Goal: Task Accomplishment & Management: Manage account settings

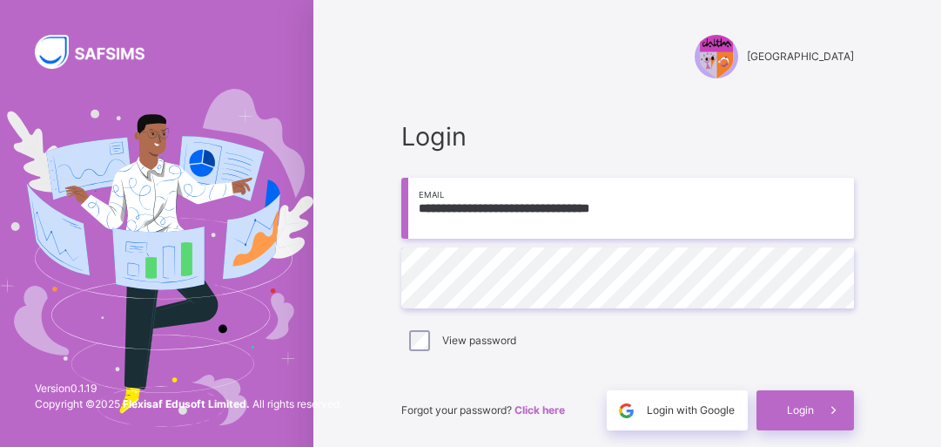
scroll to position [70, 0]
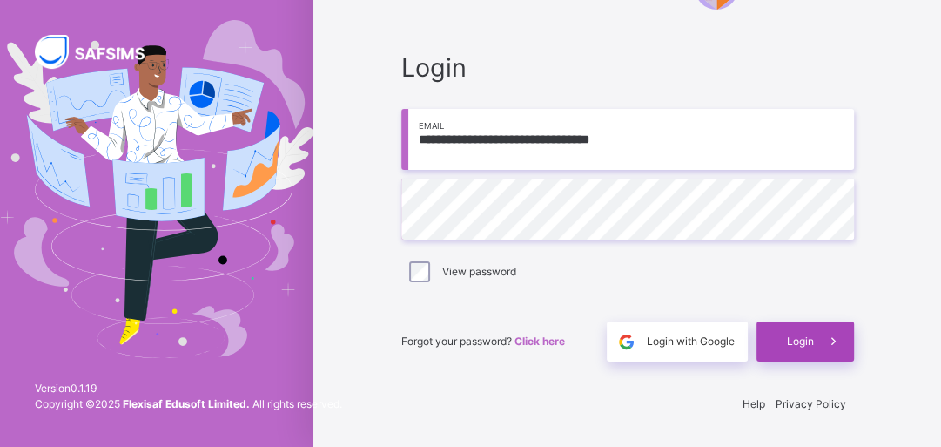
click at [784, 341] on div "Login" at bounding box center [806, 341] width 98 height 40
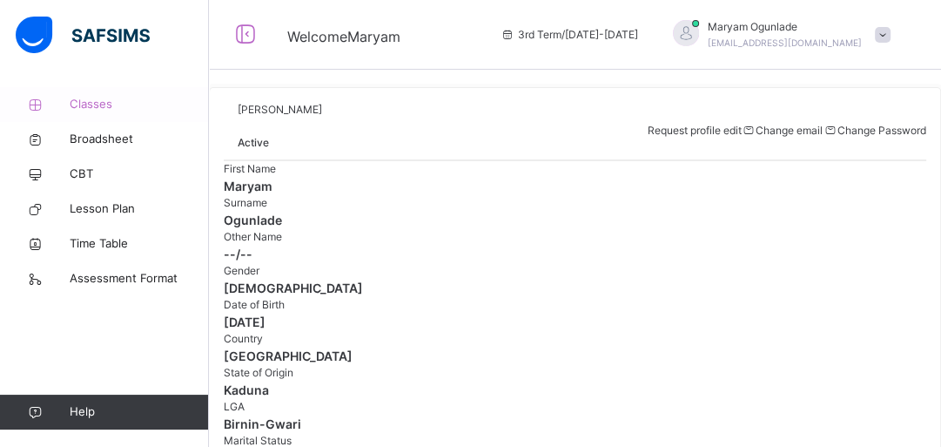
click at [108, 104] on span "Classes" at bounding box center [139, 104] width 139 height 17
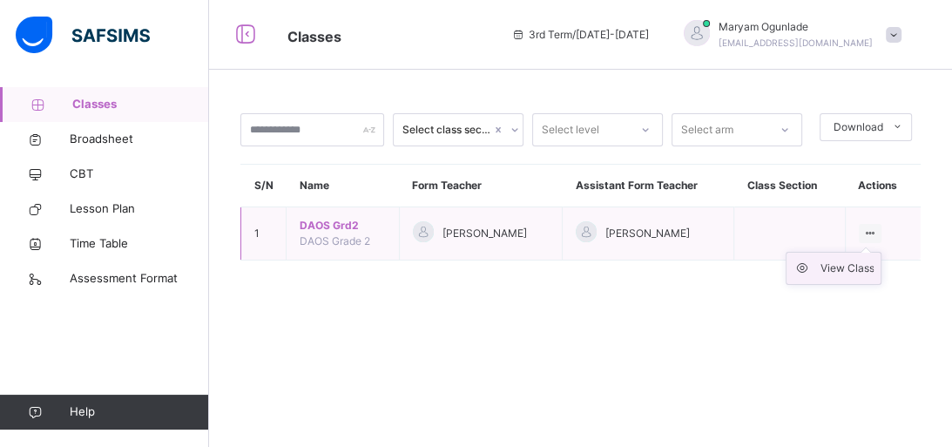
click at [840, 270] on div "View Class" at bounding box center [846, 267] width 54 height 17
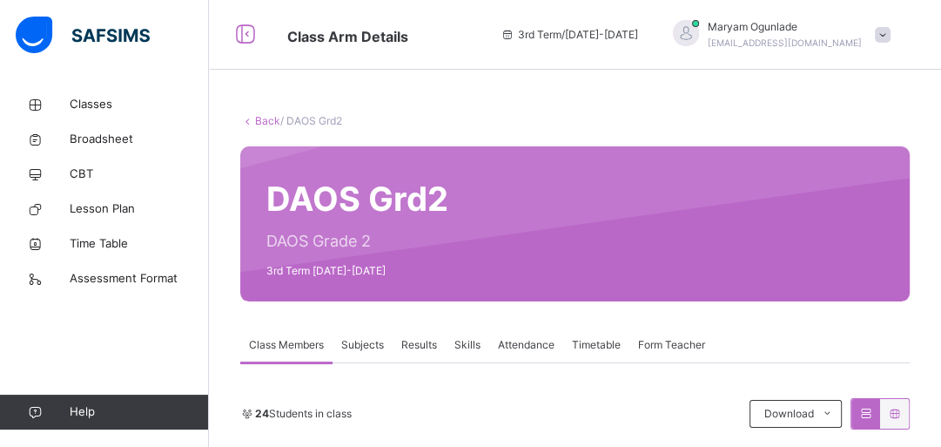
click at [363, 343] on span "Subjects" at bounding box center [362, 345] width 43 height 16
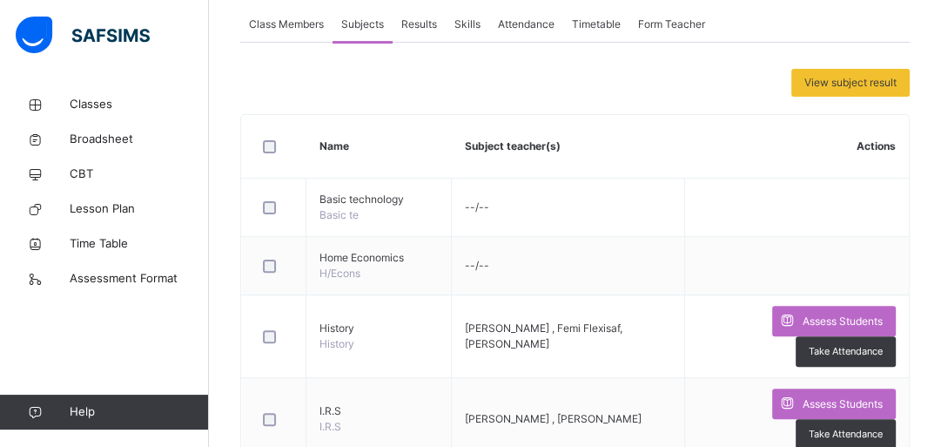
scroll to position [358, 0]
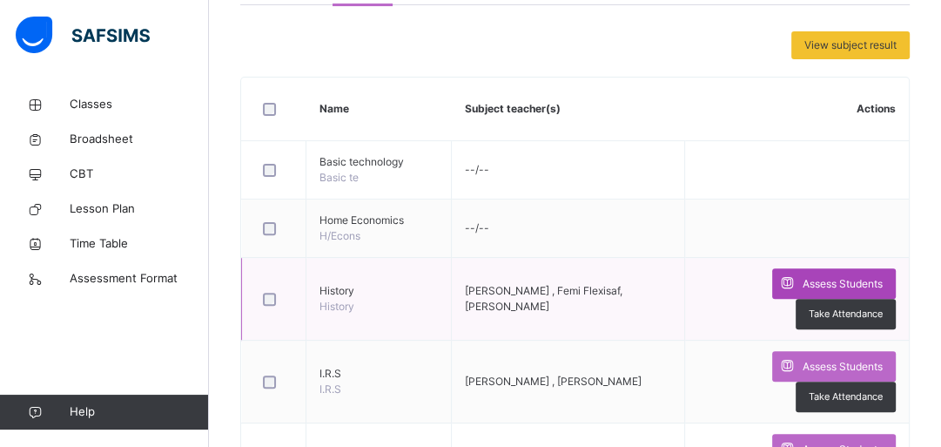
click at [803, 275] on span at bounding box center [787, 283] width 30 height 30
click at [0, 0] on div "Generate comment for all student Save Entries" at bounding box center [0, 0] width 0 height 0
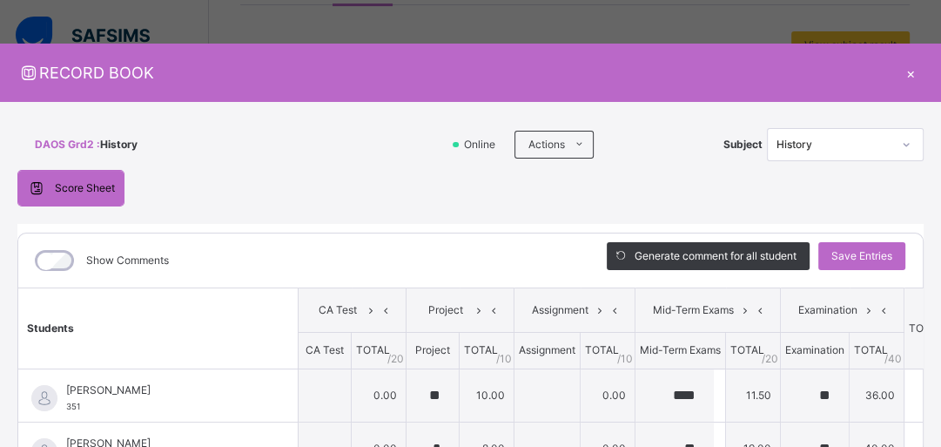
type input "**"
type input "****"
type input "**"
type input "*"
type input "**"
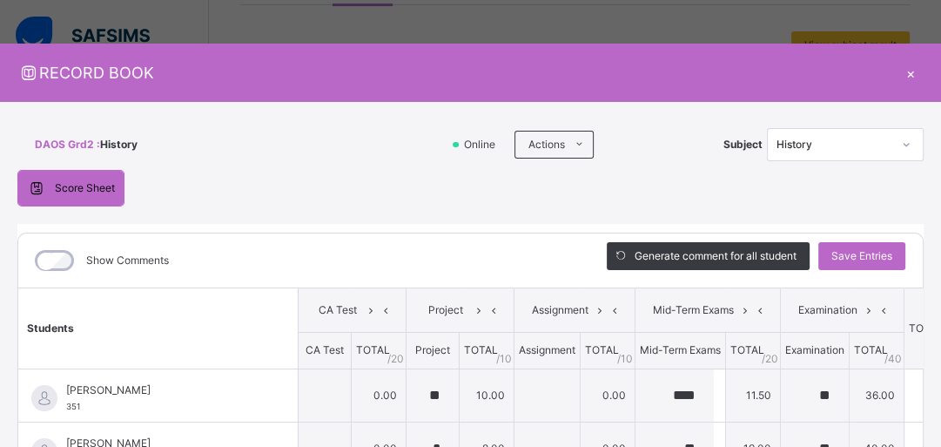
type input "**"
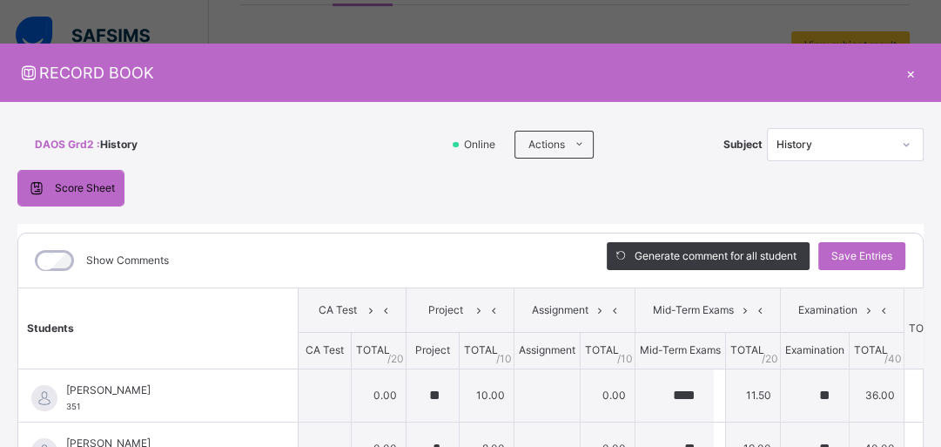
type input "****"
type input "**"
type input "*"
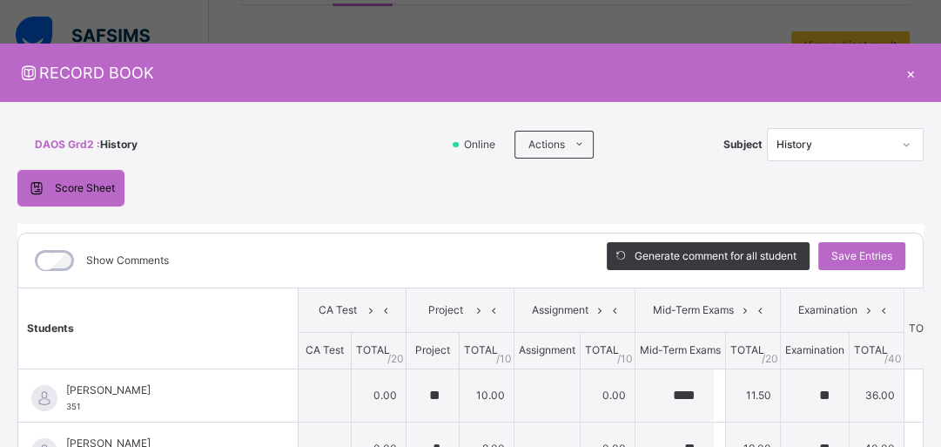
type input "**"
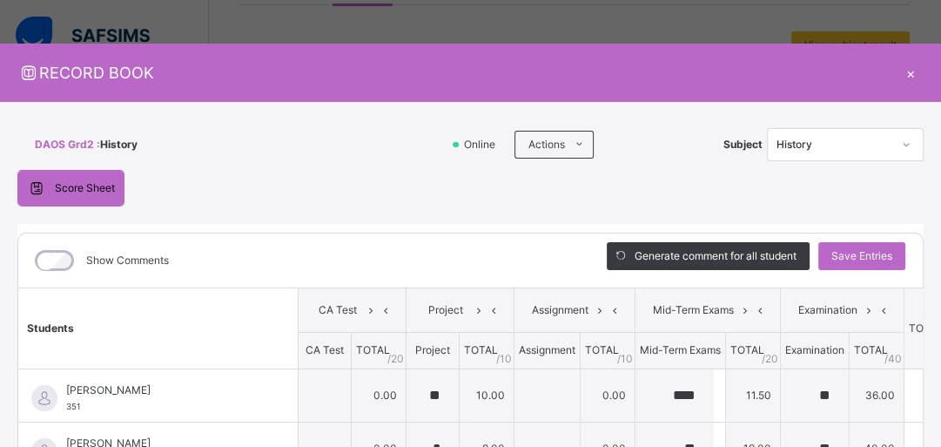
type input "**"
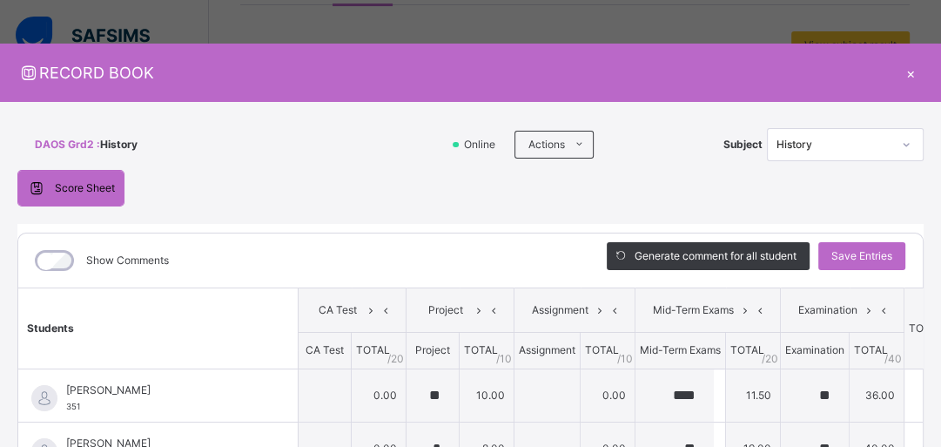
type input "****"
type input "**"
type input "*"
type input "****"
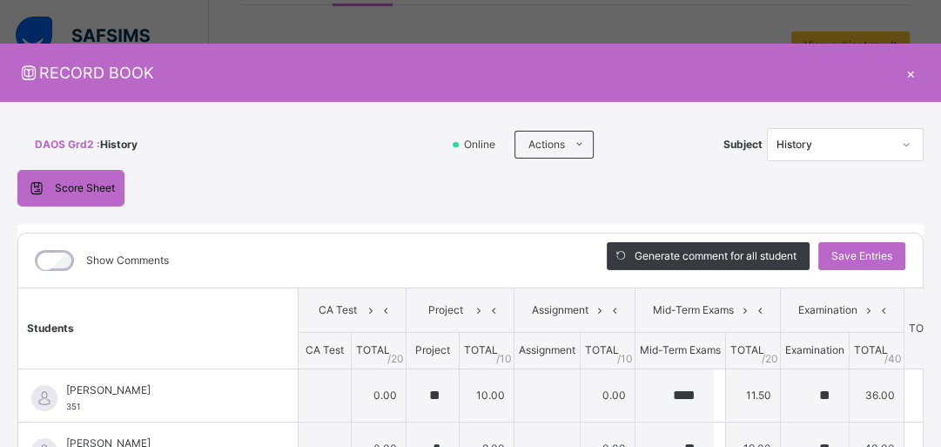
type input "**"
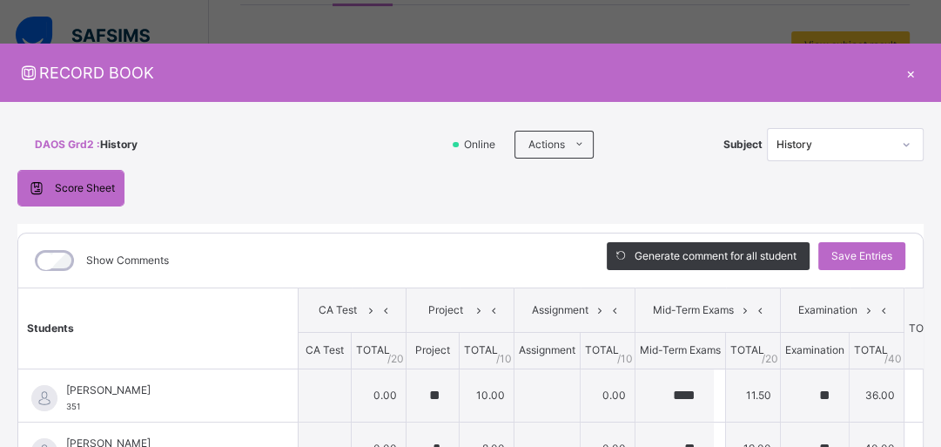
type input "**"
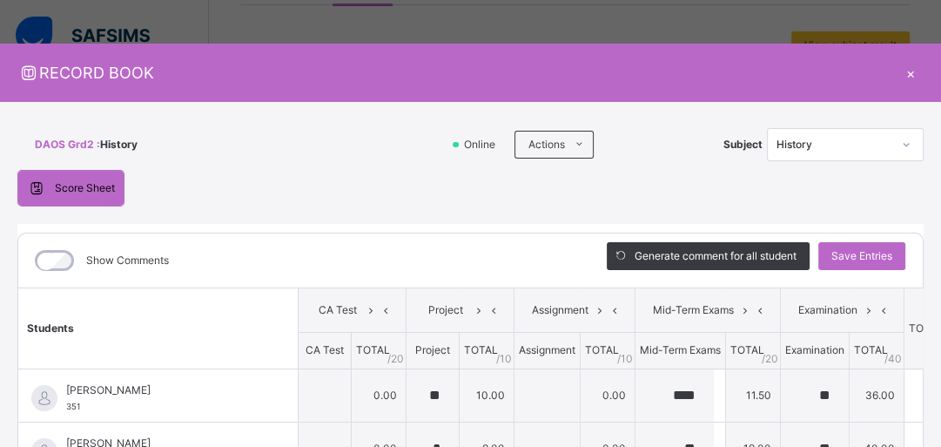
type input "*"
type input "**"
type input "*"
type input "**"
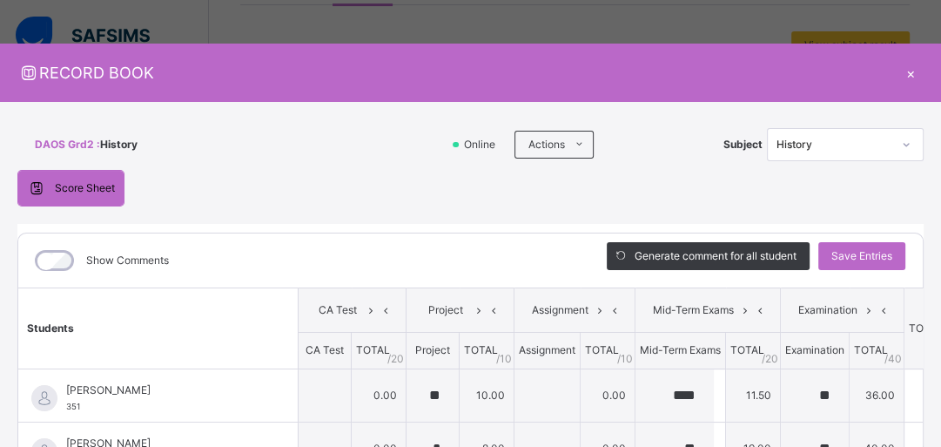
type input "*"
type input "**"
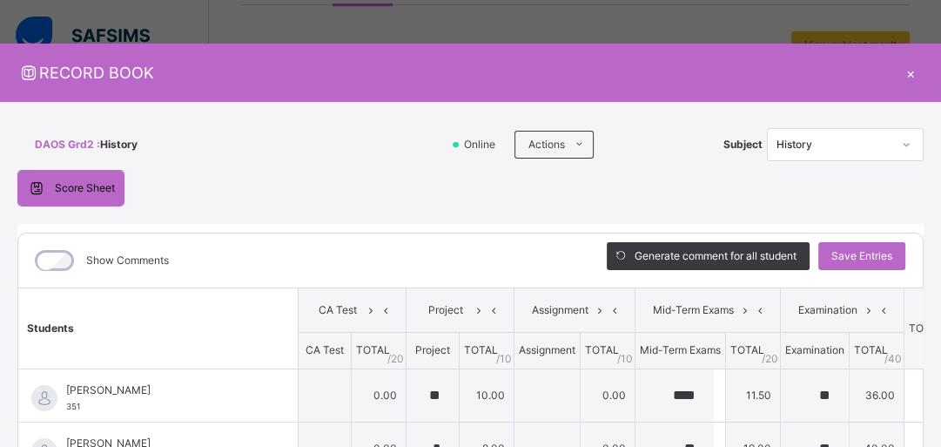
type input "**"
type input "*"
type input "**"
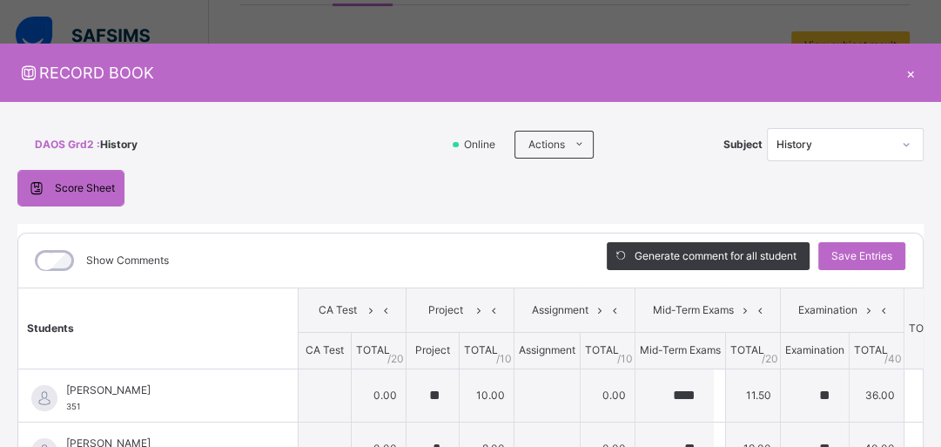
type input "**"
type input "****"
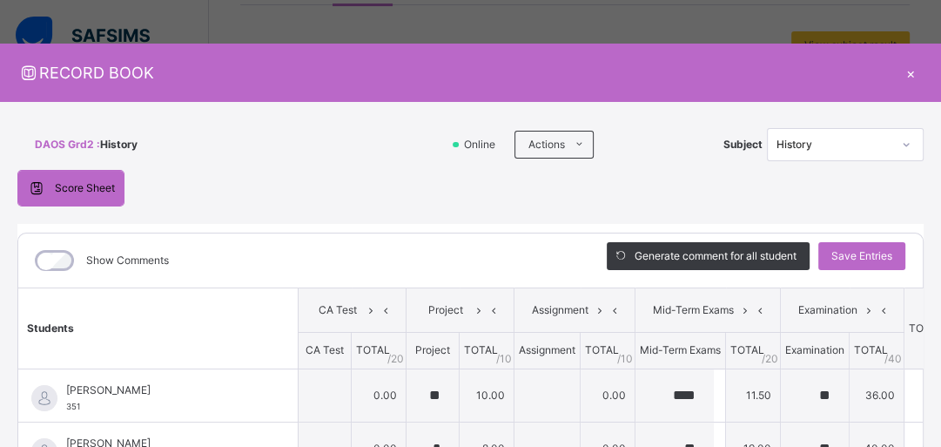
type input "**"
click at [383, 392] on td "0.00" at bounding box center [379, 394] width 55 height 53
click at [609, 394] on td "0.00" at bounding box center [608, 394] width 55 height 53
click at [919, 73] on div "×" at bounding box center [911, 73] width 26 height 24
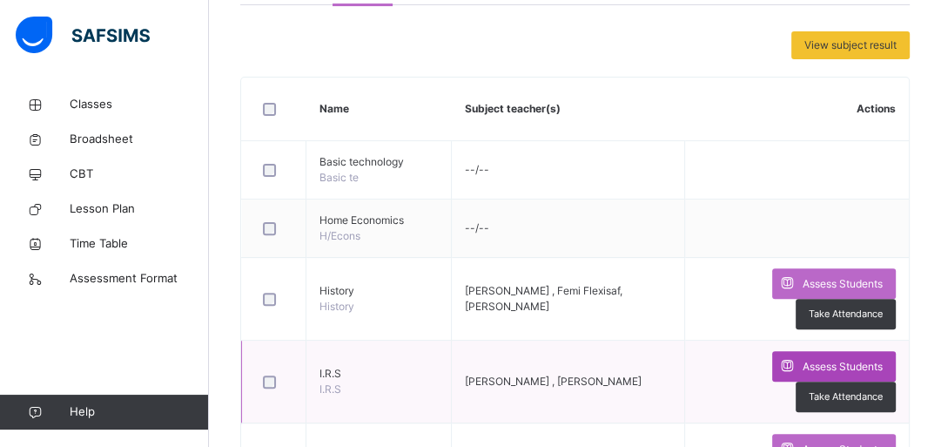
click at [794, 366] on icon at bounding box center [787, 366] width 18 height 20
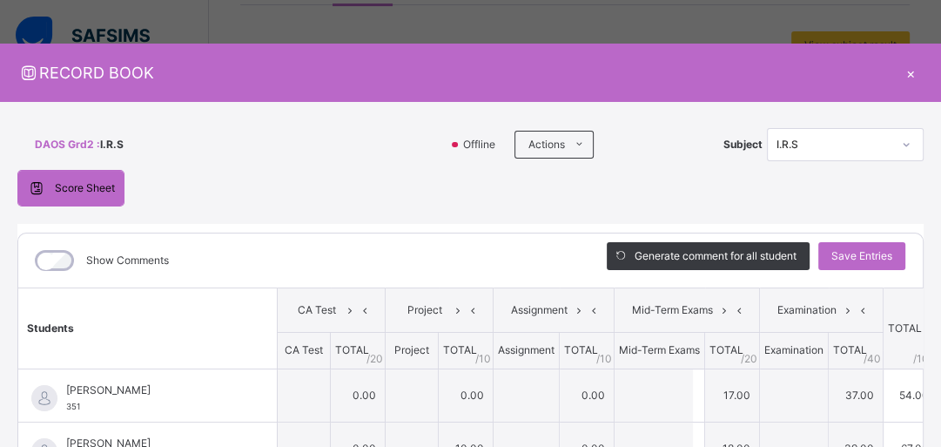
type input "**"
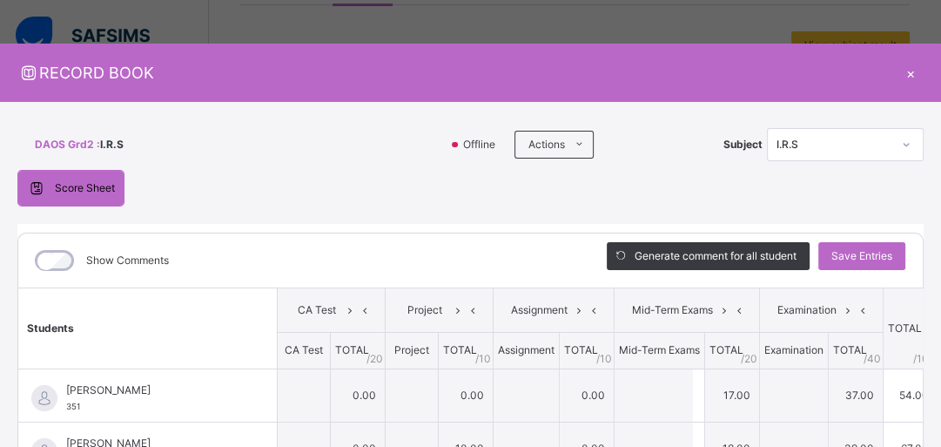
type input "**"
type input "****"
type input "**"
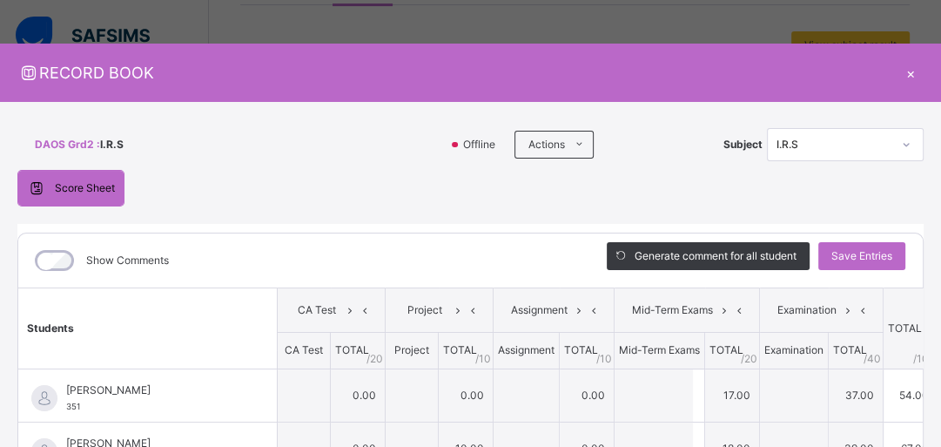
type input "**"
type input "*"
type input "**"
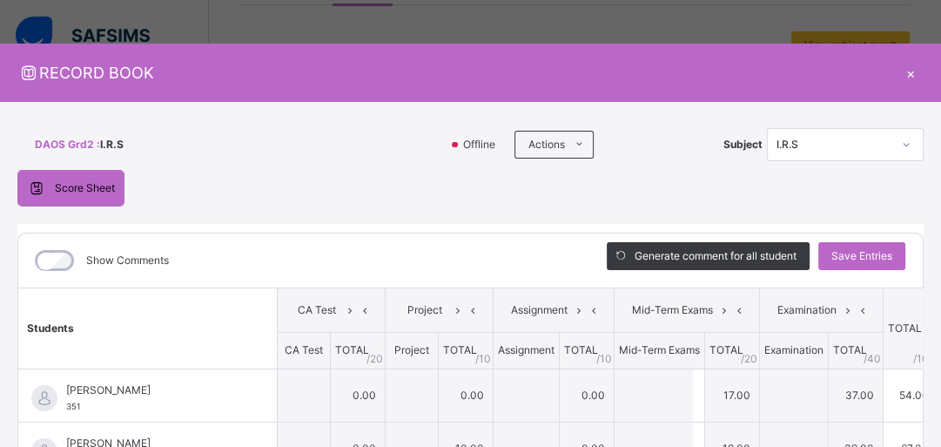
type input "****"
type input "**"
type input "****"
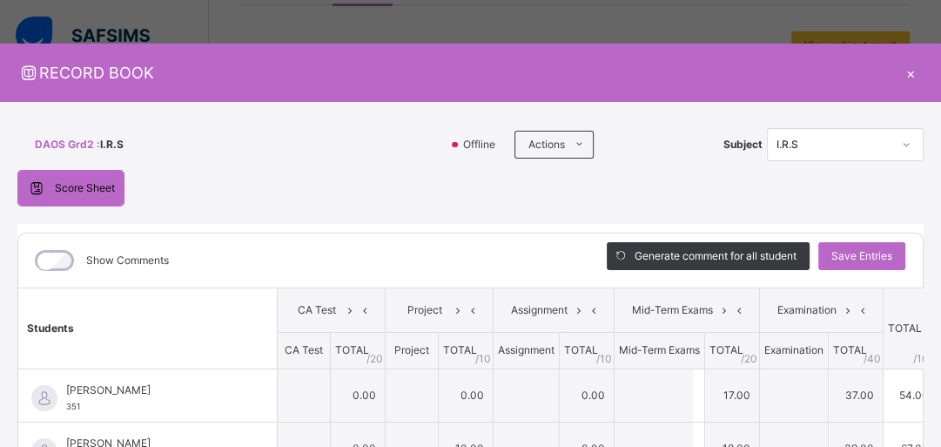
type input "**"
type input "****"
type input "*"
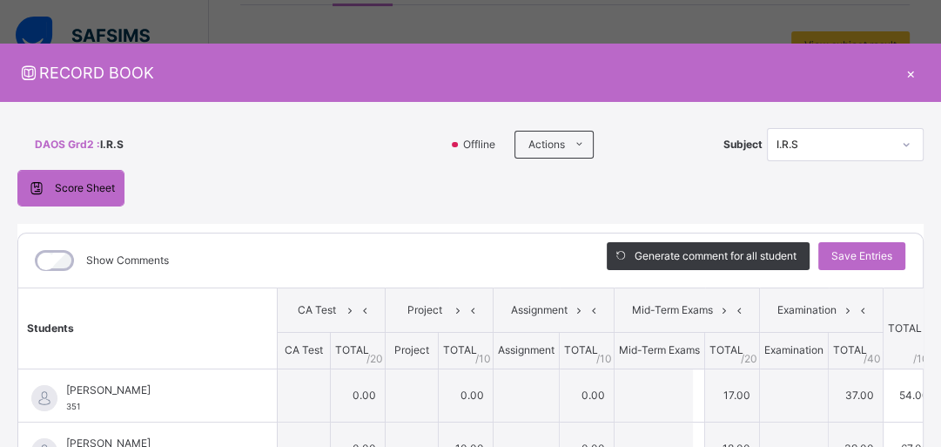
type input "**"
type input "****"
type input "**"
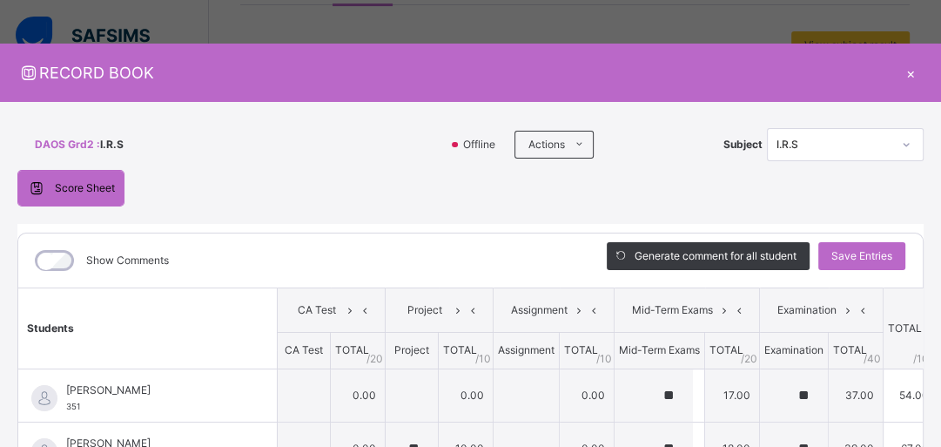
type input "**"
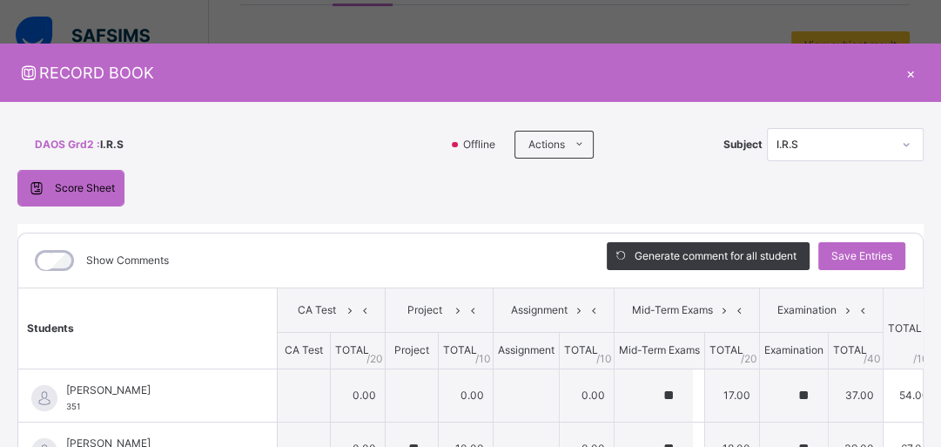
type input "**"
type input "****"
type input "*"
type input "**"
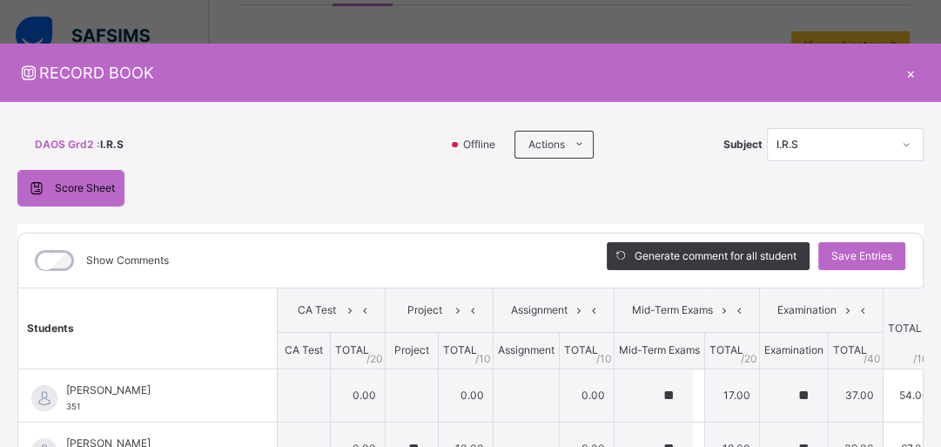
type input "**"
type input "****"
type input "**"
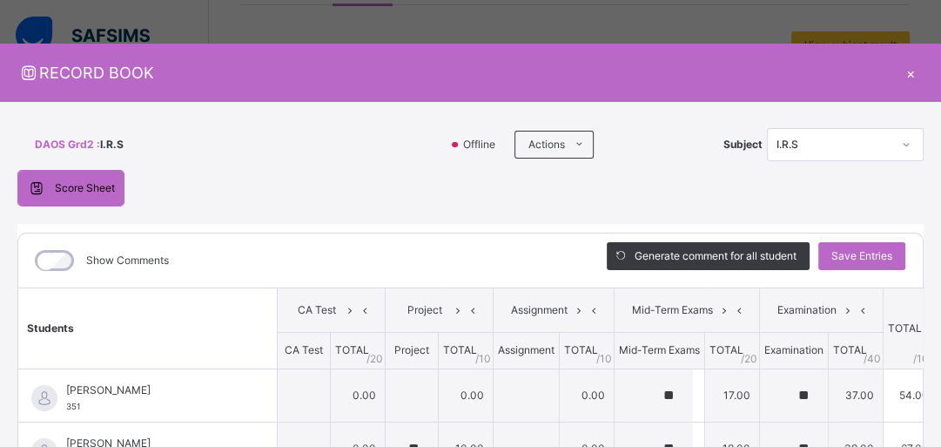
type input "**"
type input "****"
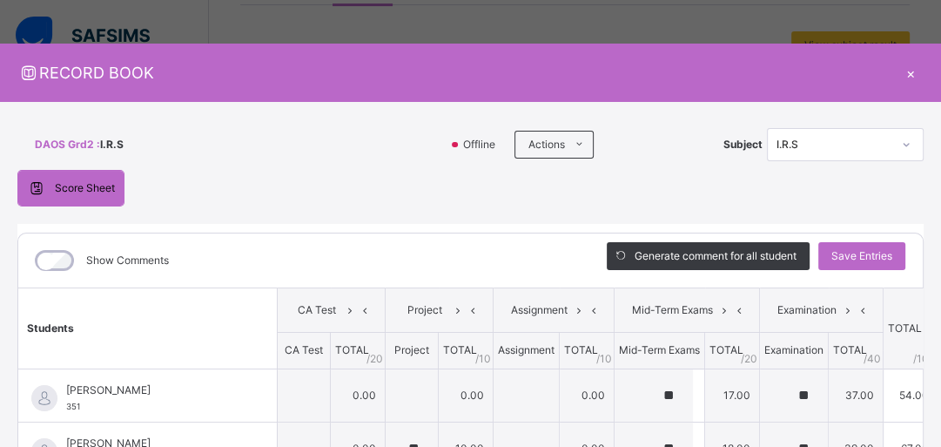
type input "**"
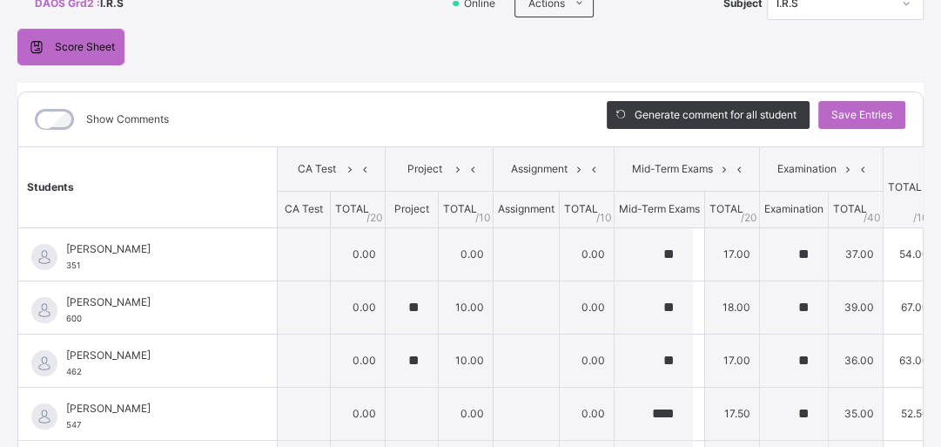
scroll to position [153, 0]
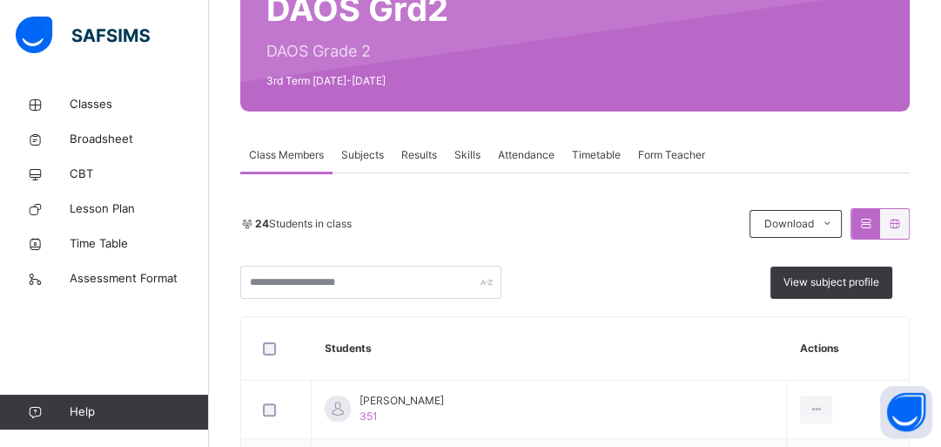
scroll to position [186, 0]
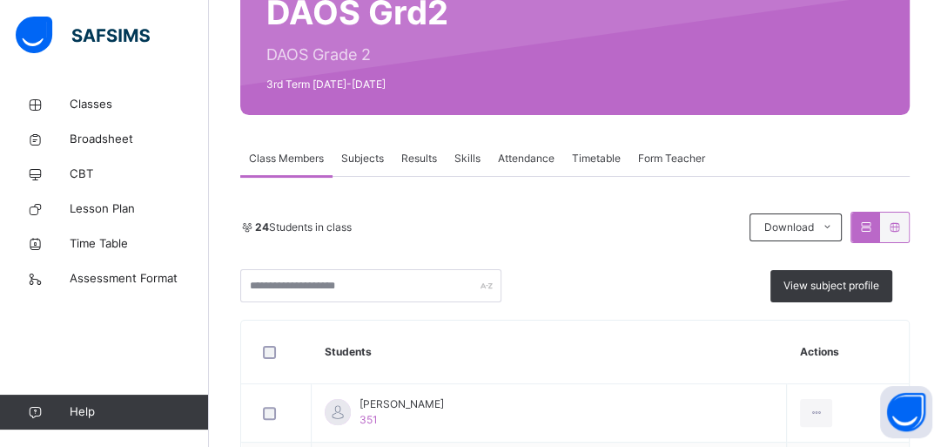
click at [368, 154] on span "Subjects" at bounding box center [362, 159] width 43 height 16
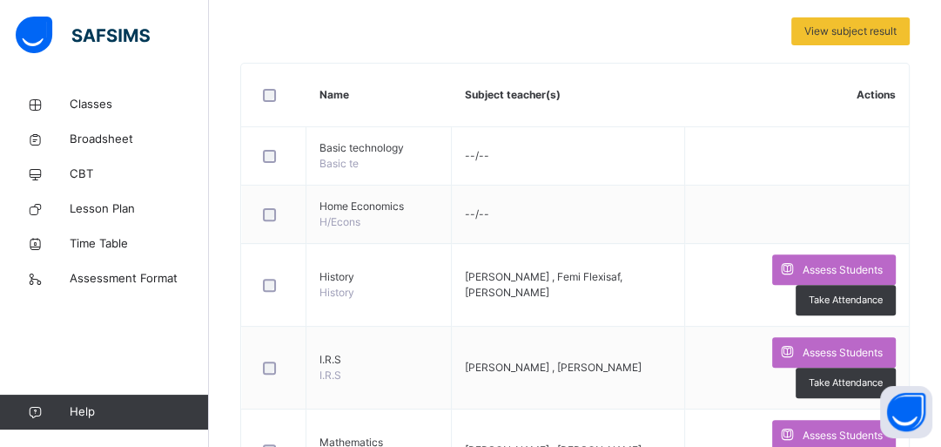
scroll to position [403, 0]
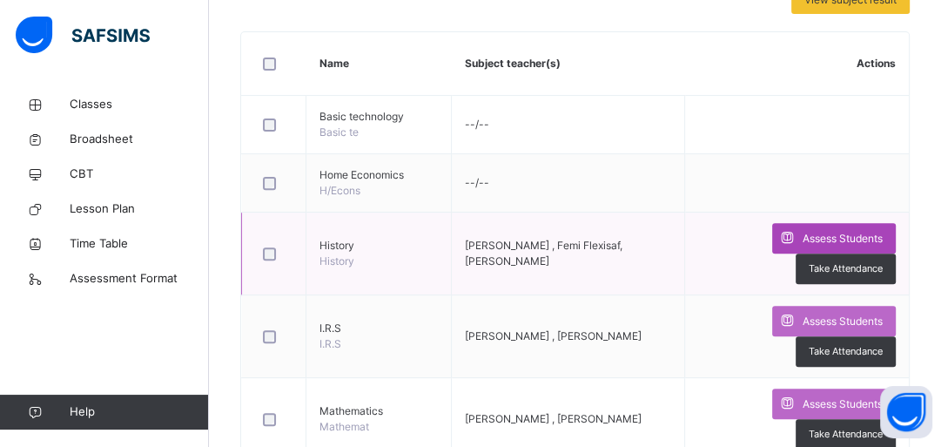
click at [814, 231] on span "Assess Students" at bounding box center [843, 239] width 80 height 16
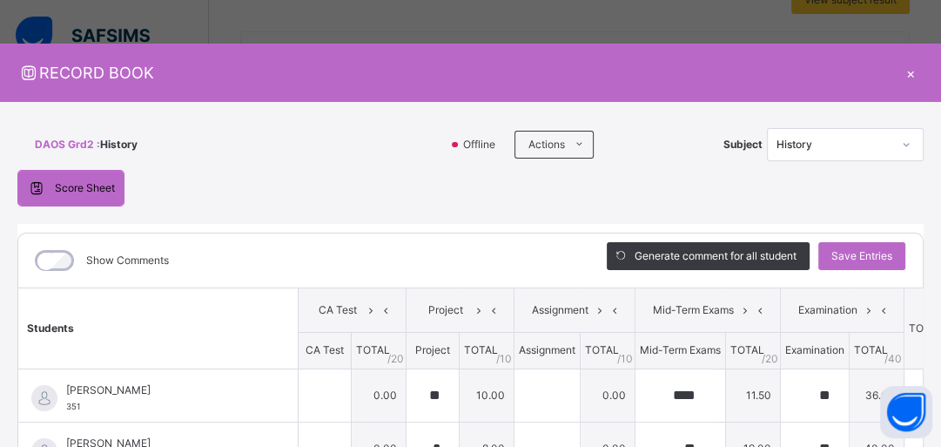
type input "**"
type input "****"
type input "**"
type input "*"
type input "**"
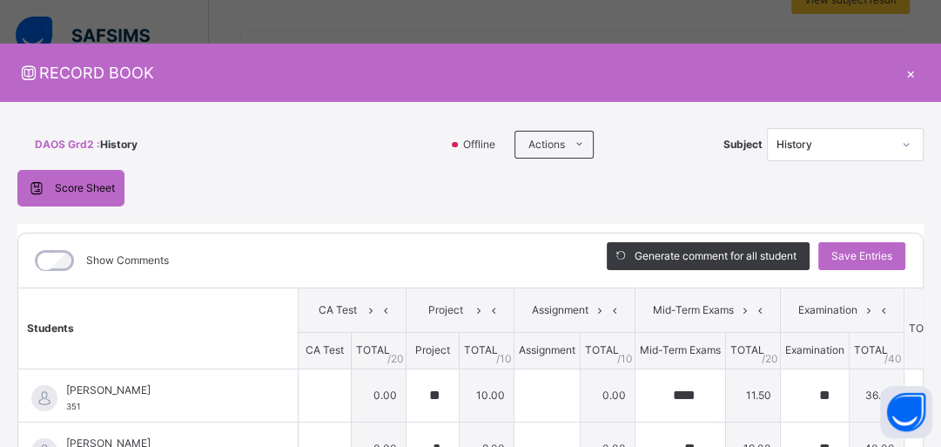
type input "**"
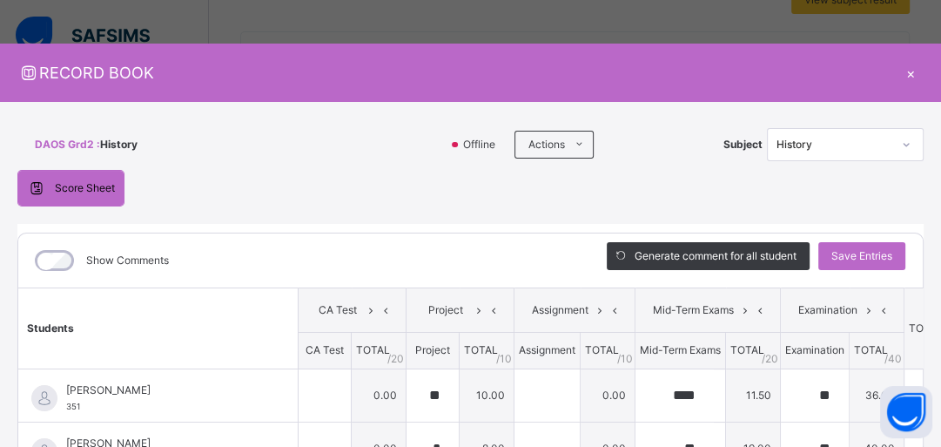
type input "****"
type input "**"
type input "*"
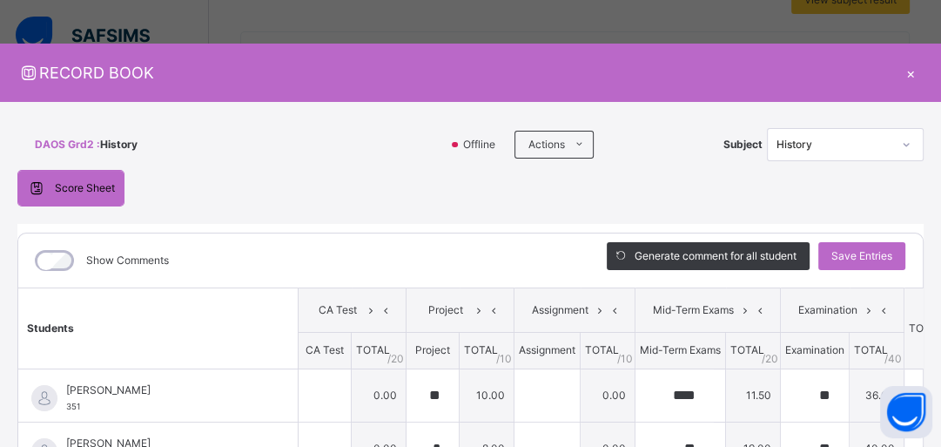
type input "**"
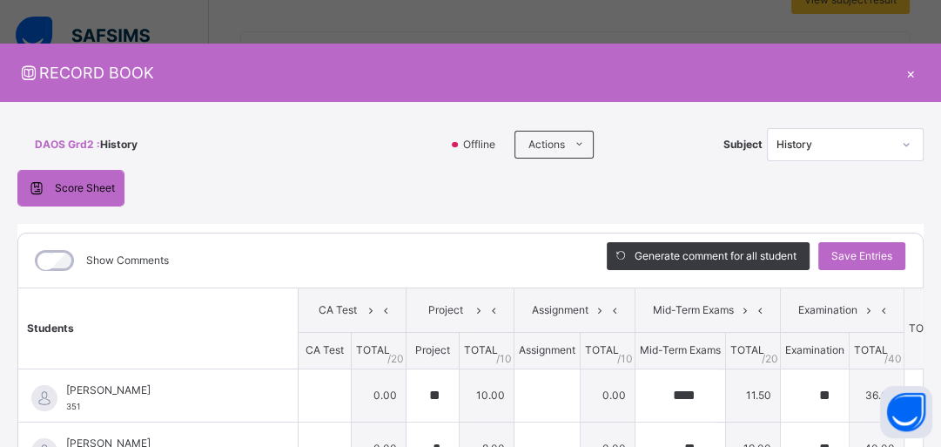
type input "**"
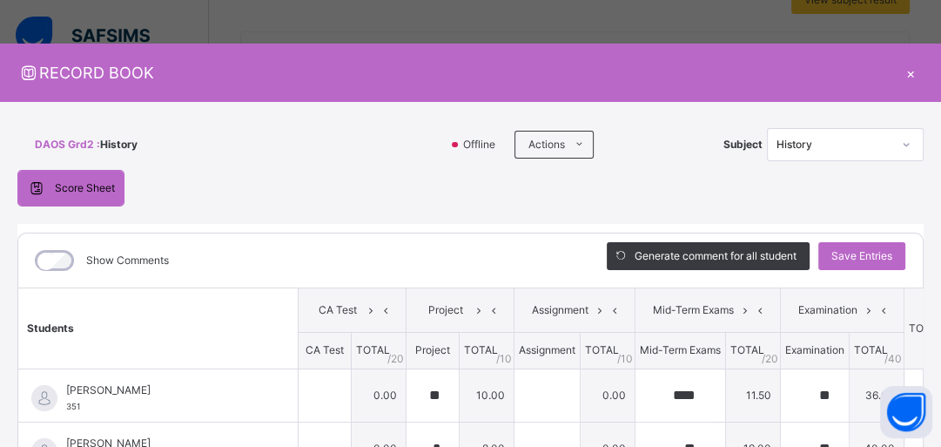
type input "****"
type input "**"
type input "*"
type input "****"
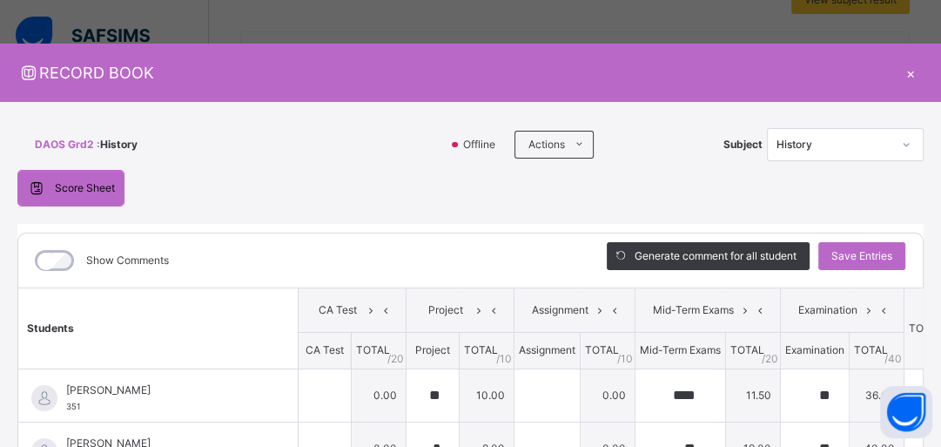
type input "**"
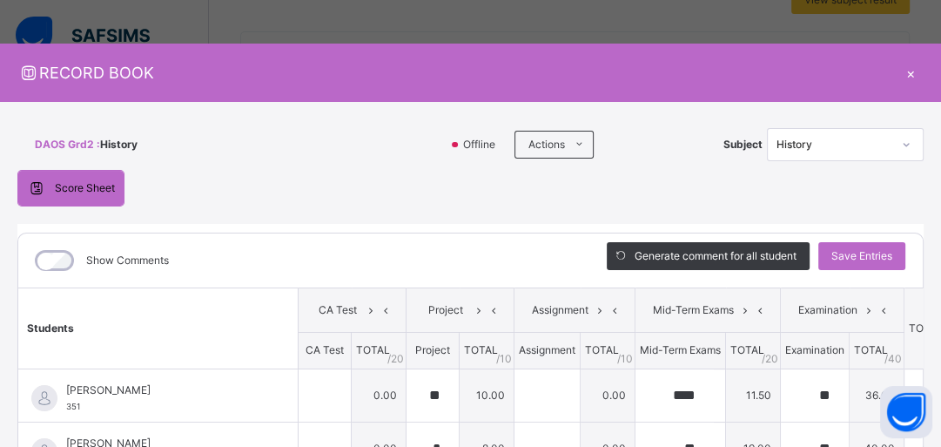
type input "**"
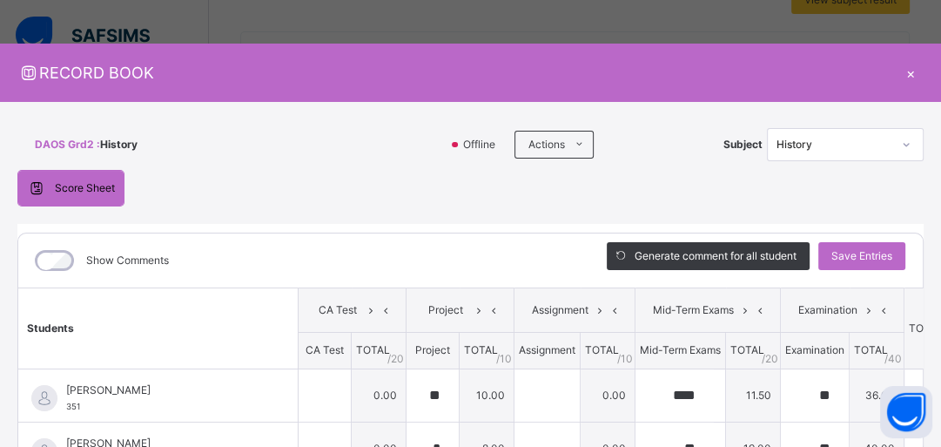
type input "*"
type input "**"
type input "*"
type input "**"
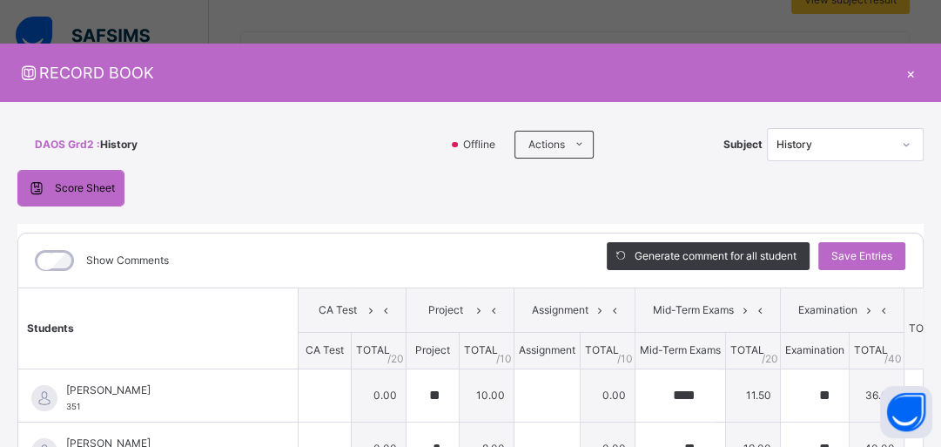
type input "*"
type input "**"
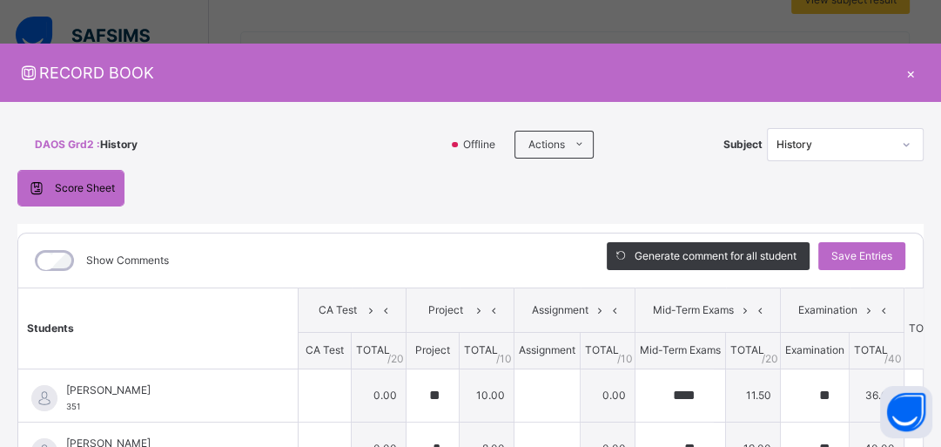
type input "**"
type input "*"
type input "**"
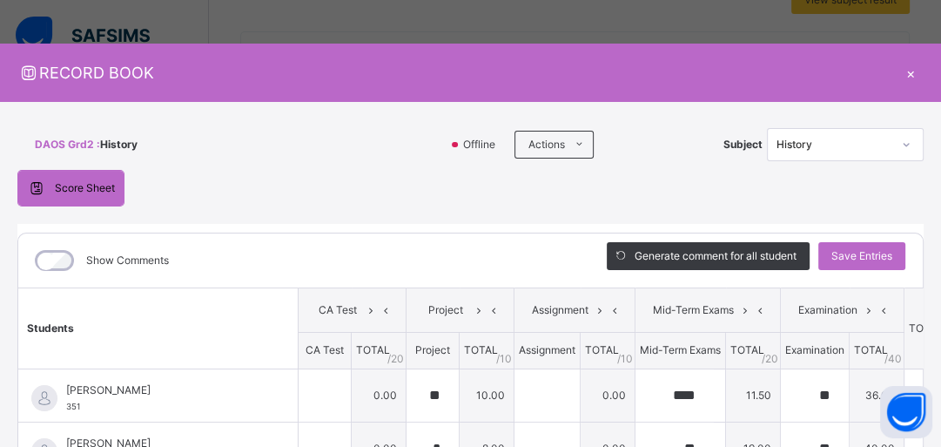
type input "**"
type input "****"
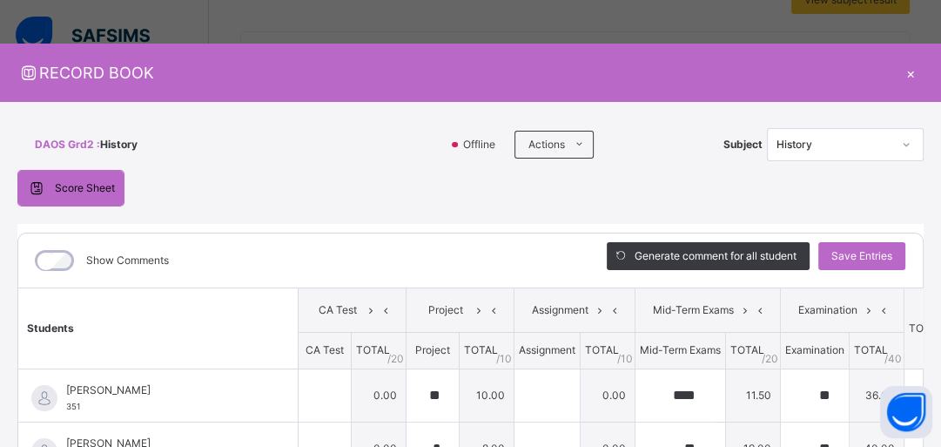
type input "**"
click at [319, 394] on input "text" at bounding box center [325, 395] width 52 height 52
click at [912, 138] on icon at bounding box center [906, 144] width 10 height 17
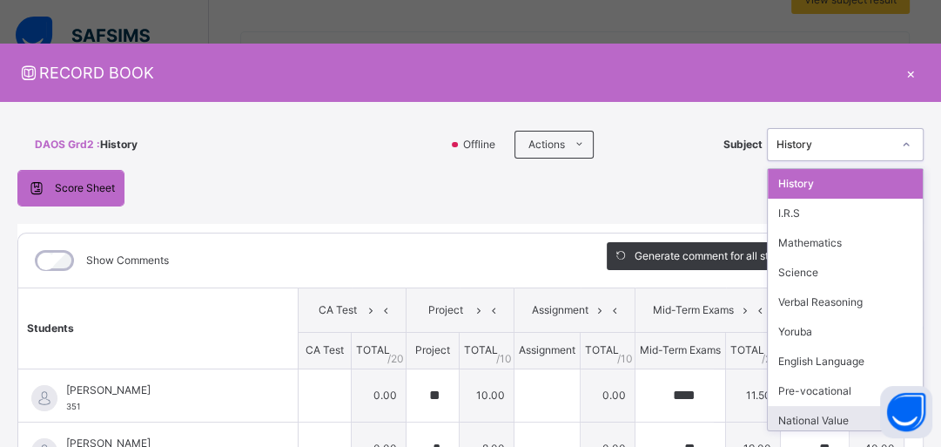
click at [850, 418] on div "National Value" at bounding box center [845, 421] width 155 height 30
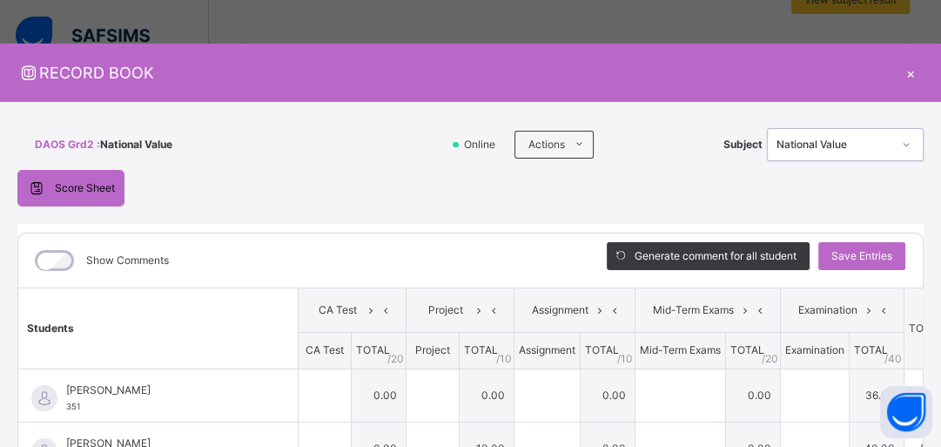
type input "**"
type input "*"
type input "**"
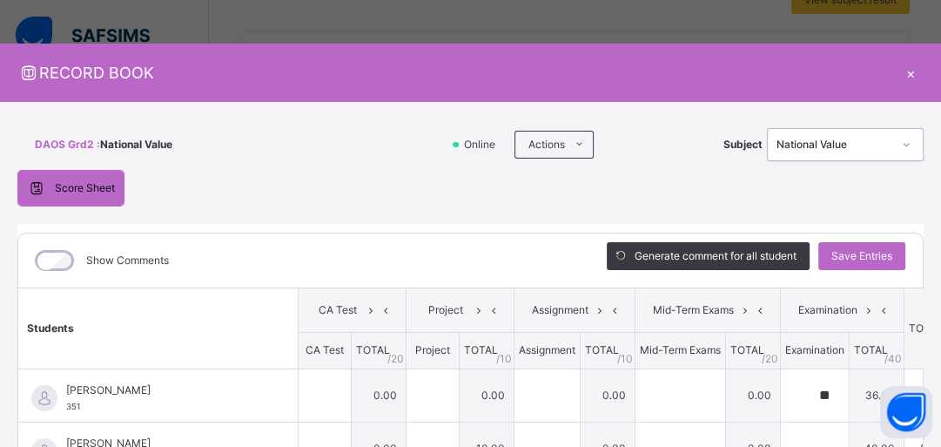
type input "*"
type input "****"
type input "*"
type input "**"
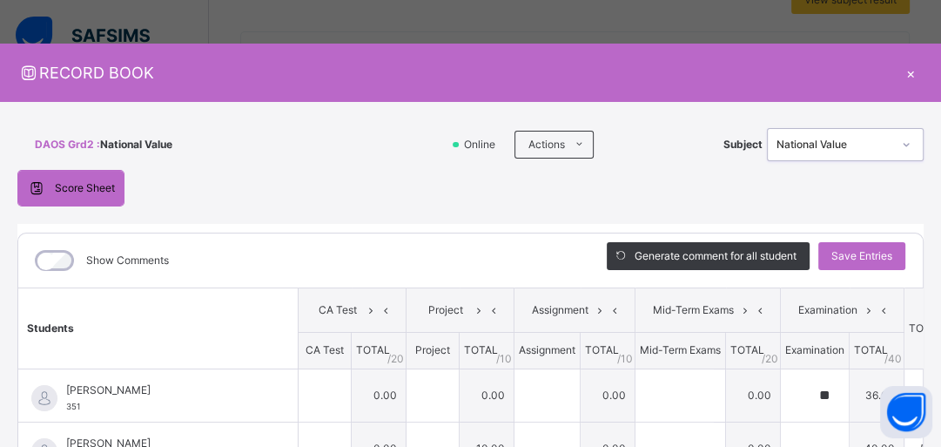
type input "**"
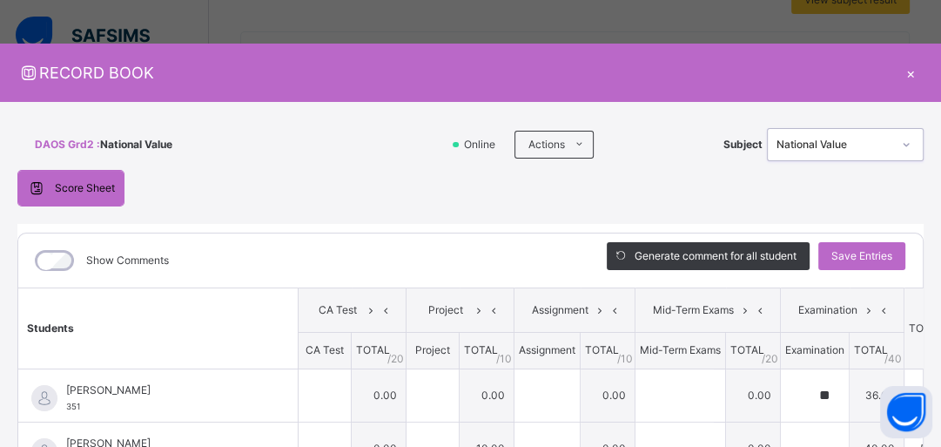
type input "**"
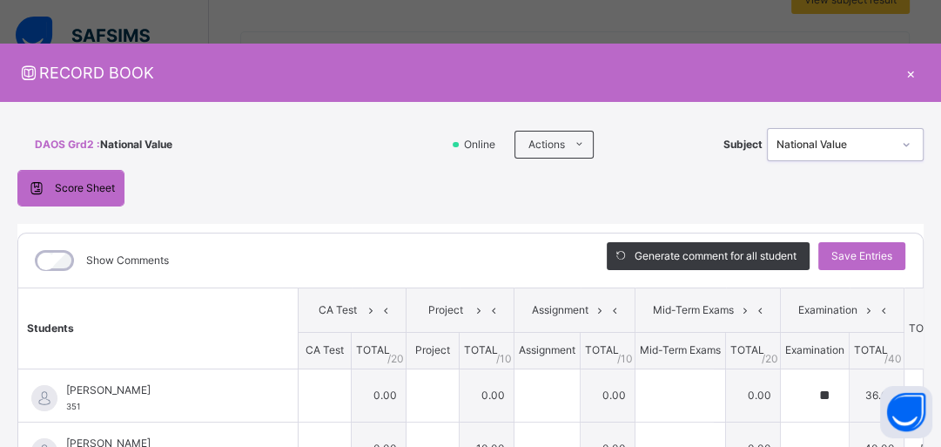
type input "****"
type input "**"
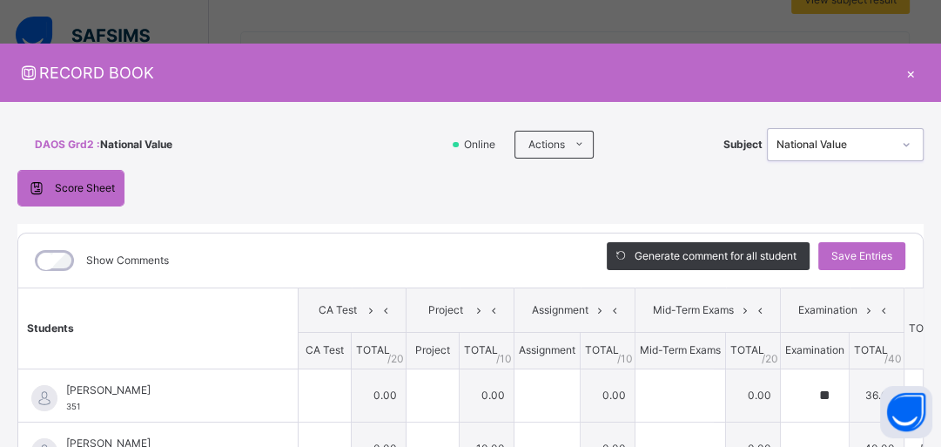
type input "**"
type input "*"
type input "**"
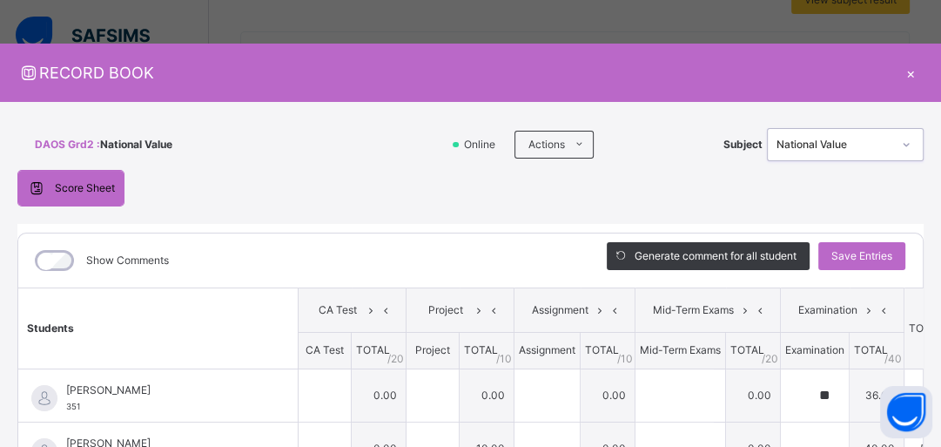
type input "**"
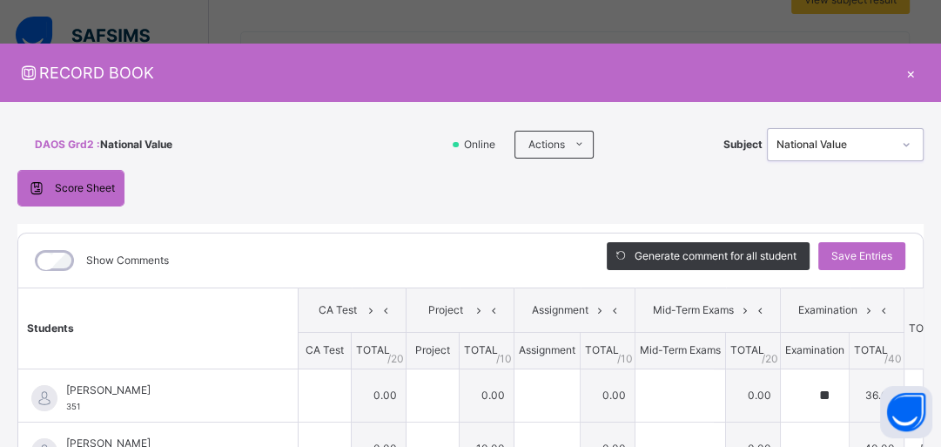
type input "**"
click at [665, 397] on input "text" at bounding box center [675, 395] width 78 height 52
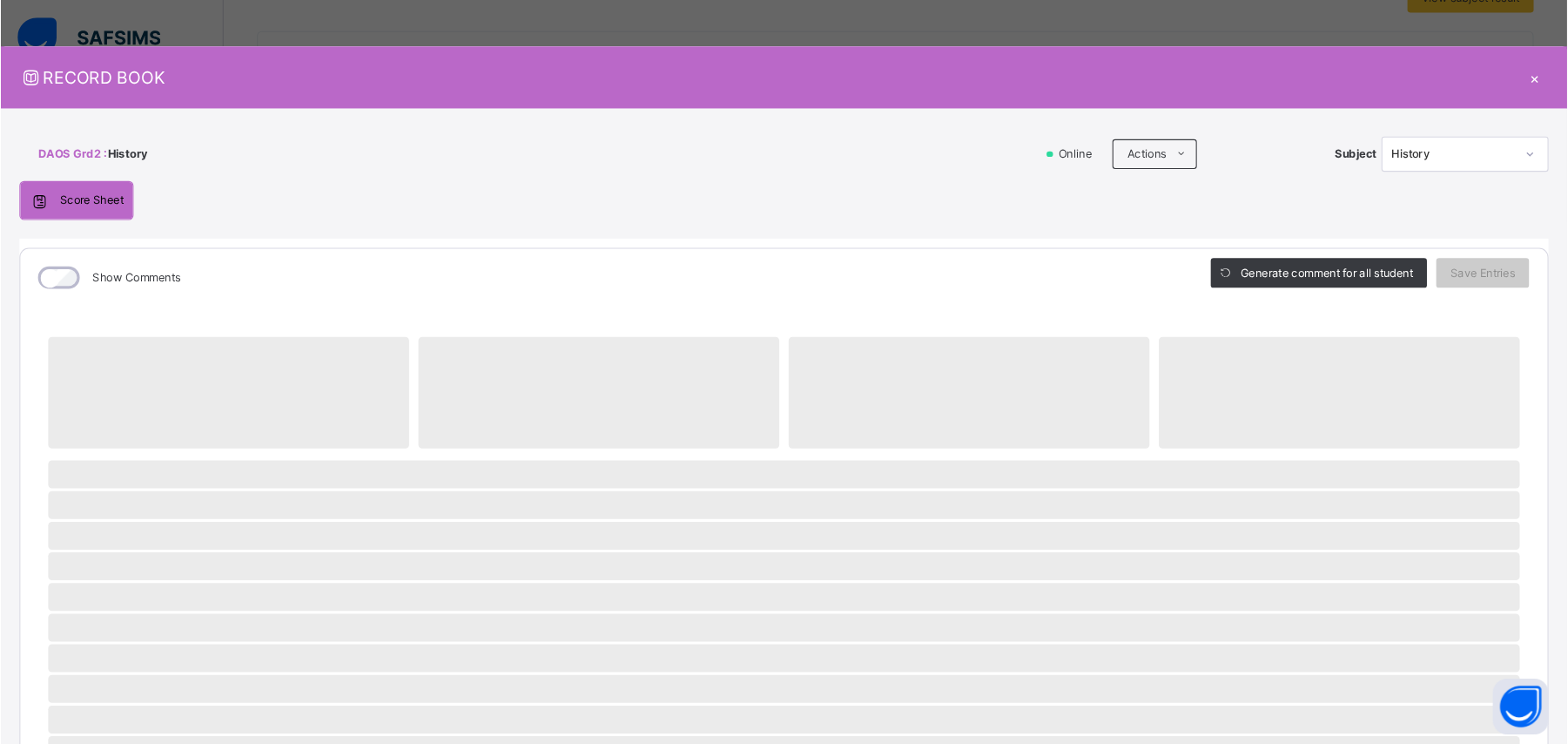
scroll to position [405, 0]
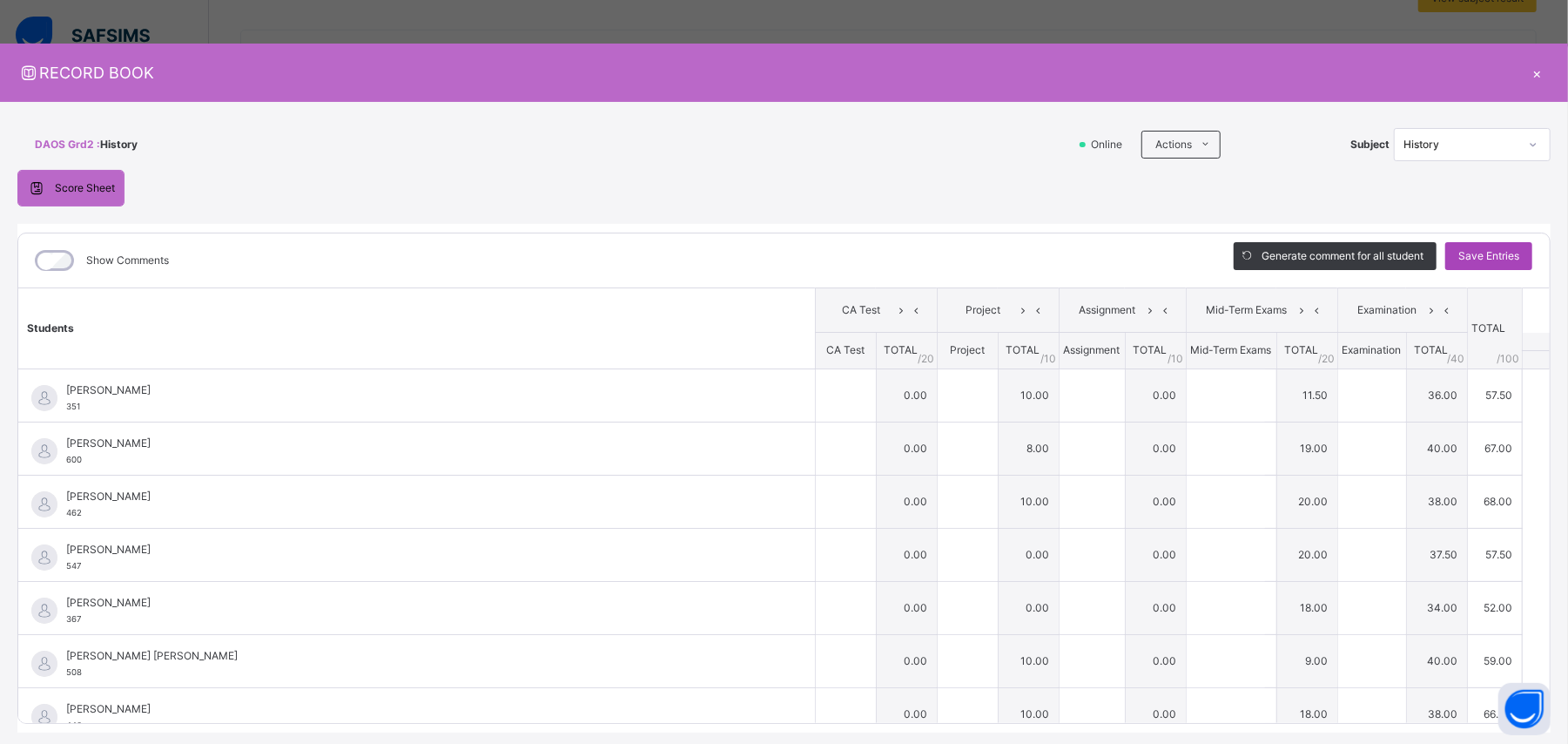
type input "**"
type input "****"
type input "**"
type input "*"
type input "**"
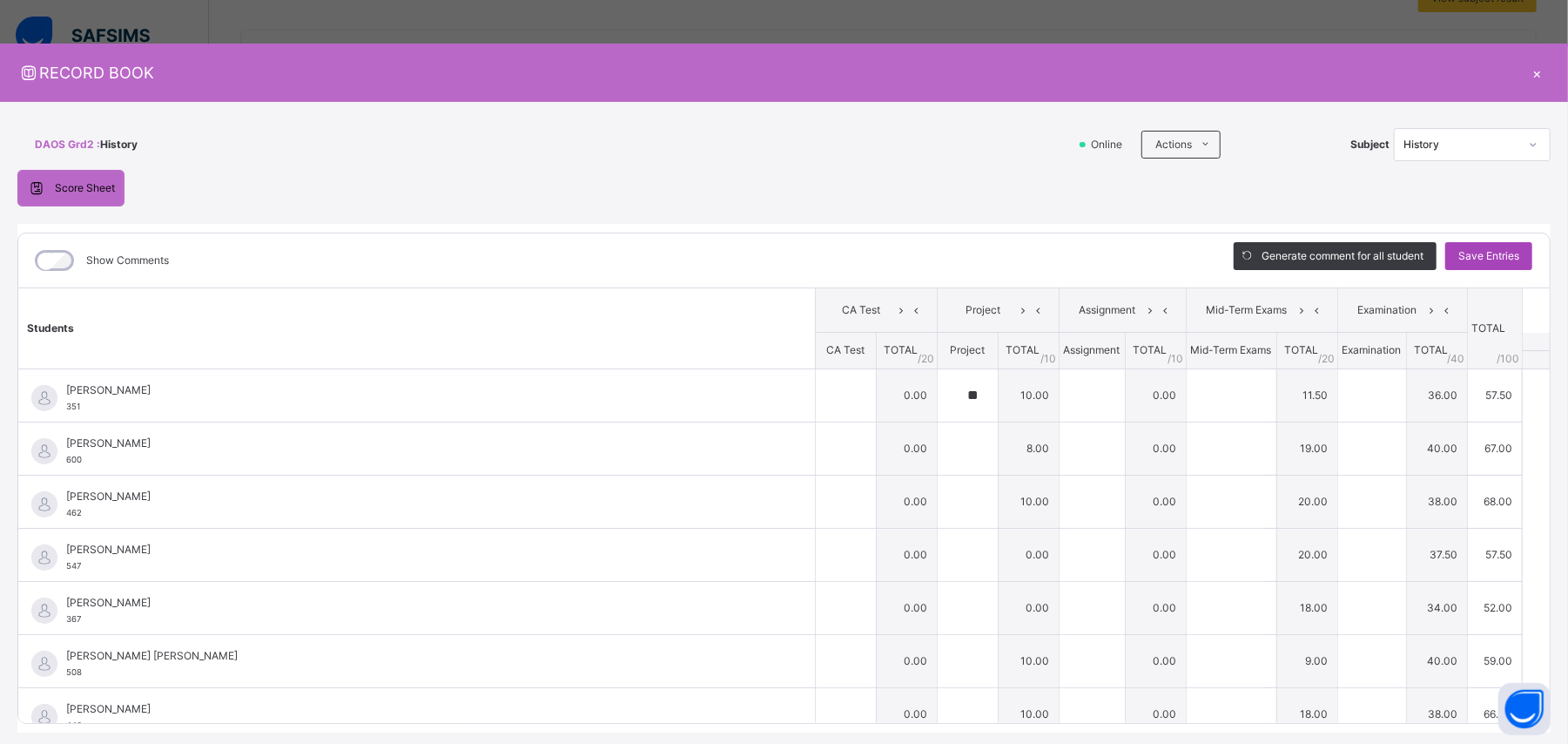
type input "**"
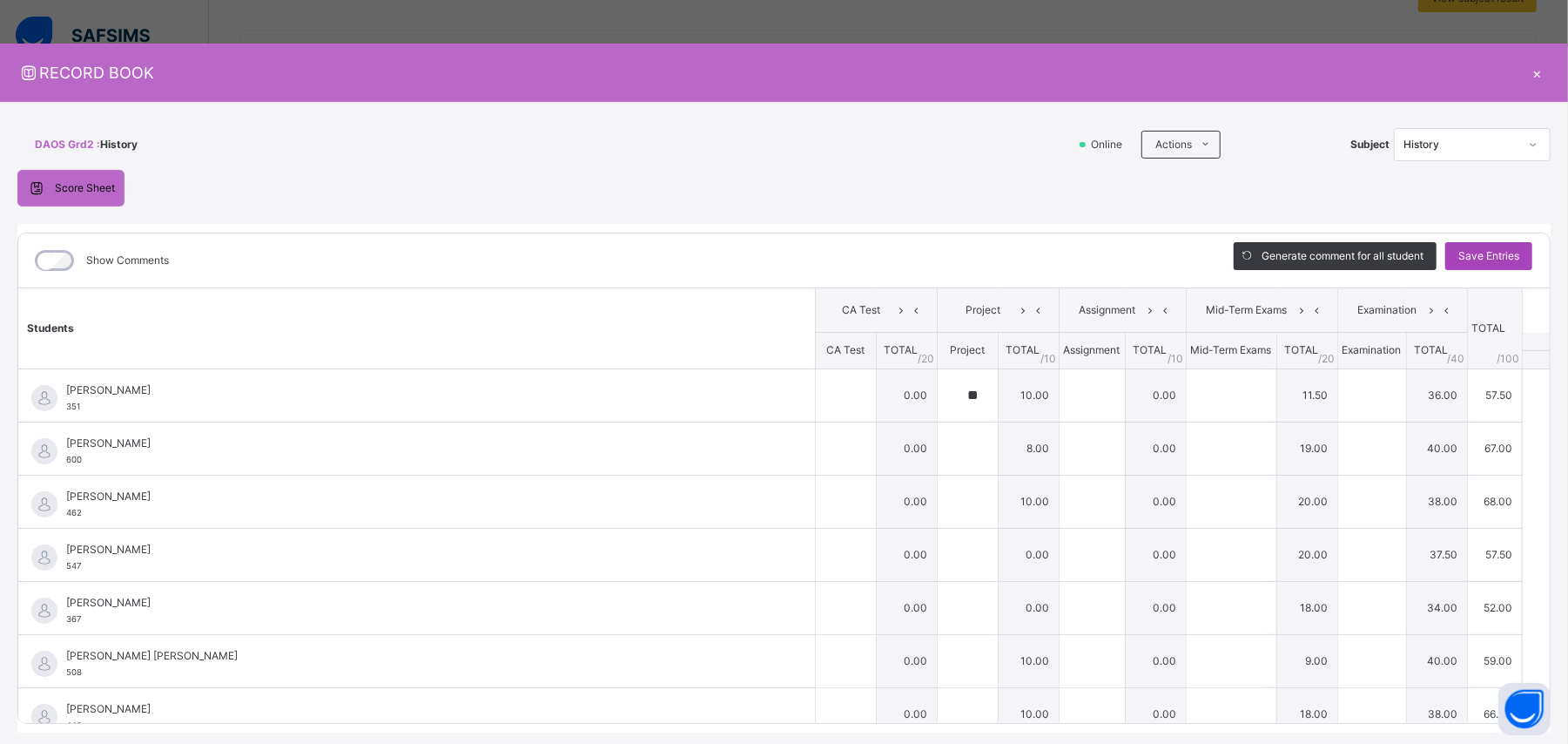
type input "****"
type input "**"
type input "*"
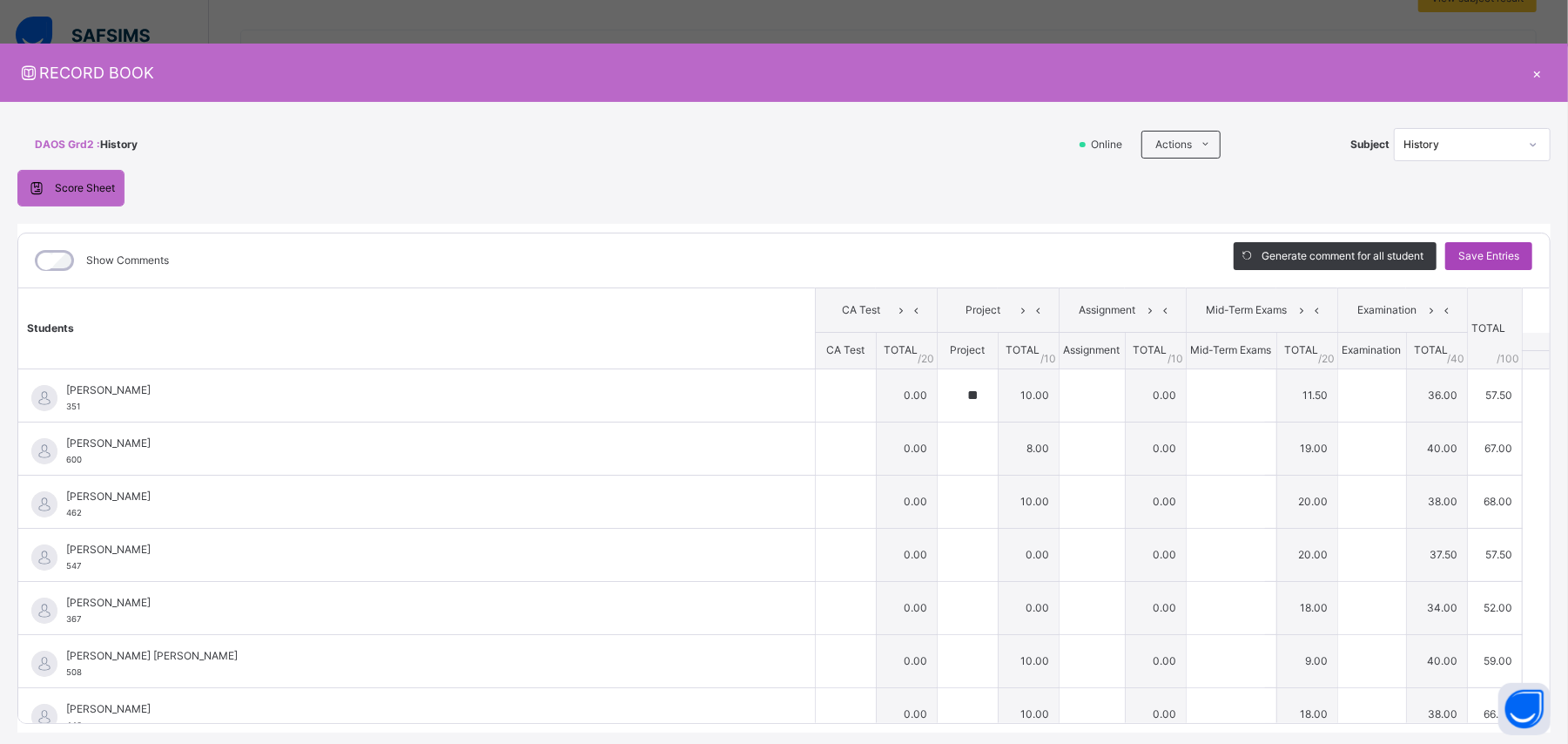
type input "**"
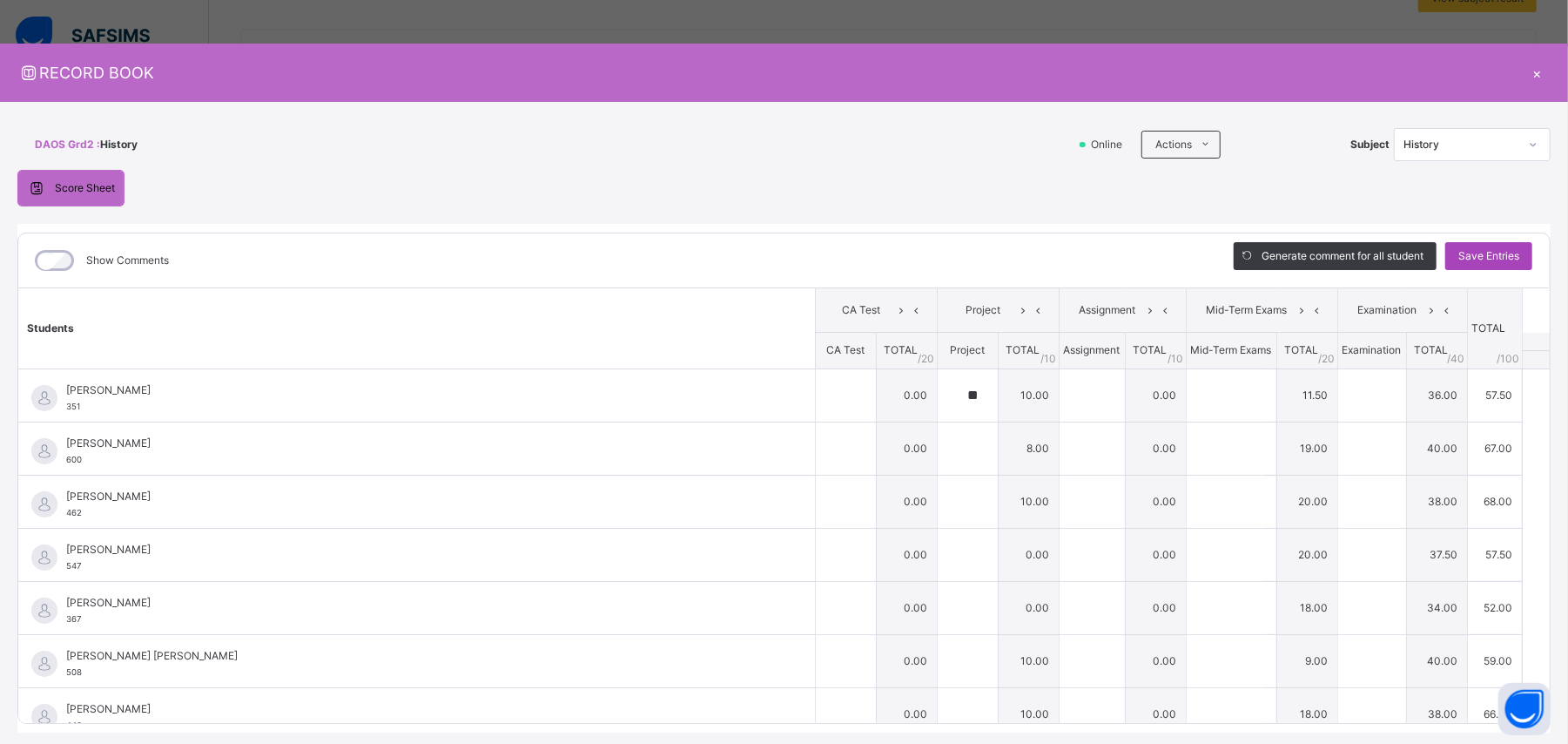
type input "**"
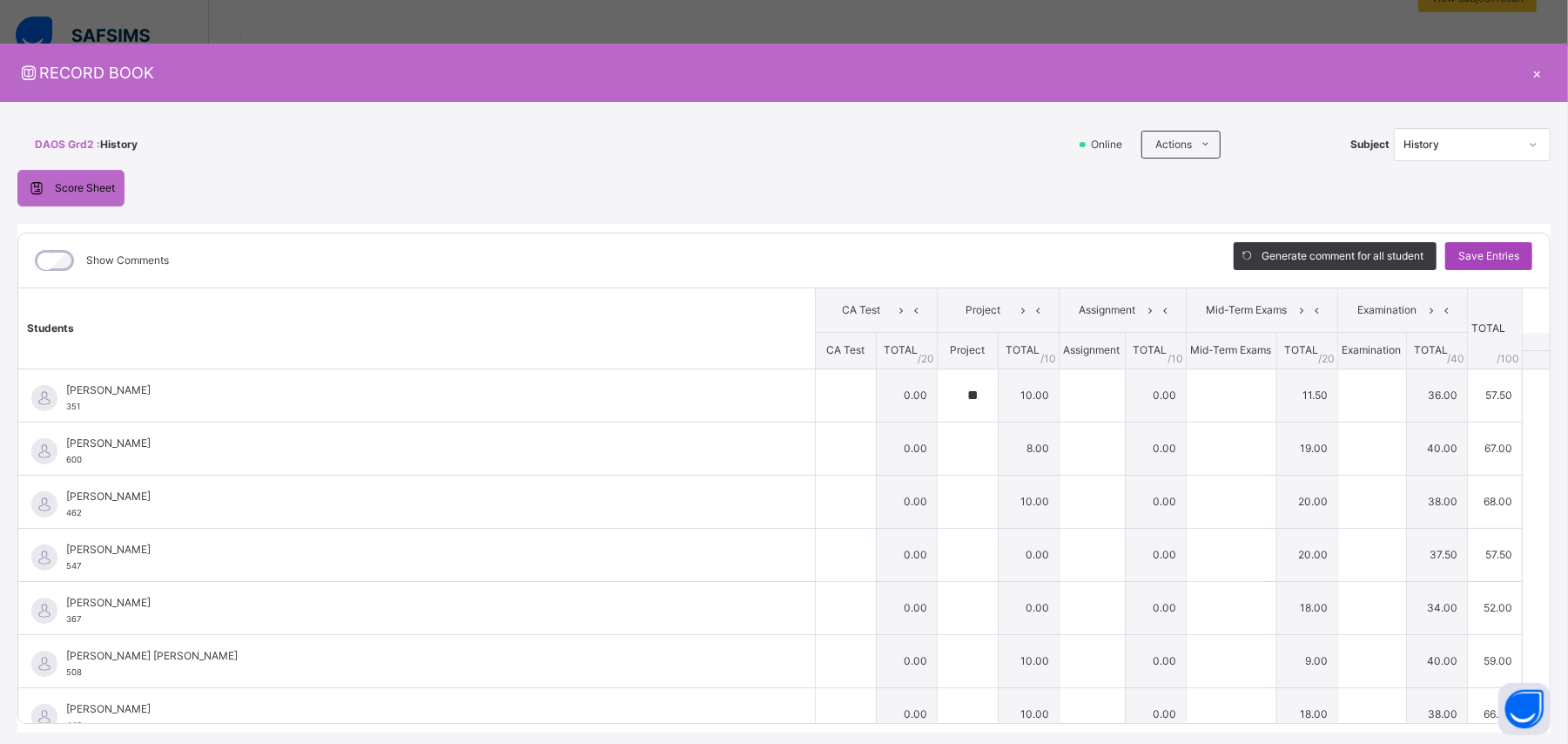
type input "****"
type input "**"
type input "*"
type input "****"
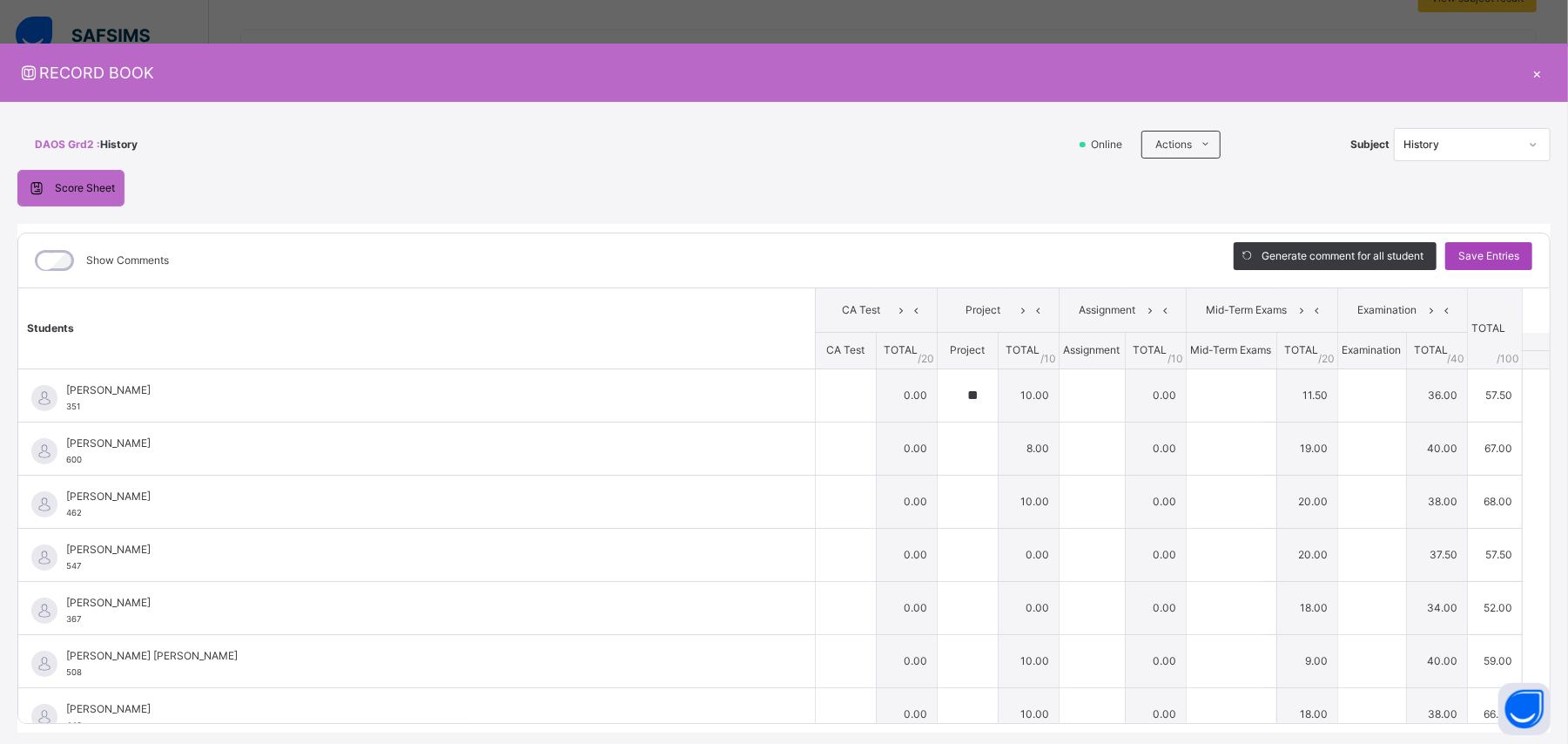
type input "**"
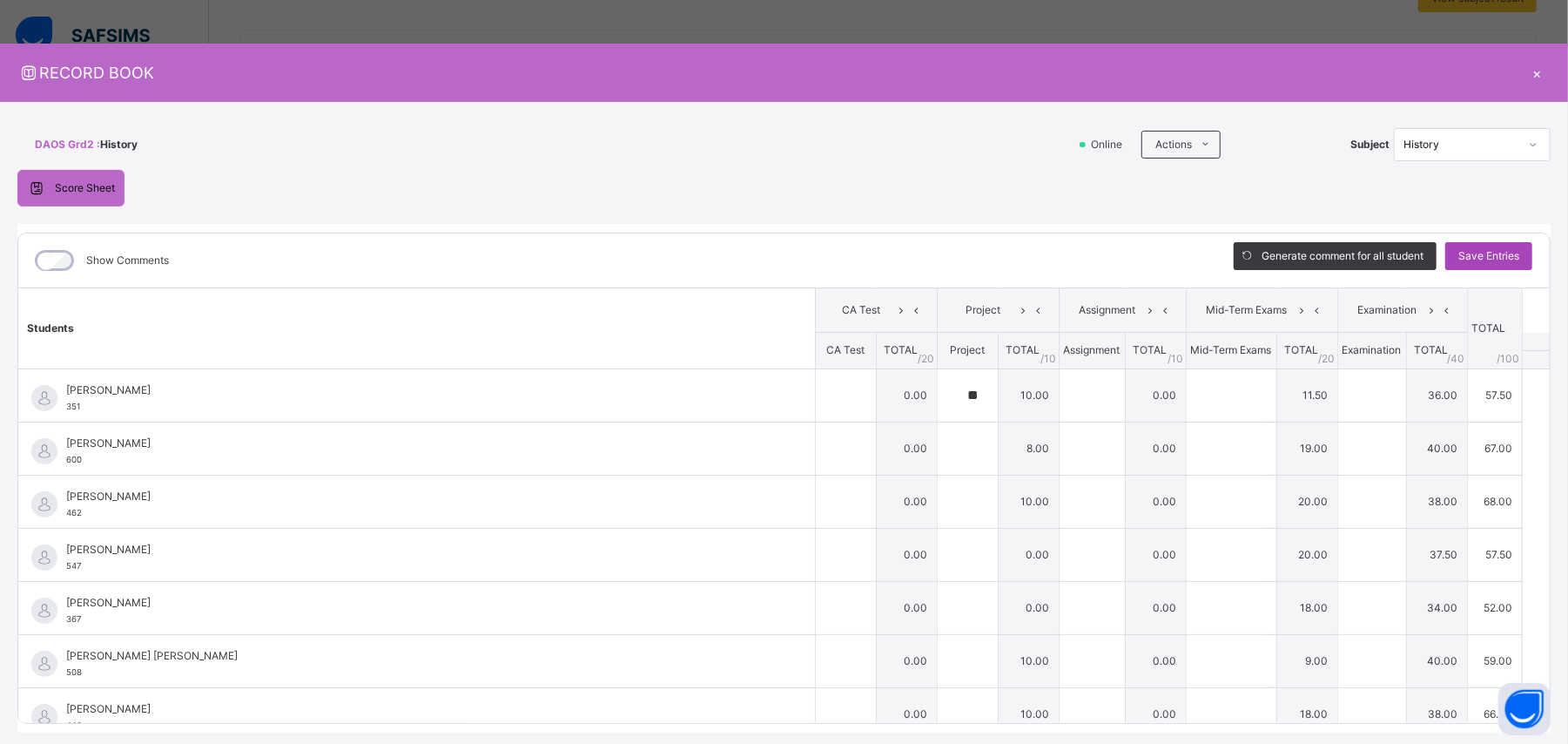
type input "**"
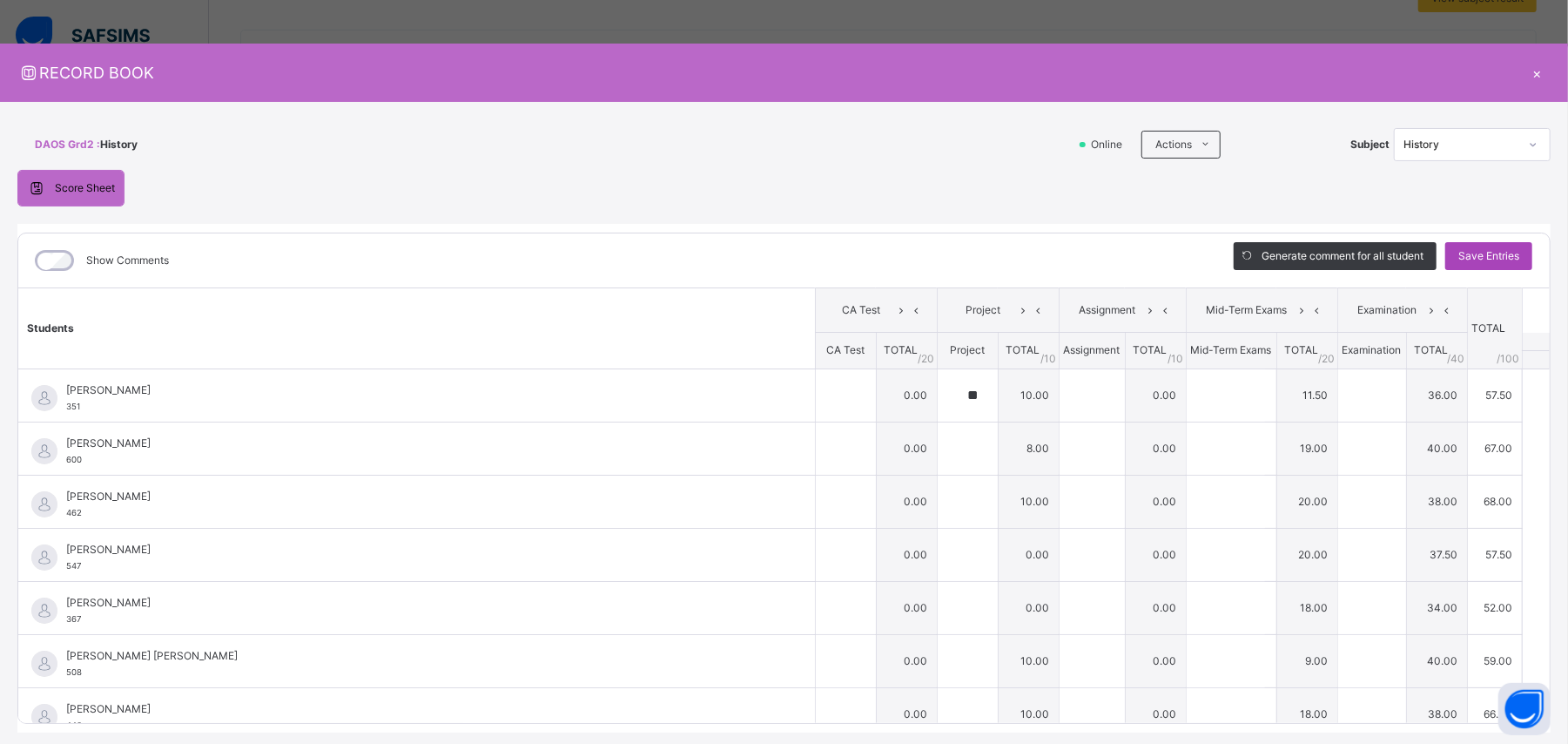
type input "*"
type input "**"
type input "*"
type input "**"
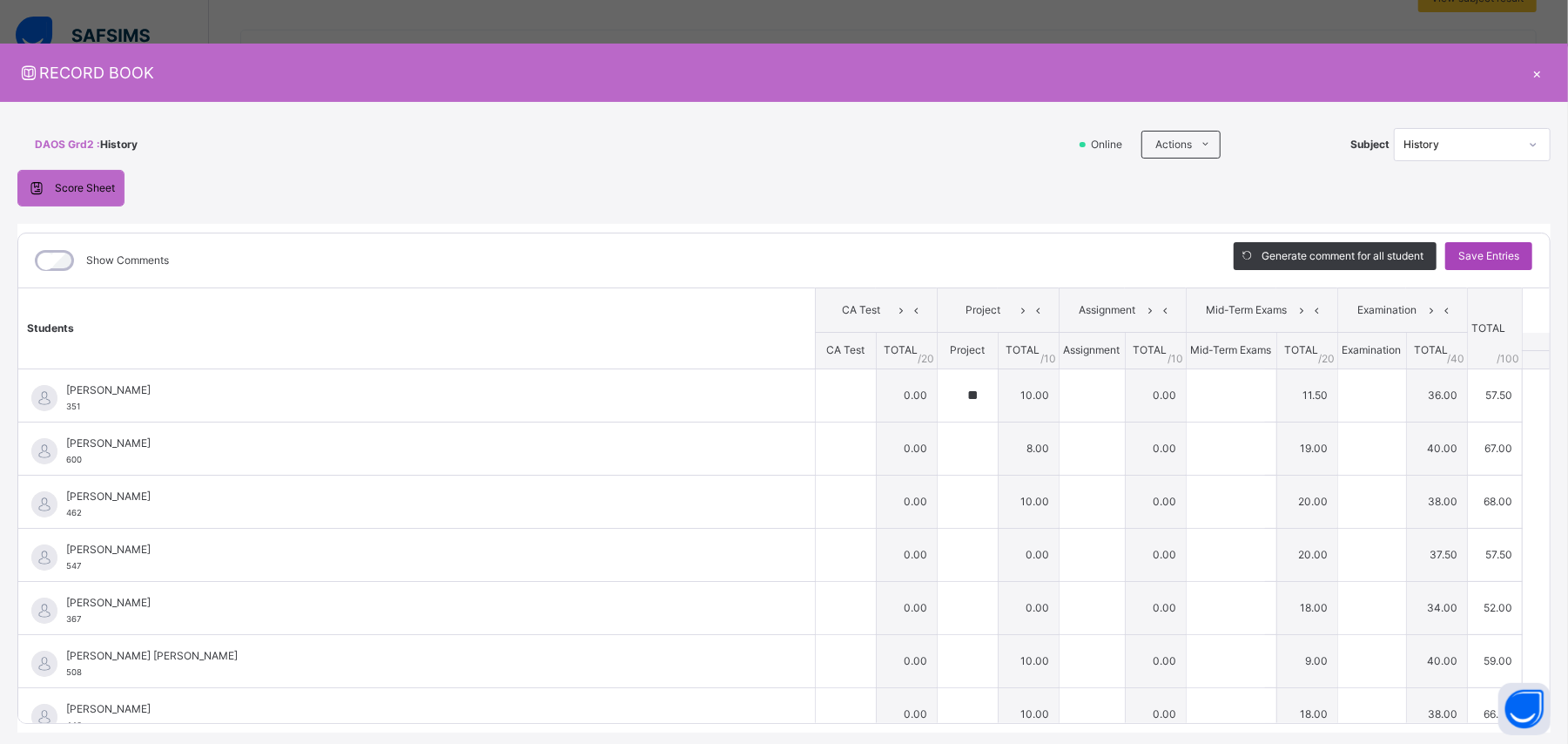
type input "*"
type input "**"
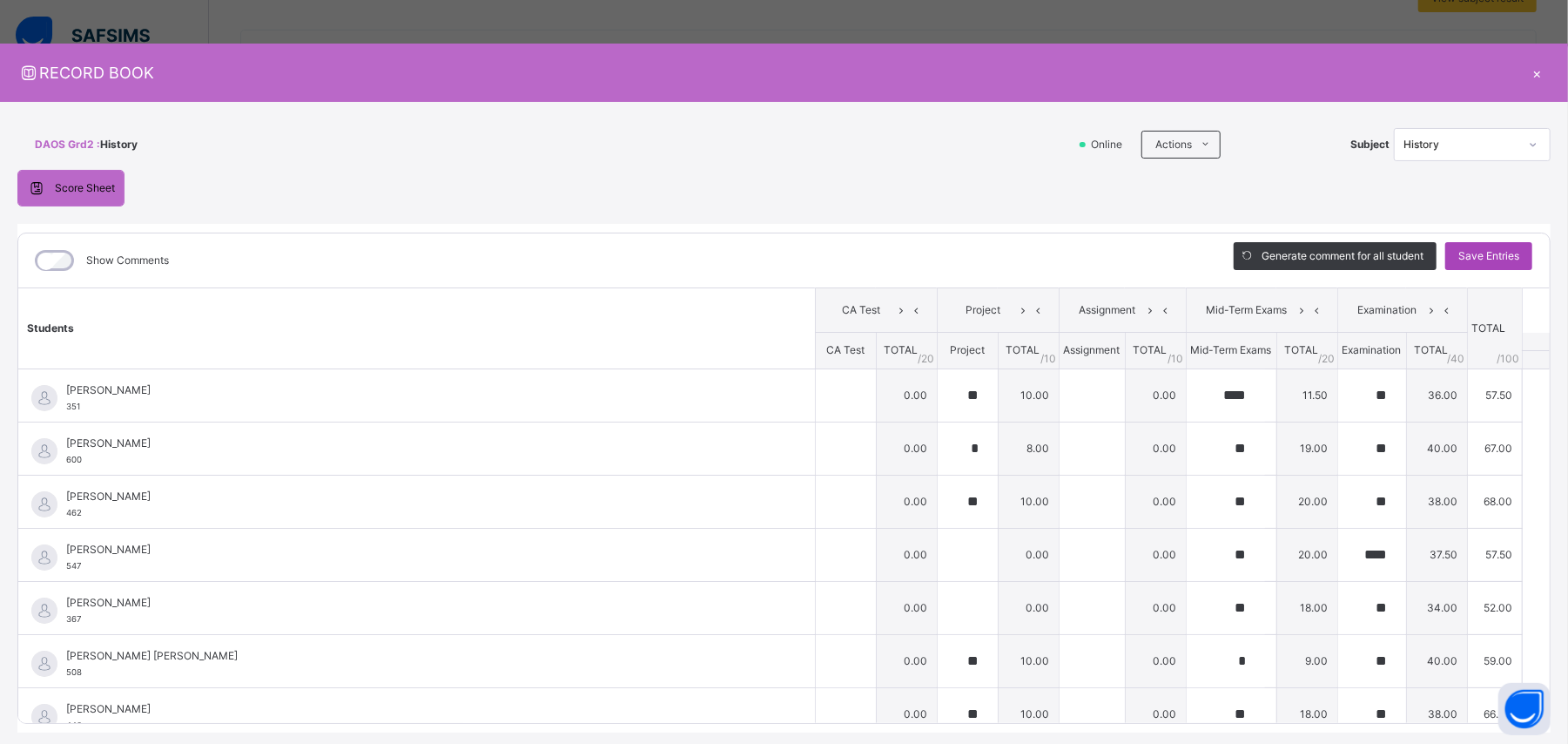
type input "**"
type input "*"
type input "**"
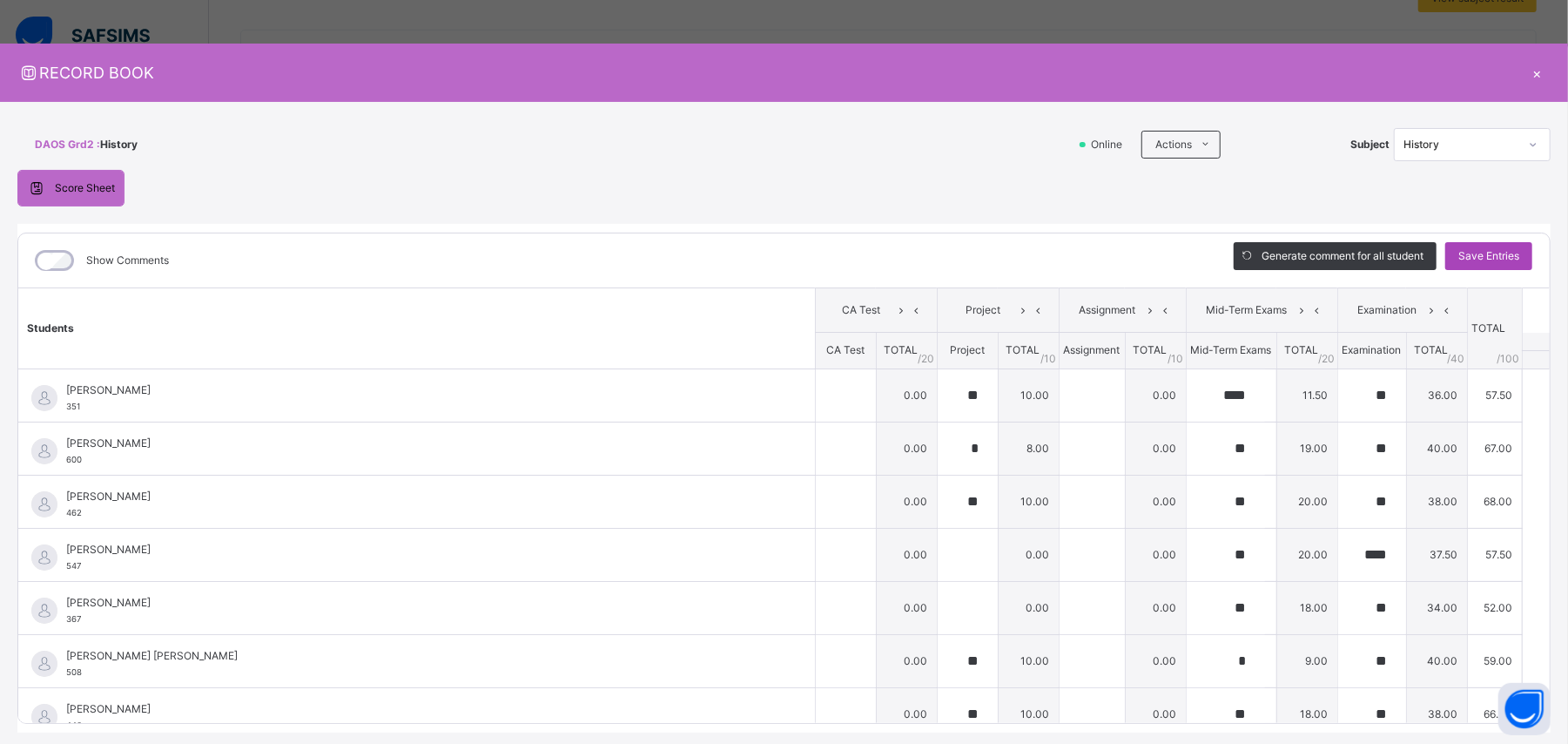
type input "**"
type input "****"
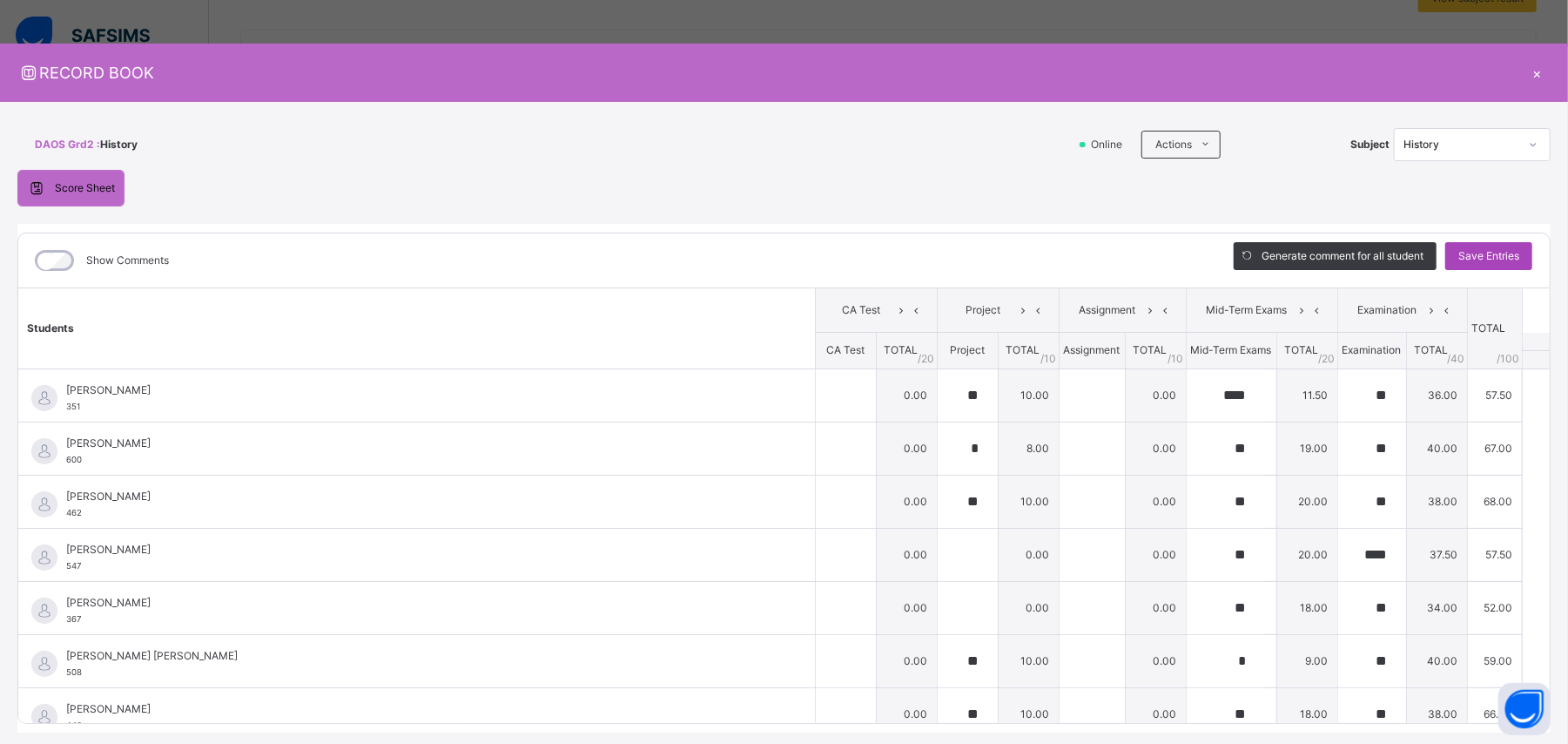
type input "**"
click at [940, 146] on icon at bounding box center [1533, 144] width 10 height 17
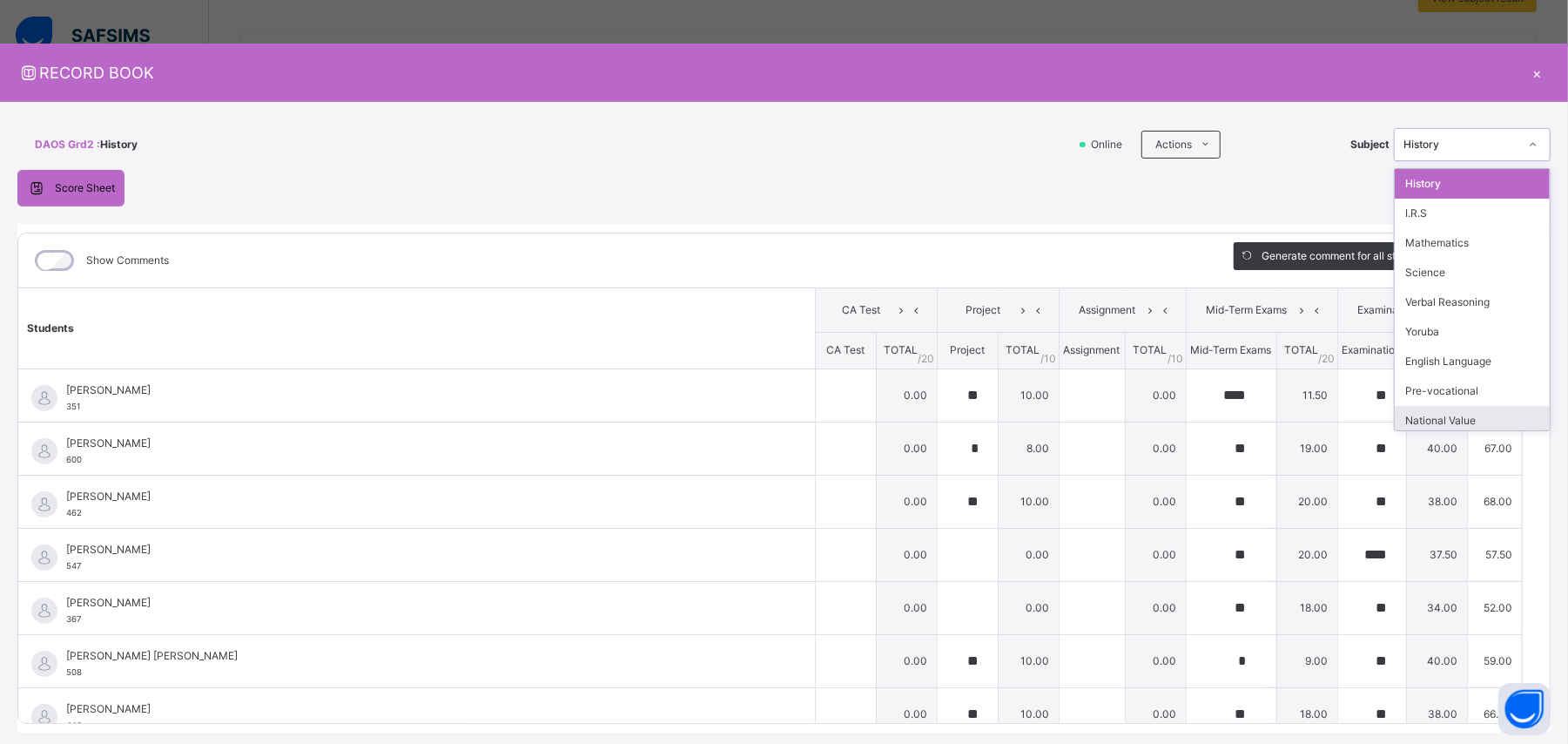
click at [940, 418] on div "National Value" at bounding box center [1472, 421] width 155 height 30
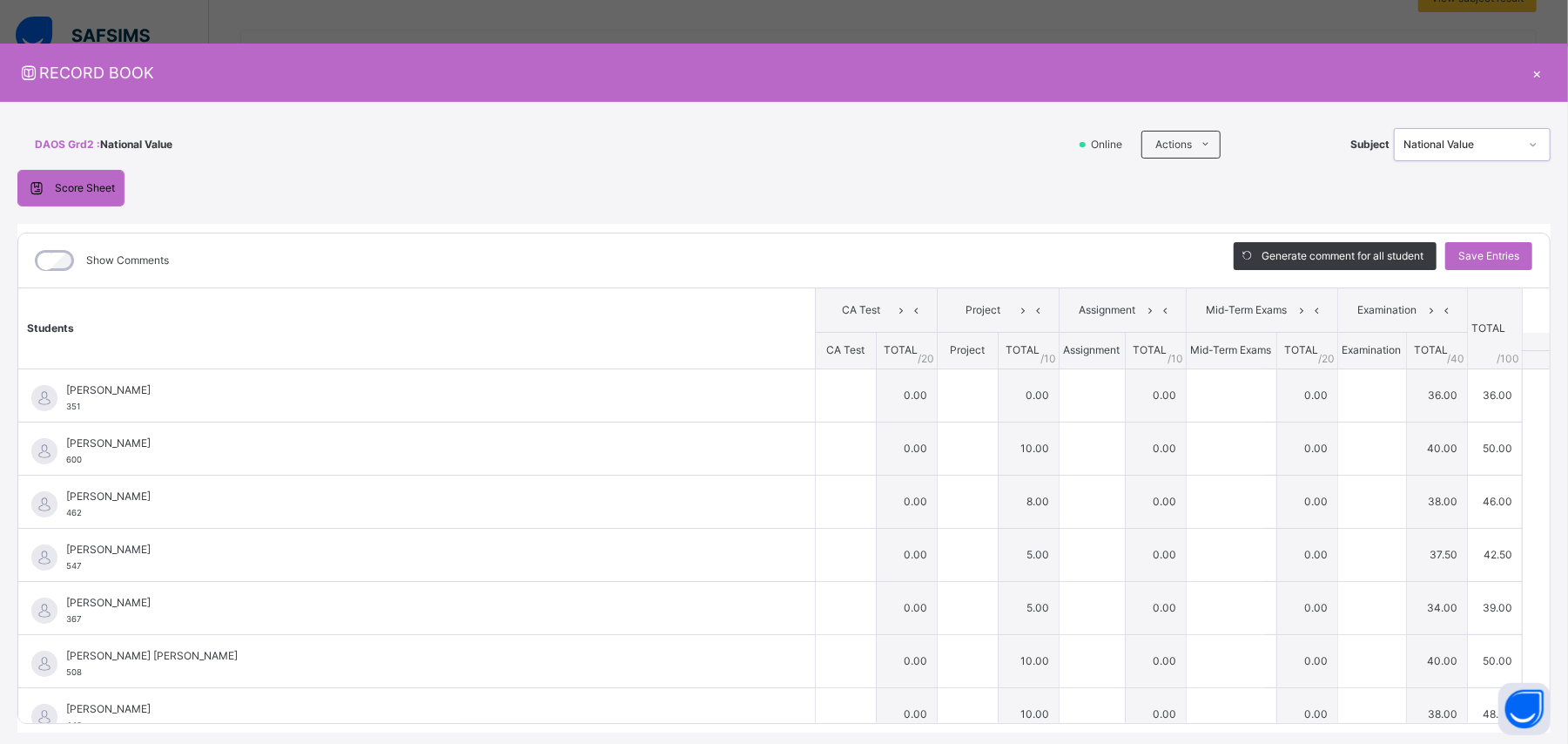
type input "**"
type input "*"
type input "**"
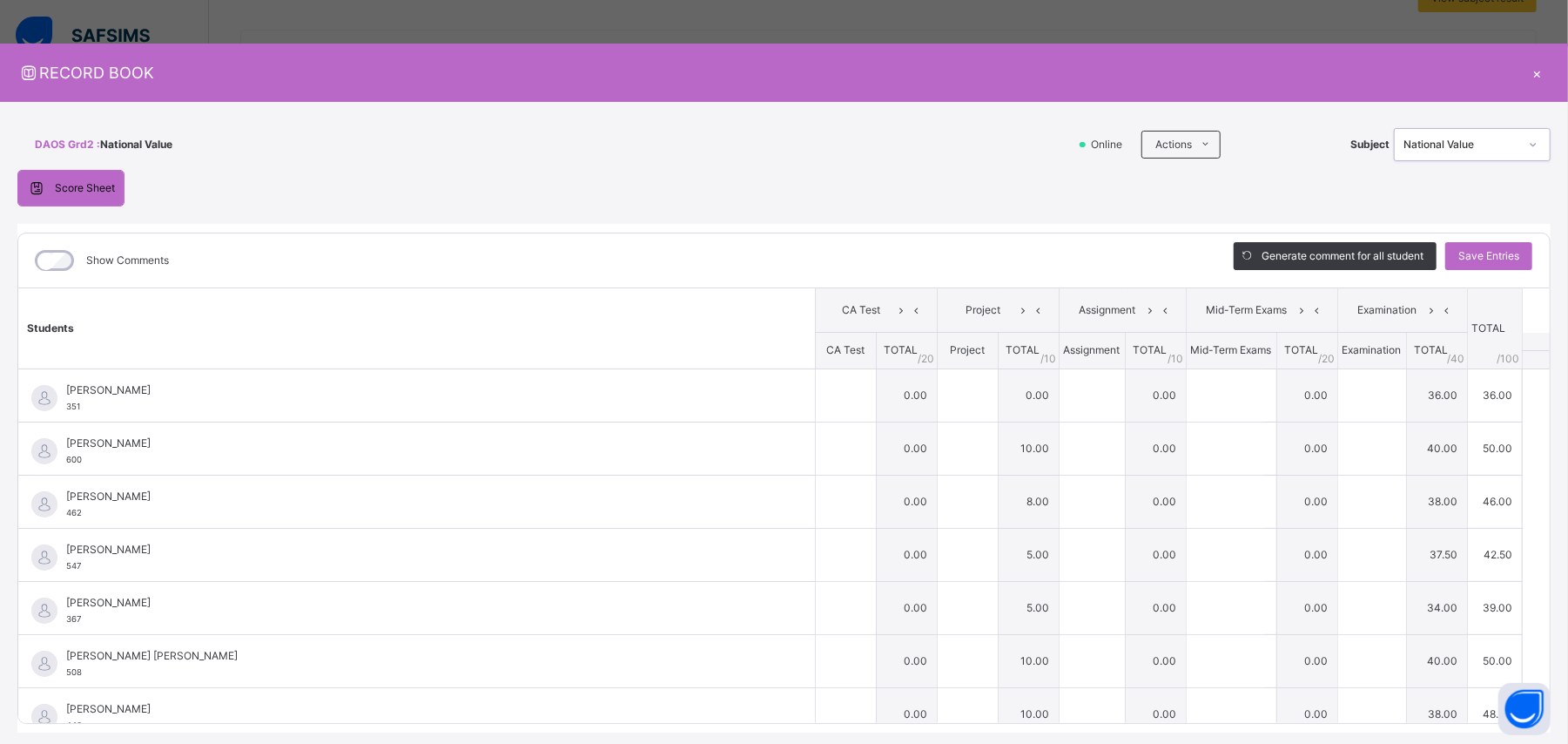
type input "*"
type input "****"
type input "*"
type input "**"
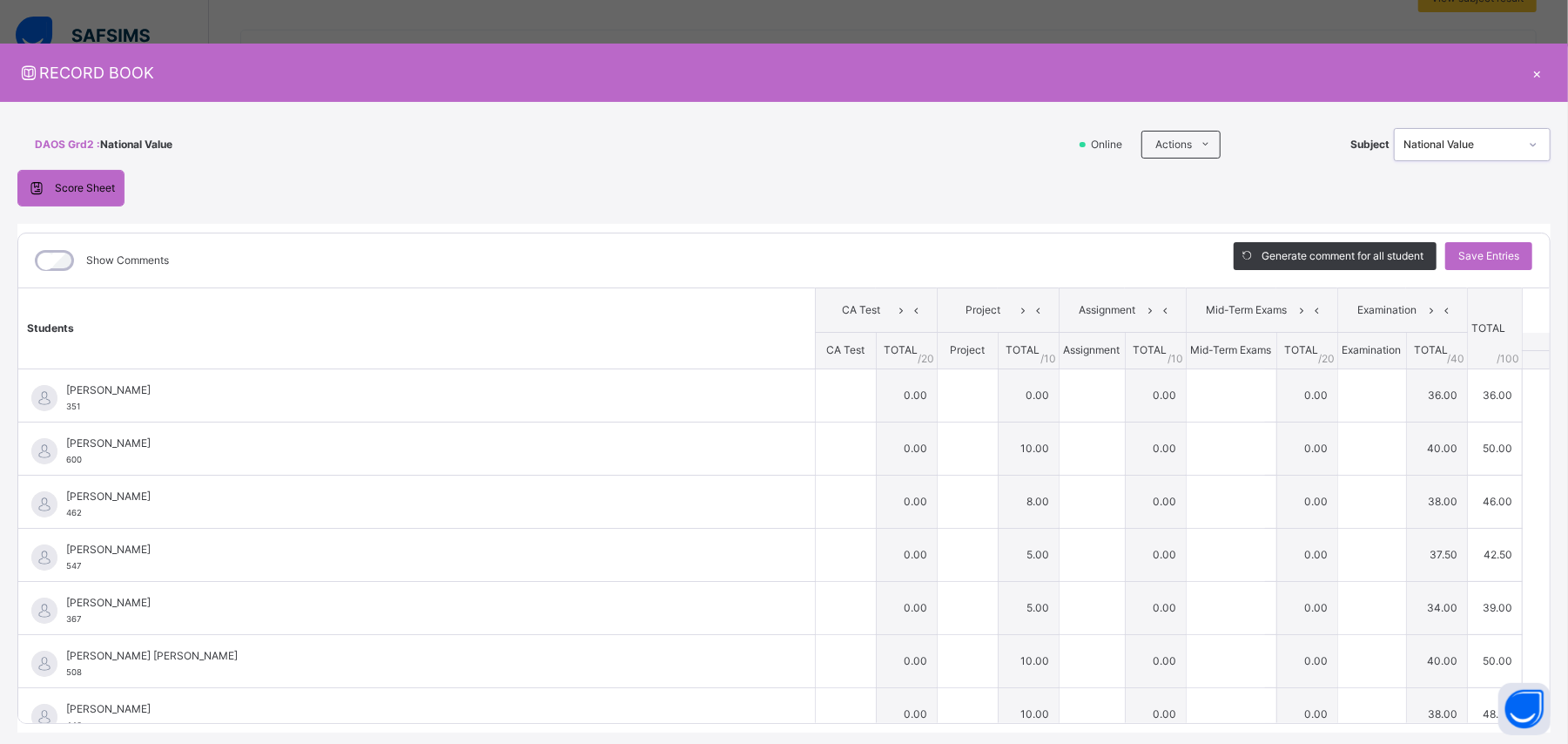
type input "**"
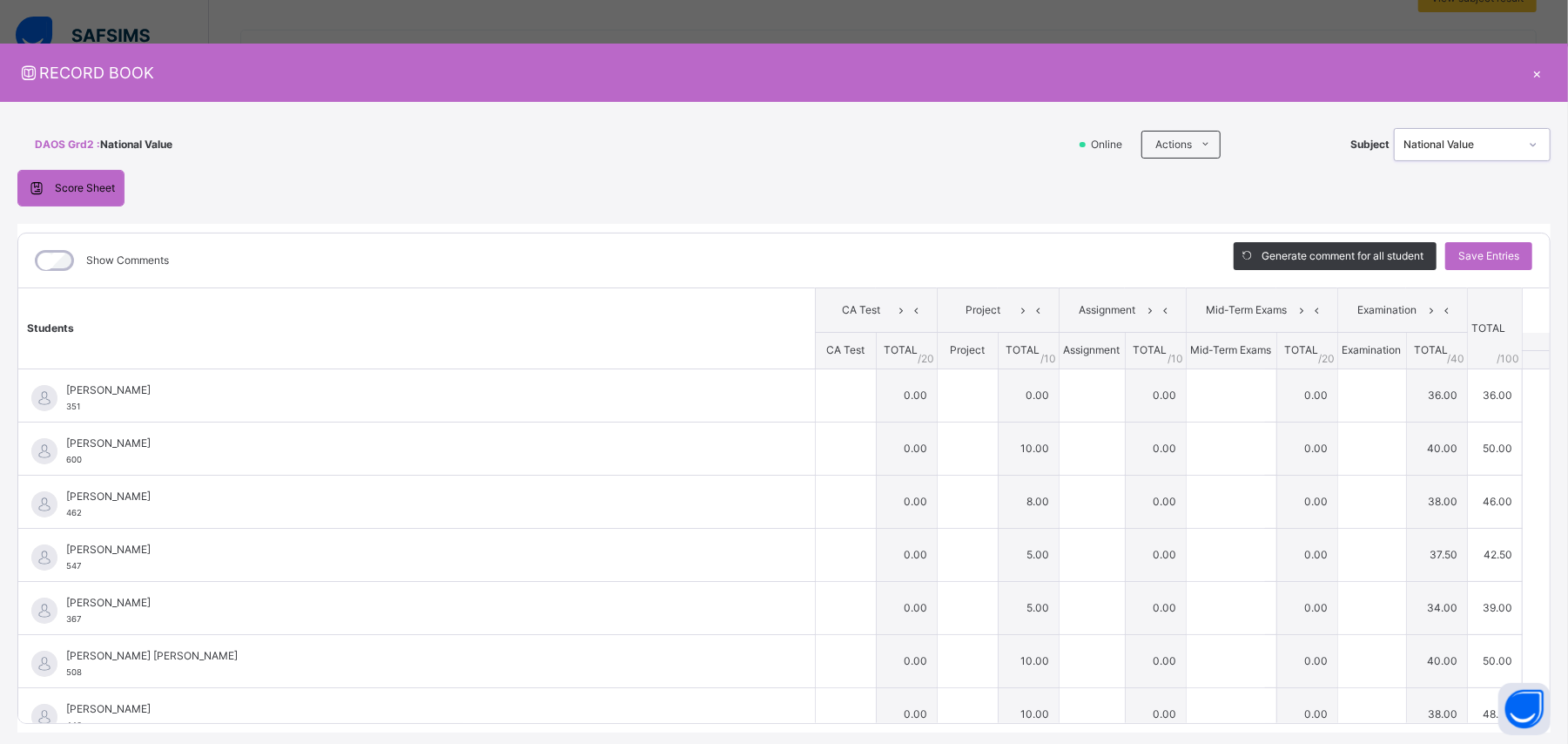
type input "**"
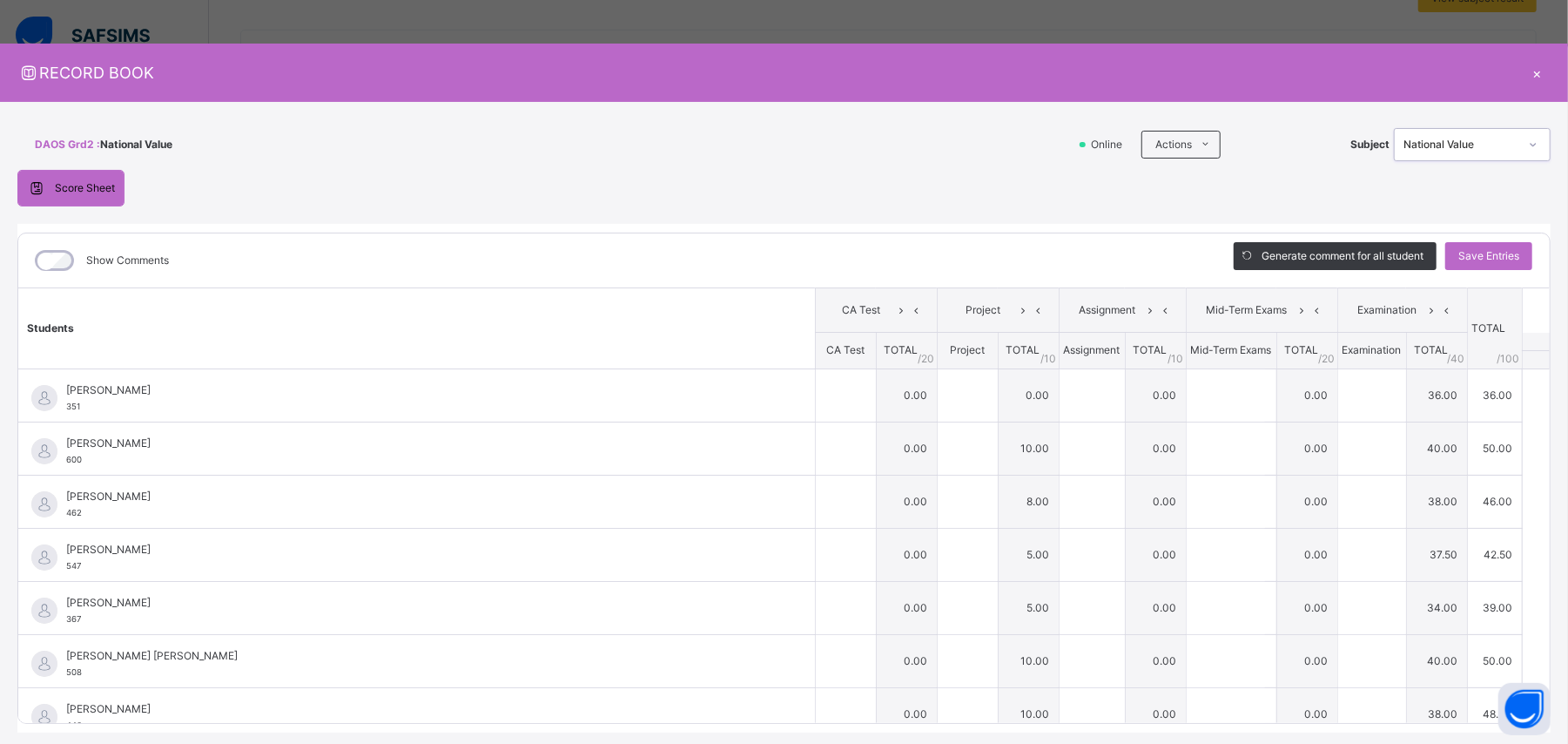
type input "****"
type input "**"
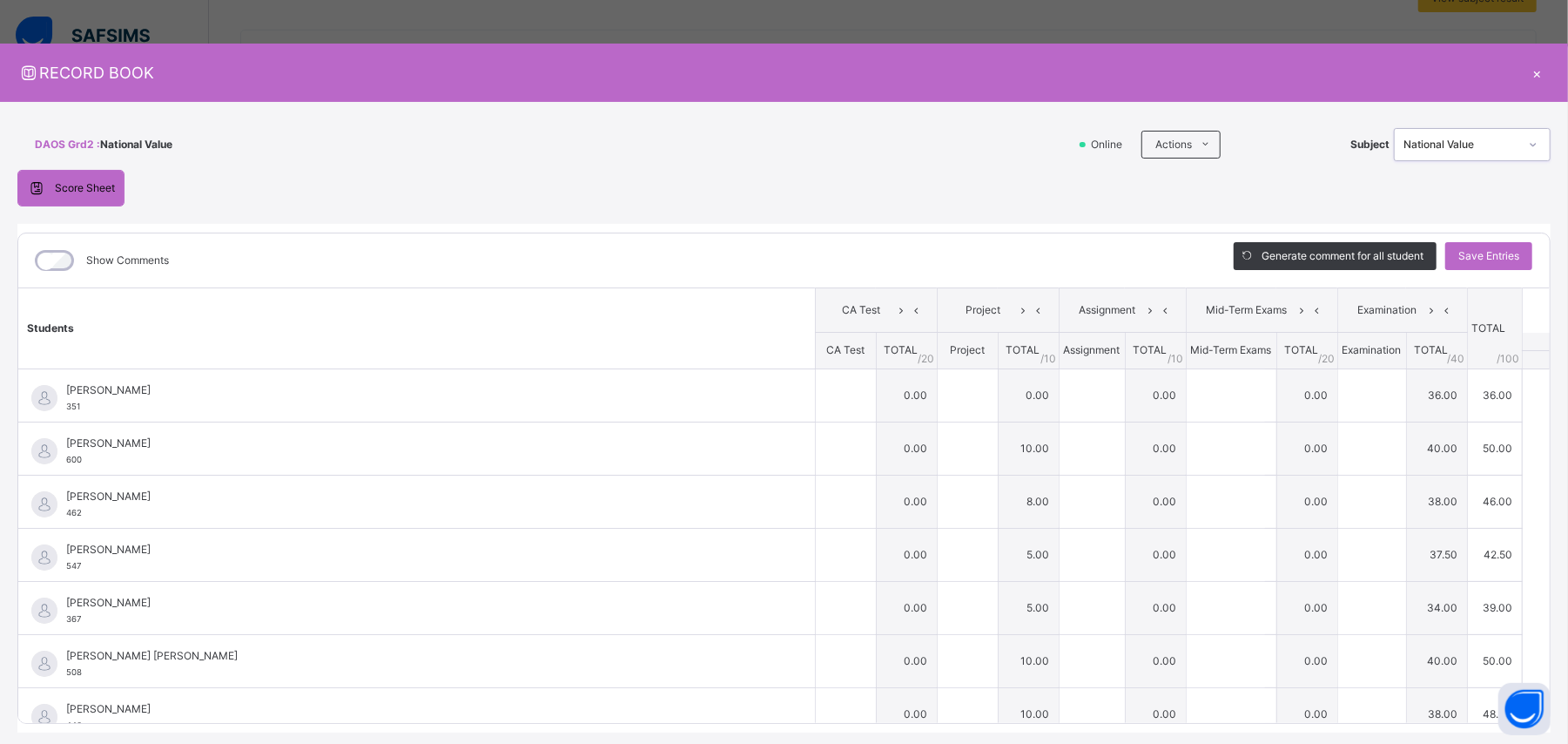
type input "**"
type input "*"
type input "**"
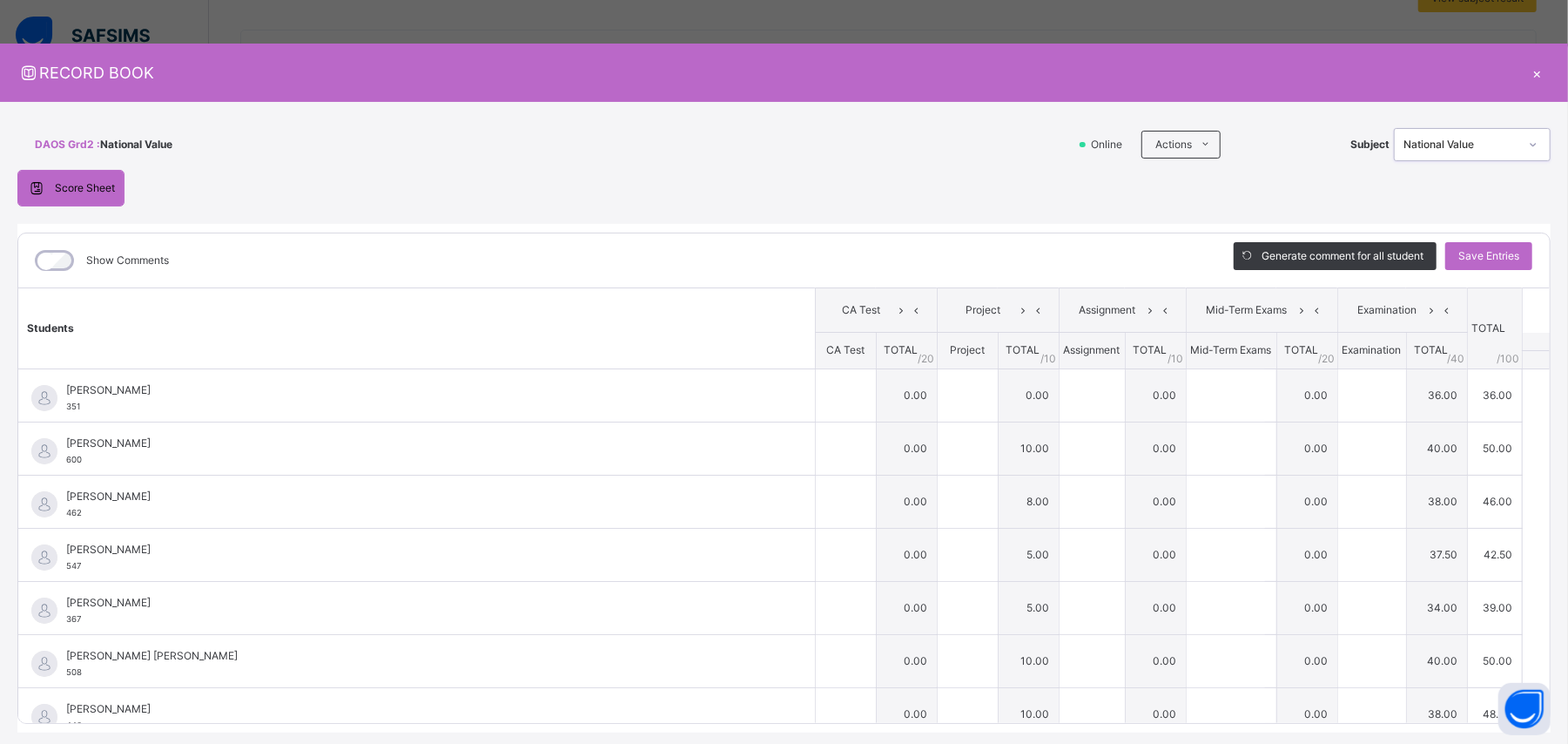
type input "**"
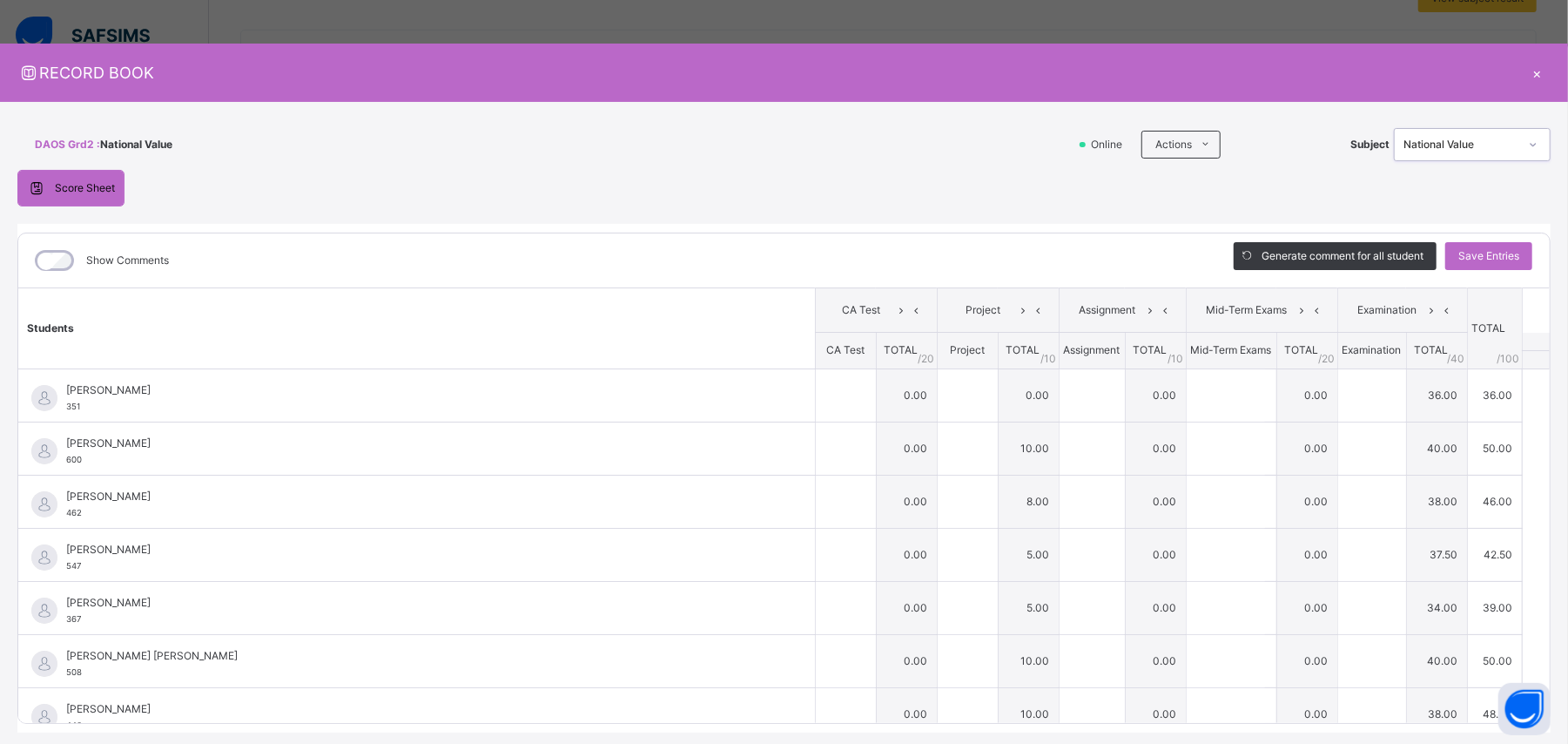
type input "**"
click at [940, 446] on input "text" at bounding box center [1226, 554] width 78 height 52
type input "**"
click at [940, 446] on input "text" at bounding box center [1226, 448] width 78 height 52
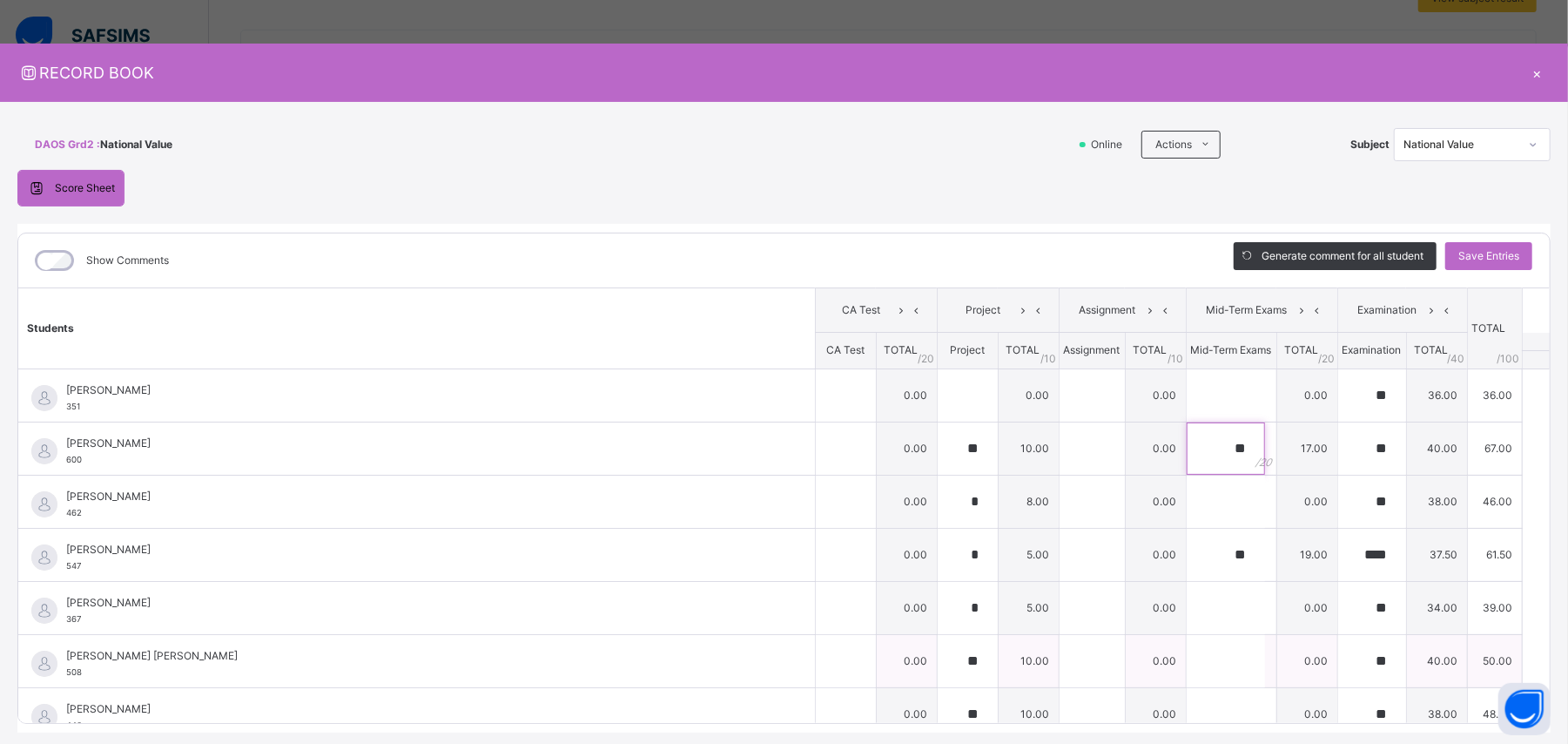
type input "**"
click at [940, 446] on input "text" at bounding box center [1226, 661] width 78 height 52
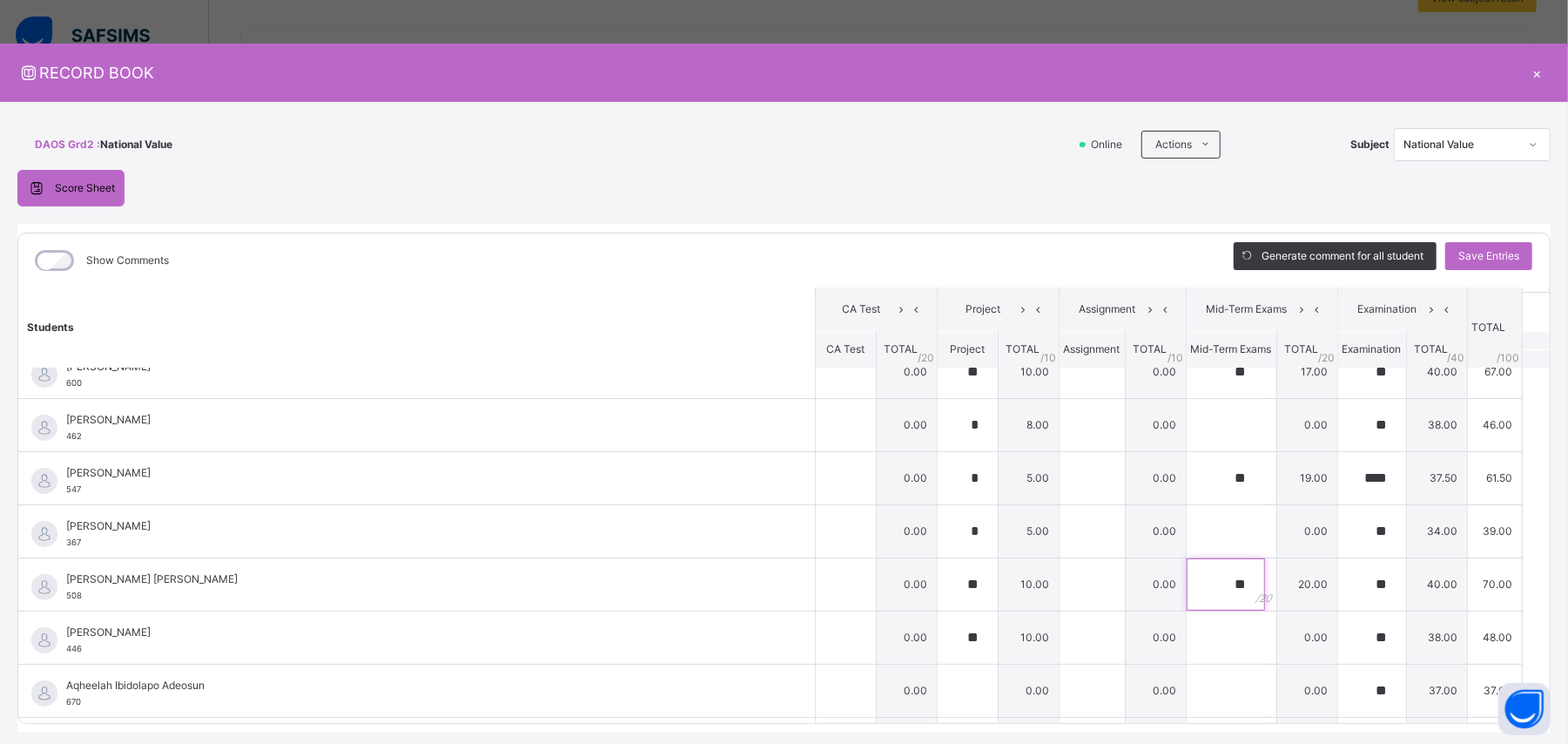
scroll to position [88, 0]
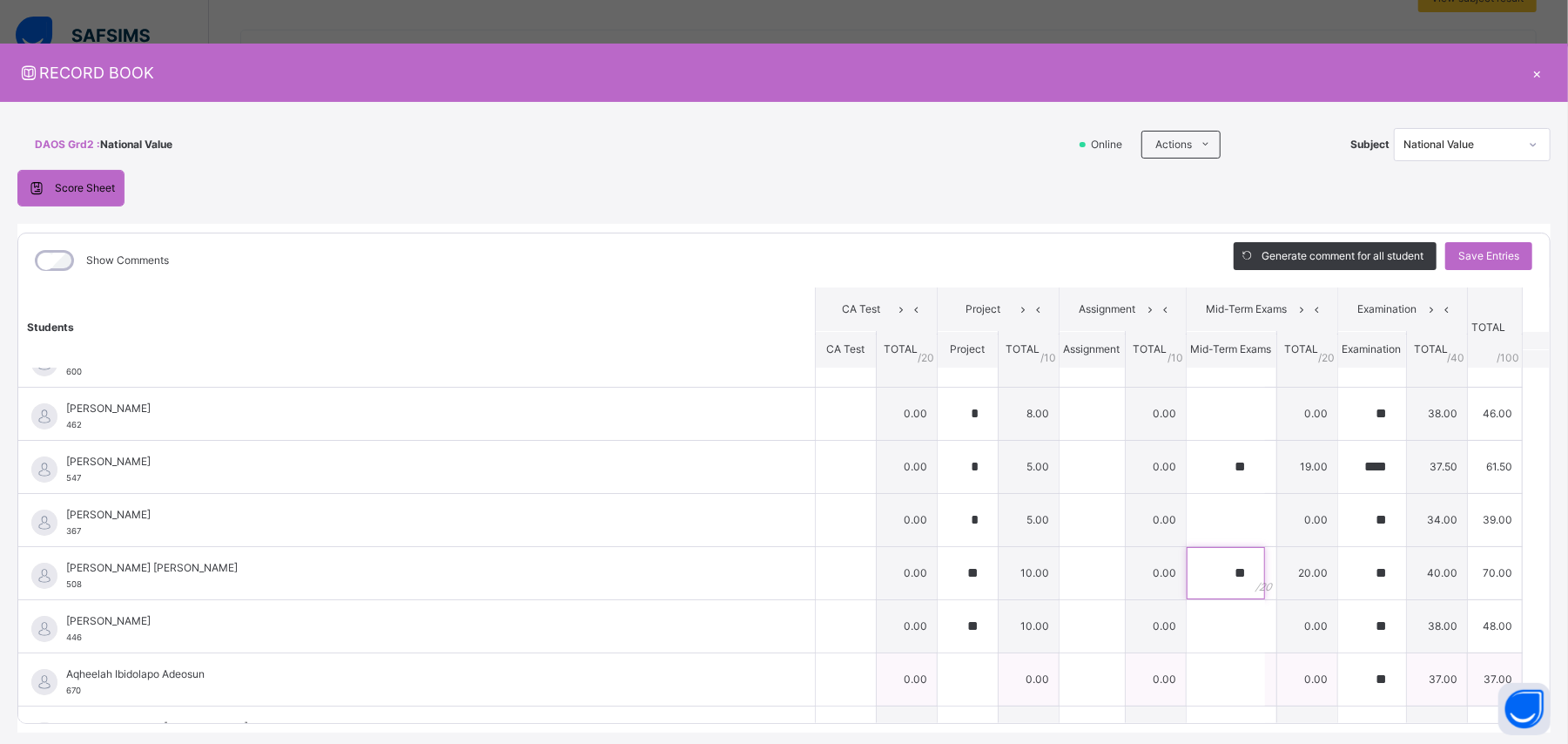
type input "**"
click at [940, 446] on input "text" at bounding box center [1226, 679] width 78 height 52
type input "**"
click at [940, 446] on input "text" at bounding box center [1226, 626] width 78 height 52
click at [940, 428] on input "text" at bounding box center [1226, 413] width 78 height 52
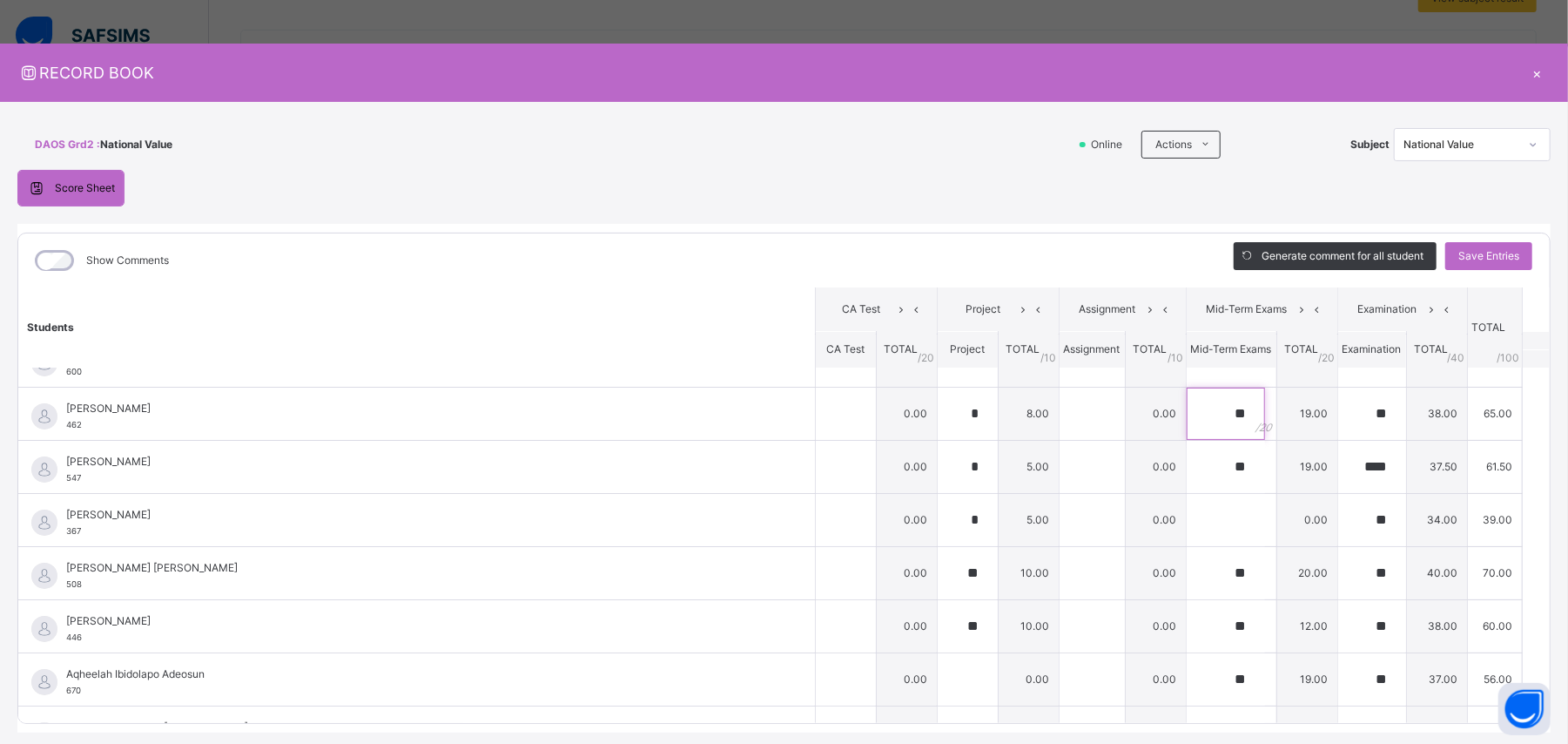
scroll to position [0, 0]
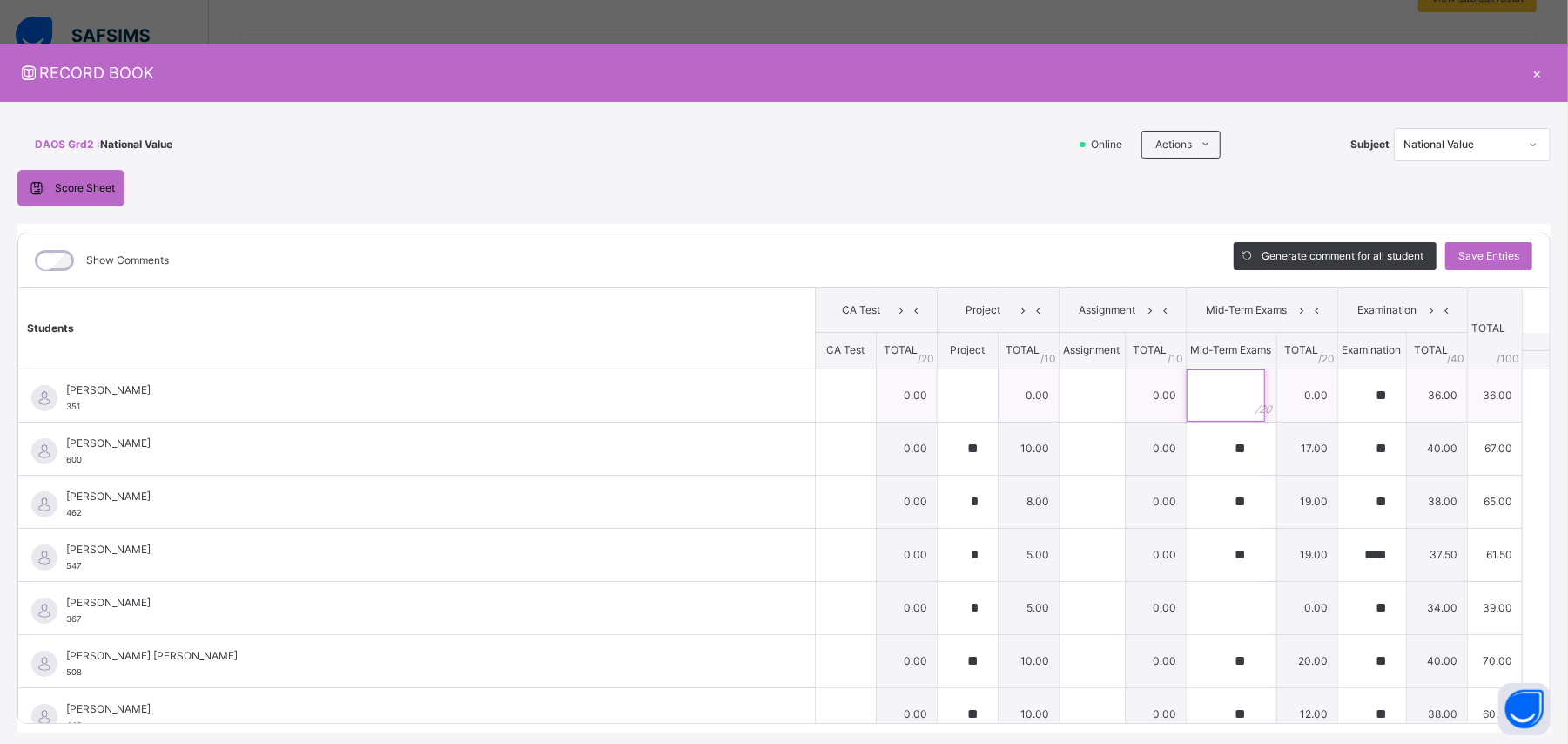
click at [940, 388] on input "text" at bounding box center [1226, 395] width 78 height 52
click at [940, 446] on input "text" at bounding box center [1226, 608] width 78 height 52
click at [940, 254] on span "Save Entries" at bounding box center [1488, 256] width 61 height 16
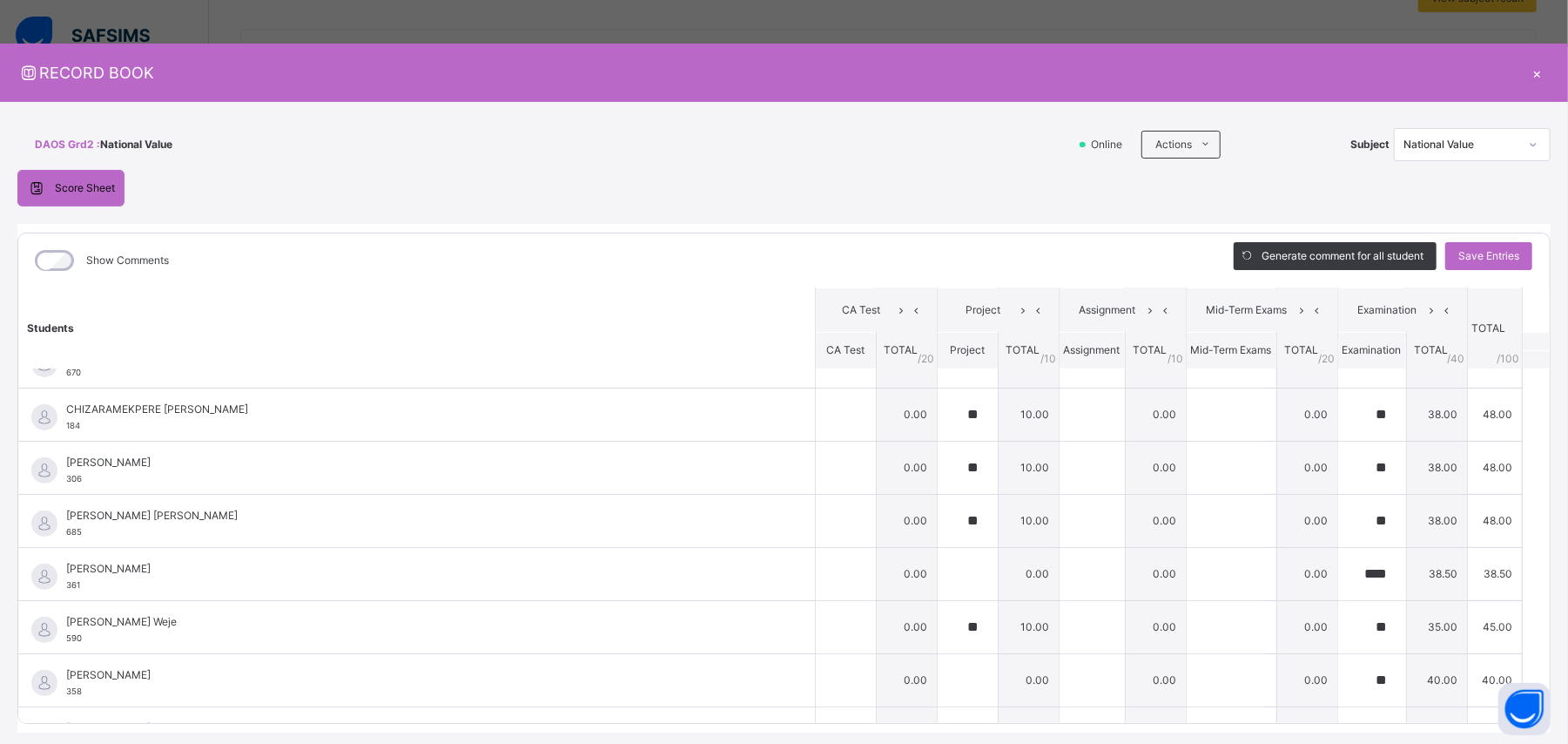
scroll to position [426, 0]
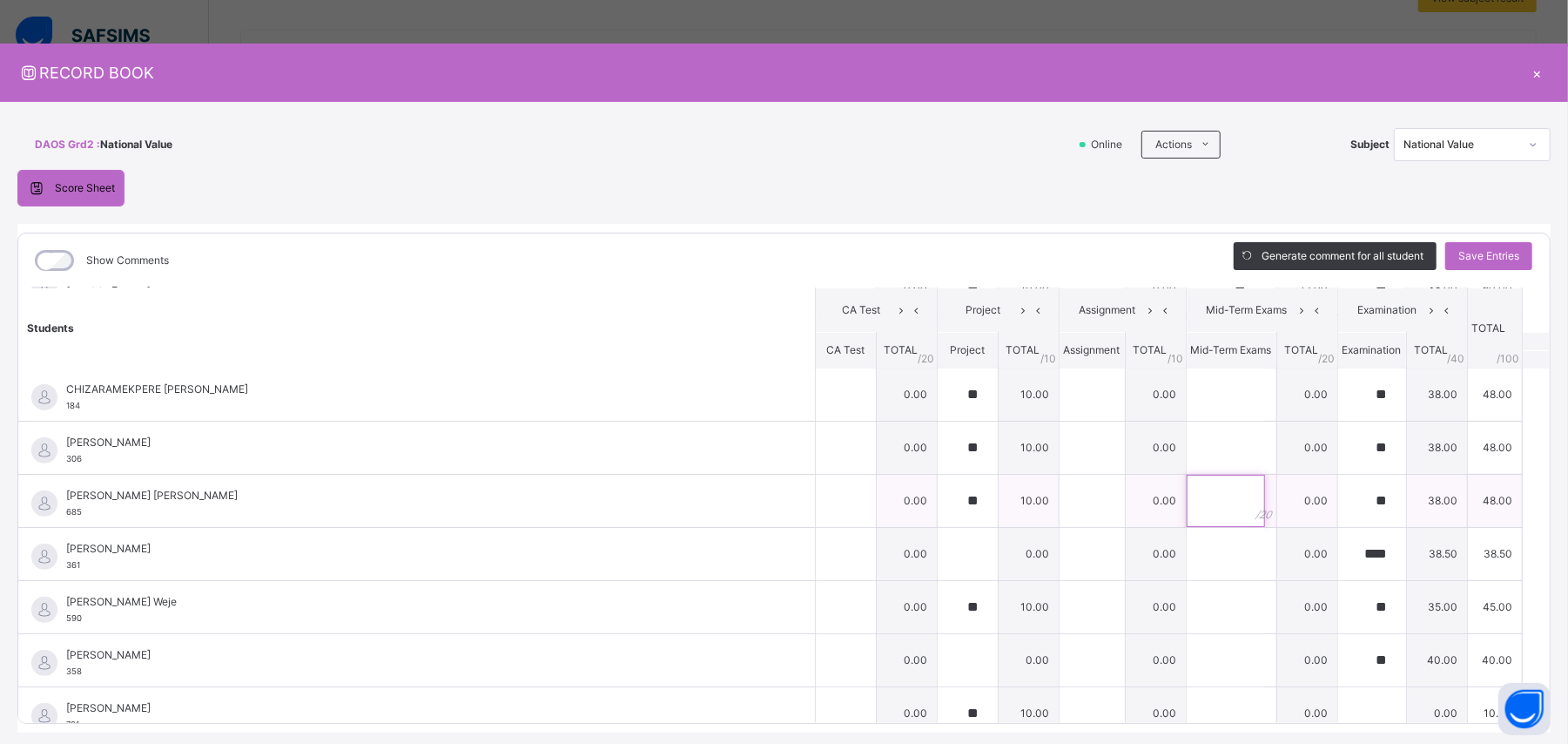
click at [940, 446] on input "text" at bounding box center [1226, 501] width 78 height 52
click at [940, 446] on input "**" at bounding box center [1226, 501] width 78 height 52
click at [940, 446] on input "text" at bounding box center [1226, 660] width 78 height 52
click at [940, 446] on input "text" at bounding box center [1226, 607] width 78 height 52
click at [940, 446] on input "text" at bounding box center [1226, 554] width 78 height 52
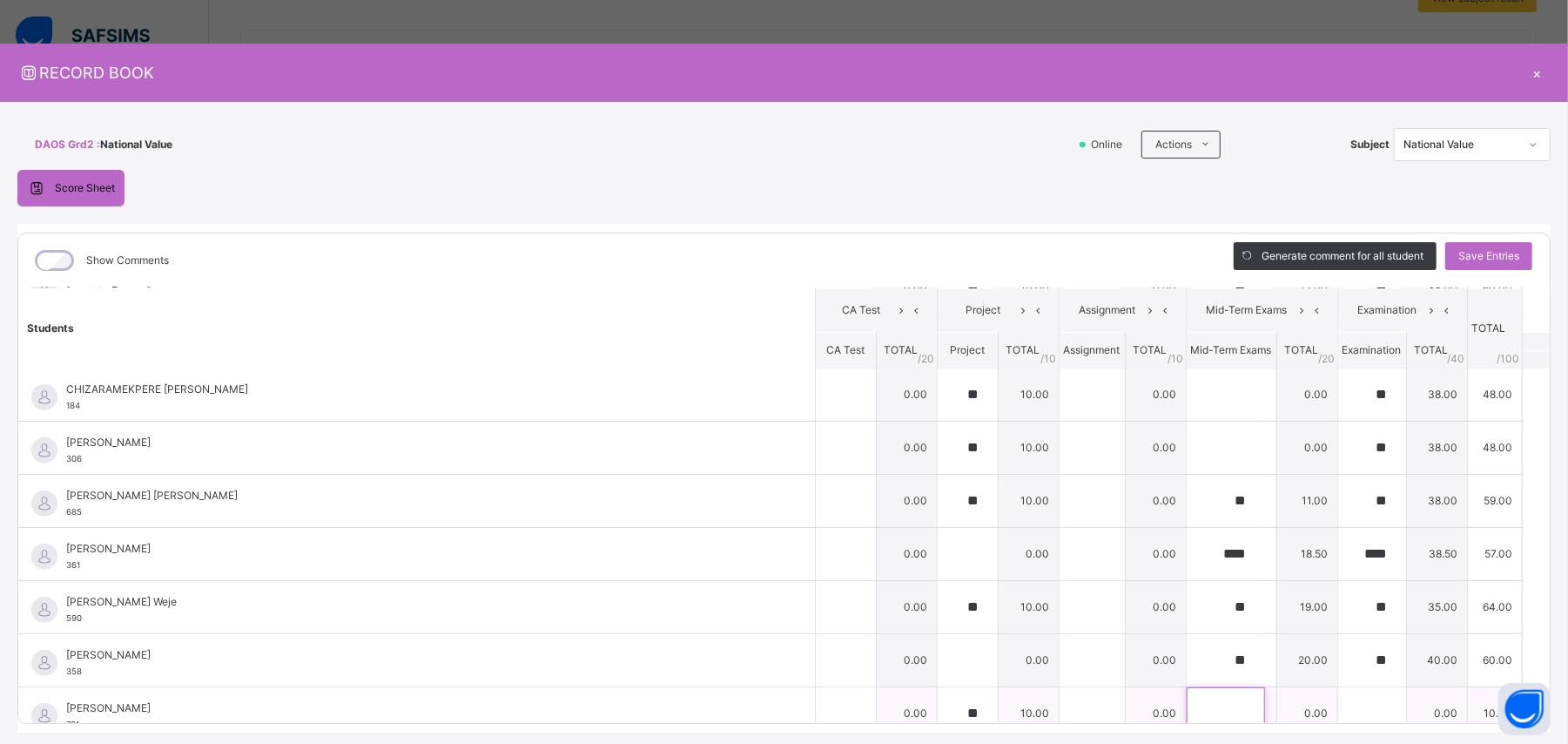
click at [940, 446] on input "text" at bounding box center [1226, 713] width 78 height 52
click at [940, 446] on input "text" at bounding box center [1226, 444] width 78 height 52
click at [940, 394] on input "text" at bounding box center [1226, 391] width 78 height 52
click at [940, 446] on input "text" at bounding box center [1226, 444] width 78 height 52
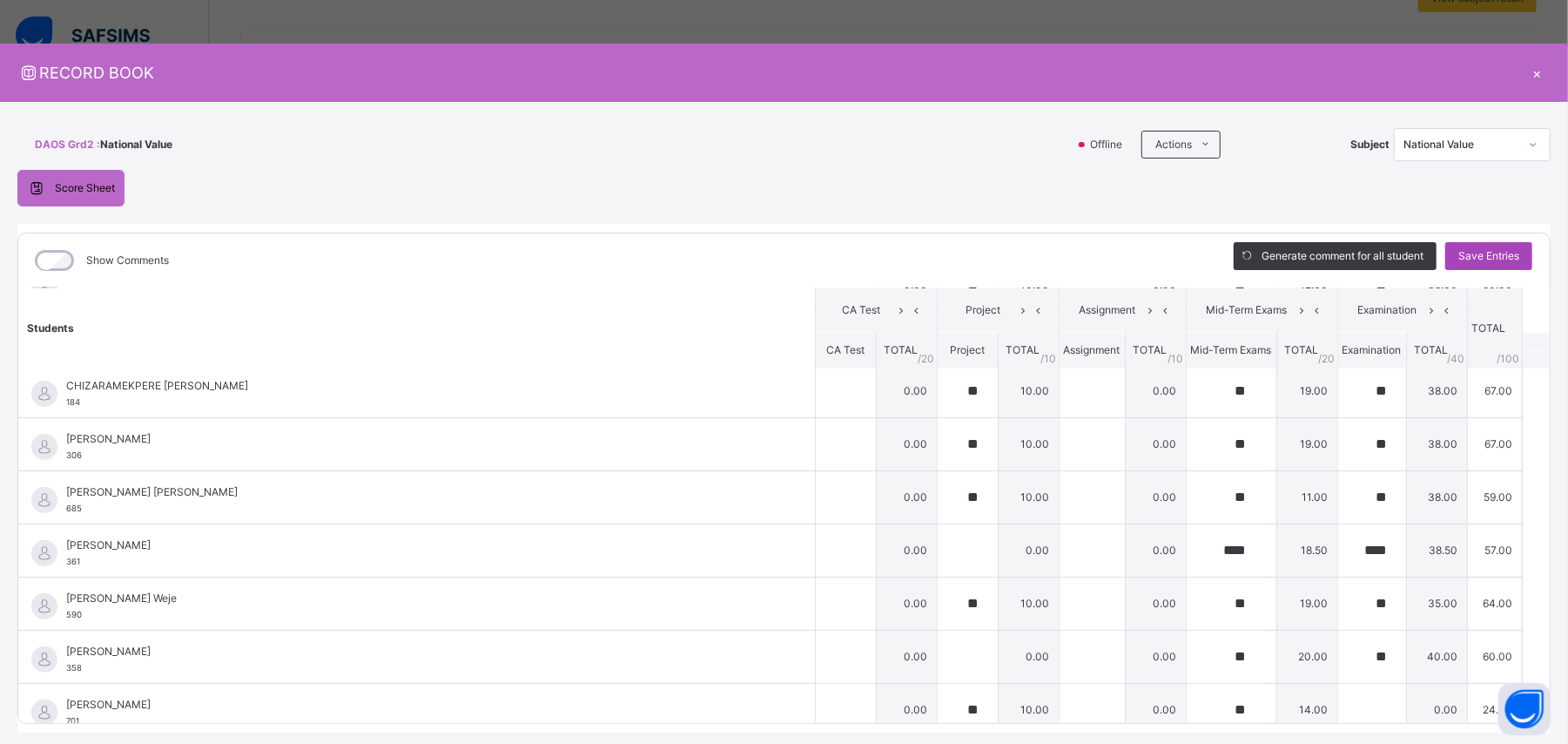
click at [940, 252] on span "Save Entries" at bounding box center [1488, 256] width 61 height 16
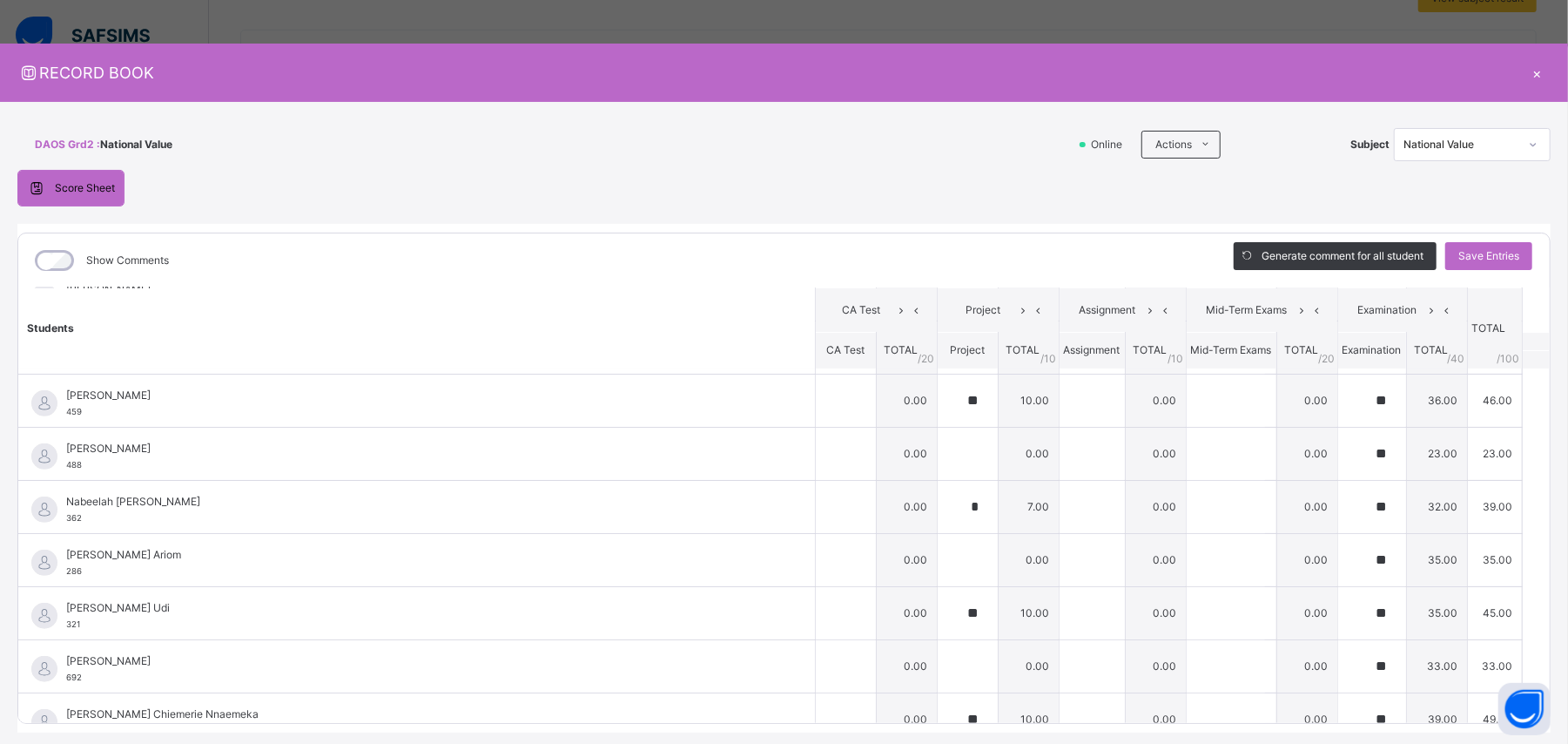
scroll to position [796, 0]
click at [940, 408] on input "text" at bounding box center [1226, 396] width 78 height 52
click at [940, 446] on input "text" at bounding box center [1226, 449] width 78 height 52
click at [940, 446] on input "text" at bounding box center [1226, 502] width 78 height 52
click at [940, 446] on input "text" at bounding box center [1226, 555] width 78 height 52
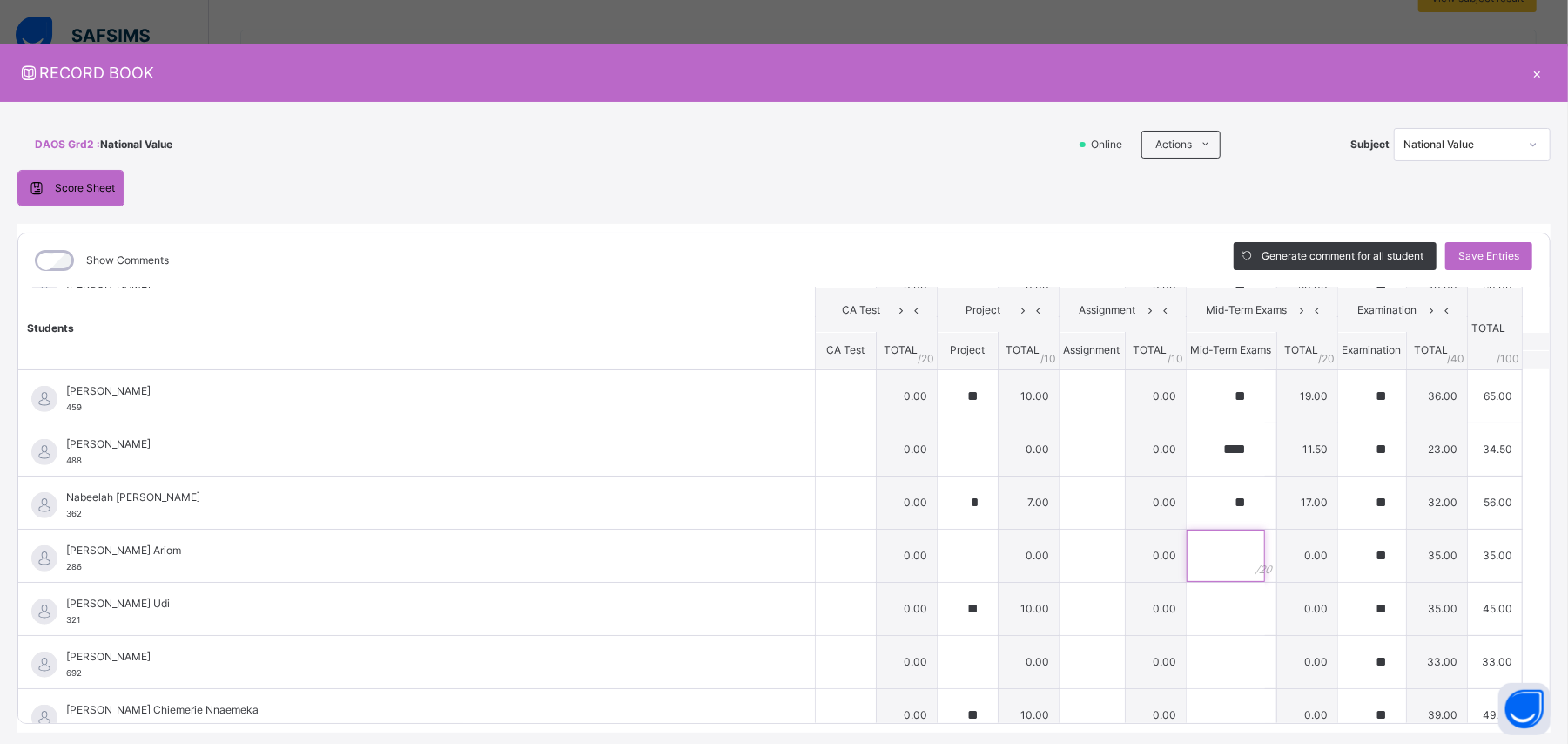
scroll to position [928, 0]
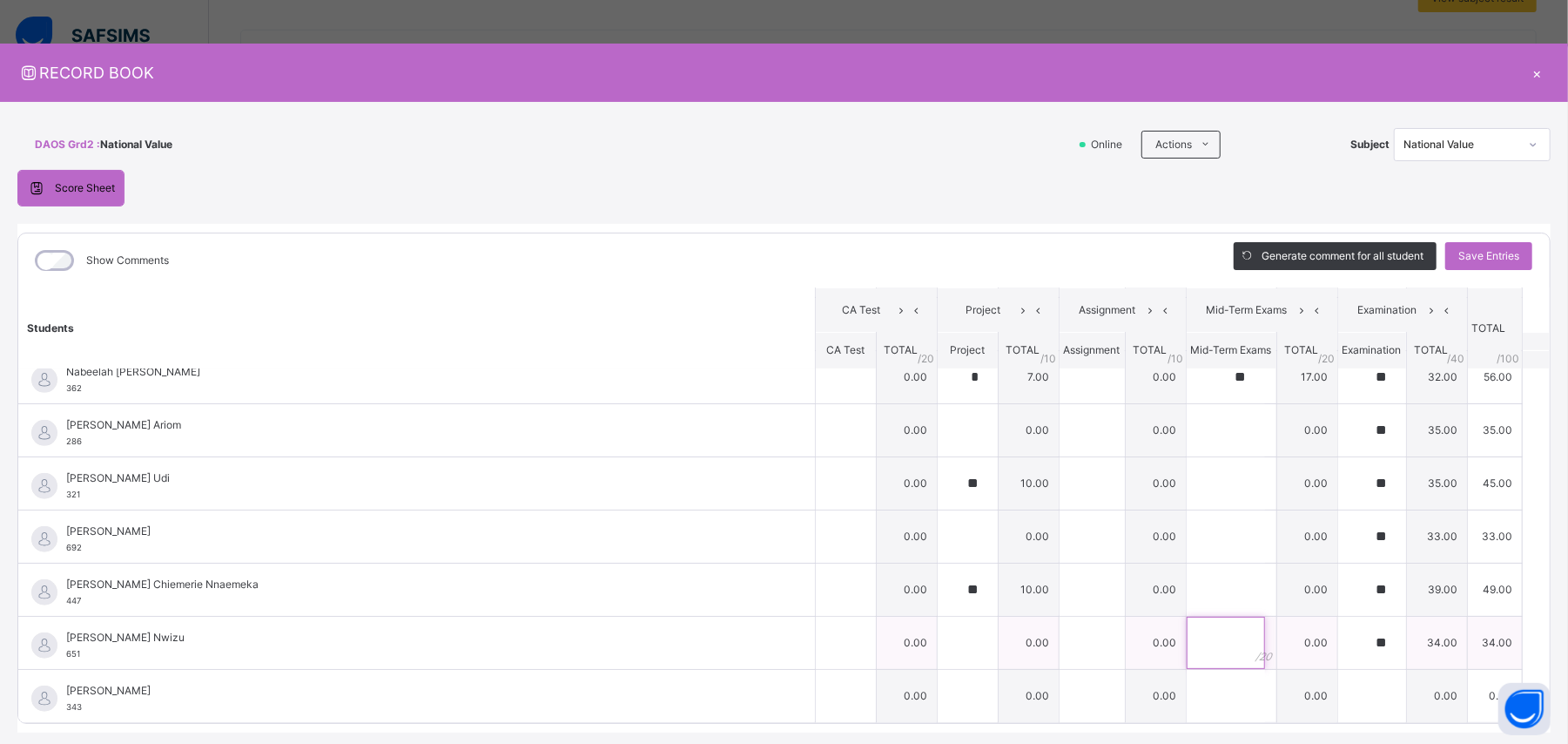
click at [940, 446] on input "text" at bounding box center [1226, 642] width 78 height 52
click at [940, 432] on input "text" at bounding box center [1226, 430] width 78 height 52
click at [940, 446] on input "text" at bounding box center [1226, 483] width 78 height 52
click at [940, 446] on input "text" at bounding box center [1226, 536] width 78 height 52
click at [940, 446] on input "text" at bounding box center [1226, 589] width 78 height 52
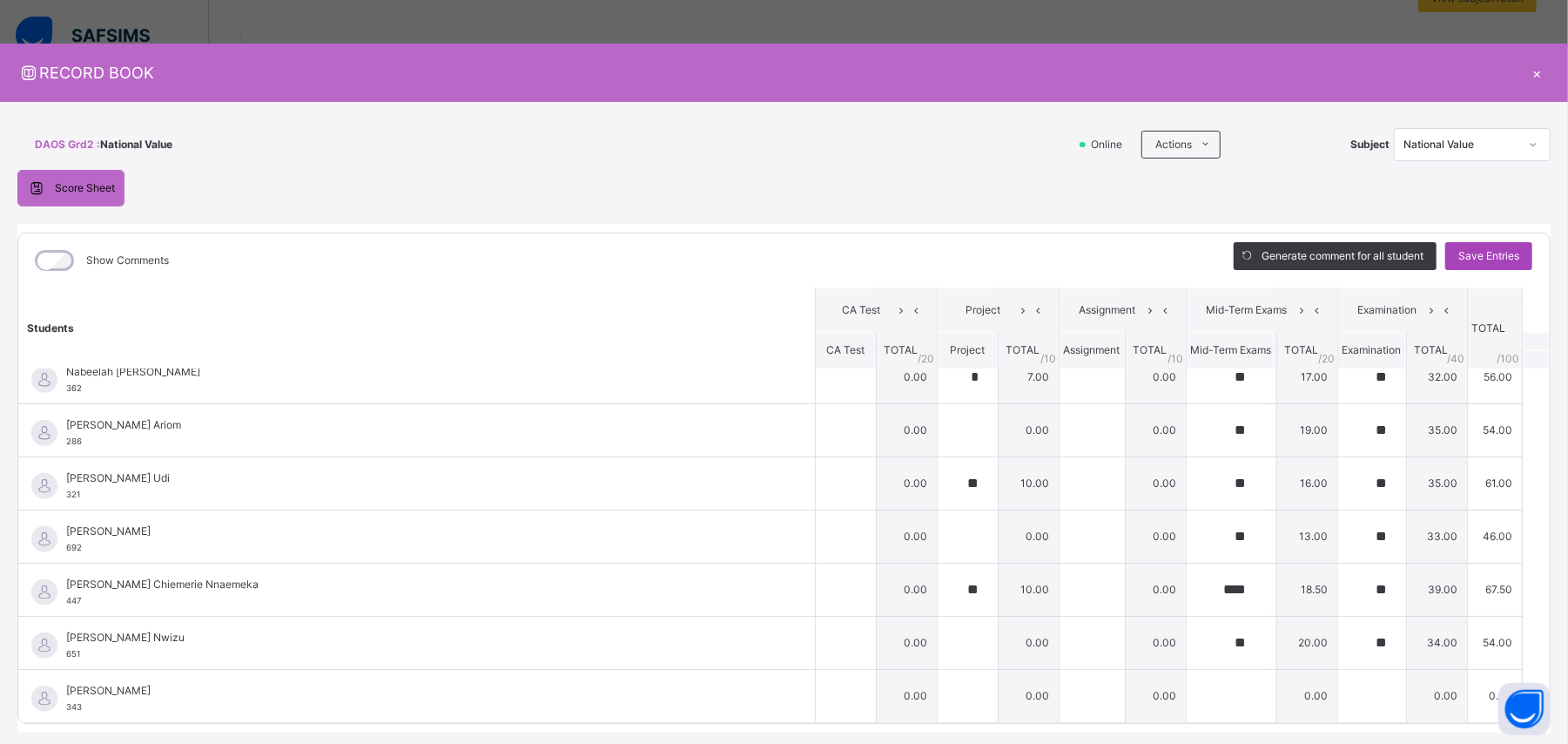
click at [940, 259] on span "Save Entries" at bounding box center [1488, 256] width 61 height 16
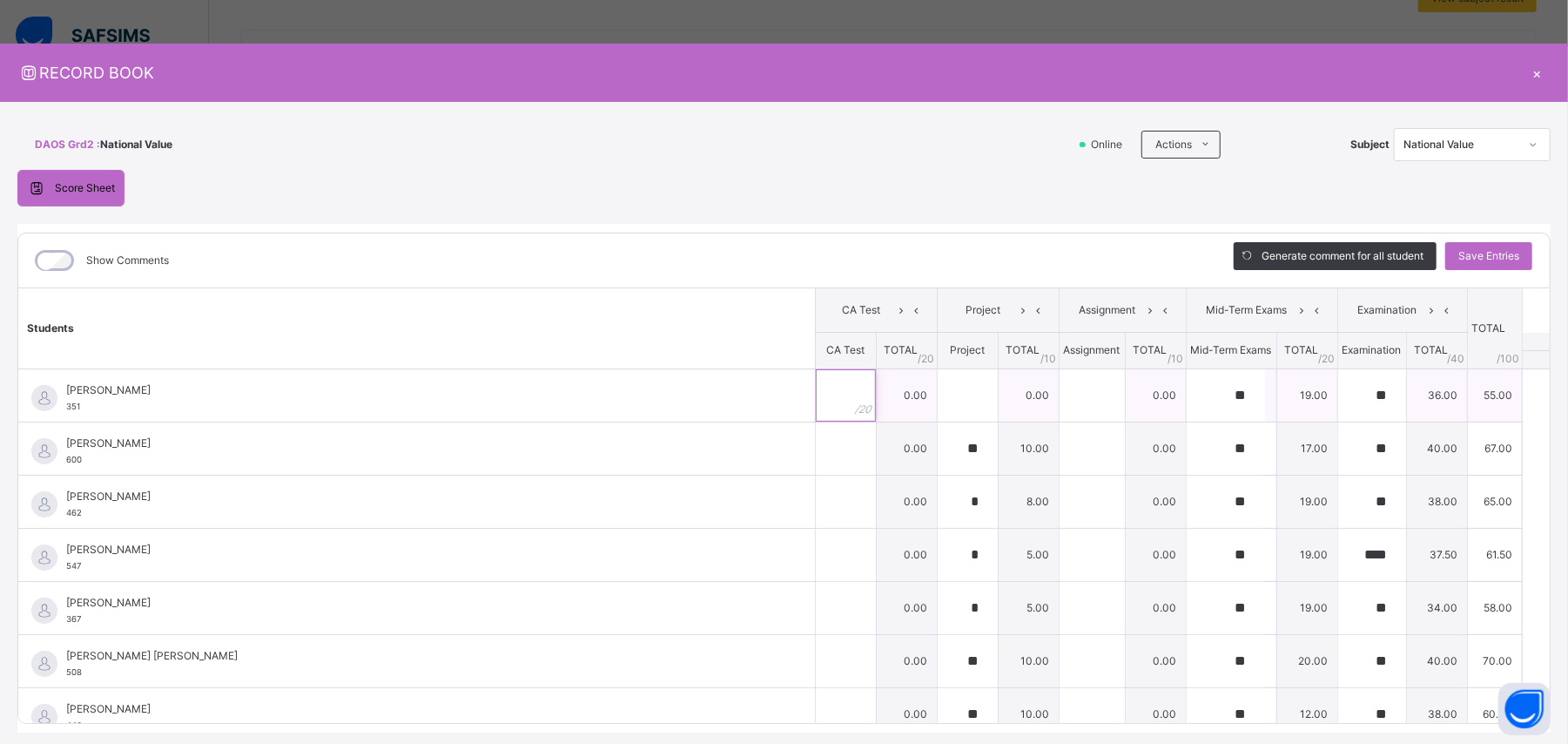
click at [818, 394] on input "text" at bounding box center [846, 395] width 60 height 52
click at [816, 446] on input "text" at bounding box center [846, 448] width 60 height 52
click at [825, 404] on div "*" at bounding box center [846, 395] width 60 height 52
click at [824, 446] on div at bounding box center [846, 448] width 60 height 52
click at [817, 446] on input "text" at bounding box center [846, 501] width 60 height 52
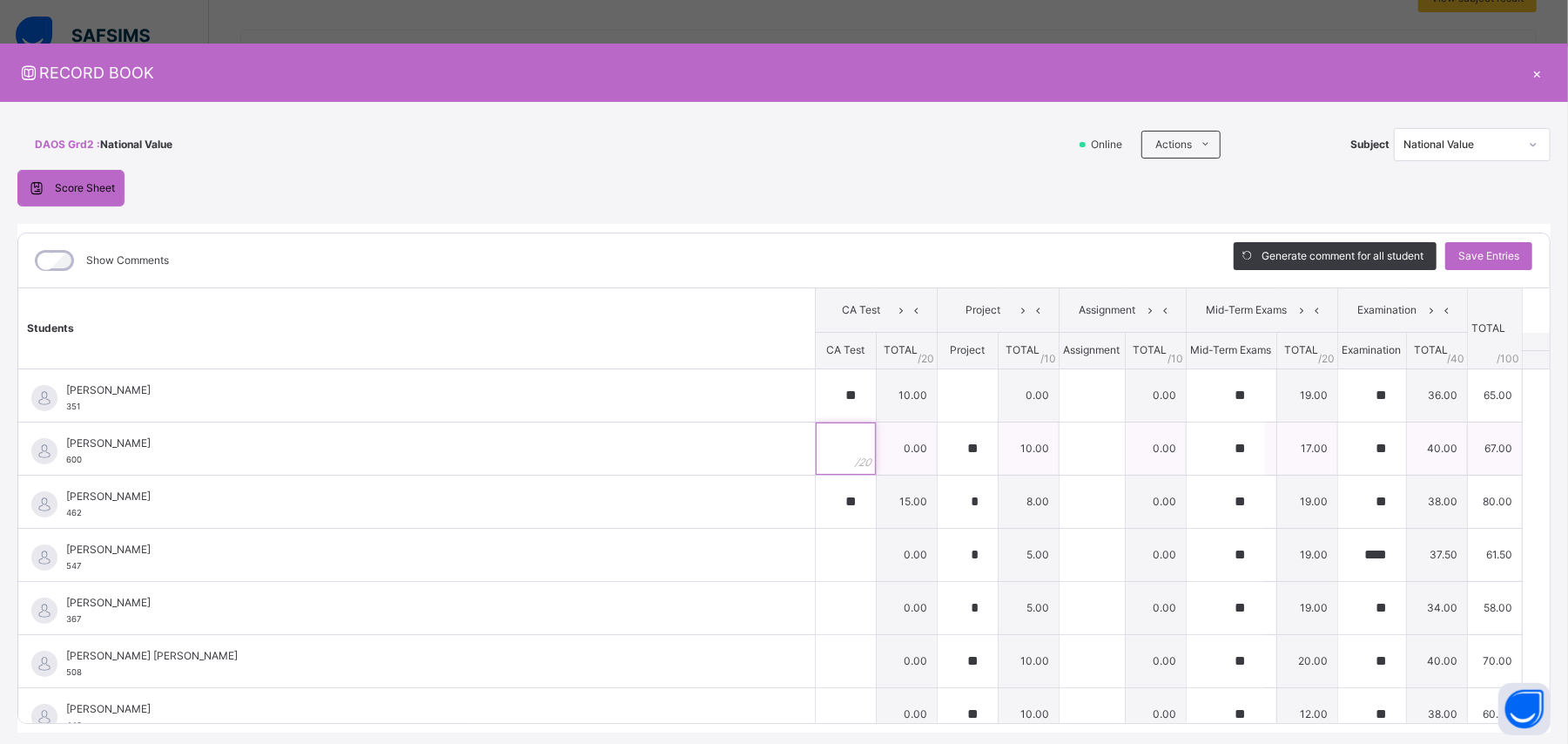
click at [816, 446] on input "text" at bounding box center [846, 448] width 60 height 52
click at [819, 446] on div at bounding box center [846, 554] width 60 height 52
click at [816, 446] on input "text" at bounding box center [846, 608] width 60 height 52
click at [817, 446] on input "text" at bounding box center [846, 661] width 60 height 52
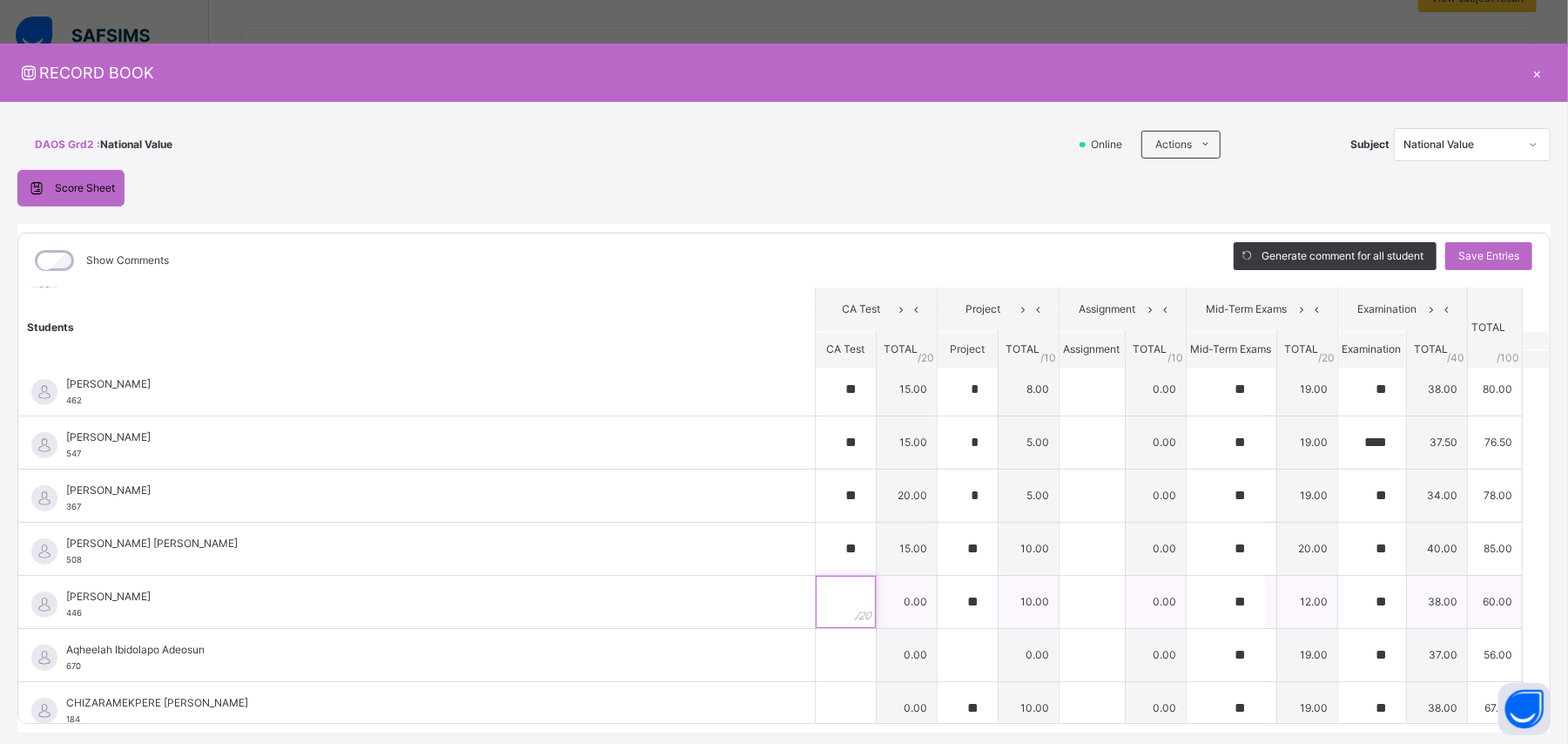
click at [816, 446] on input "text" at bounding box center [846, 602] width 60 height 52
click at [816, 446] on input "text" at bounding box center [846, 655] width 60 height 52
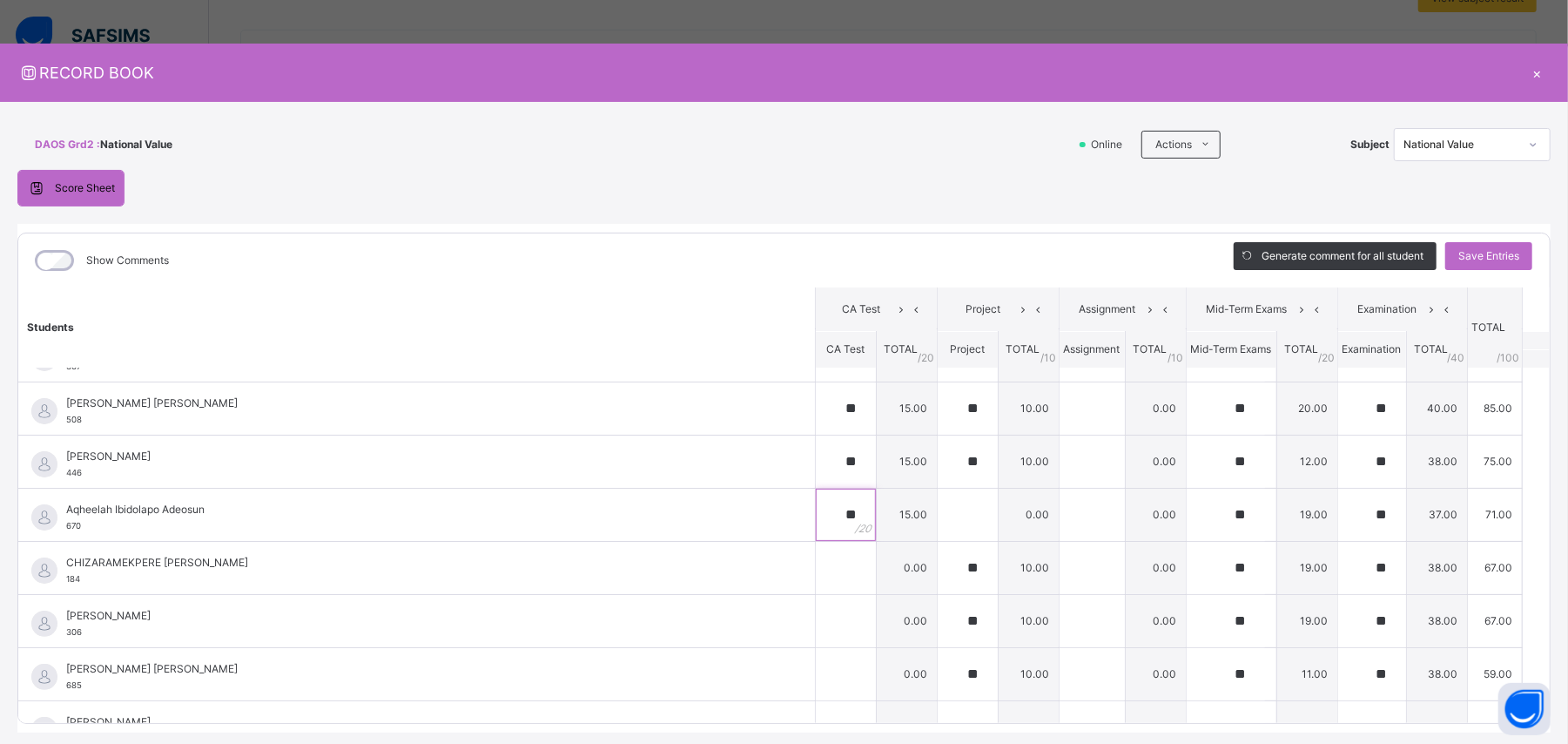
scroll to position [266, 0]
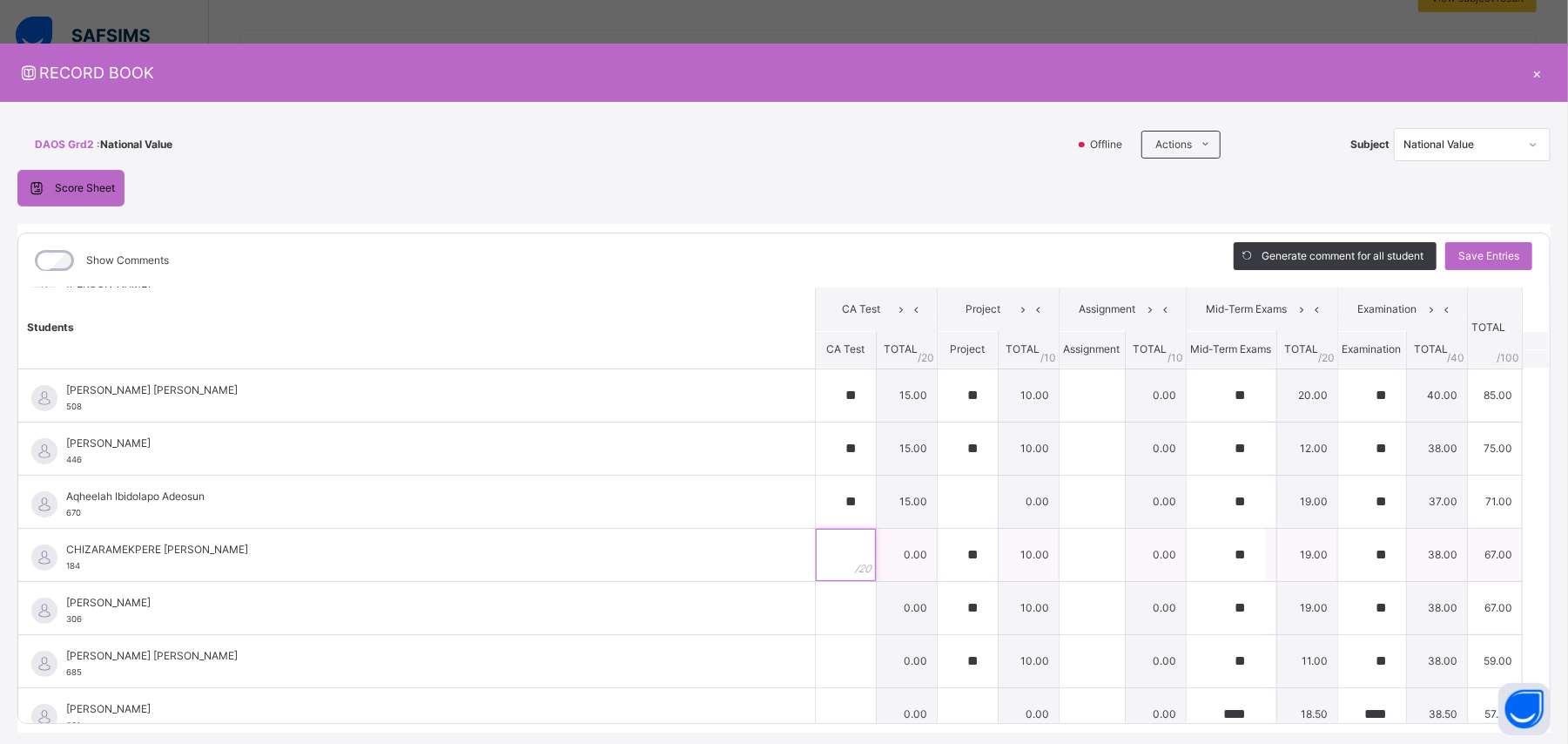
click at [816, 446] on input "text" at bounding box center [846, 554] width 60 height 52
click at [816, 446] on input "text" at bounding box center [846, 608] width 60 height 52
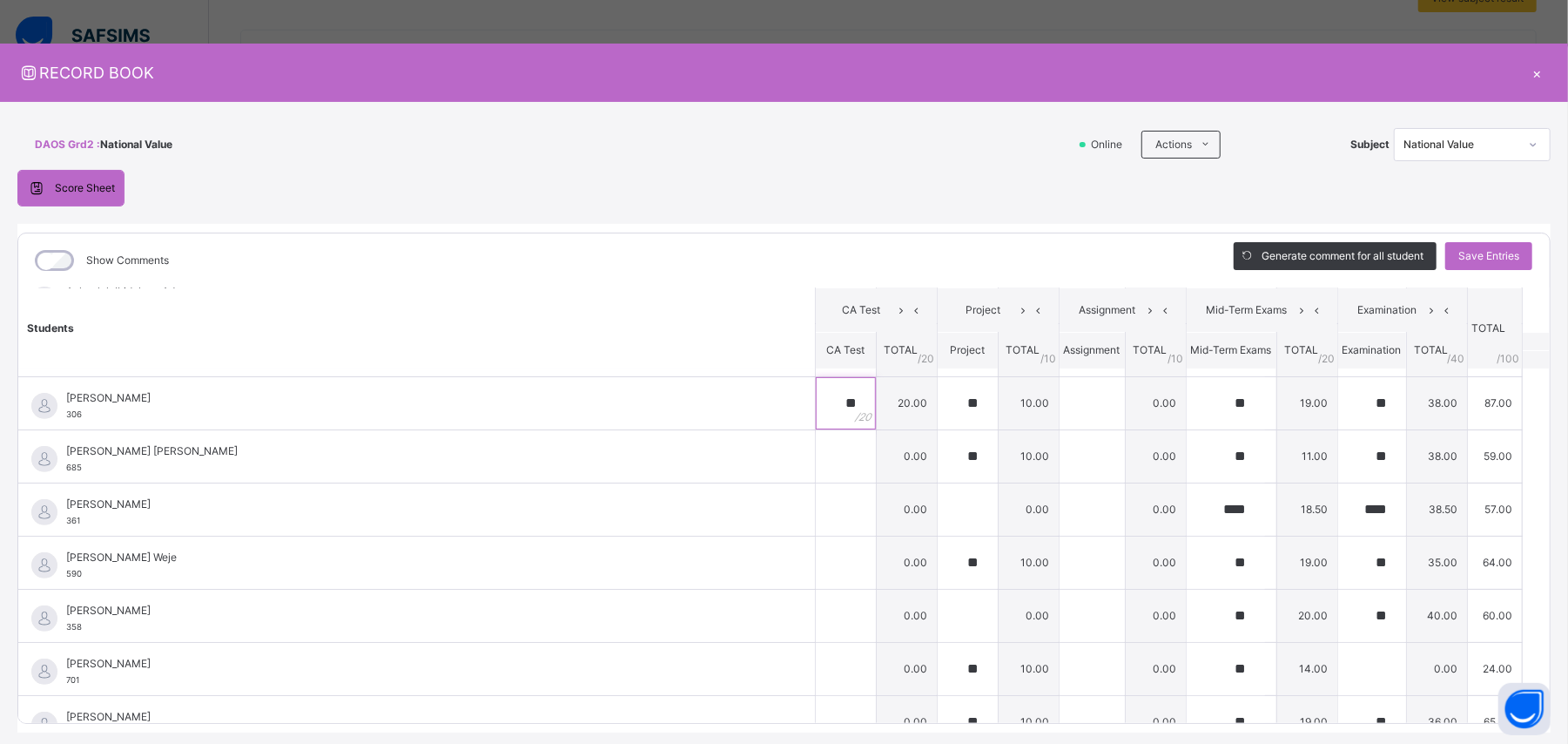
scroll to position [495, 0]
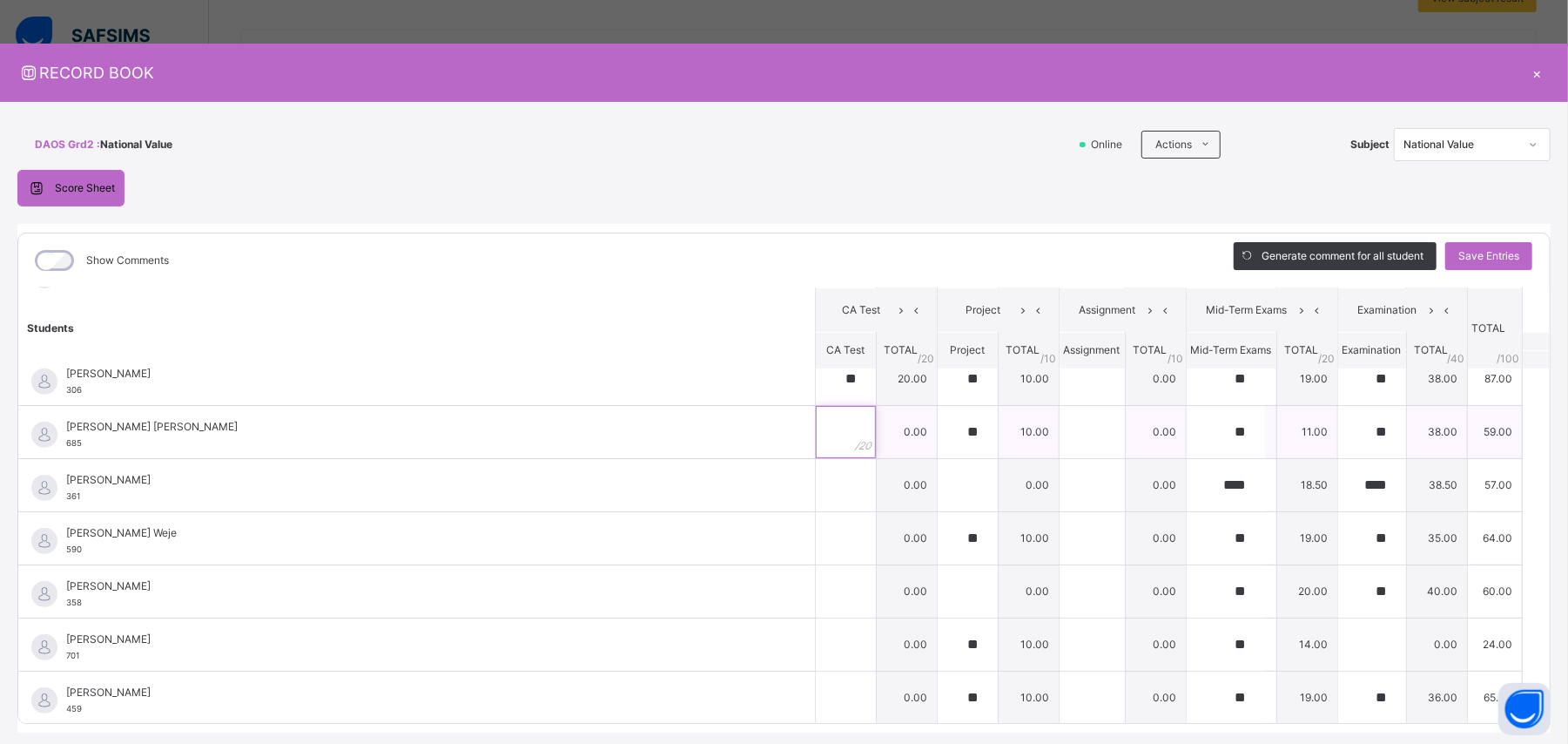
click at [816, 439] on input "text" at bounding box center [846, 432] width 60 height 52
click at [816, 446] on input "text" at bounding box center [846, 485] width 60 height 52
click at [816, 446] on input "text" at bounding box center [846, 538] width 60 height 52
click at [816, 446] on input "text" at bounding box center [846, 591] width 60 height 52
click at [818, 446] on input "text" at bounding box center [846, 644] width 60 height 52
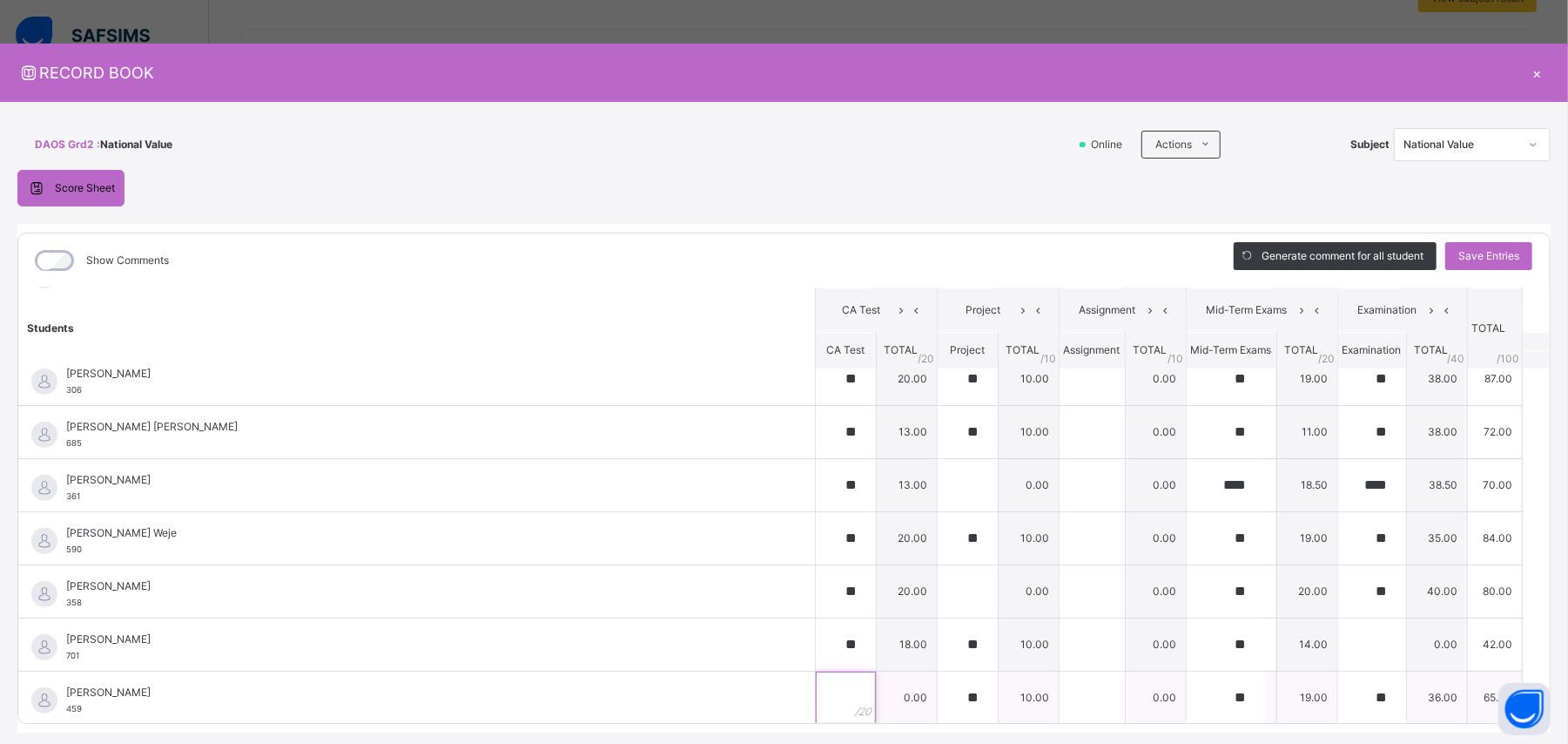
click at [818, 446] on input "text" at bounding box center [846, 697] width 60 height 52
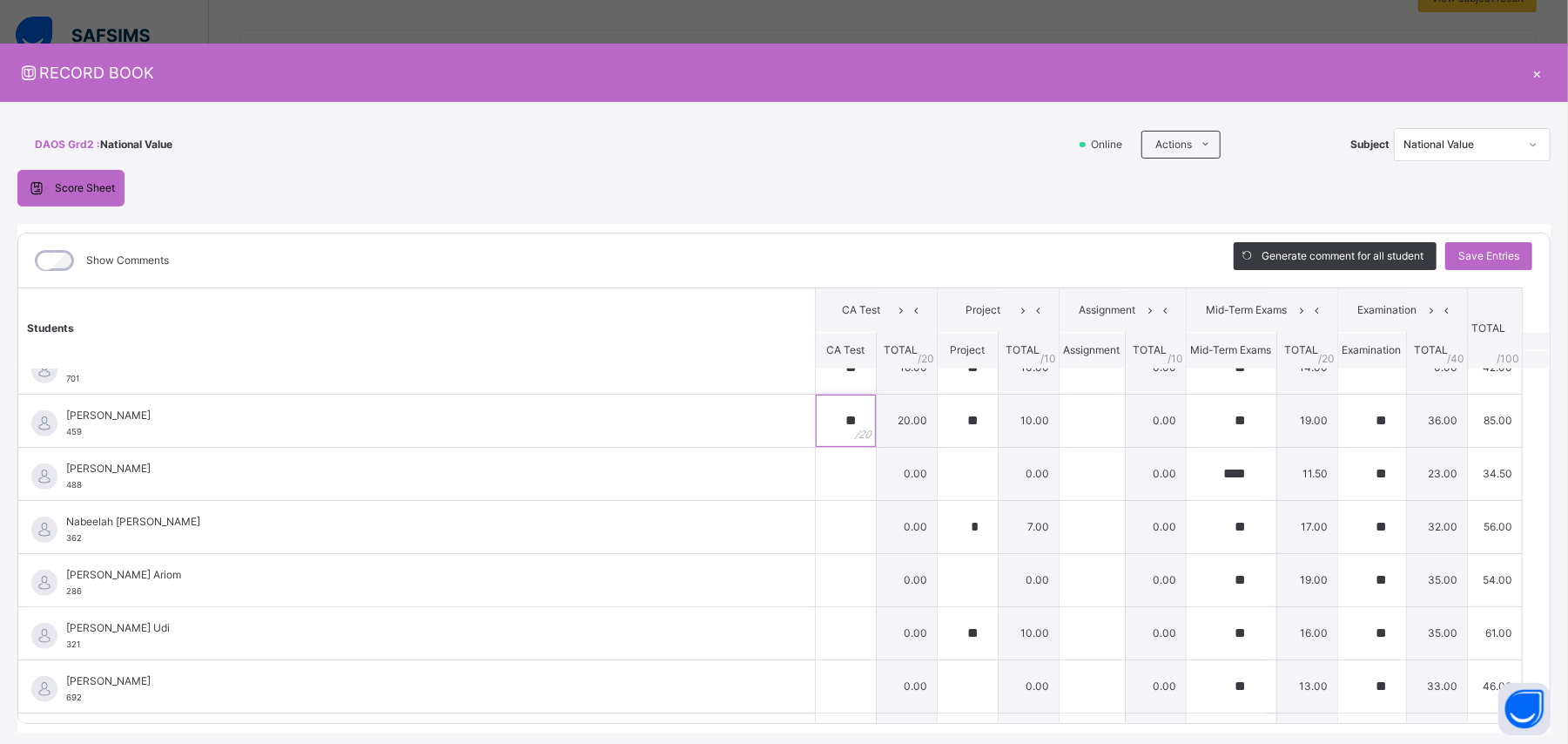
scroll to position [784, 0]
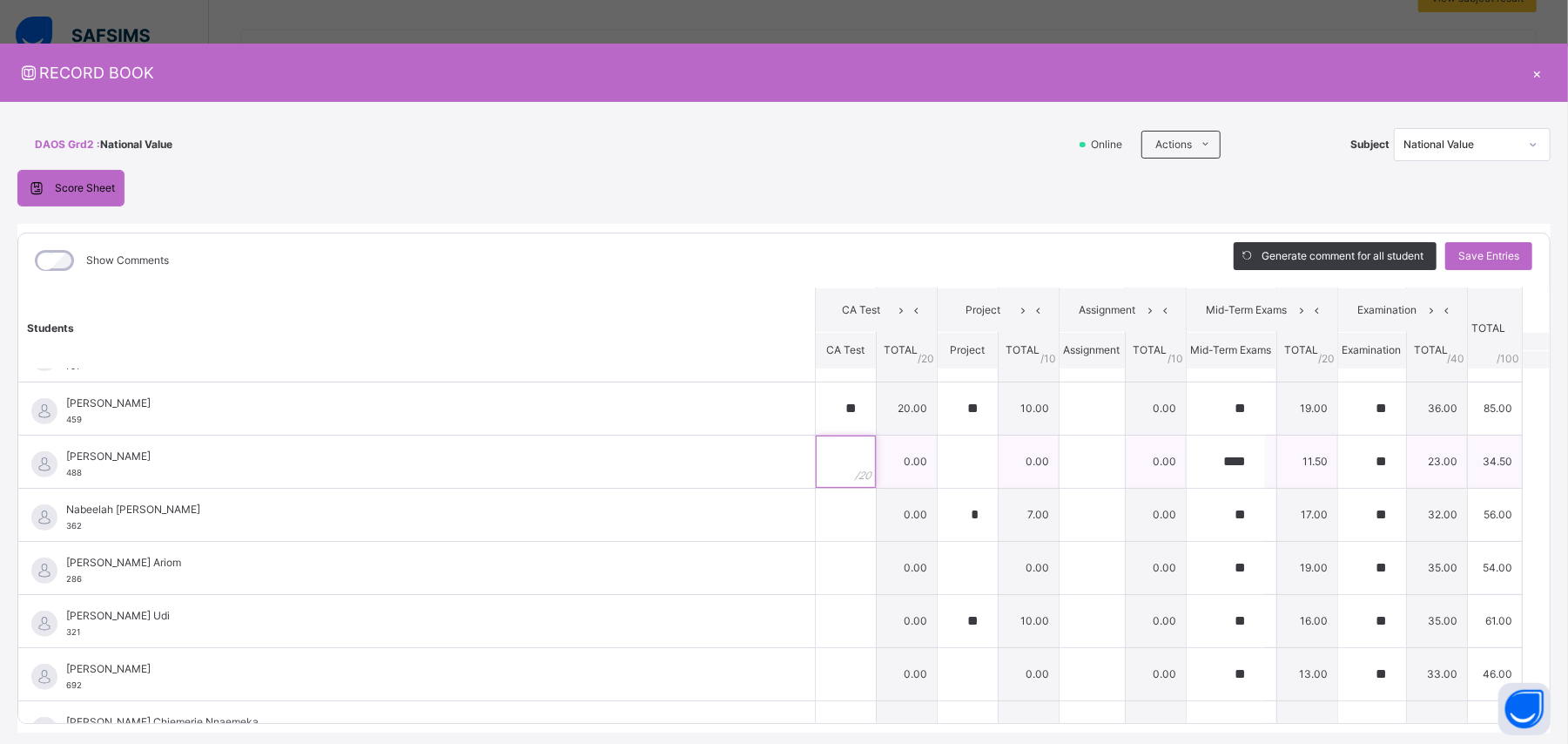
click at [816, 446] on input "text" at bounding box center [846, 461] width 60 height 52
click at [818, 446] on input "text" at bounding box center [846, 514] width 60 height 52
click at [816, 446] on input "text" at bounding box center [846, 568] width 60 height 52
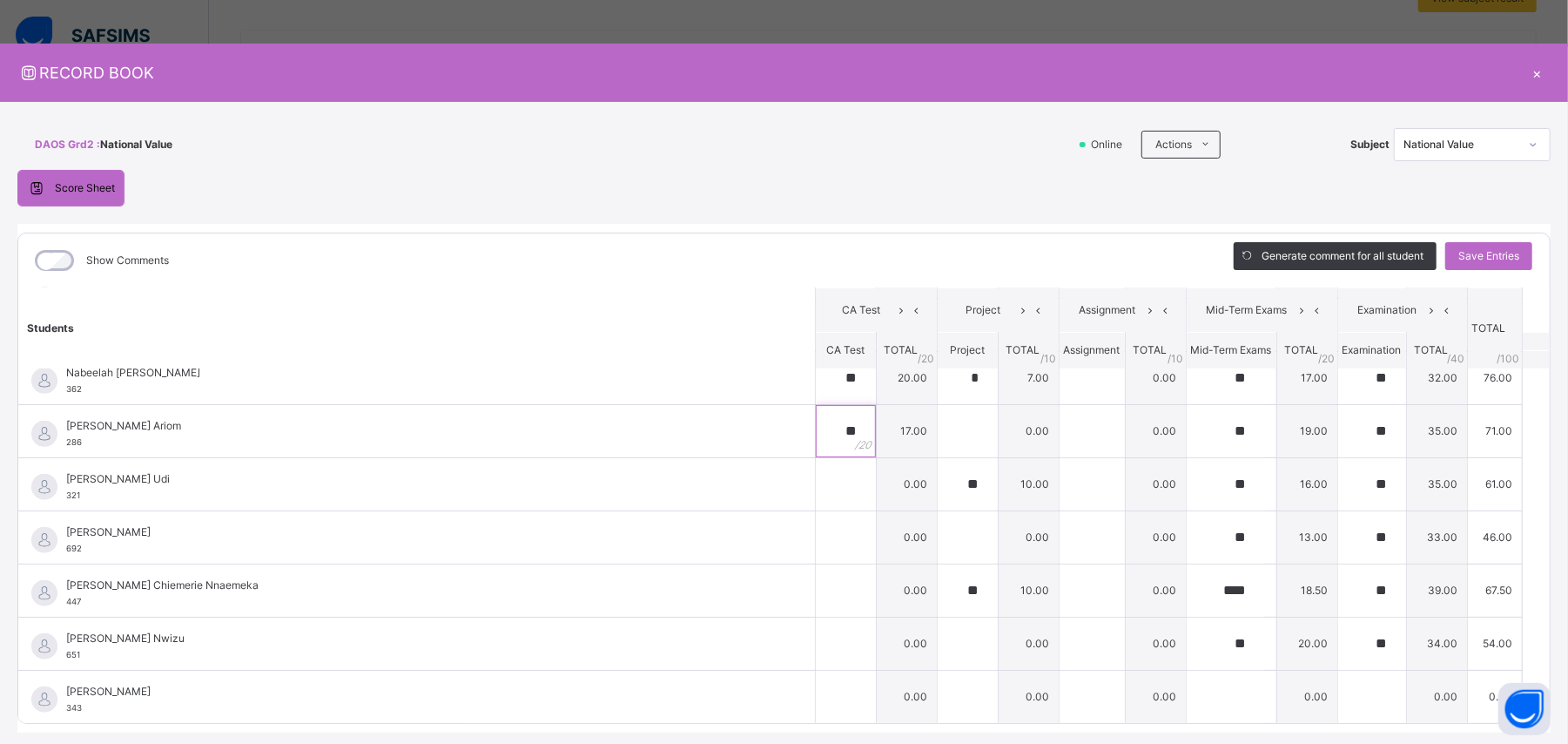
scroll to position [928, 0]
click at [816, 446] on input "text" at bounding box center [846, 483] width 60 height 52
click at [816, 446] on input "text" at bounding box center [846, 589] width 60 height 52
click at [816, 446] on input "text" at bounding box center [846, 642] width 60 height 52
click at [940, 259] on span "Save Entries" at bounding box center [1488, 256] width 61 height 16
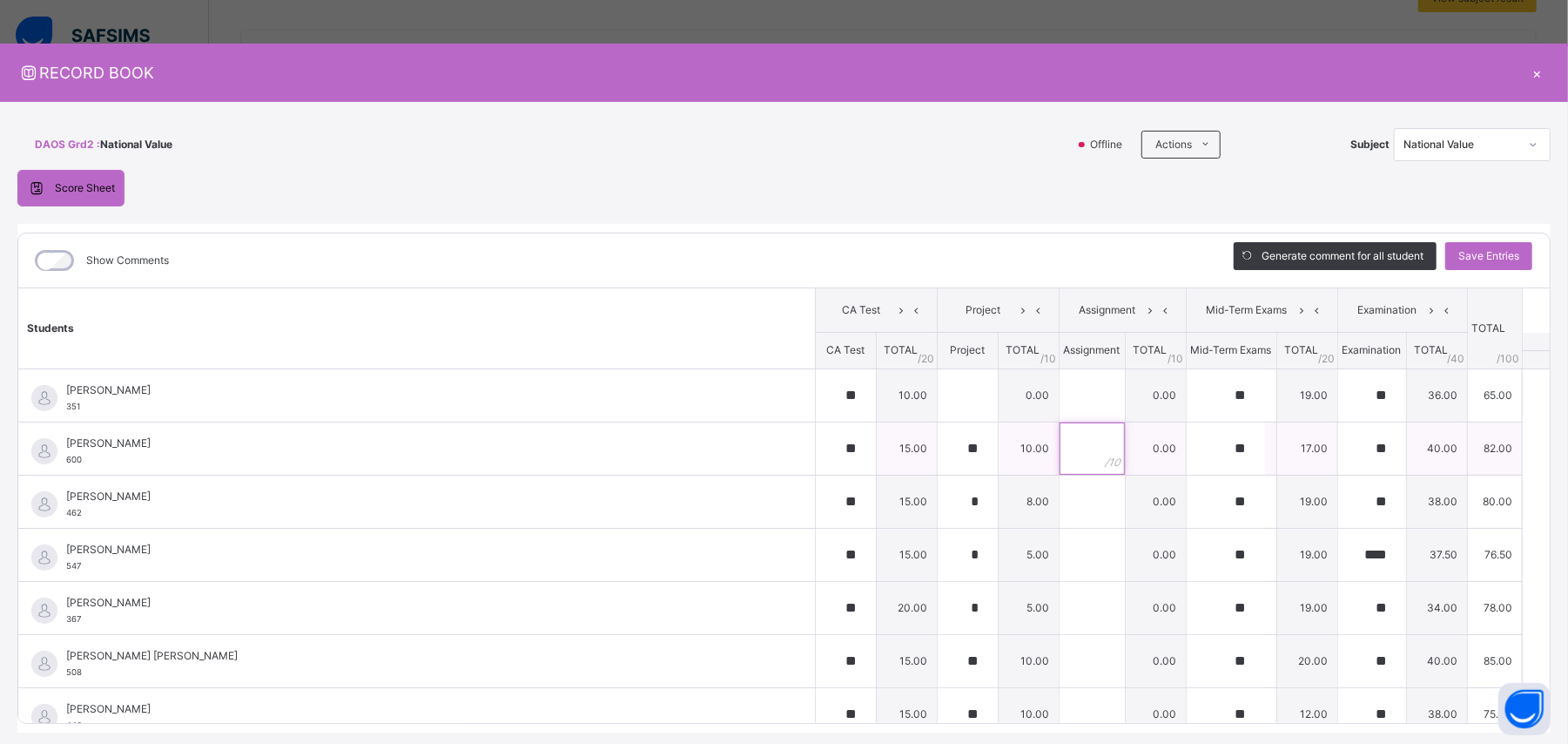
click at [940, 446] on input "text" at bounding box center [1092, 448] width 65 height 52
click at [940, 446] on input "text" at bounding box center [1092, 501] width 65 height 52
click at [940, 446] on input "text" at bounding box center [1092, 554] width 65 height 52
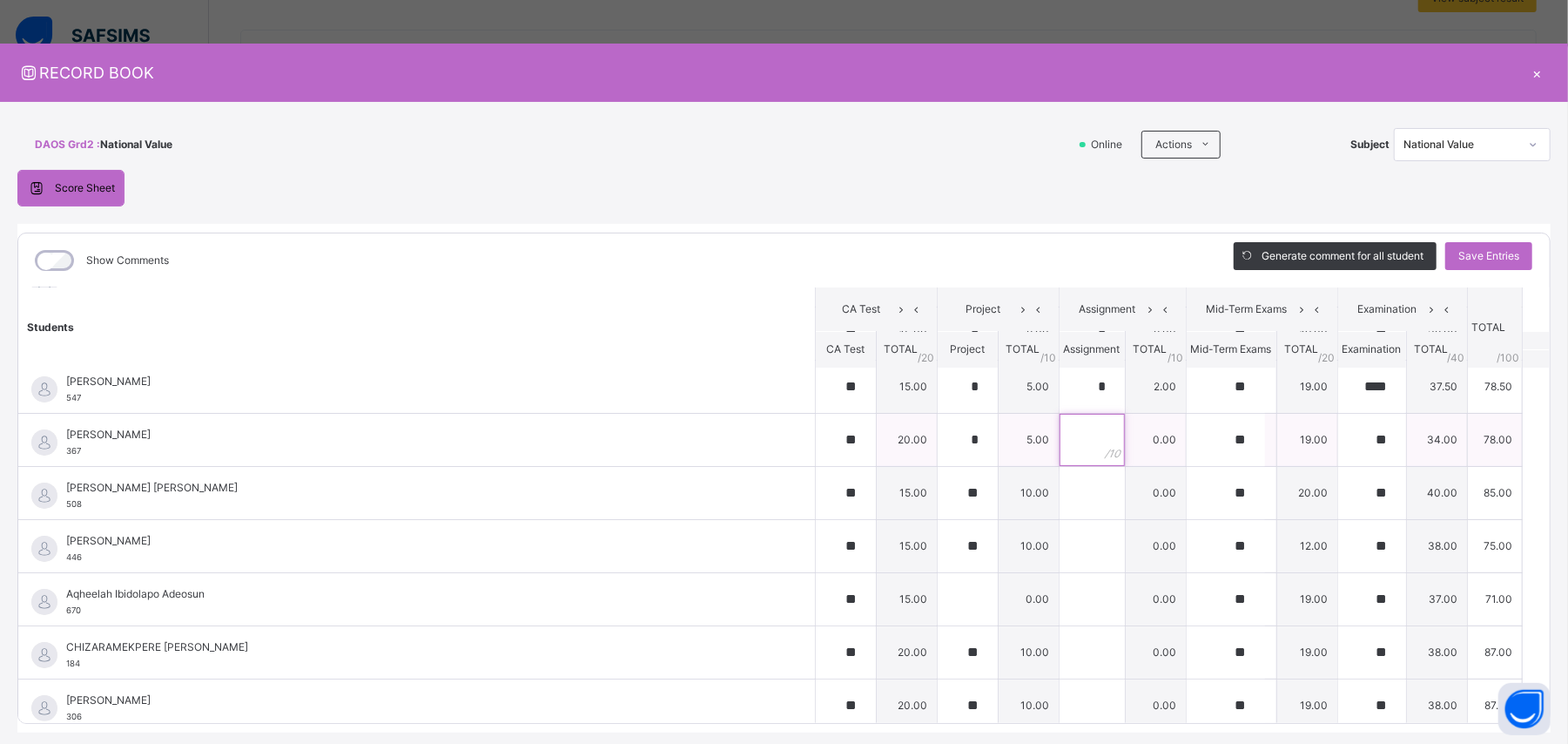
click at [940, 441] on input "text" at bounding box center [1092, 440] width 65 height 52
click at [940, 446] on input "text" at bounding box center [1092, 493] width 65 height 52
click at [940, 446] on input "text" at bounding box center [1092, 546] width 65 height 52
click at [940, 446] on input "text" at bounding box center [1092, 599] width 65 height 52
click at [940, 446] on div at bounding box center [1092, 652] width 65 height 52
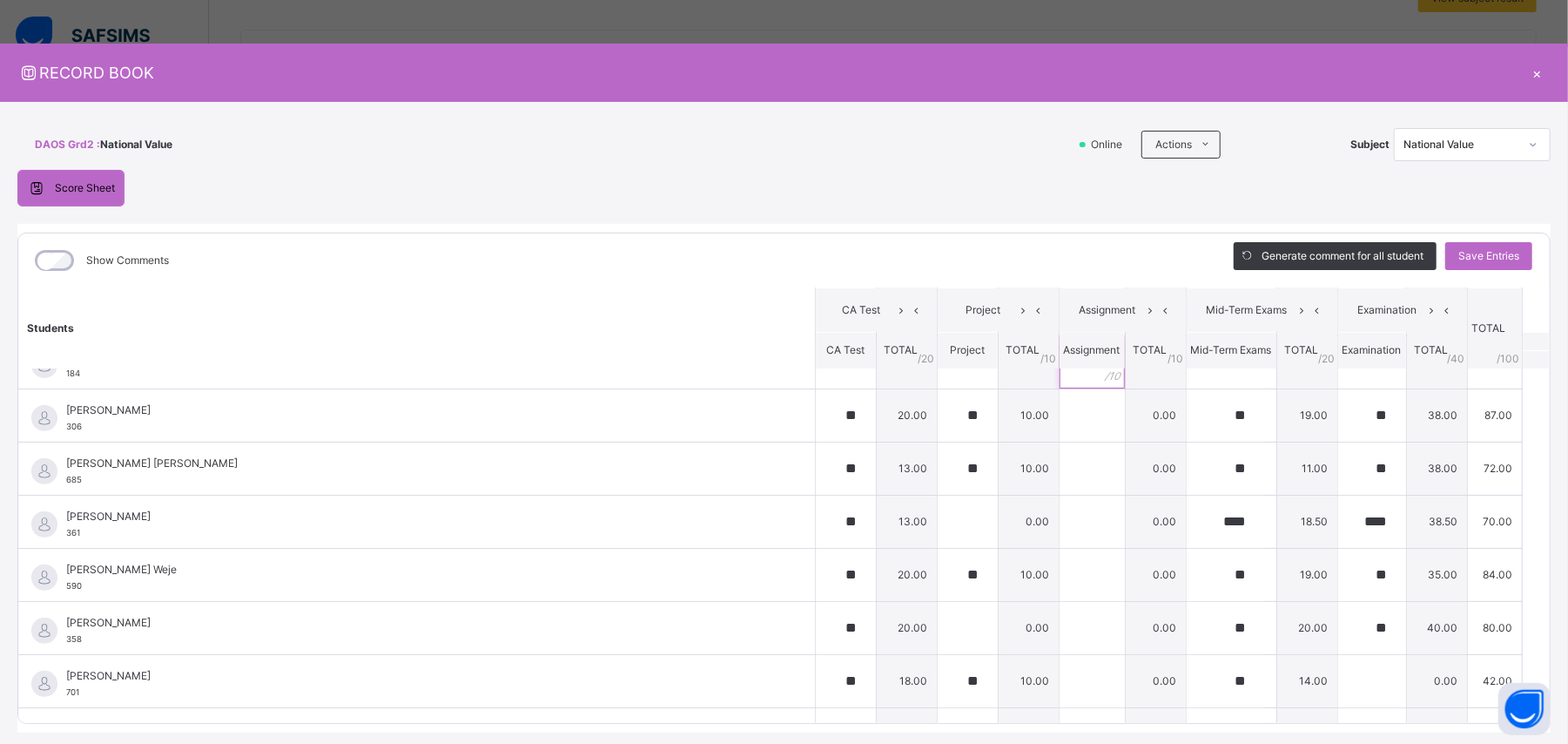
scroll to position [467, 0]
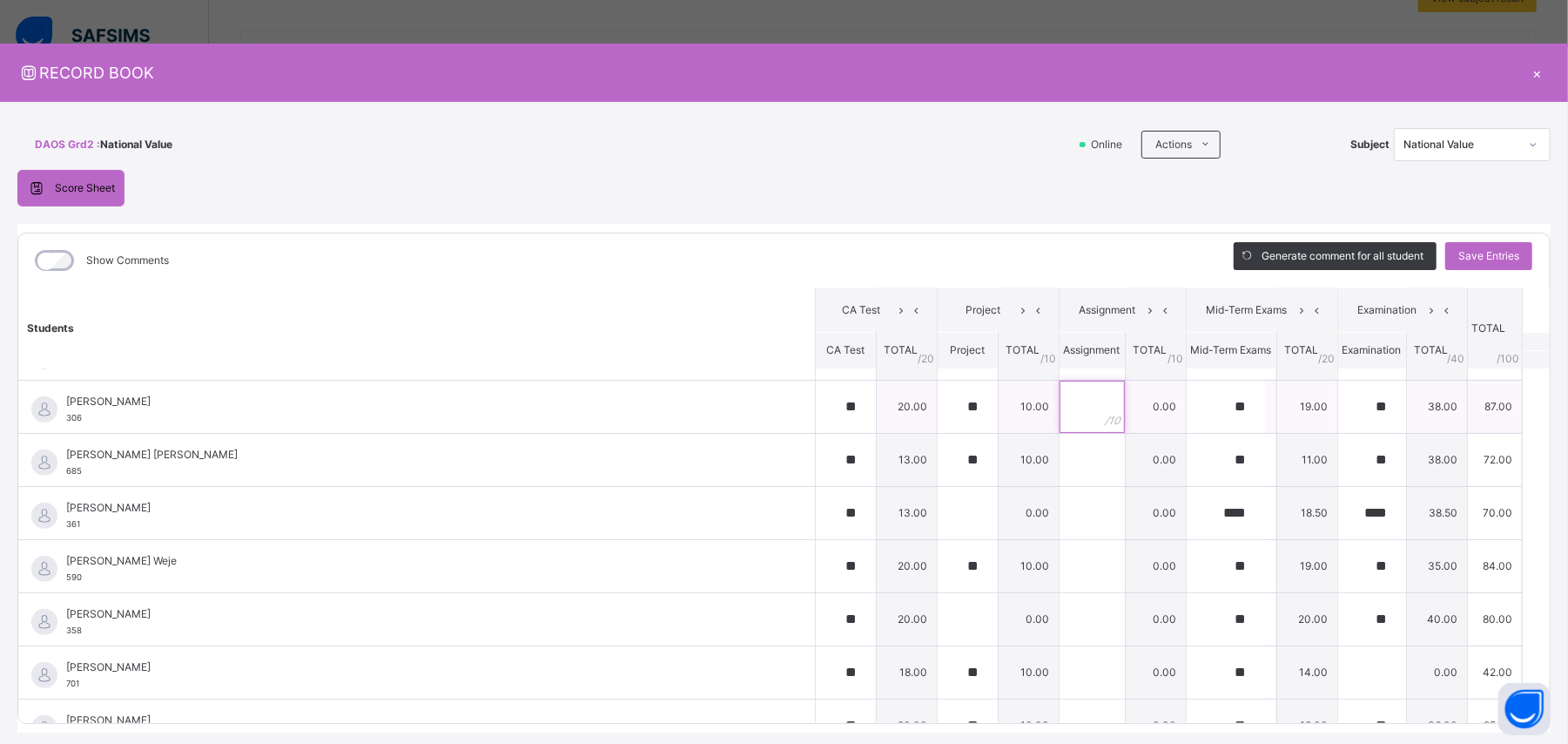
click at [940, 419] on input "text" at bounding box center [1092, 406] width 65 height 52
click at [940, 446] on input "text" at bounding box center [1092, 460] width 65 height 52
click at [940, 446] on input "text" at bounding box center [1092, 513] width 65 height 52
click at [940, 446] on input "text" at bounding box center [1092, 566] width 65 height 52
click at [940, 446] on div "*" at bounding box center [1092, 460] width 65 height 52
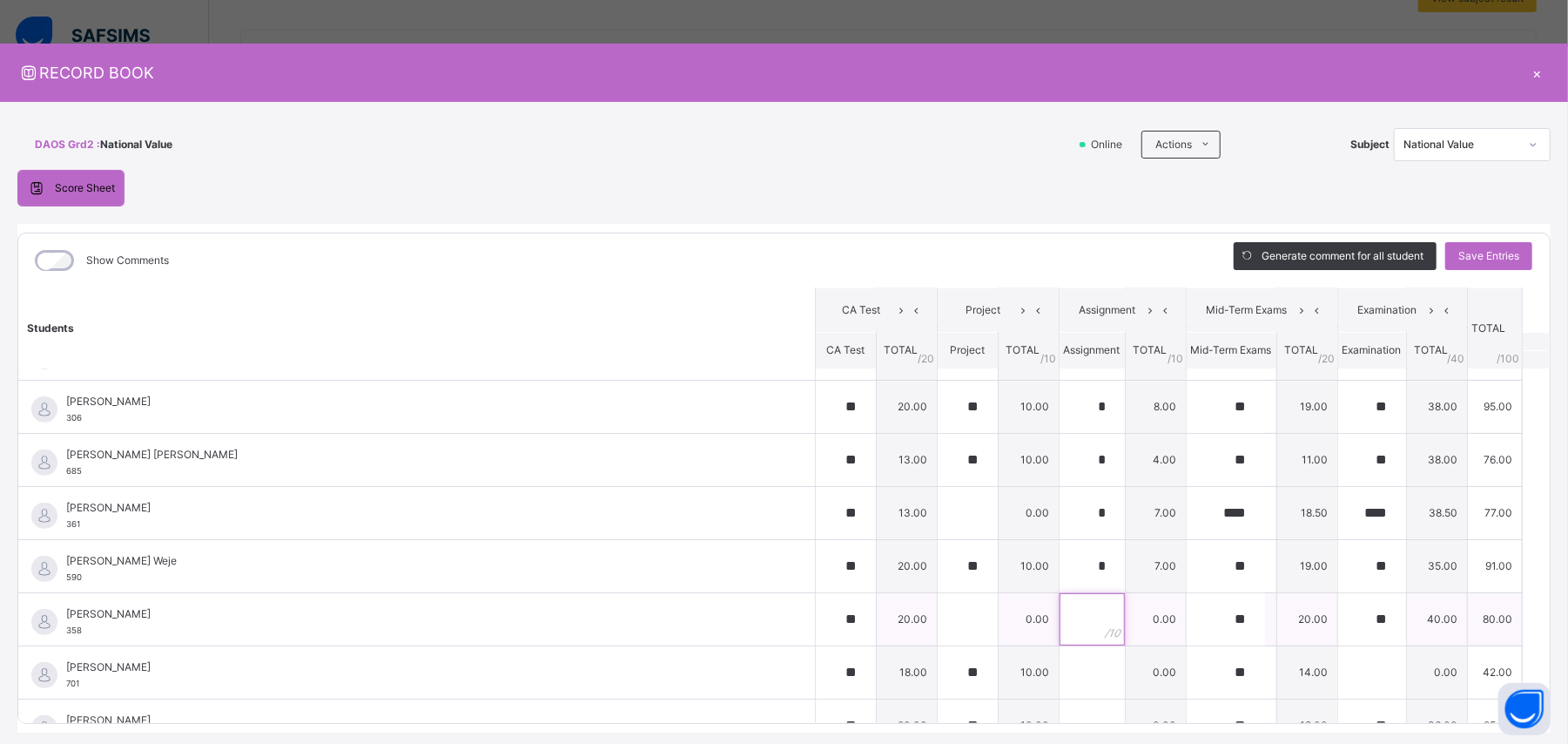
click at [940, 446] on input "text" at bounding box center [1092, 619] width 65 height 52
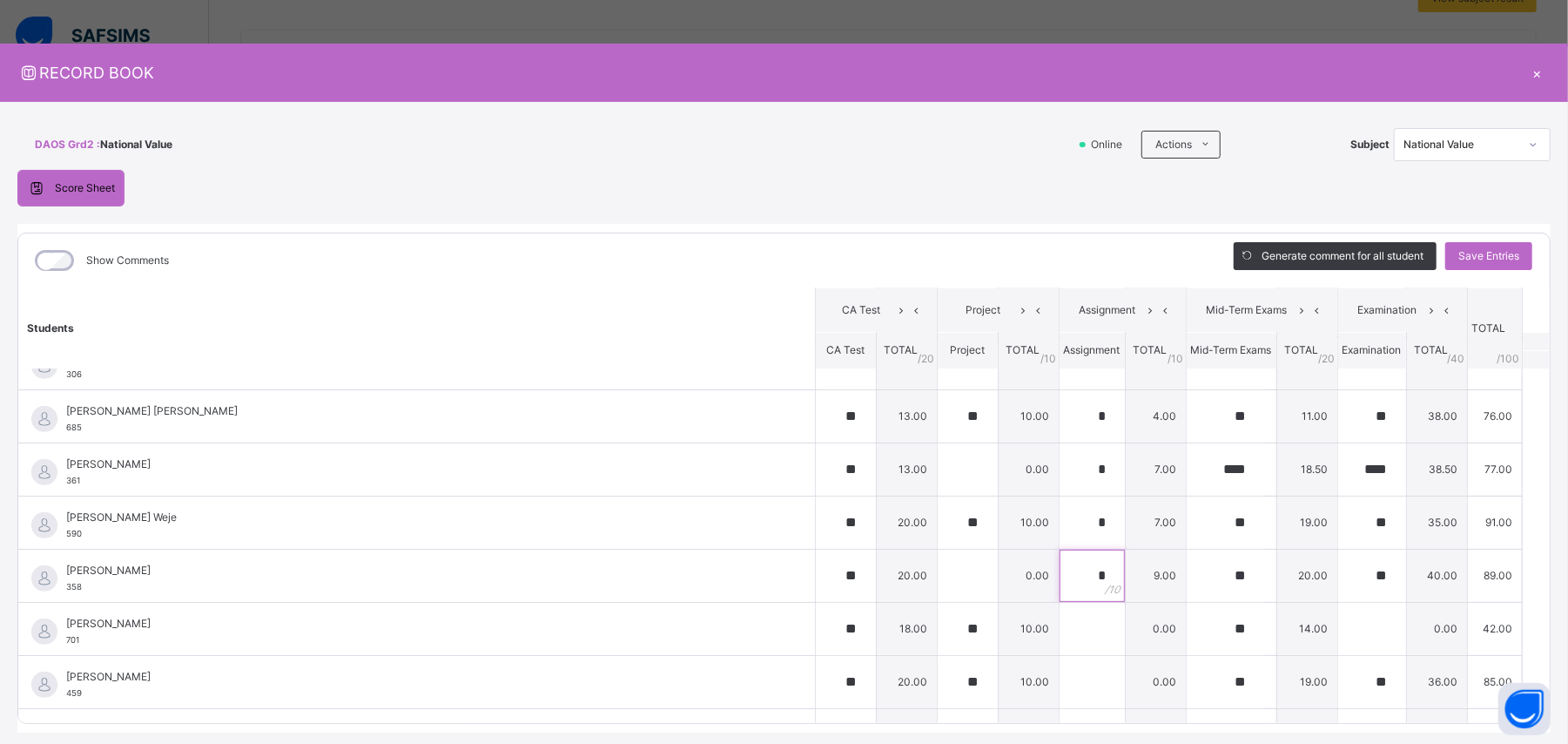
scroll to position [522, 0]
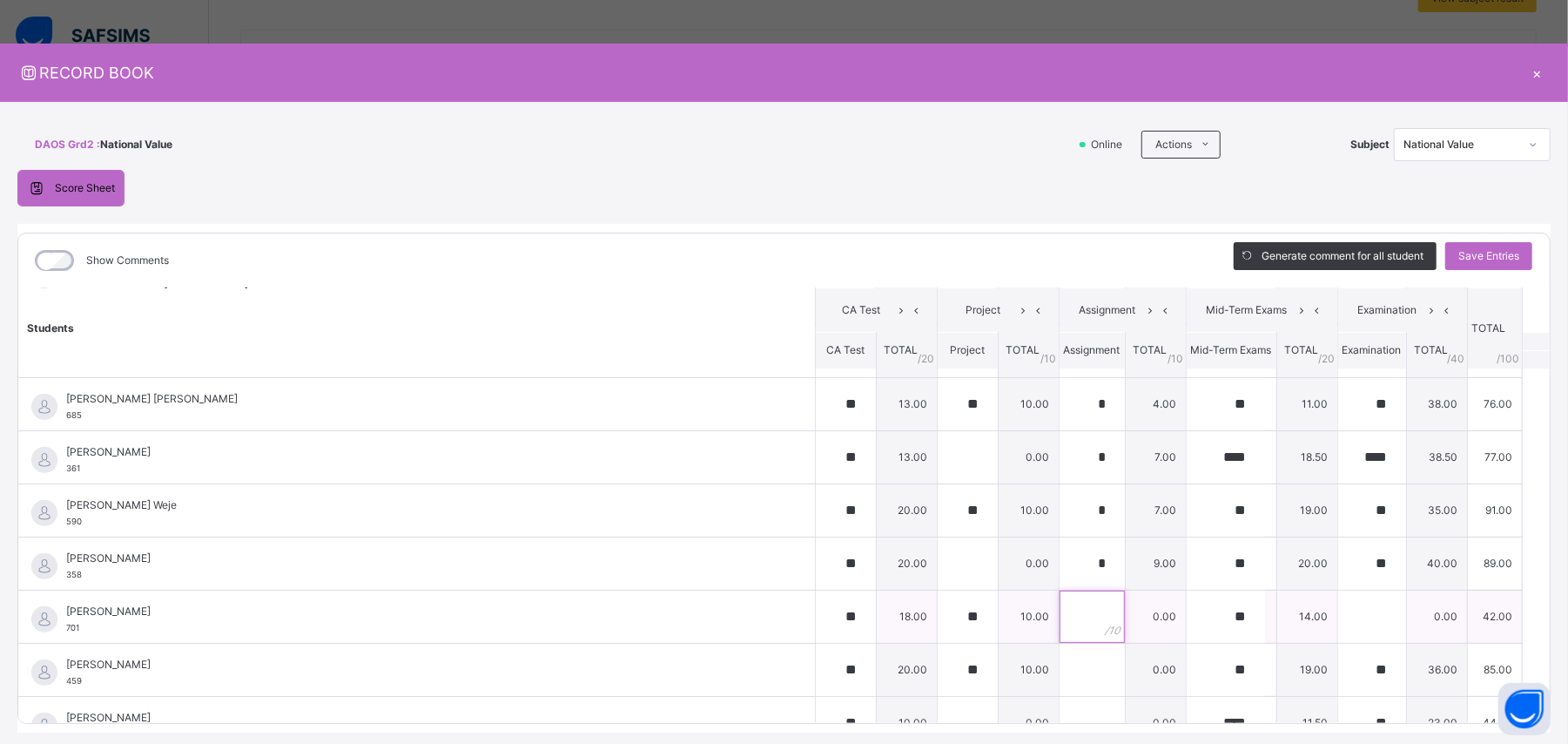
click at [940, 446] on input "text" at bounding box center [1092, 616] width 65 height 52
click at [940, 446] on input "text" at bounding box center [1092, 669] width 65 height 52
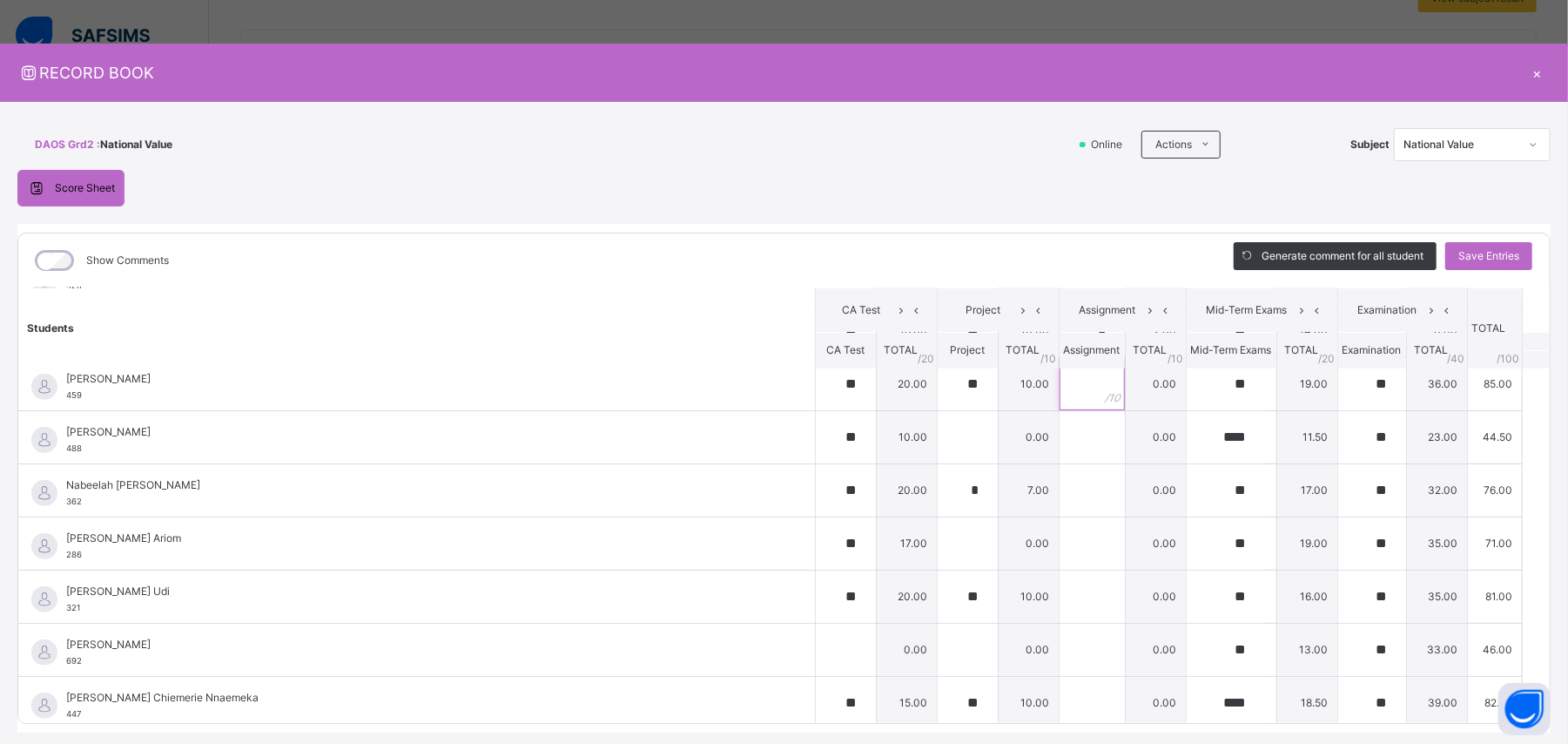
scroll to position [812, 0]
click at [940, 444] on input "text" at bounding box center [1092, 433] width 65 height 52
click at [940, 446] on input "text" at bounding box center [1092, 486] width 65 height 52
click at [940, 446] on input "text" at bounding box center [1092, 539] width 65 height 52
click at [940, 443] on div "*" at bounding box center [1092, 433] width 65 height 52
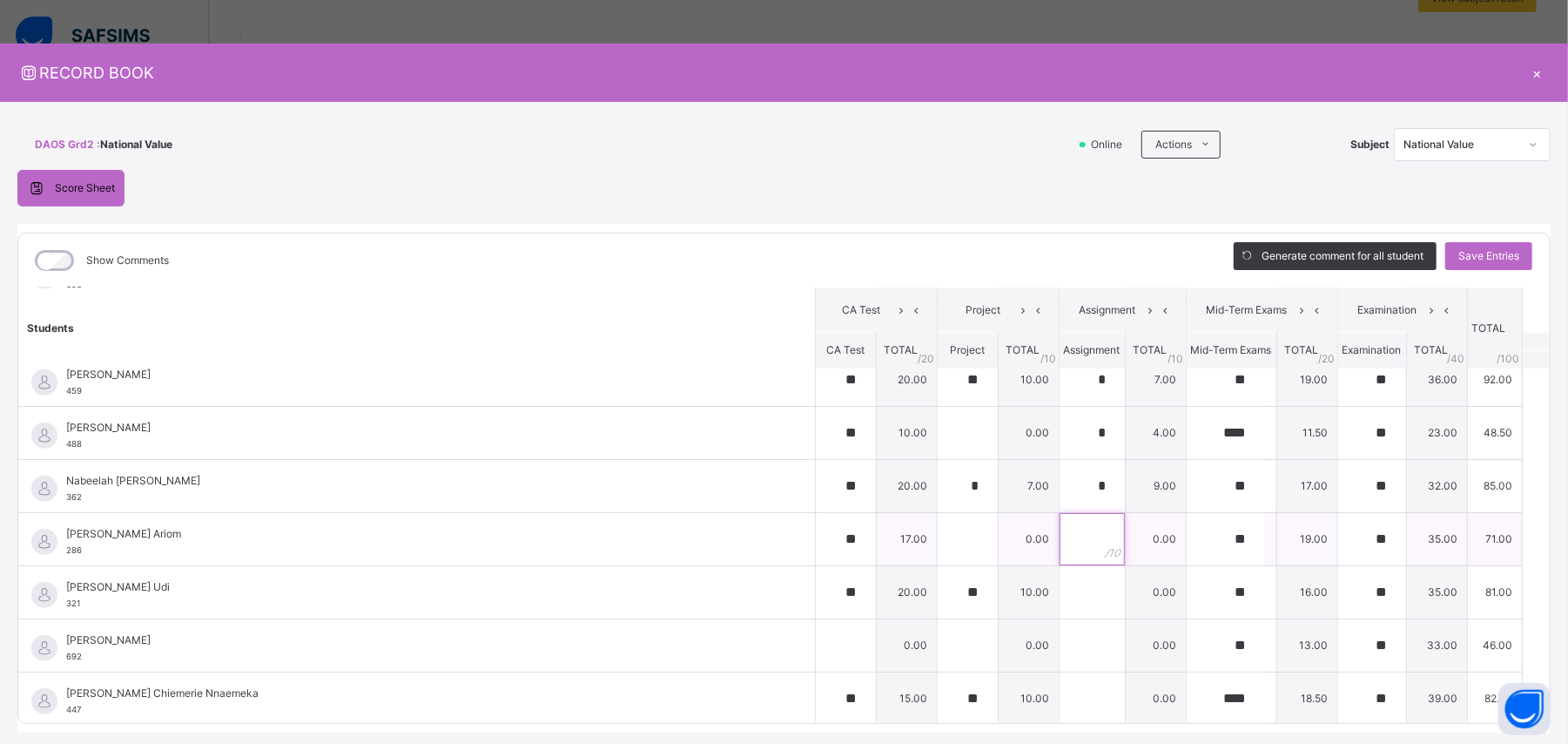
click at [940, 446] on input "text" at bounding box center [1092, 539] width 65 height 52
click at [940, 446] on input "text" at bounding box center [1092, 592] width 65 height 52
click at [940, 446] on div "*" at bounding box center [1092, 539] width 65 height 52
click at [940, 446] on div "*" at bounding box center [1092, 486] width 65 height 52
click at [940, 436] on div "*" at bounding box center [1092, 433] width 65 height 52
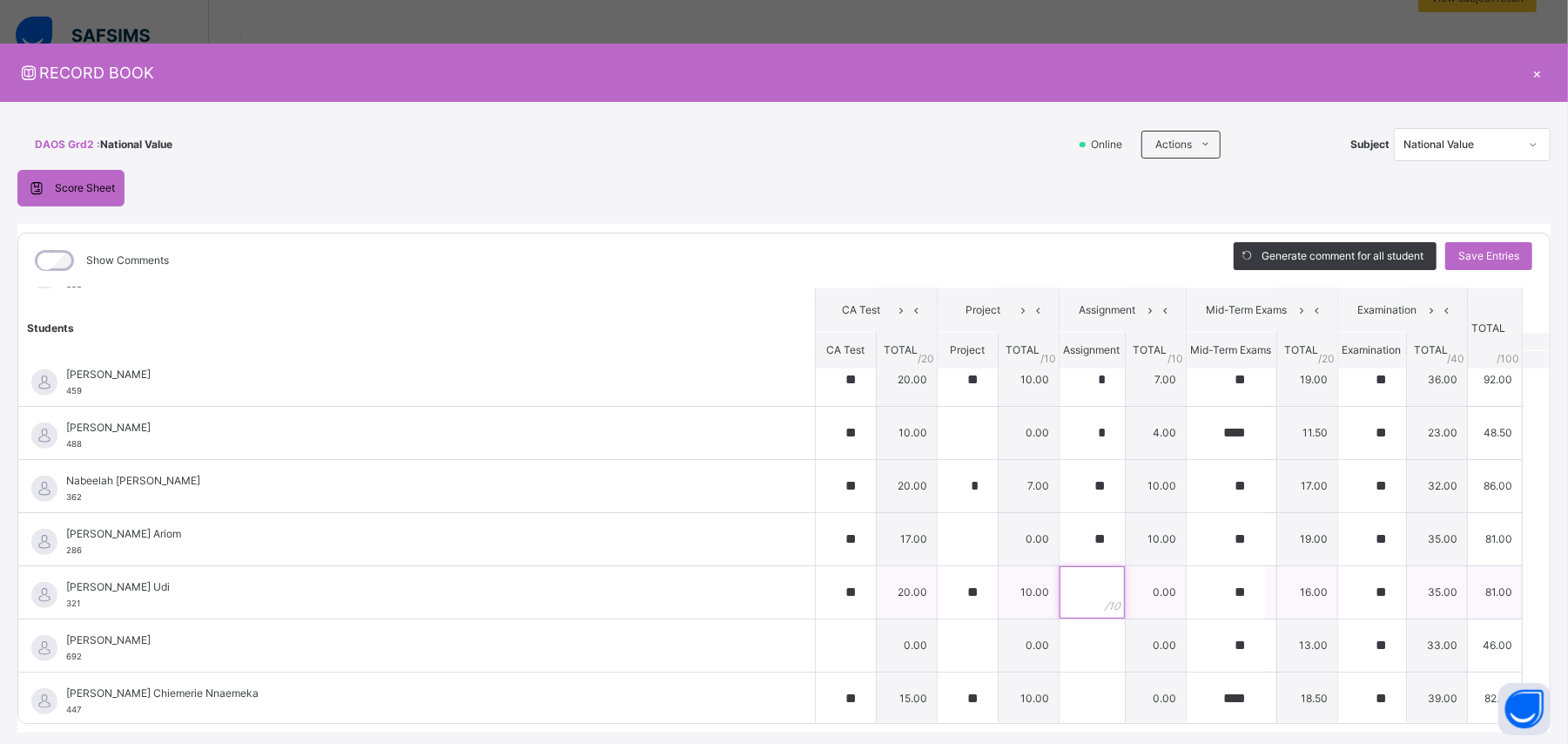
click at [940, 446] on input "text" at bounding box center [1092, 592] width 65 height 52
click at [940, 446] on input "text" at bounding box center [1092, 589] width 65 height 52
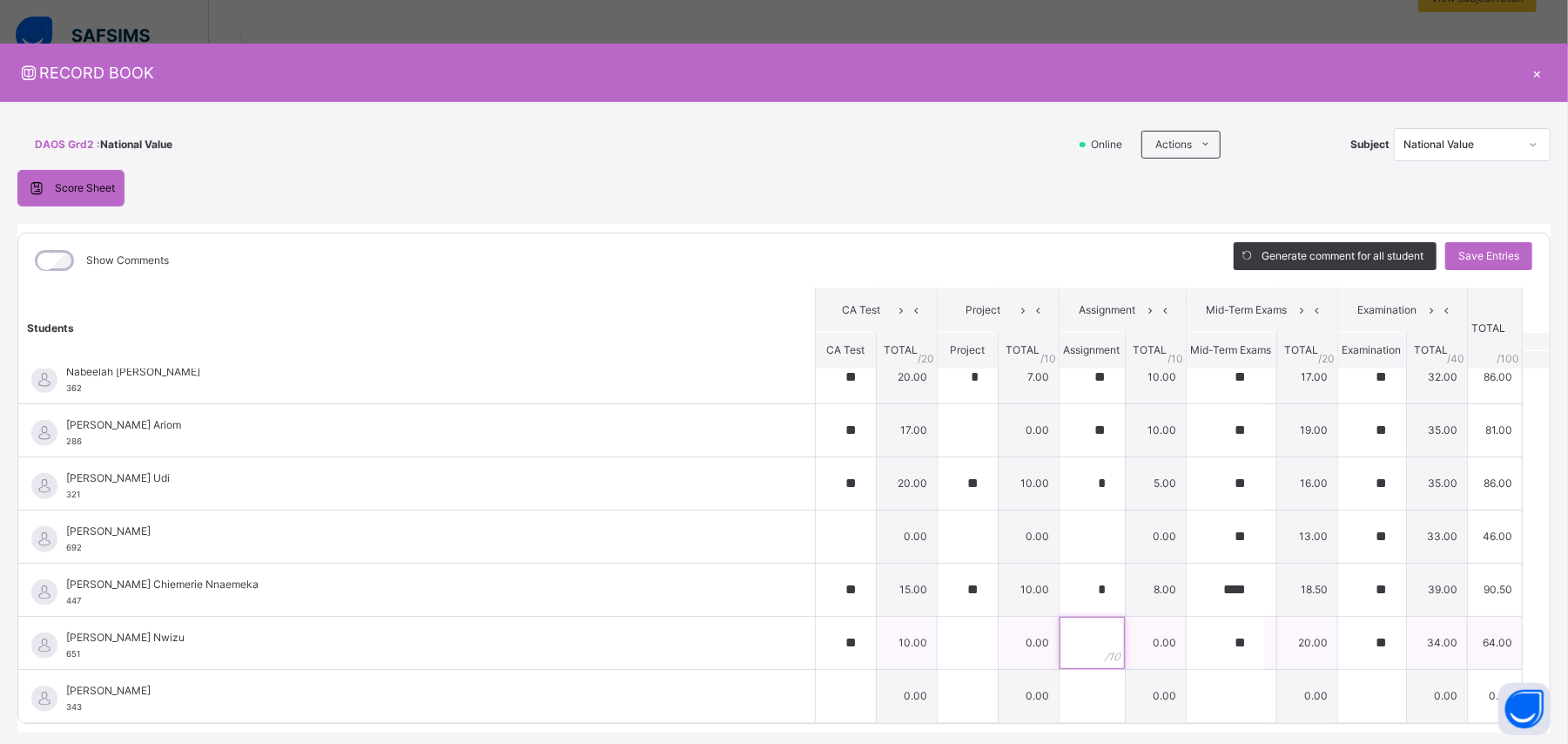
click at [940, 446] on input "text" at bounding box center [1092, 642] width 65 height 52
click at [940, 259] on span "Save Entries" at bounding box center [1488, 256] width 61 height 16
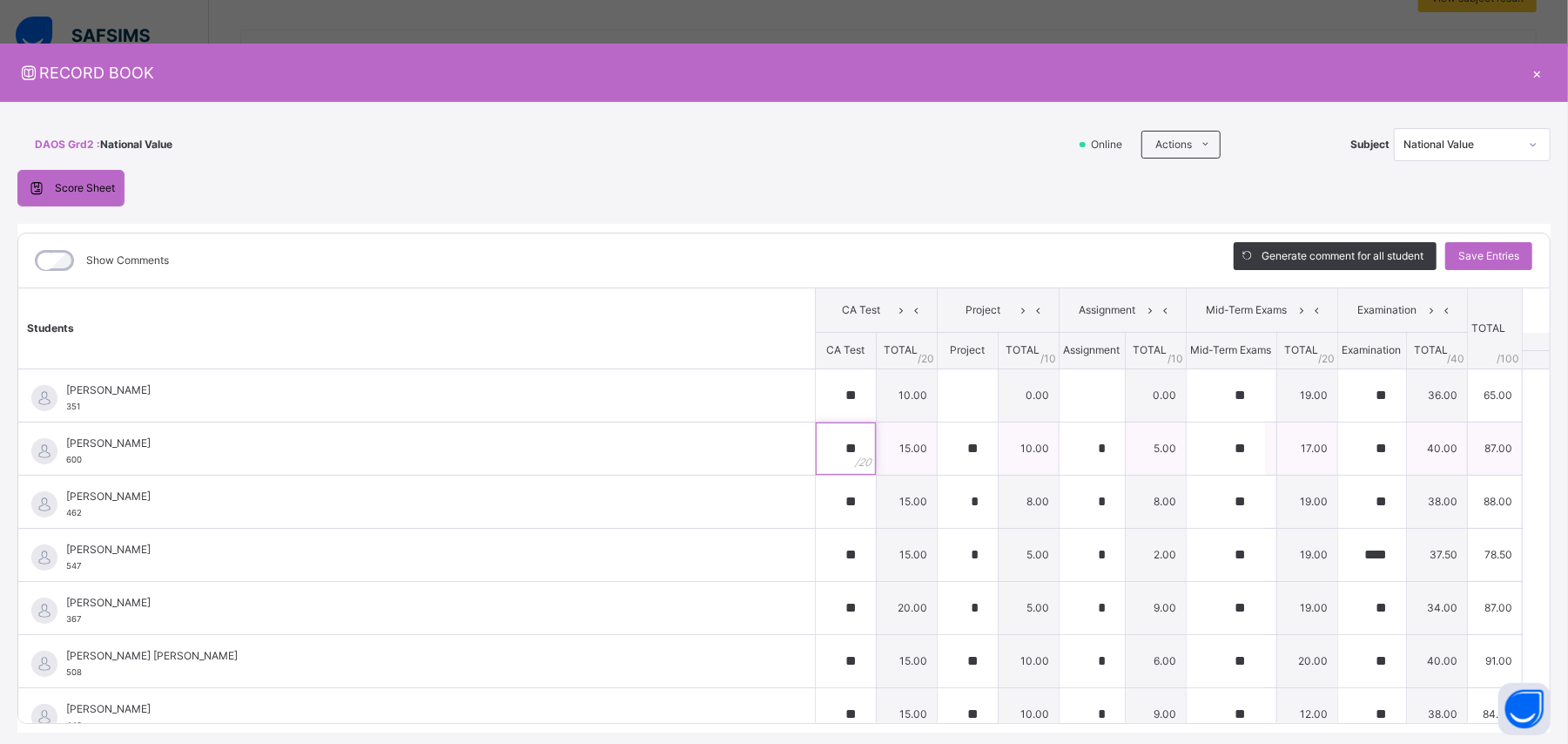
click at [829, 446] on div "**" at bounding box center [846, 448] width 60 height 52
click at [832, 446] on div "**" at bounding box center [846, 501] width 60 height 52
click at [827, 446] on div "**" at bounding box center [846, 554] width 60 height 52
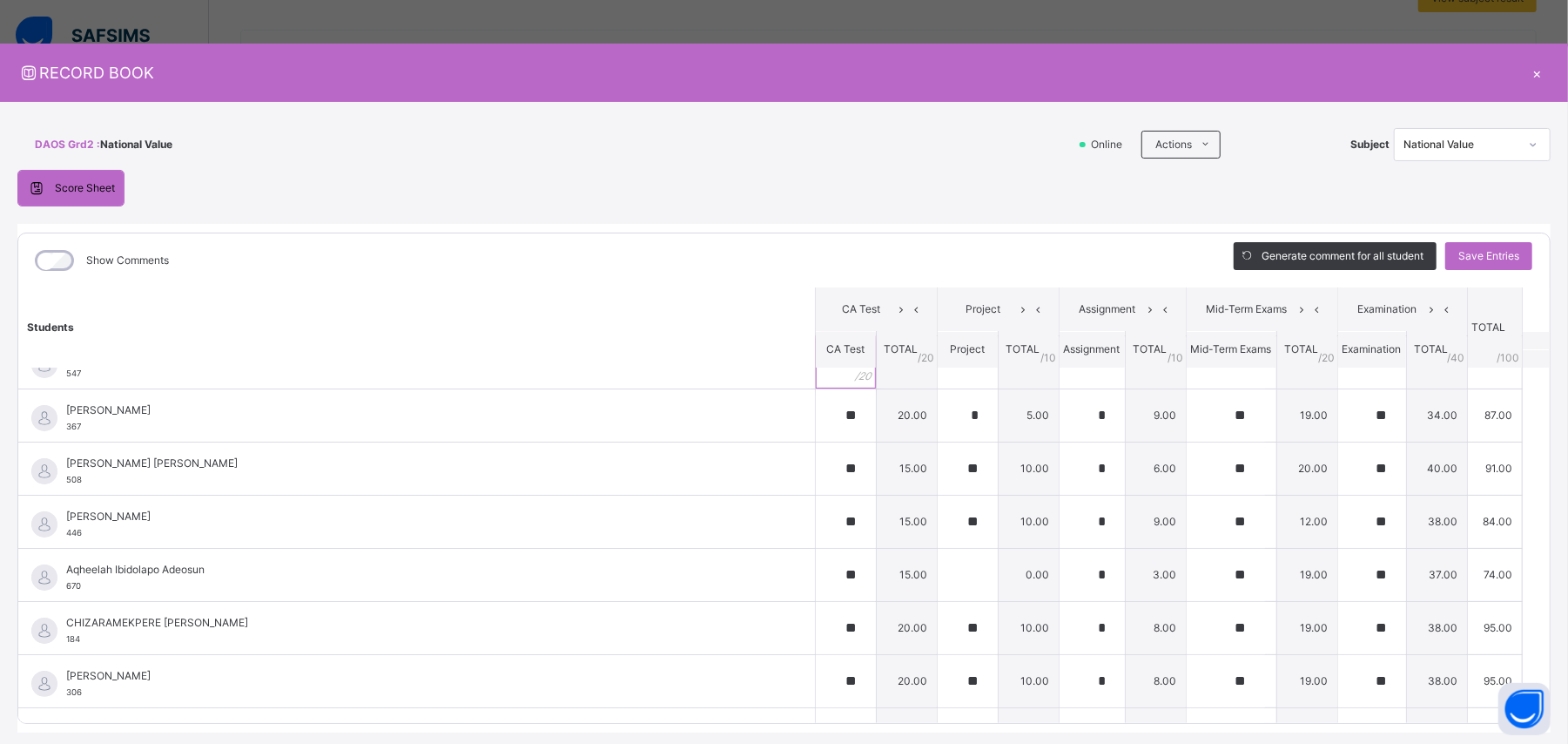
scroll to position [197, 0]
click at [832, 446] on div "**" at bounding box center [846, 464] width 60 height 52
click at [827, 446] on div "**" at bounding box center [846, 517] width 60 height 52
click at [827, 446] on div "**" at bounding box center [846, 570] width 60 height 52
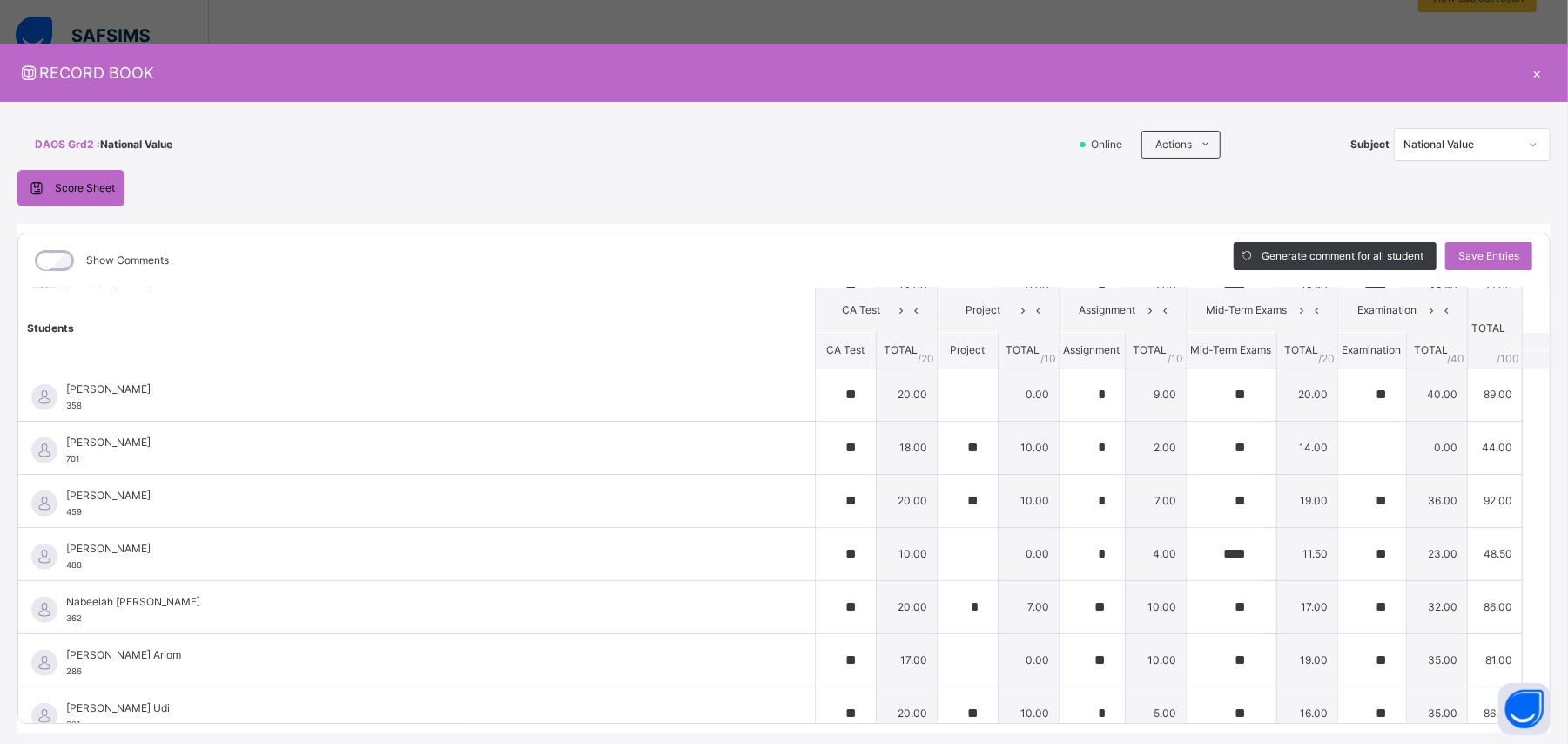
scroll to position [687, 0]
click at [826, 446] on div "**" at bounding box center [846, 452] width 60 height 52
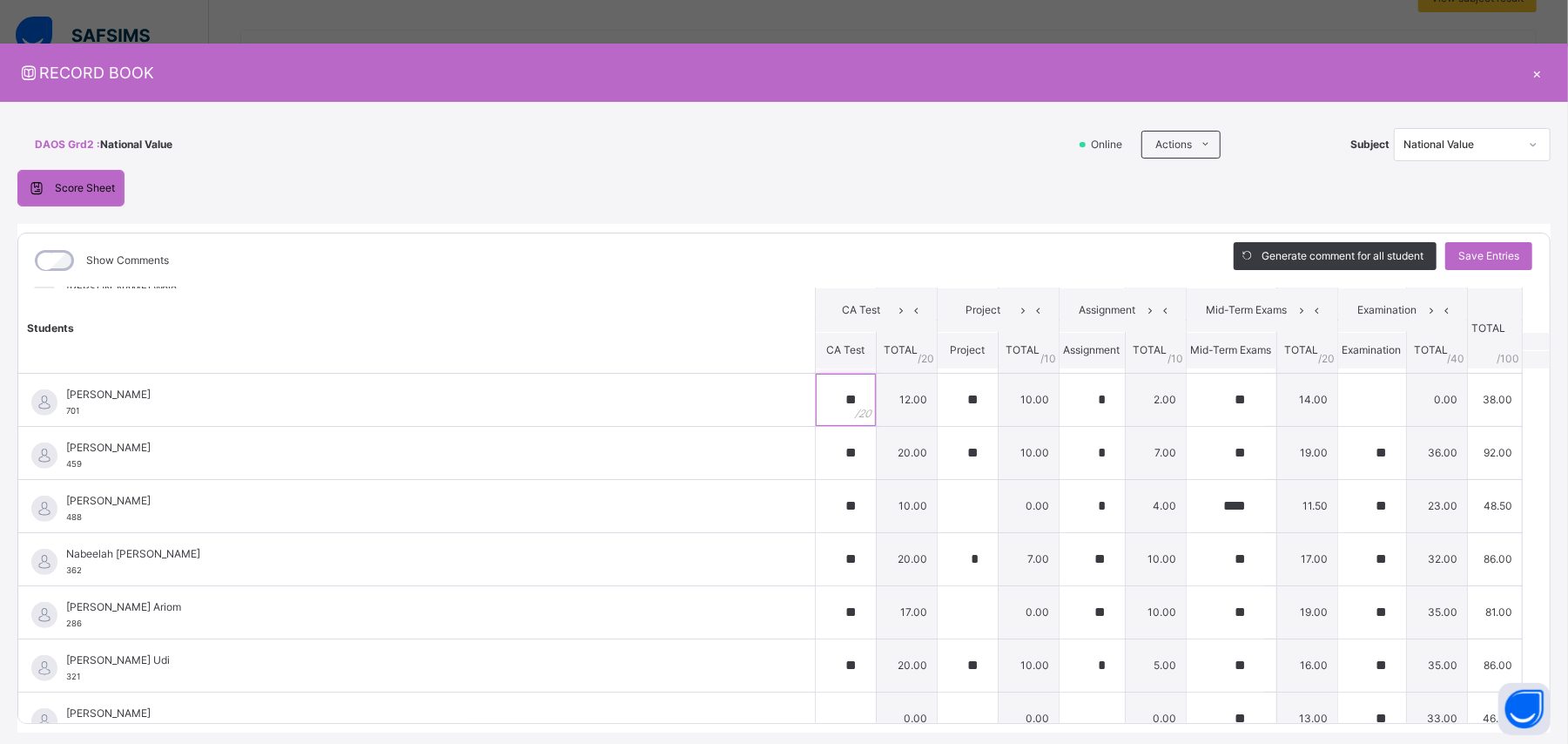
scroll to position [928, 0]
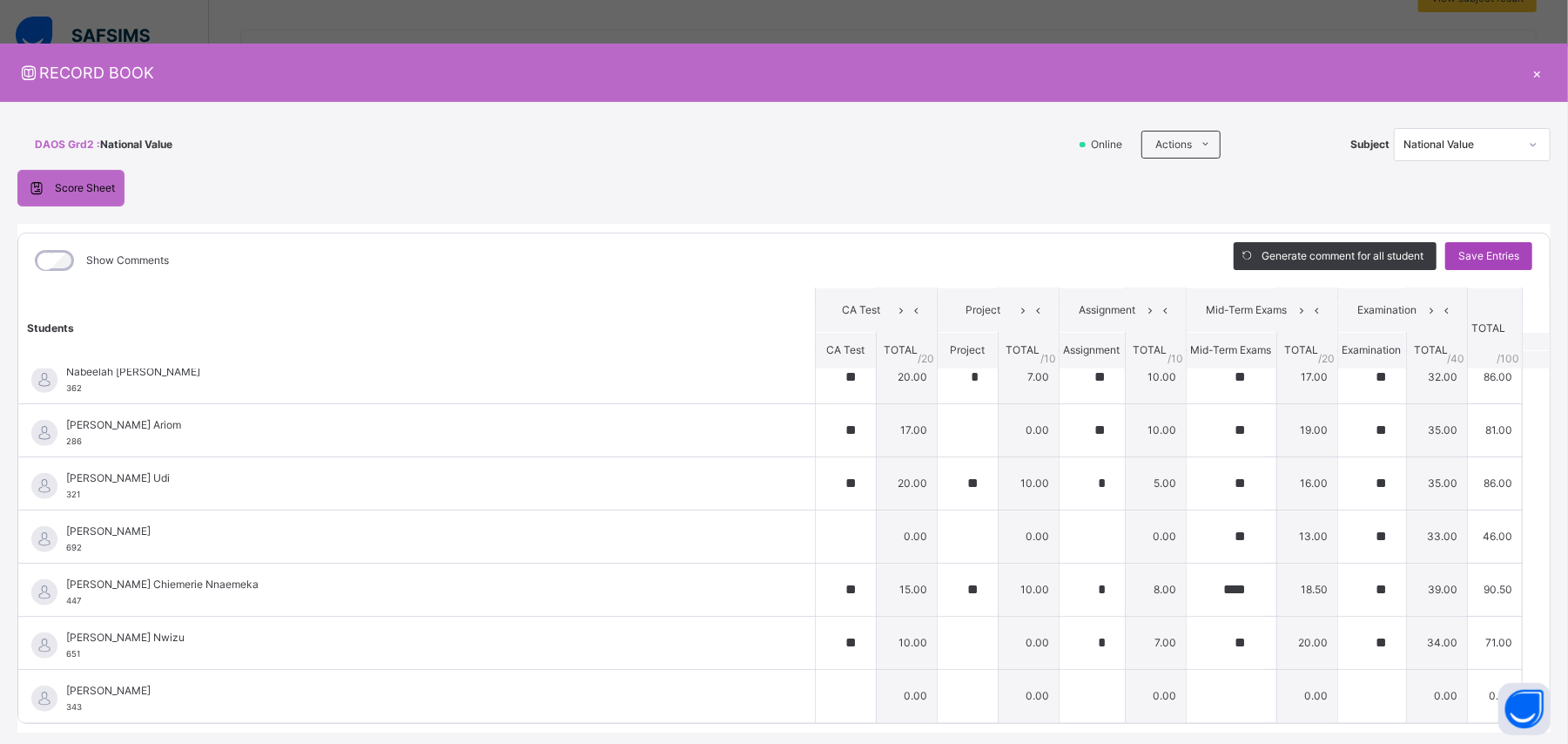
click at [940, 258] on span "Save Entries" at bounding box center [1488, 256] width 61 height 16
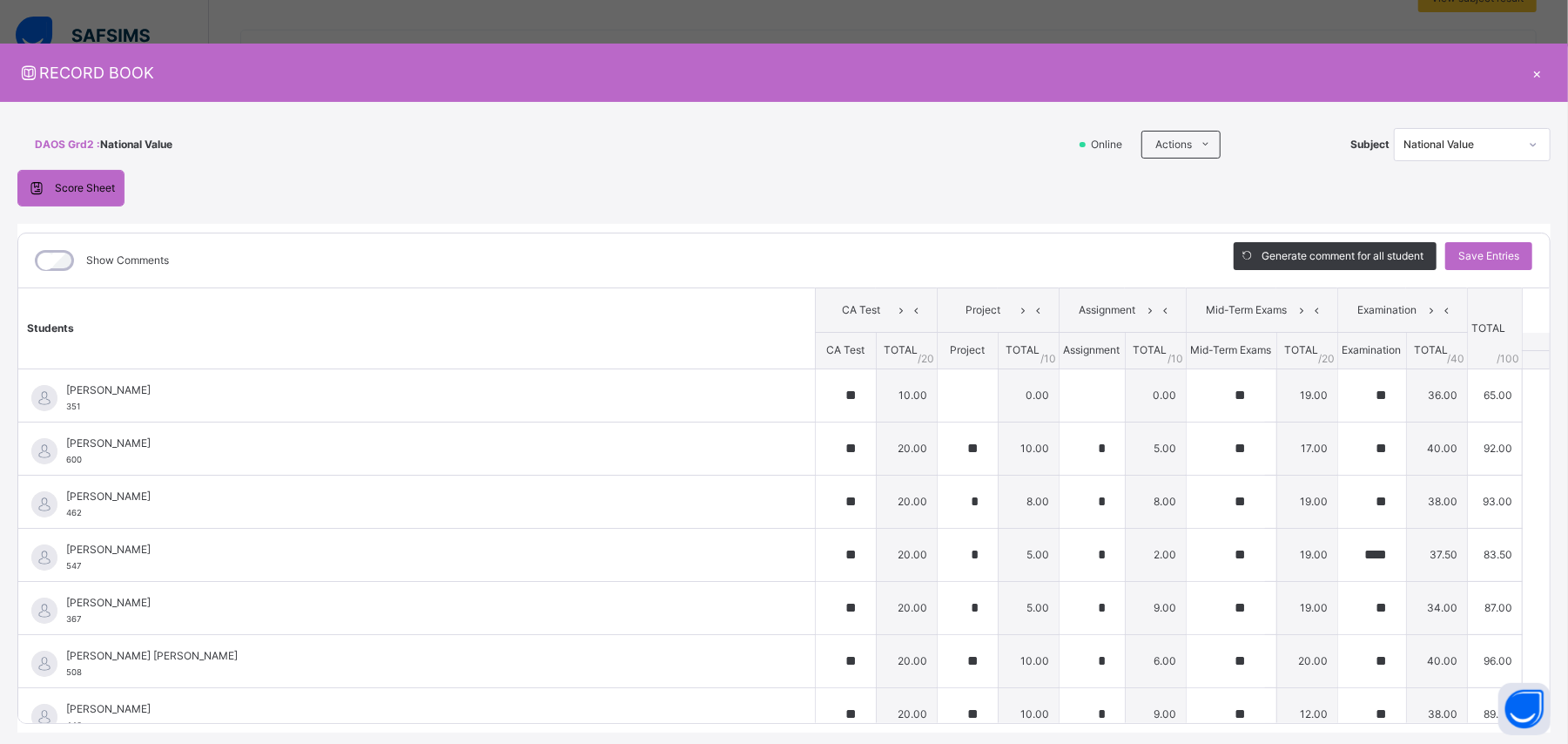
click at [940, 140] on icon at bounding box center [1533, 144] width 10 height 17
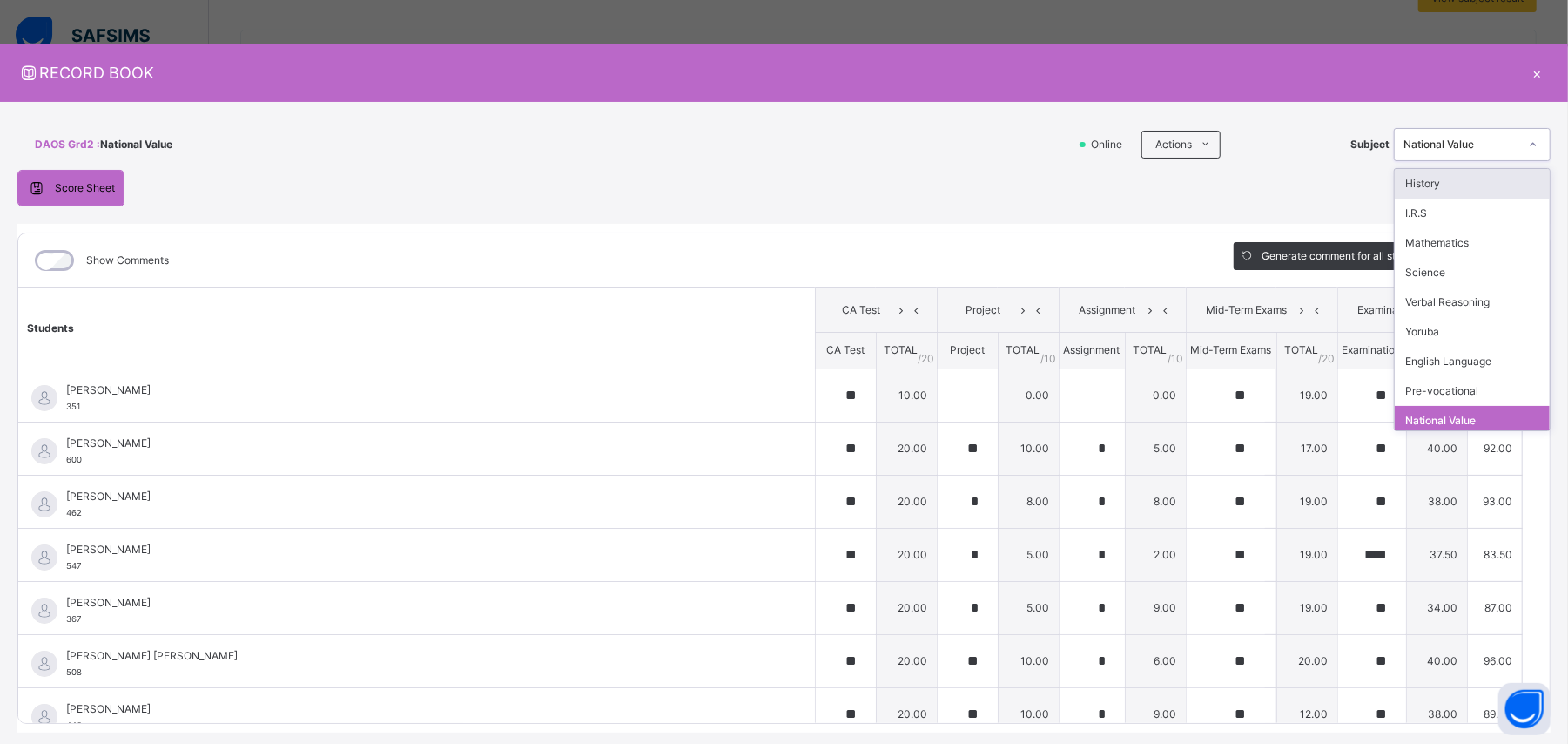
click at [940, 188] on div "History" at bounding box center [1472, 184] width 155 height 30
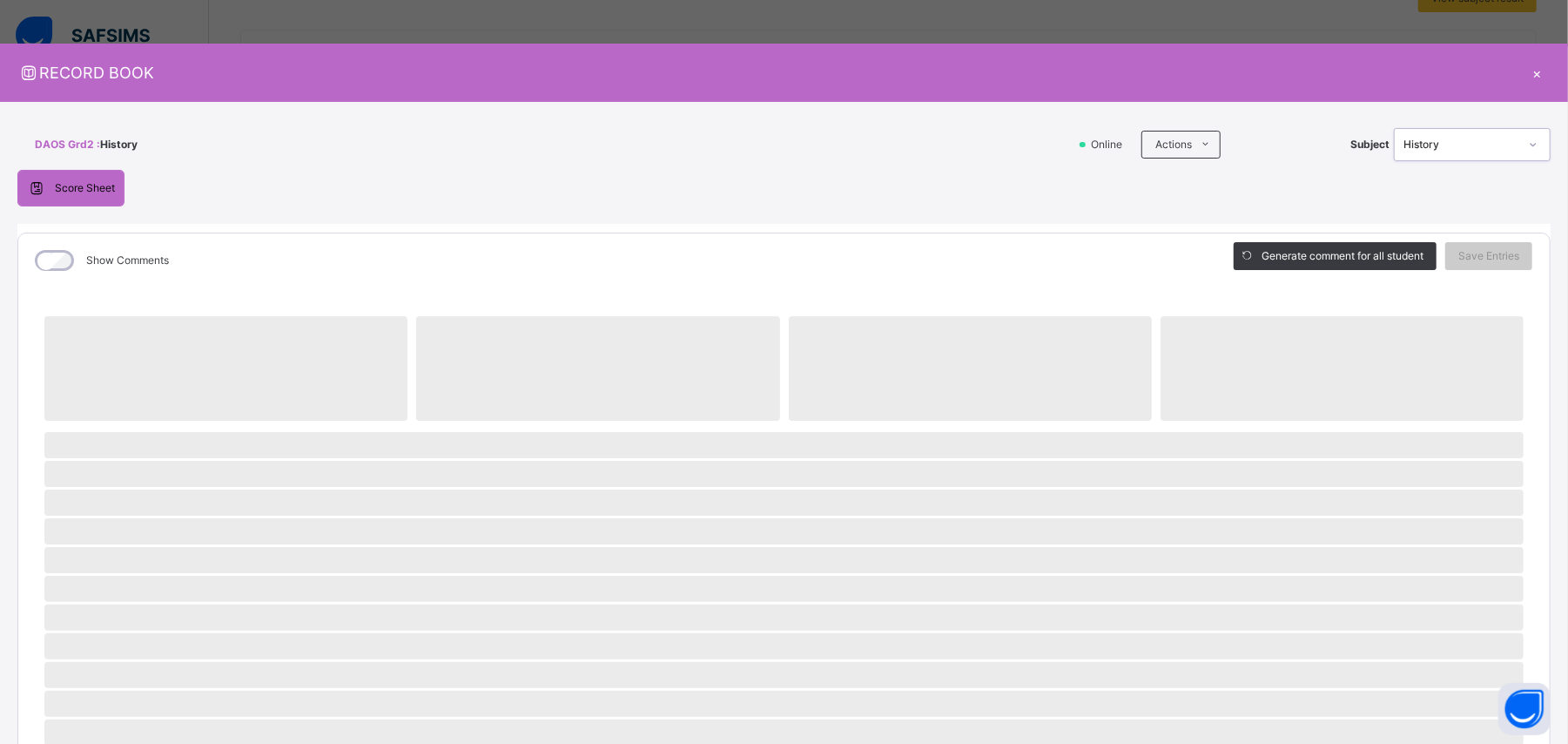
click at [940, 143] on icon at bounding box center [1533, 144] width 10 height 17
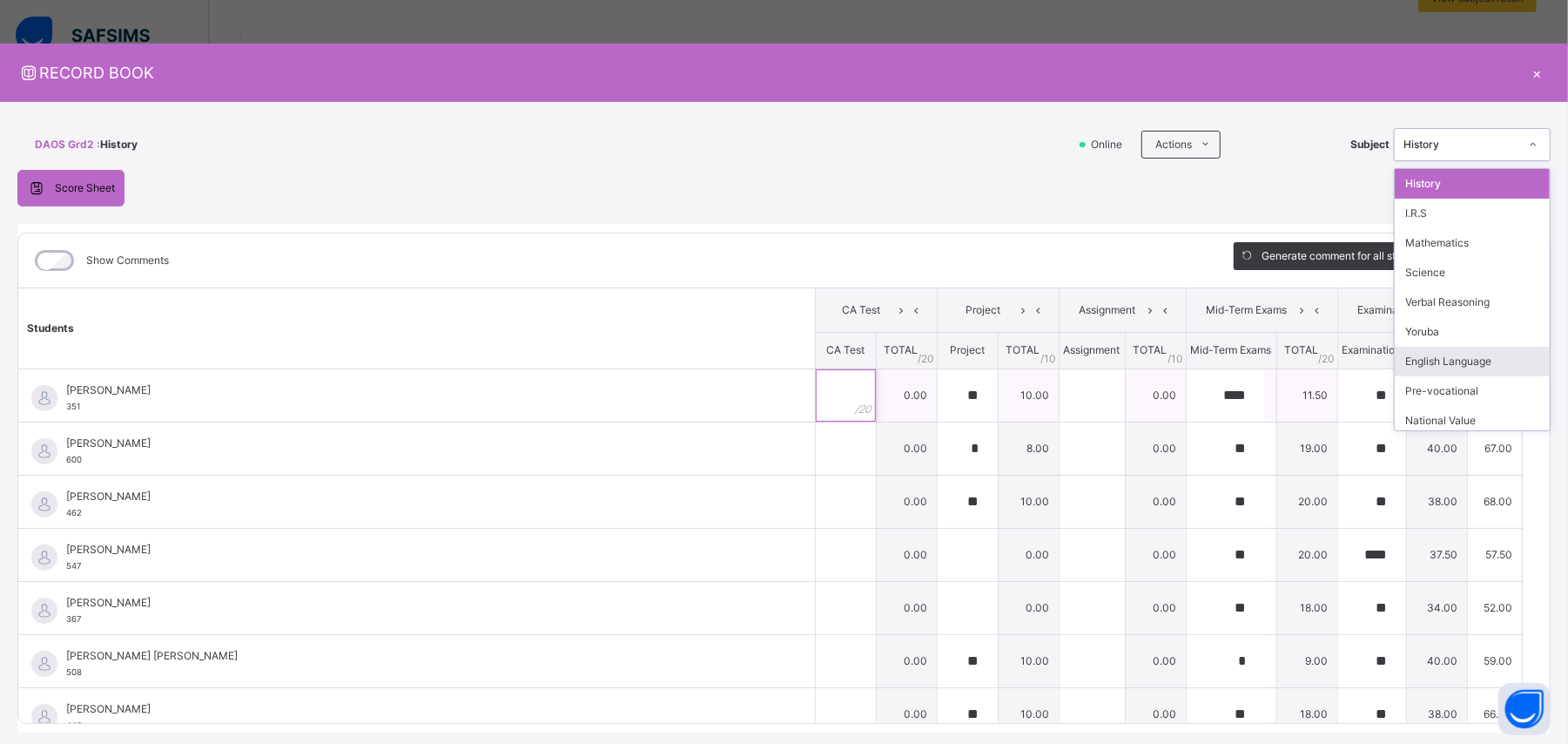
click at [816, 401] on input "text" at bounding box center [846, 395] width 60 height 52
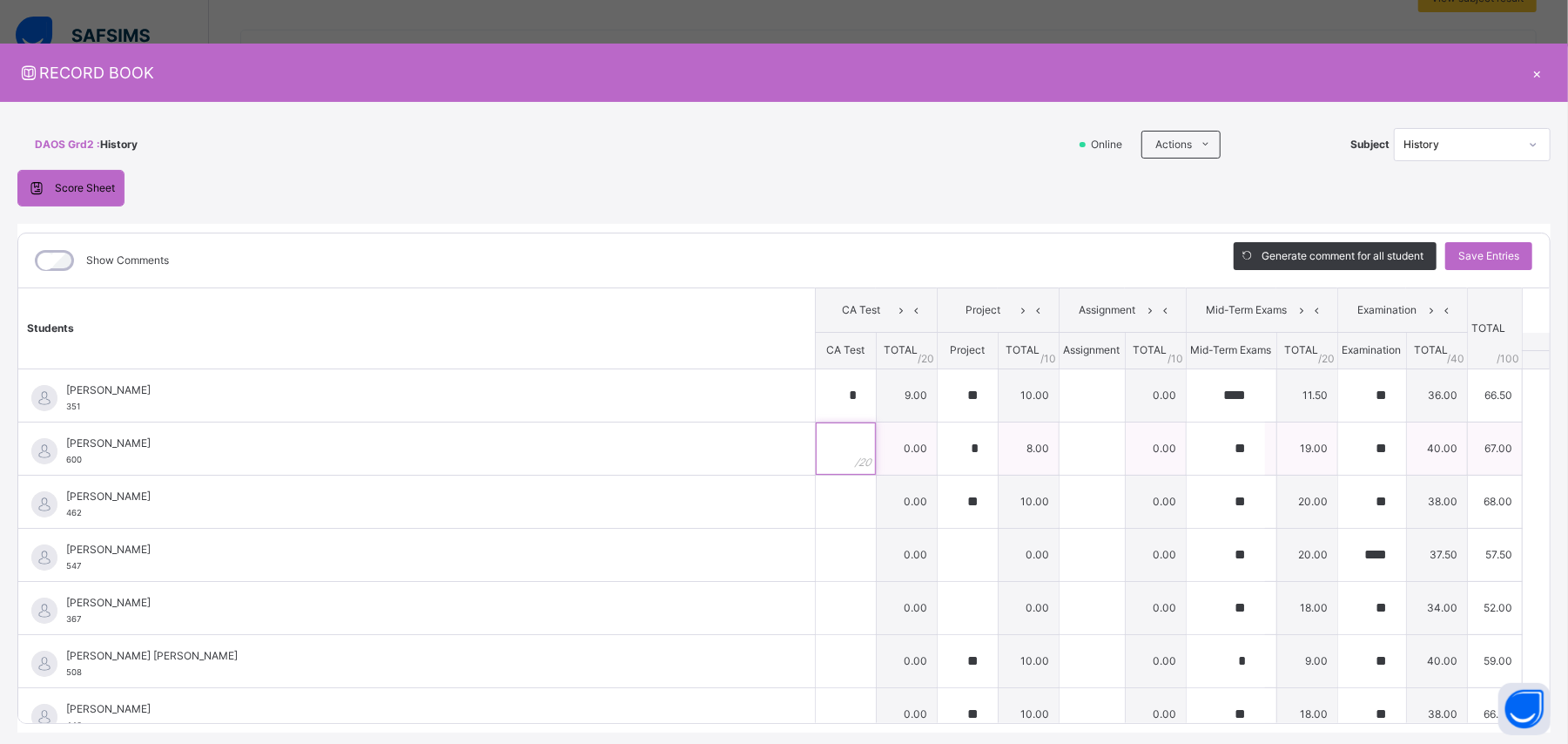
click at [818, 446] on input "text" at bounding box center [846, 448] width 60 height 52
click at [825, 446] on div at bounding box center [846, 501] width 60 height 52
click at [822, 446] on div at bounding box center [846, 554] width 60 height 52
click at [817, 446] on input "text" at bounding box center [846, 608] width 60 height 52
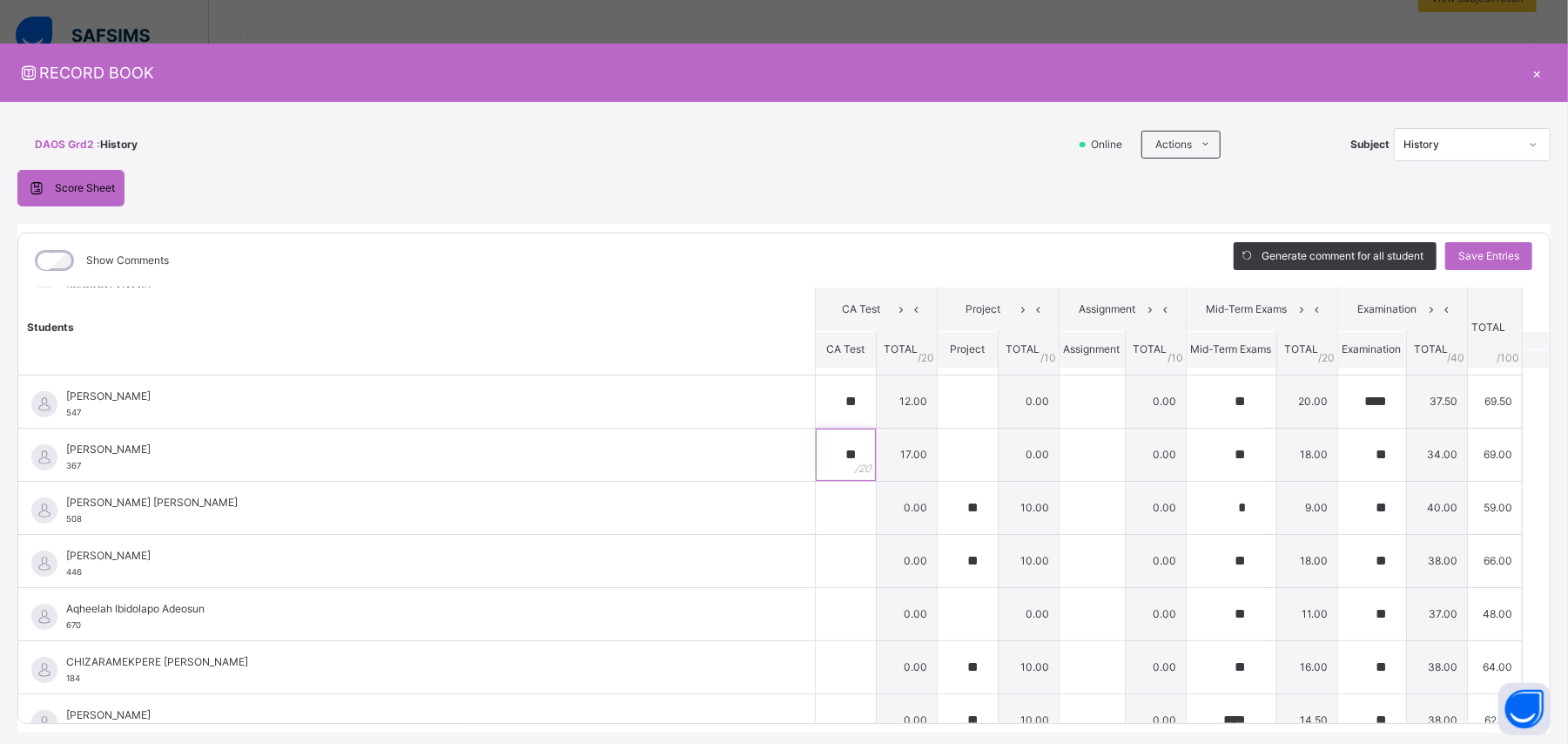
scroll to position [161, 0]
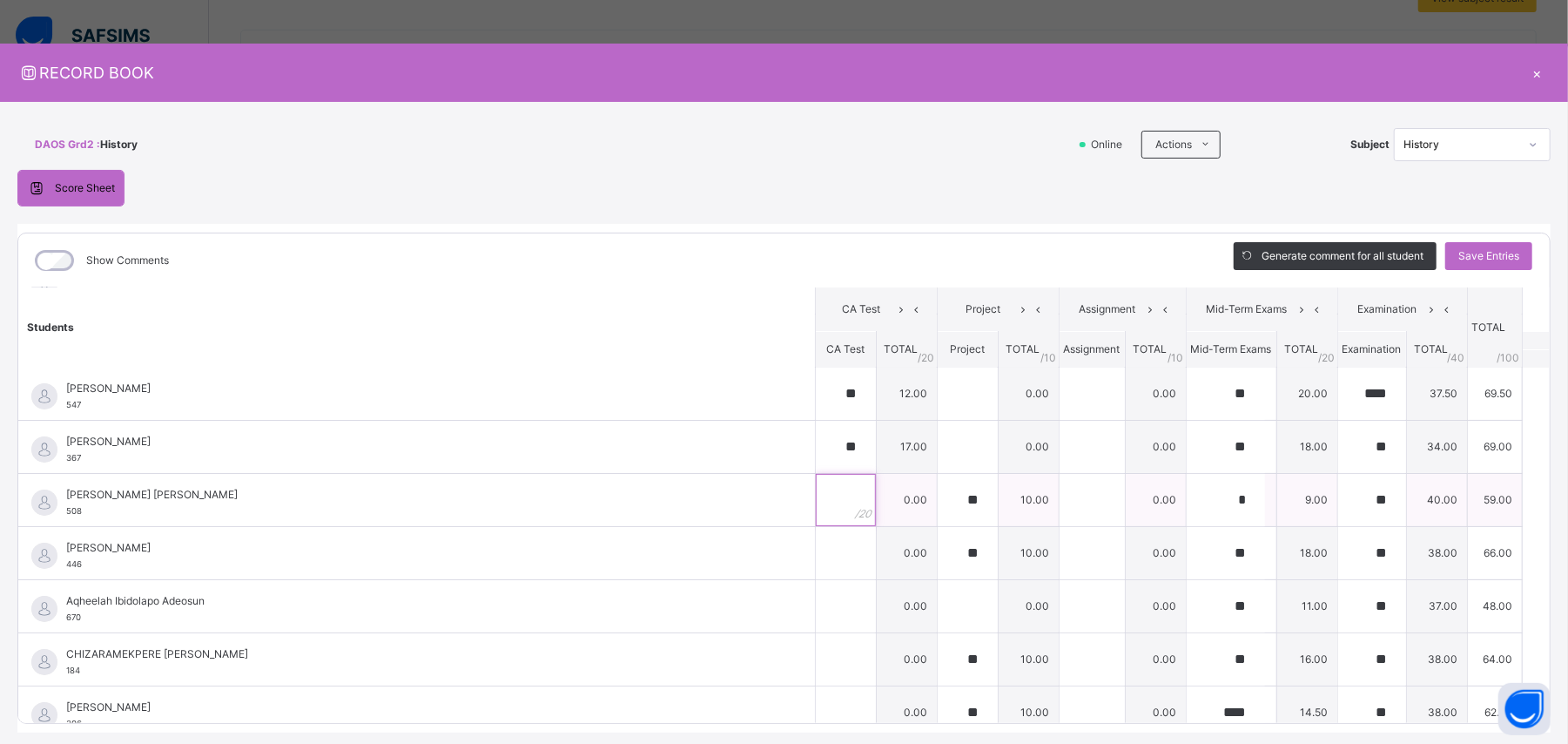
click at [816, 446] on input "text" at bounding box center [846, 500] width 60 height 52
click at [816, 446] on input "text" at bounding box center [846, 553] width 60 height 52
click at [816, 446] on input "text" at bounding box center [846, 606] width 60 height 52
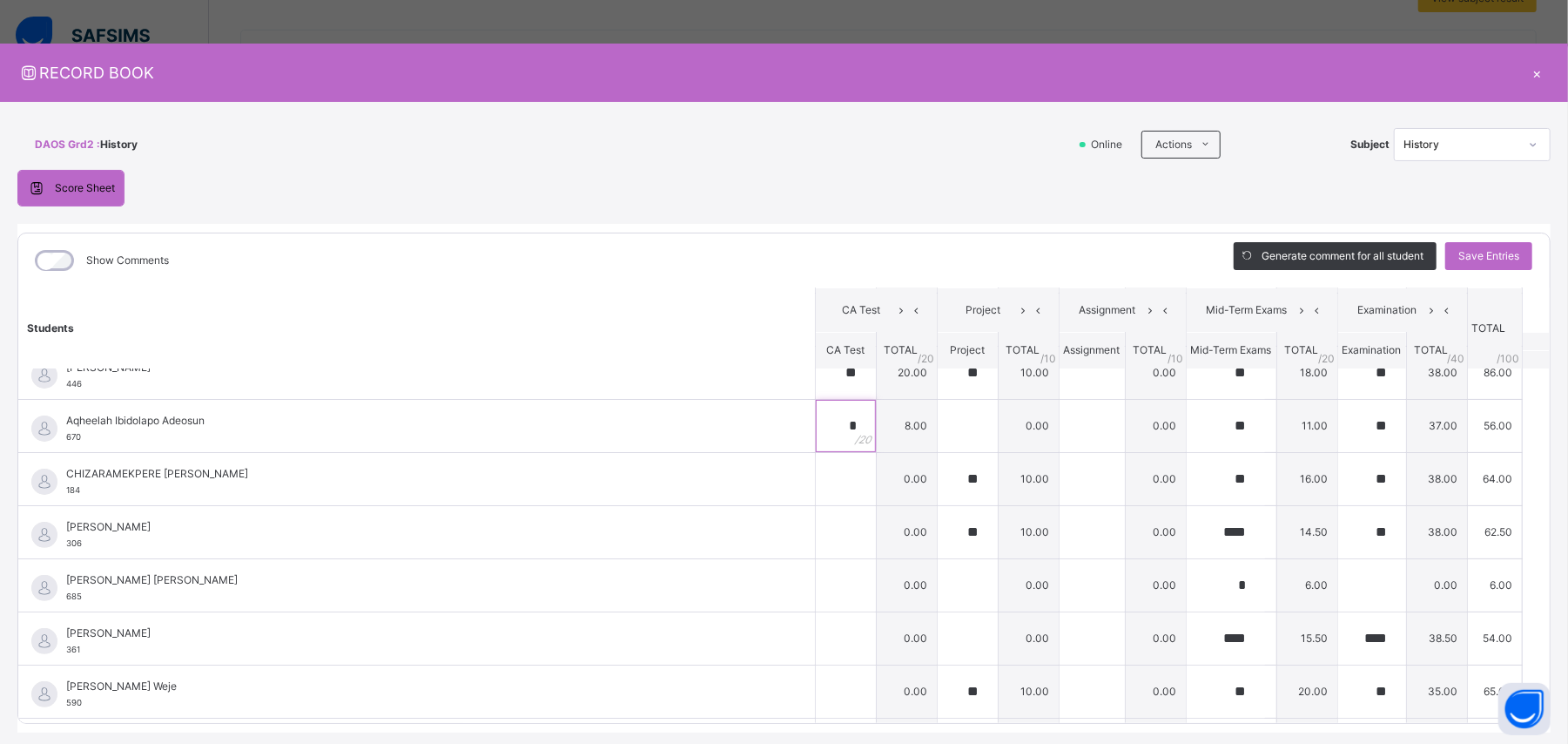
scroll to position [353, 0]
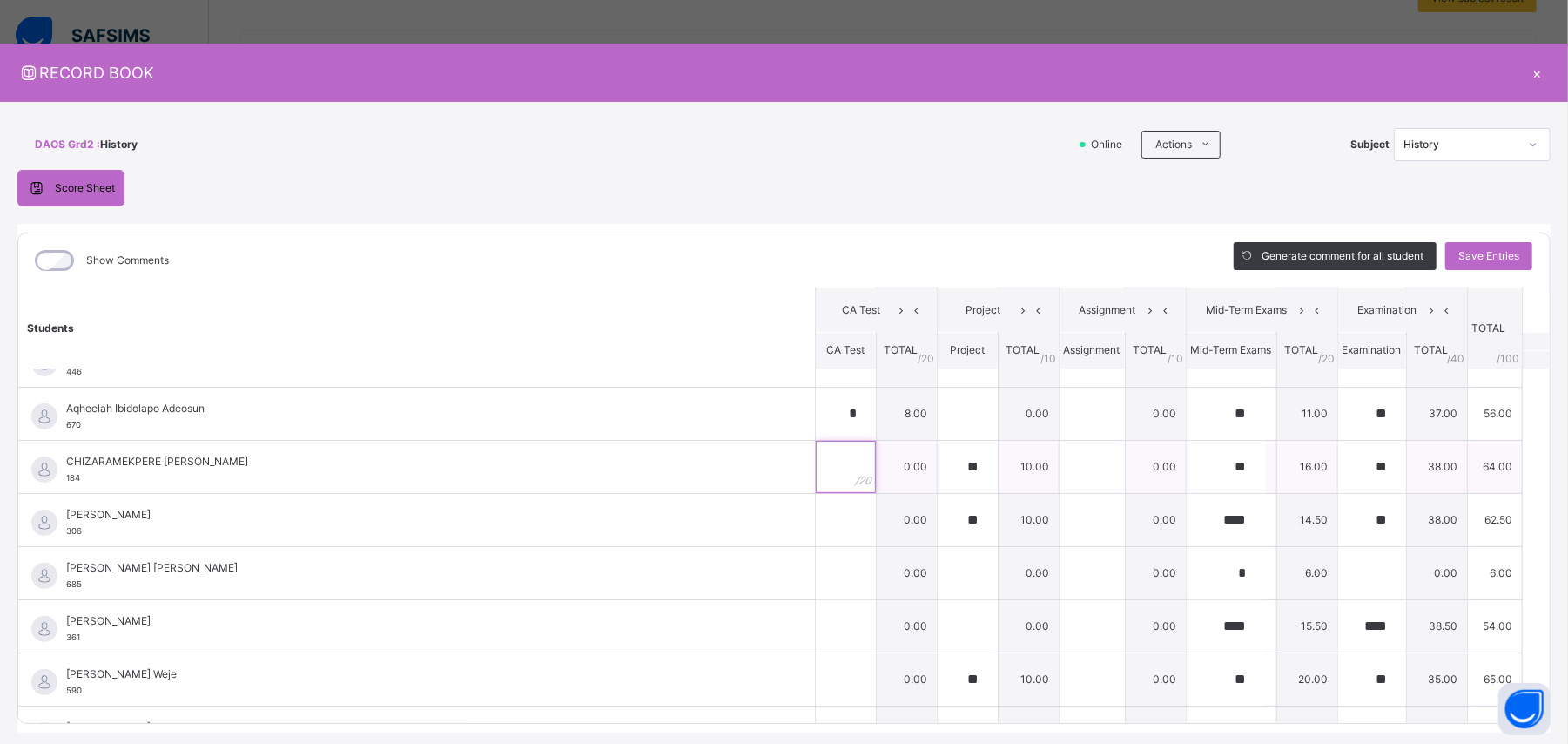
click at [816, 446] on input "text" at bounding box center [846, 467] width 60 height 52
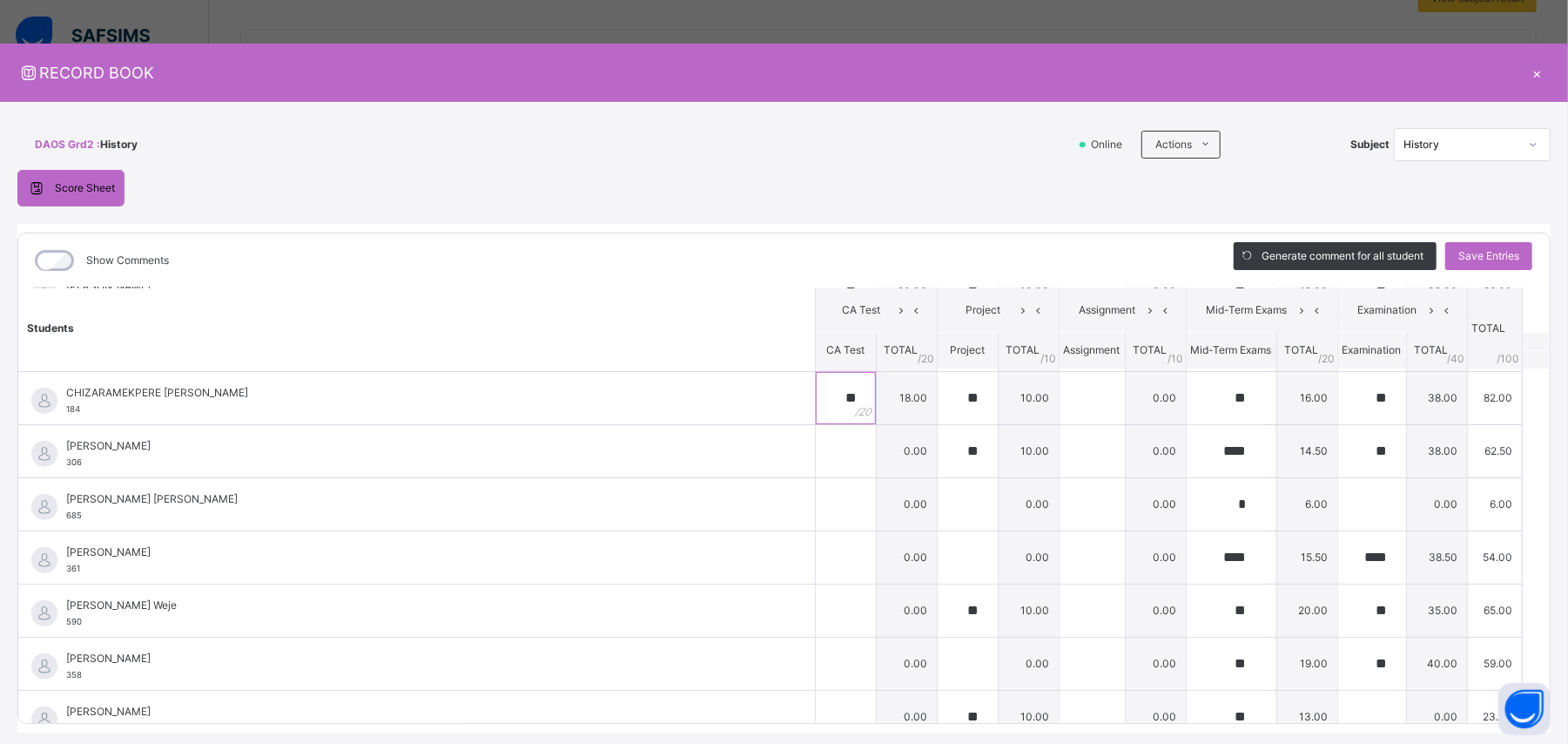
scroll to position [430, 0]
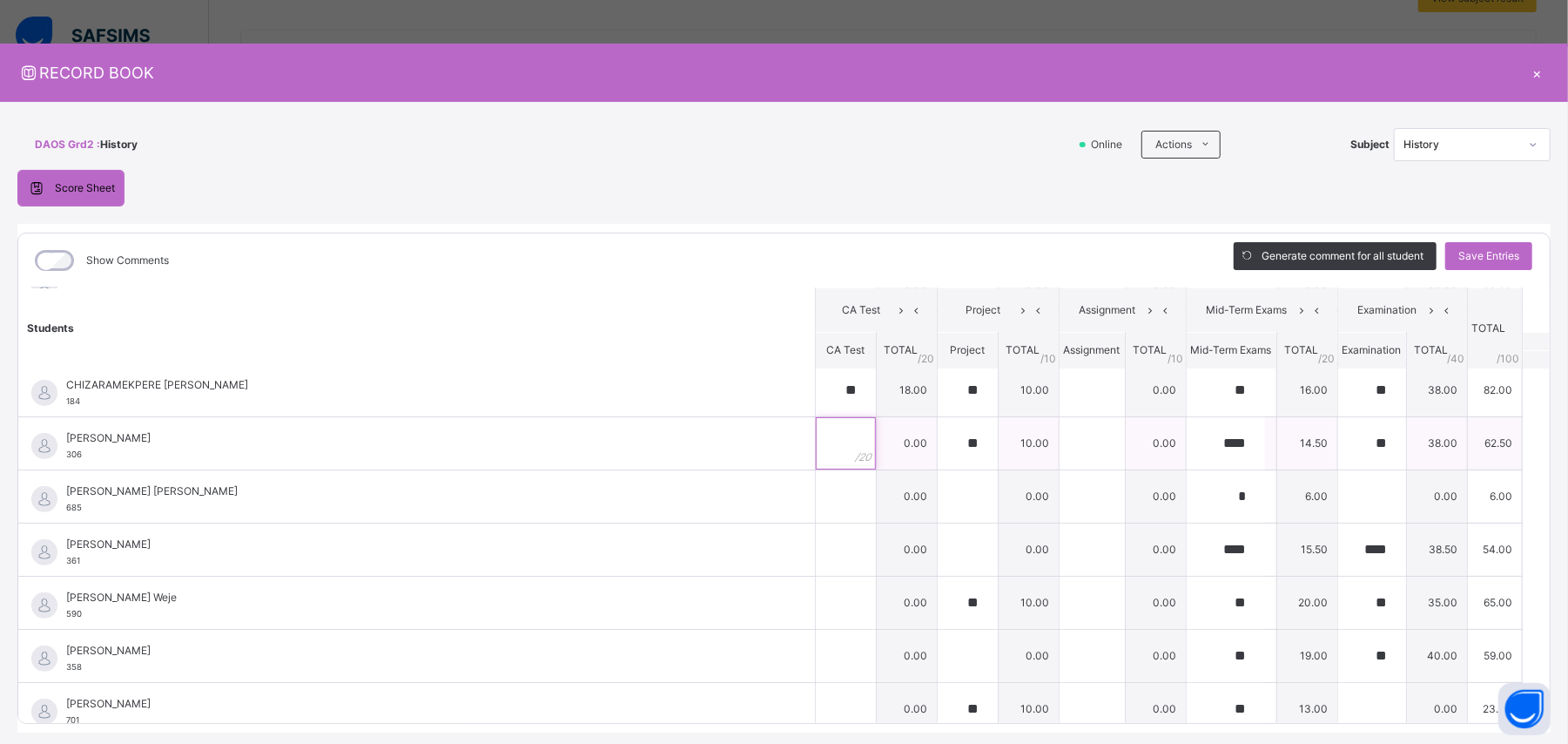
click at [816, 440] on input "text" at bounding box center [846, 443] width 60 height 52
click at [816, 446] on input "text" at bounding box center [846, 496] width 60 height 52
click at [816, 446] on input "text" at bounding box center [846, 549] width 60 height 52
click at [817, 446] on input "text" at bounding box center [846, 602] width 60 height 52
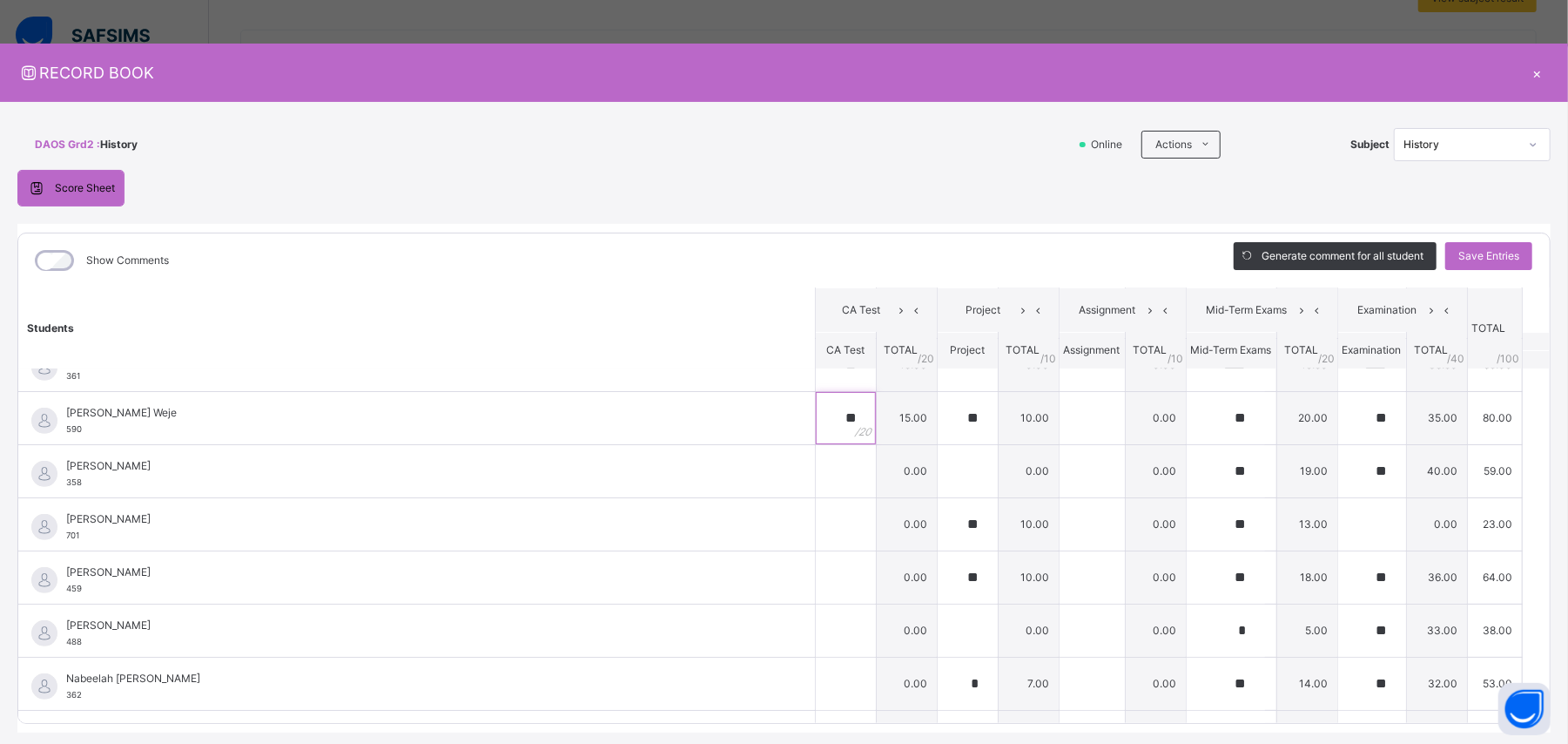
scroll to position [623, 0]
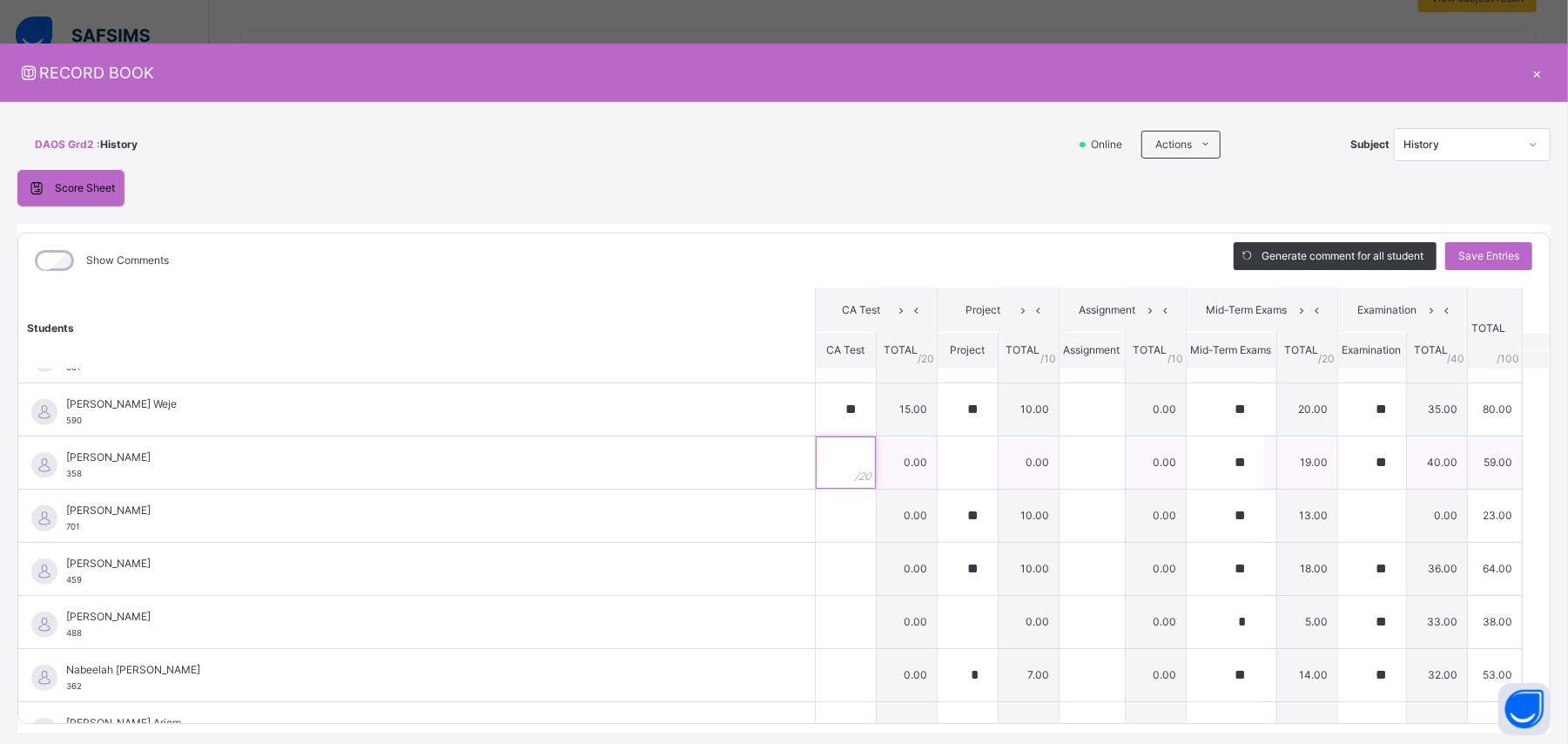
click at [816, 446] on input "text" at bounding box center [846, 462] width 60 height 52
click at [819, 446] on div at bounding box center [846, 515] width 60 height 52
click at [818, 446] on input "text" at bounding box center [846, 568] width 60 height 52
click at [816, 446] on input "text" at bounding box center [846, 622] width 60 height 52
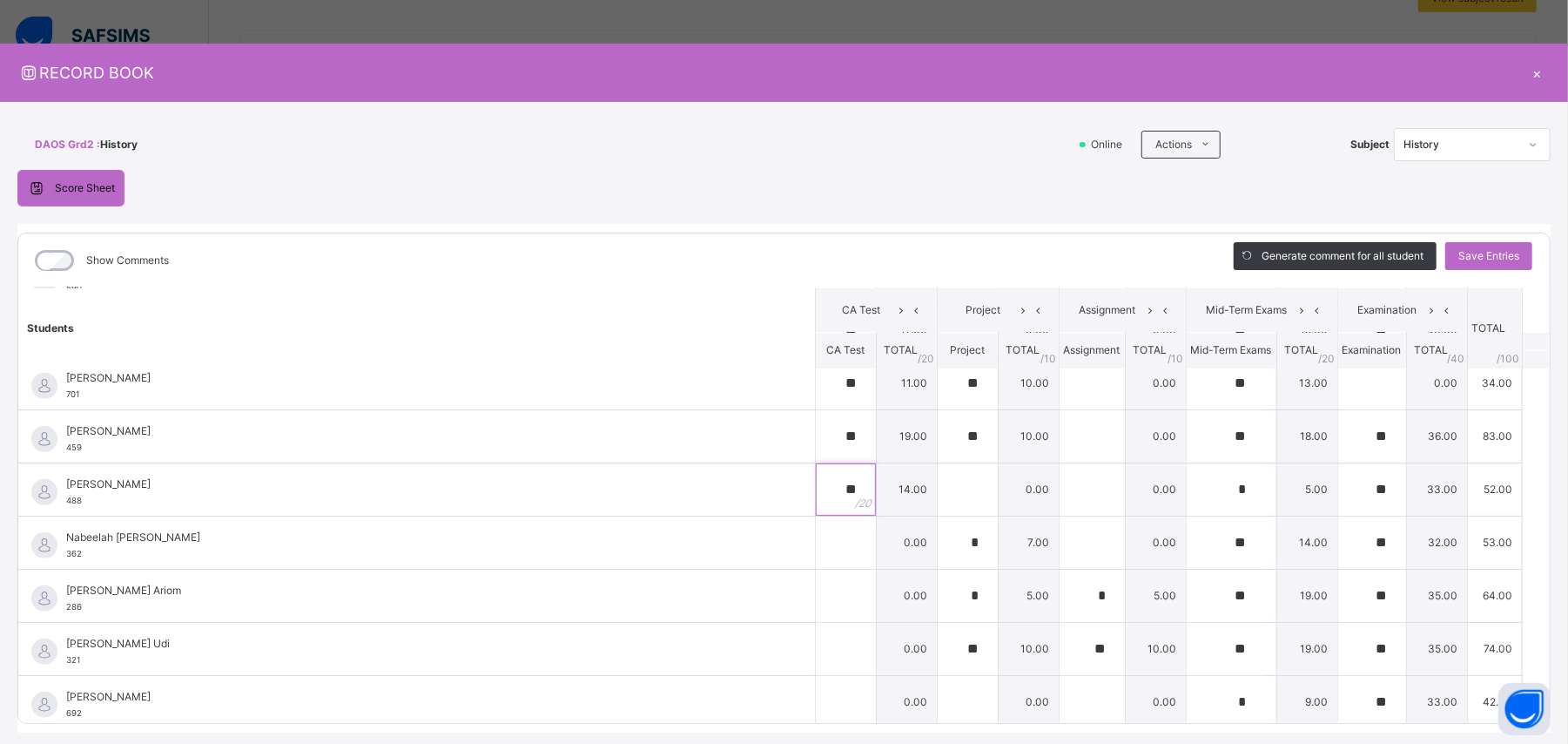
scroll to position [767, 0]
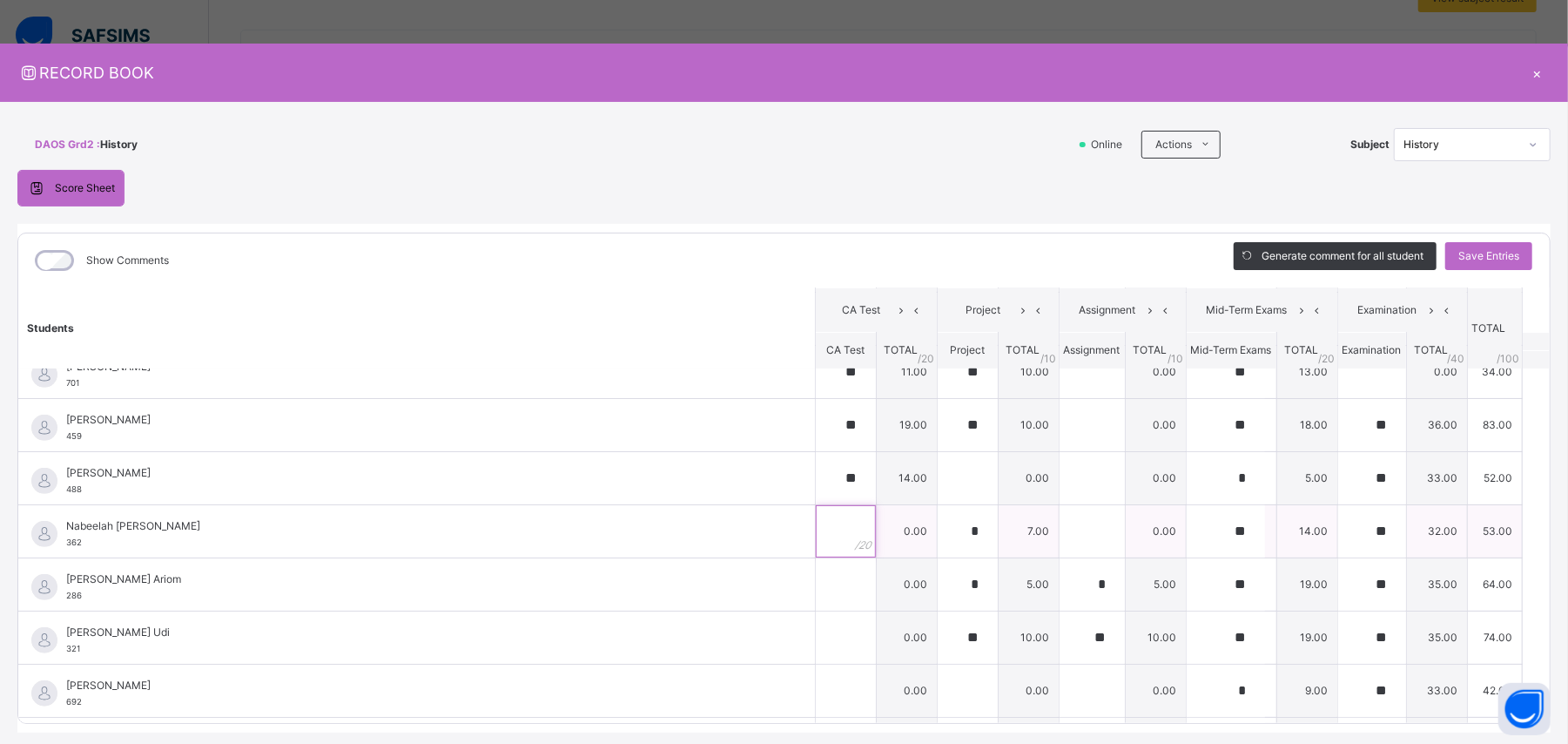
click at [816, 446] on input "text" at bounding box center [846, 531] width 60 height 52
click at [816, 446] on input "text" at bounding box center [846, 584] width 60 height 52
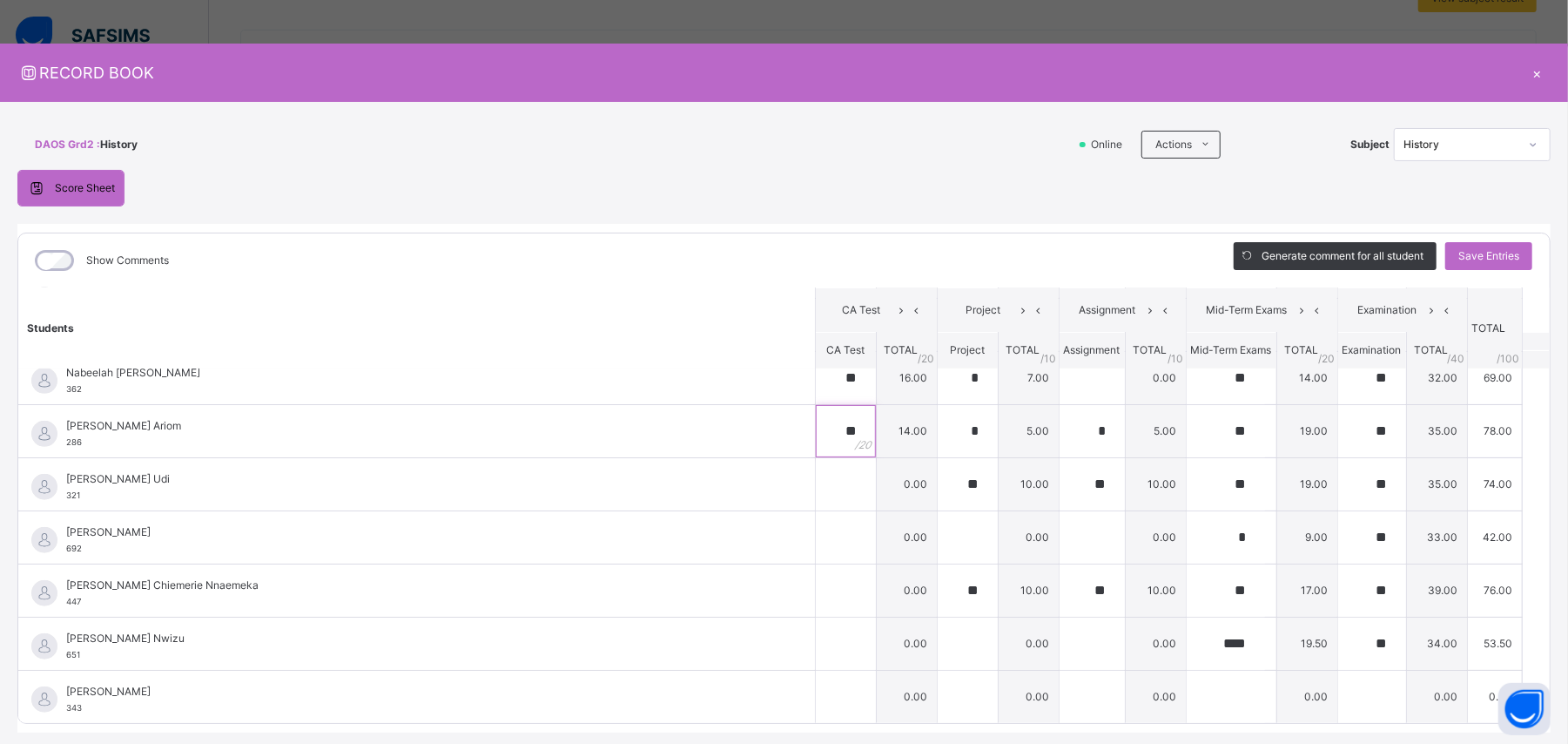
scroll to position [928, 0]
click at [816, 446] on input "text" at bounding box center [846, 483] width 60 height 52
click at [816, 446] on input "text" at bounding box center [846, 589] width 60 height 52
click at [816, 446] on input "text" at bounding box center [846, 642] width 60 height 52
click at [940, 252] on span "Save Entries" at bounding box center [1488, 256] width 61 height 16
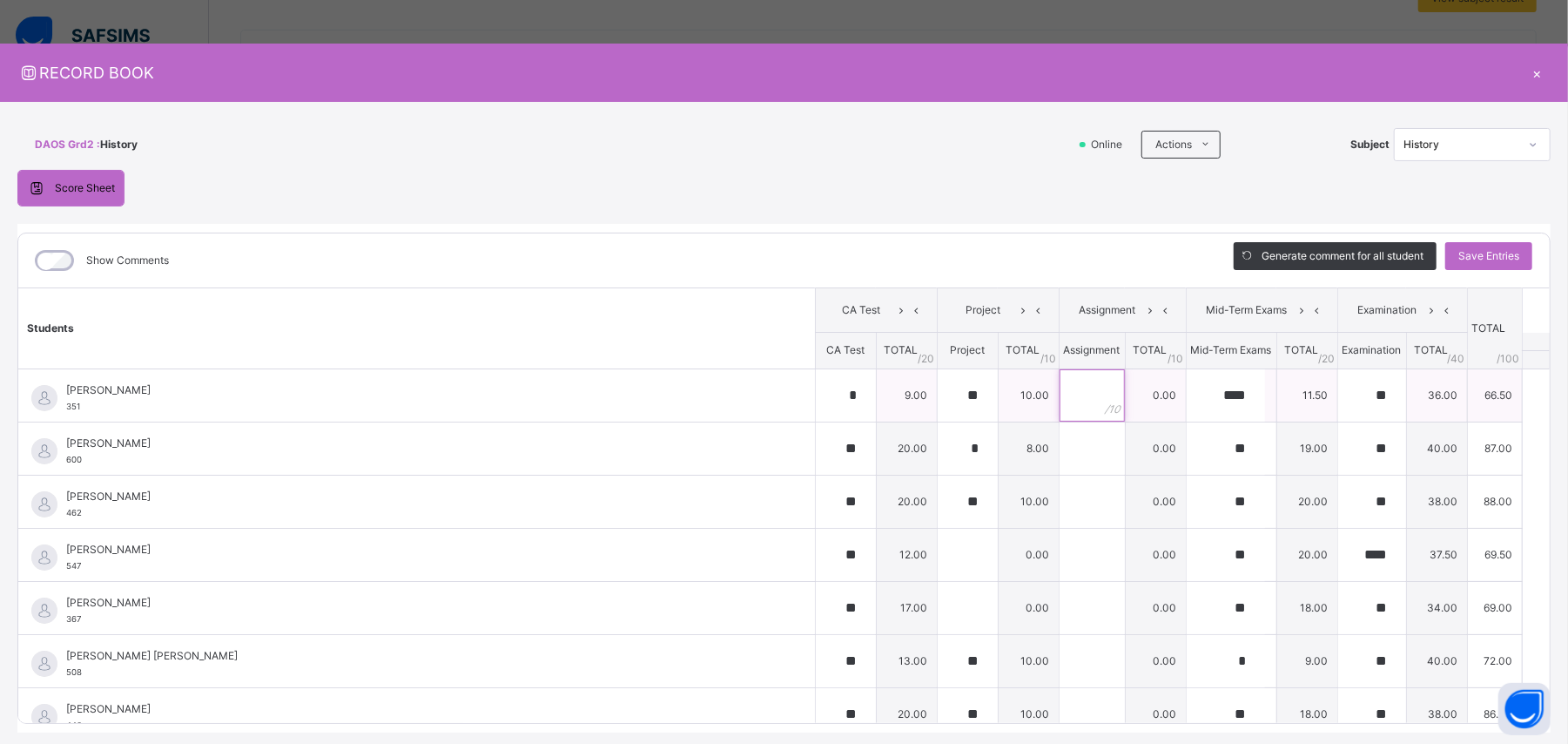
click at [940, 395] on input "text" at bounding box center [1092, 395] width 65 height 52
click at [940, 446] on input "text" at bounding box center [1092, 448] width 65 height 52
click at [940, 446] on input "text" at bounding box center [1092, 501] width 65 height 52
click at [940, 446] on input "text" at bounding box center [1092, 554] width 65 height 52
click at [940, 446] on input "text" at bounding box center [1092, 608] width 65 height 52
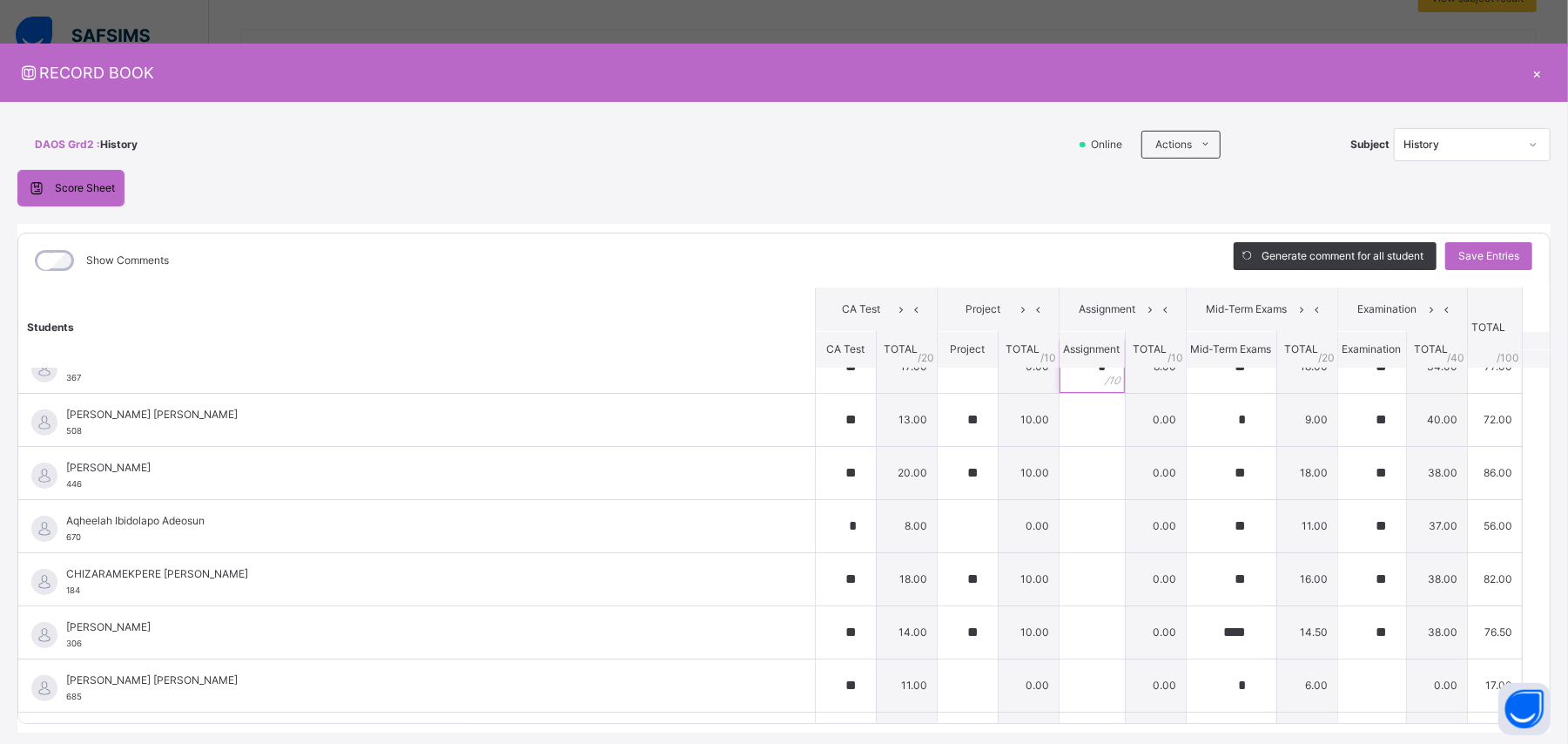
scroll to position [245, 0]
click at [940, 419] on input "text" at bounding box center [1092, 416] width 65 height 52
click at [940, 446] on input "text" at bounding box center [1092, 469] width 65 height 52
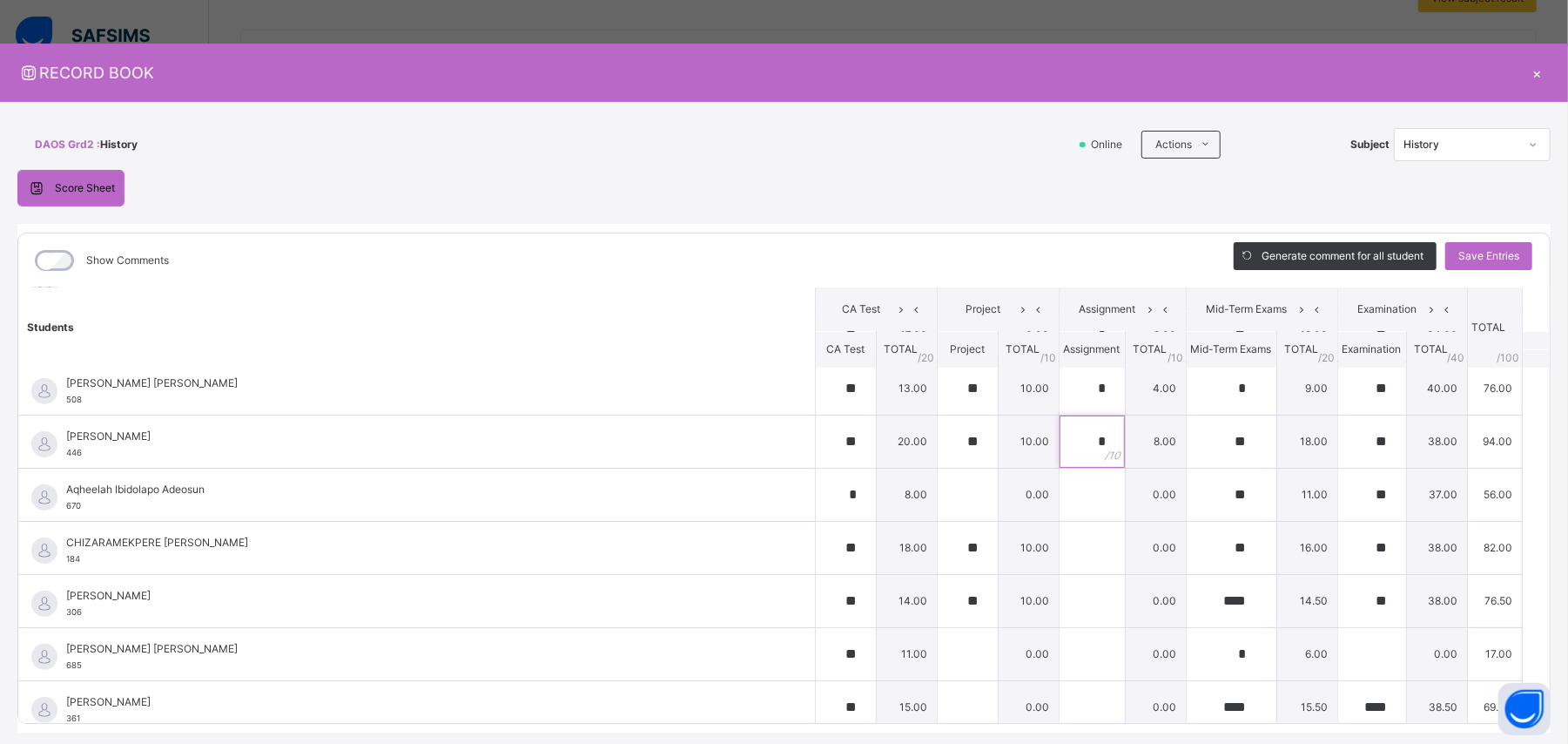
scroll to position [289, 0]
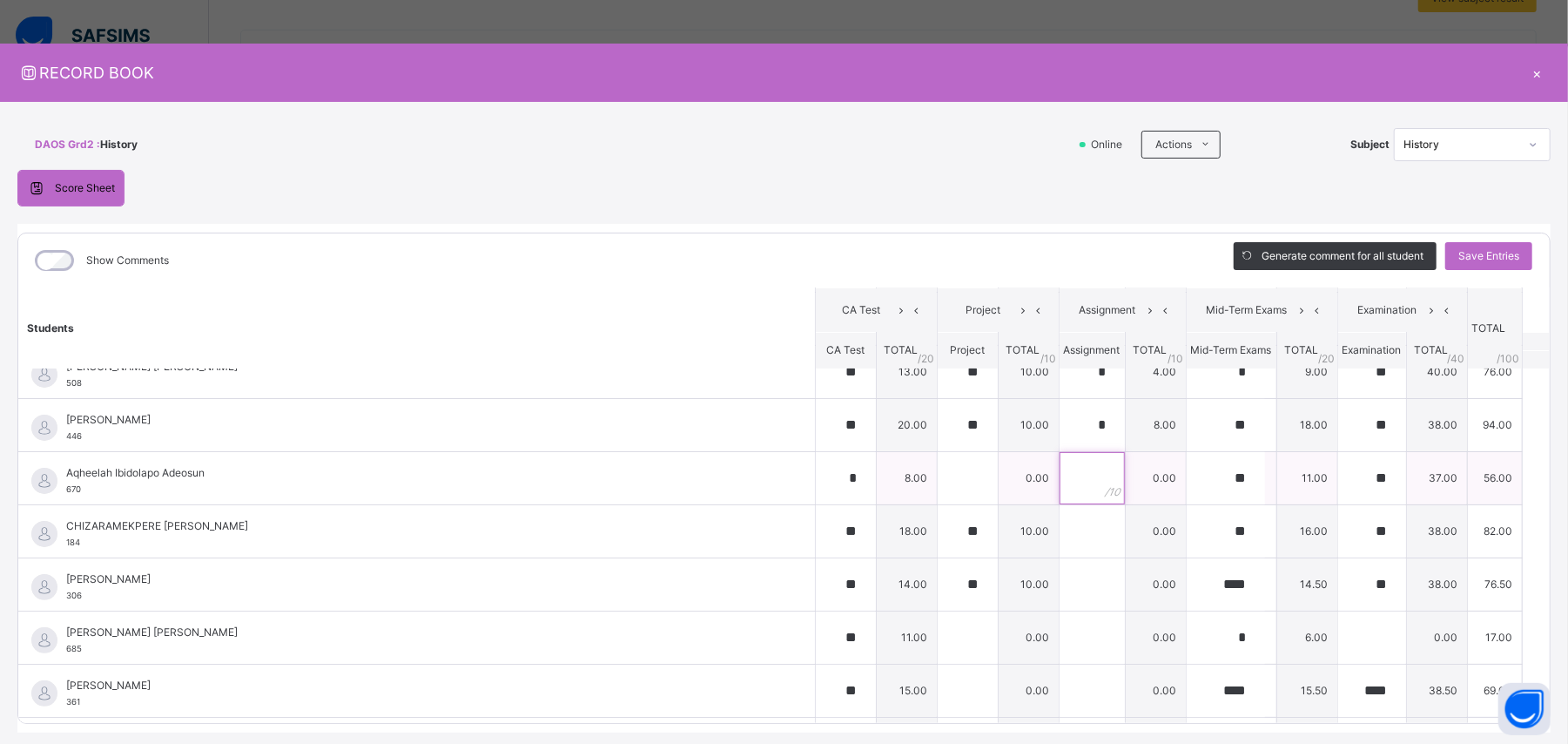
click at [940, 446] on input "text" at bounding box center [1092, 478] width 65 height 52
click at [940, 446] on input "text" at bounding box center [1092, 531] width 65 height 52
click at [940, 446] on input "text" at bounding box center [1092, 584] width 65 height 52
click at [940, 446] on input "text" at bounding box center [1092, 637] width 65 height 52
click at [940, 446] on input "text" at bounding box center [1092, 690] width 65 height 52
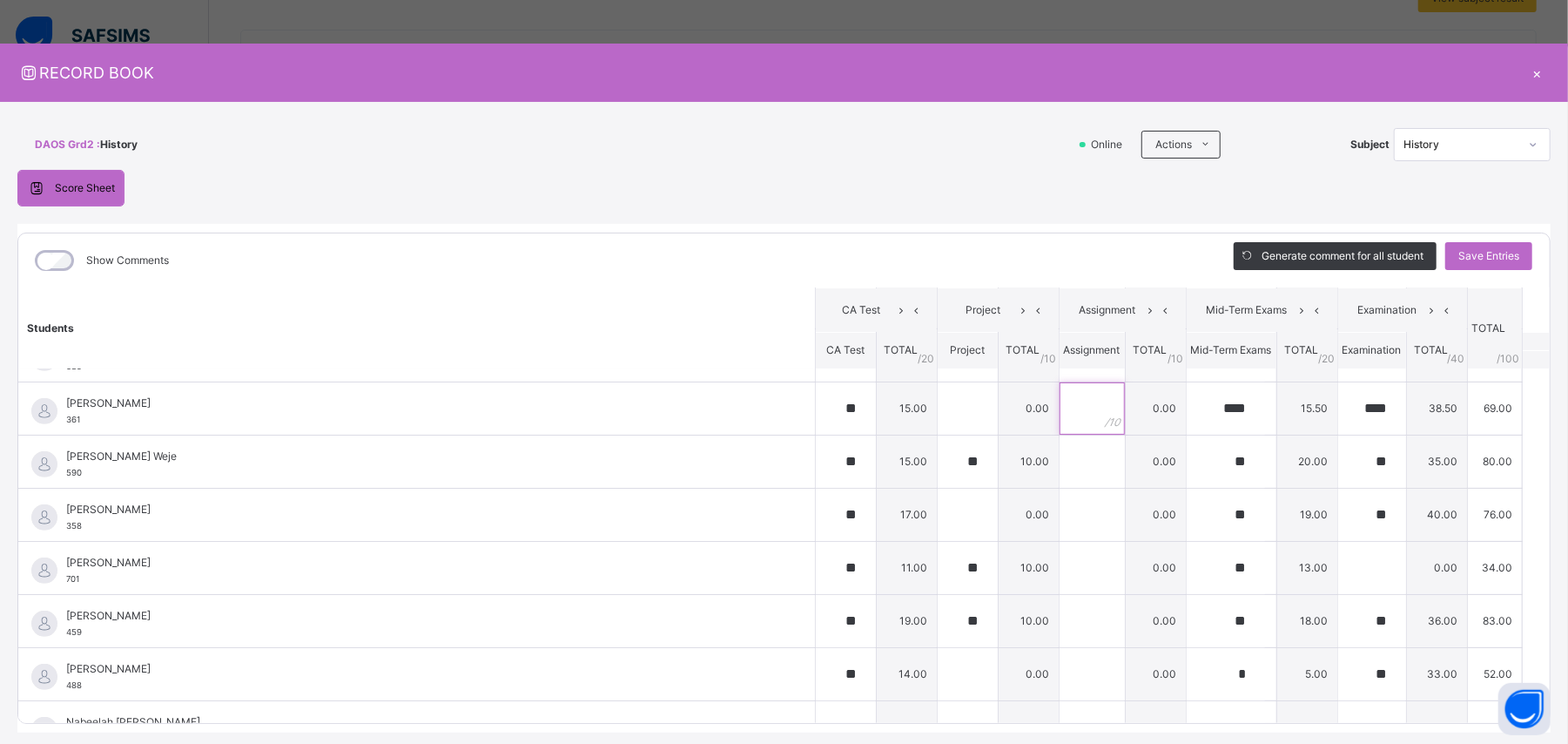
scroll to position [582, 0]
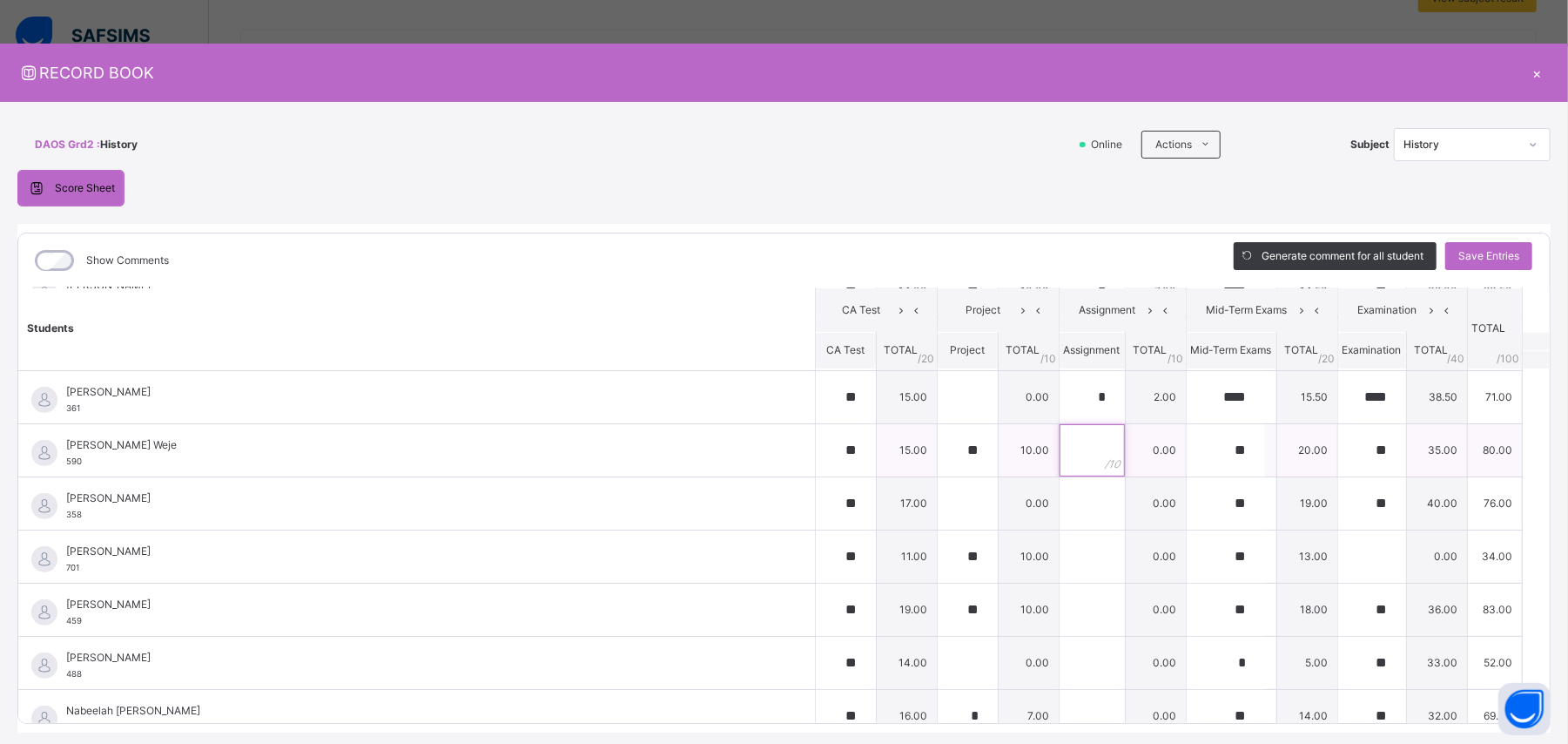
click at [940, 446] on input "text" at bounding box center [1092, 450] width 65 height 52
click at [940, 446] on input "text" at bounding box center [1092, 503] width 65 height 52
click at [940, 446] on input "text" at bounding box center [1092, 609] width 65 height 52
click at [940, 446] on input "text" at bounding box center [1092, 556] width 65 height 52
click at [940, 446] on input "text" at bounding box center [1092, 662] width 65 height 52
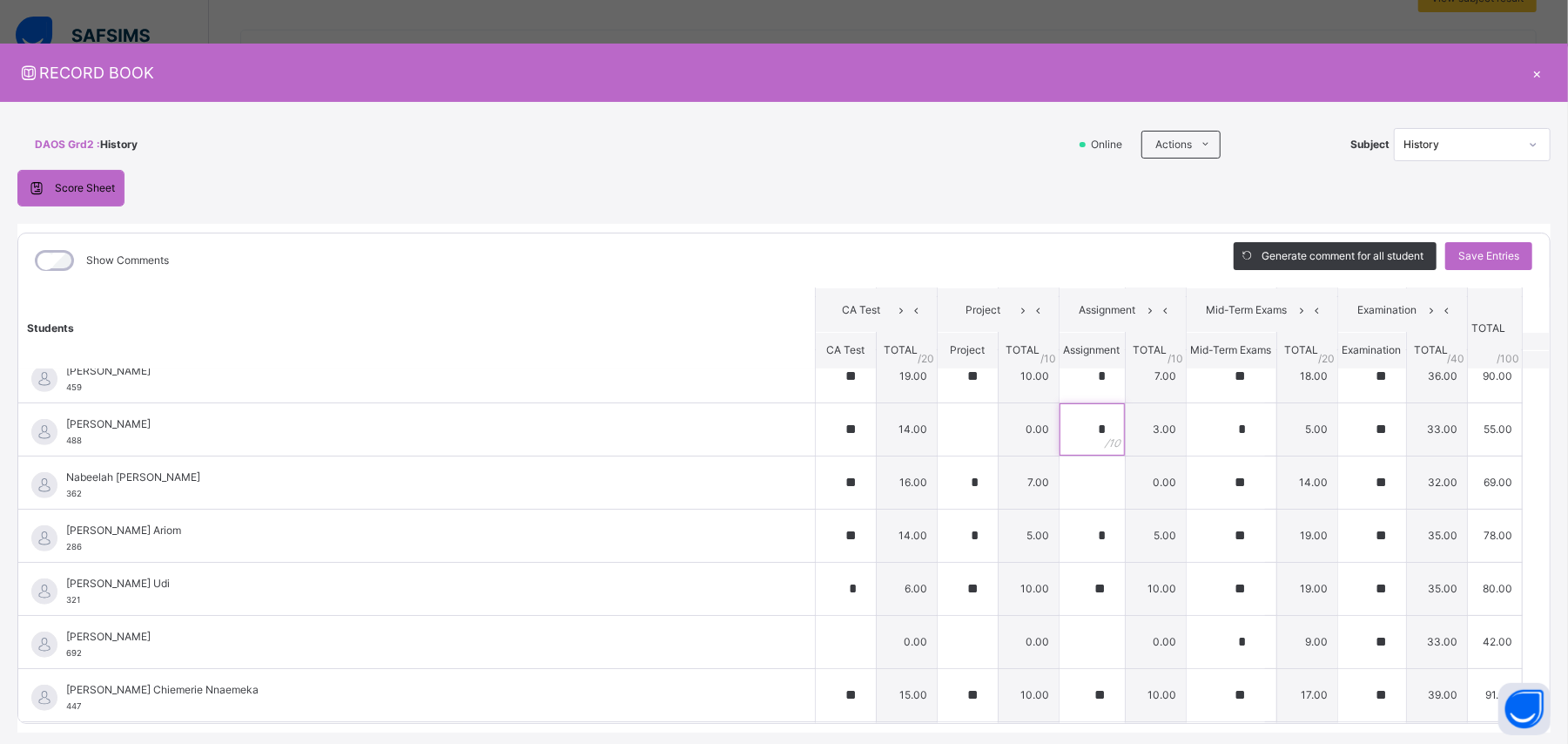
scroll to position [819, 0]
click at [940, 446] on input "text" at bounding box center [1092, 479] width 65 height 52
click at [940, 446] on div "*" at bounding box center [1092, 532] width 65 height 52
click at [940, 446] on div "**" at bounding box center [1092, 585] width 65 height 52
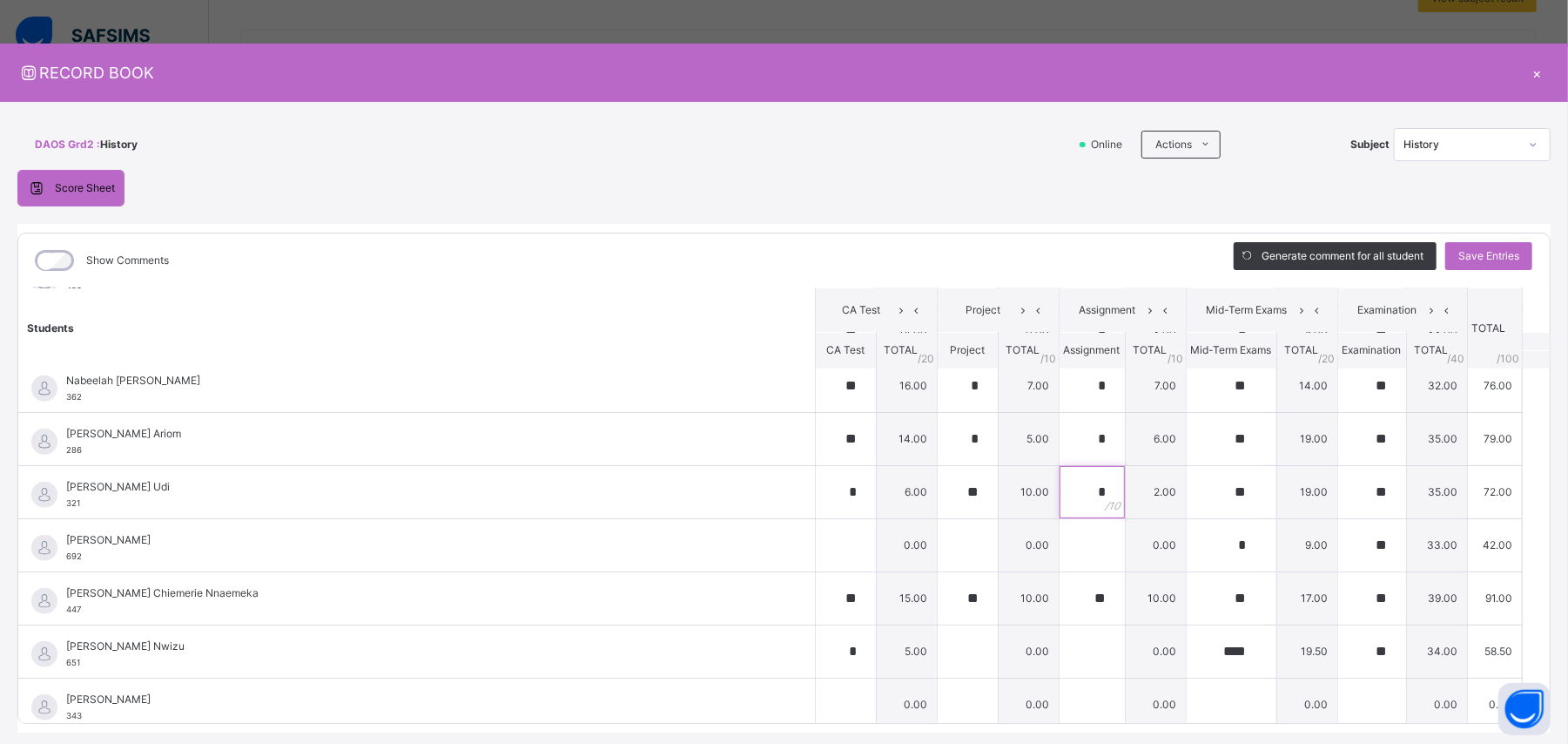
scroll to position [928, 0]
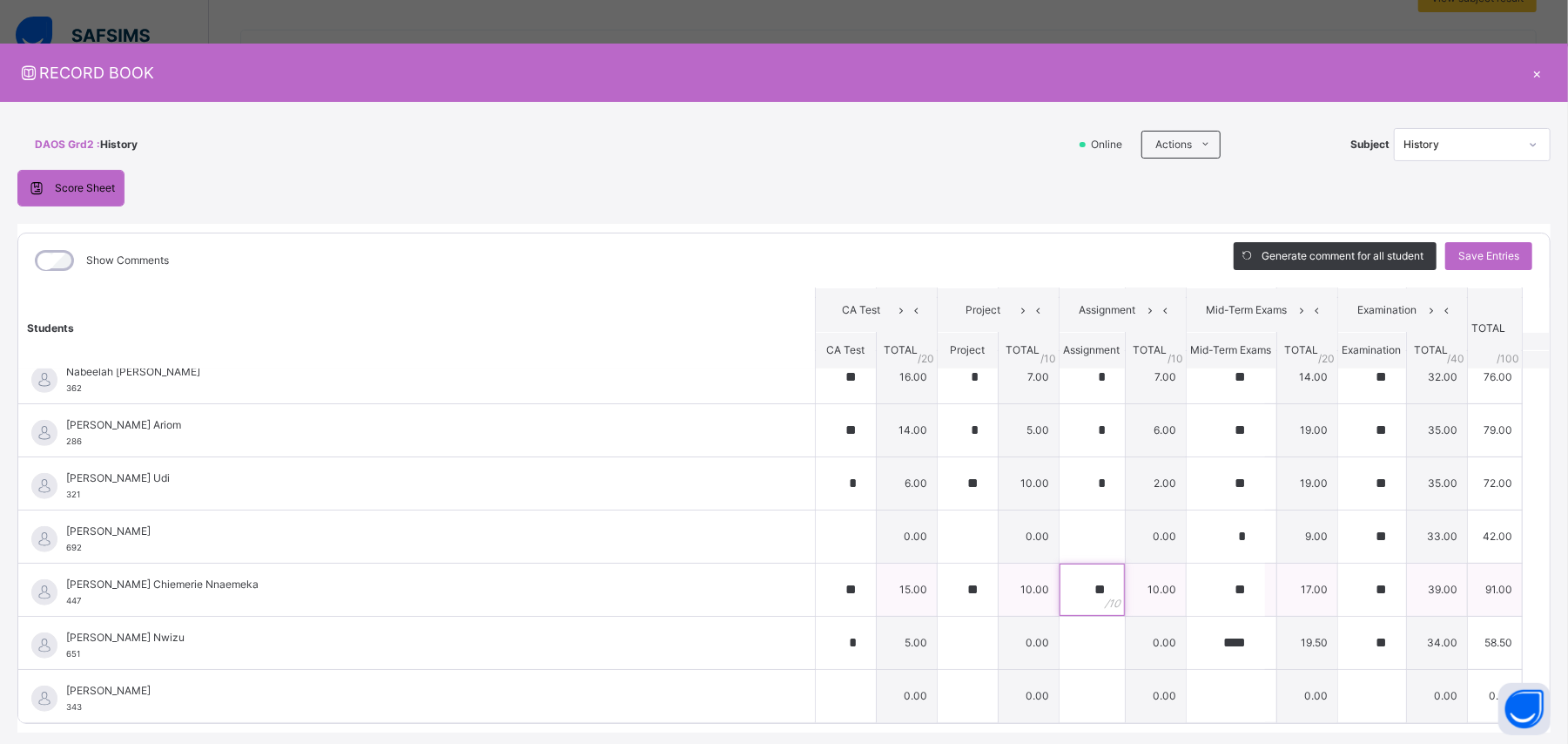
click at [940, 446] on div "**" at bounding box center [1092, 589] width 65 height 52
click at [940, 446] on div at bounding box center [1092, 642] width 65 height 52
click at [940, 256] on span "Save Entries" at bounding box center [1488, 256] width 61 height 16
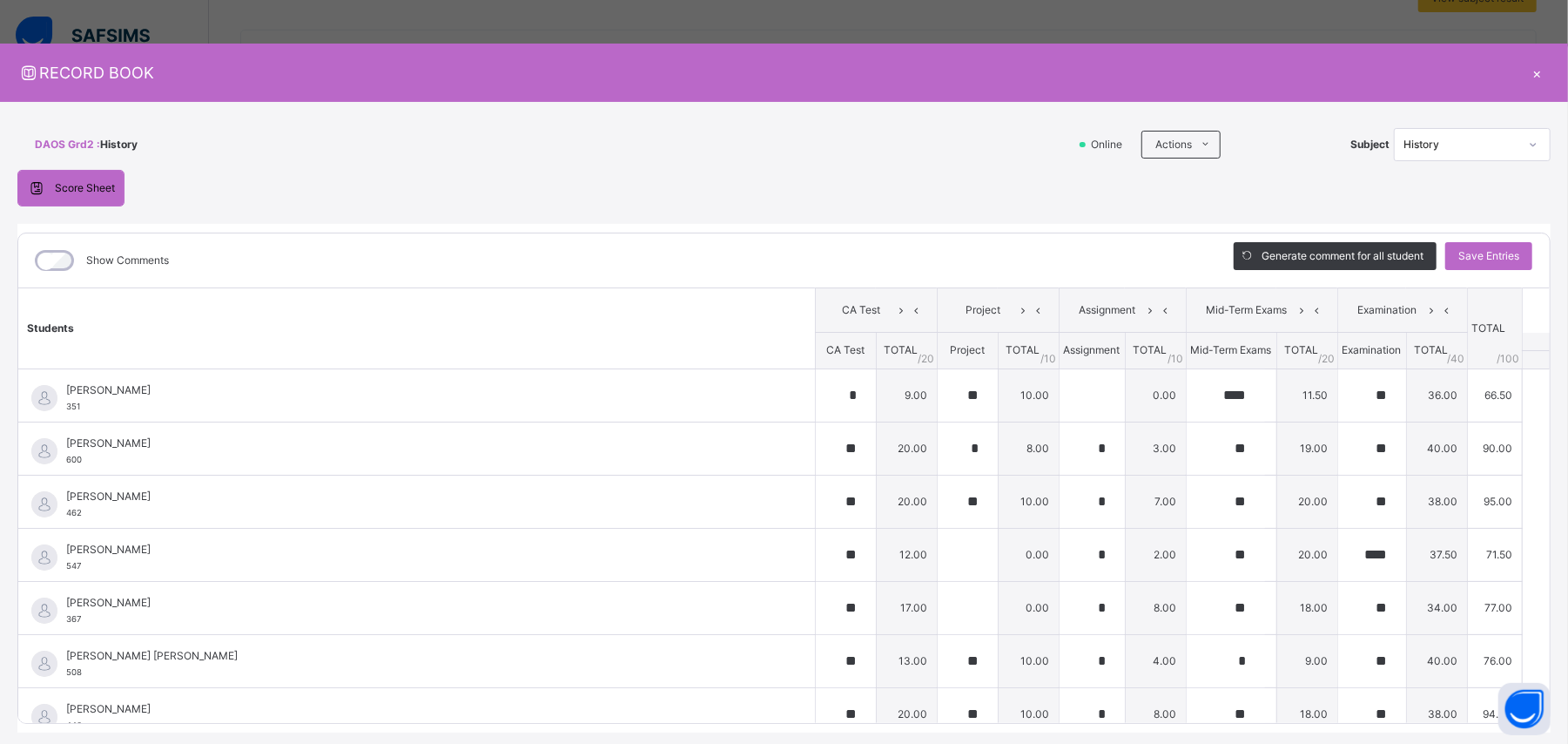
click at [940, 145] on icon at bounding box center [1533, 144] width 10 height 17
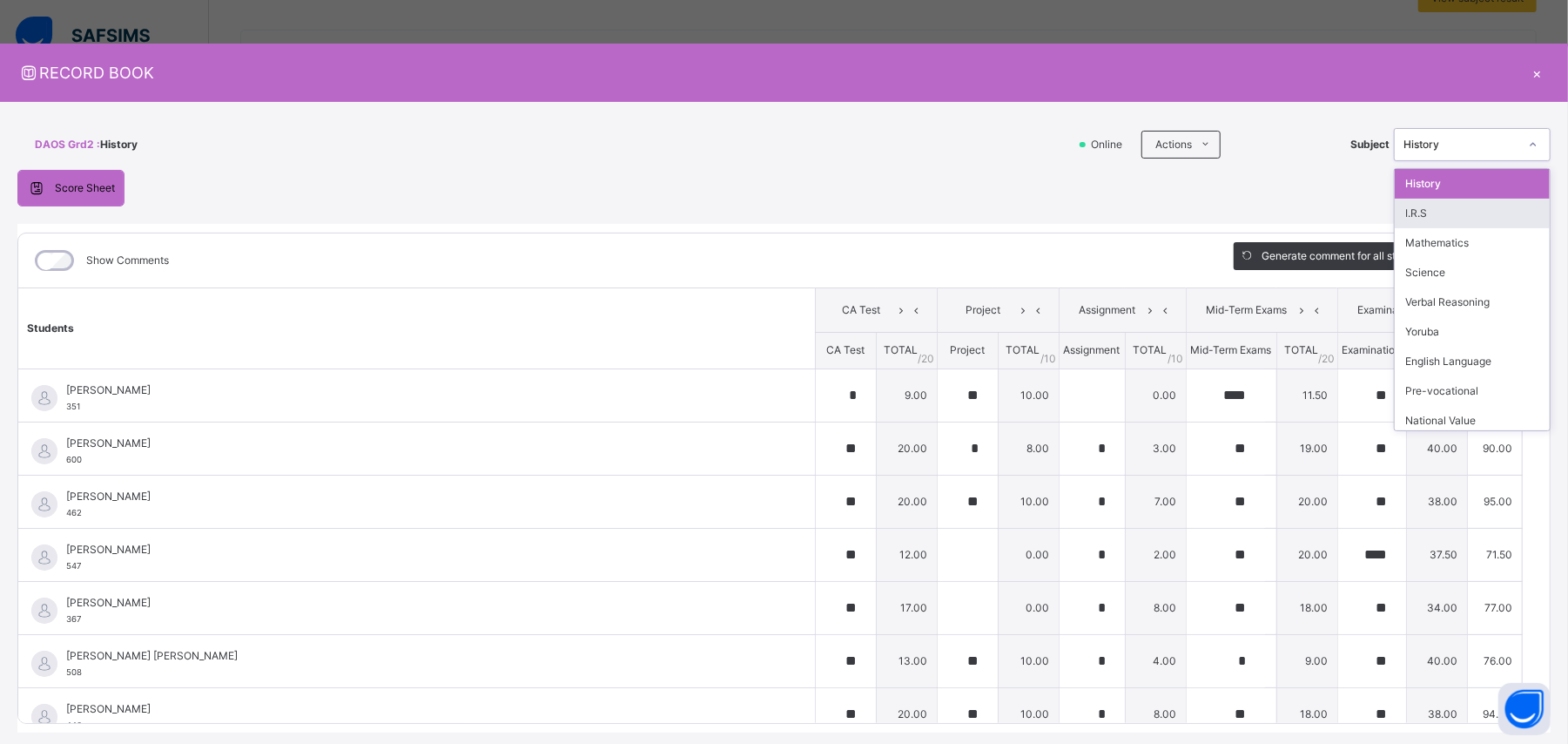
click at [940, 214] on div "I.R.S" at bounding box center [1472, 214] width 155 height 30
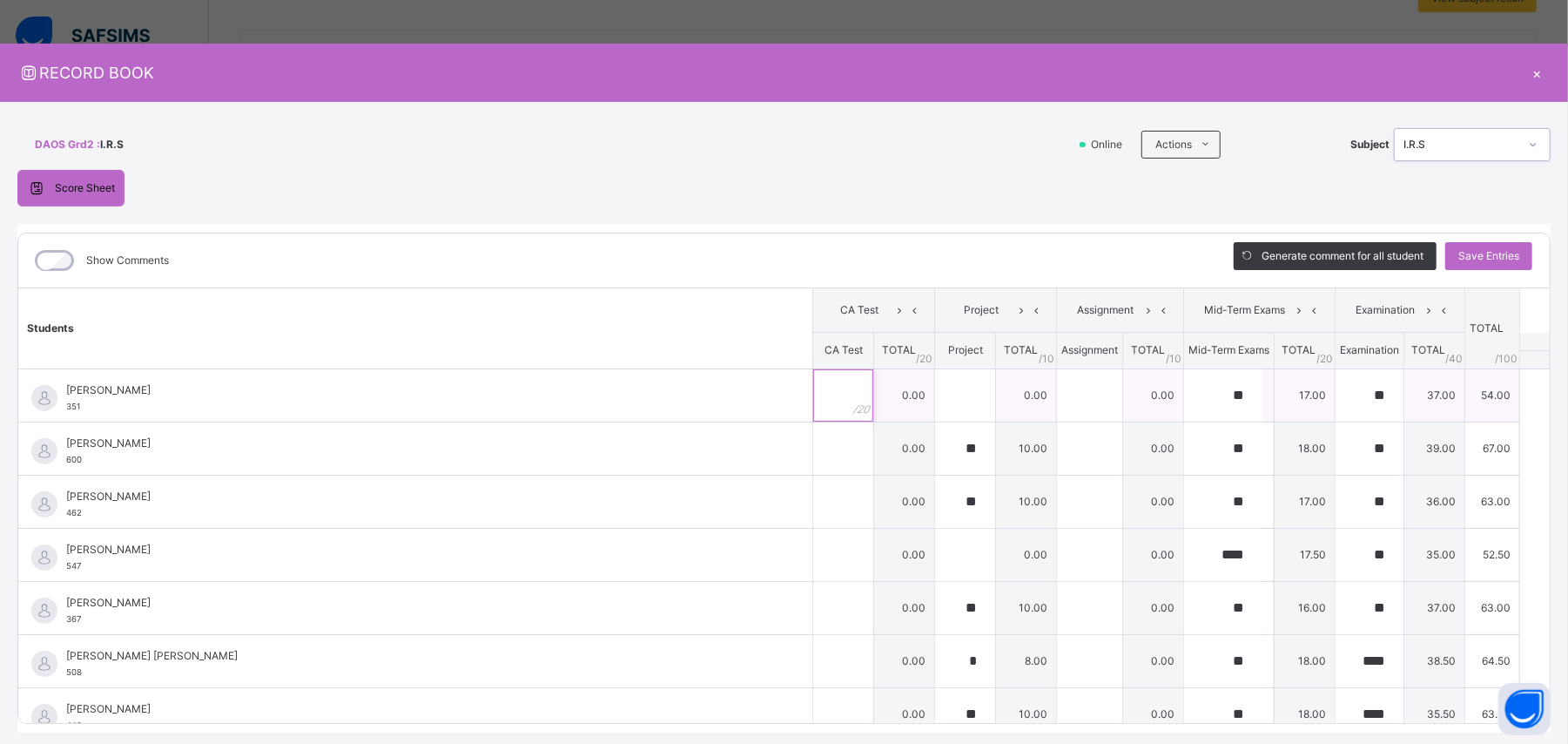
click at [815, 394] on input "text" at bounding box center [843, 395] width 60 height 52
click at [822, 446] on div at bounding box center [843, 448] width 60 height 52
click at [813, 446] on input "text" at bounding box center [843, 501] width 60 height 52
click at [815, 446] on input "text" at bounding box center [843, 554] width 60 height 52
click at [816, 446] on input "text" at bounding box center [843, 608] width 60 height 52
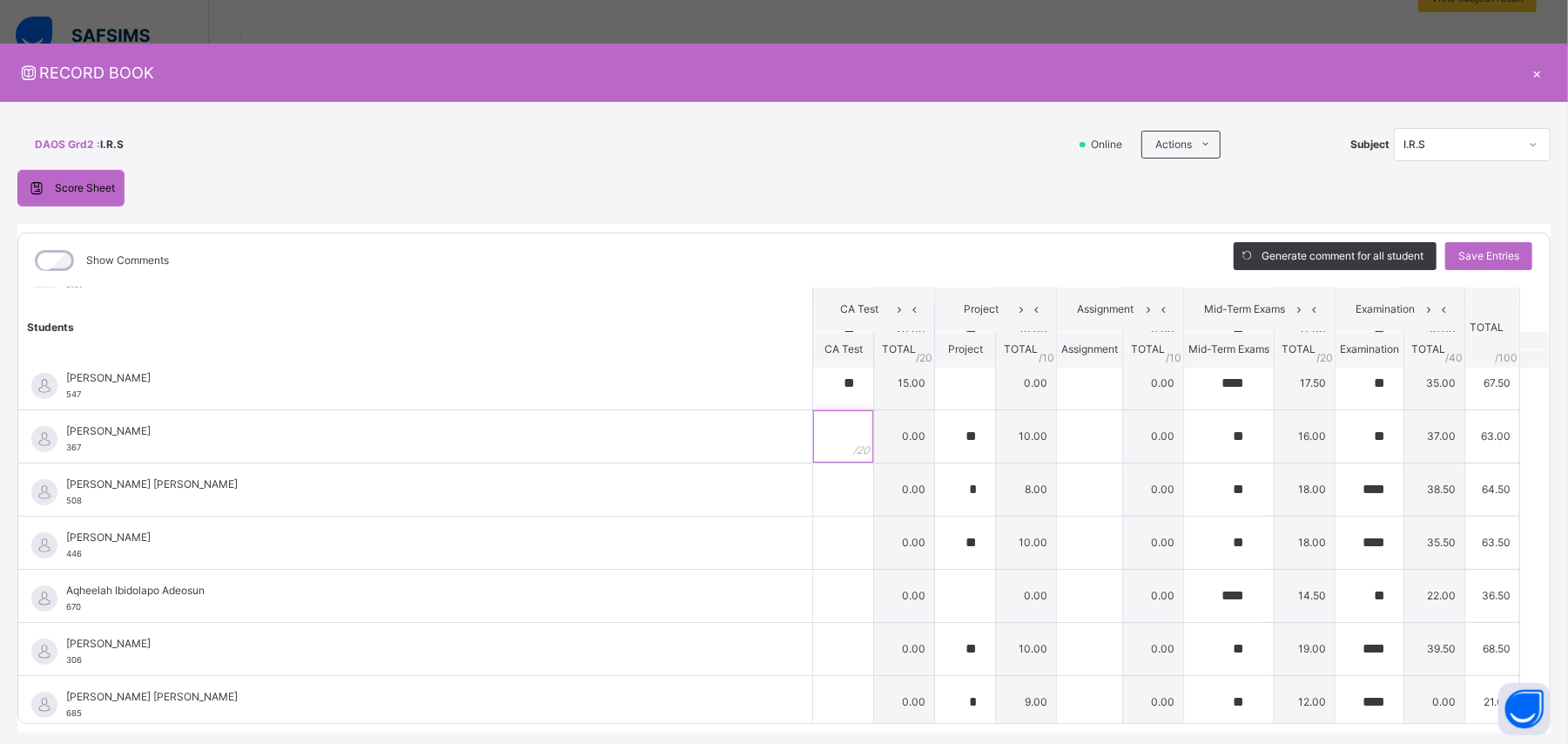
scroll to position [175, 0]
click at [815, 446] on input "text" at bounding box center [843, 486] width 60 height 52
click at [819, 446] on div at bounding box center [843, 539] width 60 height 52
click at [818, 446] on input "text" at bounding box center [843, 592] width 60 height 52
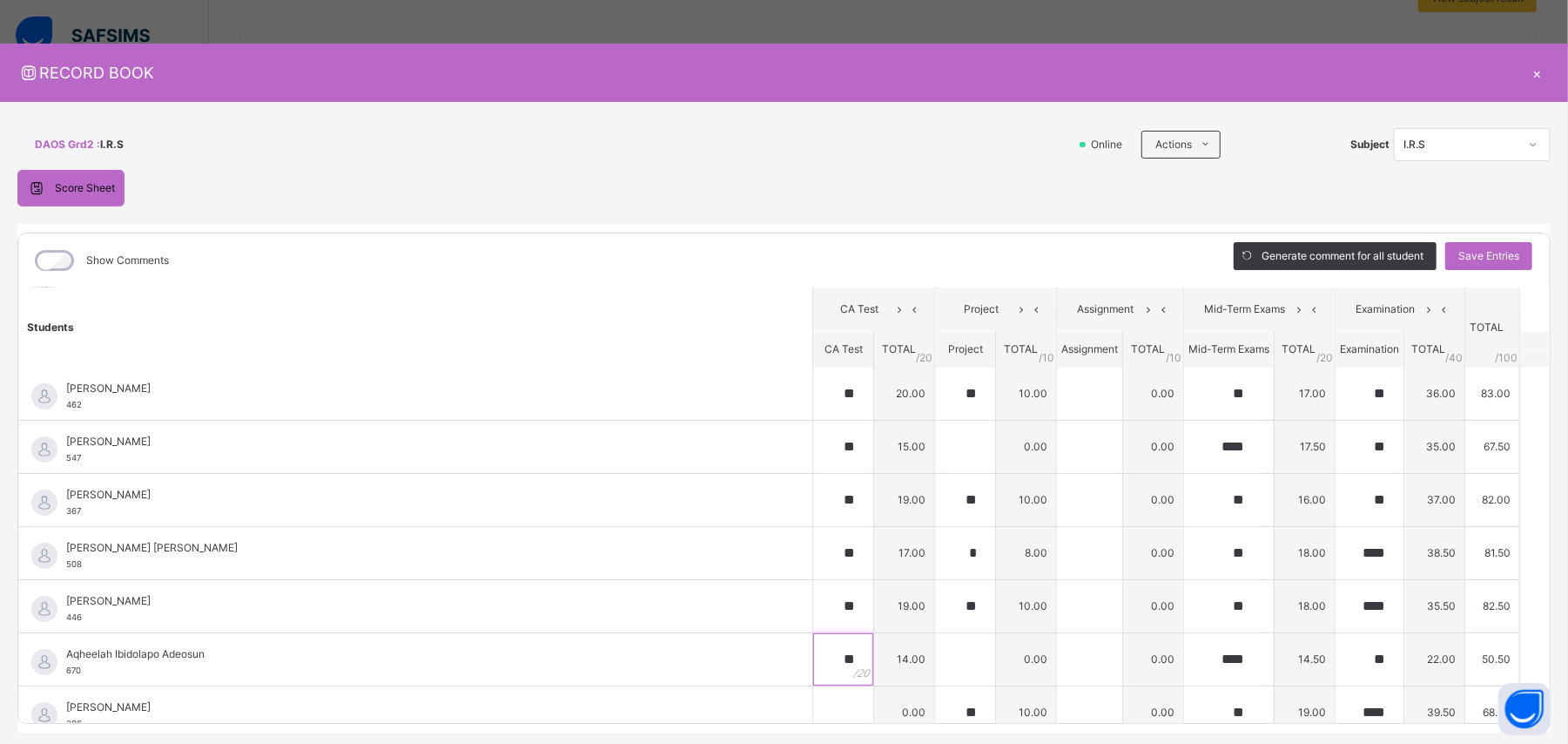
scroll to position [0, 0]
click at [816, 397] on input "*" at bounding box center [843, 395] width 60 height 52
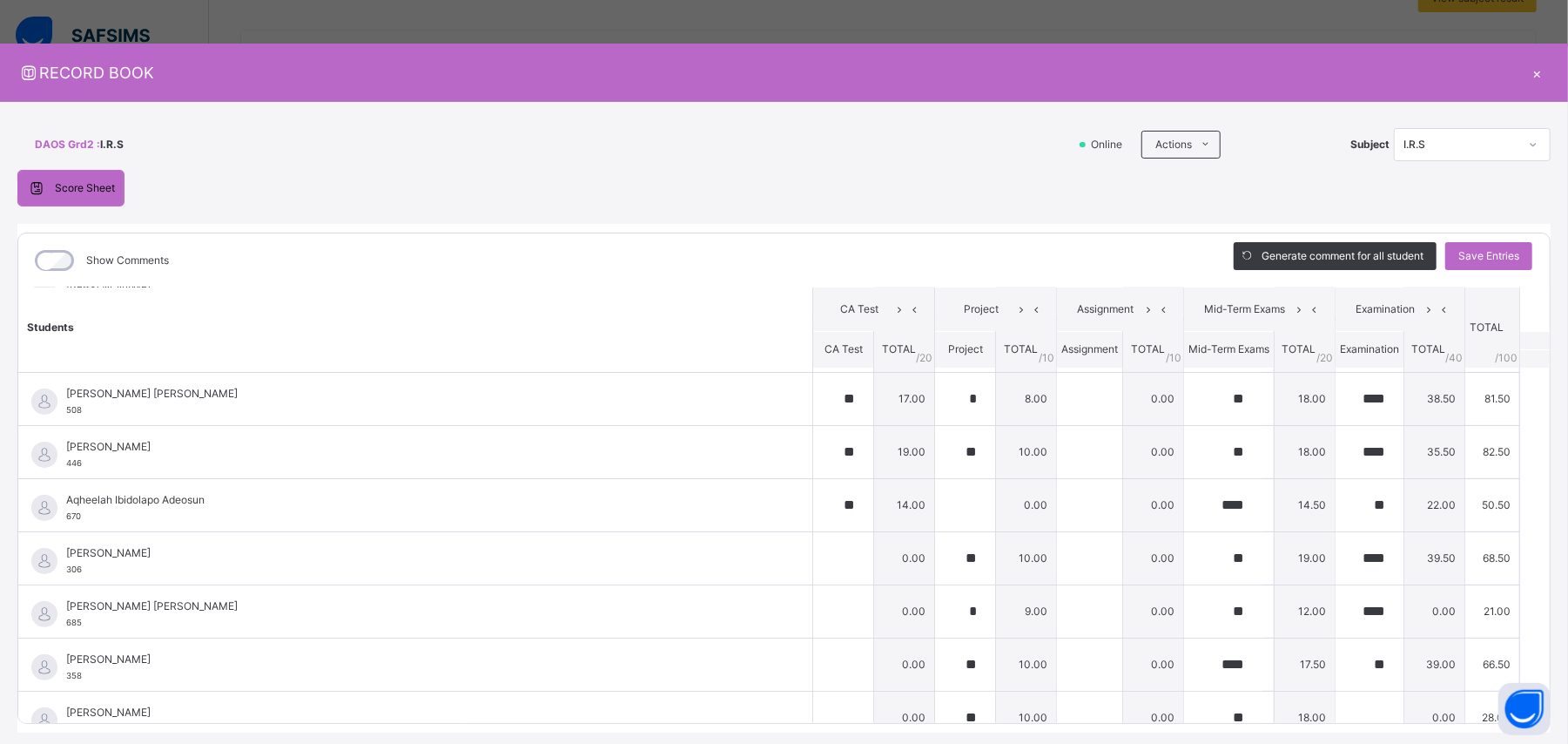
scroll to position [304, 0]
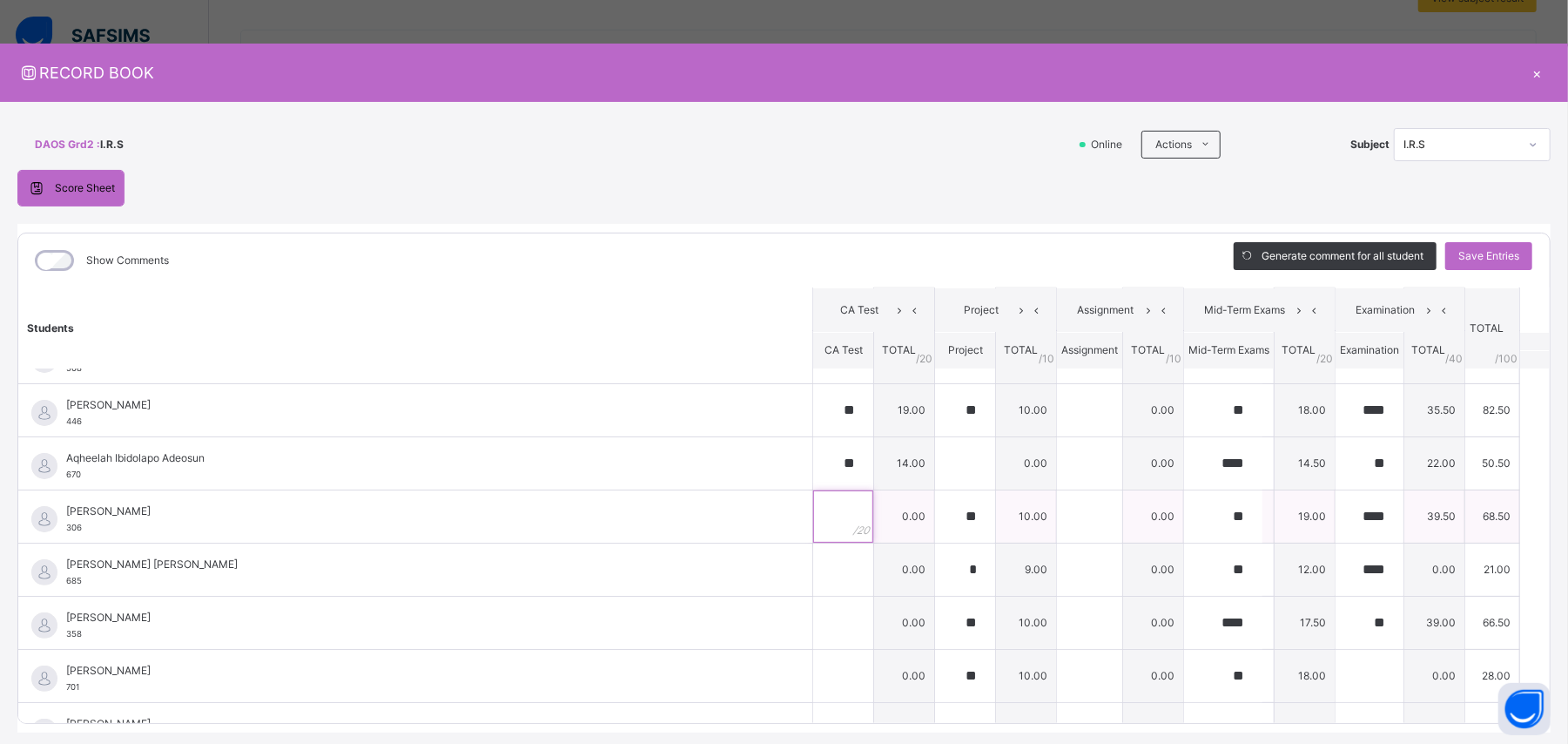
click at [813, 446] on input "text" at bounding box center [843, 516] width 60 height 52
click at [813, 446] on input "text" at bounding box center [843, 569] width 60 height 52
click at [813, 446] on input "text" at bounding box center [843, 676] width 60 height 52
click at [813, 446] on input "text" at bounding box center [843, 622] width 60 height 52
click at [813, 446] on input "text" at bounding box center [843, 676] width 60 height 52
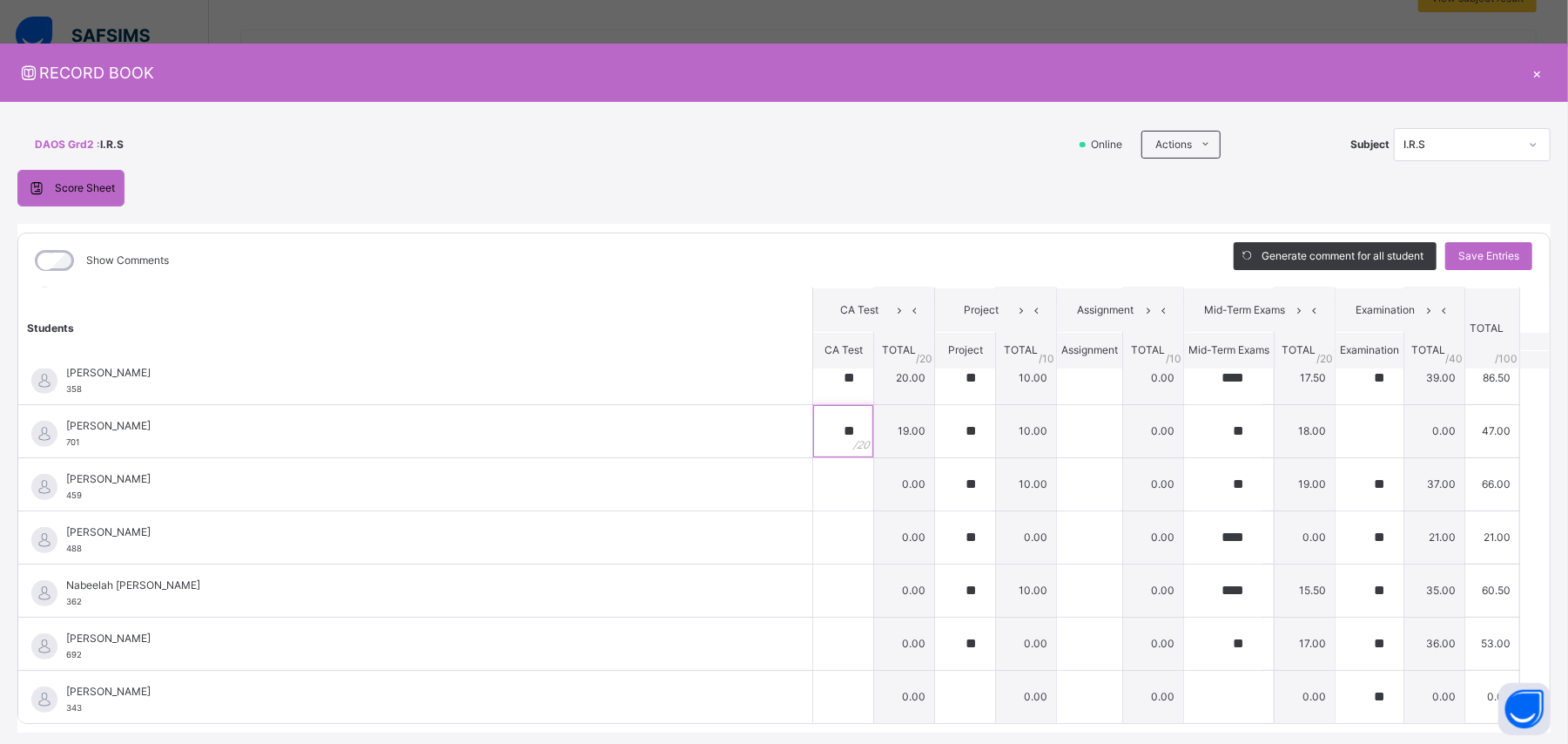
scroll to position [555, 0]
click at [813, 446] on input "text" at bounding box center [843, 483] width 60 height 52
click at [813, 446] on input "text" at bounding box center [843, 536] width 60 height 52
click at [816, 446] on input "text" at bounding box center [843, 589] width 60 height 52
click at [813, 446] on input "text" at bounding box center [843, 642] width 60 height 52
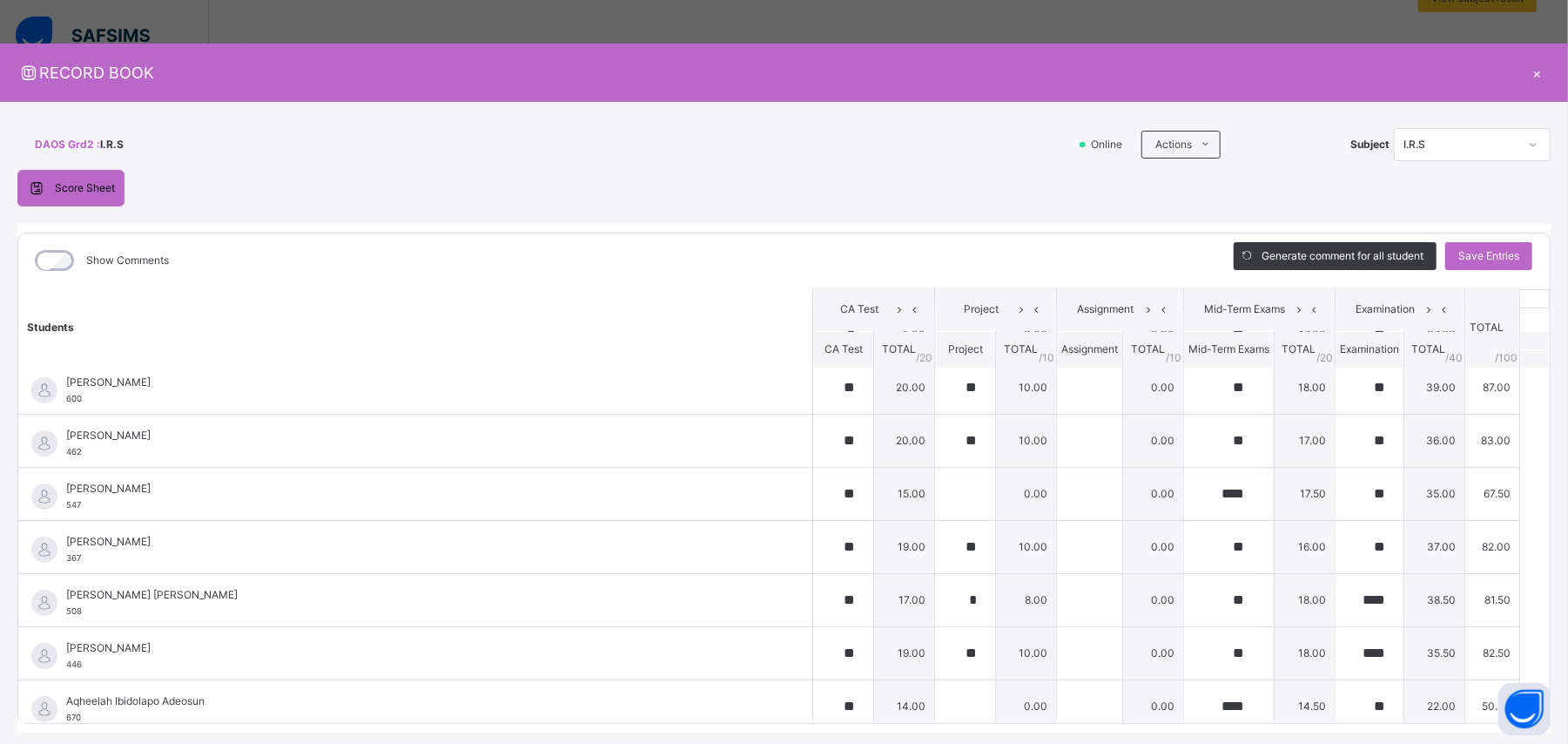
scroll to position [11, 0]
click at [940, 252] on span "Save Entries" at bounding box center [1488, 256] width 61 height 16
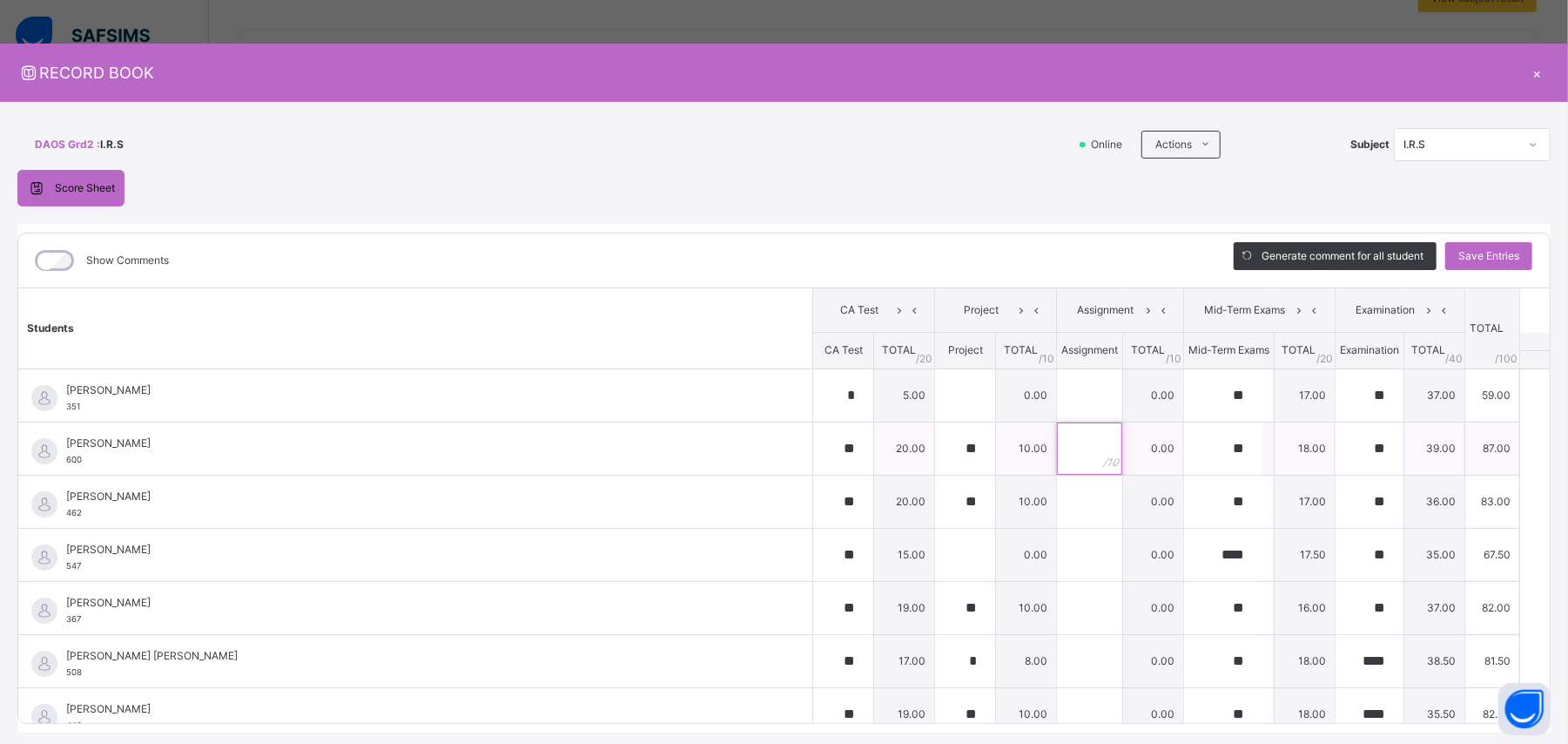
click at [940, 446] on input "text" at bounding box center [1089, 448] width 65 height 52
click at [940, 446] on input "text" at bounding box center [1089, 501] width 65 height 52
click at [940, 446] on input "text" at bounding box center [1089, 554] width 65 height 52
click at [940, 446] on input "text" at bounding box center [1089, 608] width 65 height 52
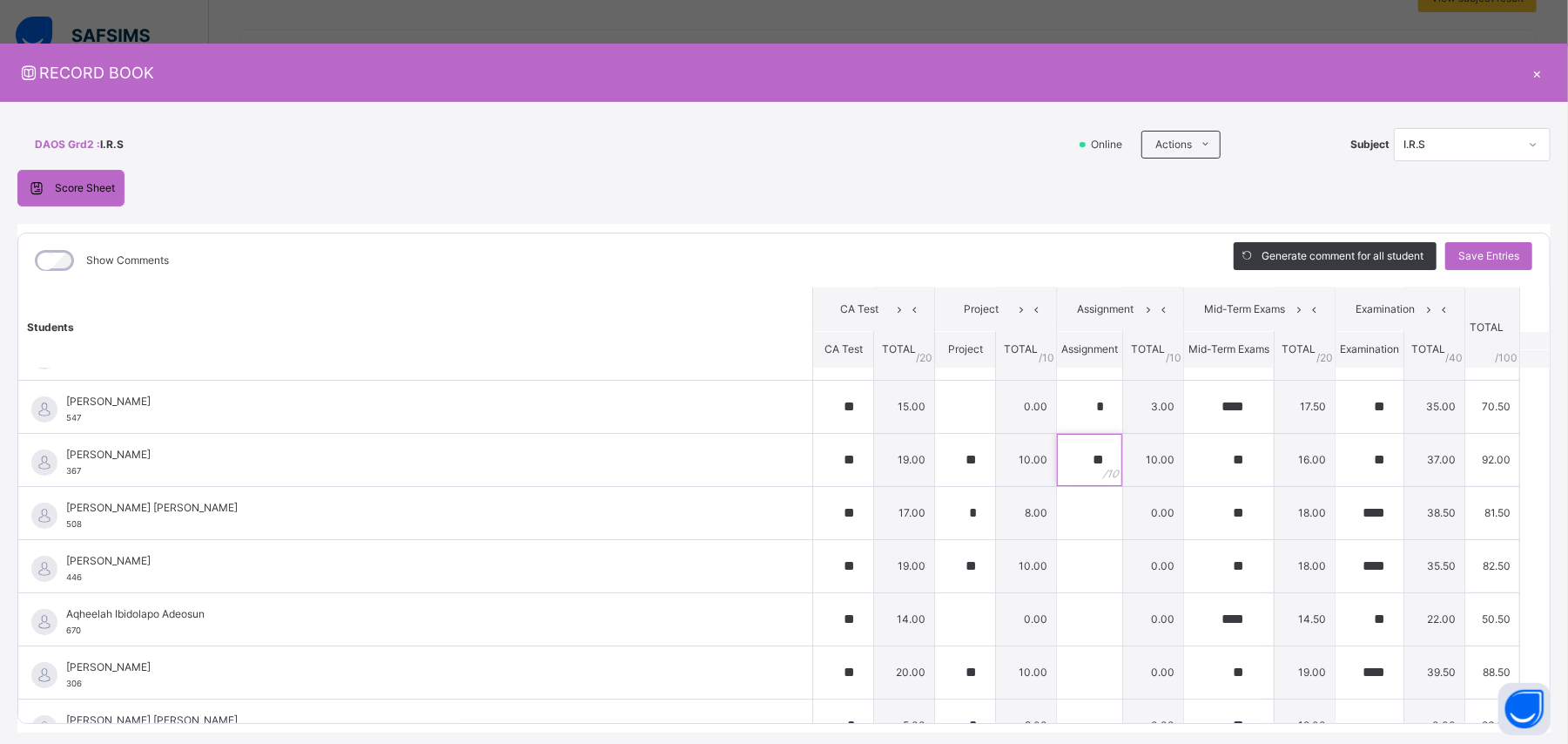
scroll to position [151, 0]
click at [940, 446] on input "text" at bounding box center [1089, 509] width 65 height 52
click at [940, 446] on input "text" at bounding box center [1089, 562] width 65 height 52
click at [940, 446] on input "text" at bounding box center [1089, 615] width 65 height 52
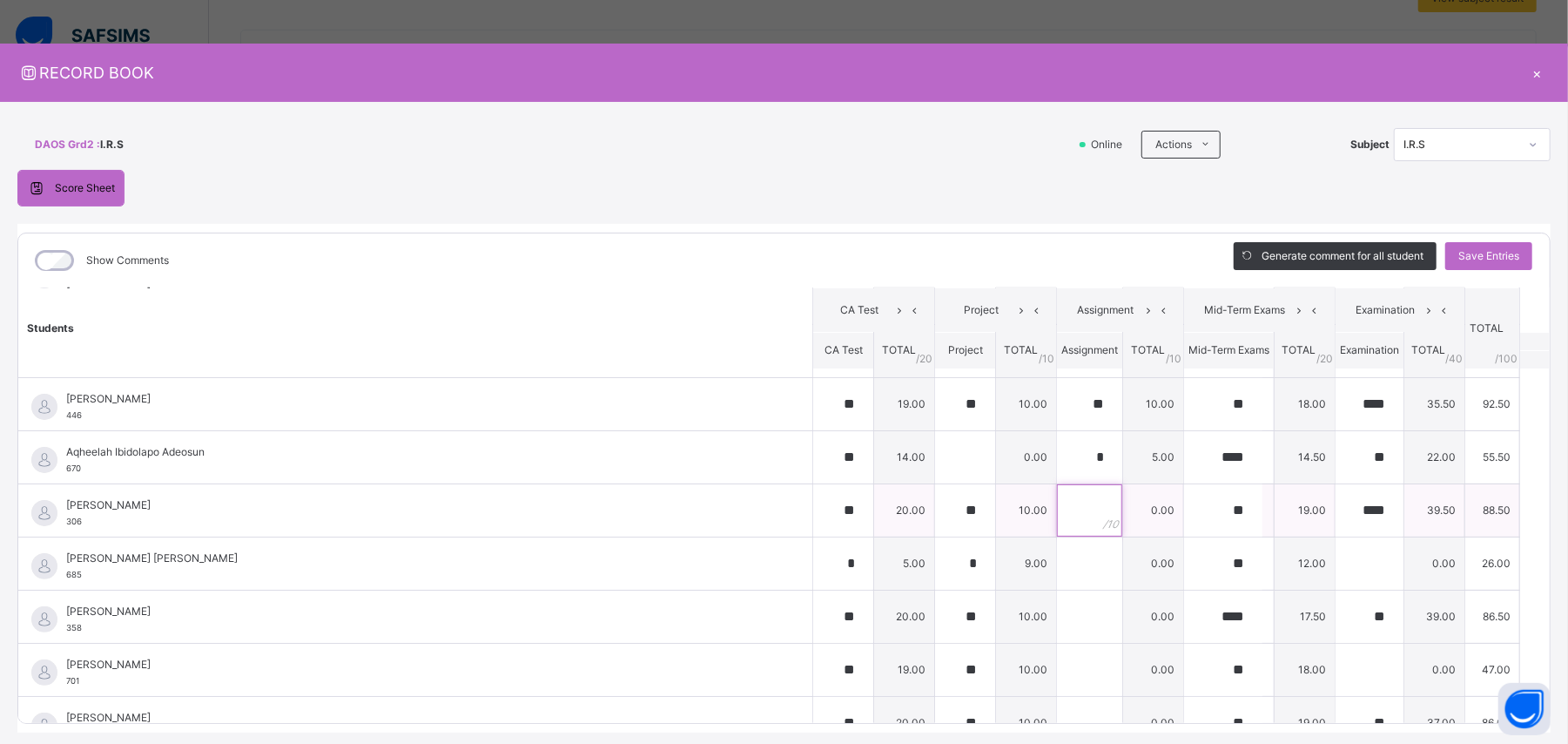
click at [940, 446] on input "text" at bounding box center [1089, 510] width 65 height 52
click at [940, 446] on input "text" at bounding box center [1089, 563] width 65 height 52
click at [940, 446] on input "text" at bounding box center [1089, 616] width 65 height 52
click at [940, 446] on input "text" at bounding box center [1089, 669] width 65 height 52
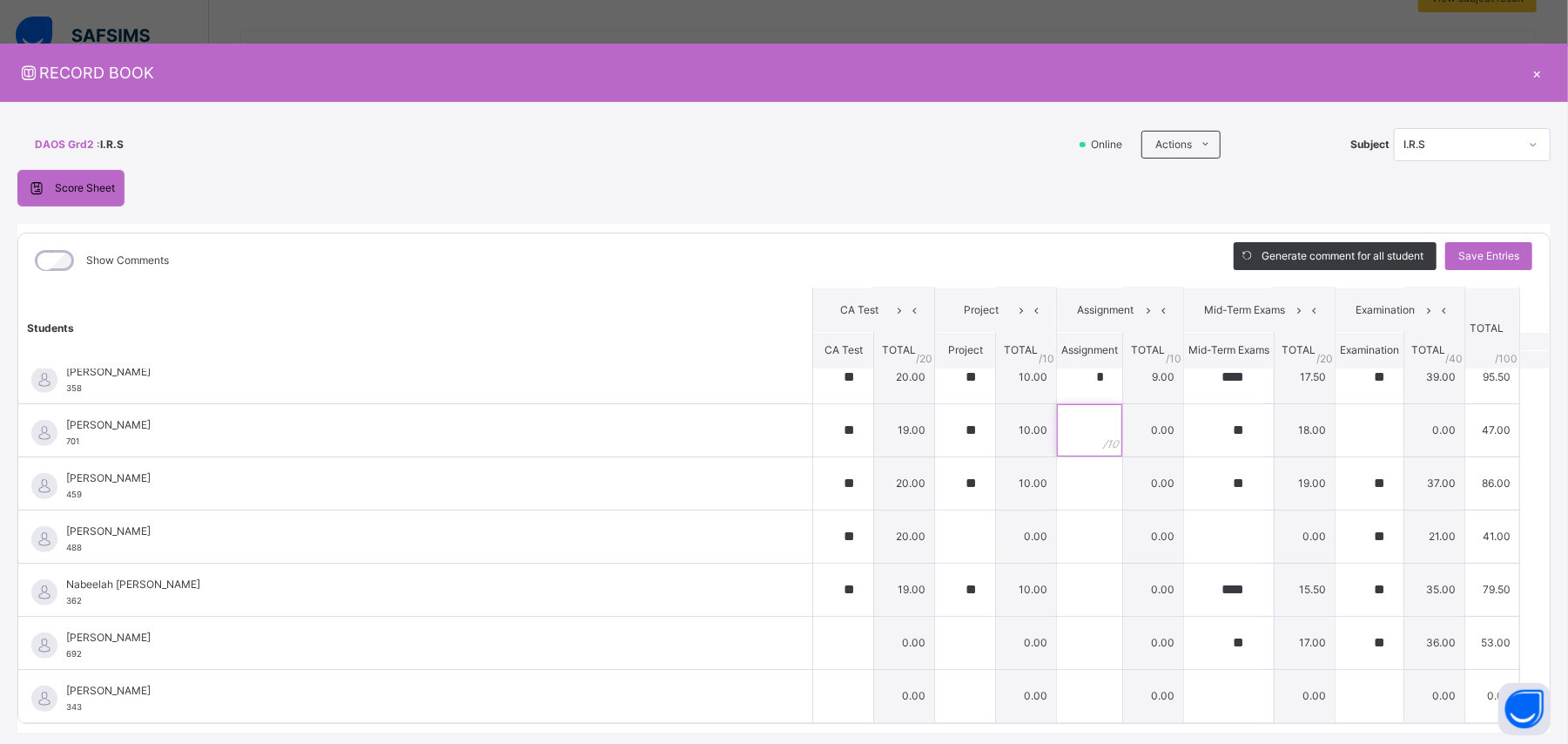
scroll to position [555, 0]
click at [940, 446] on input "text" at bounding box center [1089, 483] width 65 height 52
click at [940, 446] on input "text" at bounding box center [1089, 536] width 65 height 52
click at [940, 446] on input "text" at bounding box center [1089, 589] width 65 height 52
click at [940, 255] on span "Save Entries" at bounding box center [1488, 256] width 61 height 16
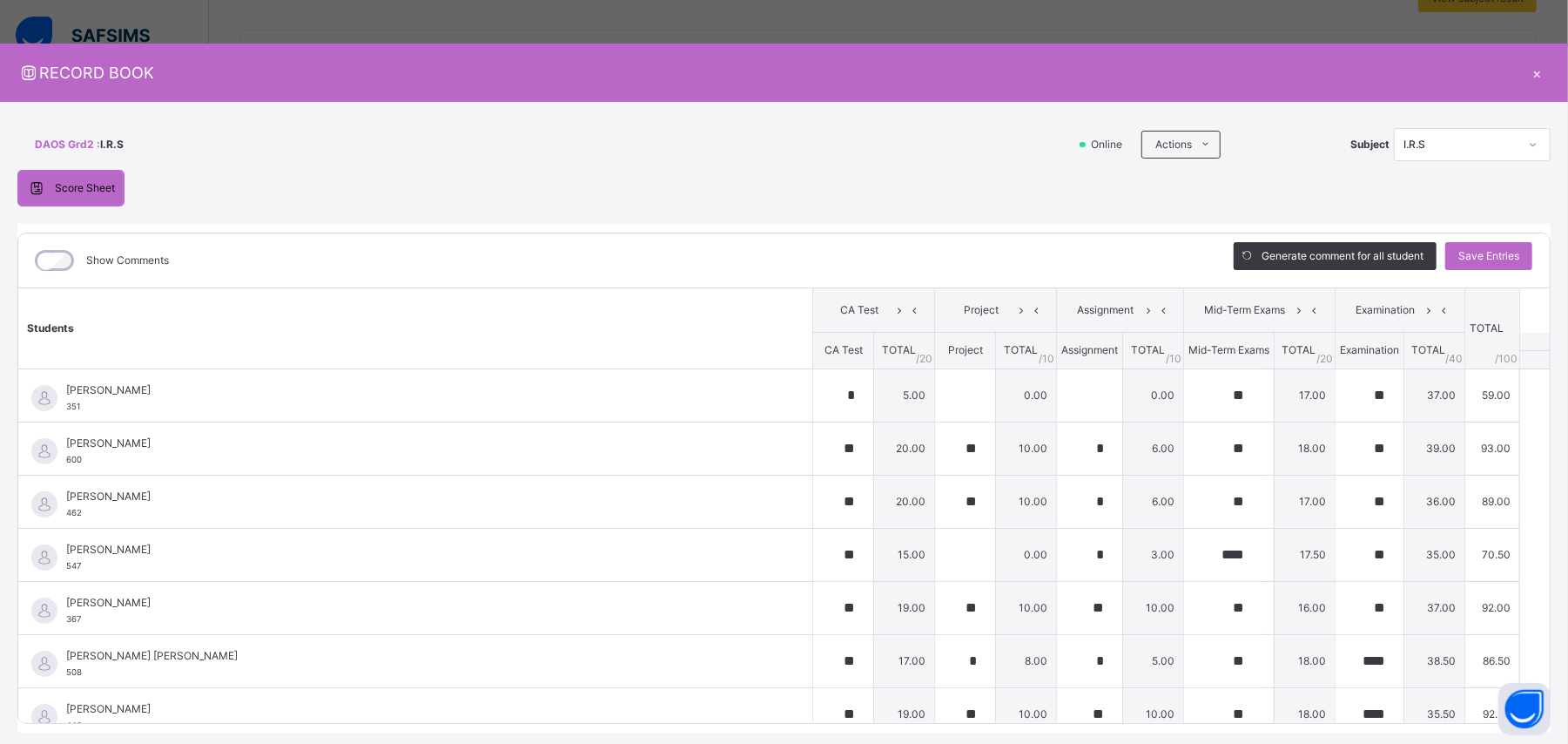
click at [940, 140] on icon at bounding box center [1533, 144] width 10 height 17
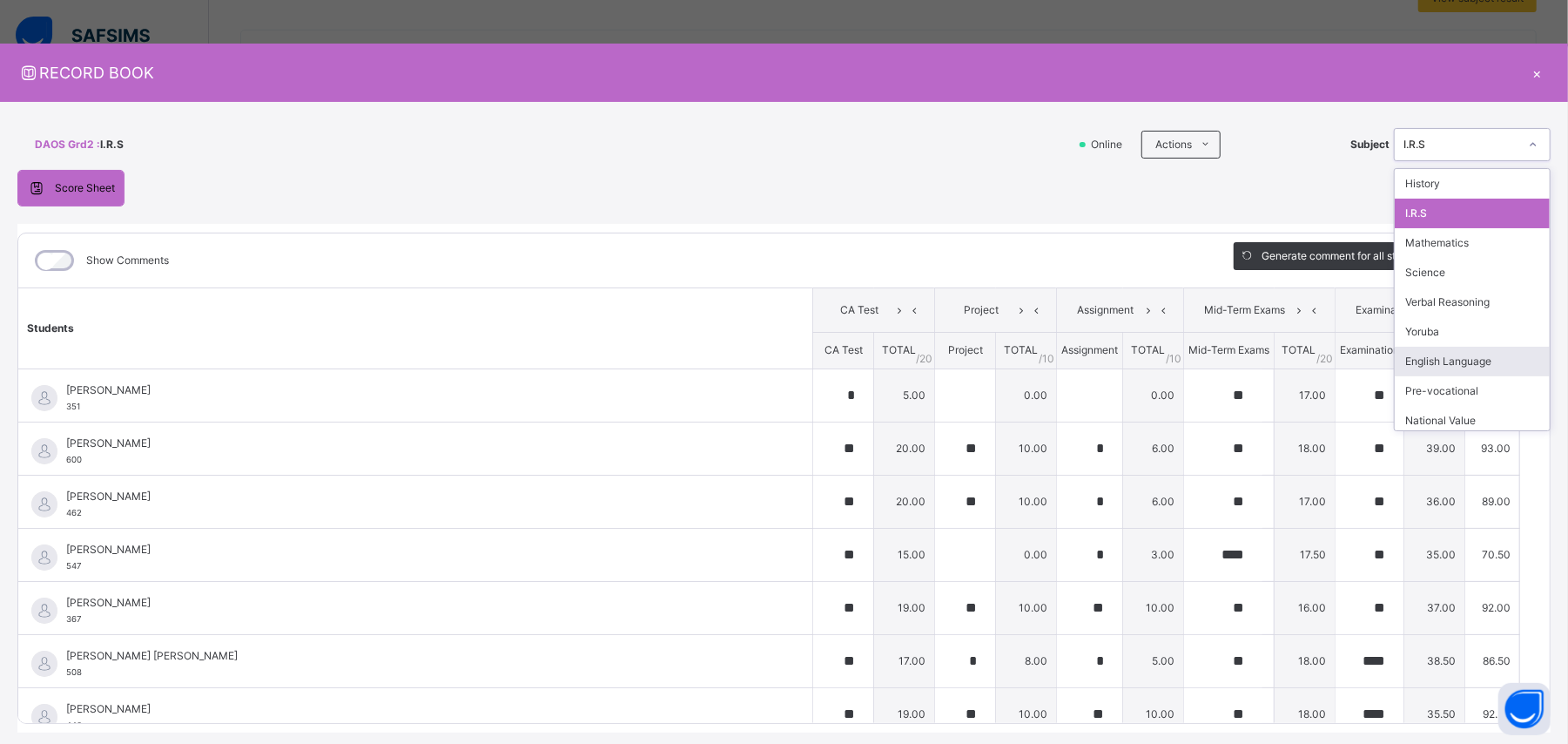
click at [940, 357] on div "English Language" at bounding box center [1472, 362] width 155 height 30
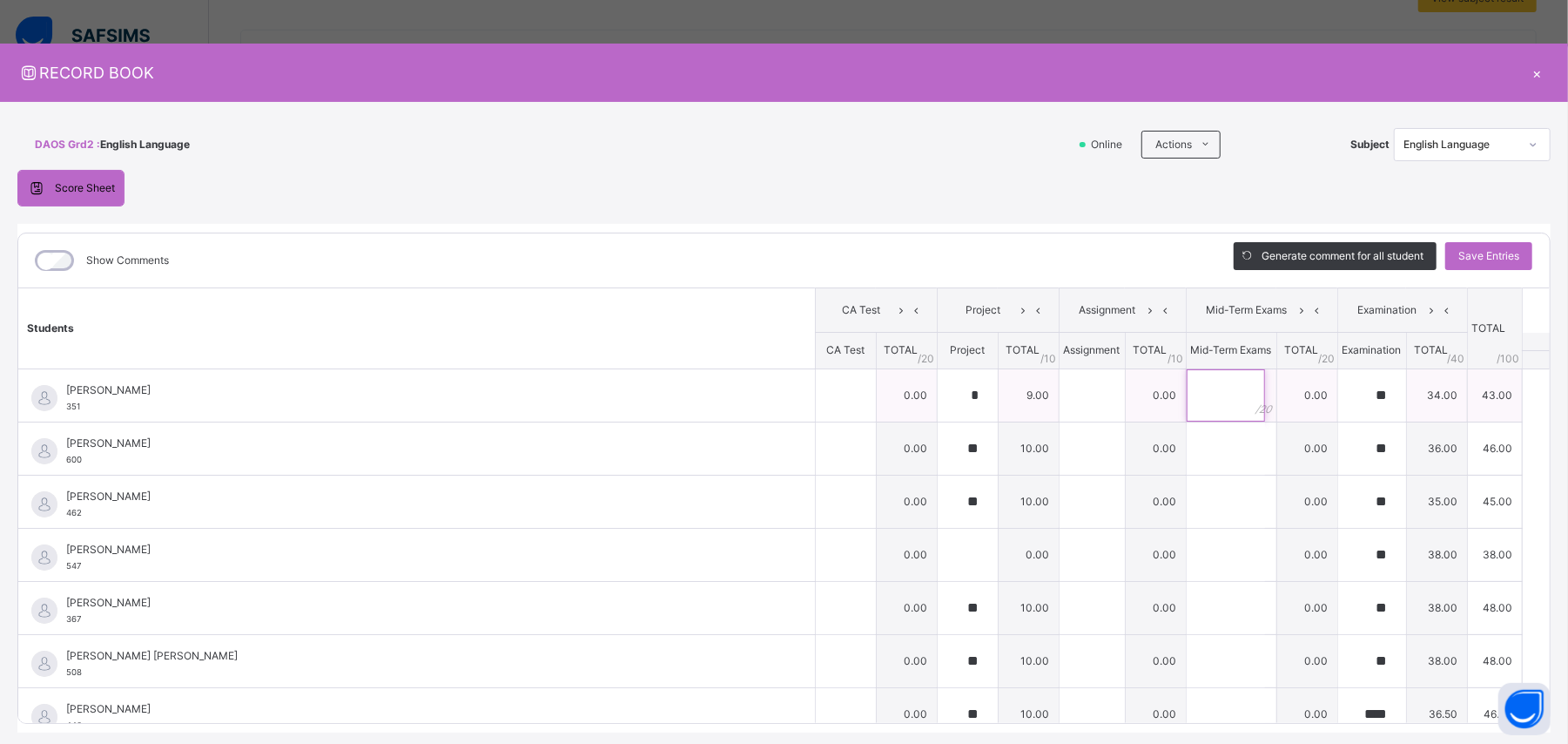
click at [940, 401] on input "text" at bounding box center [1226, 395] width 78 height 52
click at [940, 446] on input "text" at bounding box center [1226, 448] width 78 height 52
click at [940, 446] on input "text" at bounding box center [1226, 501] width 78 height 52
click at [940, 446] on input "text" at bounding box center [1226, 554] width 78 height 52
click at [940, 446] on input "text" at bounding box center [1226, 608] width 78 height 52
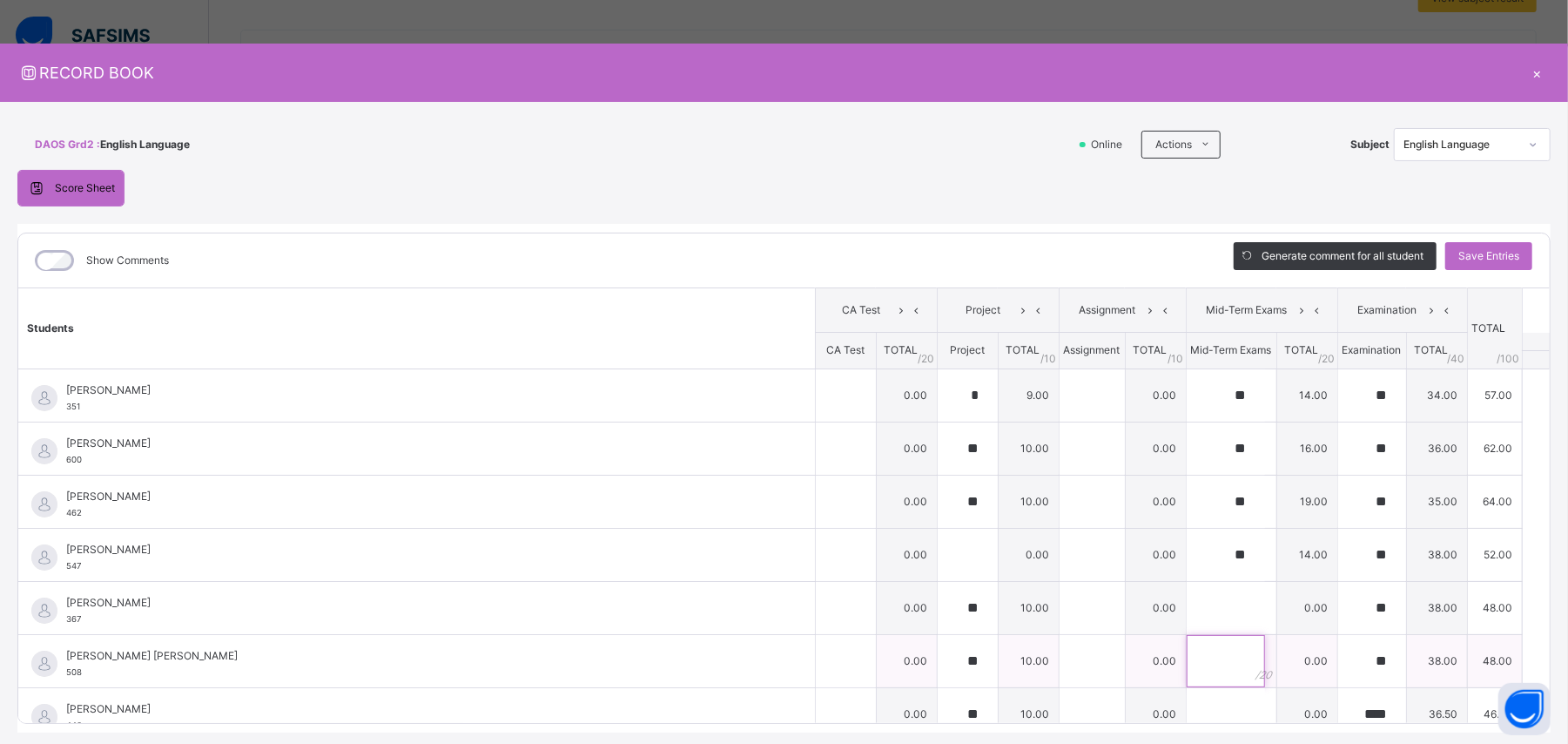
click at [940, 446] on input "text" at bounding box center [1226, 661] width 78 height 52
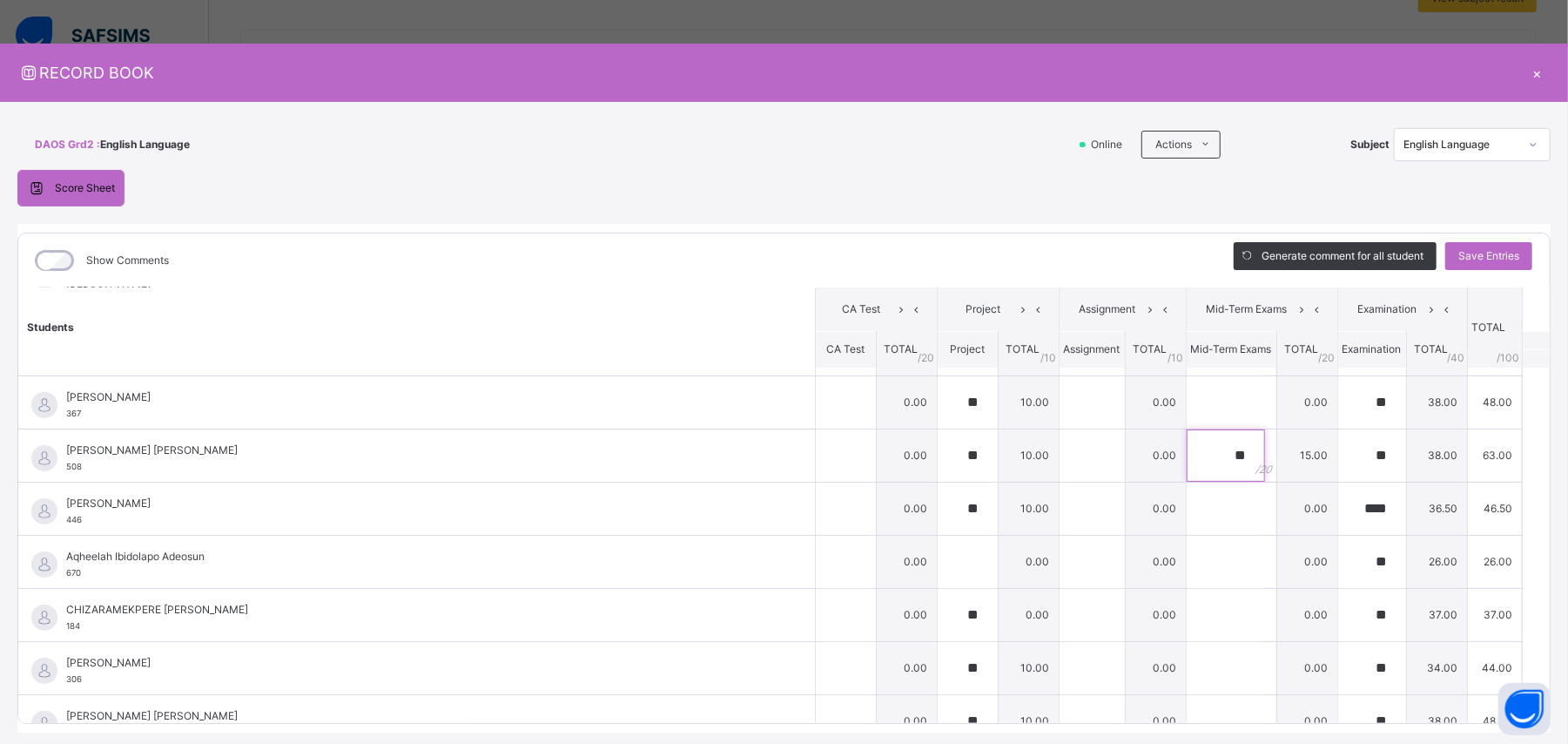
scroll to position [213, 0]
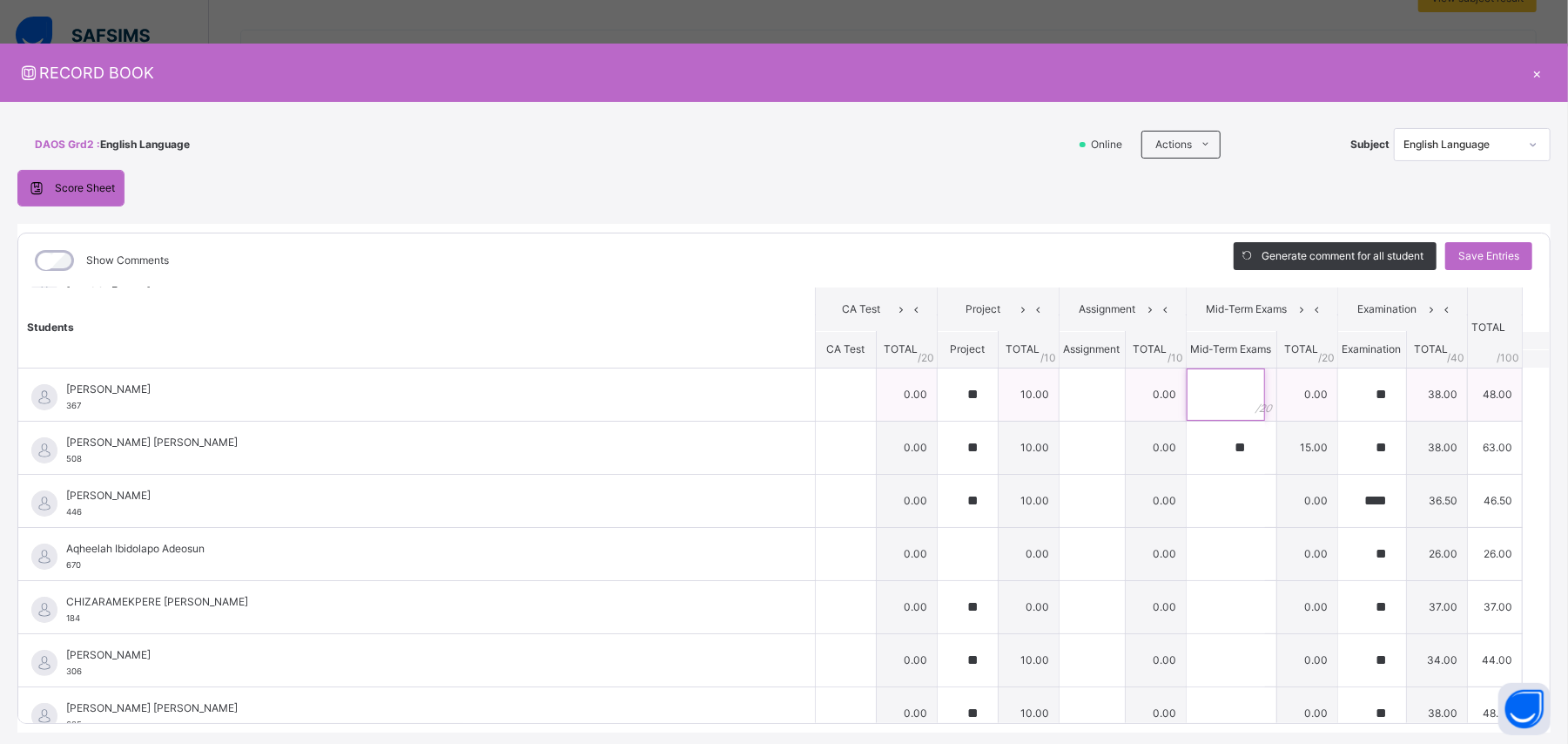
click at [940, 397] on input "text" at bounding box center [1226, 394] width 78 height 52
click at [940, 446] on input "text" at bounding box center [1226, 501] width 78 height 52
click at [940, 388] on input "text" at bounding box center [1226, 394] width 78 height 52
click at [940, 446] on input "text" at bounding box center [1226, 554] width 78 height 52
click at [940, 446] on input "text" at bounding box center [1226, 607] width 78 height 52
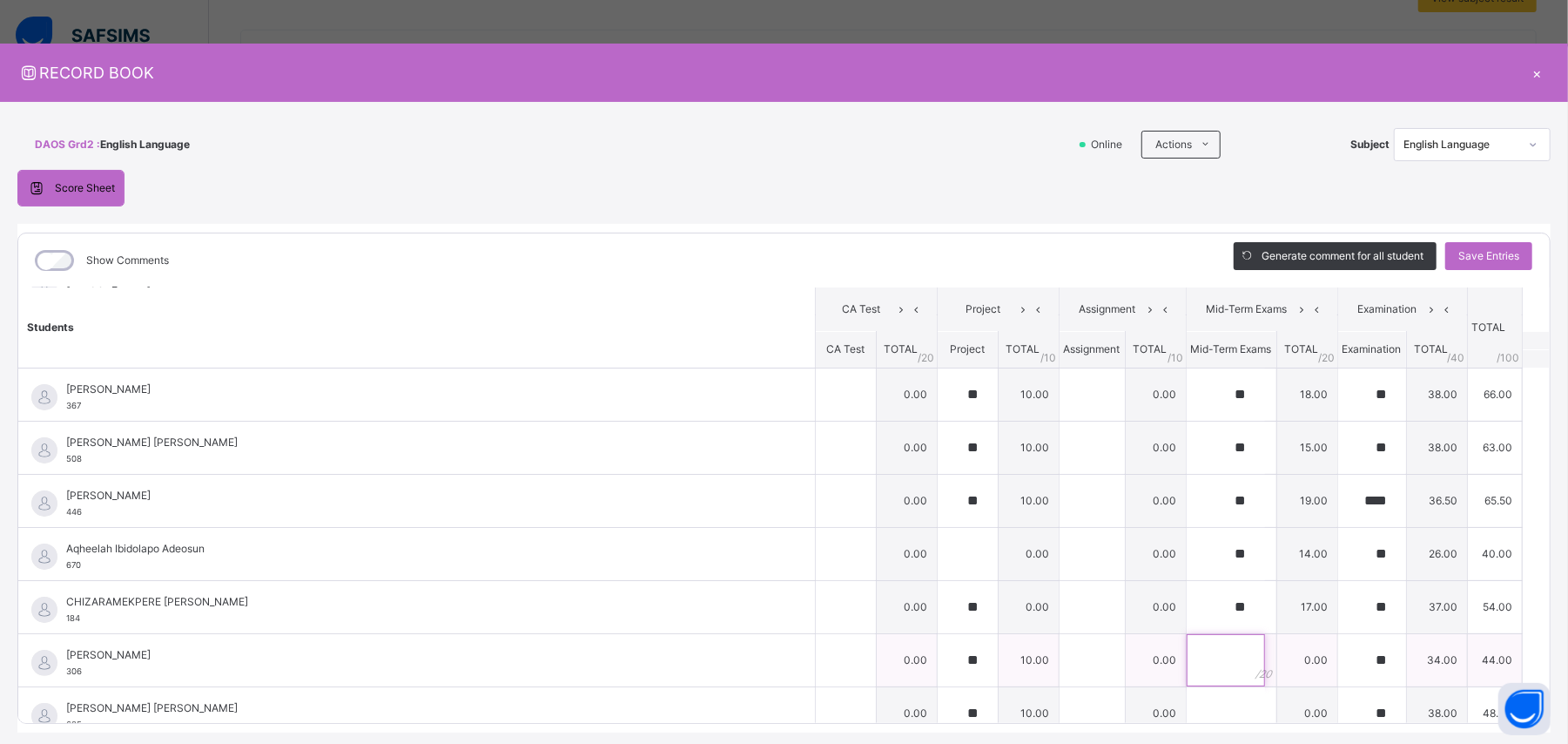
click at [940, 446] on input "text" at bounding box center [1226, 660] width 78 height 52
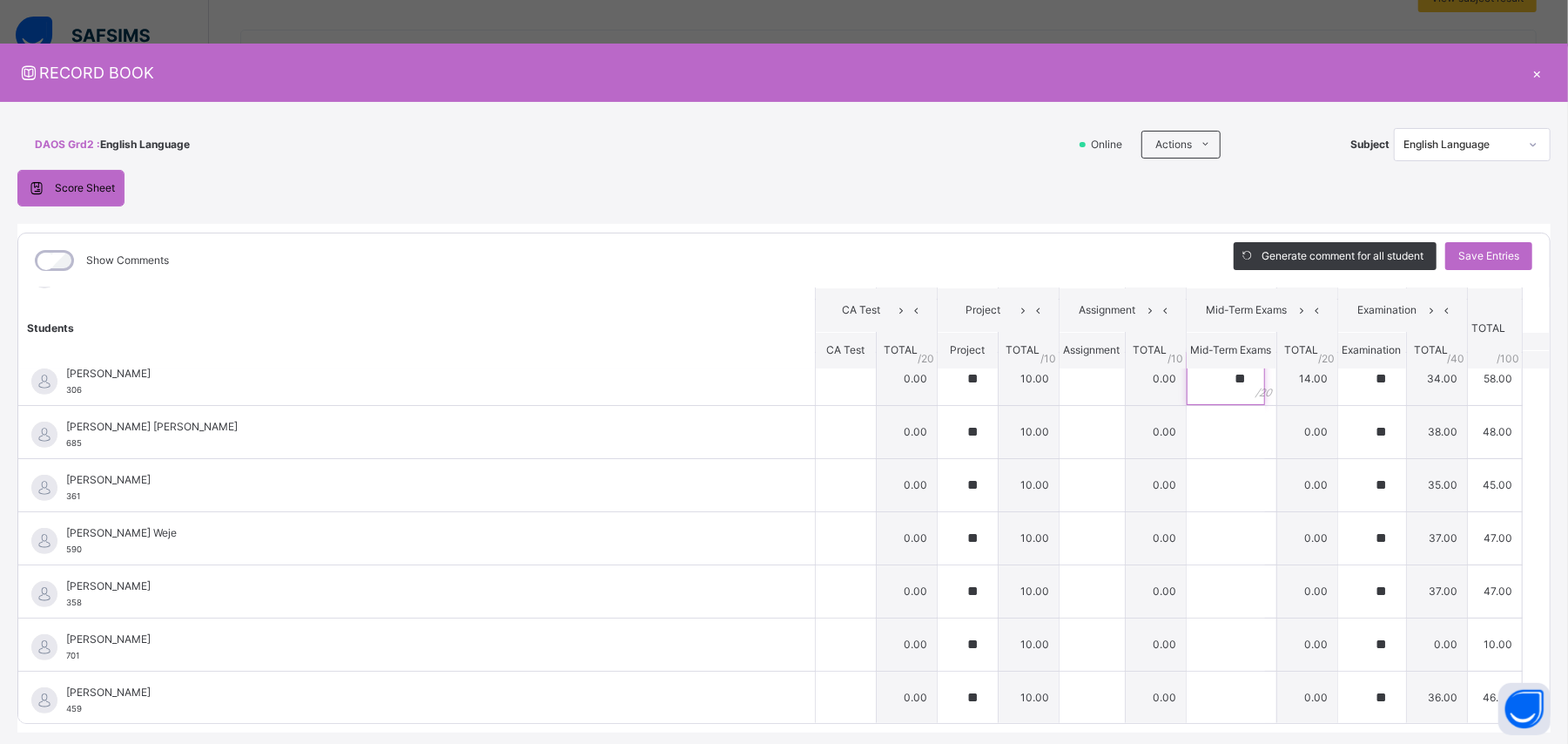
scroll to position [498, 0]
click at [940, 433] on input "text" at bounding box center [1226, 428] width 78 height 52
click at [940, 446] on input "text" at bounding box center [1226, 481] width 78 height 52
click at [940, 247] on div "Save Entries" at bounding box center [1488, 256] width 87 height 28
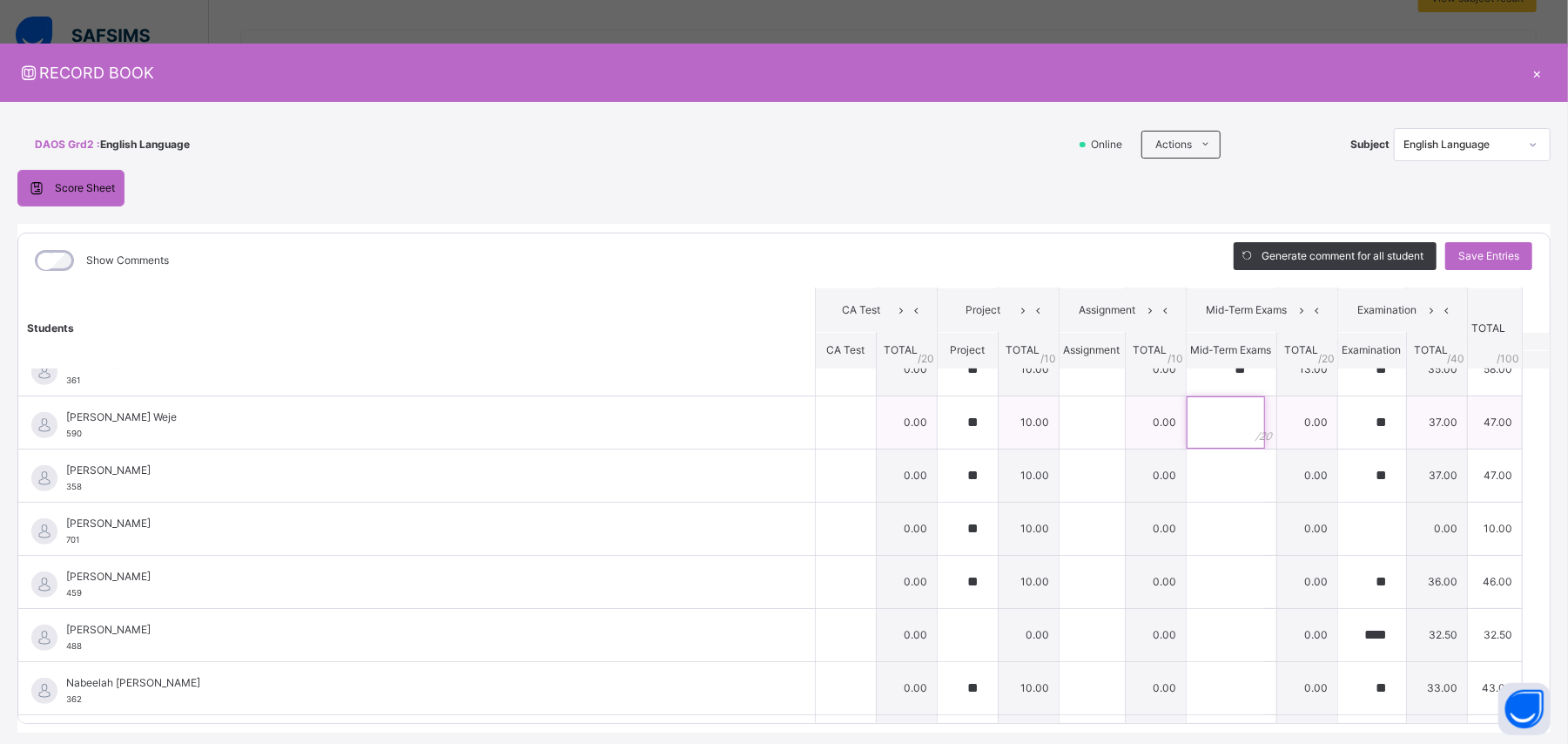
click at [940, 430] on input "text" at bounding box center [1226, 422] width 78 height 52
click at [940, 446] on input "text" at bounding box center [1226, 475] width 78 height 52
click at [940, 446] on input "text" at bounding box center [1226, 528] width 78 height 52
click at [940, 446] on input "text" at bounding box center [1226, 581] width 78 height 52
click at [940, 446] on div at bounding box center [1232, 635] width 90 height 52
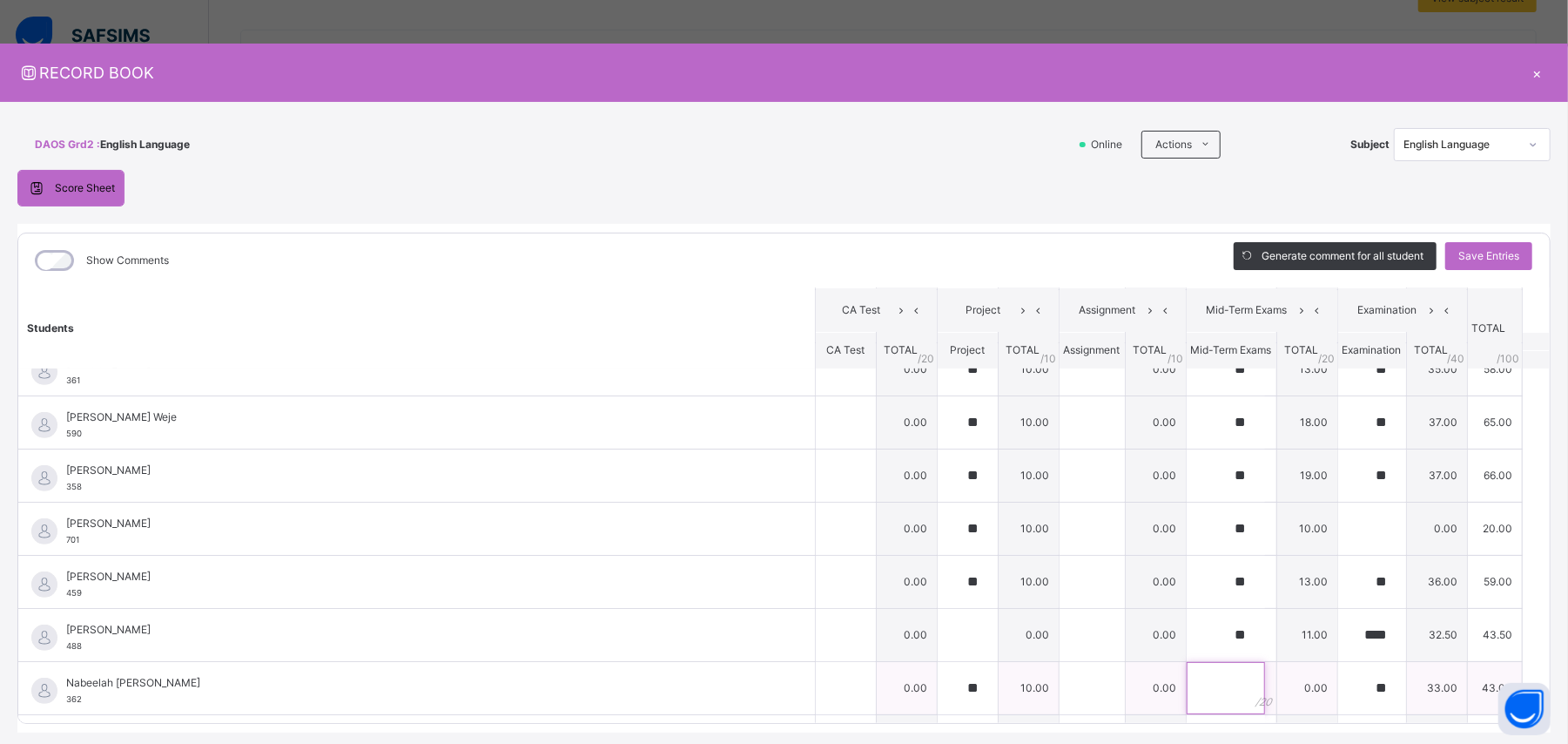
click at [940, 446] on input "text" at bounding box center [1226, 688] width 78 height 52
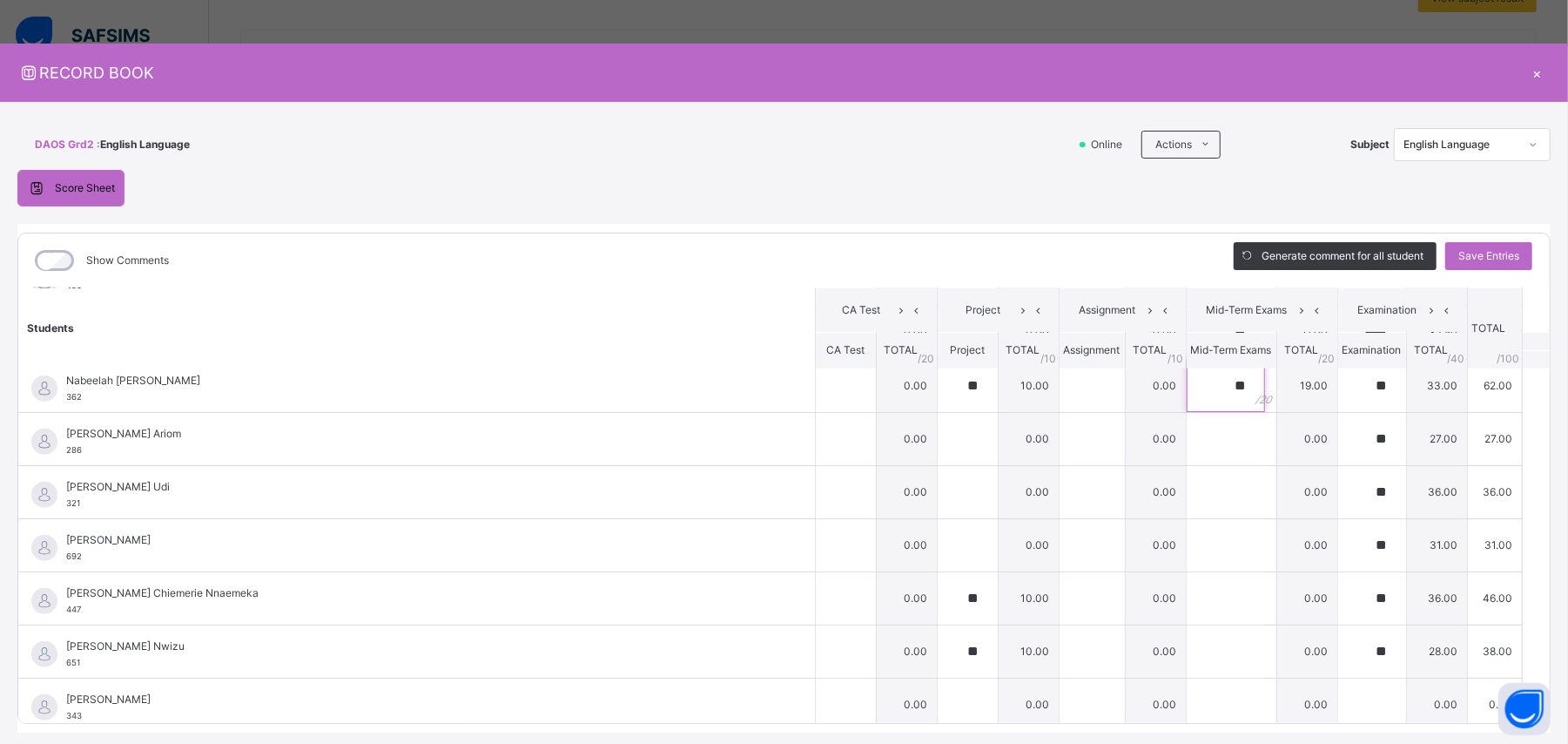
scroll to position [928, 0]
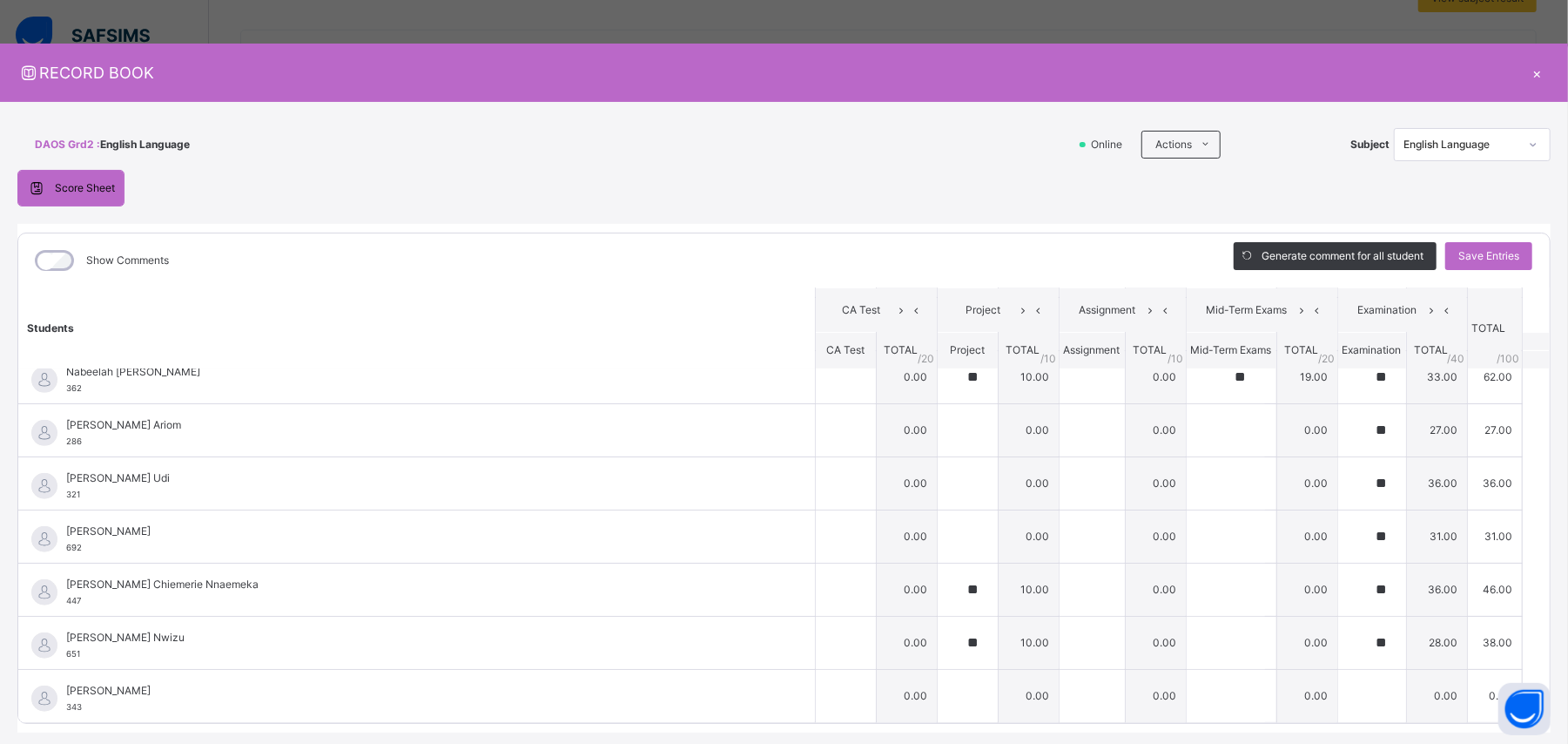
click at [940, 446] on table "Students CA Test Project Assignment Mid-Term Exams Examination TOTAL /100 Comme…" at bounding box center [783, 44] width 1531 height 1356
click at [940, 430] on input "text" at bounding box center [1226, 430] width 78 height 52
click at [940, 446] on input "text" at bounding box center [1226, 483] width 78 height 52
click at [940, 446] on input "text" at bounding box center [1226, 536] width 78 height 52
click at [940, 446] on input "text" at bounding box center [1226, 589] width 78 height 52
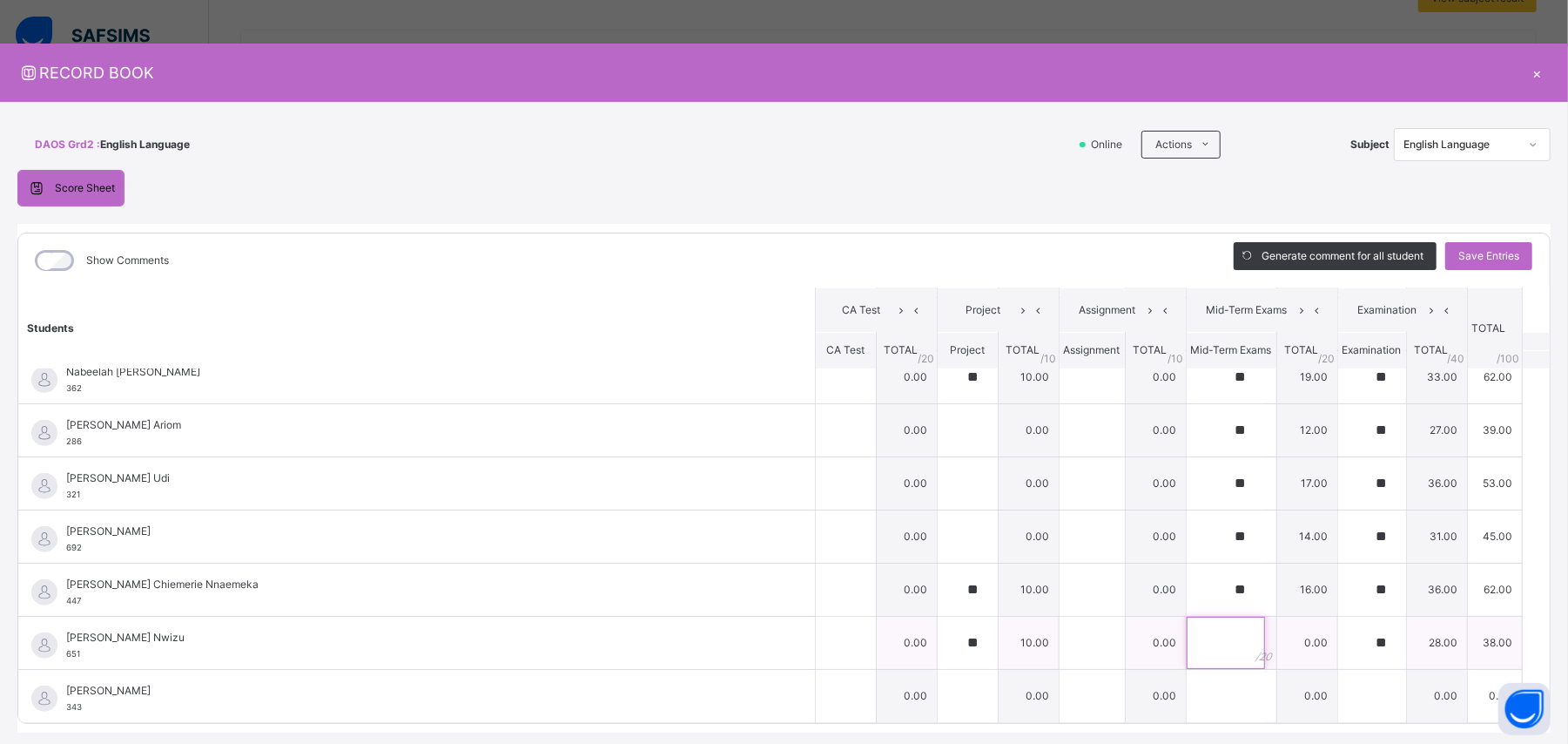
click at [940, 446] on input "text" at bounding box center [1226, 642] width 78 height 52
click at [940, 256] on span "Save Entries" at bounding box center [1488, 256] width 61 height 16
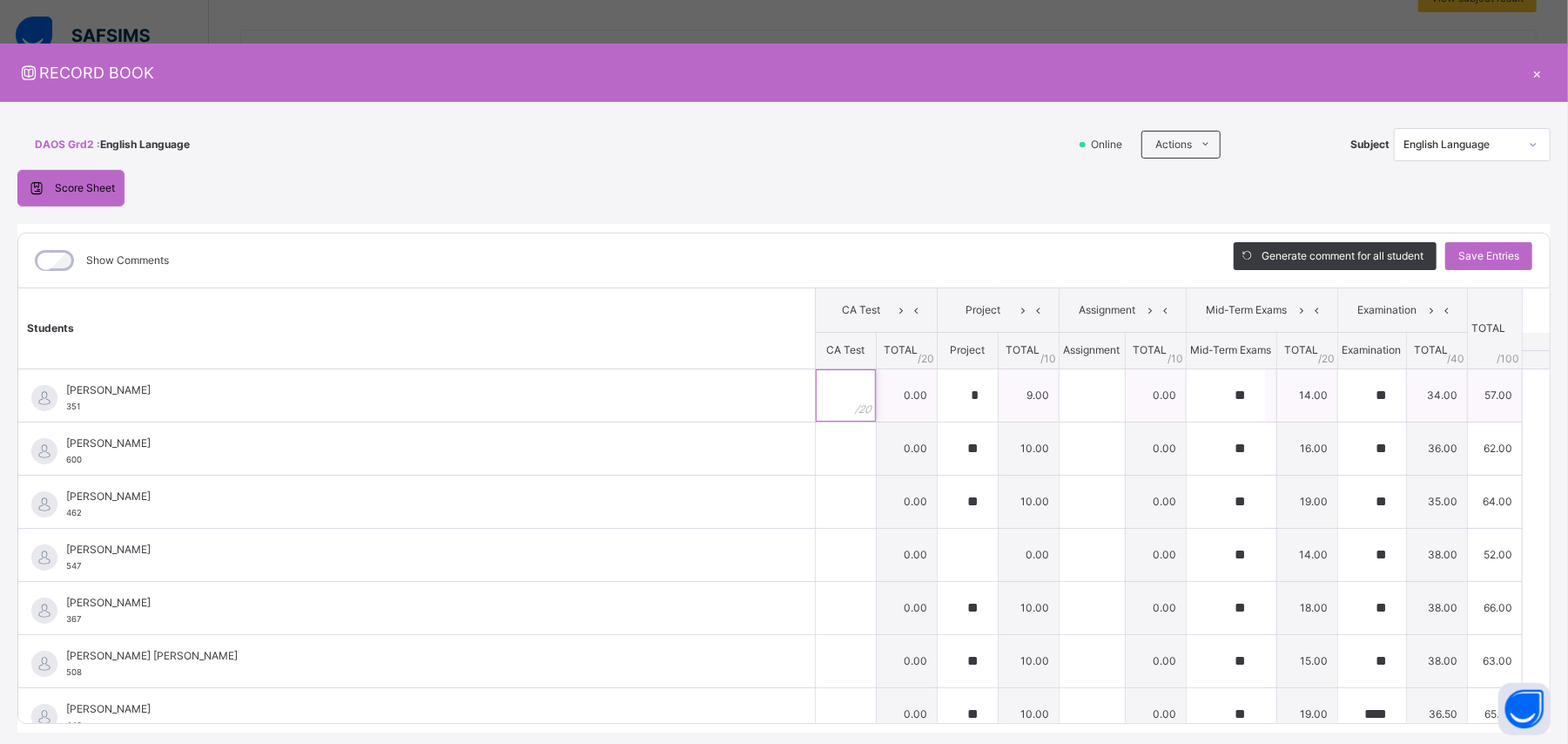
click at [816, 401] on input "text" at bounding box center [846, 395] width 60 height 52
click at [816, 446] on input "text" at bounding box center [846, 448] width 60 height 52
click at [816, 446] on input "text" at bounding box center [846, 501] width 60 height 52
click at [816, 446] on input "text" at bounding box center [846, 554] width 60 height 52
click at [816, 446] on input "text" at bounding box center [846, 608] width 60 height 52
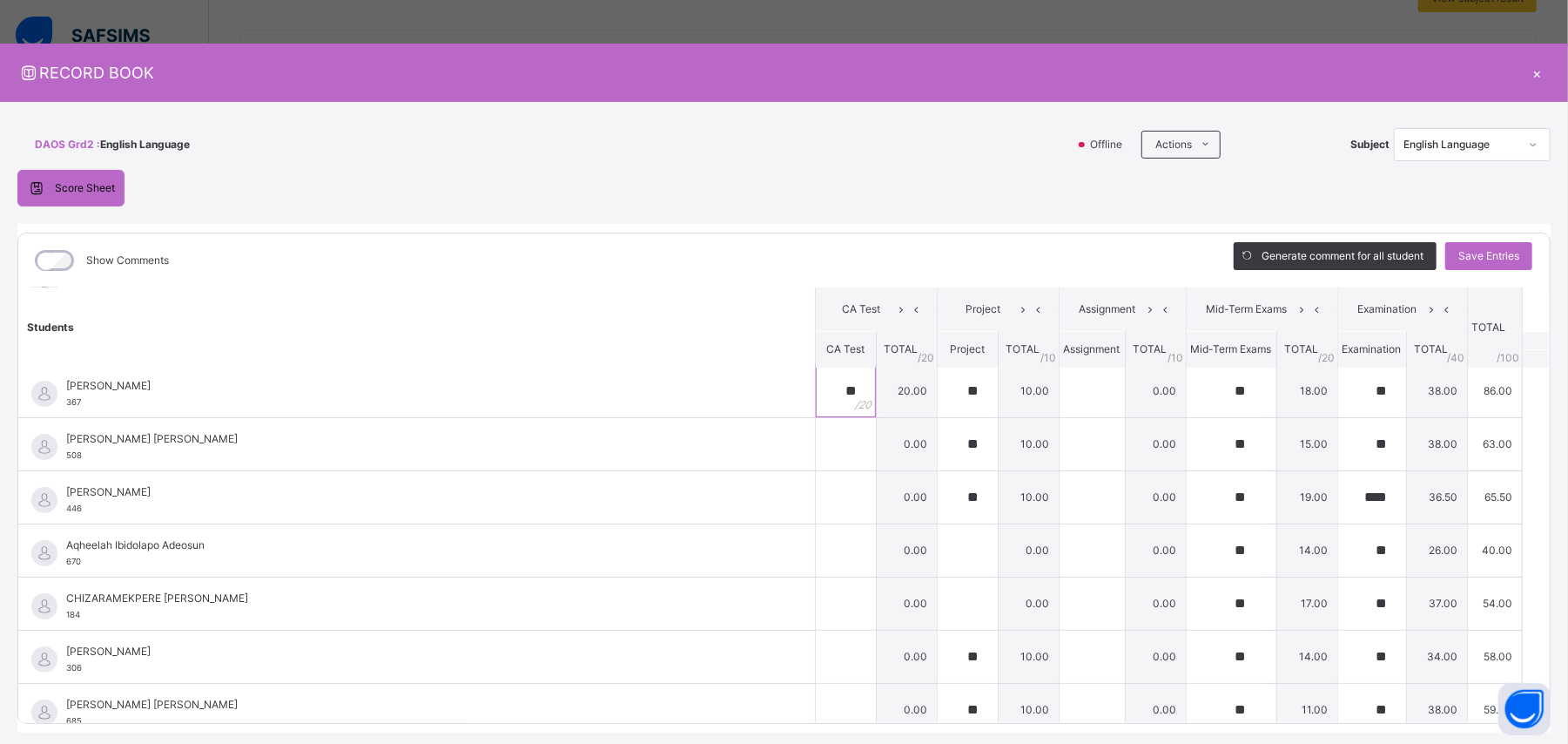
scroll to position [220, 0]
click at [816, 446] on input "text" at bounding box center [846, 440] width 60 height 52
click at [816, 446] on input "text" at bounding box center [846, 494] width 60 height 52
click at [816, 446] on input "text" at bounding box center [846, 547] width 60 height 52
click at [816, 446] on input "text" at bounding box center [846, 600] width 60 height 52
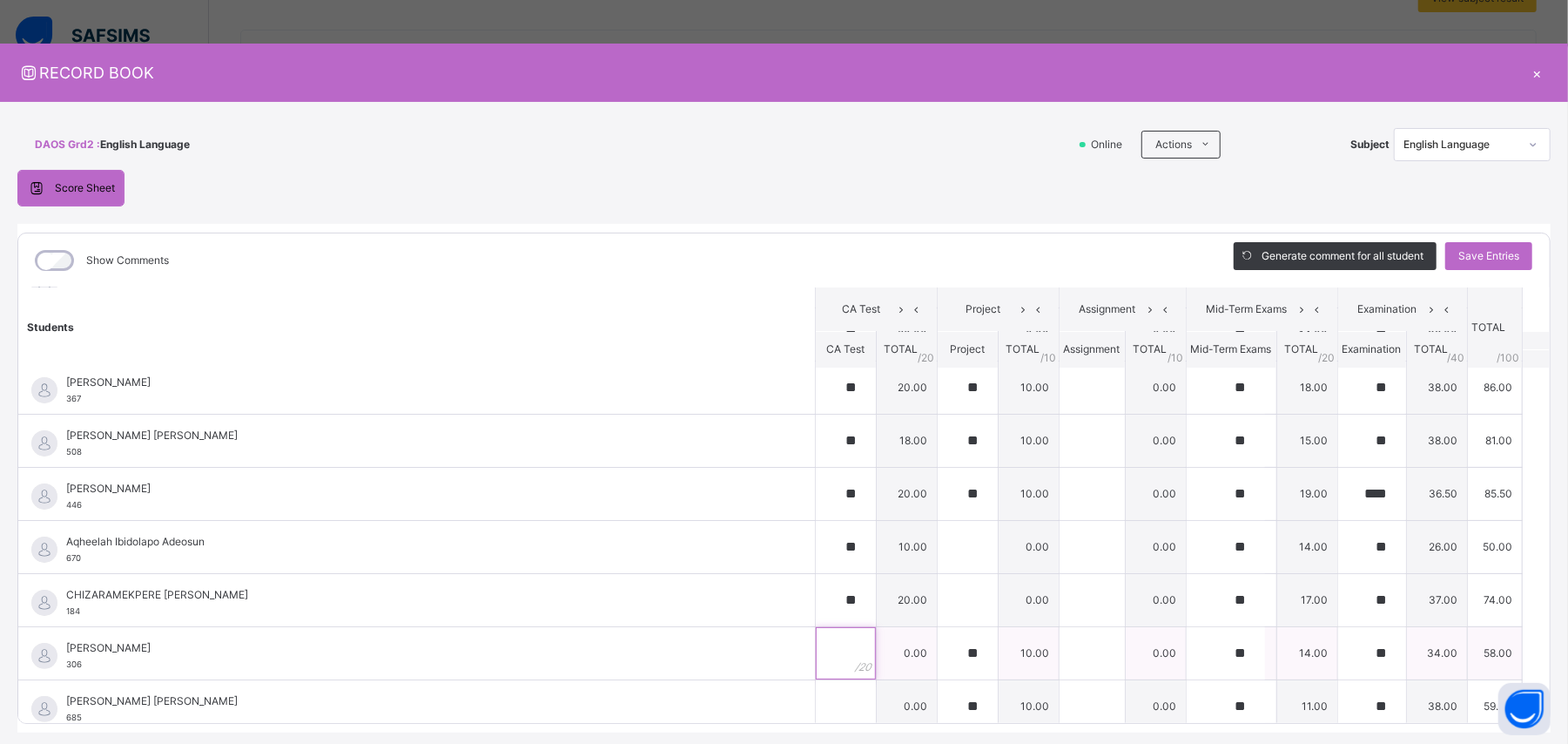
click at [816, 446] on input "text" at bounding box center [846, 653] width 60 height 52
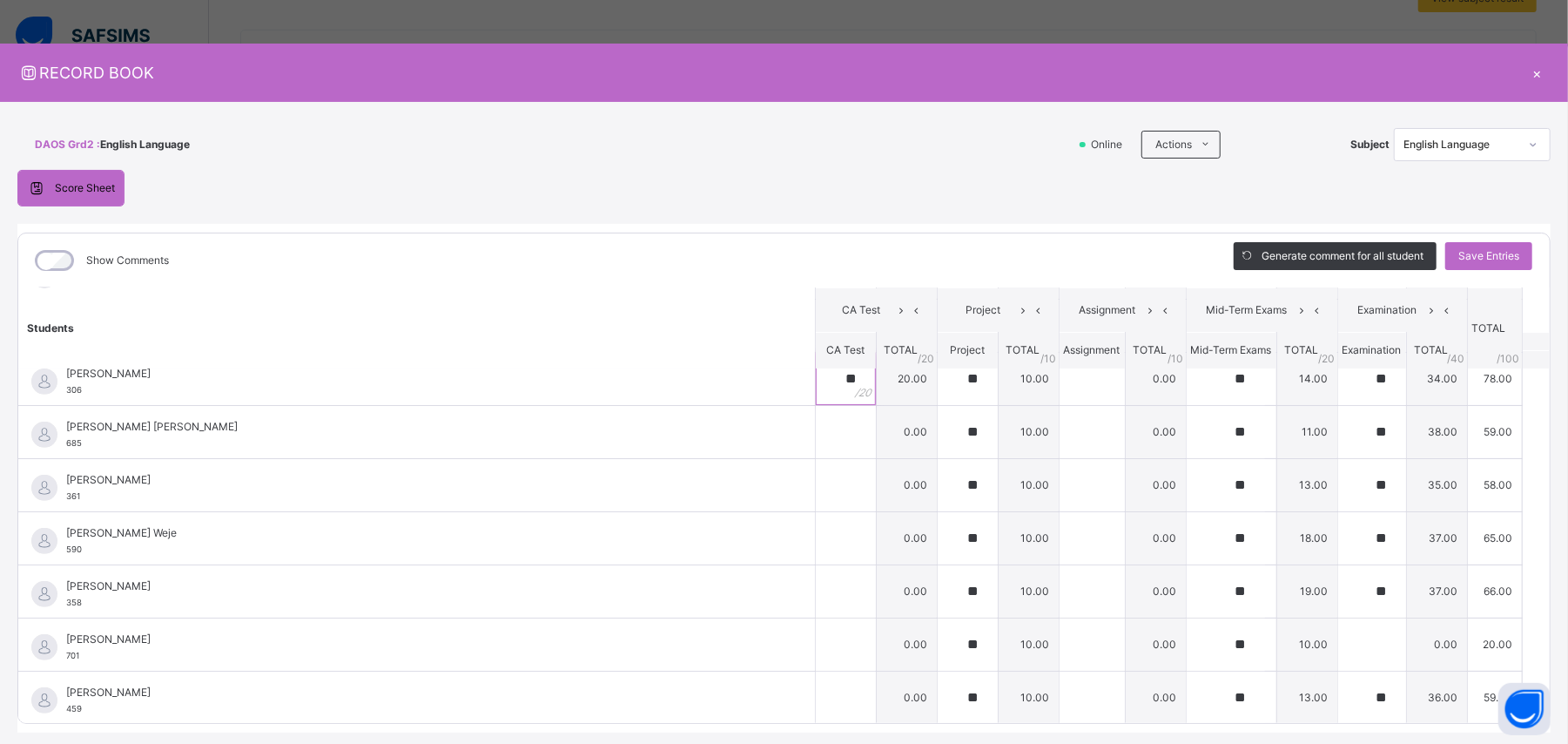
scroll to position [498, 0]
click at [816, 436] on input "text" at bounding box center [846, 428] width 60 height 52
click at [816, 446] on input "text" at bounding box center [846, 481] width 60 height 52
click at [816, 446] on input "text" at bounding box center [846, 534] width 60 height 52
click at [816, 446] on input "text" at bounding box center [846, 588] width 60 height 52
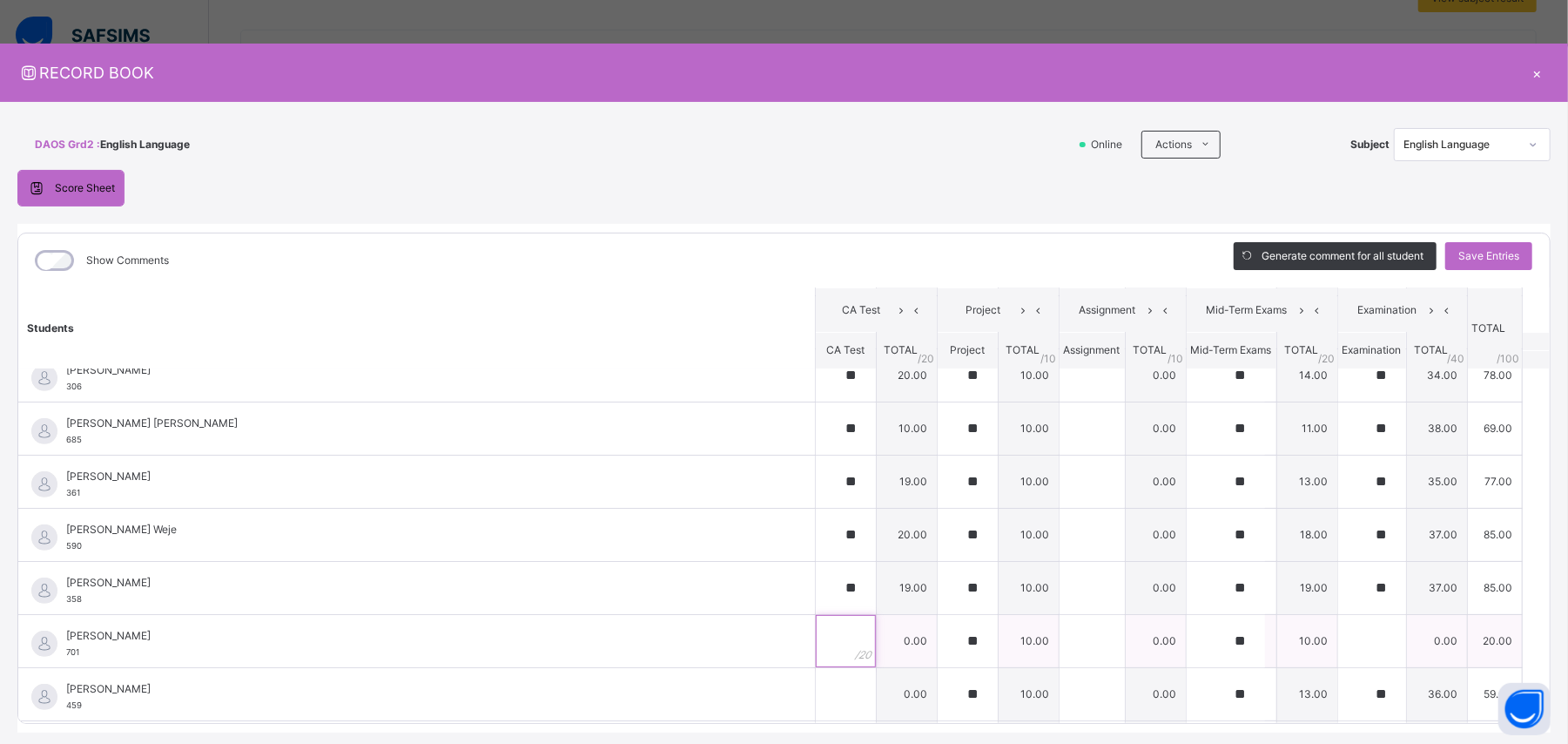
click at [816, 446] on input "text" at bounding box center [846, 641] width 60 height 52
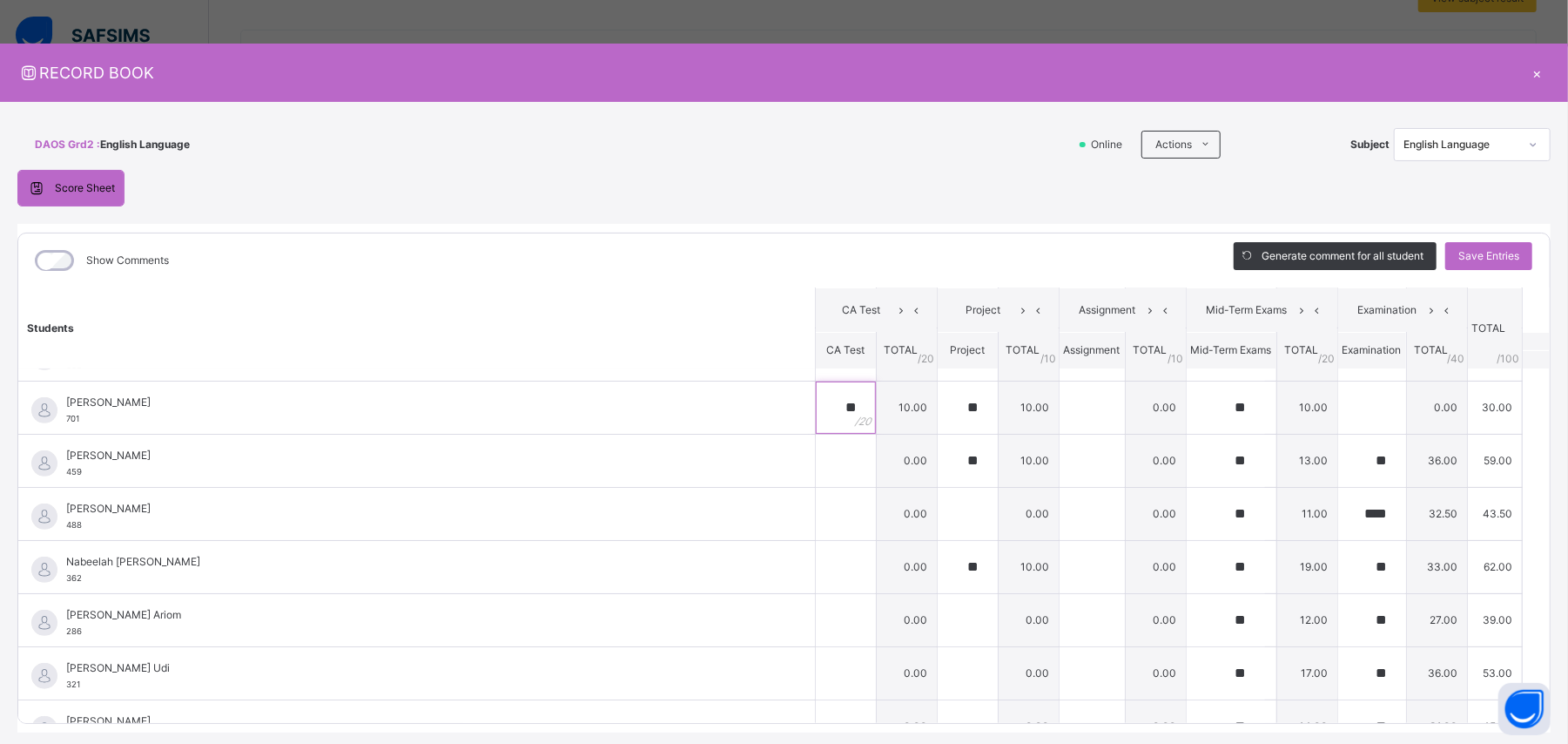
scroll to position [736, 0]
click at [816, 446] on input "text" at bounding box center [846, 456] width 60 height 52
click at [816, 446] on input "text" at bounding box center [846, 509] width 60 height 52
click at [816, 446] on input "text" at bounding box center [846, 562] width 60 height 52
click at [816, 446] on input "text" at bounding box center [846, 615] width 60 height 52
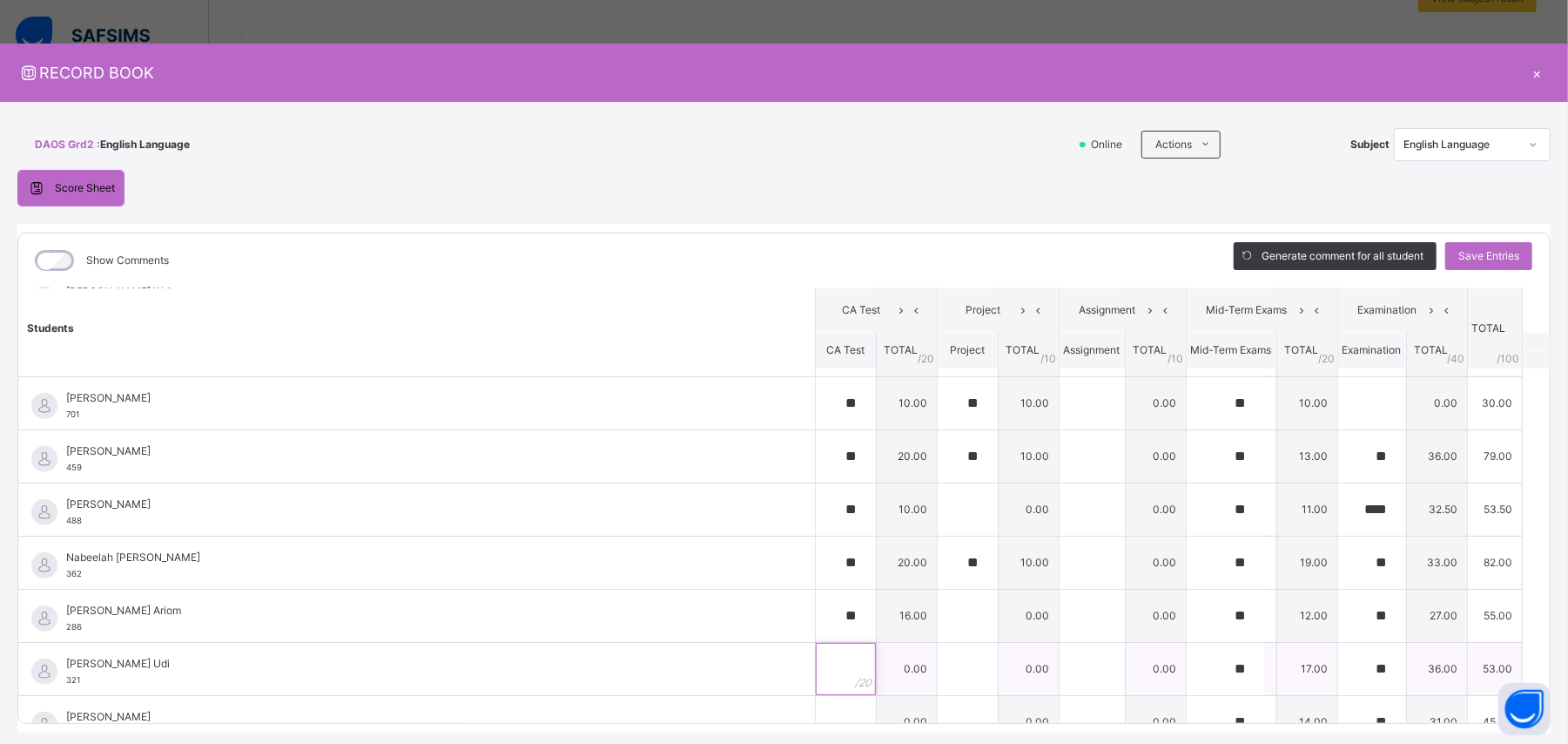
click at [816, 446] on input "text" at bounding box center [846, 669] width 60 height 52
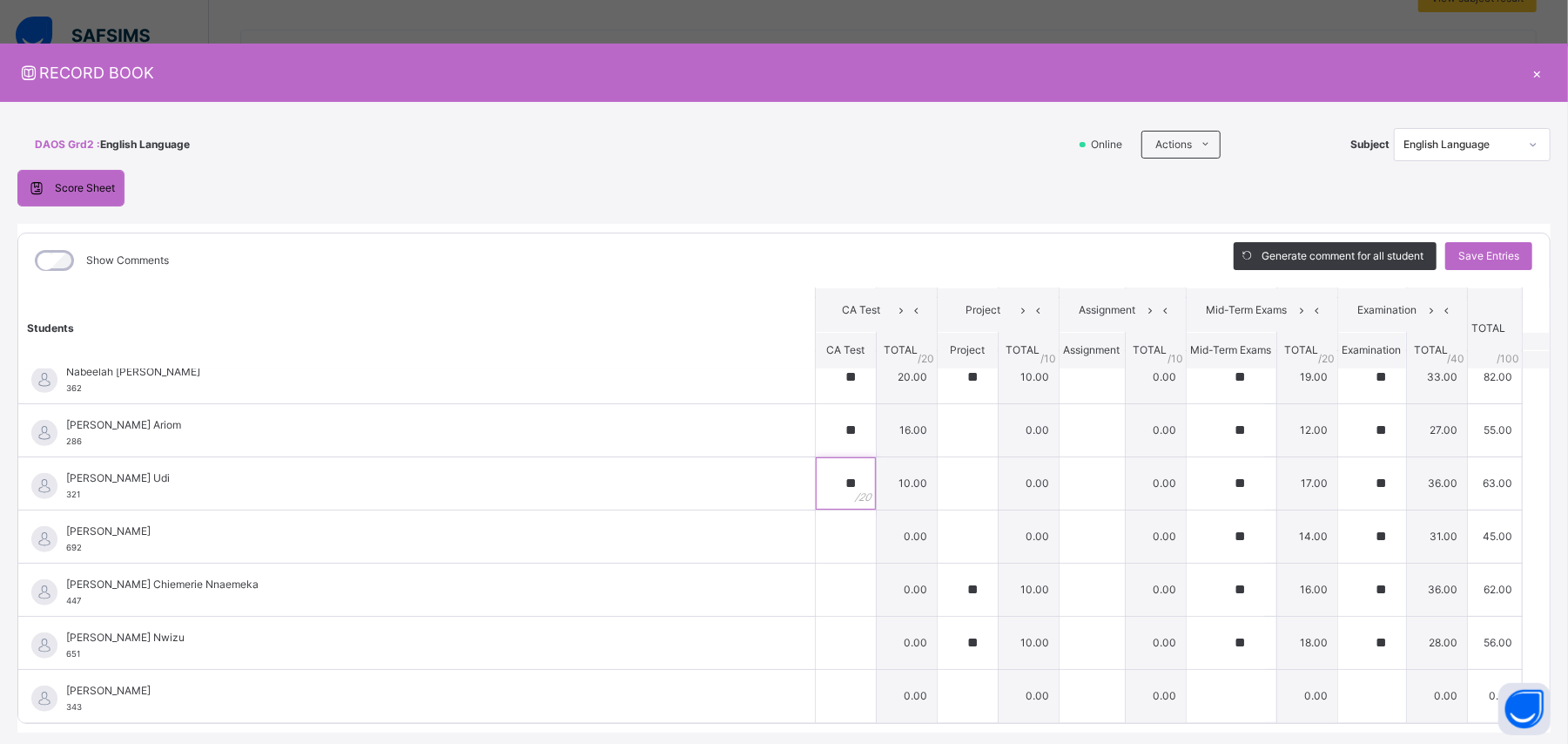
scroll to position [928, 0]
click at [816, 446] on input "text" at bounding box center [846, 589] width 60 height 52
click at [816, 446] on input "text" at bounding box center [846, 642] width 60 height 52
click at [940, 252] on span "Save Entries" at bounding box center [1488, 256] width 61 height 16
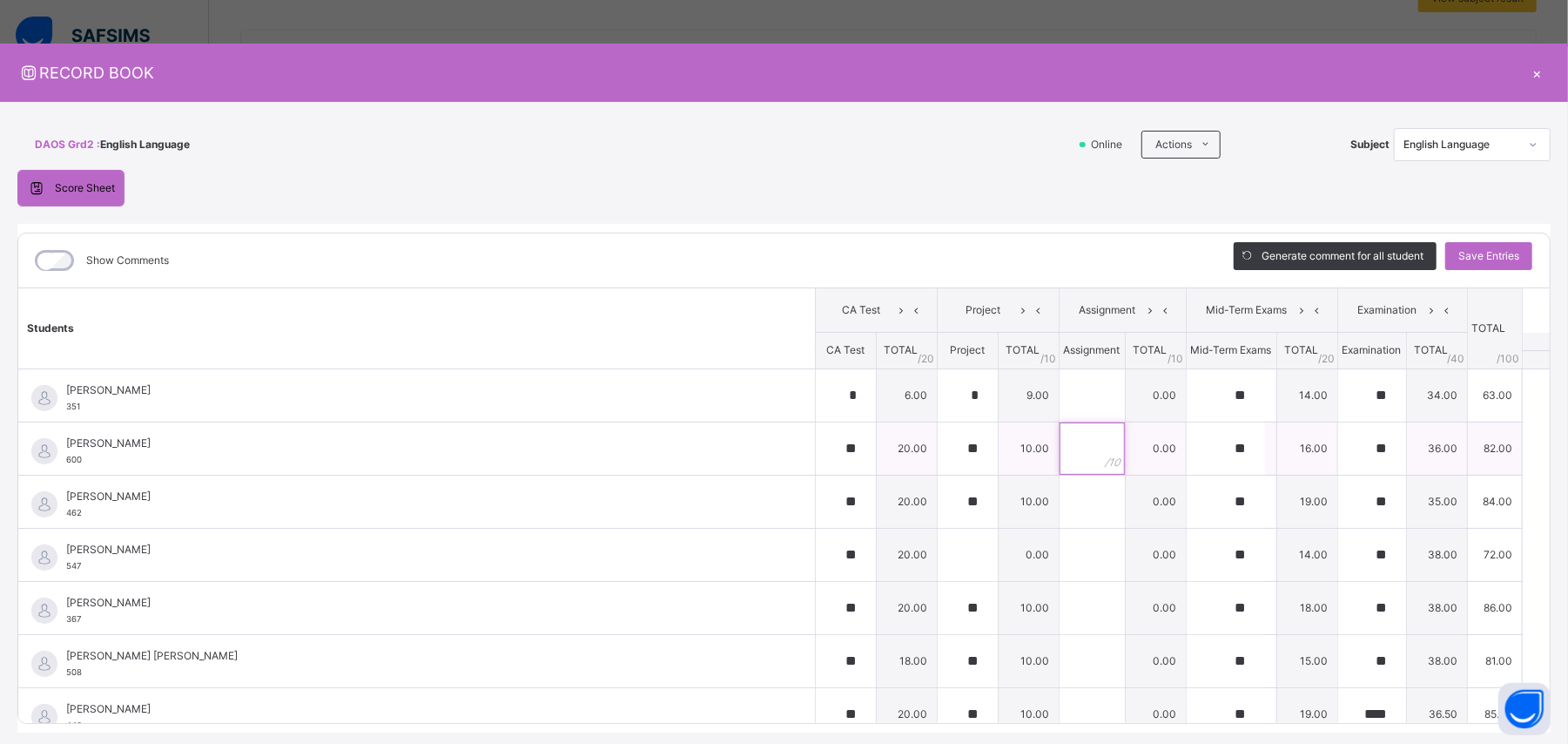
click at [940, 446] on input "text" at bounding box center [1092, 448] width 65 height 52
click at [940, 446] on input "text" at bounding box center [1092, 501] width 65 height 52
click at [940, 446] on input "text" at bounding box center [1092, 554] width 65 height 52
click at [940, 446] on input "text" at bounding box center [1092, 608] width 65 height 52
click at [940, 446] on input "text" at bounding box center [1092, 661] width 65 height 52
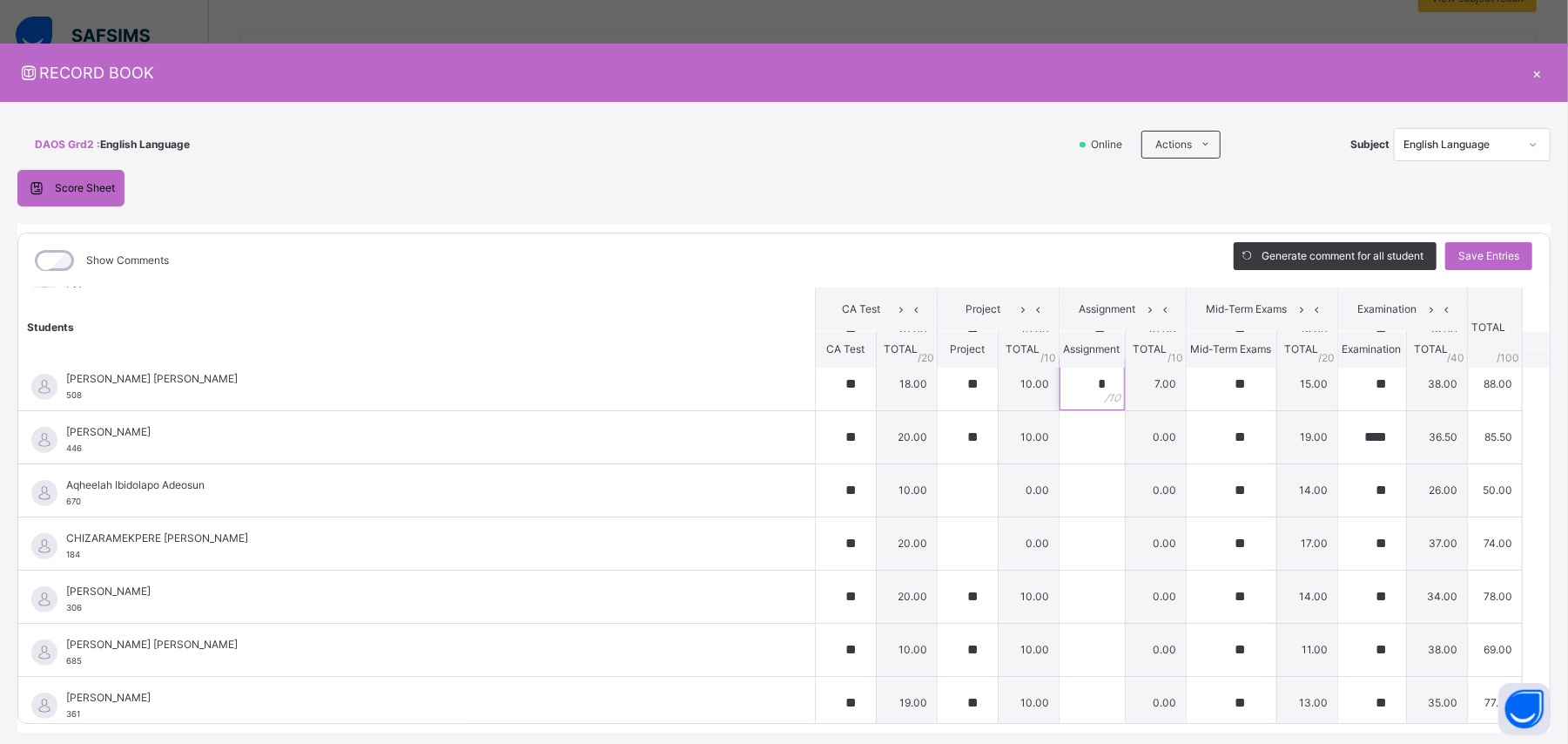
scroll to position [280, 0]
click at [940, 433] on input "text" at bounding box center [1092, 433] width 65 height 52
click at [940, 446] on input "text" at bounding box center [1092, 487] width 65 height 52
click at [940, 385] on div "*" at bounding box center [1092, 380] width 65 height 52
click at [940, 434] on div "*" at bounding box center [1092, 433] width 65 height 52
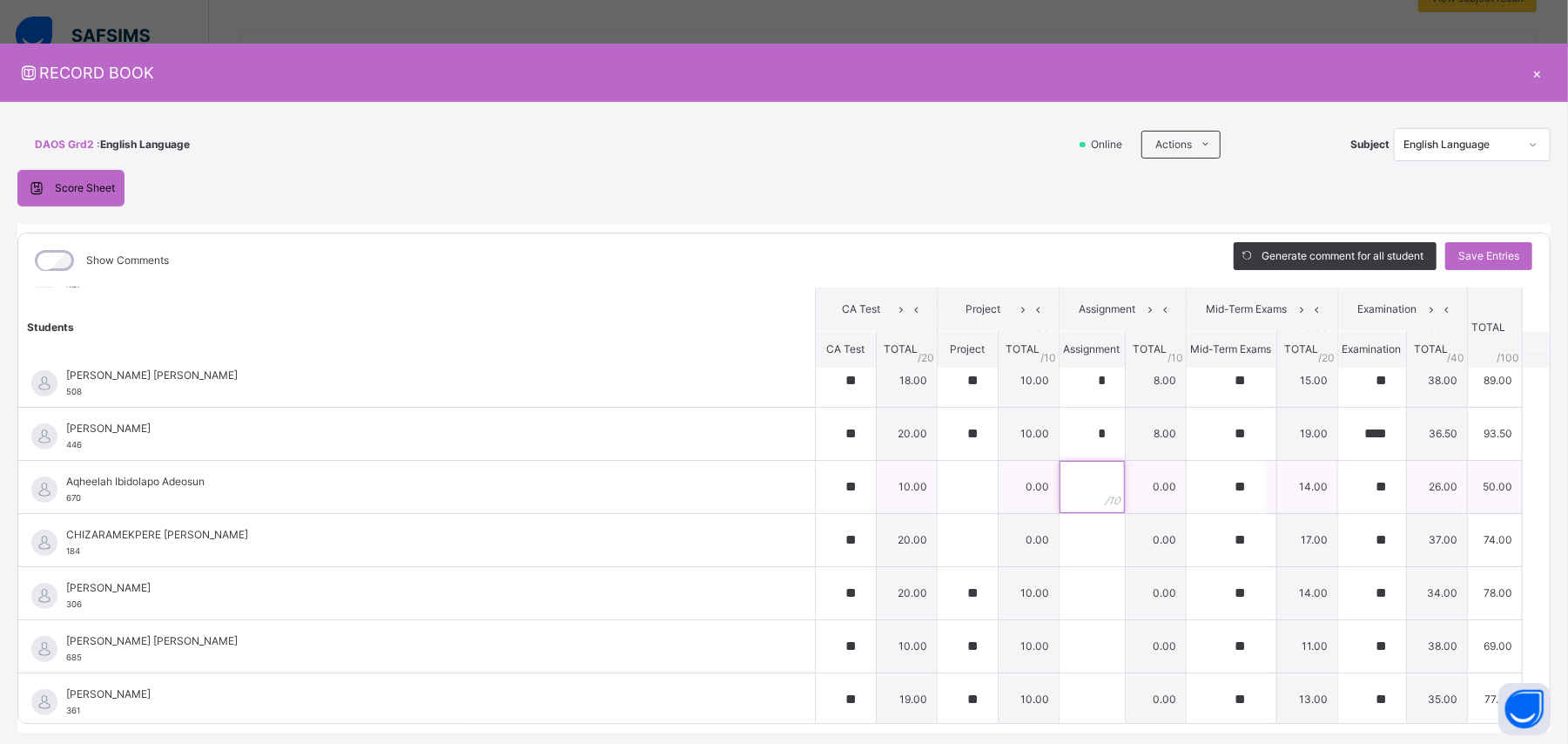
click at [940, 446] on input "text" at bounding box center [1092, 487] width 65 height 52
click at [940, 446] on input "text" at bounding box center [1092, 540] width 65 height 52
click at [940, 446] on div at bounding box center [1092, 593] width 65 height 52
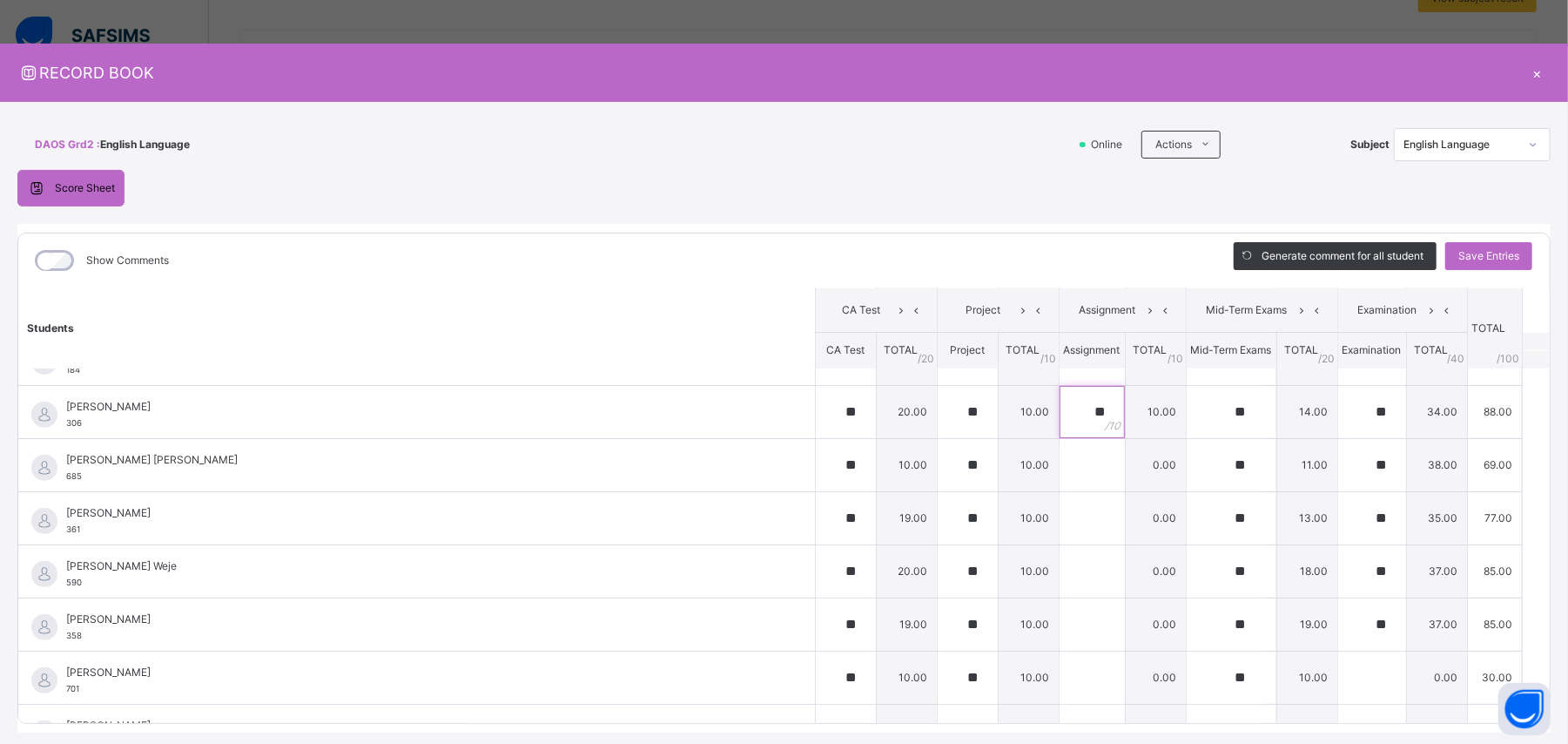
scroll to position [475, 0]
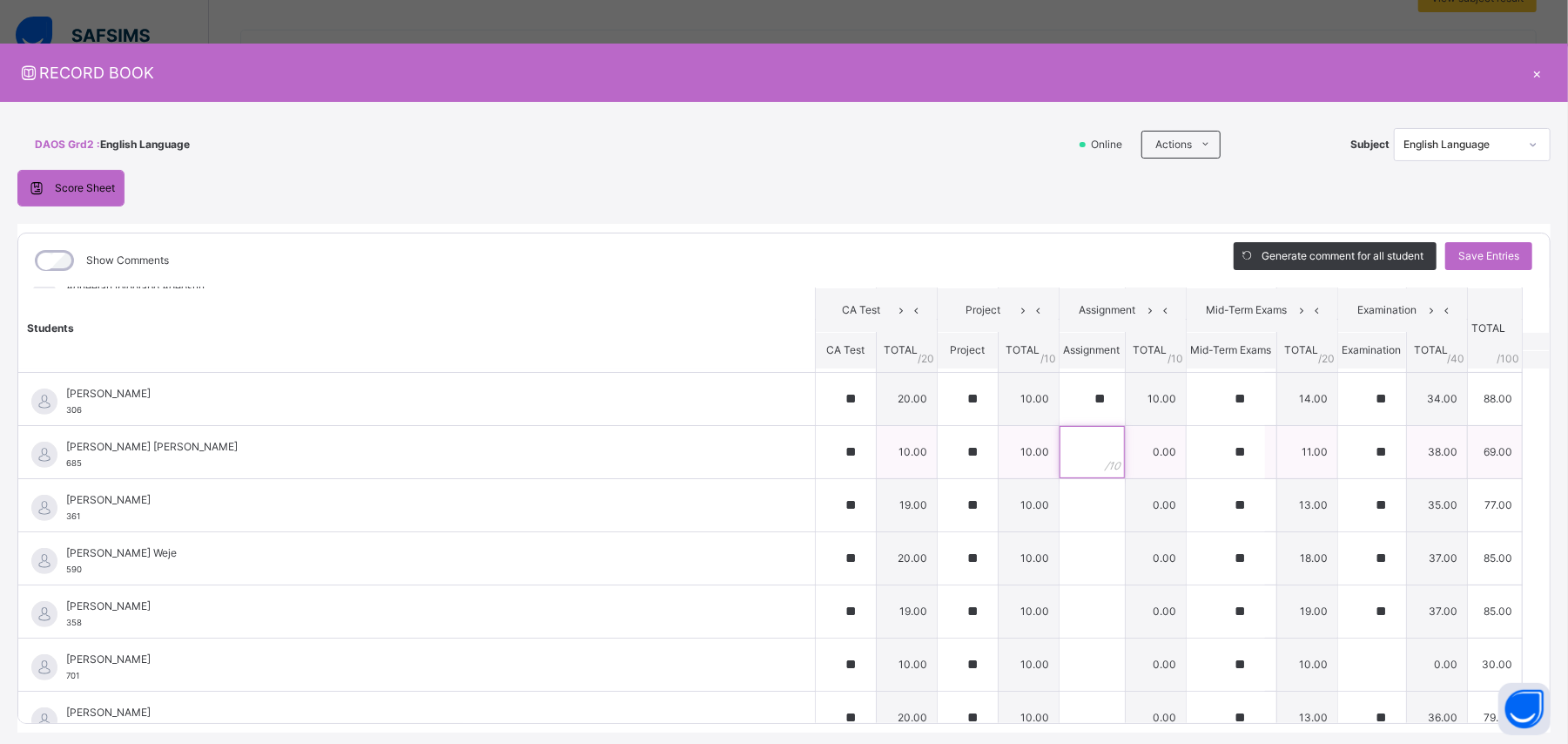
click at [940, 446] on input "text" at bounding box center [1092, 452] width 65 height 52
click at [940, 446] on input "text" at bounding box center [1092, 505] width 65 height 52
click at [940, 446] on div "**" at bounding box center [1092, 452] width 65 height 52
click at [940, 446] on input "text" at bounding box center [1092, 505] width 65 height 52
click at [940, 446] on div at bounding box center [1092, 558] width 65 height 52
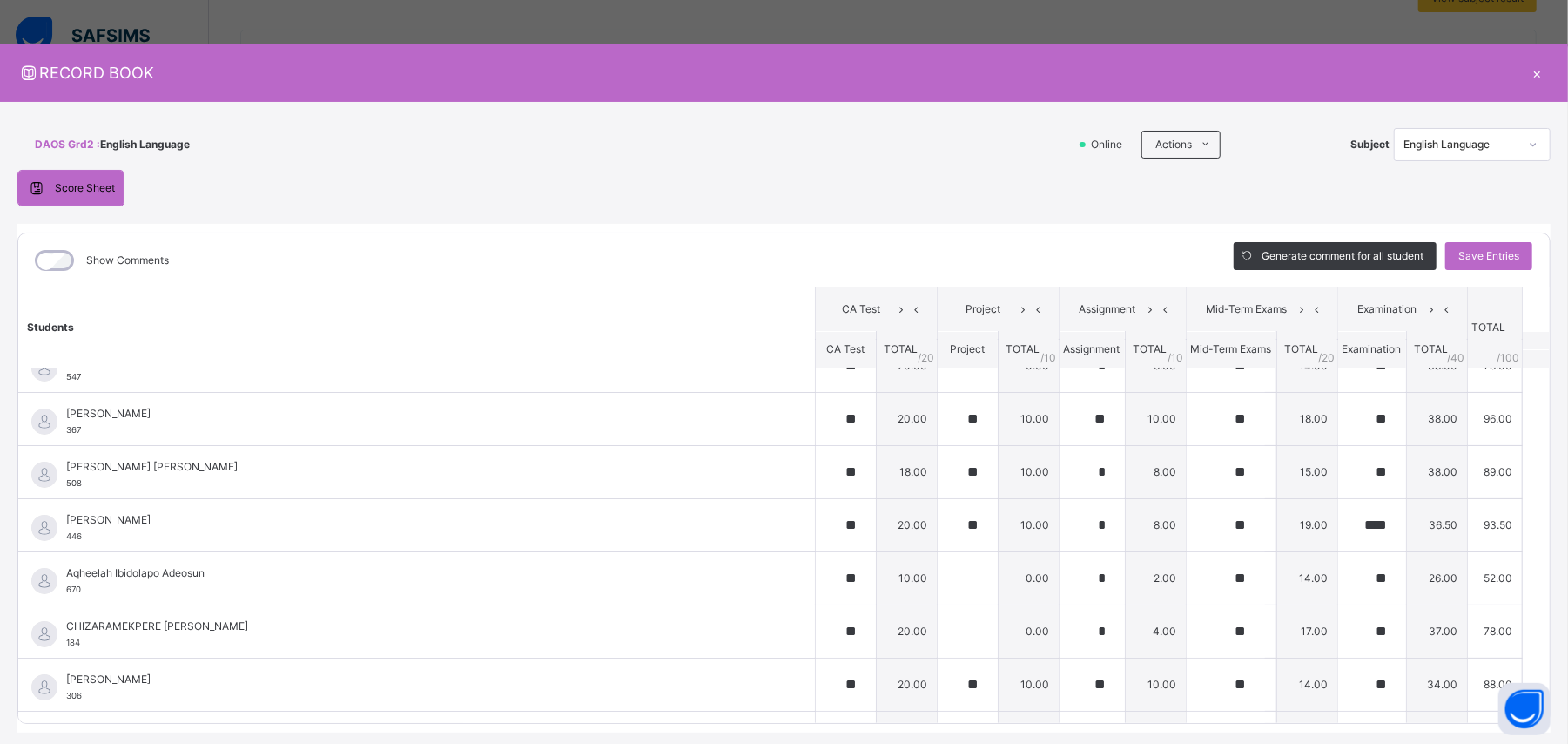
scroll to position [197, 0]
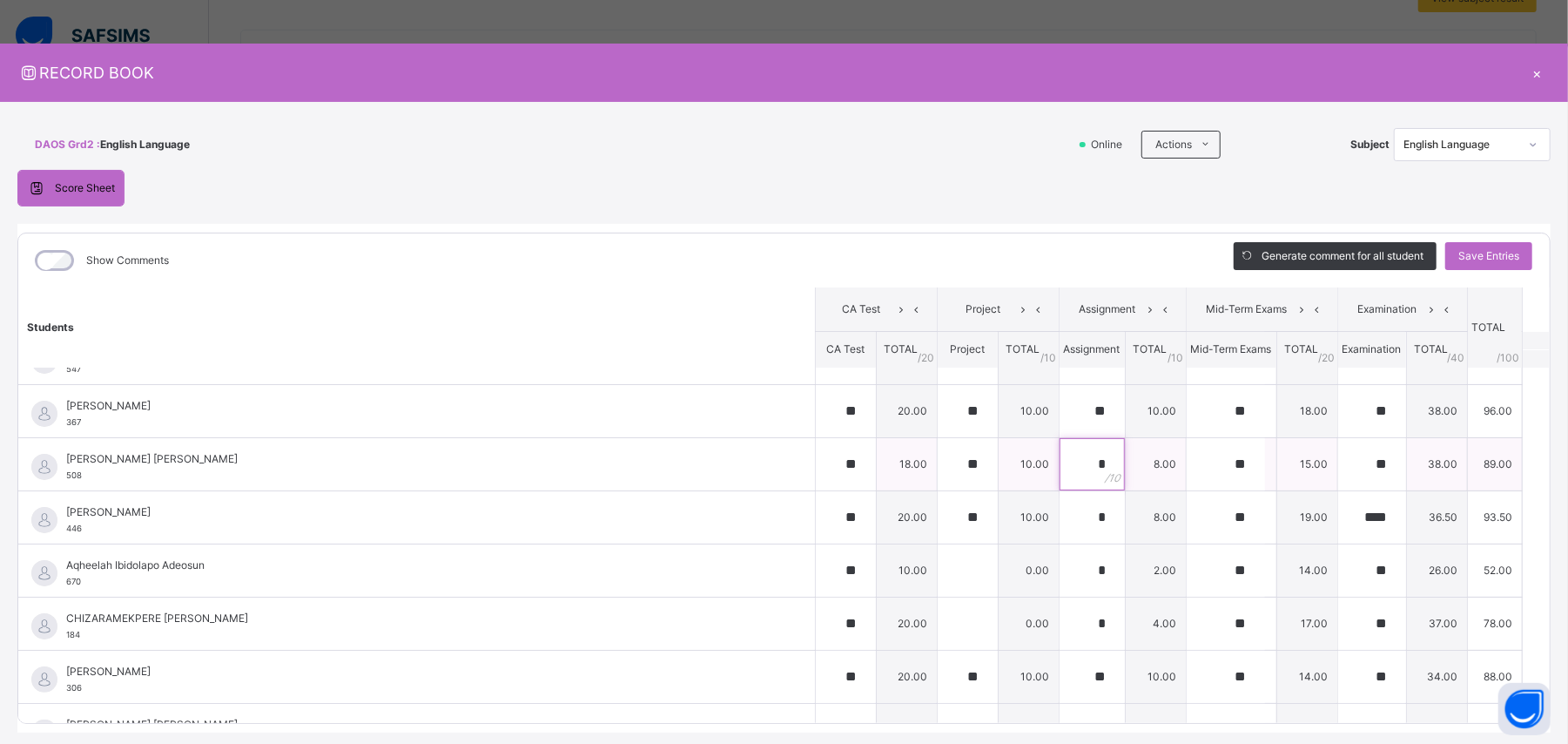
click at [940, 446] on div "*" at bounding box center [1092, 464] width 65 height 52
click at [940, 446] on div "*" at bounding box center [1092, 517] width 65 height 52
click at [940, 446] on div "*" at bounding box center [1092, 623] width 65 height 52
click at [940, 446] on div "*" at bounding box center [1092, 460] width 65 height 52
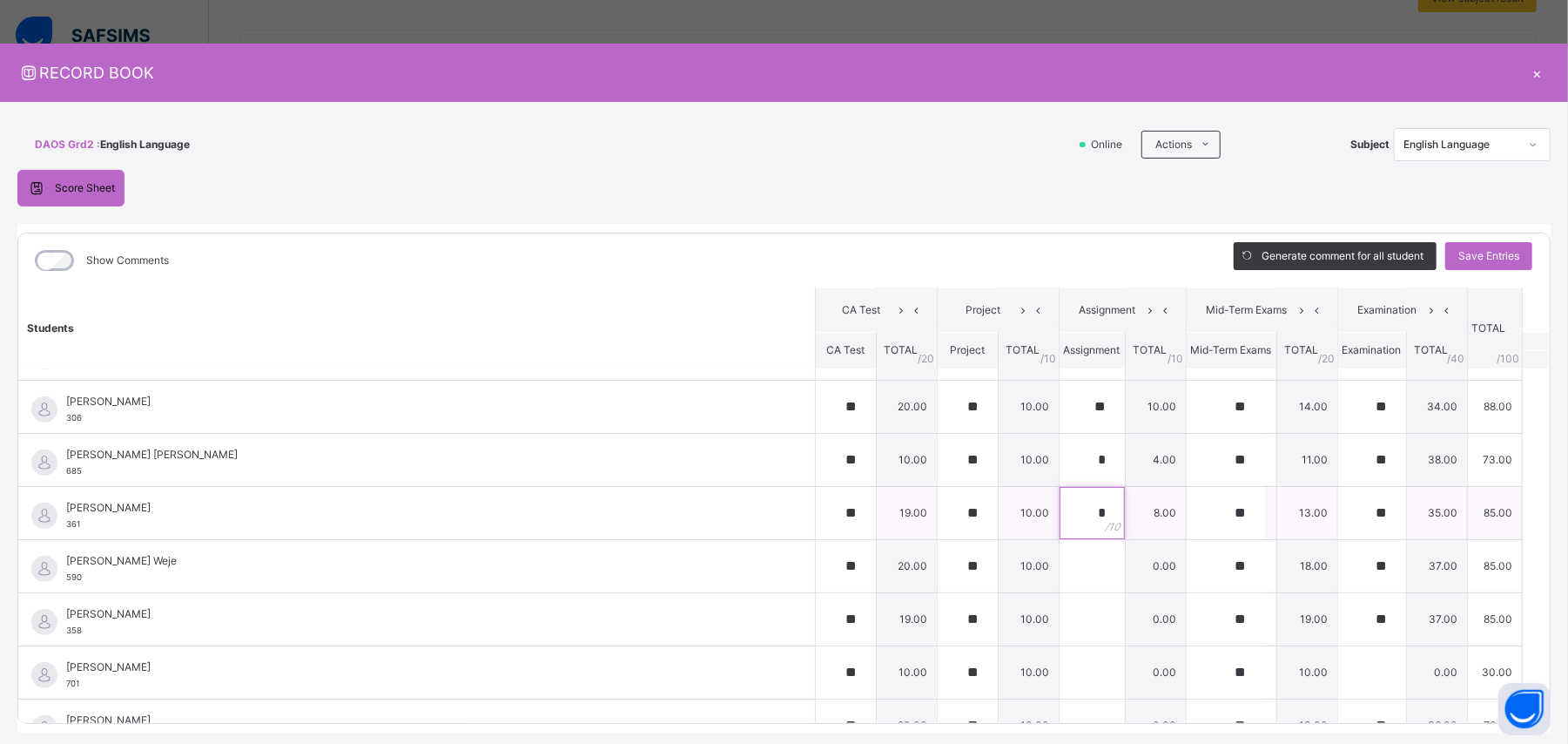
click at [940, 446] on div "*" at bounding box center [1092, 513] width 65 height 52
click at [940, 446] on input "text" at bounding box center [1092, 566] width 65 height 52
click at [940, 446] on input "text" at bounding box center [1092, 619] width 65 height 52
click at [940, 446] on input "text" at bounding box center [1092, 672] width 65 height 52
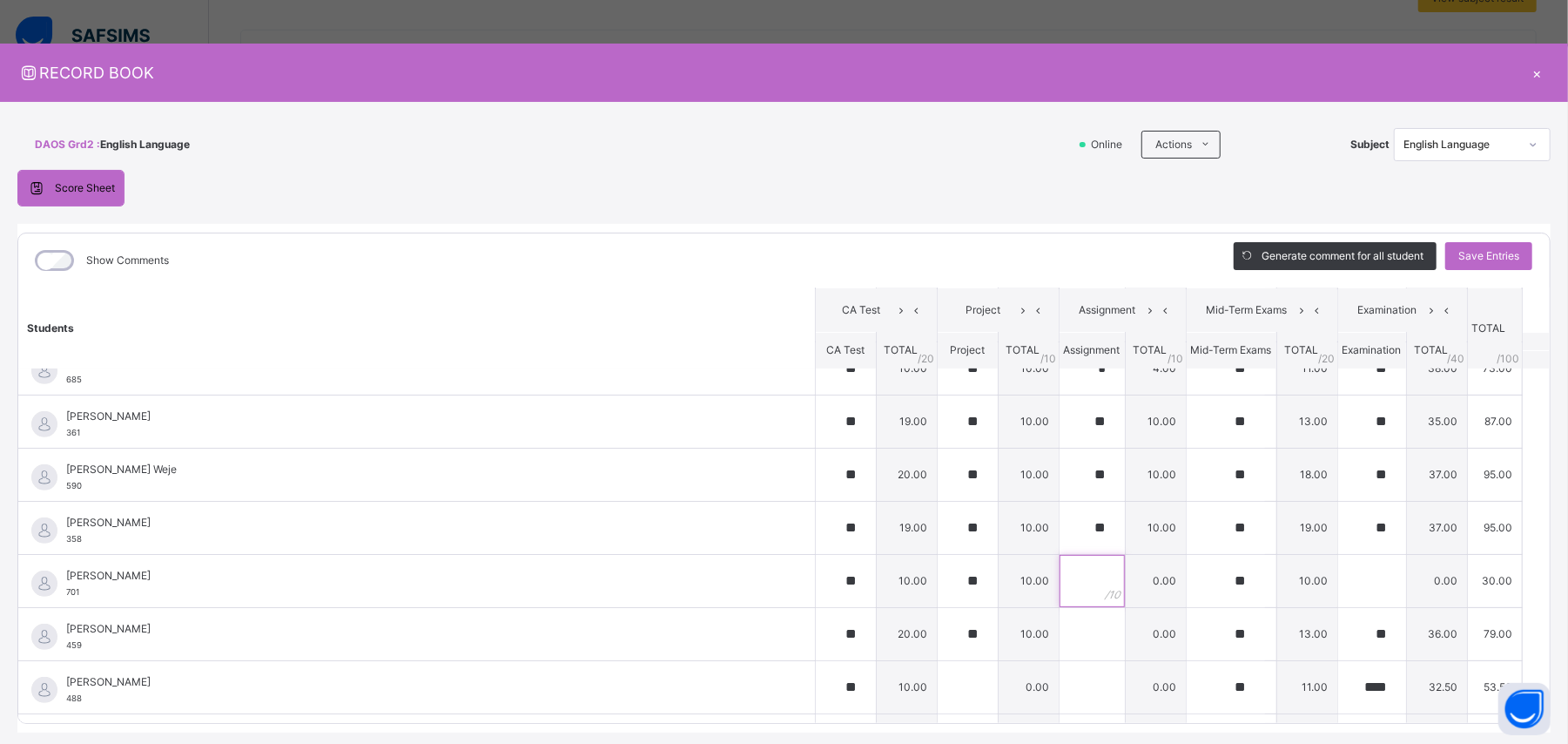
scroll to position [562, 0]
click at [940, 383] on div "*" at bounding box center [1092, 364] width 65 height 52
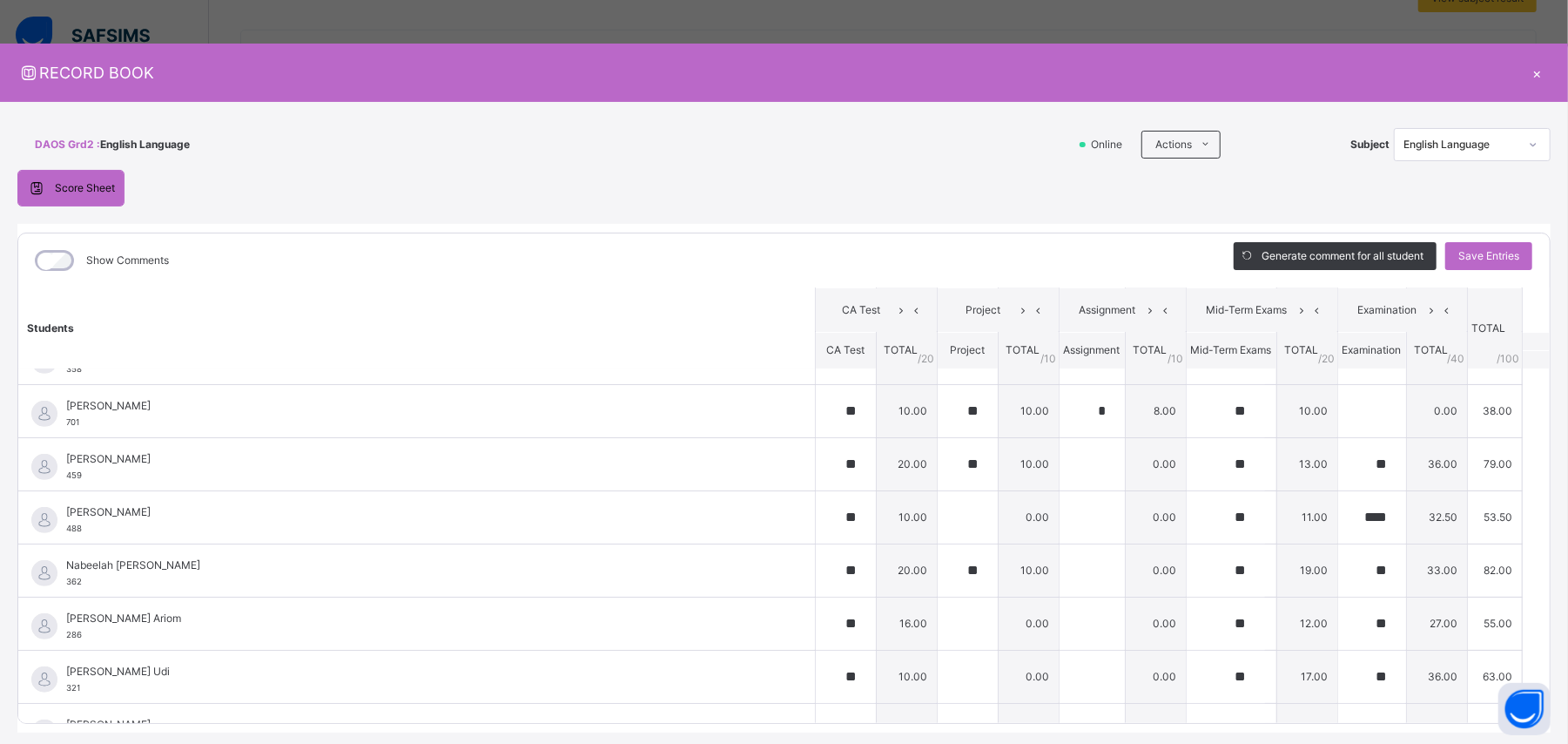
scroll to position [747, 0]
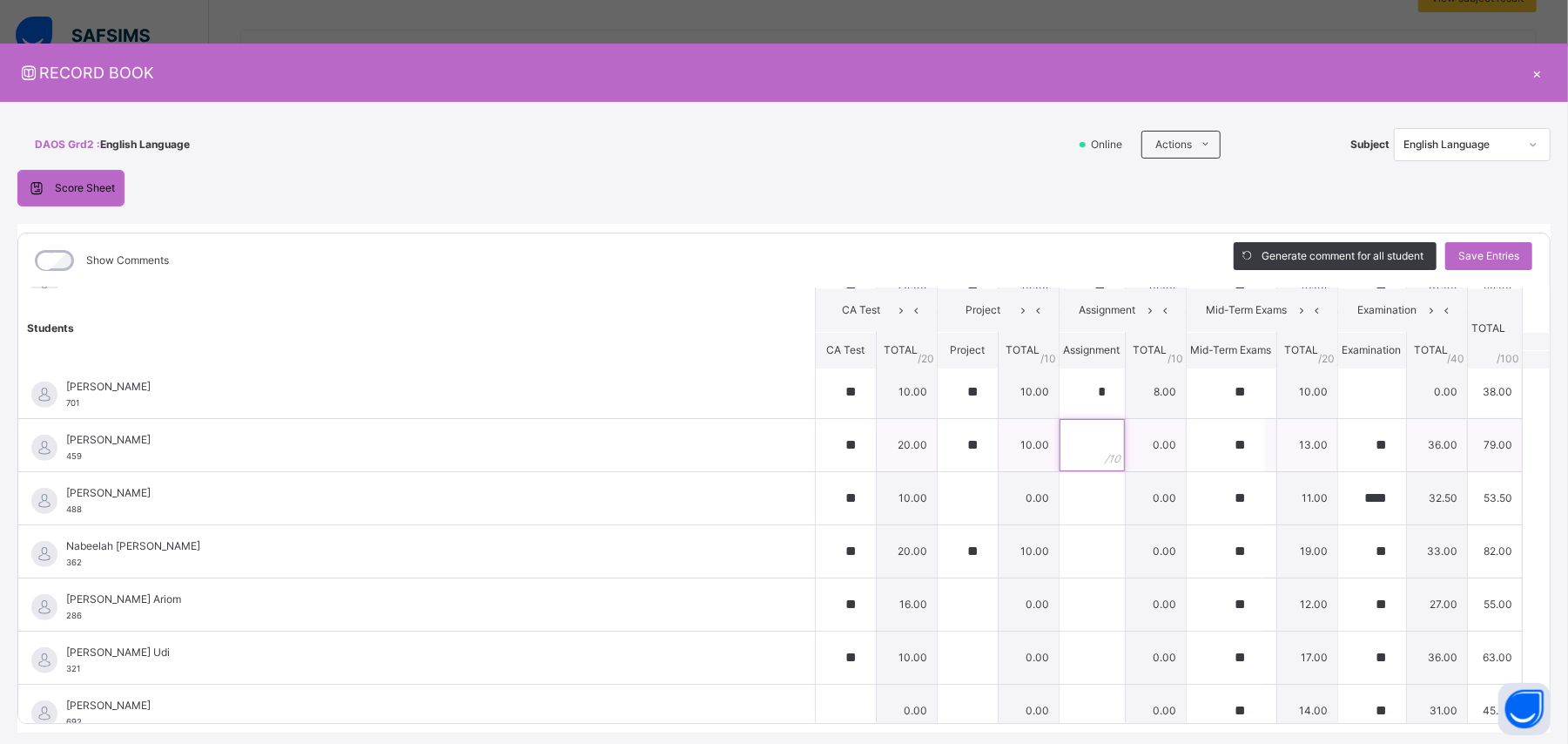
click at [940, 446] on input "text" at bounding box center [1092, 445] width 65 height 52
click at [940, 446] on input "text" at bounding box center [1092, 498] width 65 height 52
click at [940, 446] on input "text" at bounding box center [1092, 551] width 65 height 52
click at [940, 446] on input "text" at bounding box center [1092, 604] width 65 height 52
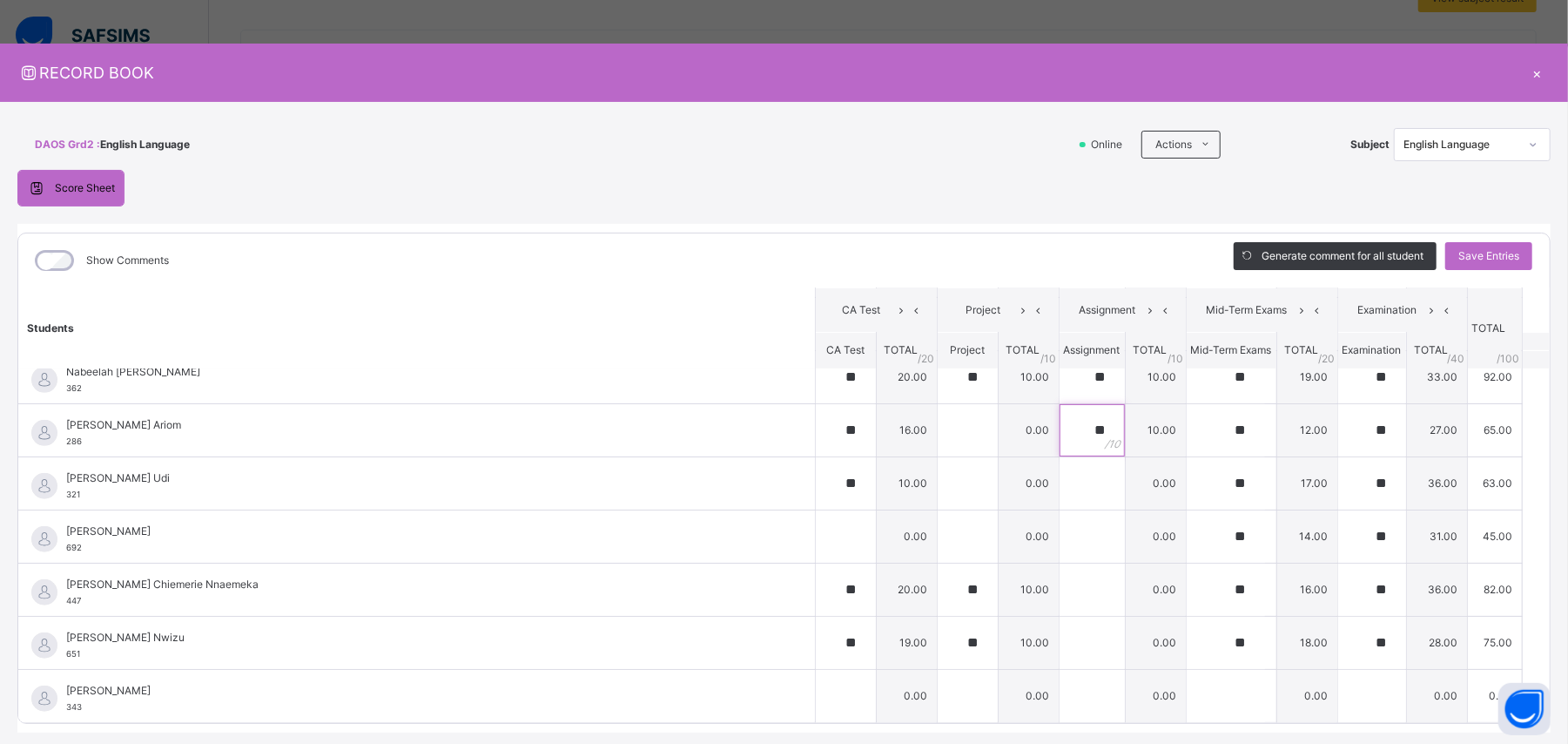
scroll to position [928, 0]
click at [940, 446] on input "text" at bounding box center [1092, 483] width 65 height 52
click at [940, 446] on td at bounding box center [1092, 642] width 66 height 53
click at [940, 446] on input "text" at bounding box center [1092, 589] width 65 height 52
click at [940, 446] on input "text" at bounding box center [1092, 642] width 65 height 52
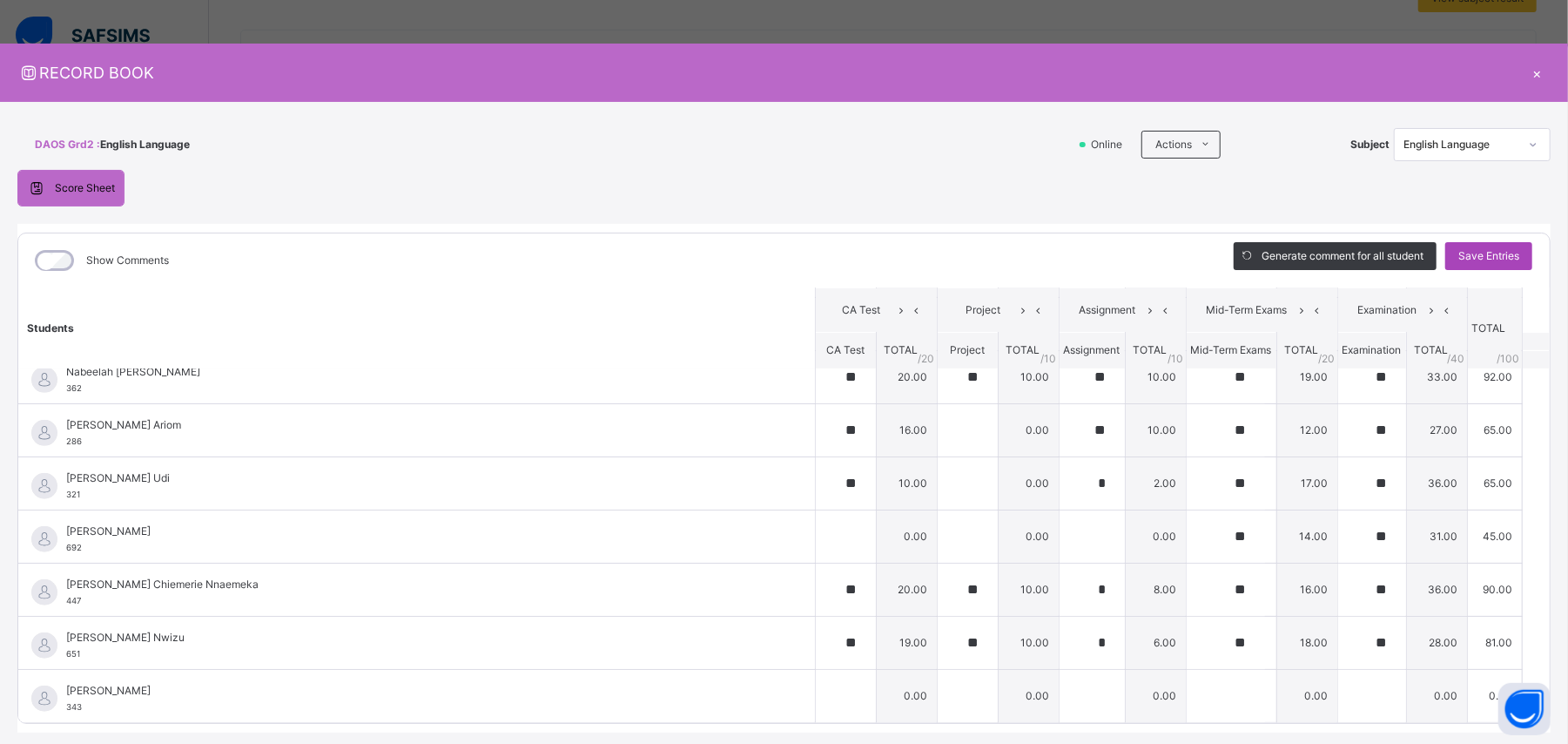
click at [940, 256] on span "Save Entries" at bounding box center [1488, 256] width 61 height 16
click at [940, 146] on icon at bounding box center [1533, 144] width 10 height 17
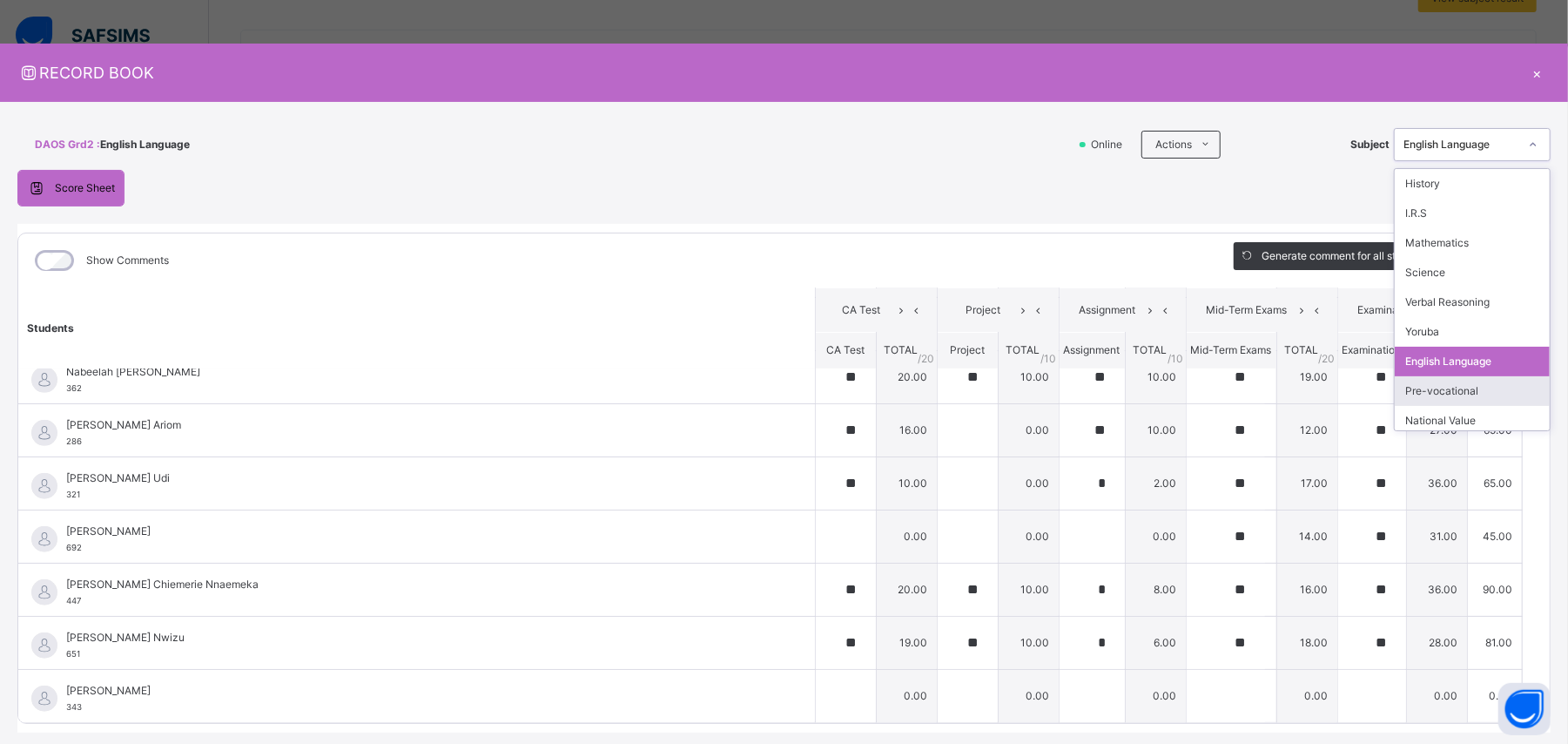
click at [940, 394] on div "Pre-vocational" at bounding box center [1472, 391] width 155 height 30
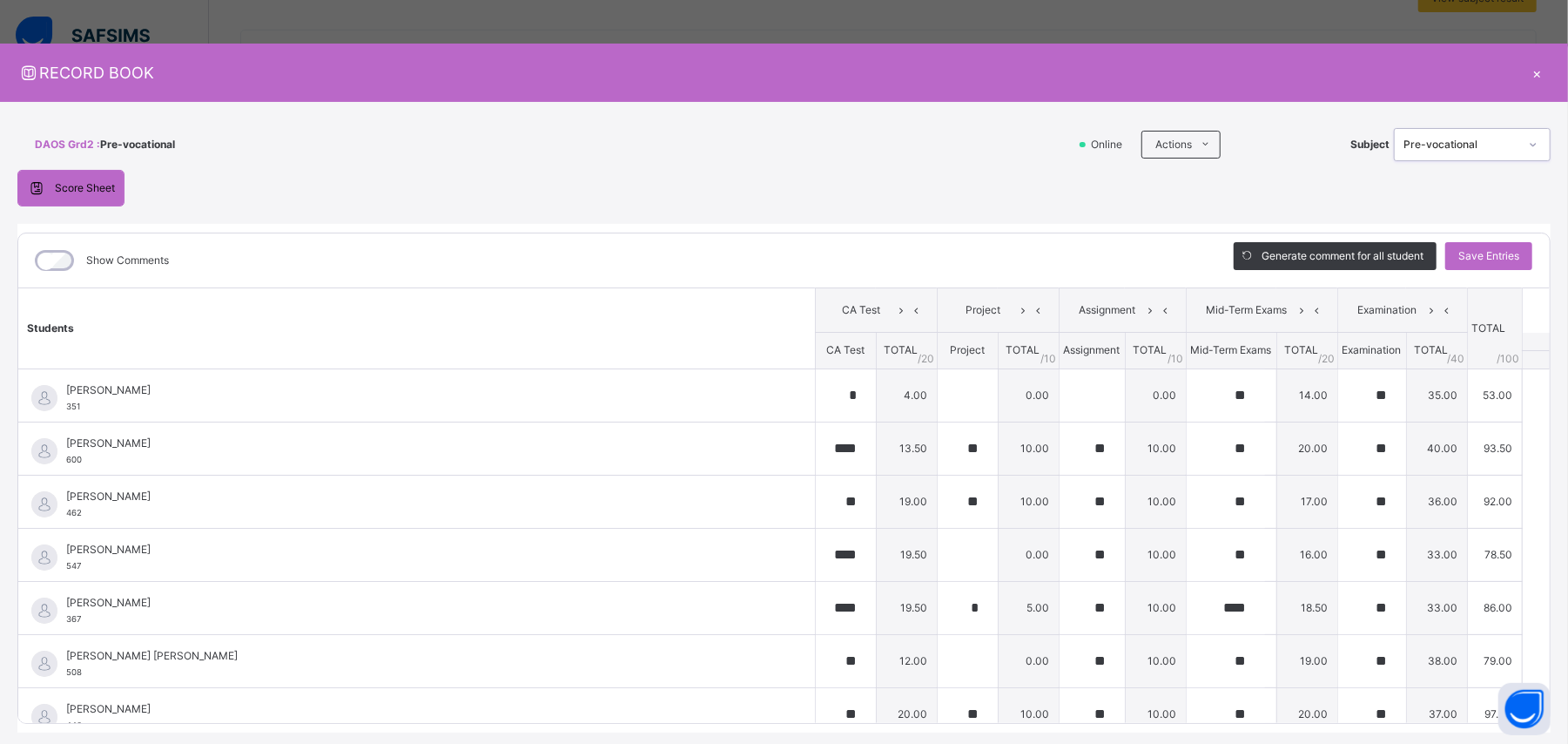
click at [940, 143] on icon at bounding box center [1533, 144] width 10 height 17
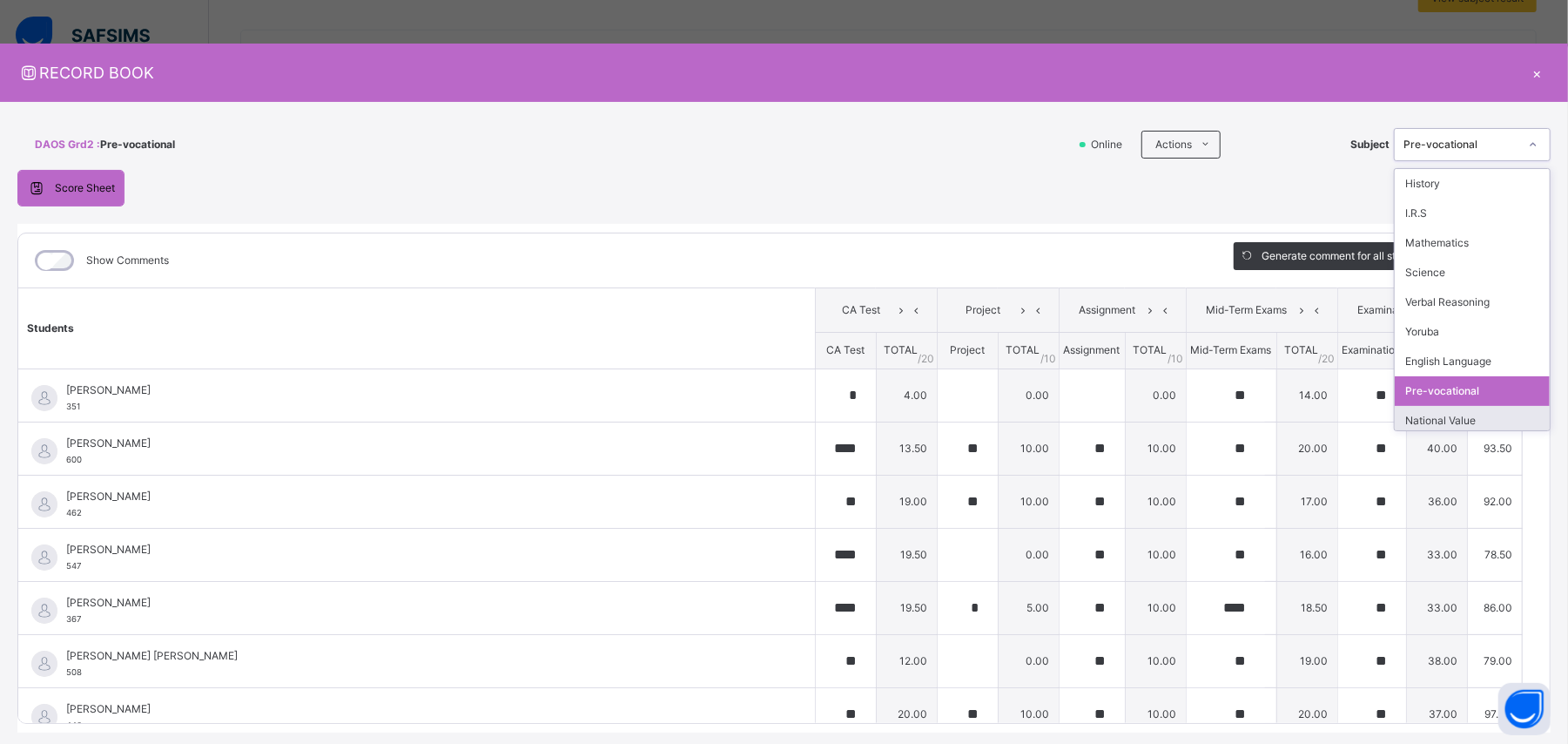
click at [940, 422] on div "National Value" at bounding box center [1472, 421] width 155 height 30
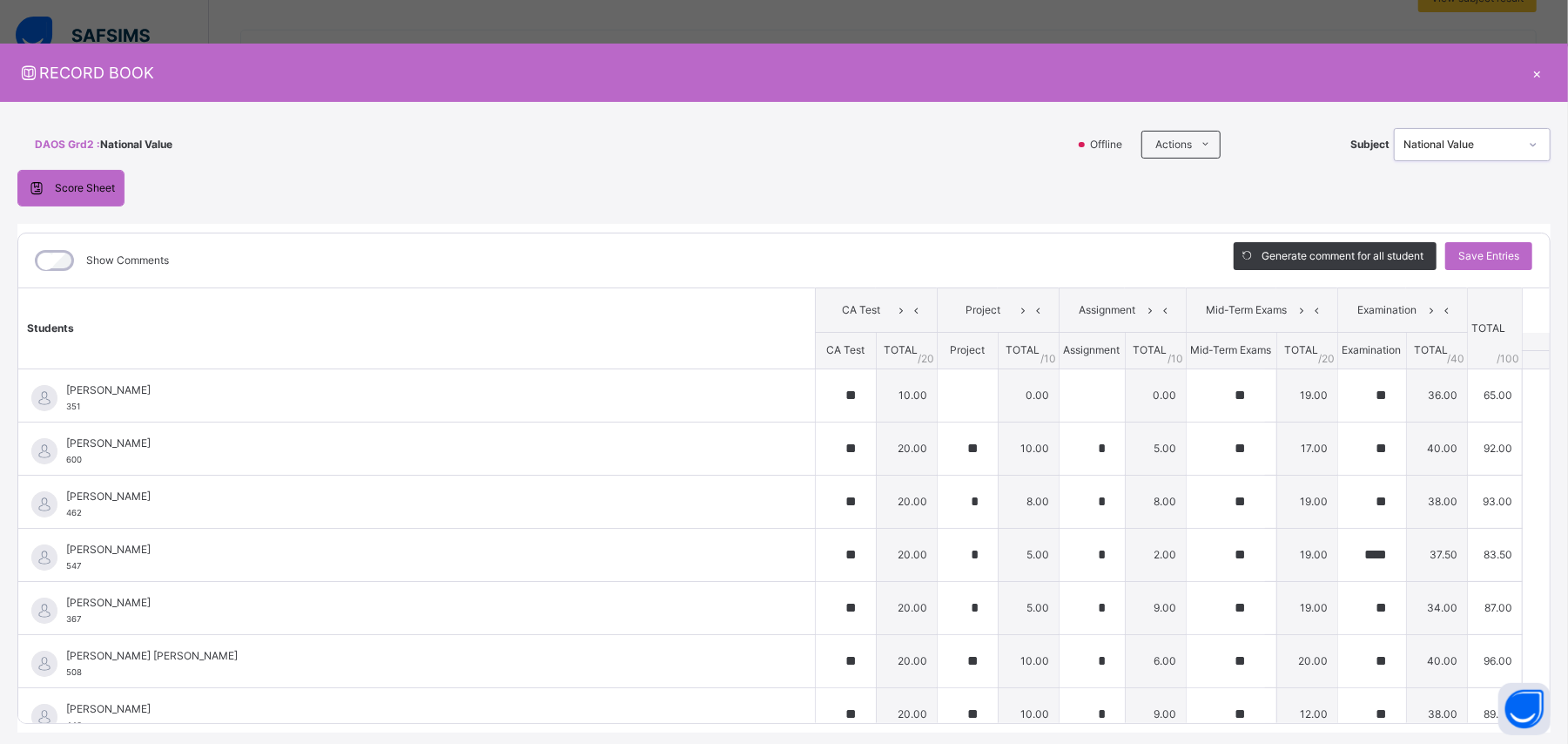
click at [940, 143] on icon at bounding box center [1533, 144] width 10 height 17
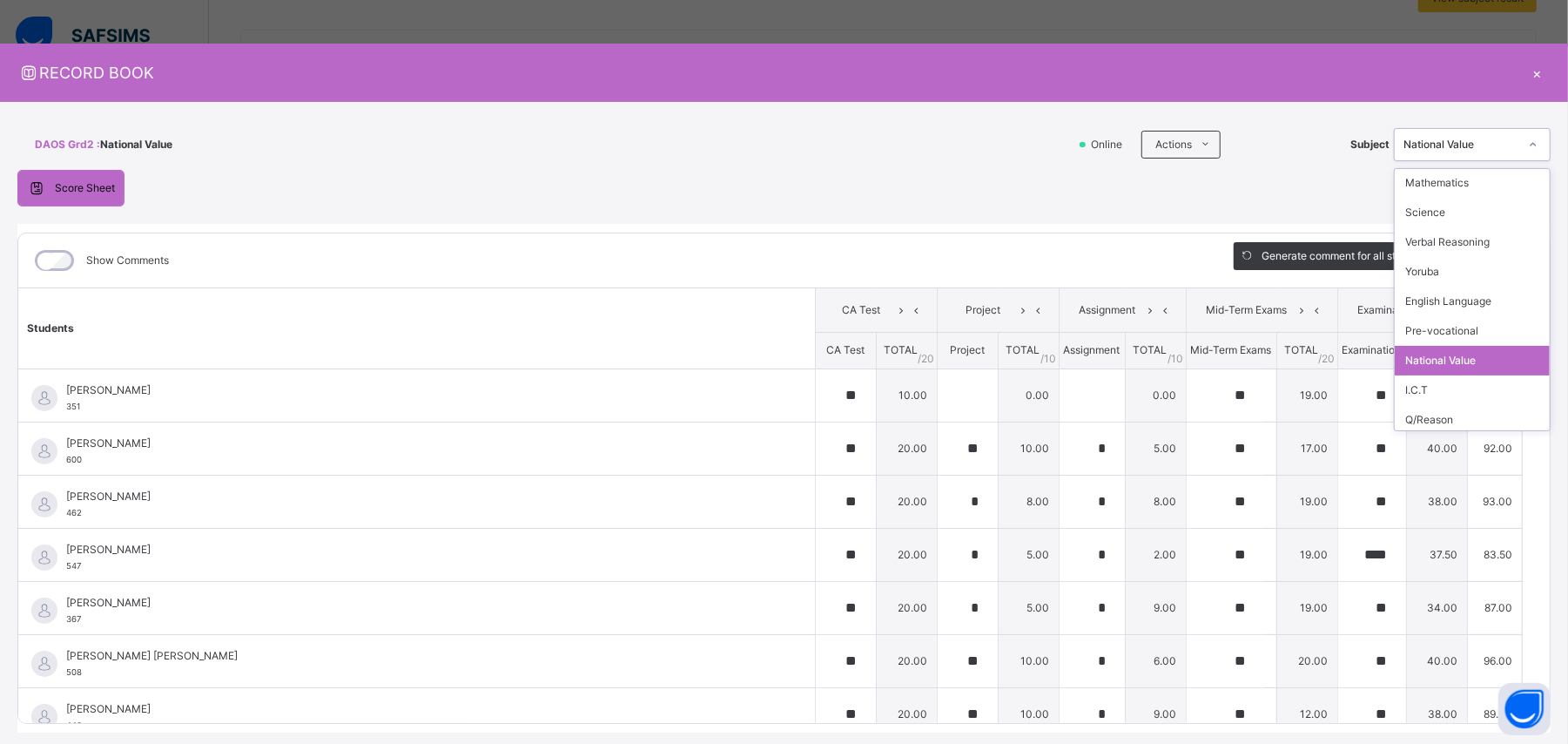
scroll to position [64, 0]
click at [940, 391] on div "I.C.T" at bounding box center [1472, 387] width 155 height 30
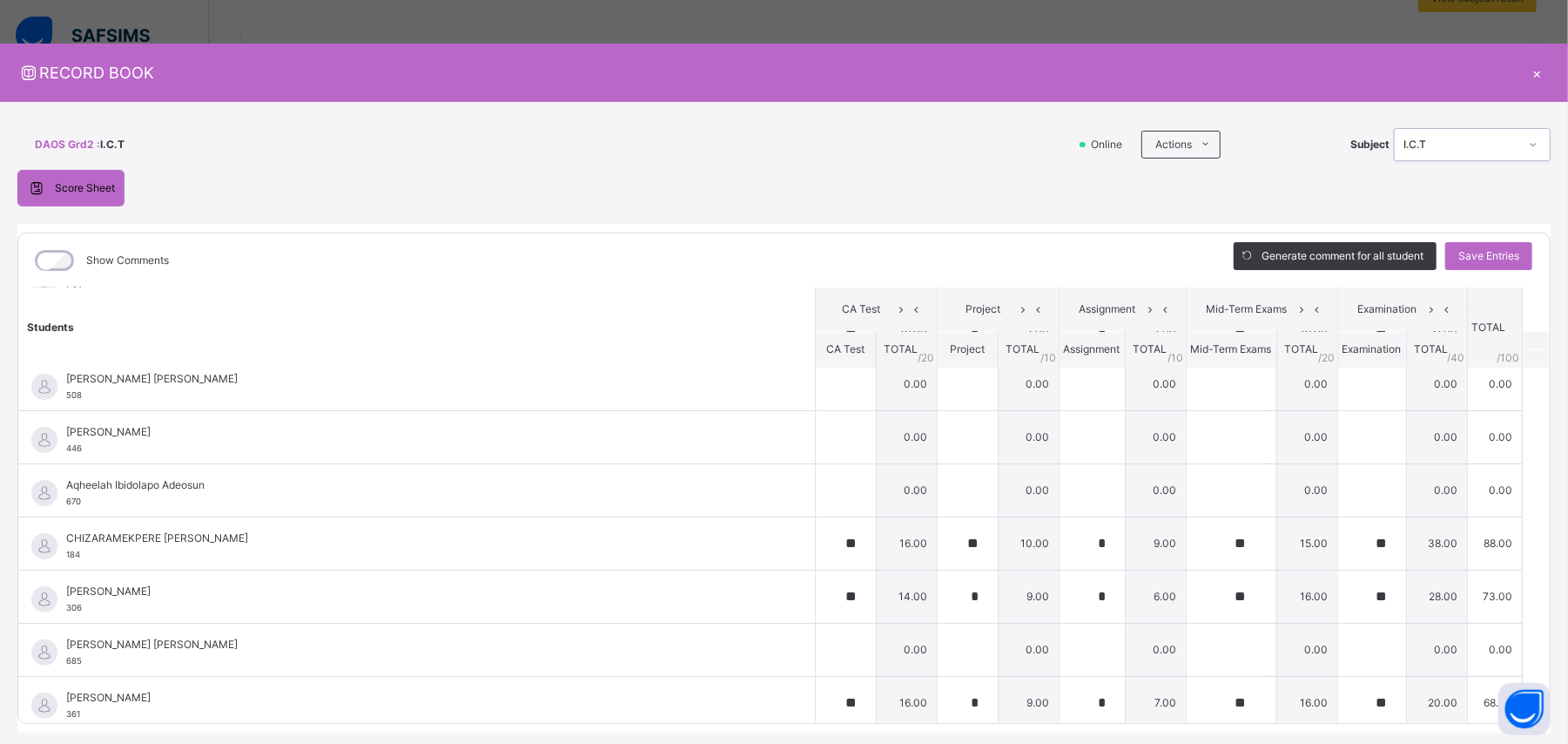
scroll to position [326, 0]
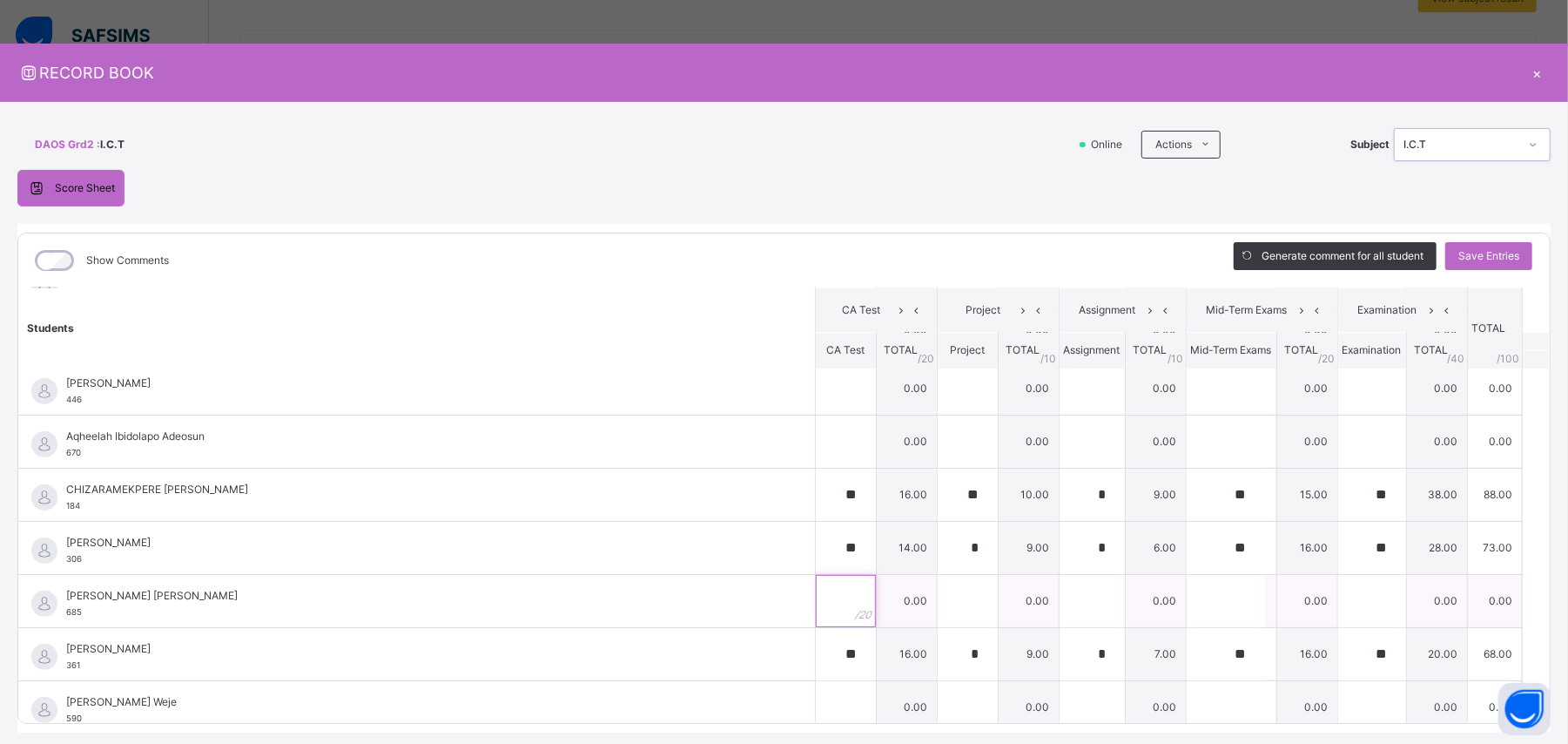
click at [816, 446] on input "text" at bounding box center [846, 601] width 60 height 52
click at [940, 446] on input "text" at bounding box center [1226, 601] width 78 height 52
click at [938, 446] on input "text" at bounding box center [968, 601] width 60 height 52
click at [940, 446] on input "text" at bounding box center [1092, 601] width 65 height 52
click at [940, 446] on input "text" at bounding box center [1372, 601] width 68 height 52
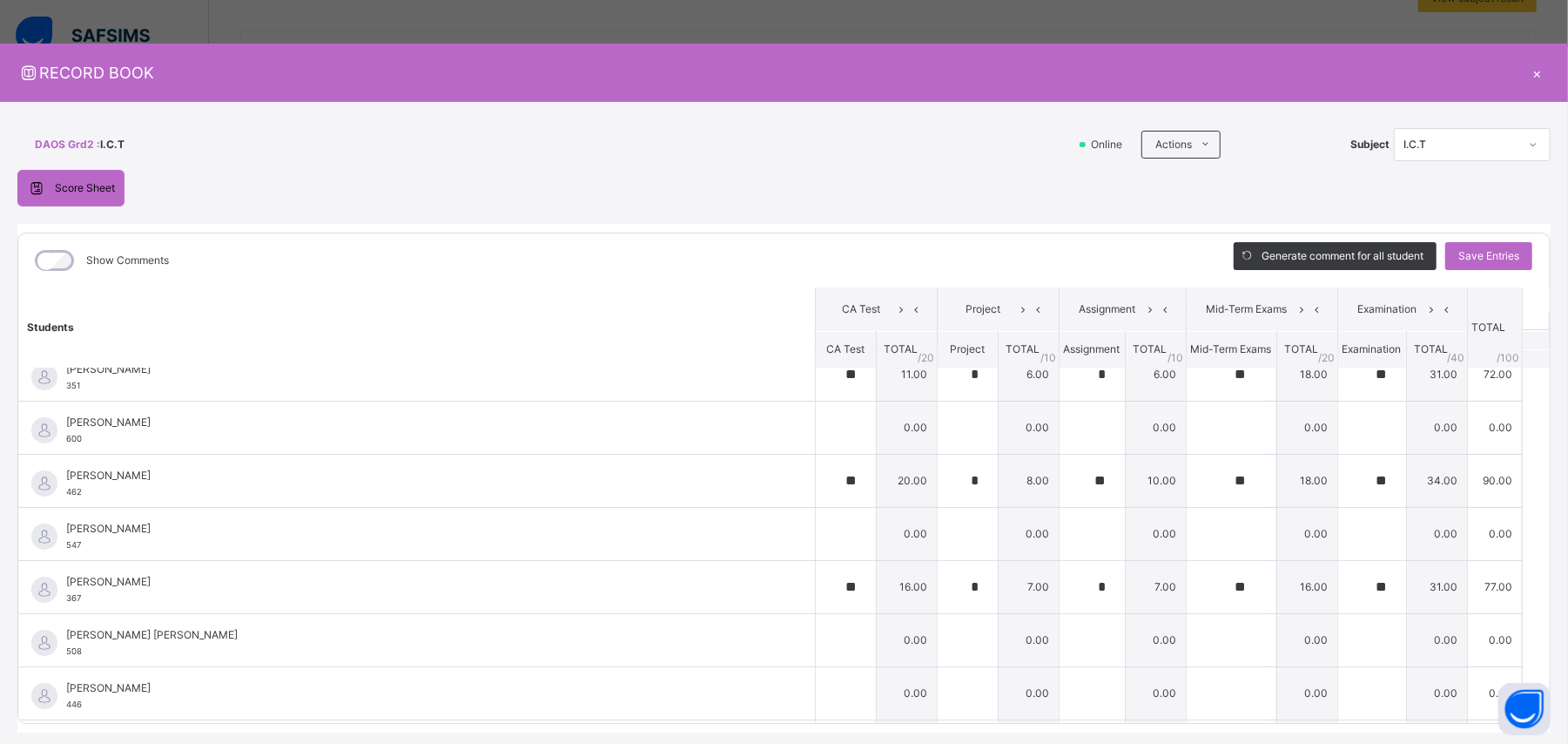
scroll to position [0, 0]
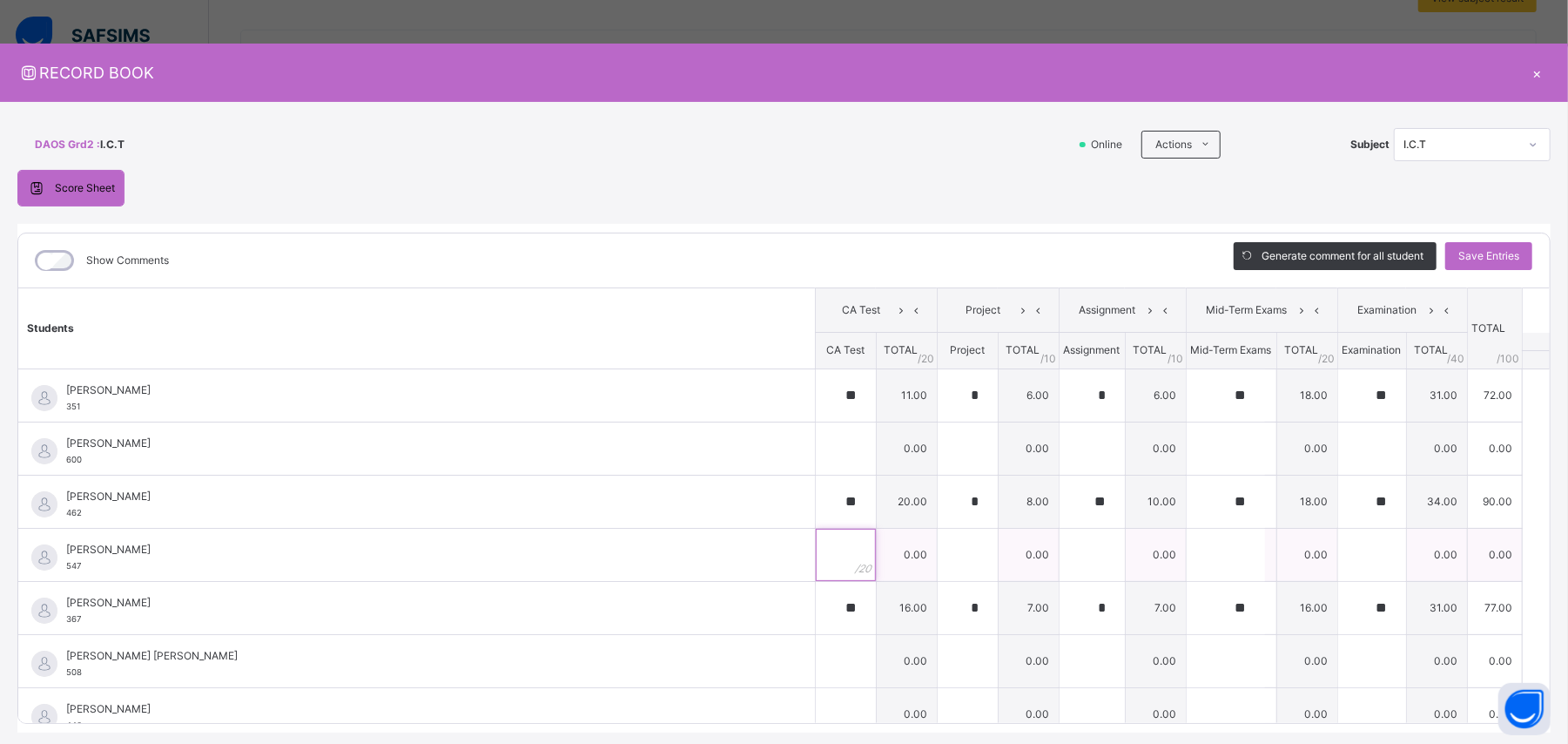
click at [816, 446] on input "text" at bounding box center [846, 554] width 60 height 52
click at [940, 446] on input "text" at bounding box center [968, 554] width 60 height 52
click at [940, 446] on input "text" at bounding box center [1092, 554] width 65 height 52
click at [940, 446] on input "text" at bounding box center [1226, 554] width 78 height 52
click at [940, 446] on input "text" at bounding box center [1372, 554] width 68 height 52
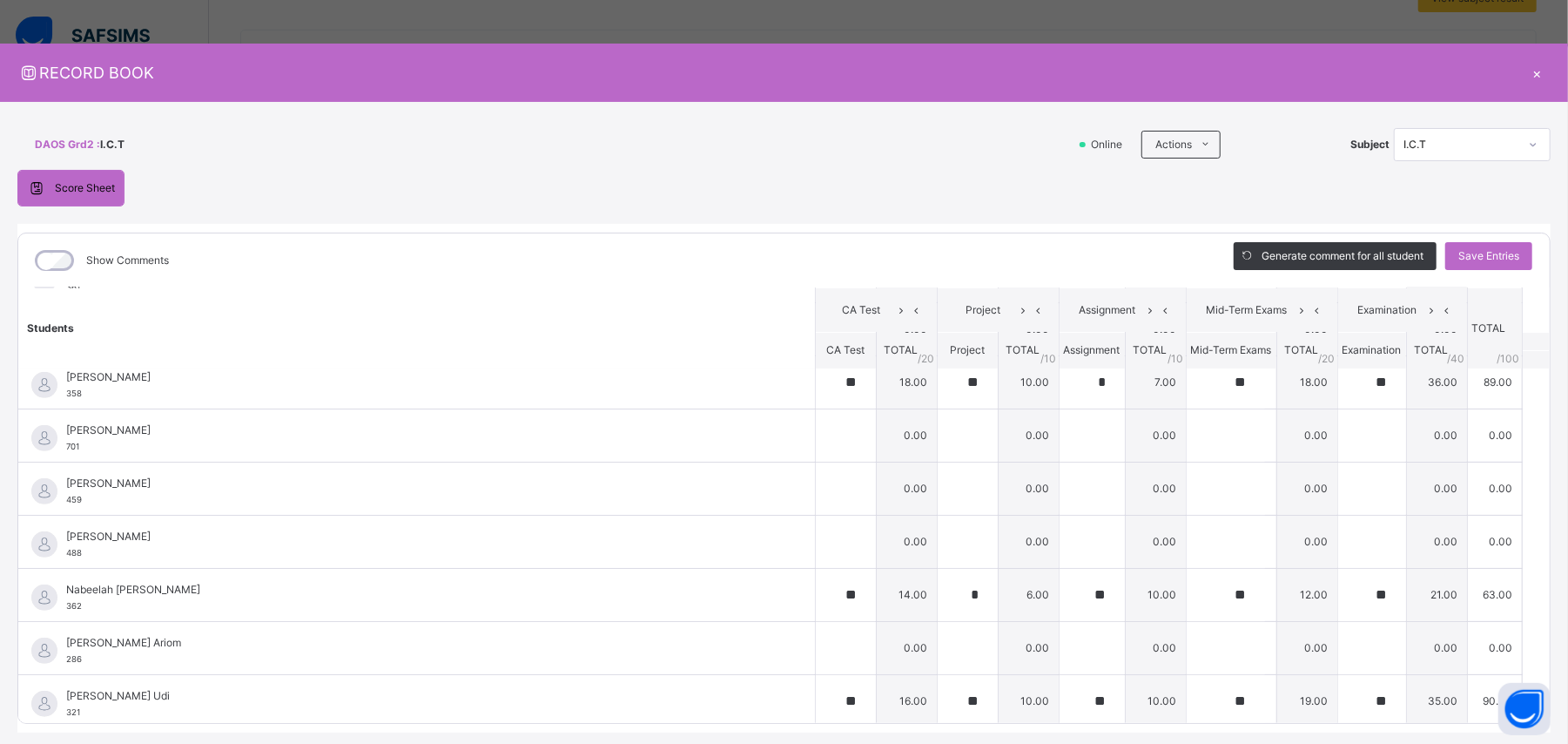
scroll to position [711, 0]
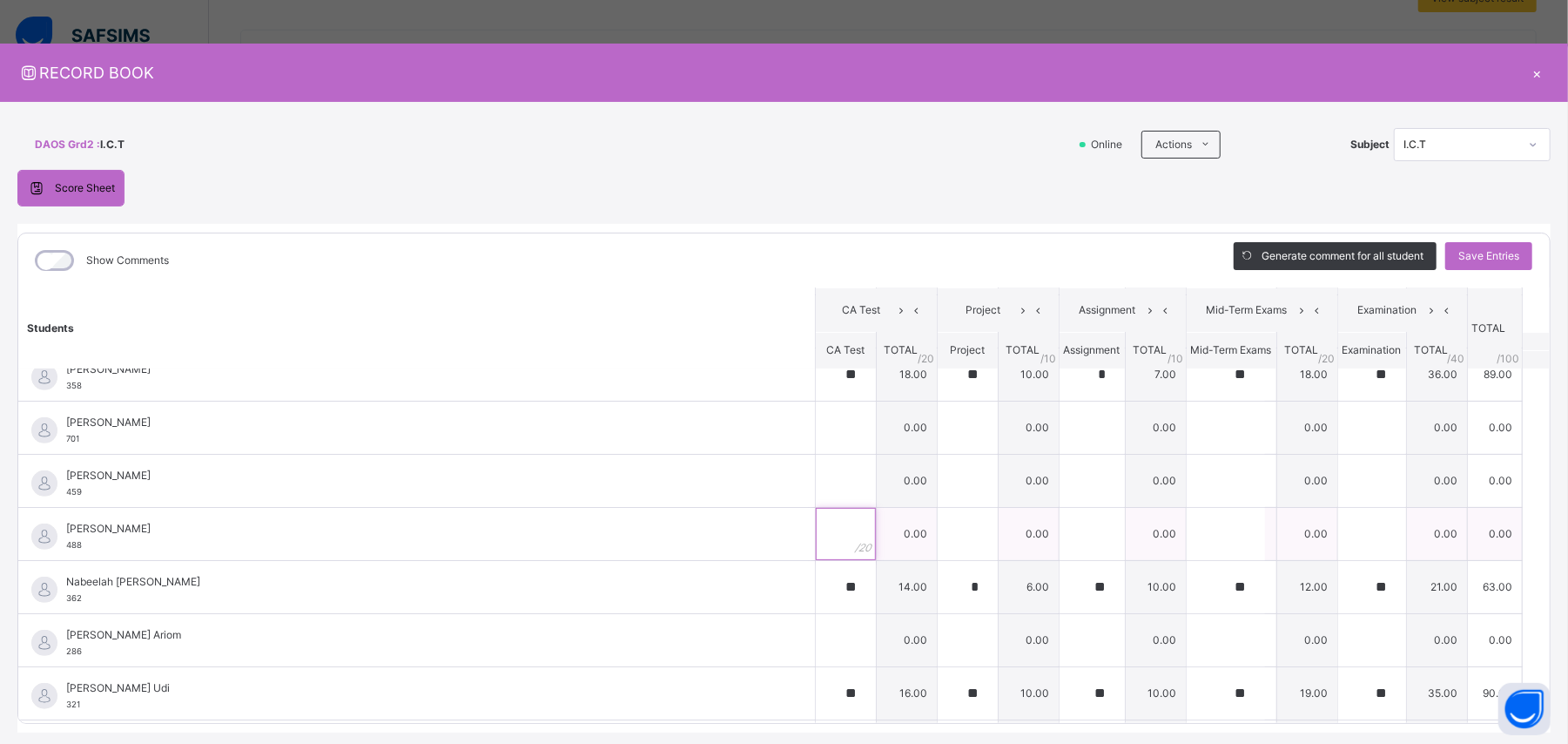
click at [816, 446] on input "text" at bounding box center [846, 534] width 60 height 52
click at [938, 446] on input "text" at bounding box center [968, 534] width 60 height 52
click at [940, 446] on input "text" at bounding box center [1092, 534] width 65 height 52
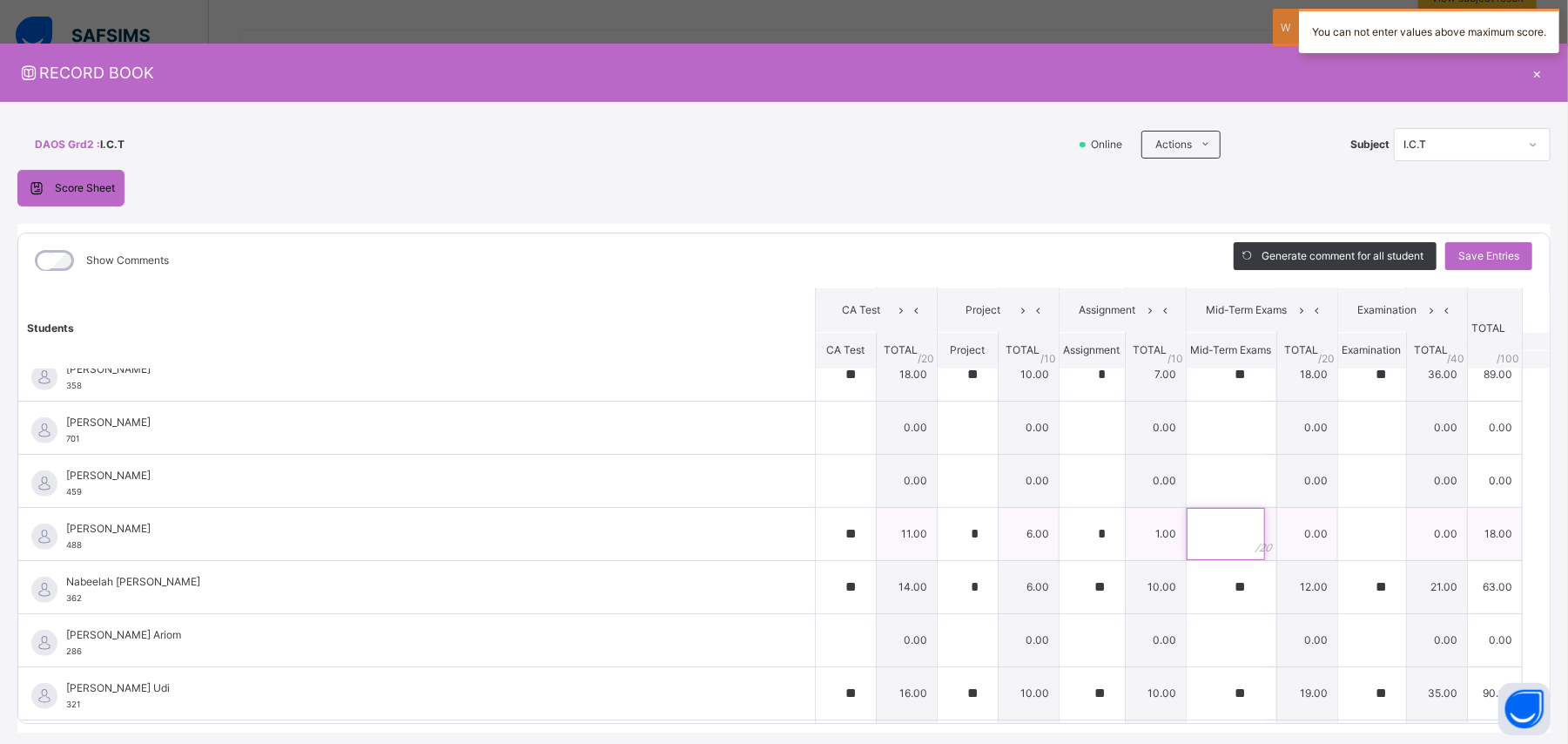
click at [940, 446] on input "text" at bounding box center [1226, 534] width 78 height 52
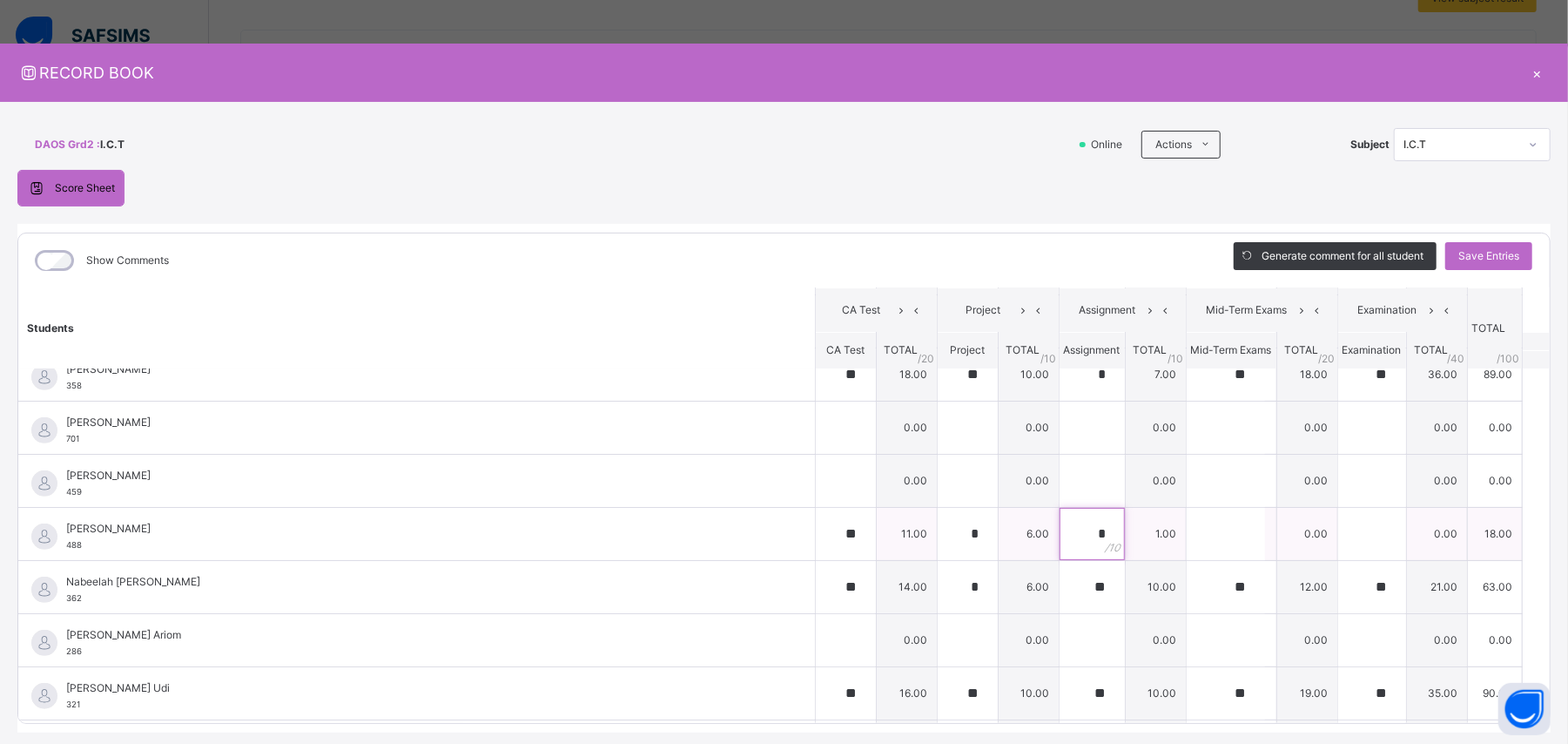
click at [940, 446] on div "*" at bounding box center [1092, 534] width 65 height 52
click at [940, 446] on input "text" at bounding box center [1226, 534] width 78 height 52
click at [940, 446] on input "text" at bounding box center [1372, 534] width 68 height 52
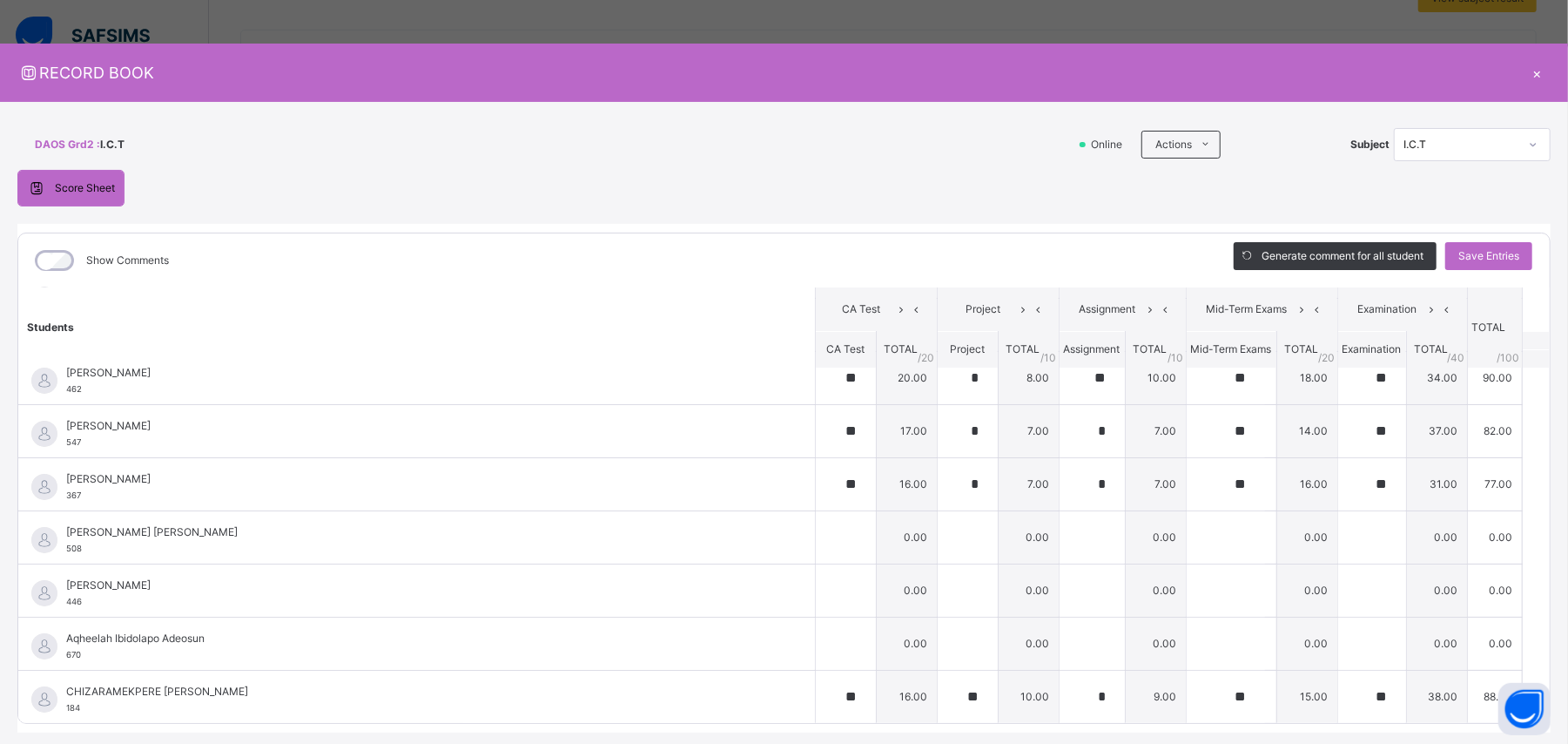
scroll to position [120, 0]
click at [816, 446] on input "text" at bounding box center [846, 541] width 60 height 52
click at [938, 446] on input "text" at bounding box center [968, 541] width 60 height 52
click at [940, 446] on input "text" at bounding box center [1092, 541] width 65 height 52
click at [940, 446] on input "text" at bounding box center [1226, 541] width 78 height 52
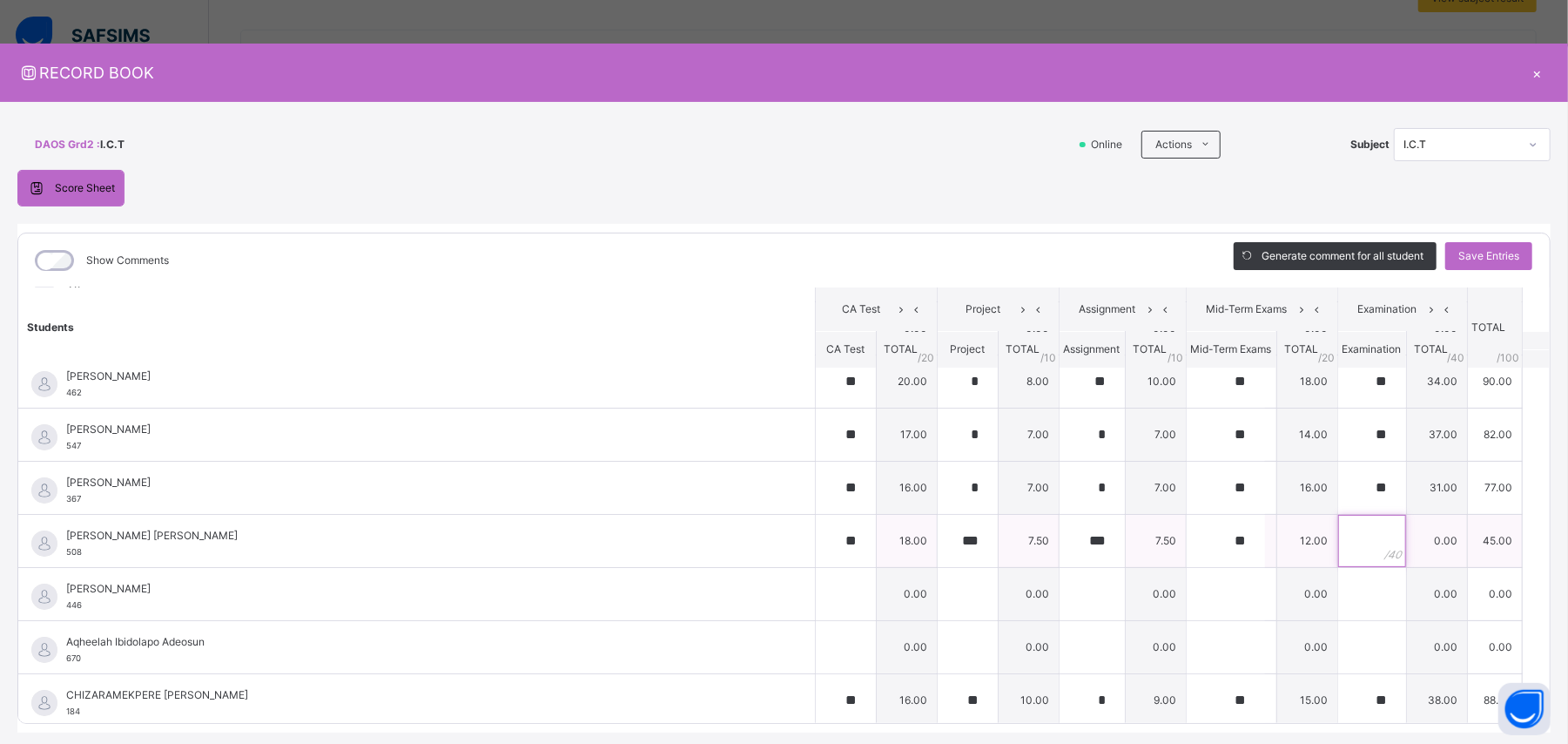
click at [940, 446] on input "text" at bounding box center [1372, 541] width 68 height 52
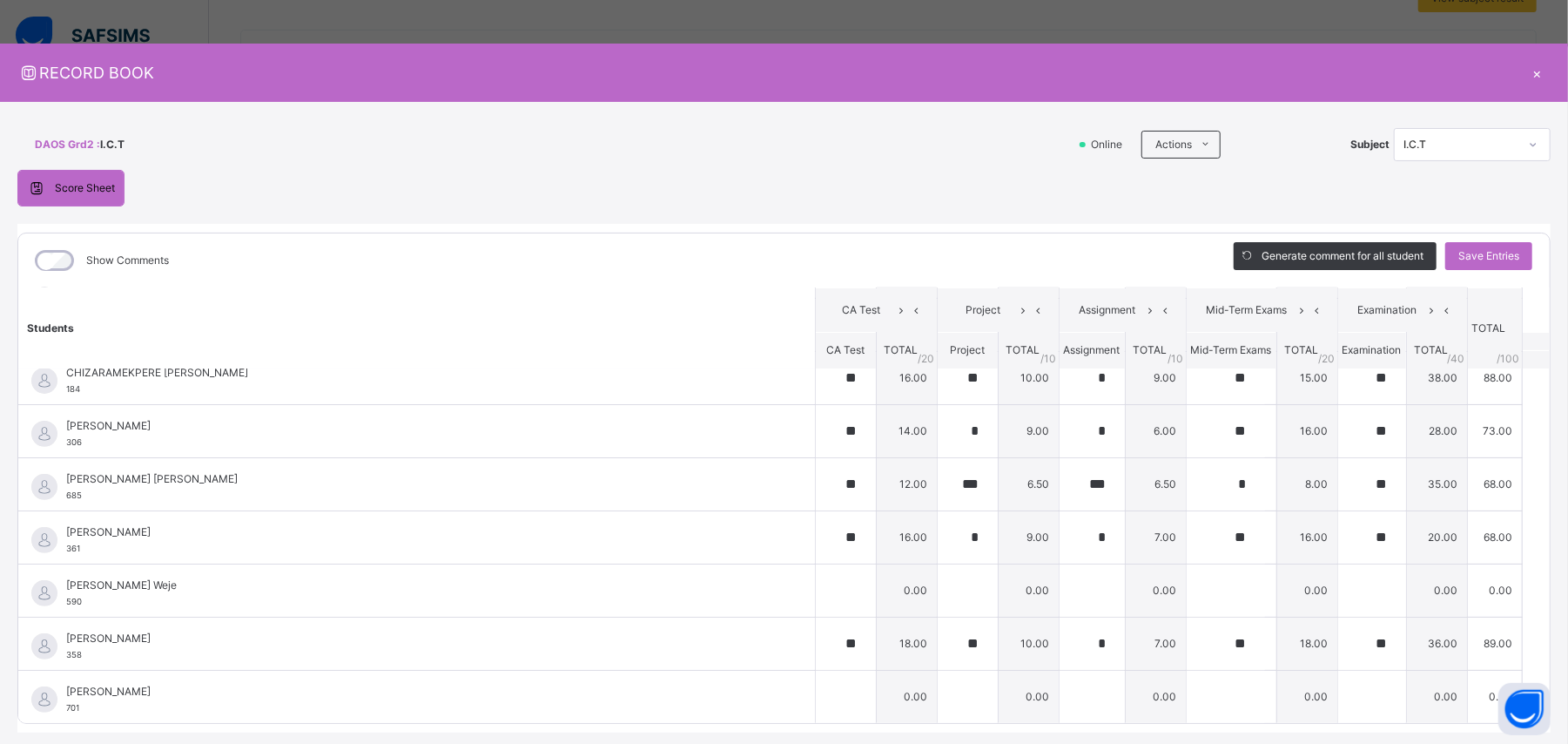
scroll to position [454, 0]
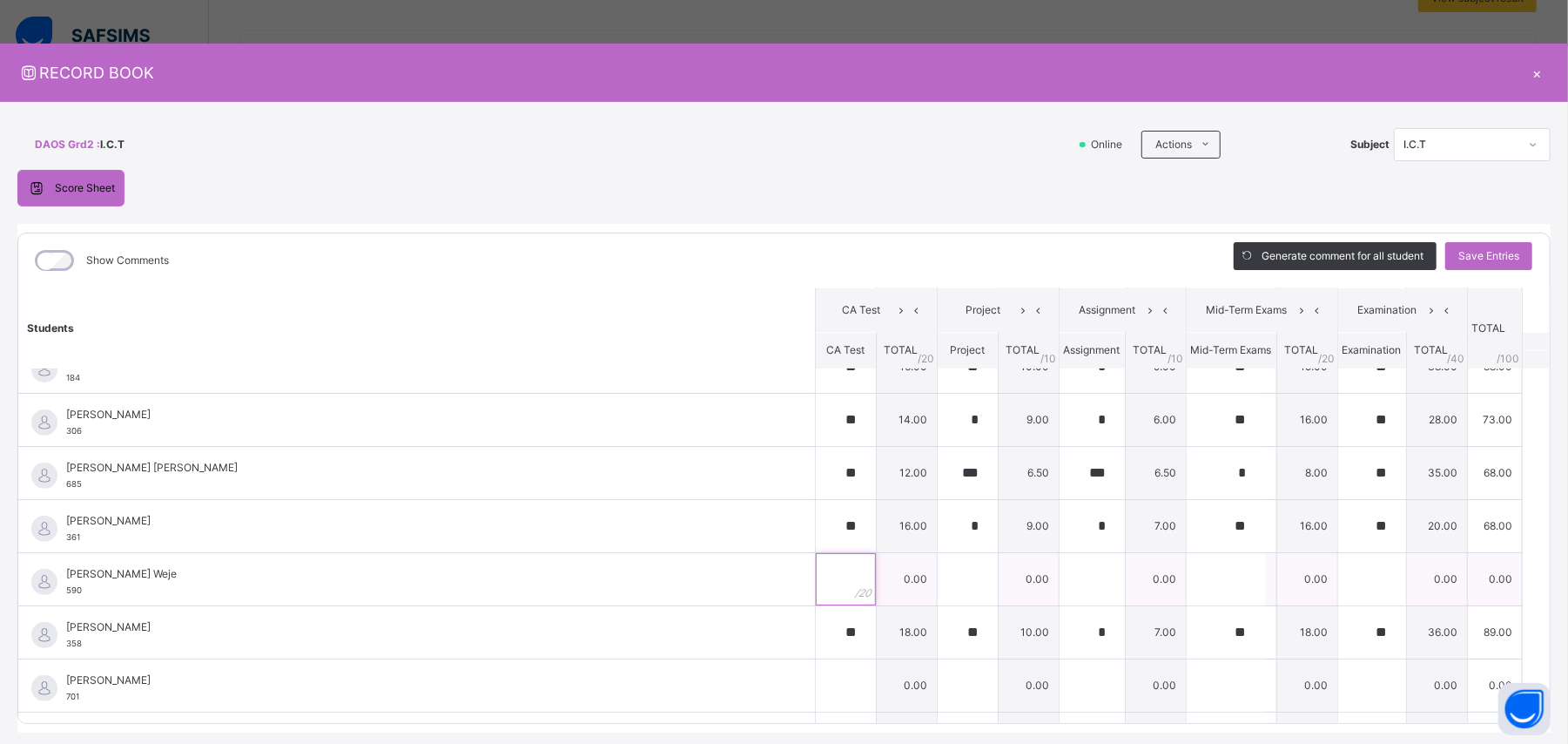
click at [816, 446] on input "text" at bounding box center [846, 579] width 60 height 52
click at [938, 446] on input "text" at bounding box center [968, 579] width 60 height 52
click at [940, 446] on input "text" at bounding box center [1092, 579] width 65 height 52
click at [940, 446] on input "text" at bounding box center [1226, 579] width 78 height 52
click at [940, 446] on input "text" at bounding box center [1372, 579] width 68 height 52
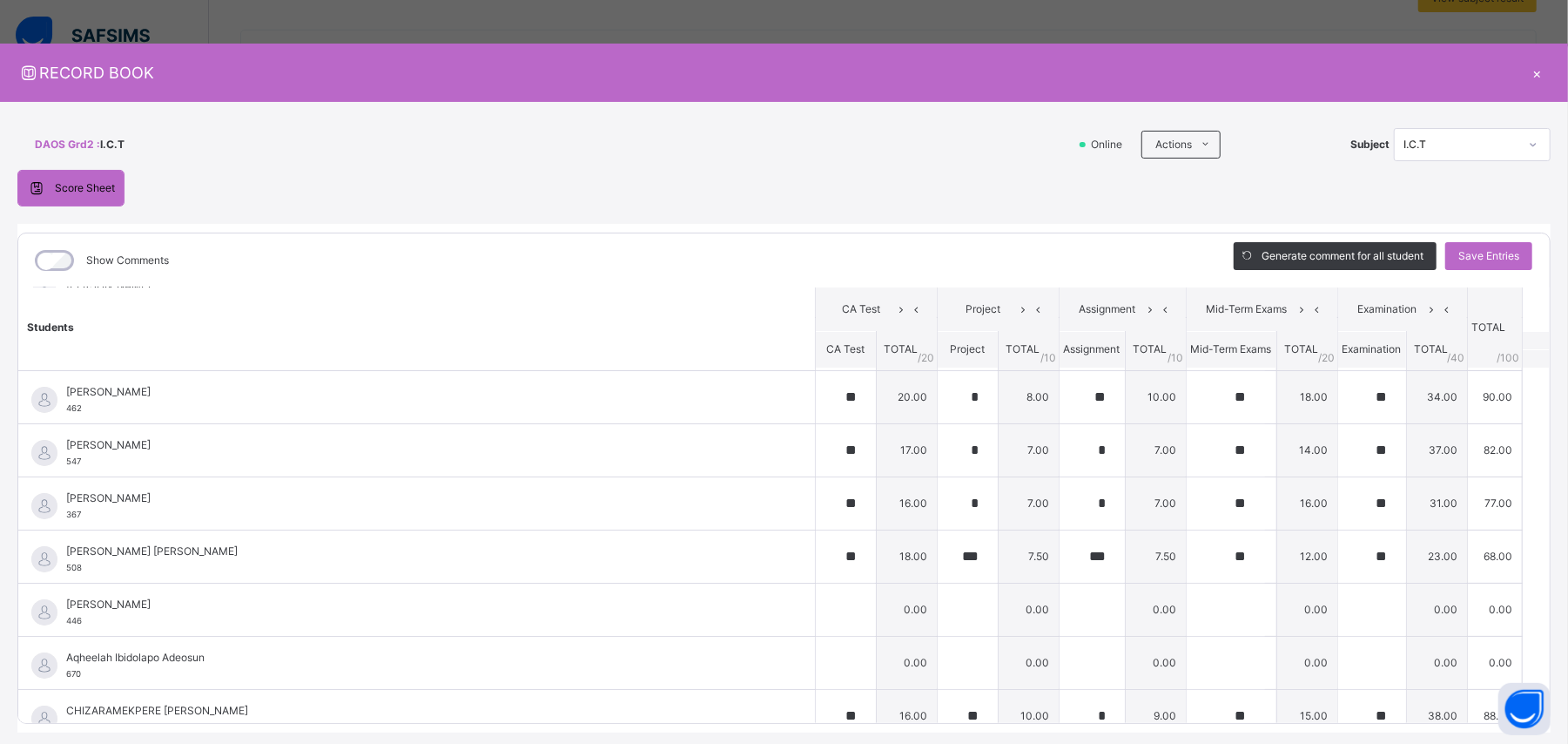
scroll to position [64, 0]
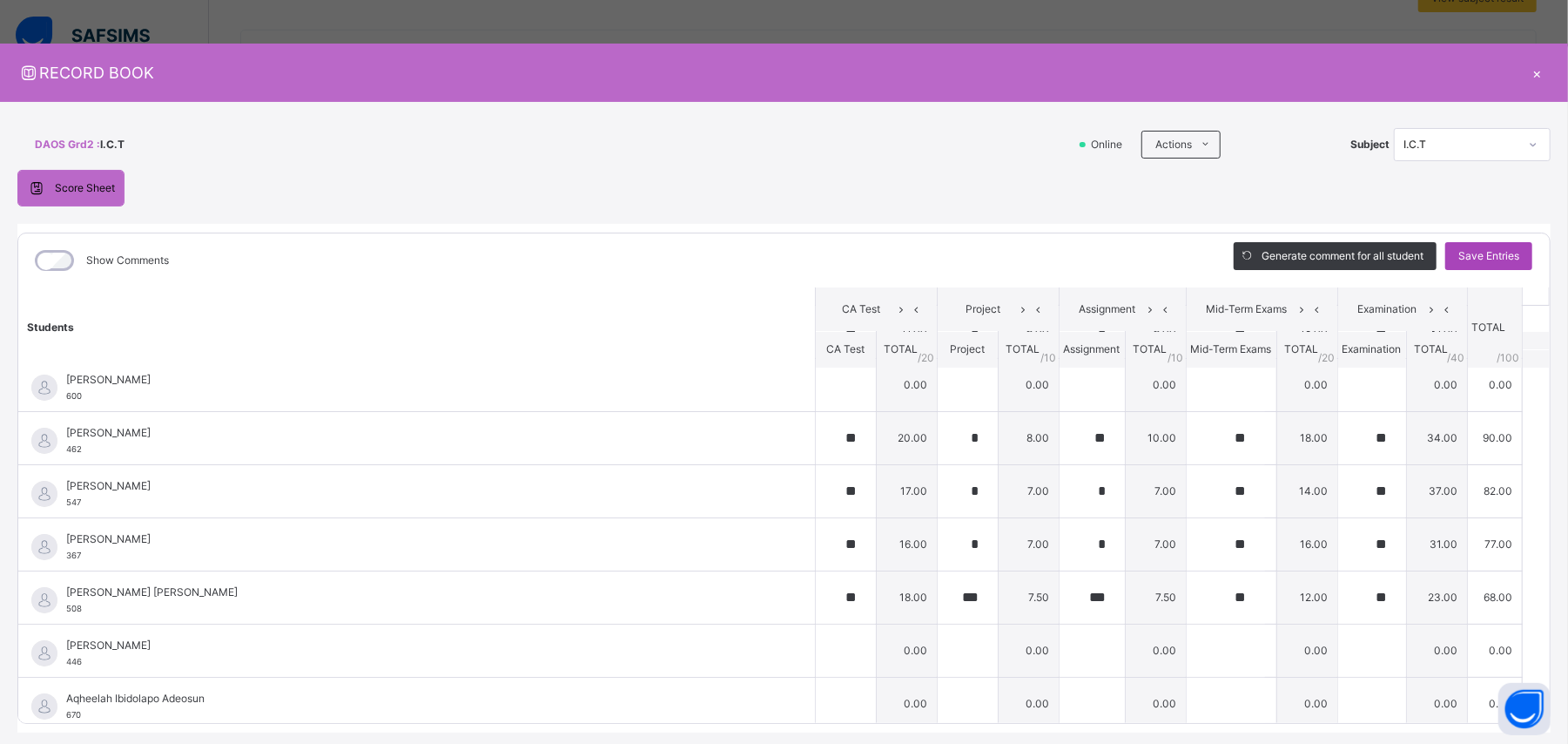
click at [940, 252] on span "Save Entries" at bounding box center [1488, 256] width 61 height 16
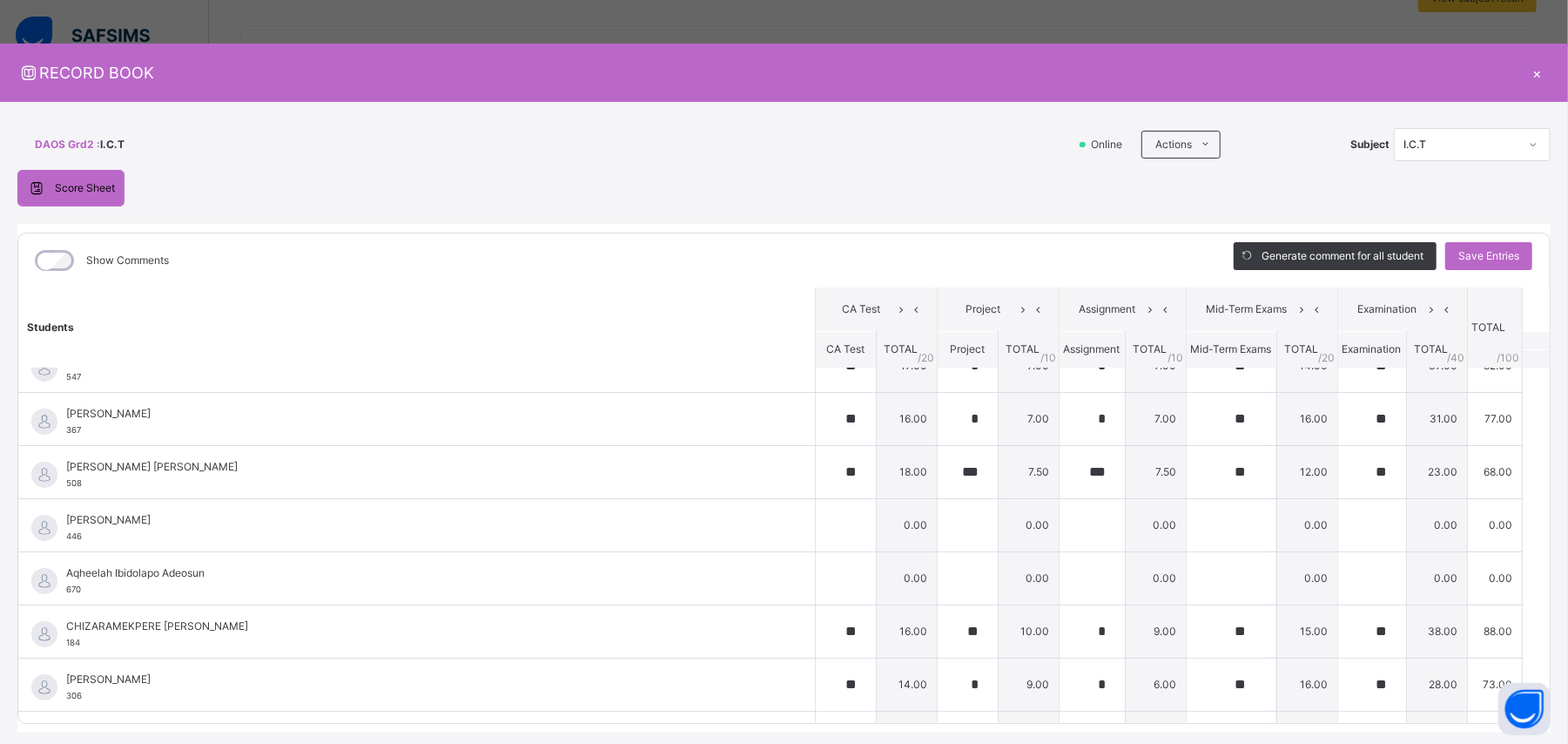
scroll to position [205, 0]
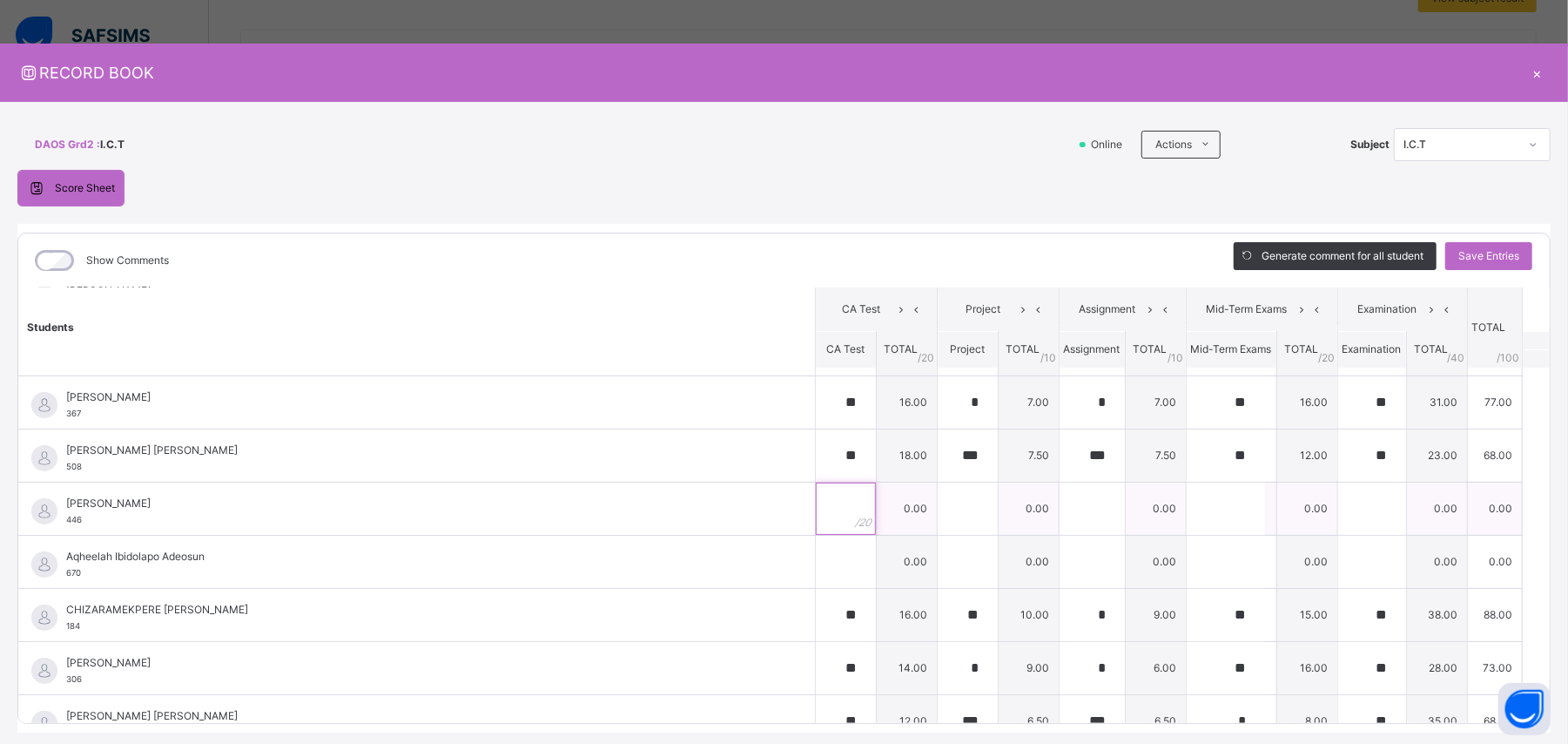
click at [816, 446] on input "text" at bounding box center [846, 508] width 60 height 52
click at [939, 446] on input "text" at bounding box center [968, 508] width 60 height 52
click at [940, 446] on input "text" at bounding box center [1092, 508] width 65 height 52
click at [940, 446] on input "text" at bounding box center [1226, 508] width 78 height 52
click at [940, 446] on input "text" at bounding box center [1372, 508] width 68 height 52
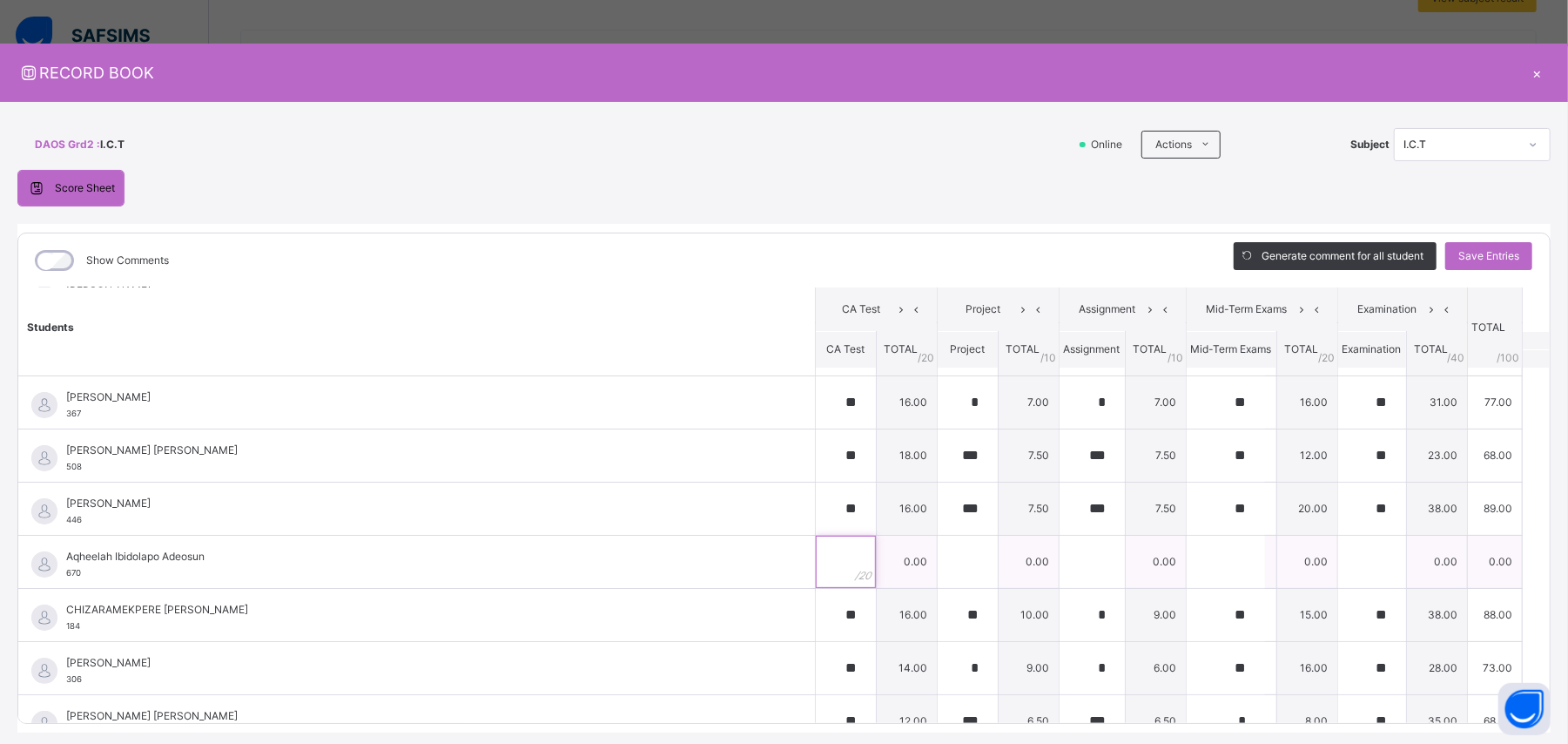
click at [816, 446] on input "text" at bounding box center [846, 561] width 60 height 52
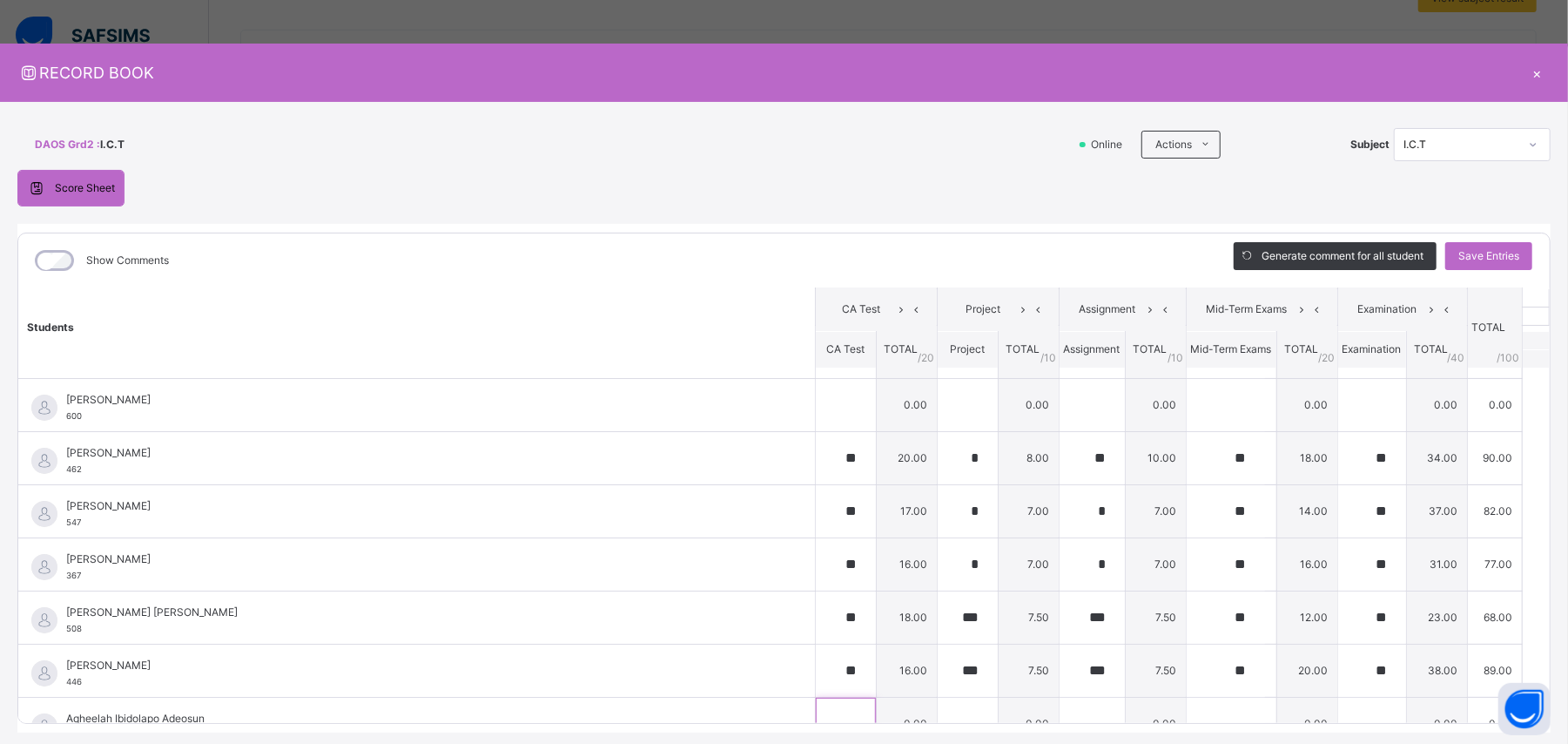
scroll to position [0, 0]
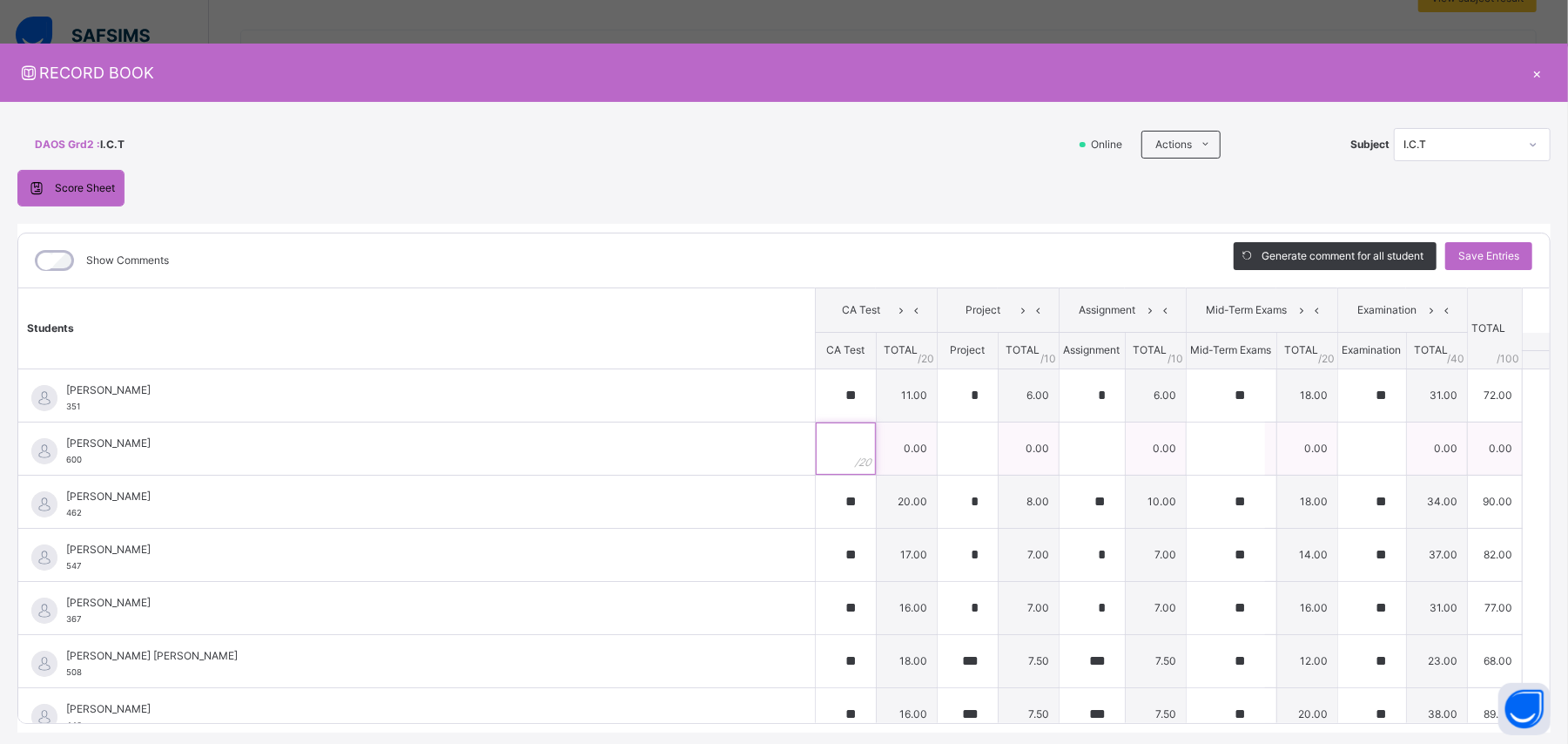
click at [816, 446] on input "text" at bounding box center [846, 448] width 60 height 52
click at [938, 446] on input "text" at bounding box center [968, 448] width 60 height 52
click at [940, 446] on input "text" at bounding box center [1092, 448] width 65 height 52
click at [940, 446] on input "text" at bounding box center [1226, 448] width 78 height 52
click at [940, 446] on input "text" at bounding box center [1372, 448] width 68 height 52
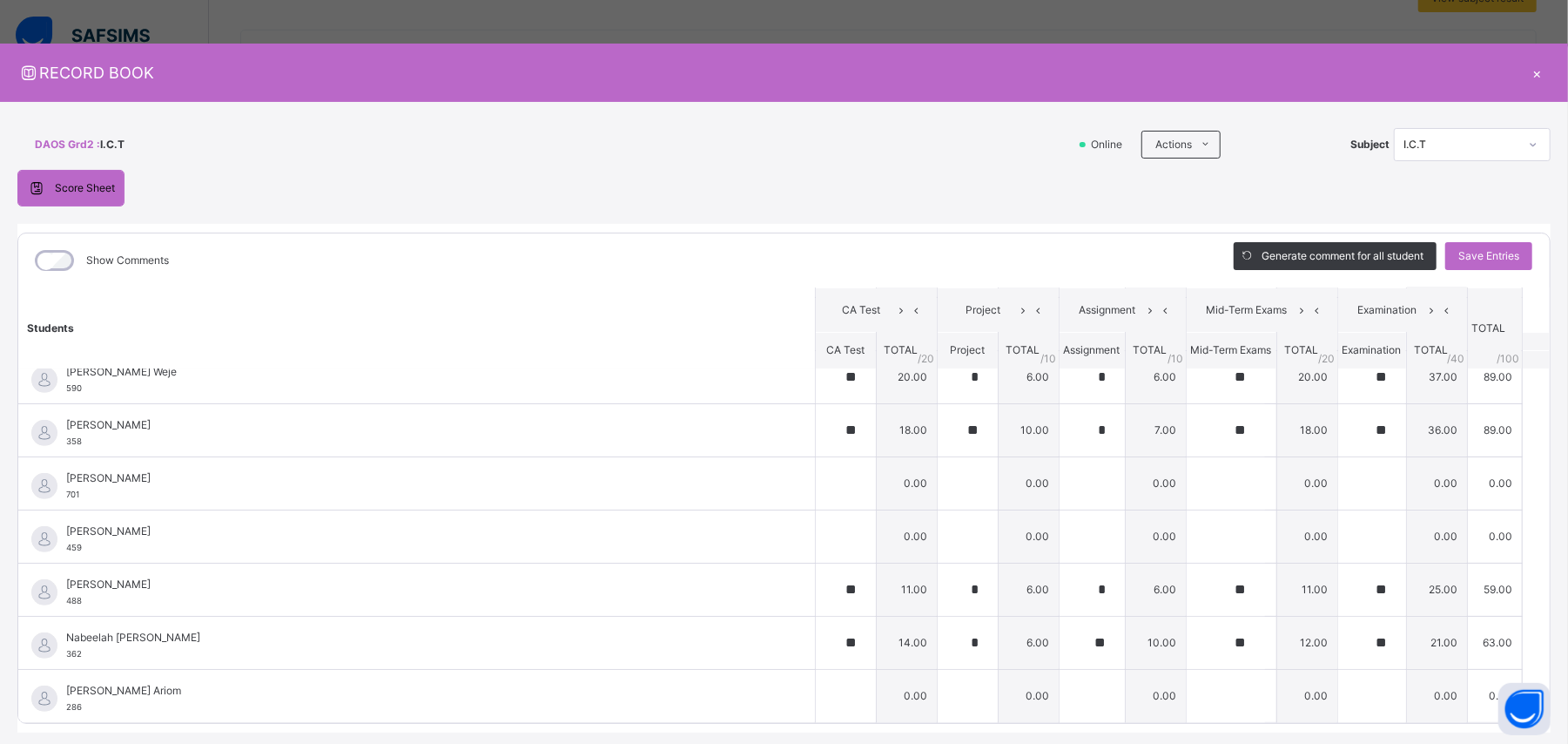
scroll to position [659, 0]
click at [816, 446] on input "text" at bounding box center [846, 533] width 60 height 52
click at [940, 446] on input "text" at bounding box center [968, 533] width 60 height 52
click at [940, 446] on input "text" at bounding box center [1092, 533] width 65 height 52
click at [940, 446] on input "text" at bounding box center [1226, 533] width 78 height 52
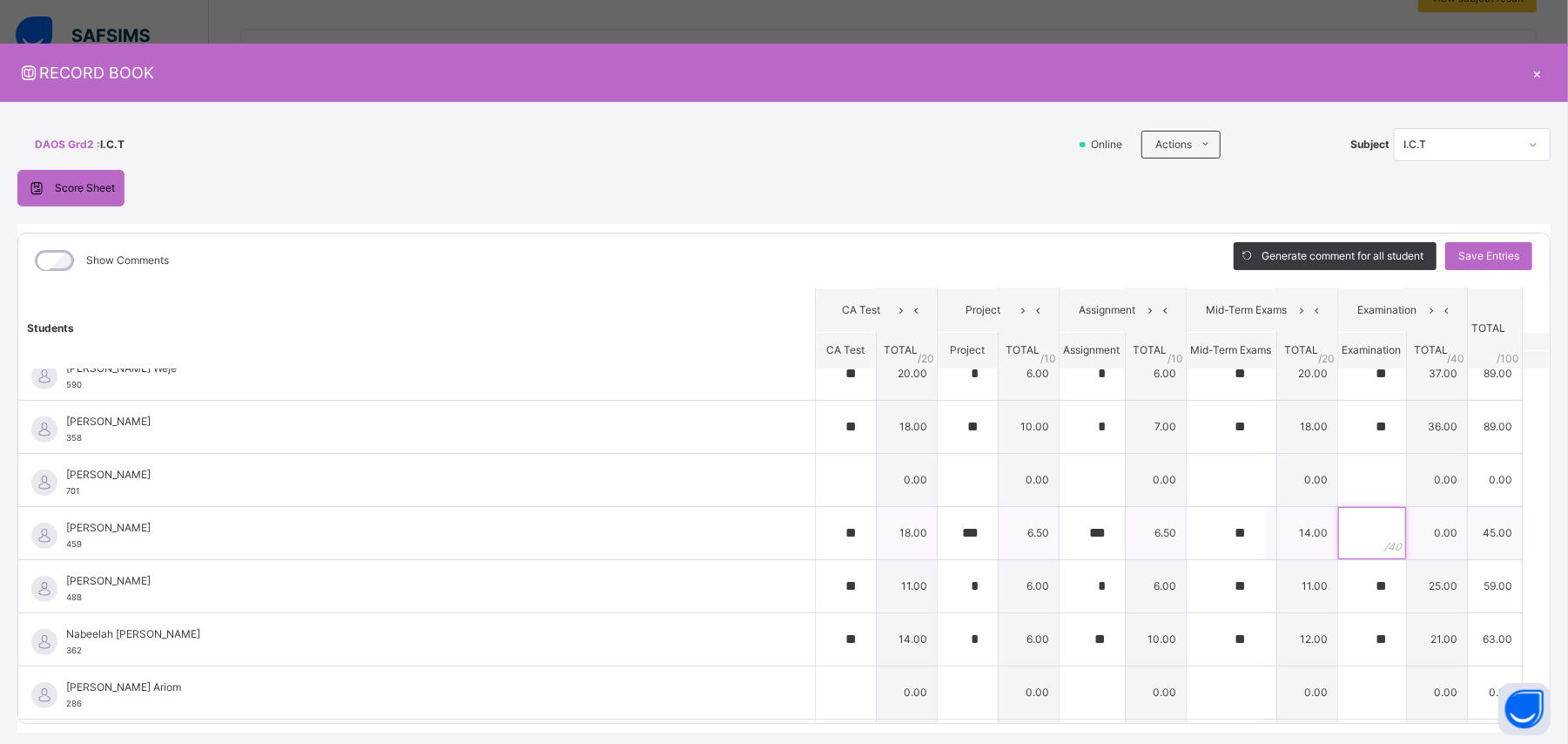
click at [940, 446] on input "text" at bounding box center [1372, 533] width 68 height 52
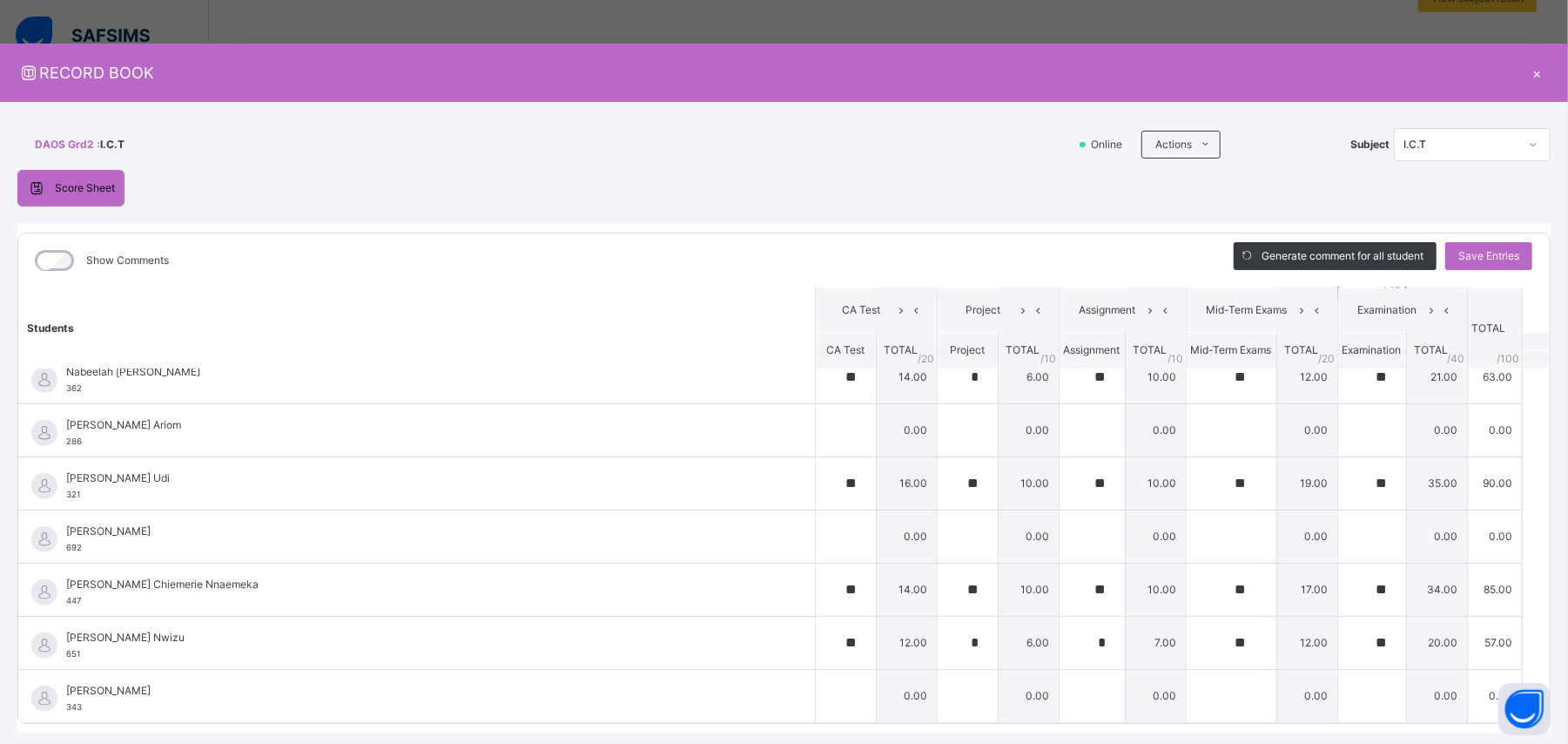
scroll to position [928, 0]
click at [816, 446] on input "text" at bounding box center [846, 536] width 60 height 52
click at [938, 446] on input "text" at bounding box center [968, 536] width 60 height 52
click at [940, 446] on input "text" at bounding box center [1092, 536] width 65 height 52
click at [940, 446] on input "text" at bounding box center [1226, 536] width 78 height 52
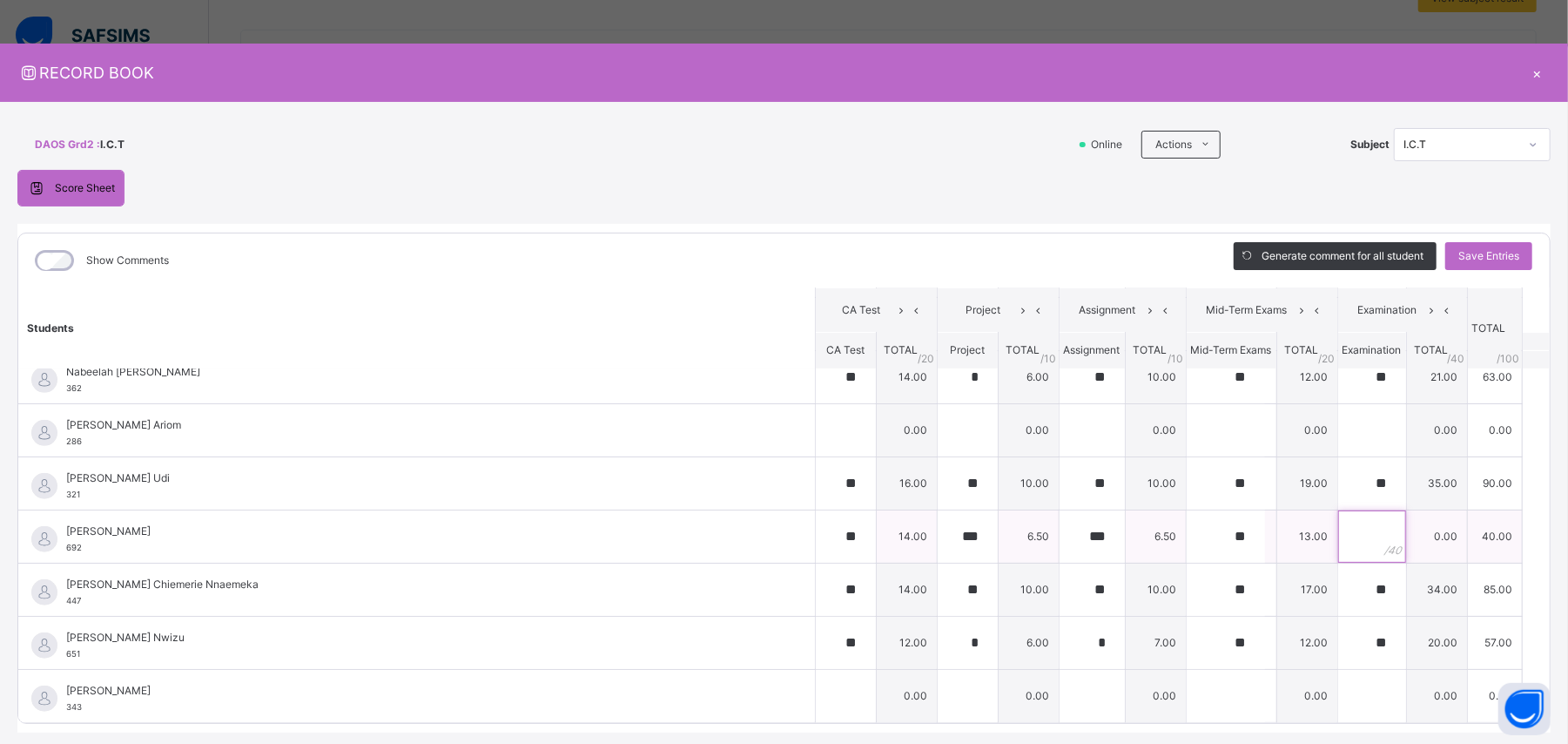
click at [940, 446] on input "text" at bounding box center [1372, 536] width 68 height 52
click at [819, 446] on div at bounding box center [846, 696] width 60 height 52
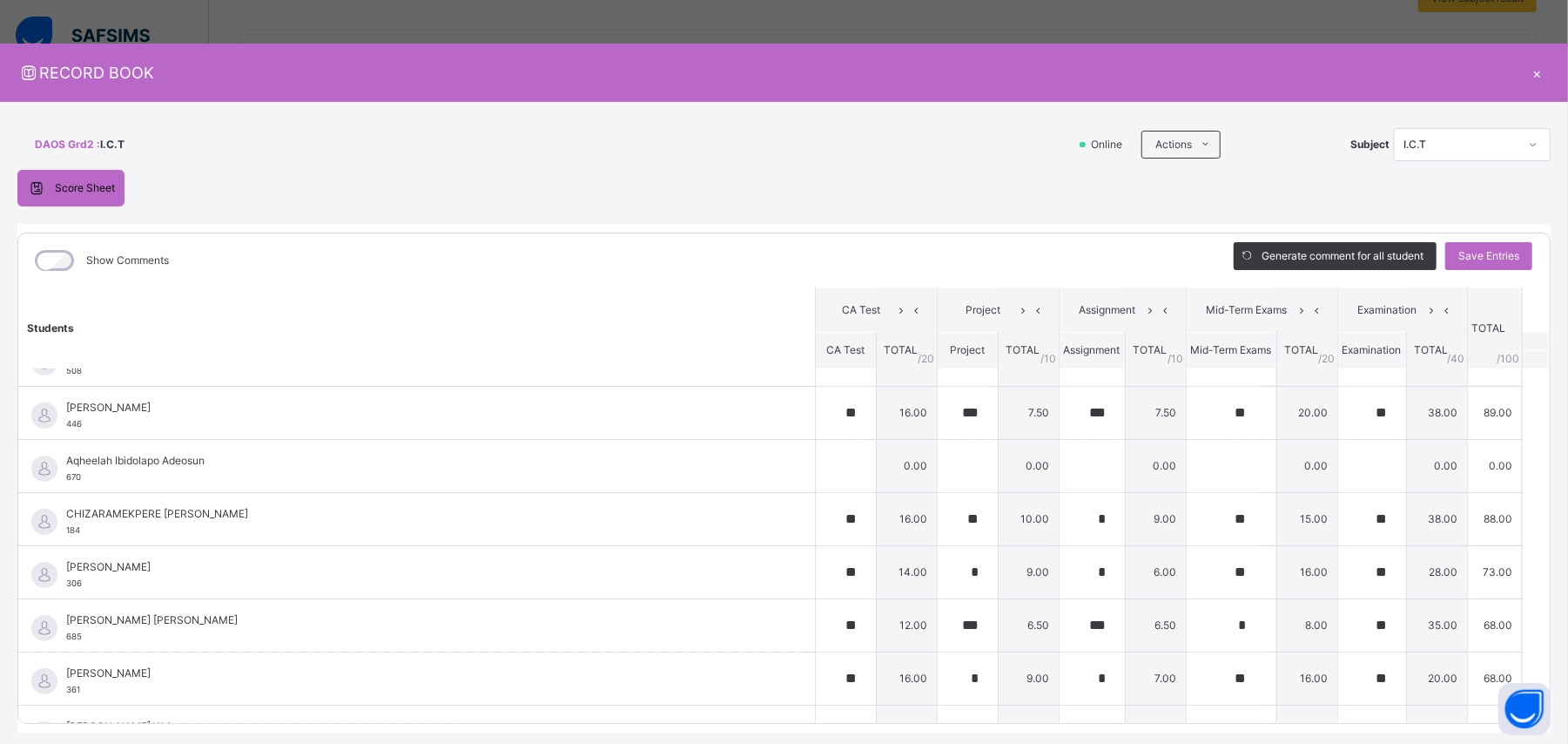
scroll to position [297, 0]
click at [816, 446] on input "text" at bounding box center [846, 470] width 60 height 52
click at [940, 446] on div at bounding box center [968, 470] width 60 height 52
click at [940, 446] on div at bounding box center [1092, 470] width 65 height 52
click at [940, 446] on input "text" at bounding box center [1226, 470] width 78 height 52
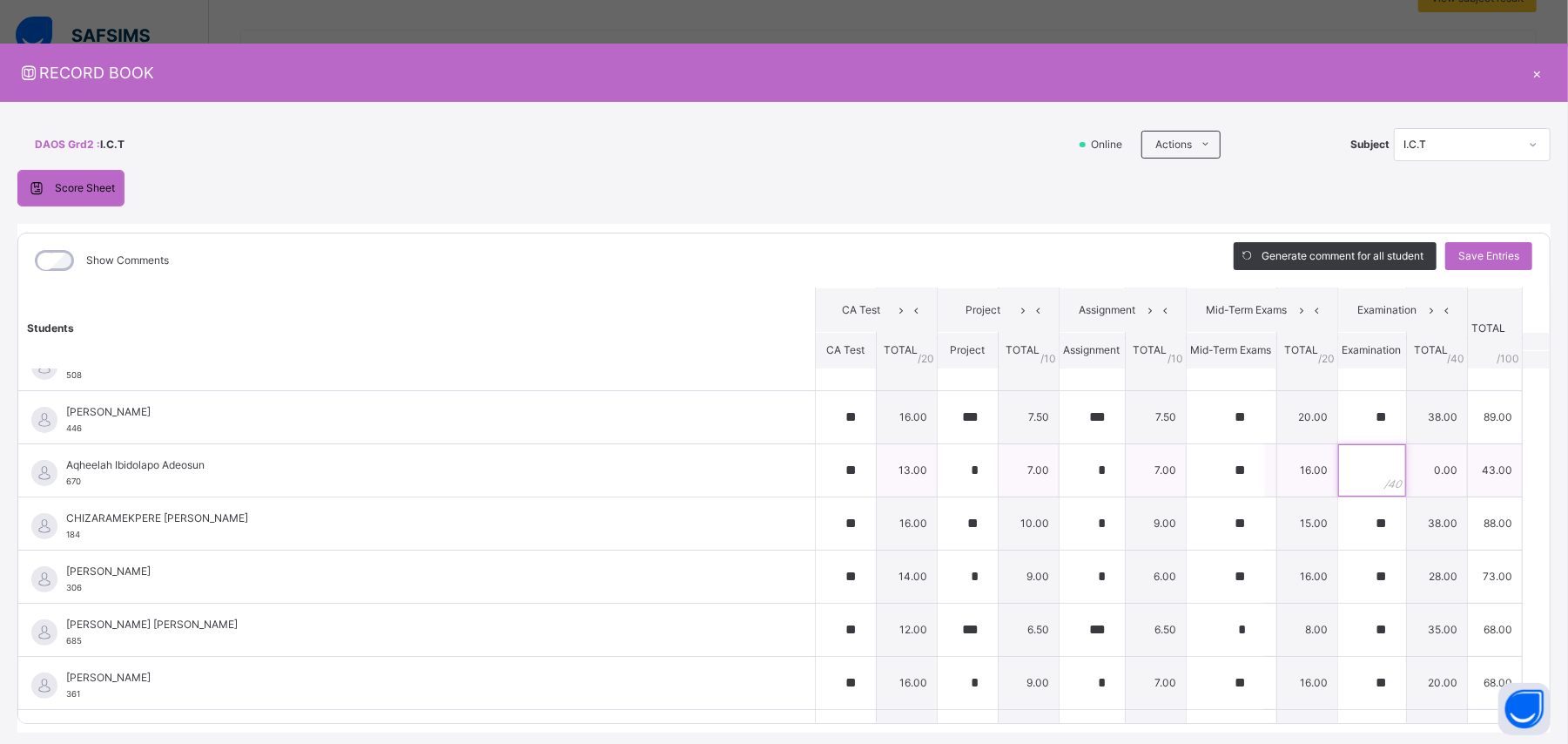
click at [940, 446] on input "text" at bounding box center [1372, 470] width 68 height 52
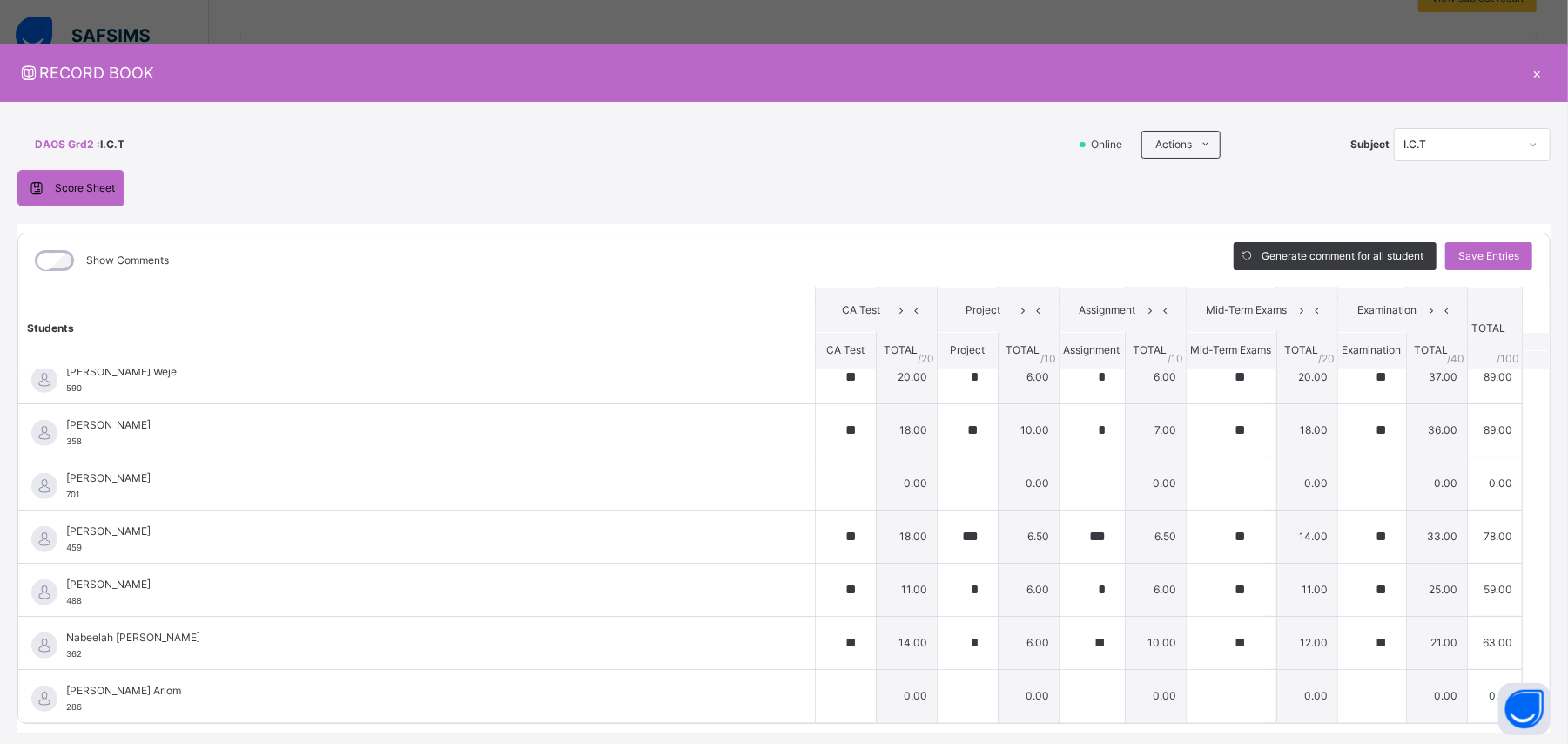
scroll to position [663, 0]
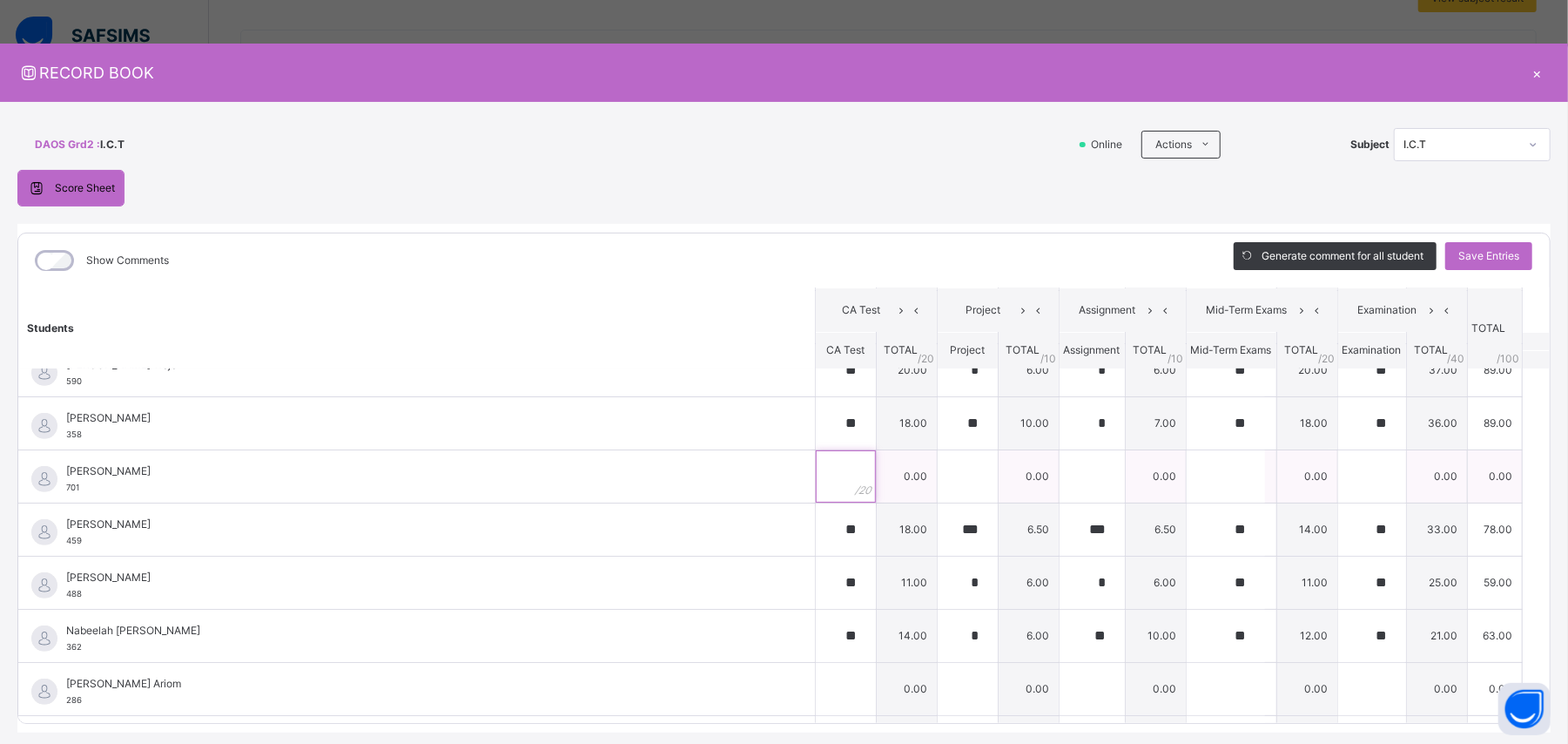
click at [816, 446] on input "text" at bounding box center [846, 476] width 60 height 52
click at [938, 446] on input "text" at bounding box center [968, 476] width 60 height 52
click at [940, 446] on input "text" at bounding box center [1092, 476] width 65 height 52
click at [940, 446] on input "text" at bounding box center [1226, 476] width 78 height 52
click at [824, 446] on div "**" at bounding box center [846, 476] width 60 height 52
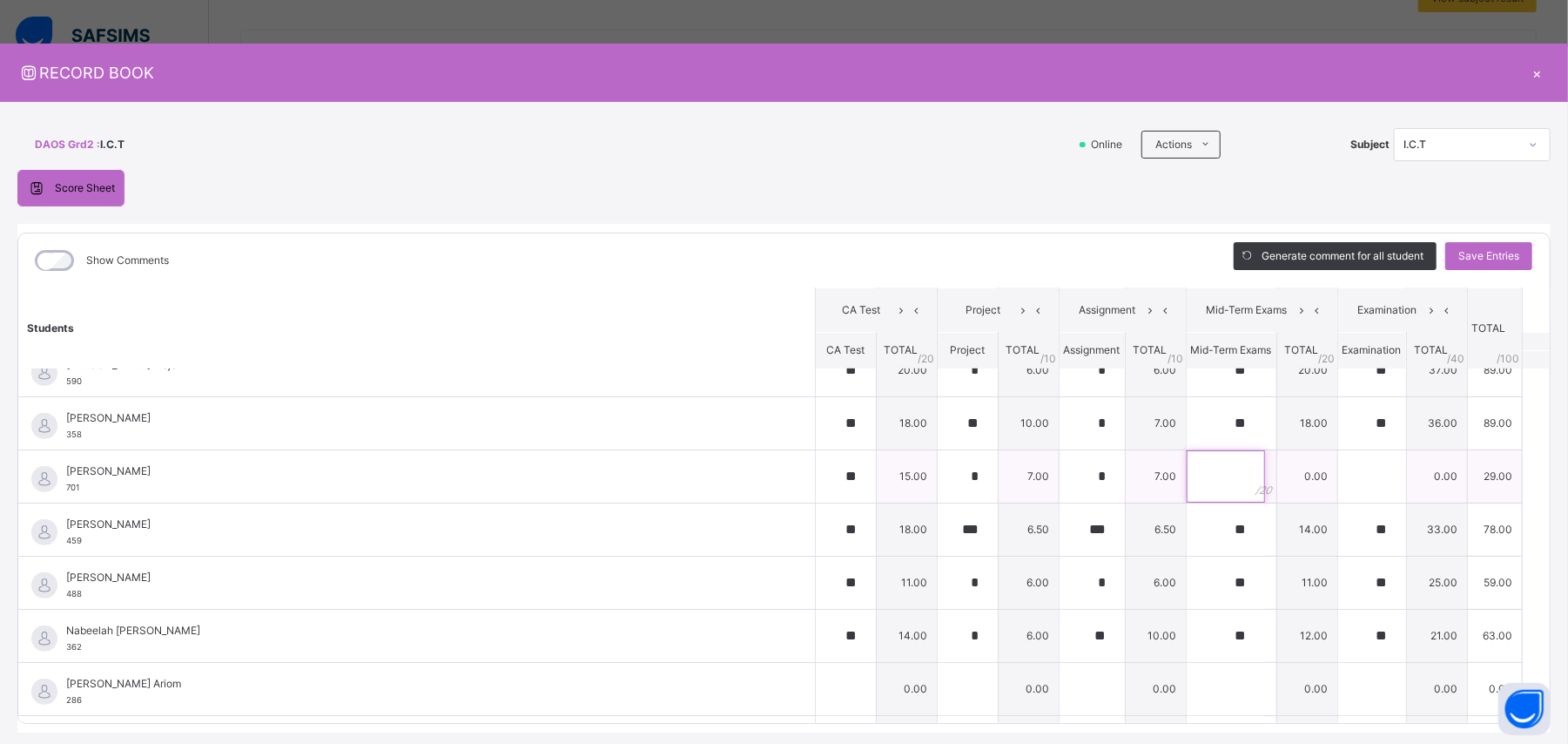
click at [940, 446] on input "text" at bounding box center [1226, 476] width 78 height 52
click at [940, 446] on input "text" at bounding box center [1372, 476] width 68 height 52
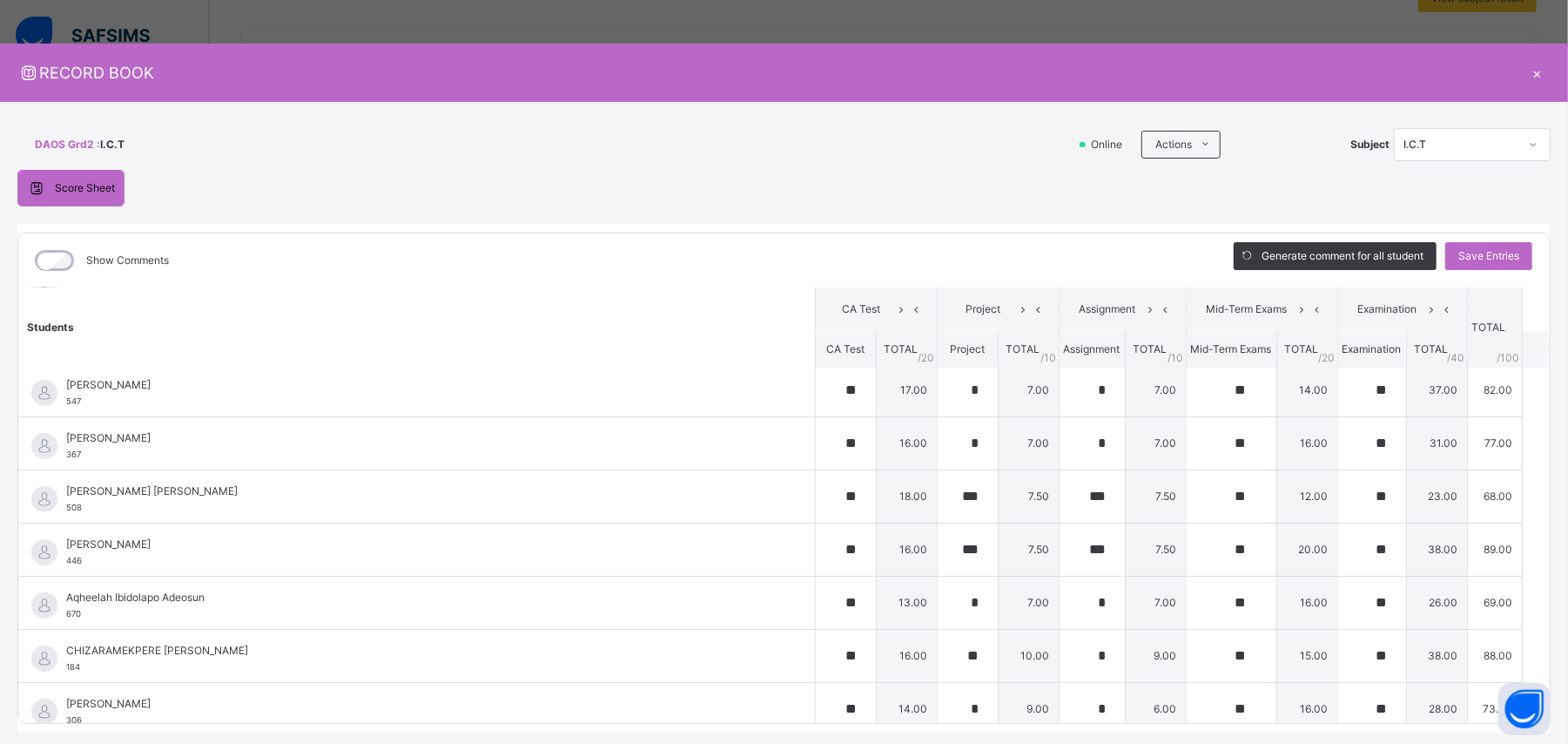
scroll to position [213, 0]
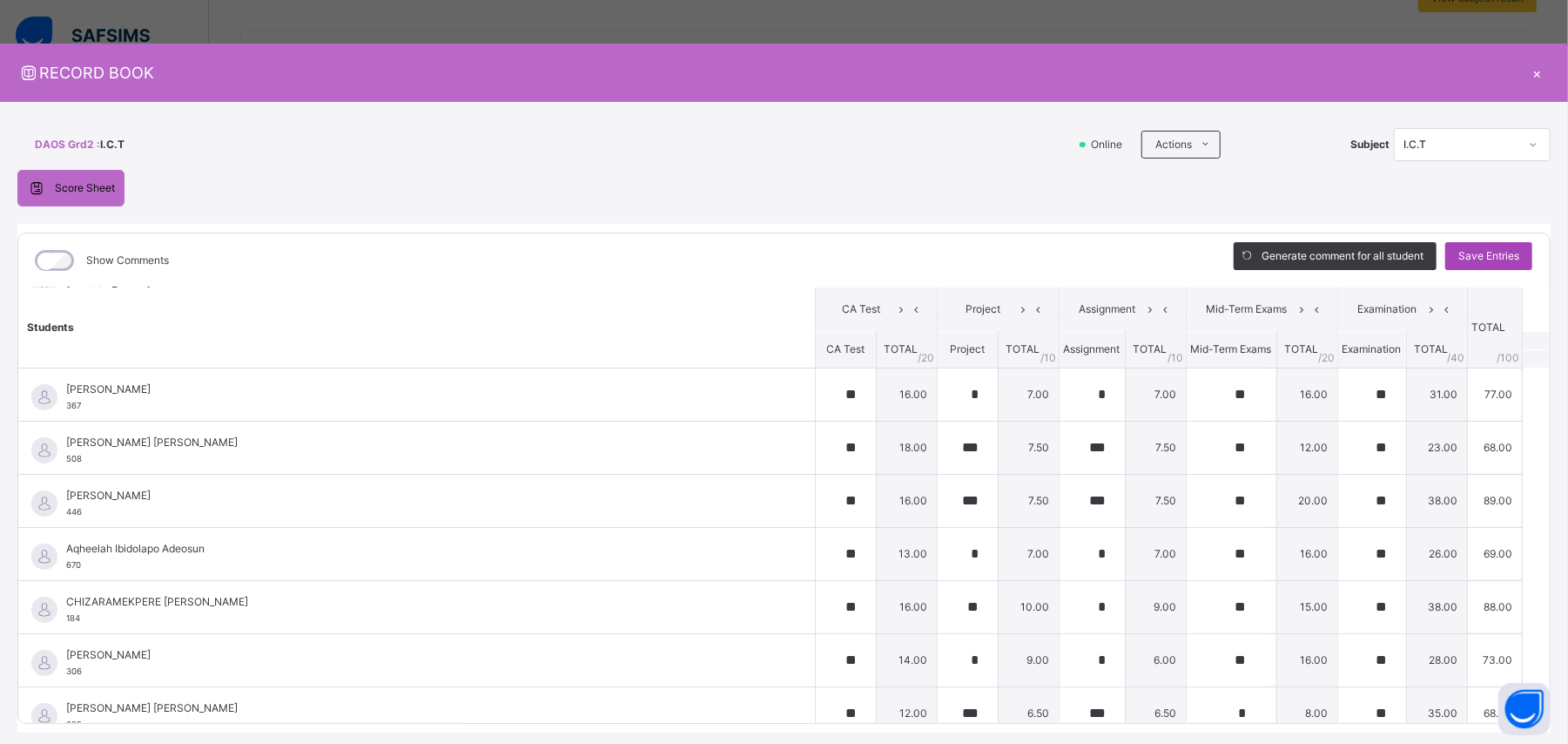
click at [940, 252] on span "Save Entries" at bounding box center [1488, 256] width 61 height 16
click at [940, 140] on icon at bounding box center [1533, 144] width 10 height 17
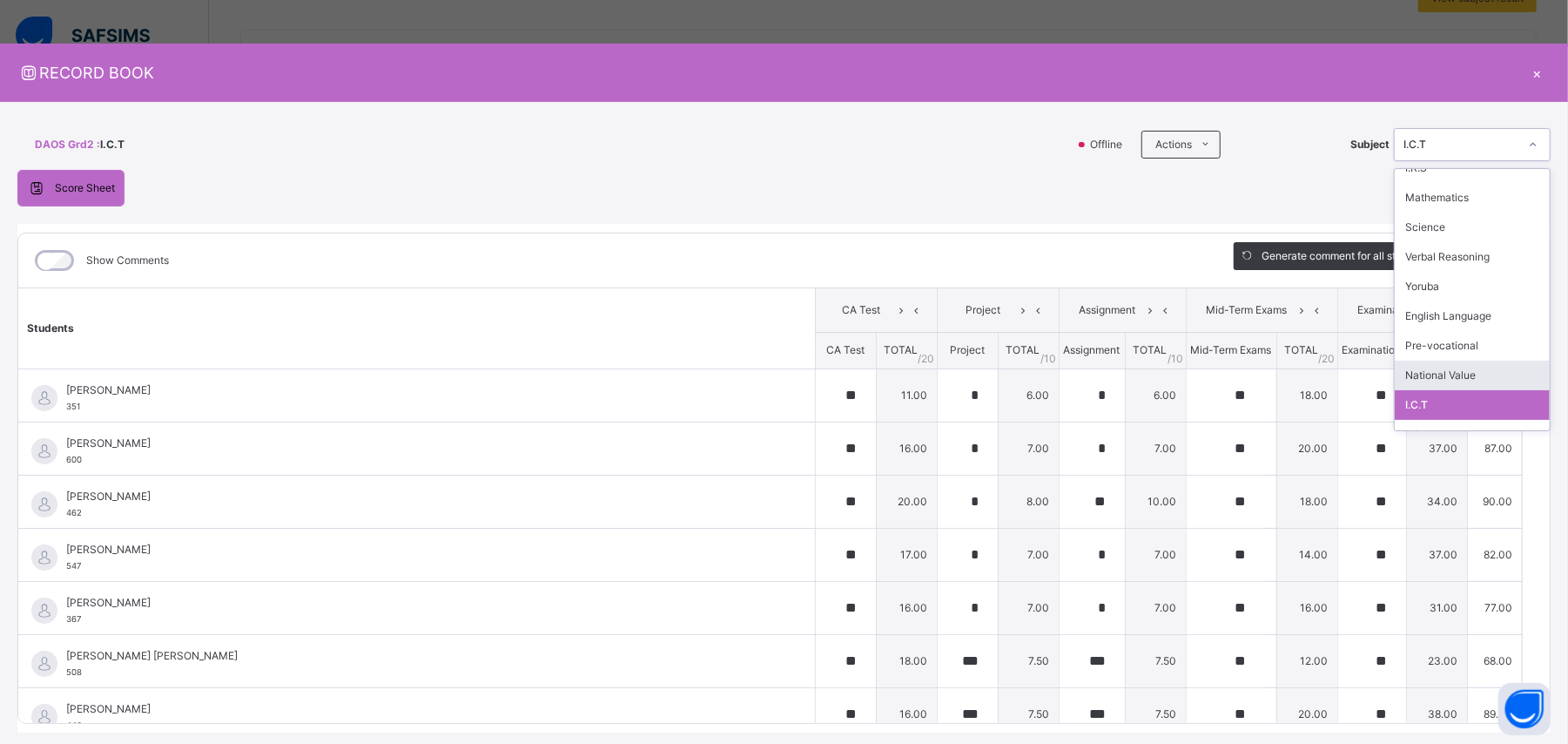
scroll to position [64, 0]
click at [940, 411] on div "Q/Reason" at bounding box center [1472, 416] width 155 height 30
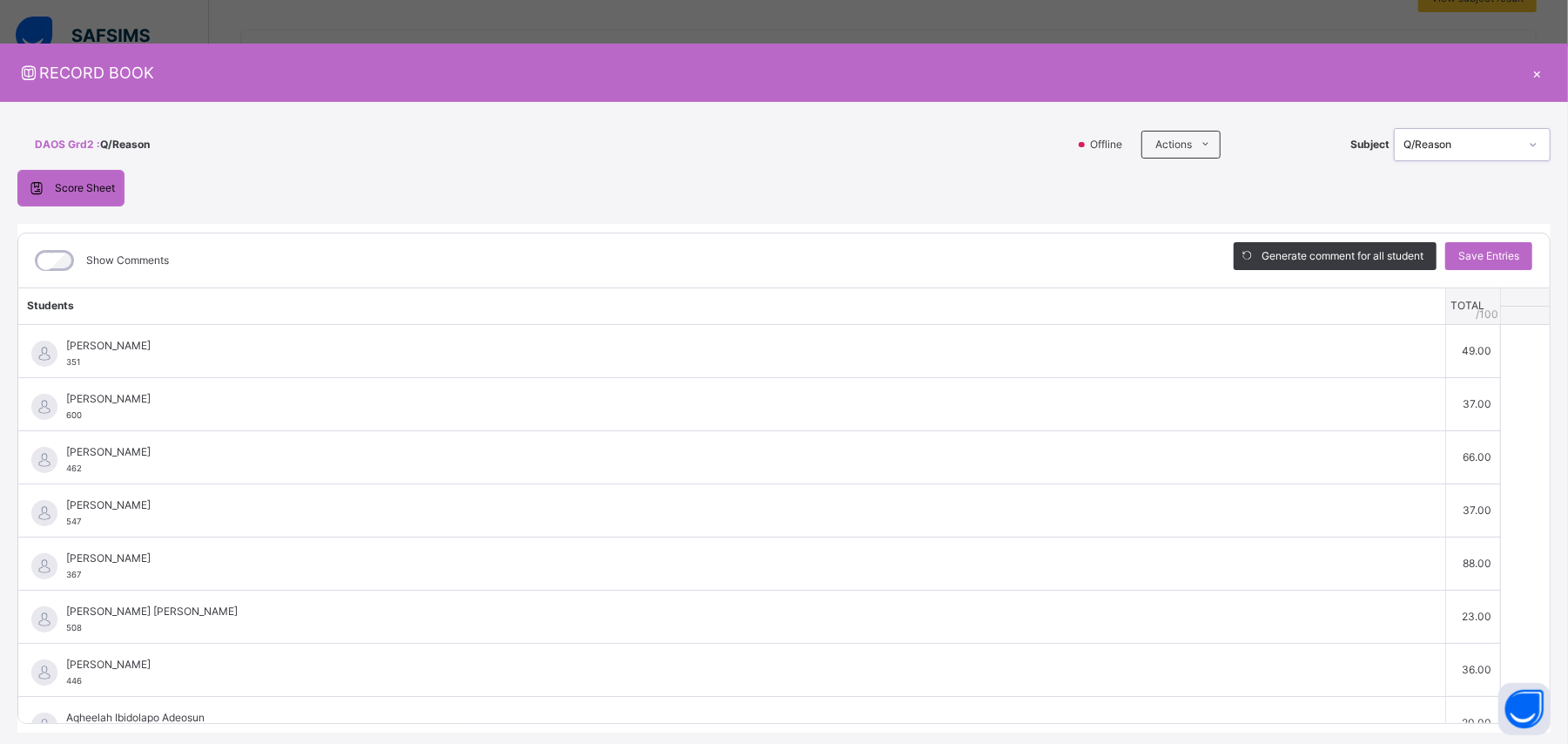
click at [940, 147] on icon at bounding box center [1533, 144] width 10 height 17
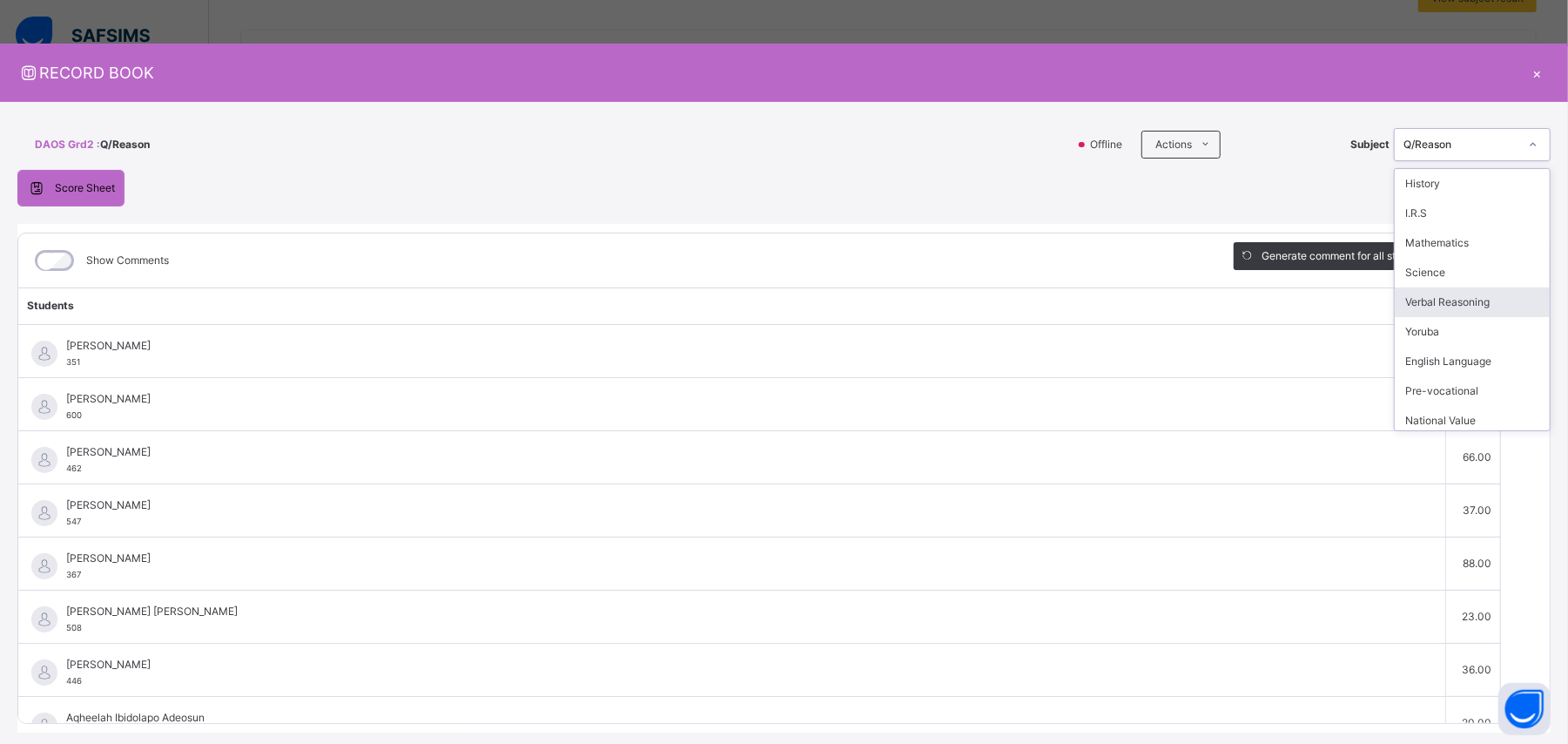
click at [940, 306] on div "Verbal Reasoning" at bounding box center [1472, 302] width 155 height 30
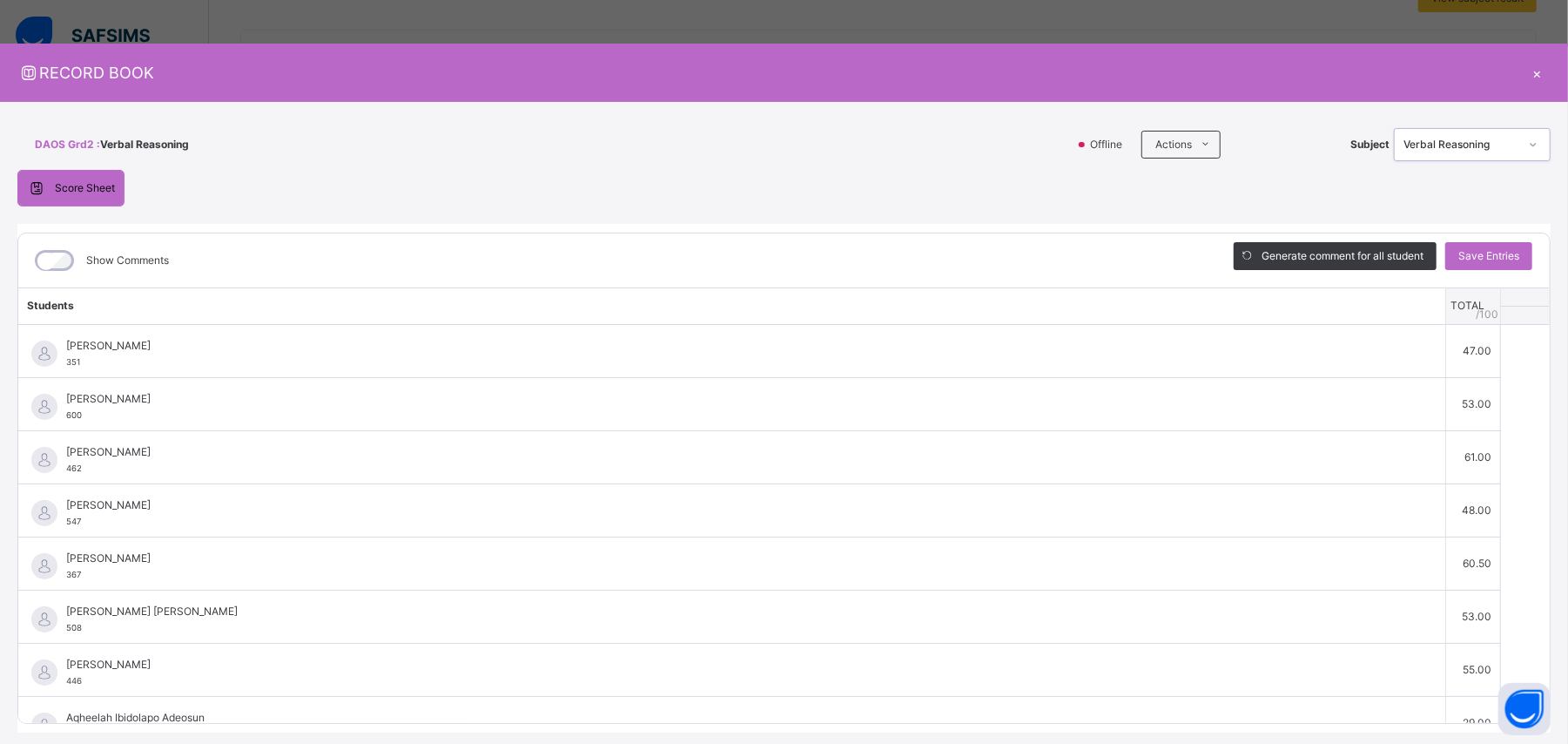
click at [940, 139] on icon at bounding box center [1533, 144] width 10 height 17
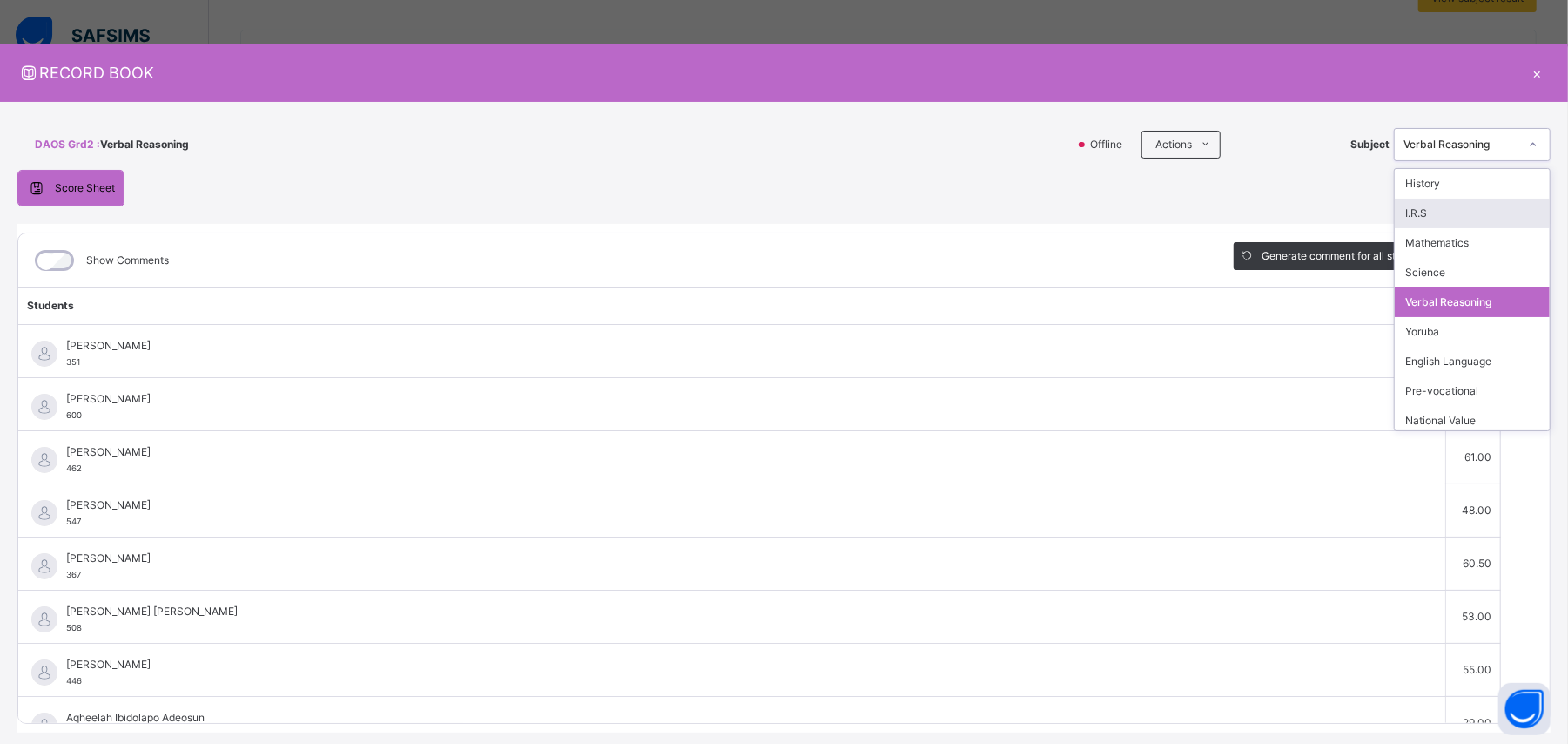
click at [940, 223] on div "I.R.S" at bounding box center [1472, 214] width 155 height 30
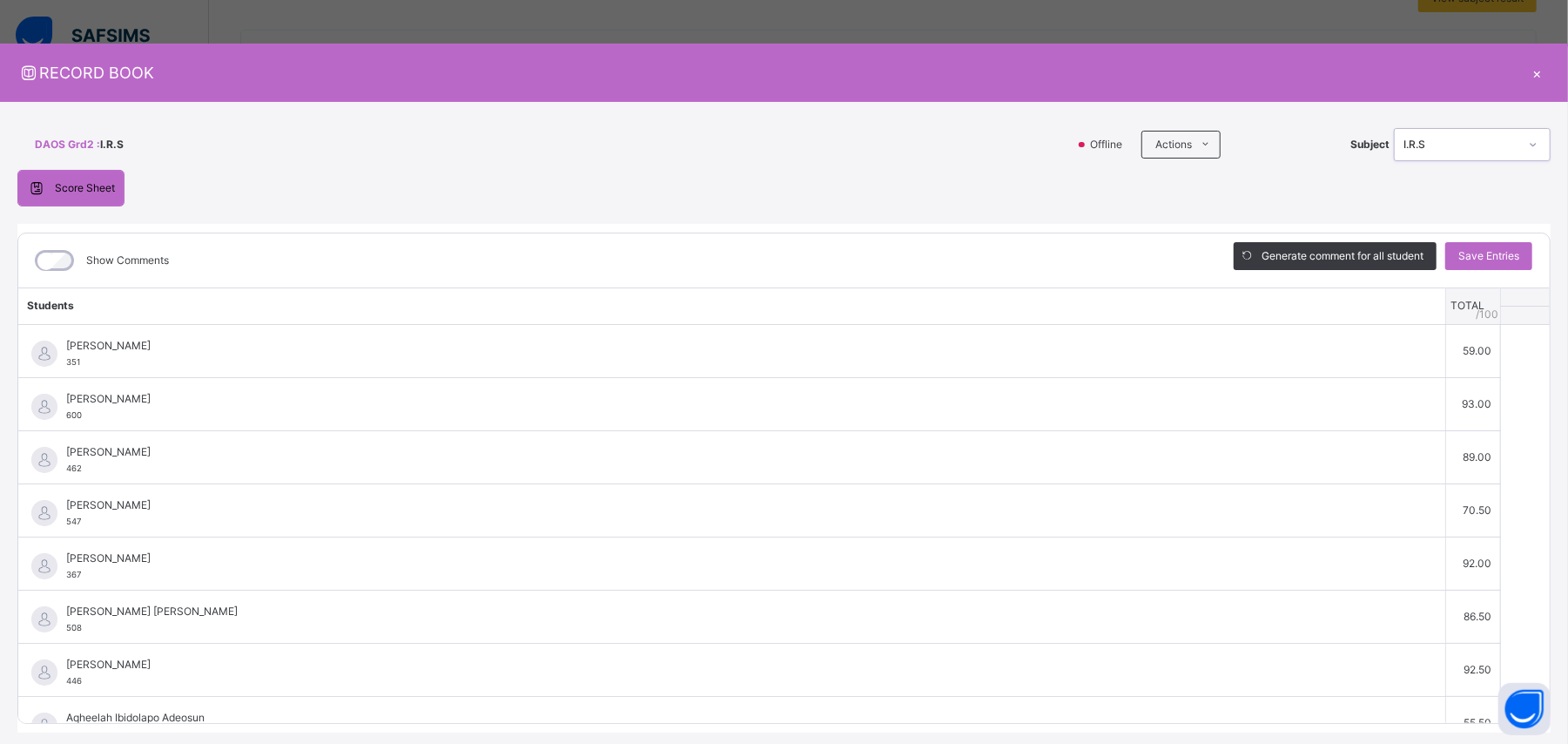
click at [940, 136] on icon at bounding box center [1533, 144] width 10 height 17
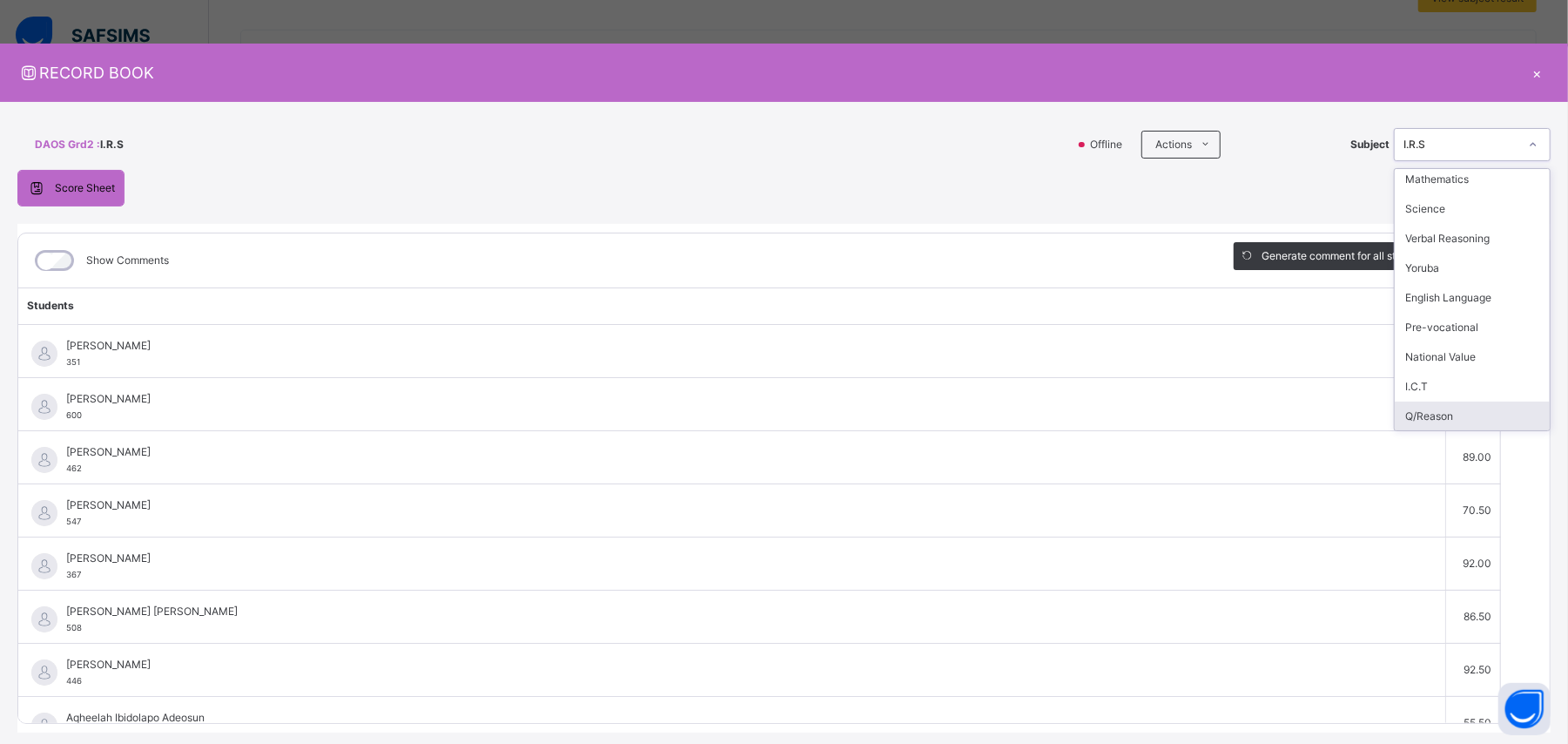
click at [940, 402] on div "Q/Reason" at bounding box center [1472, 416] width 155 height 30
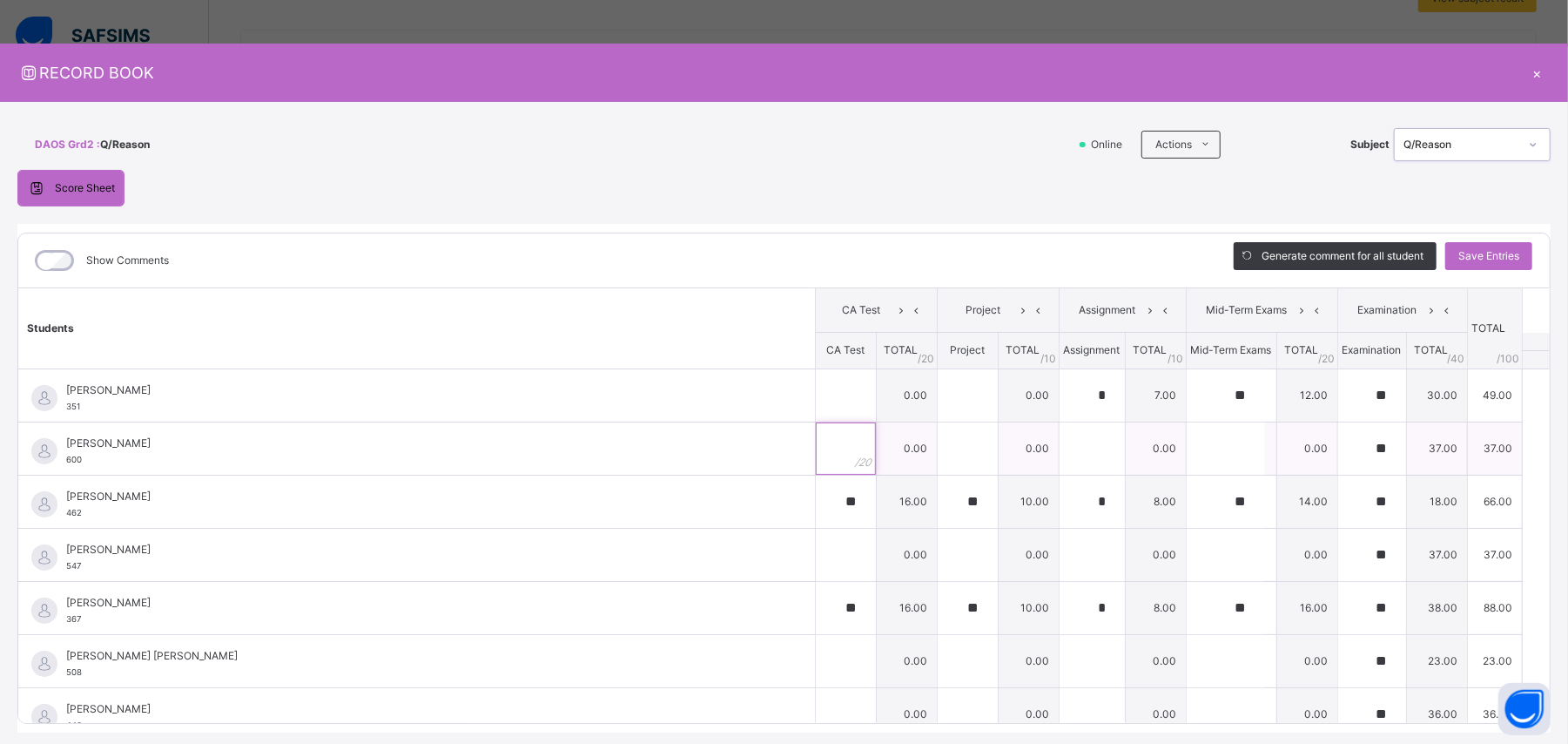
click at [816, 446] on input "text" at bounding box center [846, 448] width 60 height 52
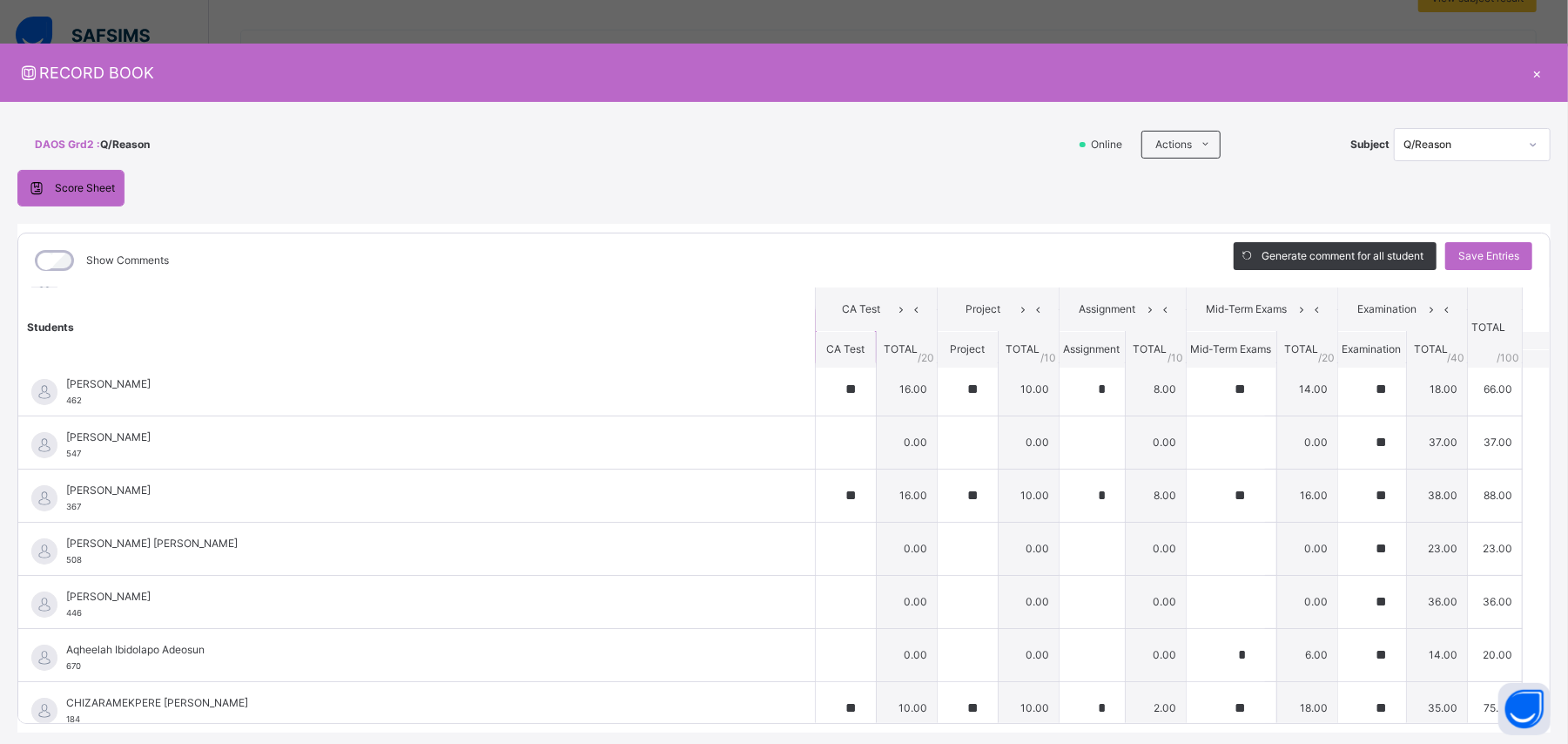
scroll to position [0, 0]
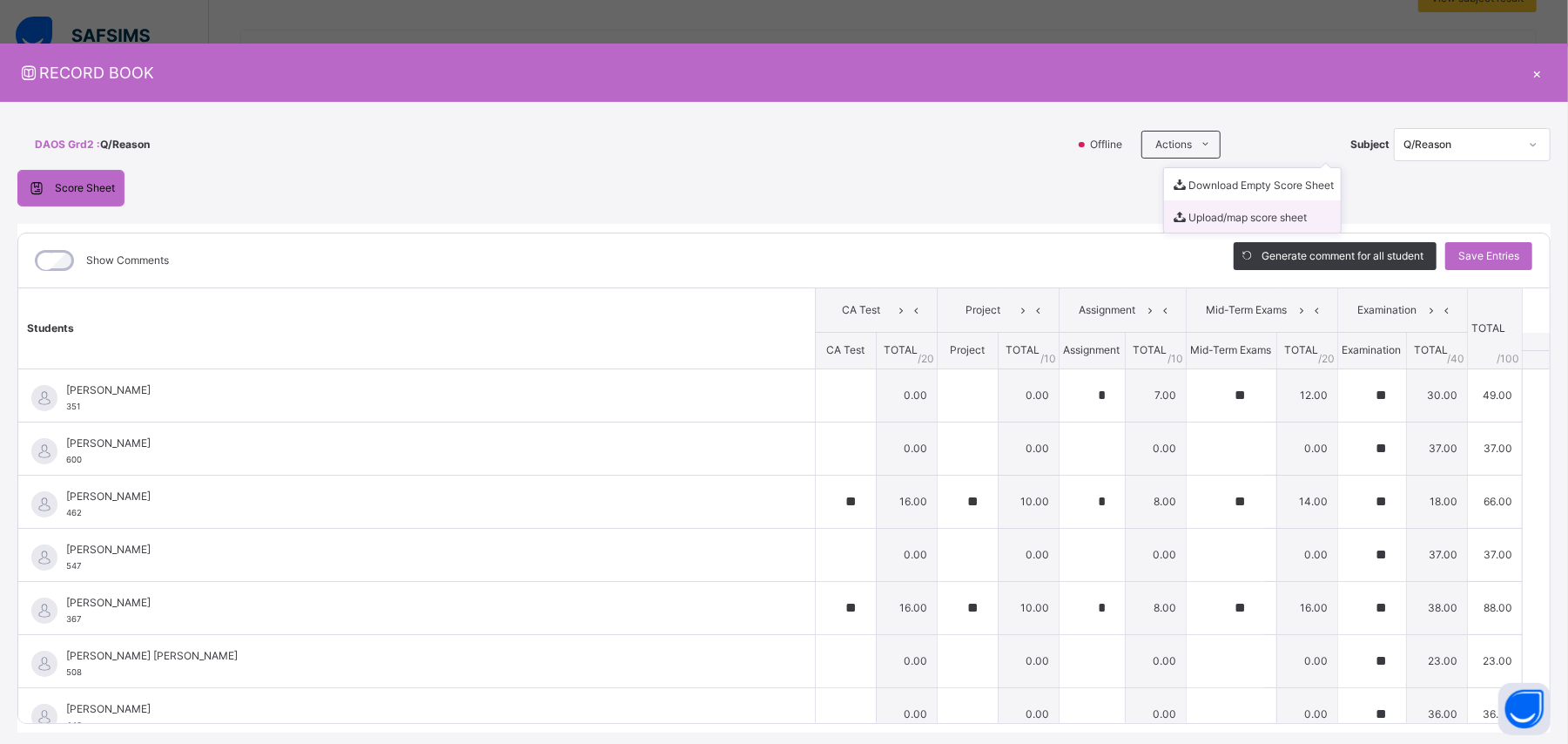
click at [788, 202] on div "Score Sheet Score Sheet Show Comments Generate comment for all student Save Ent…" at bounding box center [783, 451] width 1533 height 562
click at [940, 145] on icon at bounding box center [1534, 144] width 6 height 3
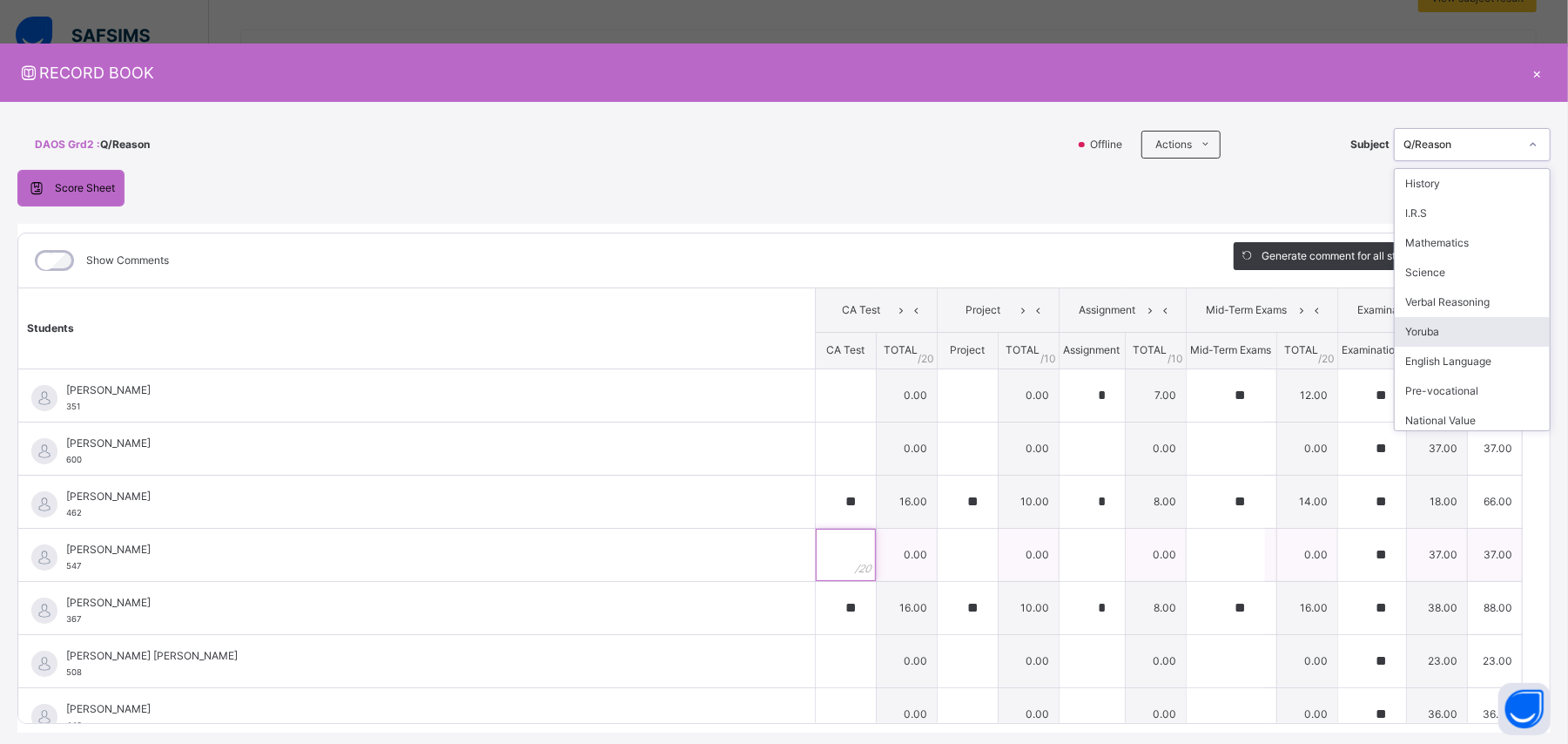
click at [816, 446] on input "text" at bounding box center [846, 554] width 60 height 52
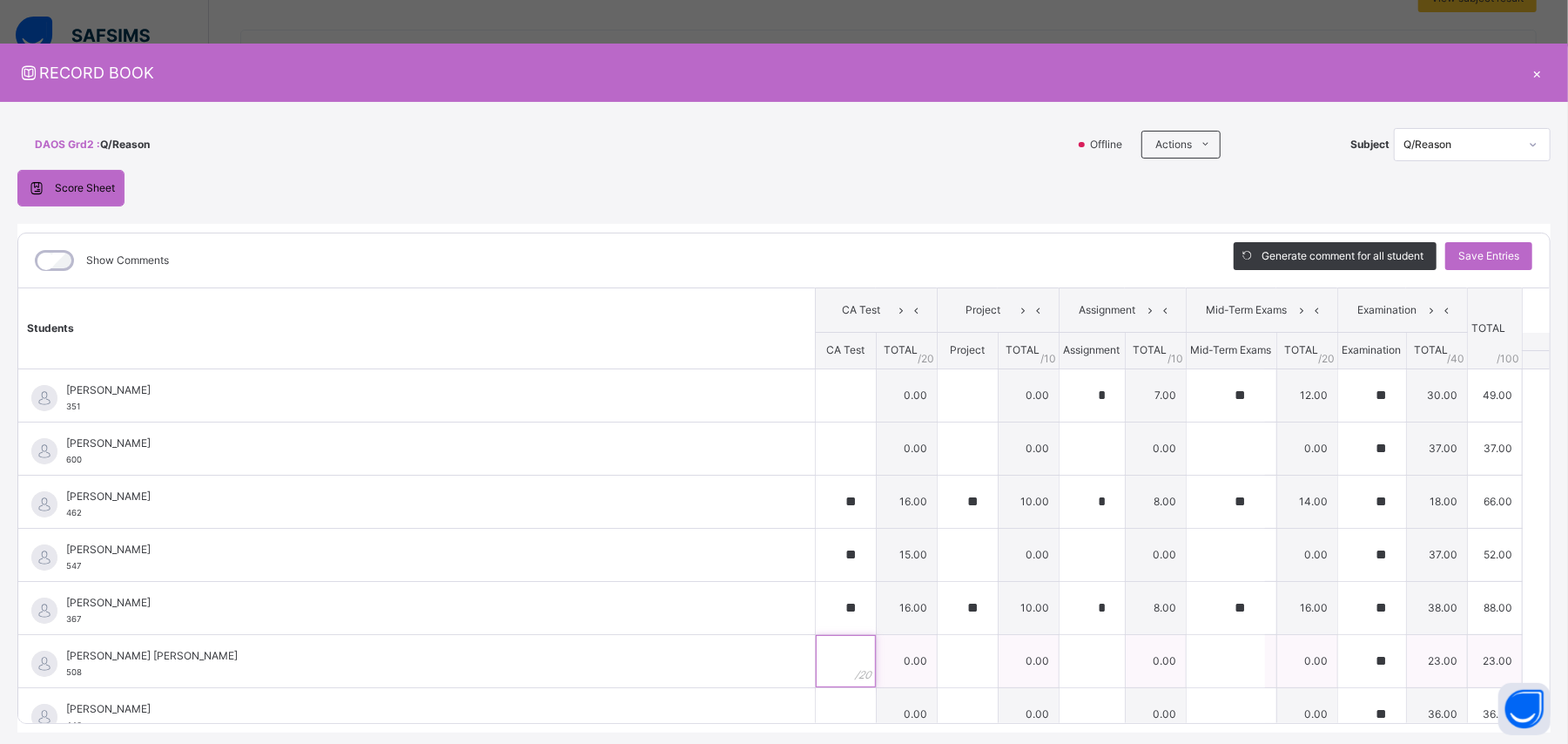
click at [816, 446] on input "text" at bounding box center [846, 661] width 60 height 52
click at [820, 446] on div at bounding box center [846, 714] width 60 height 52
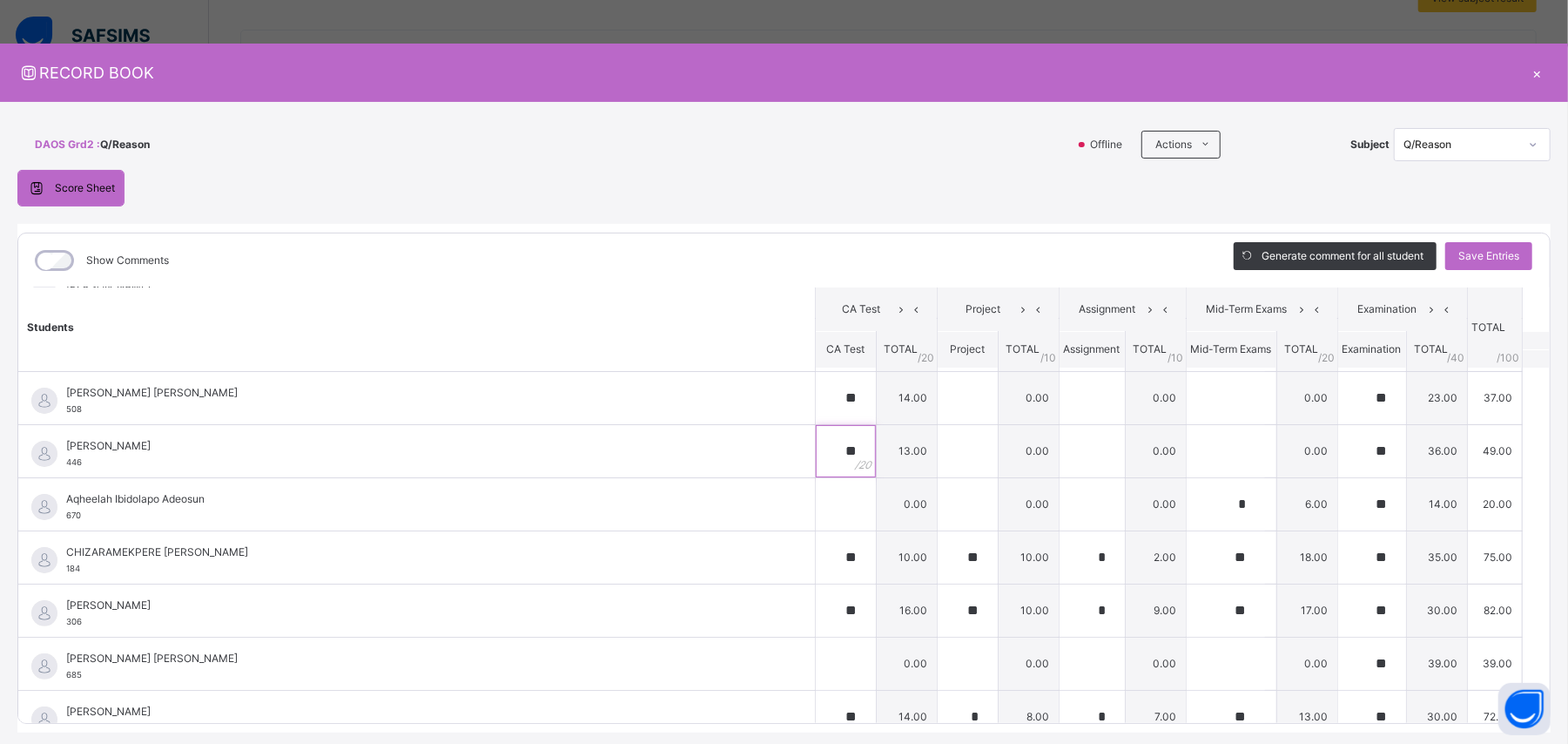
scroll to position [283, 0]
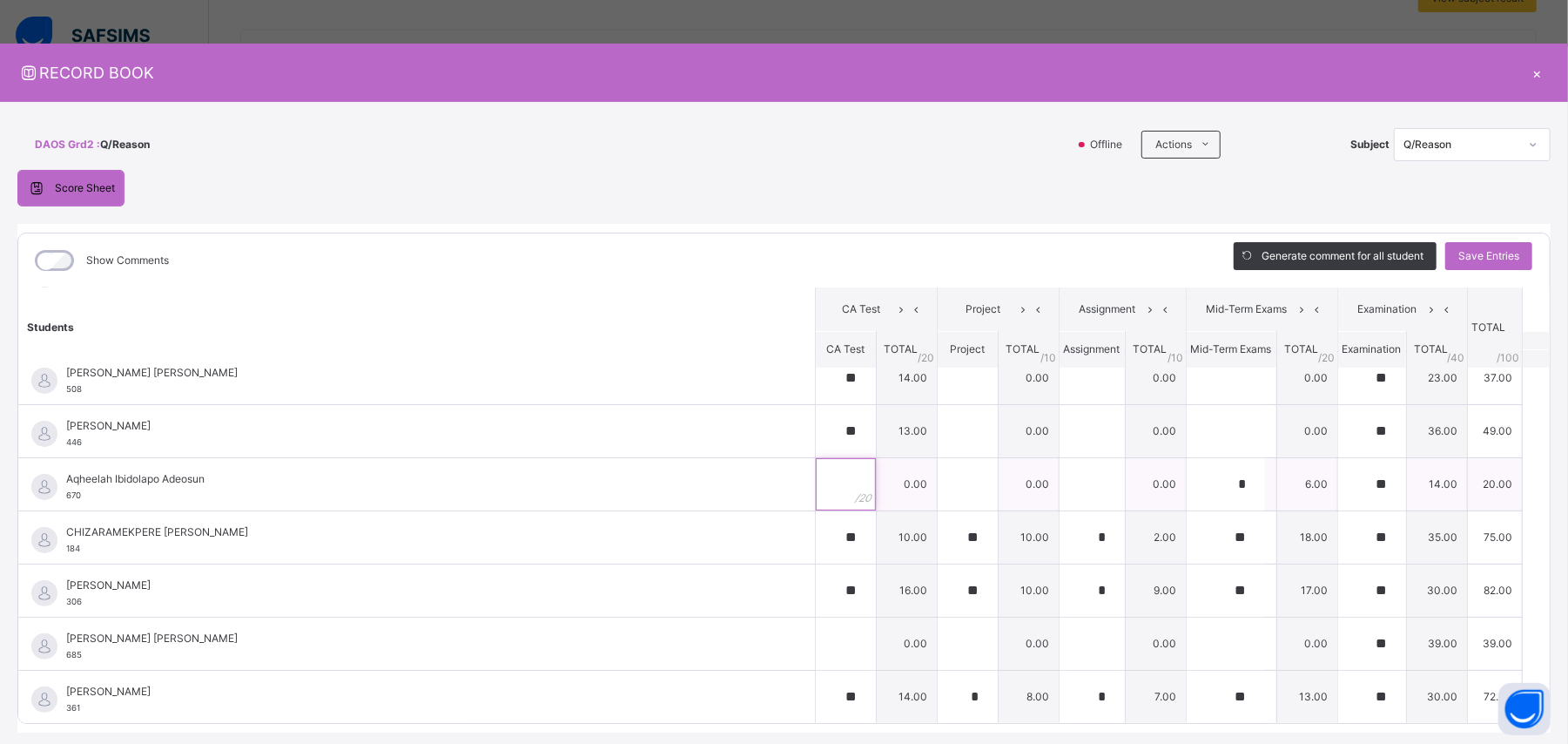
click at [816, 446] on input "text" at bounding box center [846, 484] width 60 height 52
click at [816, 446] on input "text" at bounding box center [846, 643] width 60 height 52
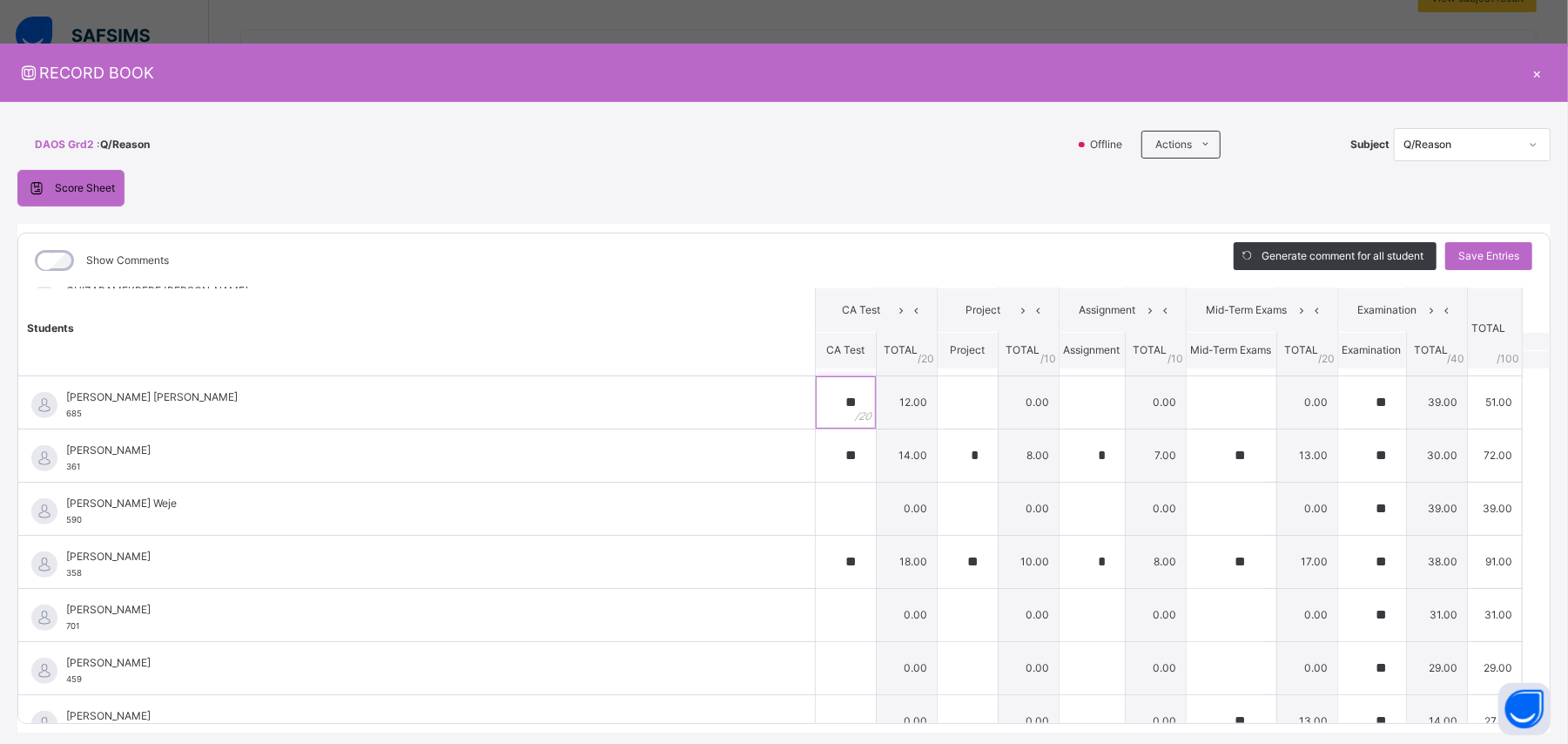
scroll to position [541, 0]
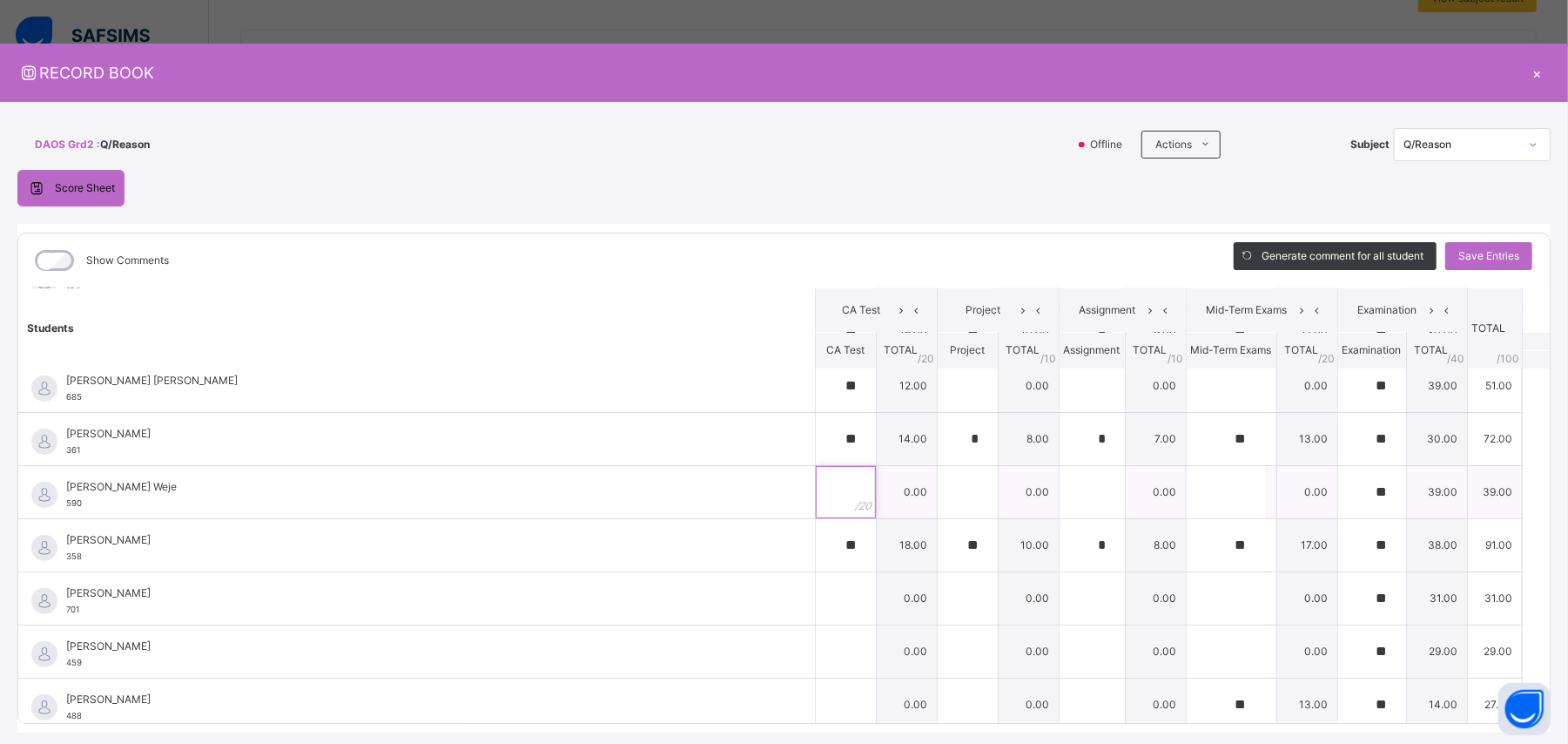
click at [816, 446] on input "text" at bounding box center [846, 492] width 60 height 52
click at [816, 446] on input "text" at bounding box center [846, 598] width 60 height 52
click at [816, 446] on input "text" at bounding box center [846, 651] width 60 height 52
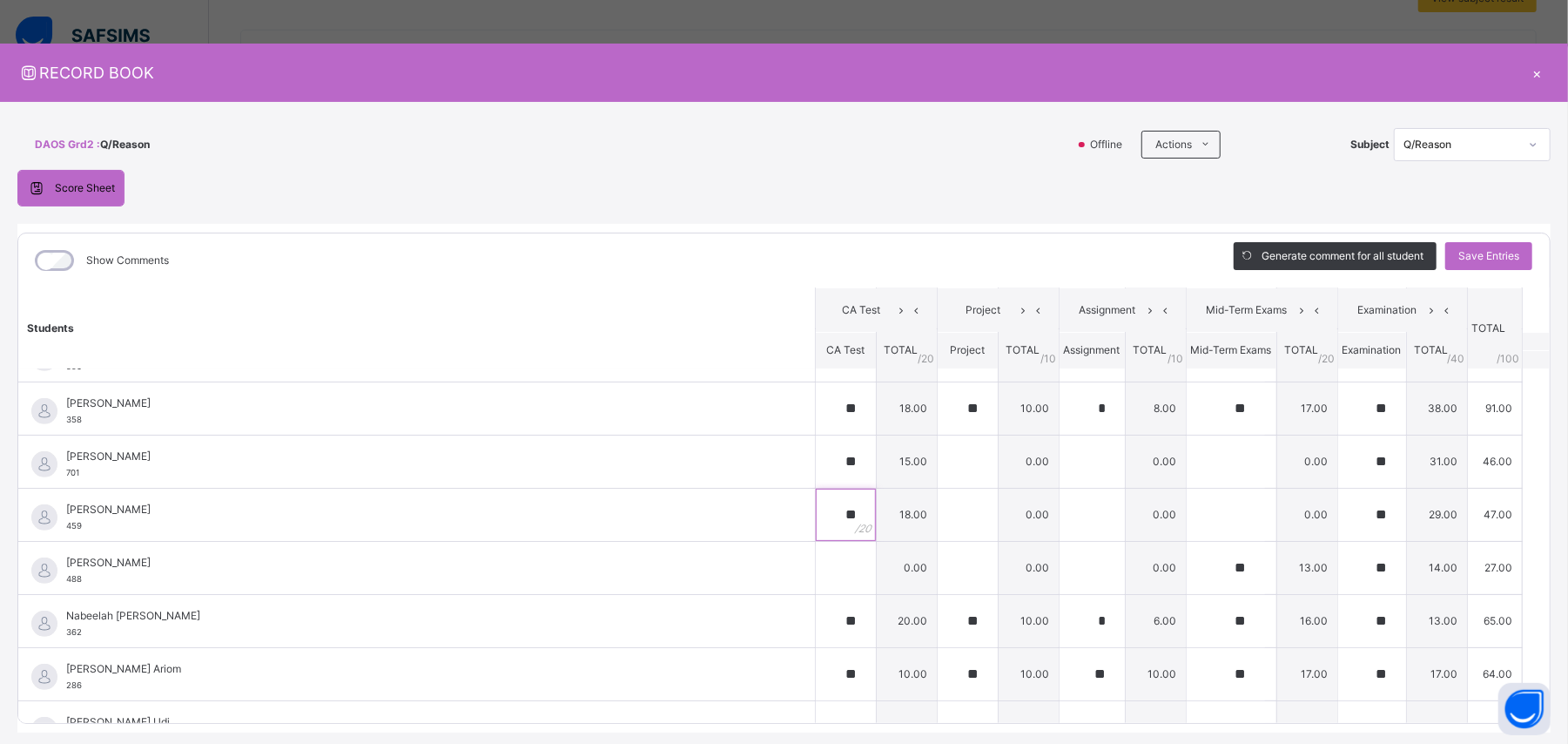
scroll to position [746, 0]
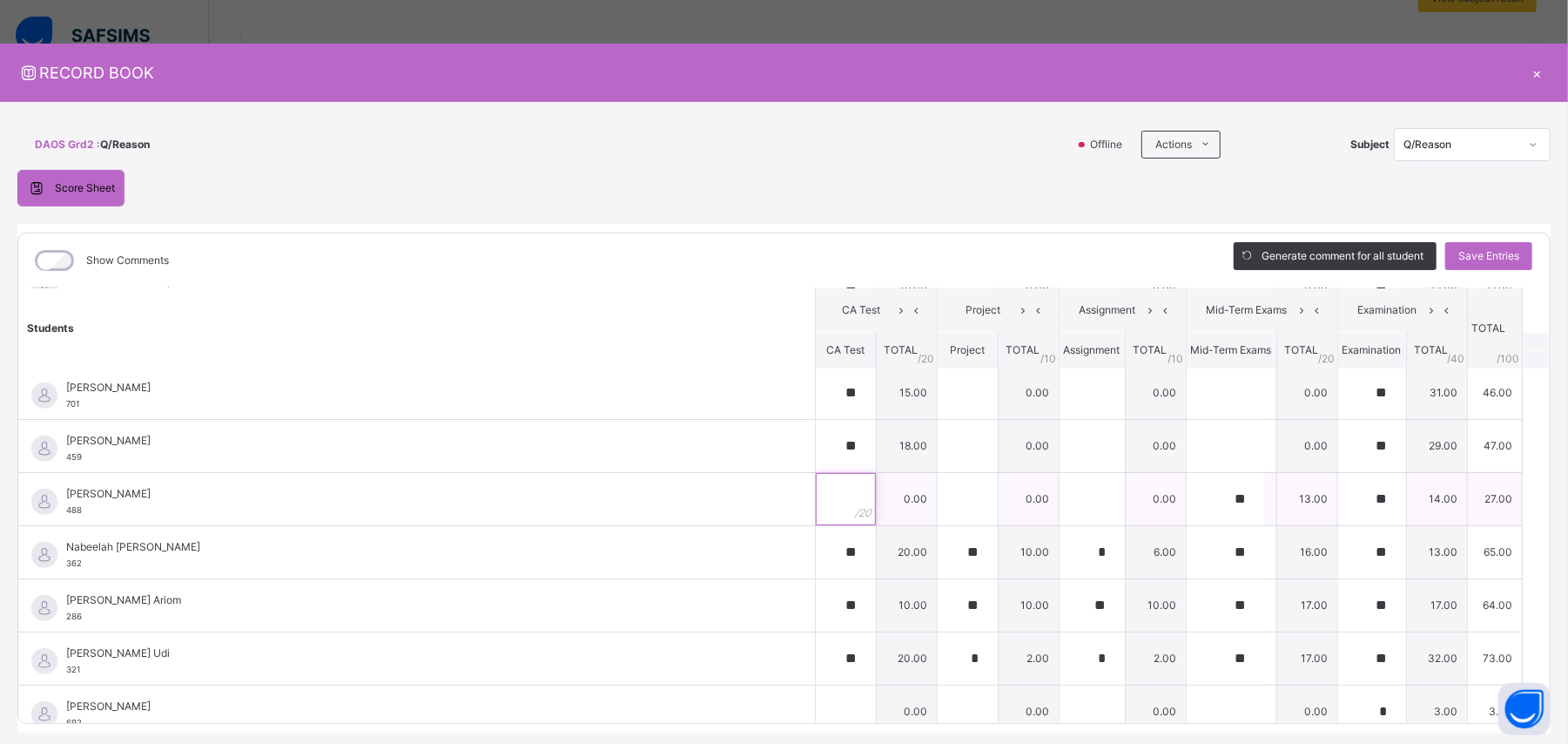
click at [816, 446] on input "text" at bounding box center [846, 499] width 60 height 52
click at [816, 446] on input "text" at bounding box center [846, 448] width 60 height 52
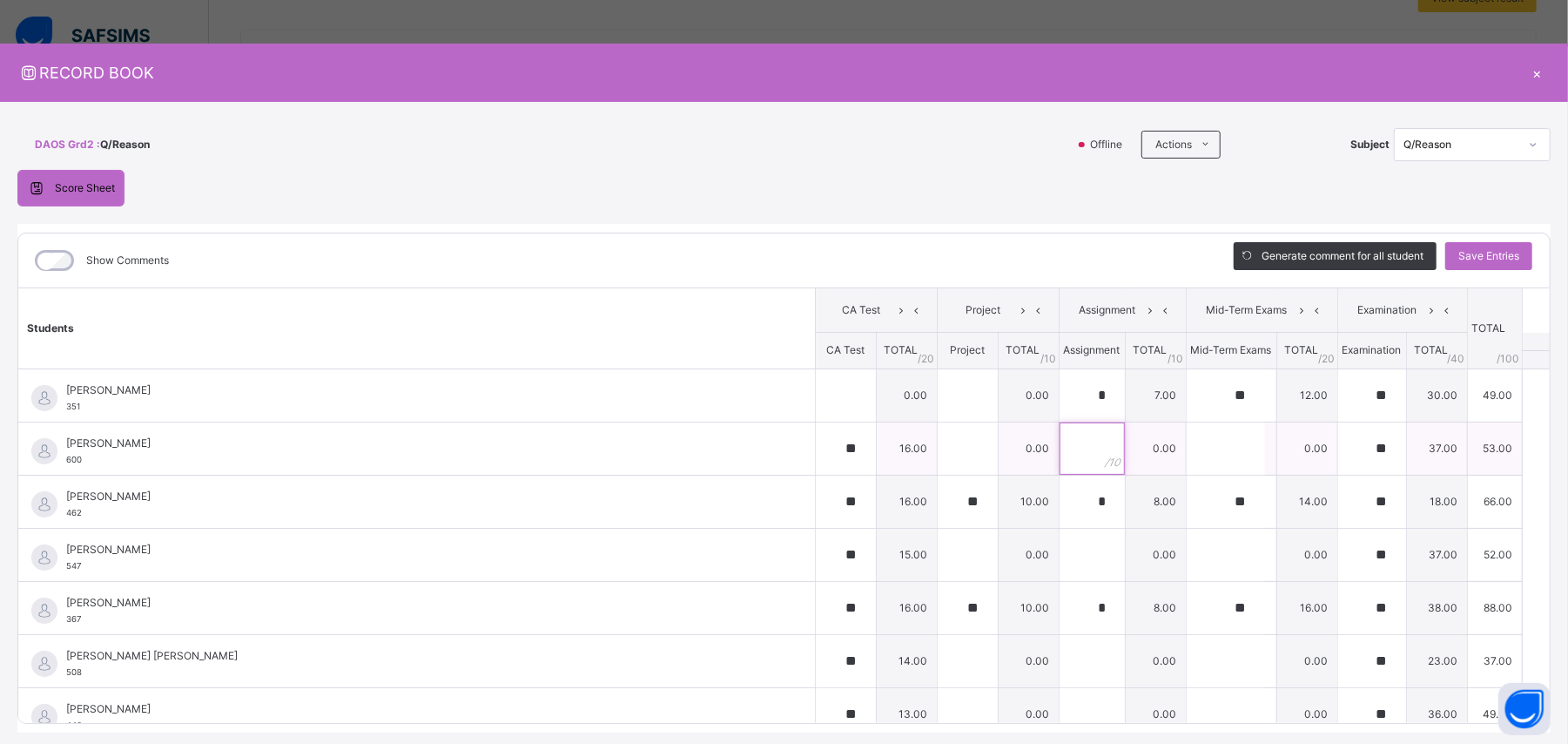
click at [940, 446] on input "text" at bounding box center [1092, 448] width 65 height 52
click at [939, 446] on input "text" at bounding box center [968, 448] width 60 height 52
click at [938, 446] on input "text" at bounding box center [968, 554] width 60 height 52
click at [938, 446] on input "text" at bounding box center [968, 661] width 60 height 52
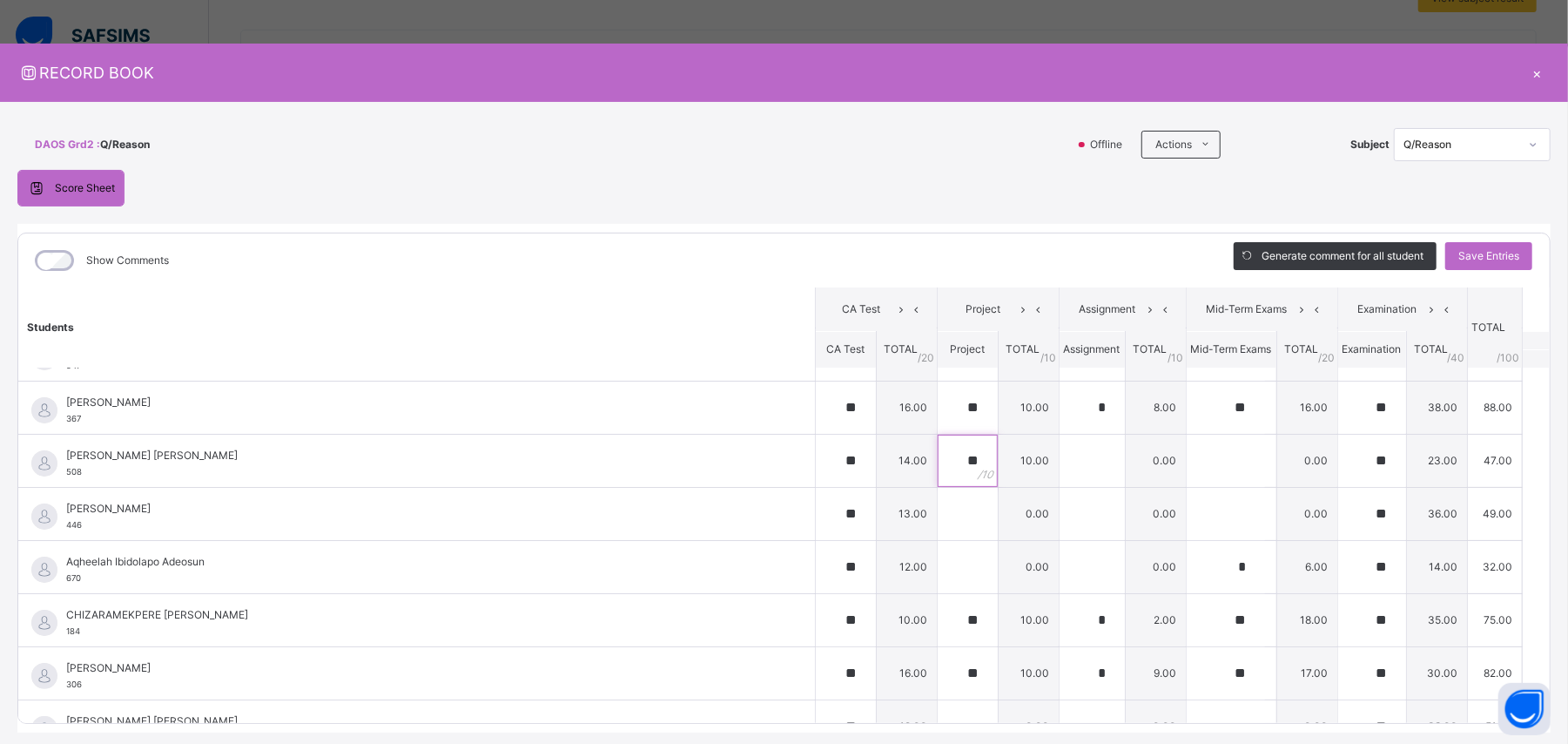
scroll to position [261, 0]
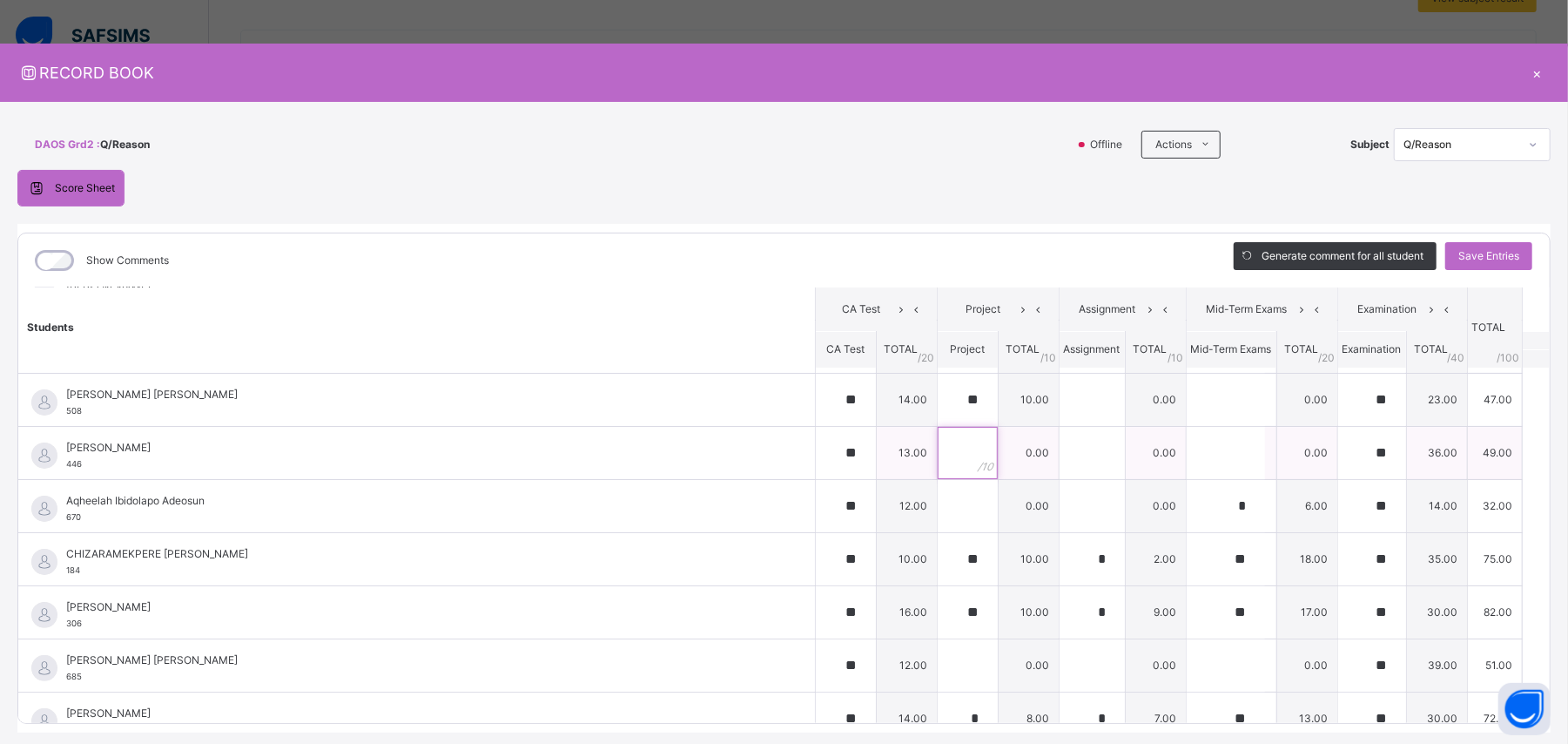
click at [938, 446] on input "text" at bounding box center [968, 453] width 60 height 52
click at [938, 446] on input "text" at bounding box center [968, 506] width 60 height 52
click at [938, 446] on input "text" at bounding box center [968, 665] width 60 height 52
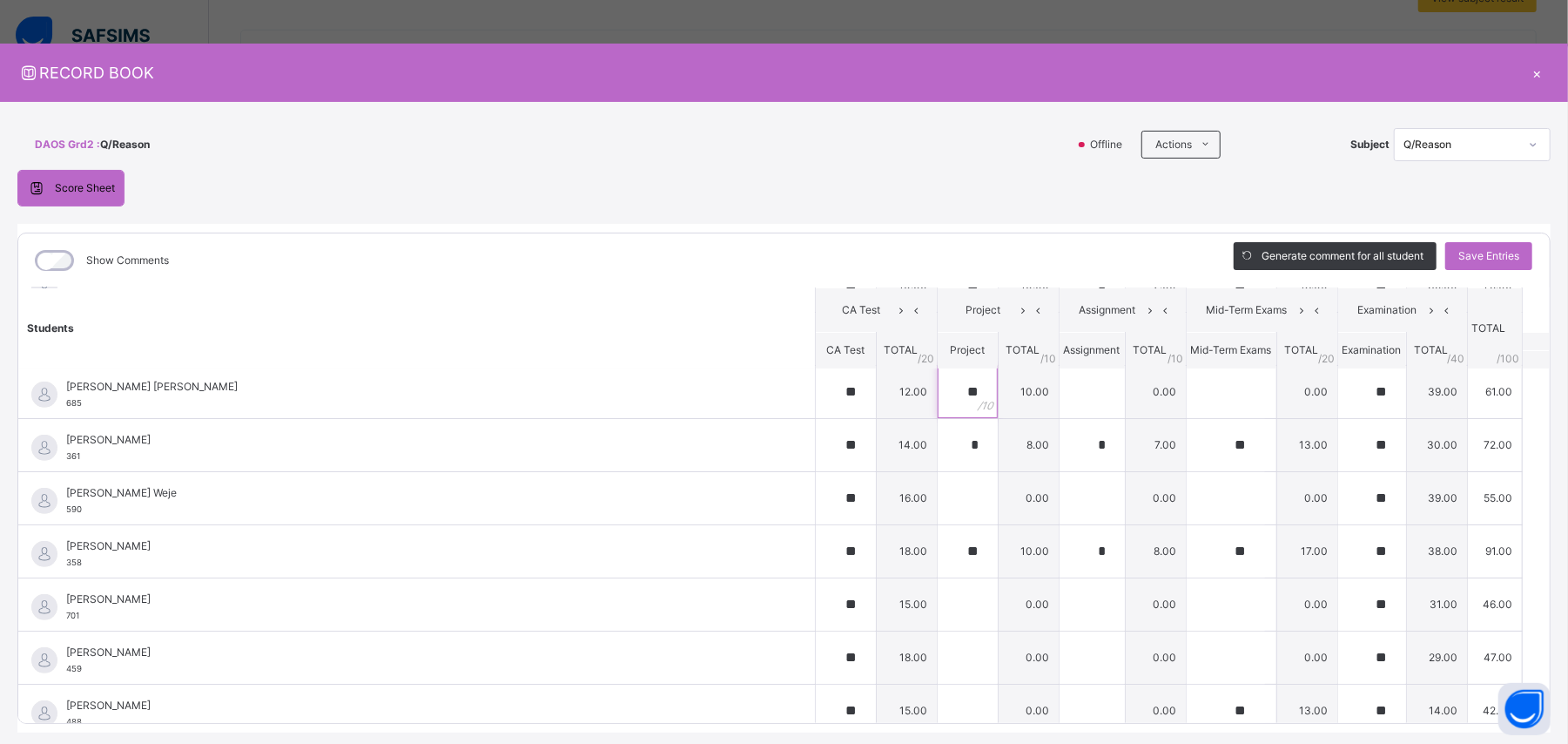
scroll to position [547, 0]
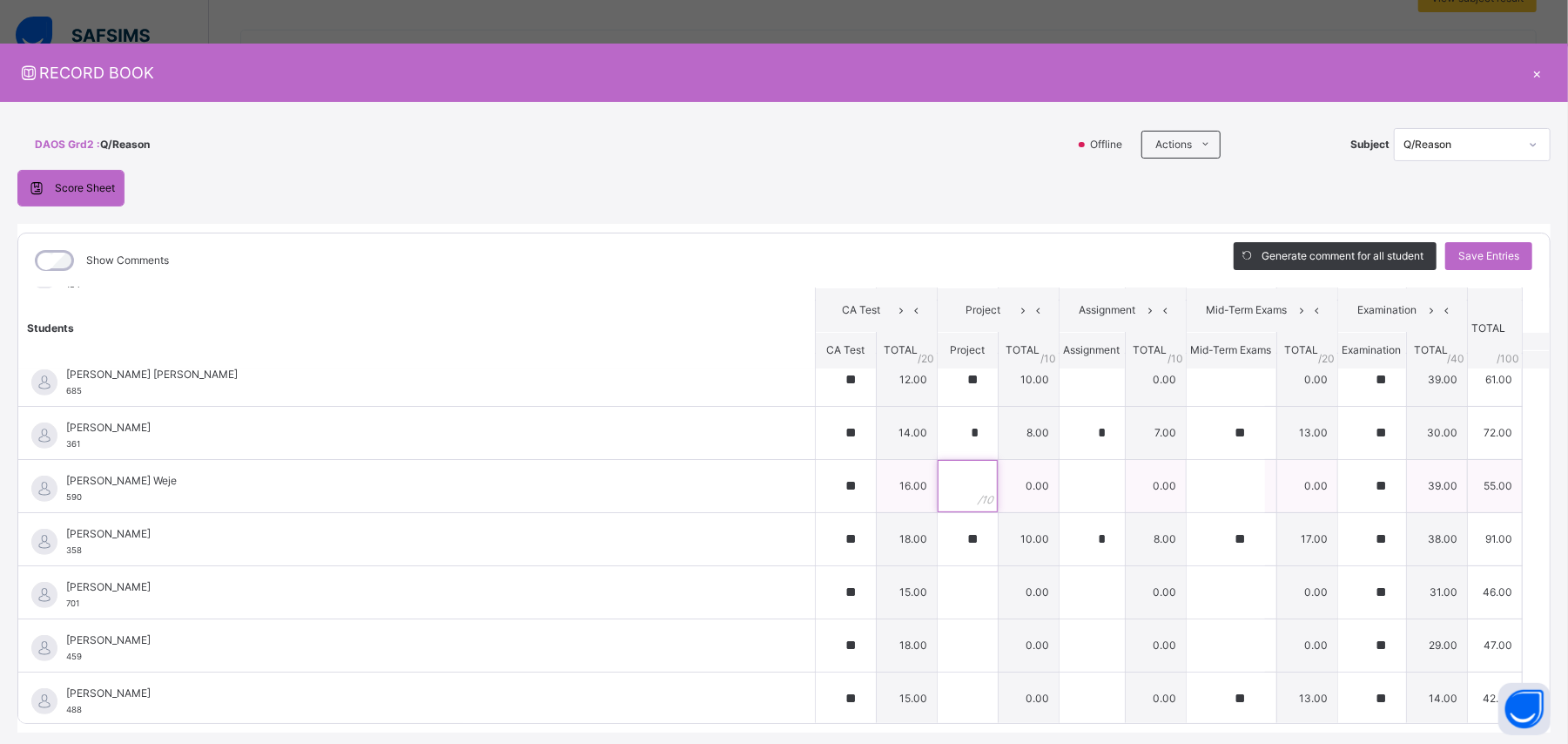
click at [938, 446] on input "text" at bounding box center [968, 486] width 60 height 52
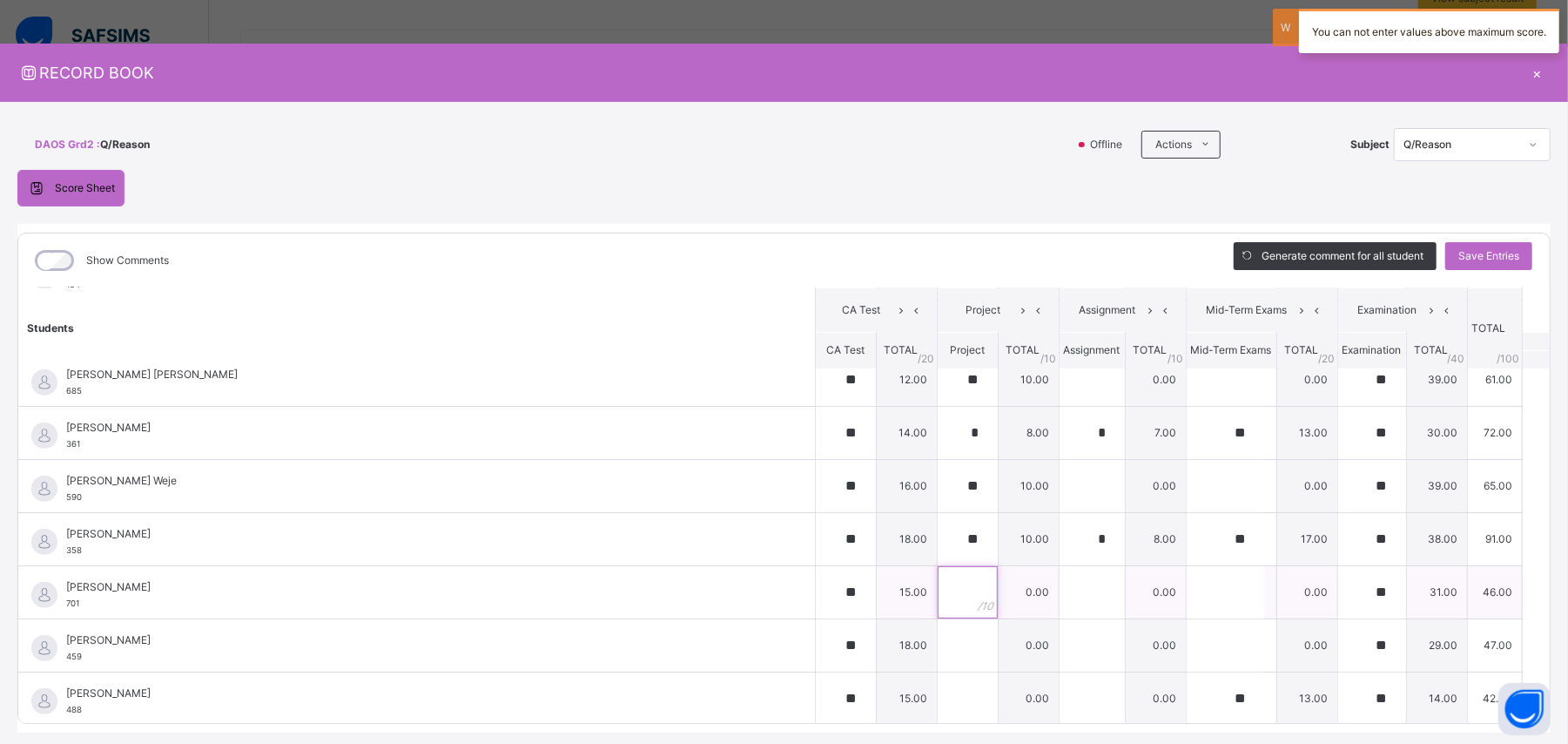
click at [938, 446] on input "text" at bounding box center [968, 592] width 60 height 52
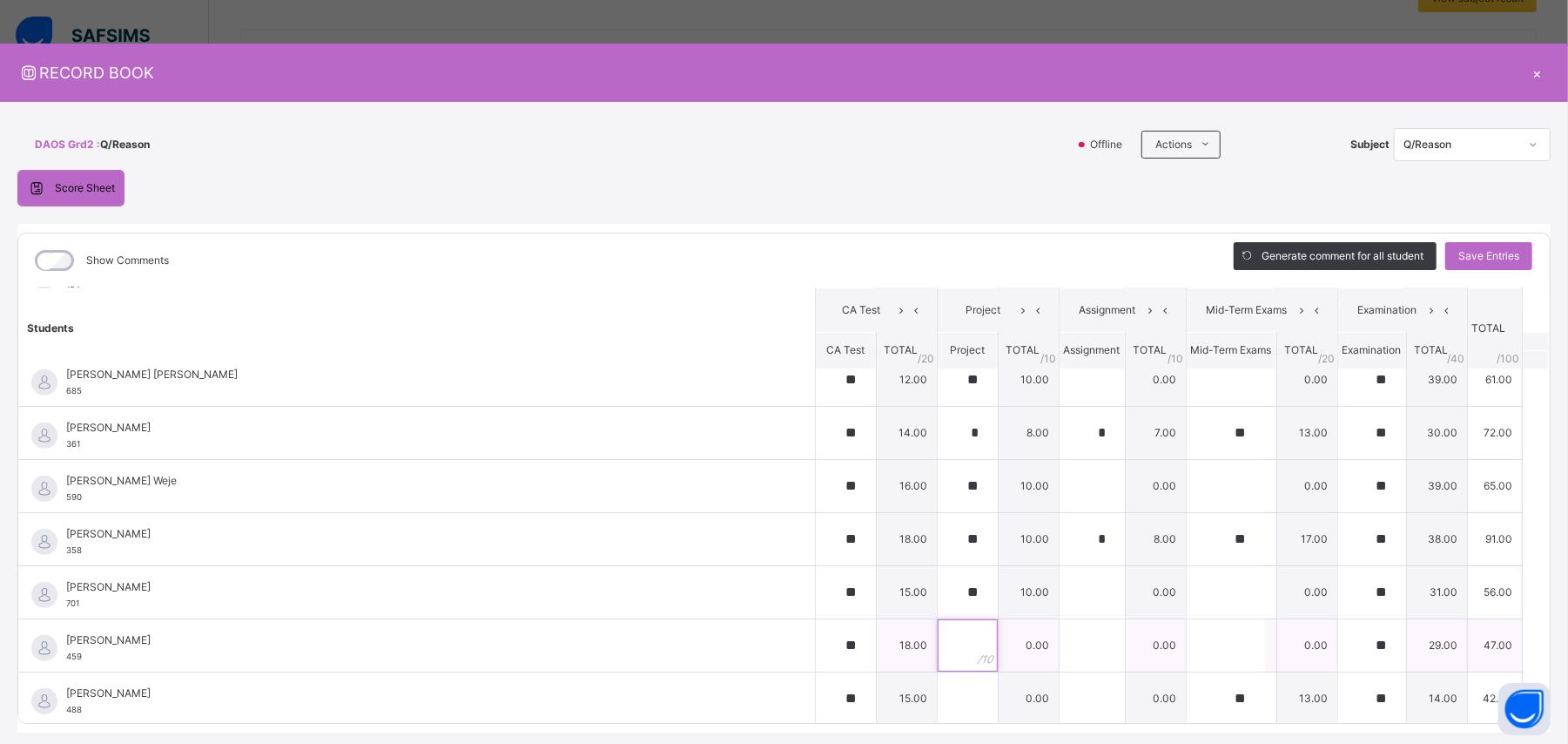
click at [940, 446] on input "text" at bounding box center [968, 645] width 60 height 52
click at [938, 446] on input "text" at bounding box center [968, 698] width 60 height 52
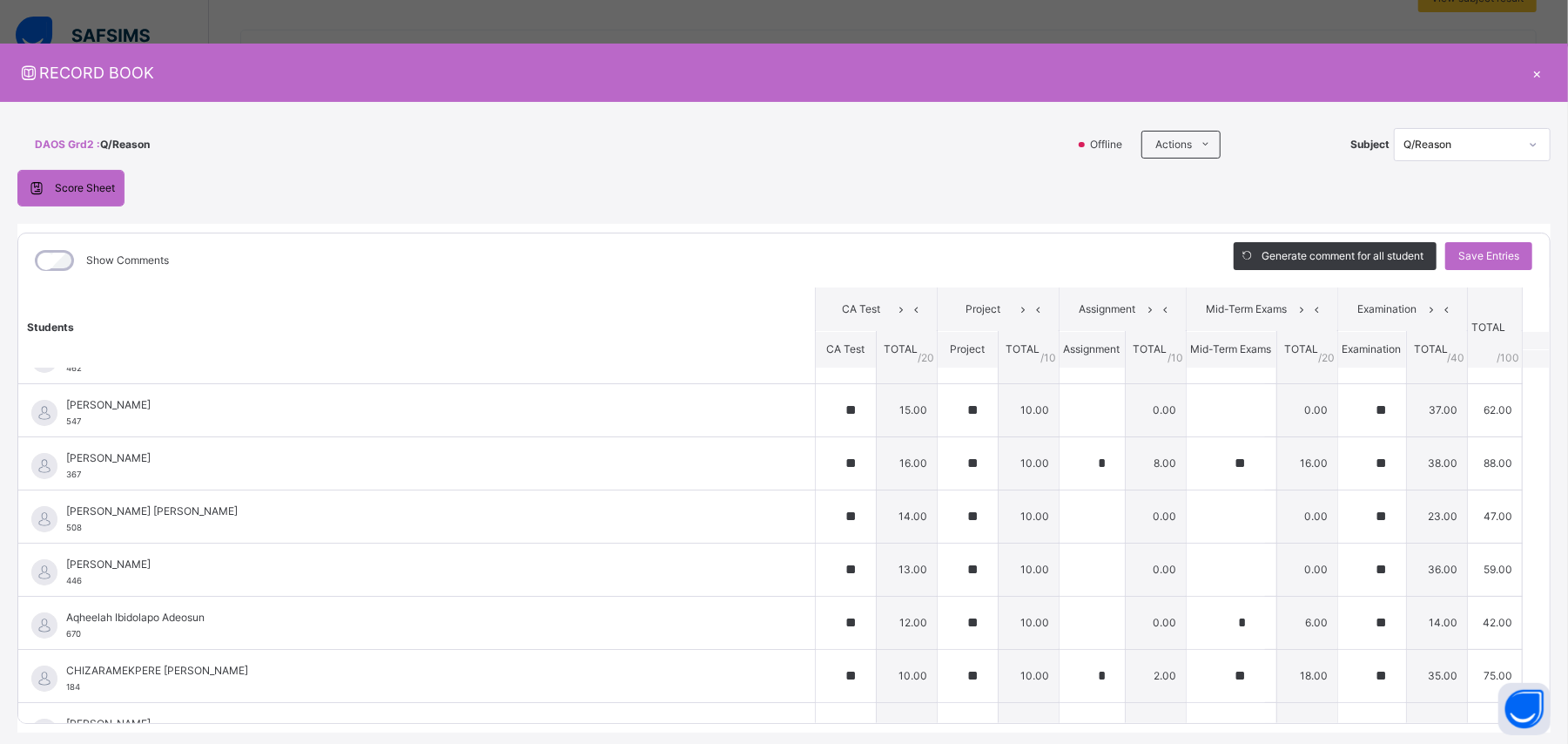
scroll to position [0, 0]
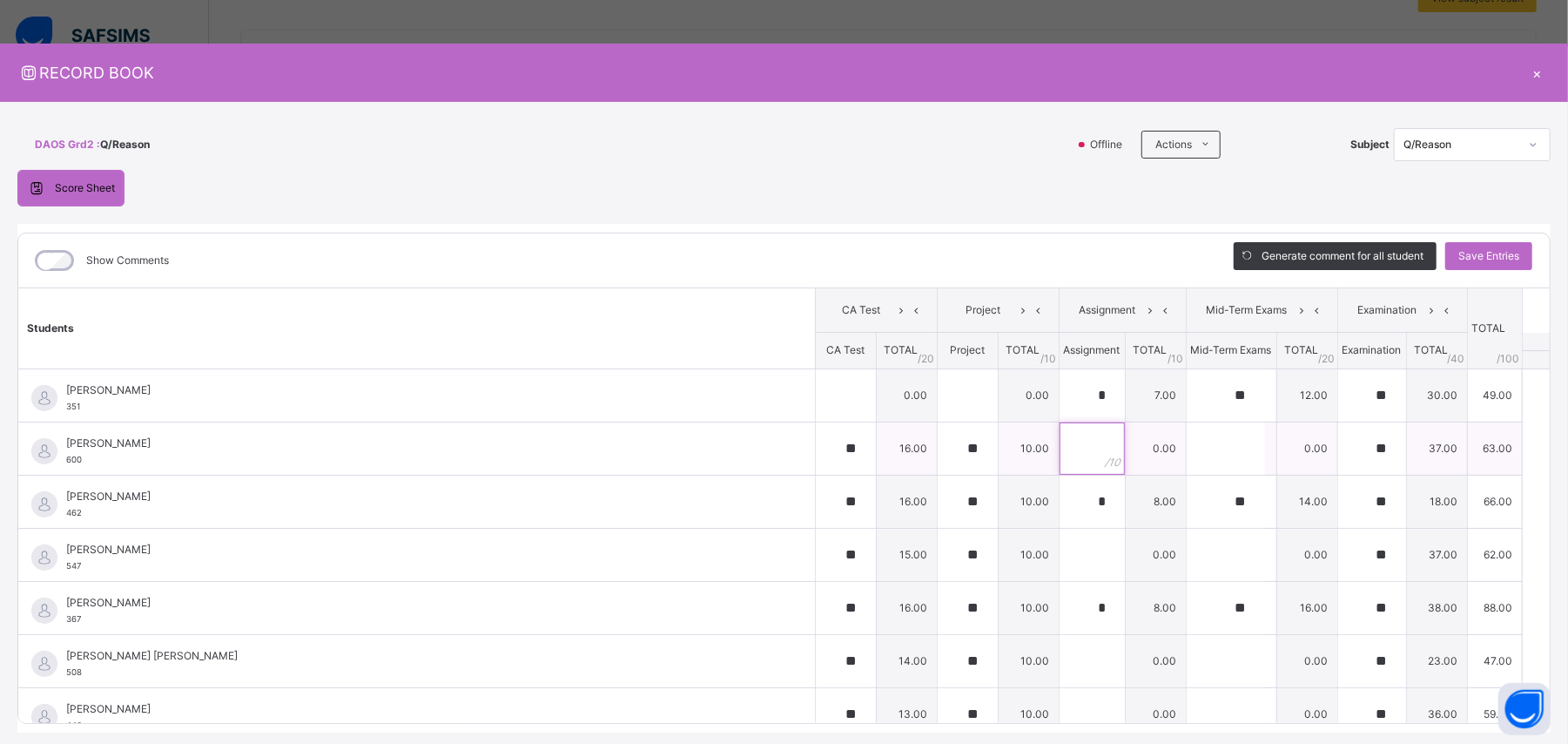
click at [940, 443] on input "text" at bounding box center [1092, 448] width 65 height 52
click at [940, 446] on input "text" at bounding box center [1092, 554] width 65 height 52
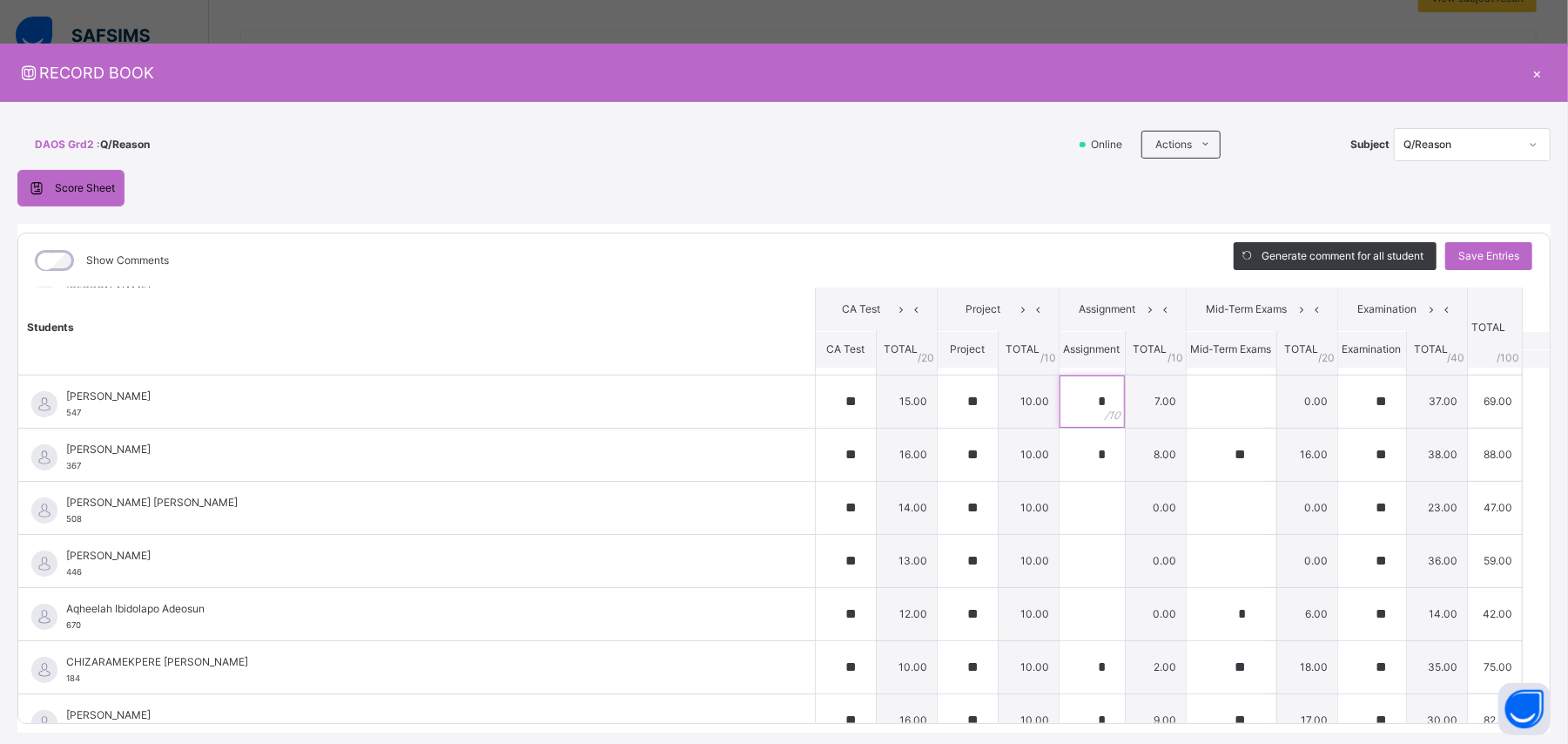
scroll to position [189, 0]
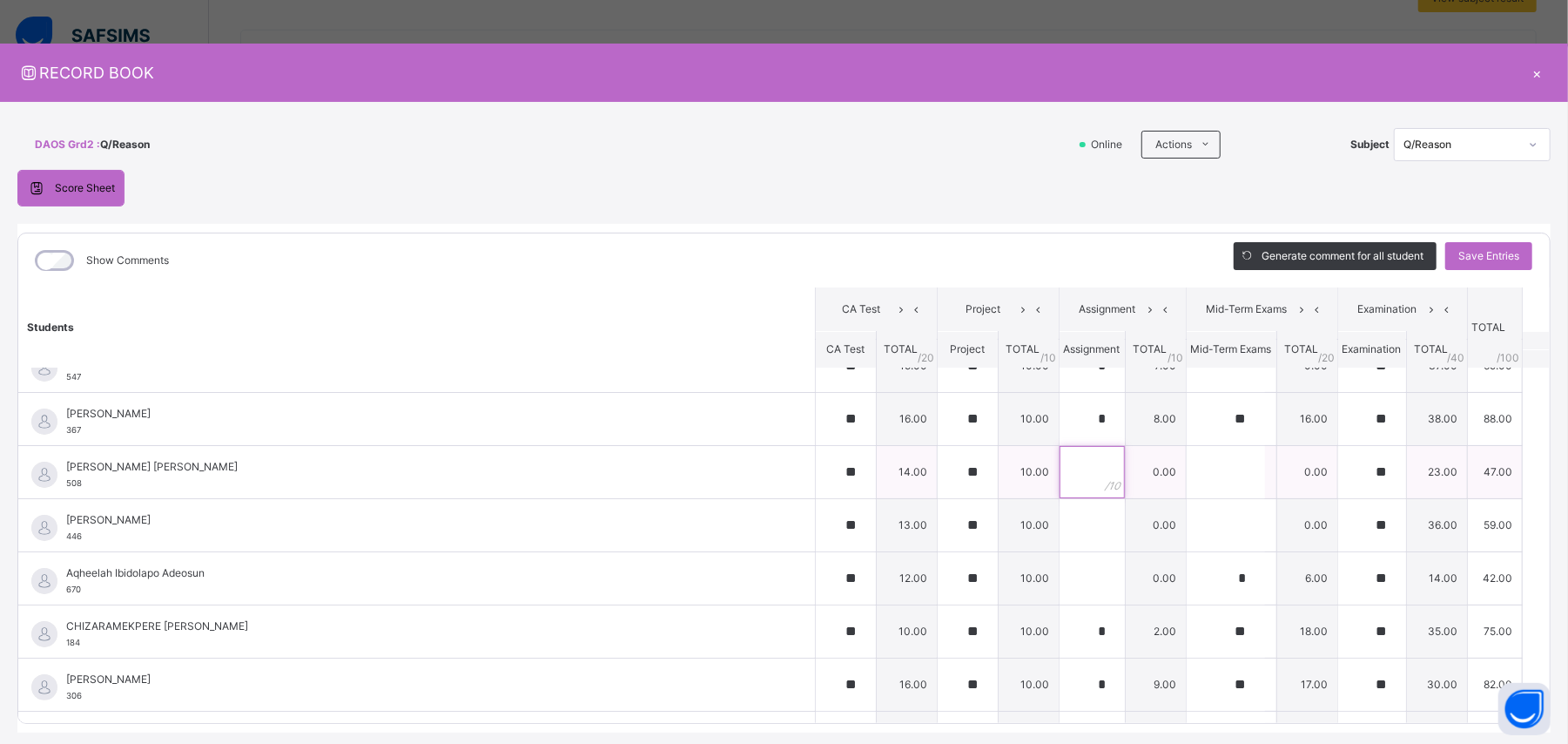
click at [940, 446] on input "text" at bounding box center [1092, 472] width 65 height 52
click at [940, 446] on input "text" at bounding box center [1092, 525] width 65 height 52
click at [940, 446] on div at bounding box center [1092, 578] width 65 height 52
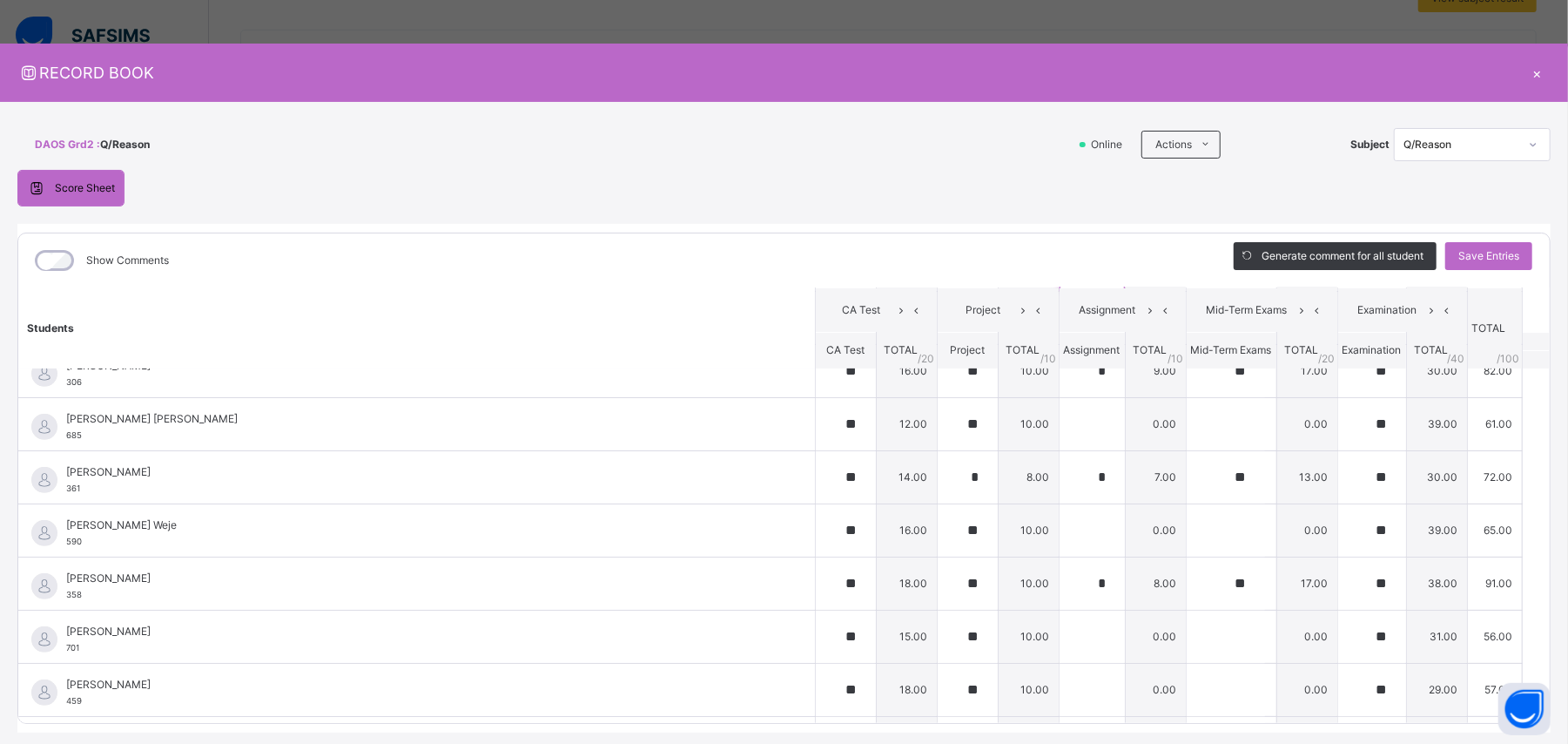
scroll to position [519, 0]
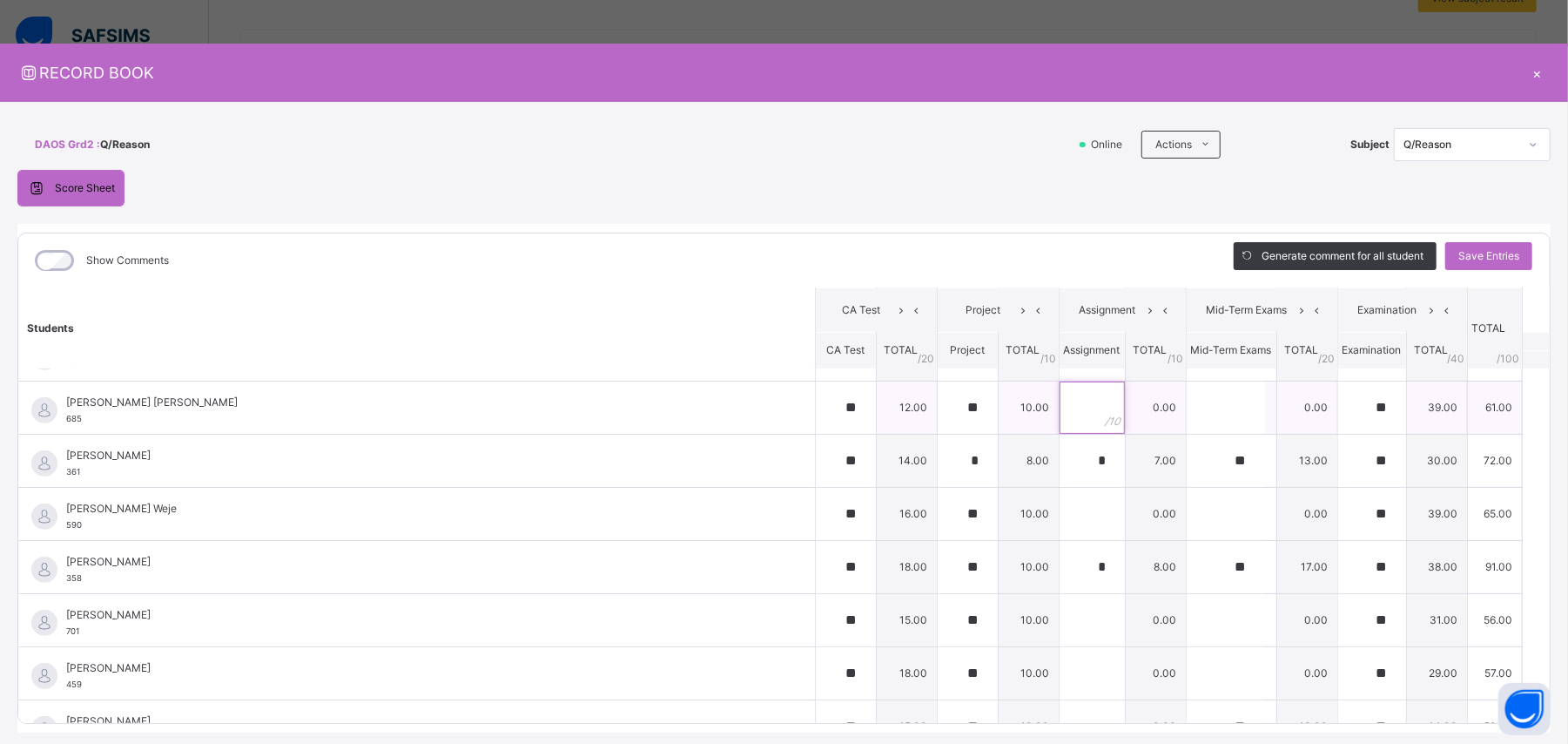
click at [940, 408] on input "text" at bounding box center [1092, 407] width 65 height 52
click at [940, 446] on input "text" at bounding box center [1092, 514] width 65 height 52
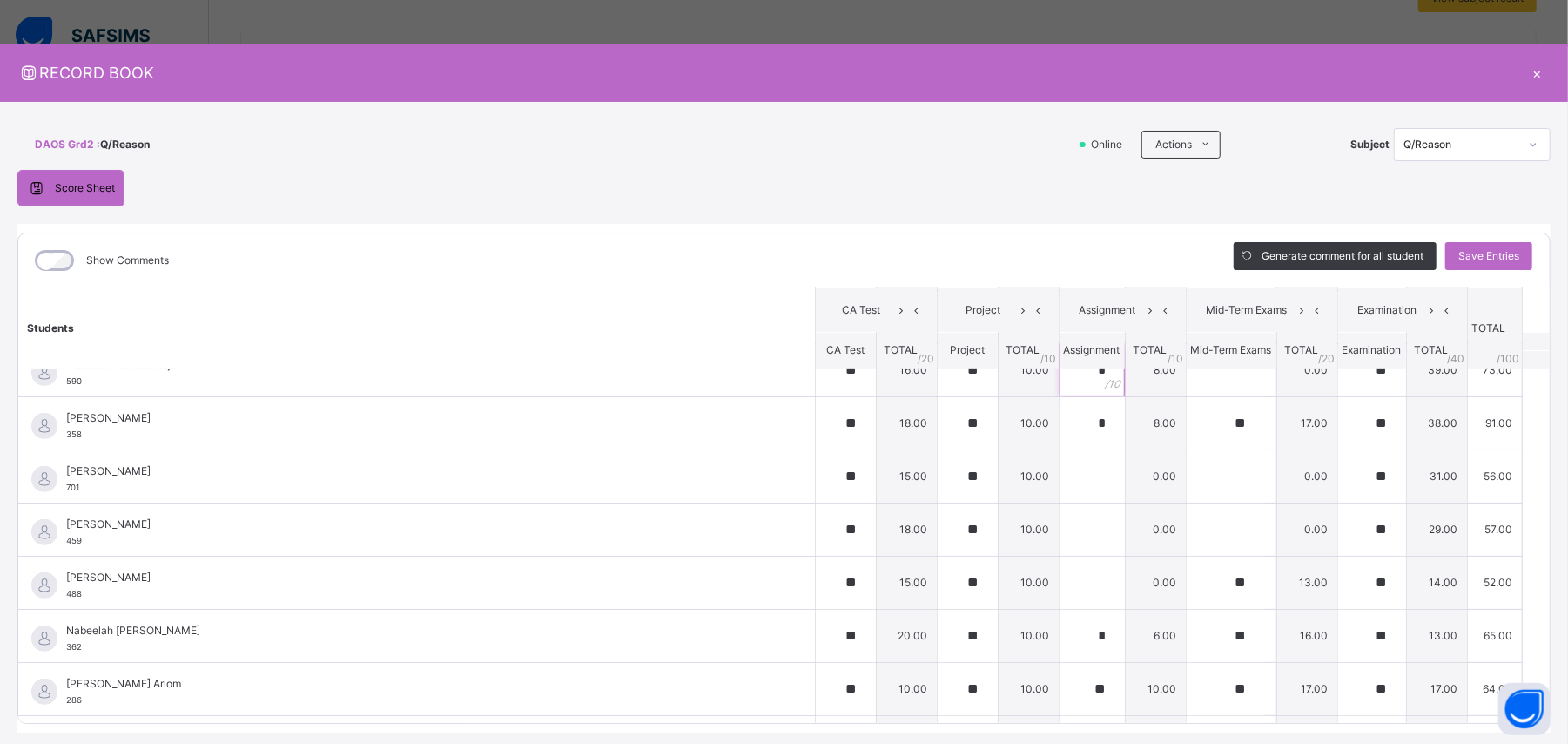
scroll to position [670, 0]
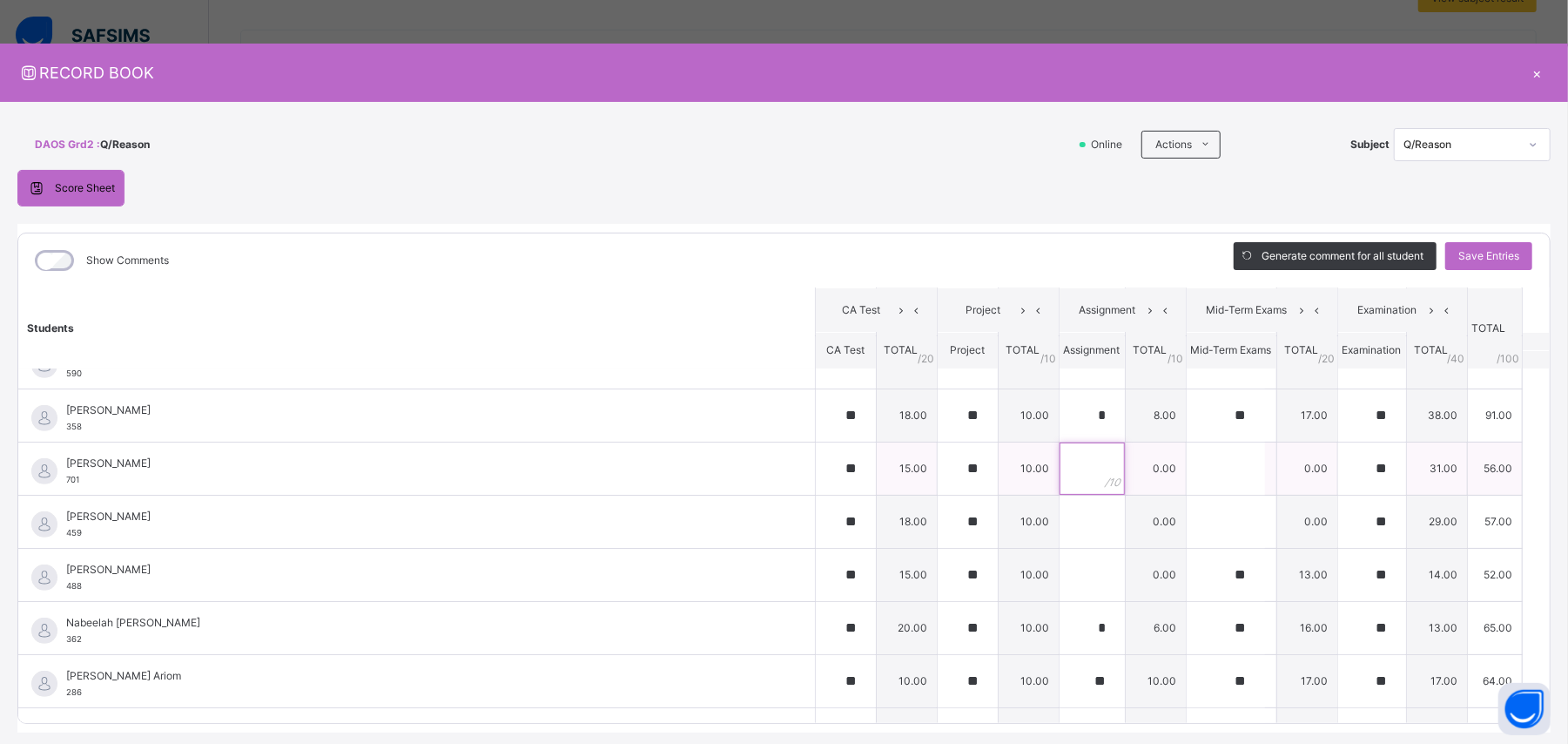
click at [940, 446] on input "text" at bounding box center [1092, 468] width 65 height 52
click at [940, 446] on input "text" at bounding box center [1092, 521] width 65 height 52
click at [940, 446] on div at bounding box center [1092, 575] width 65 height 52
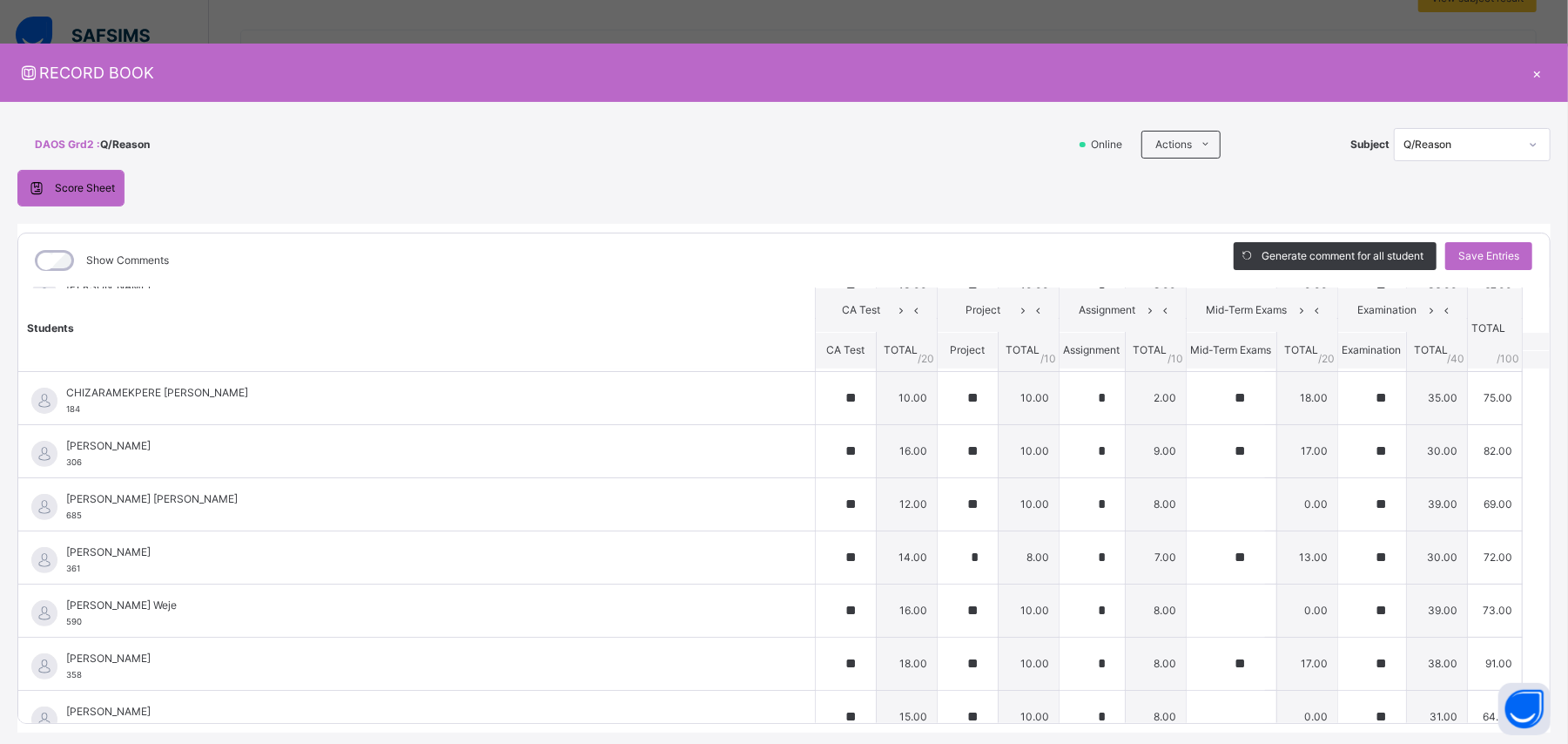
scroll to position [0, 0]
click at [940, 256] on span "Save Entries" at bounding box center [1488, 256] width 61 height 16
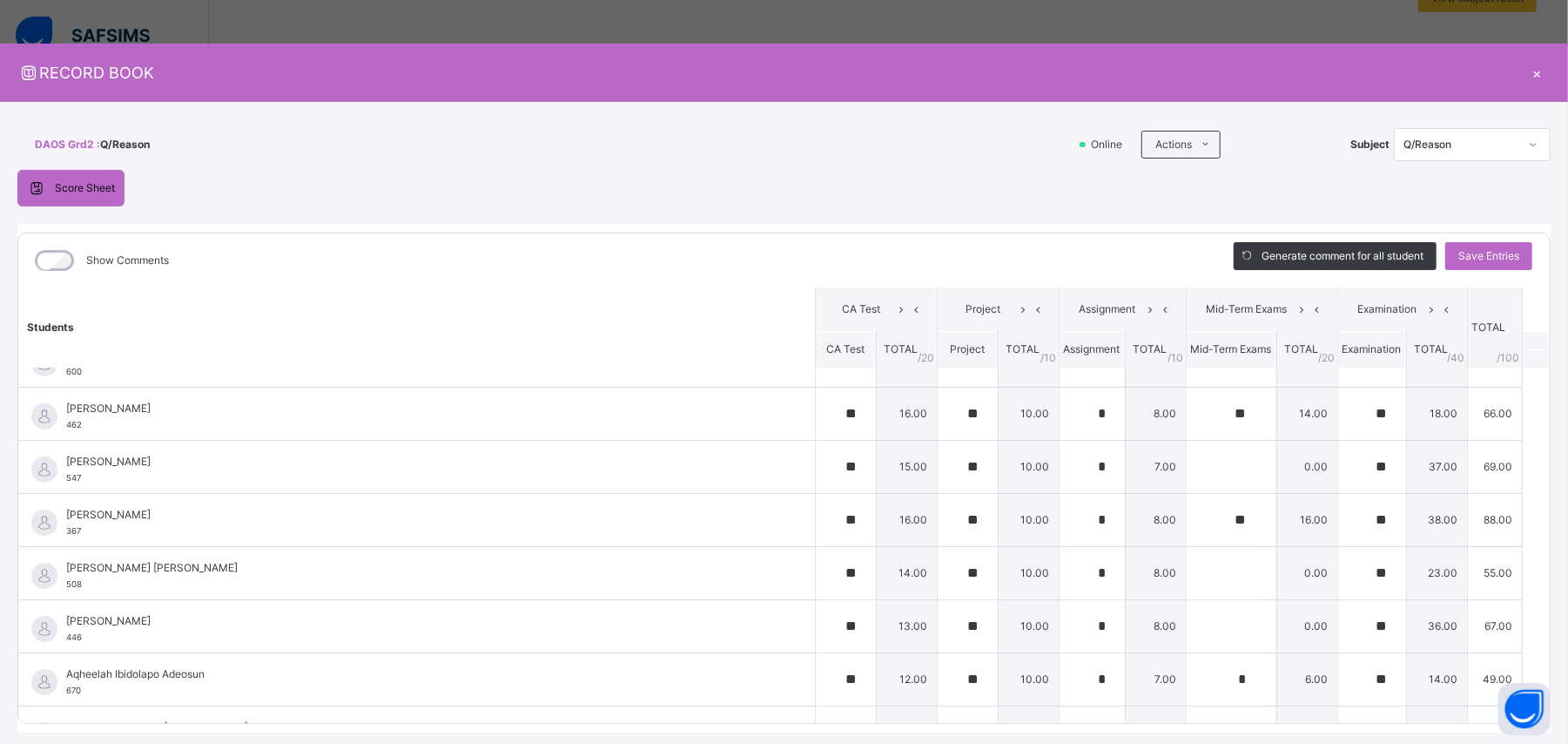
scroll to position [129, 0]
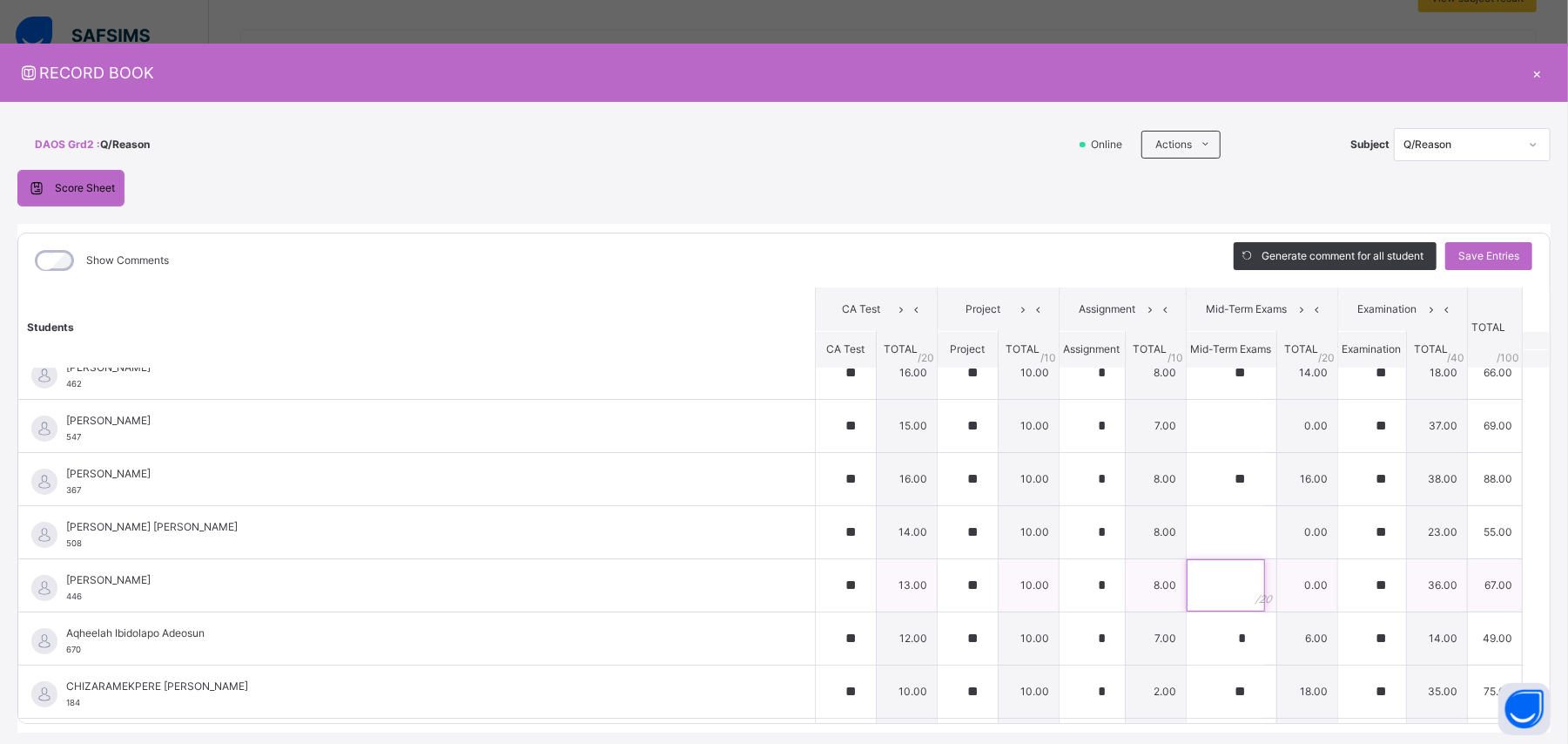
click at [940, 446] on input "text" at bounding box center [1226, 585] width 78 height 52
click at [940, 446] on input "text" at bounding box center [1226, 532] width 78 height 52
click at [940, 425] on input "text" at bounding box center [1226, 426] width 78 height 52
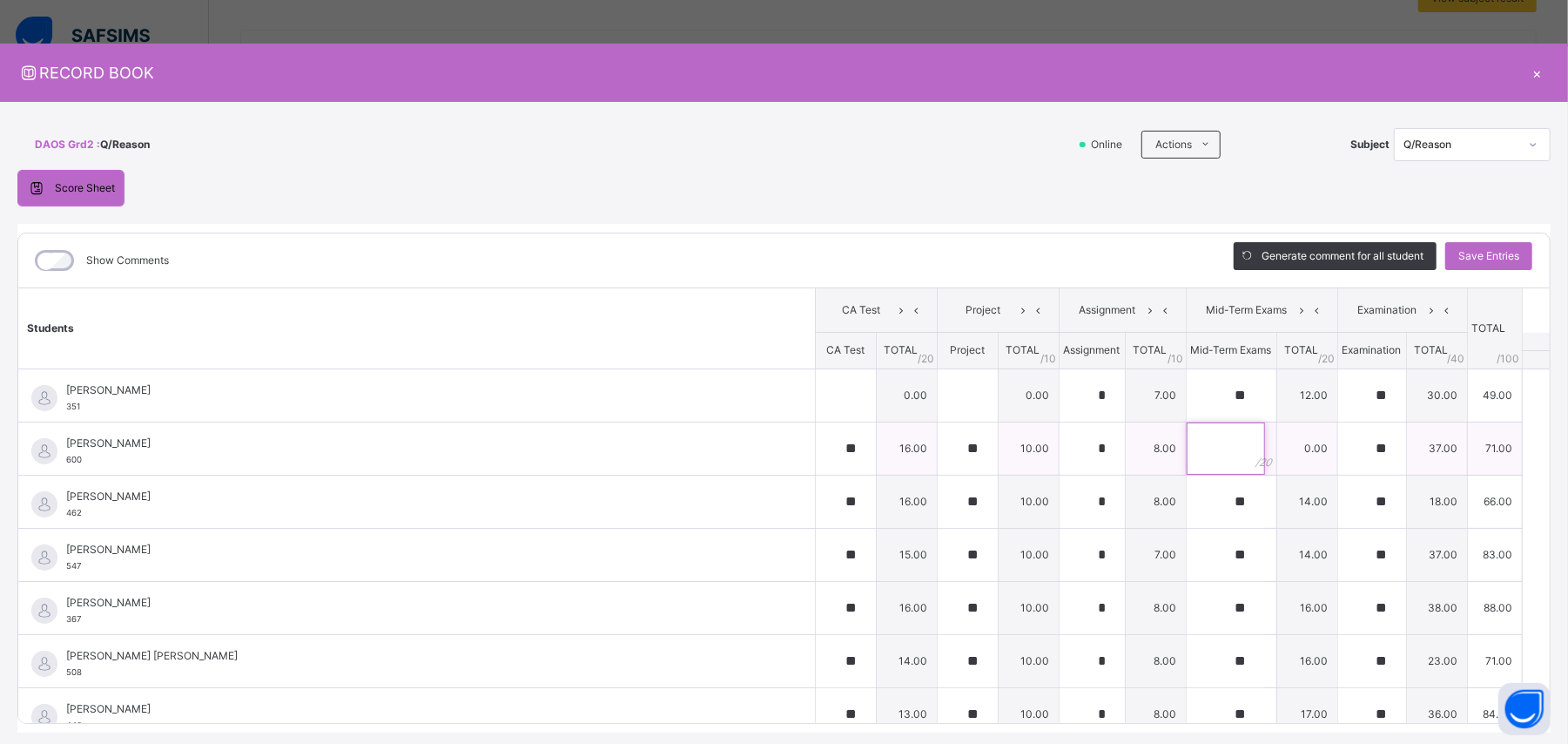
click at [940, 446] on input "text" at bounding box center [1226, 448] width 78 height 52
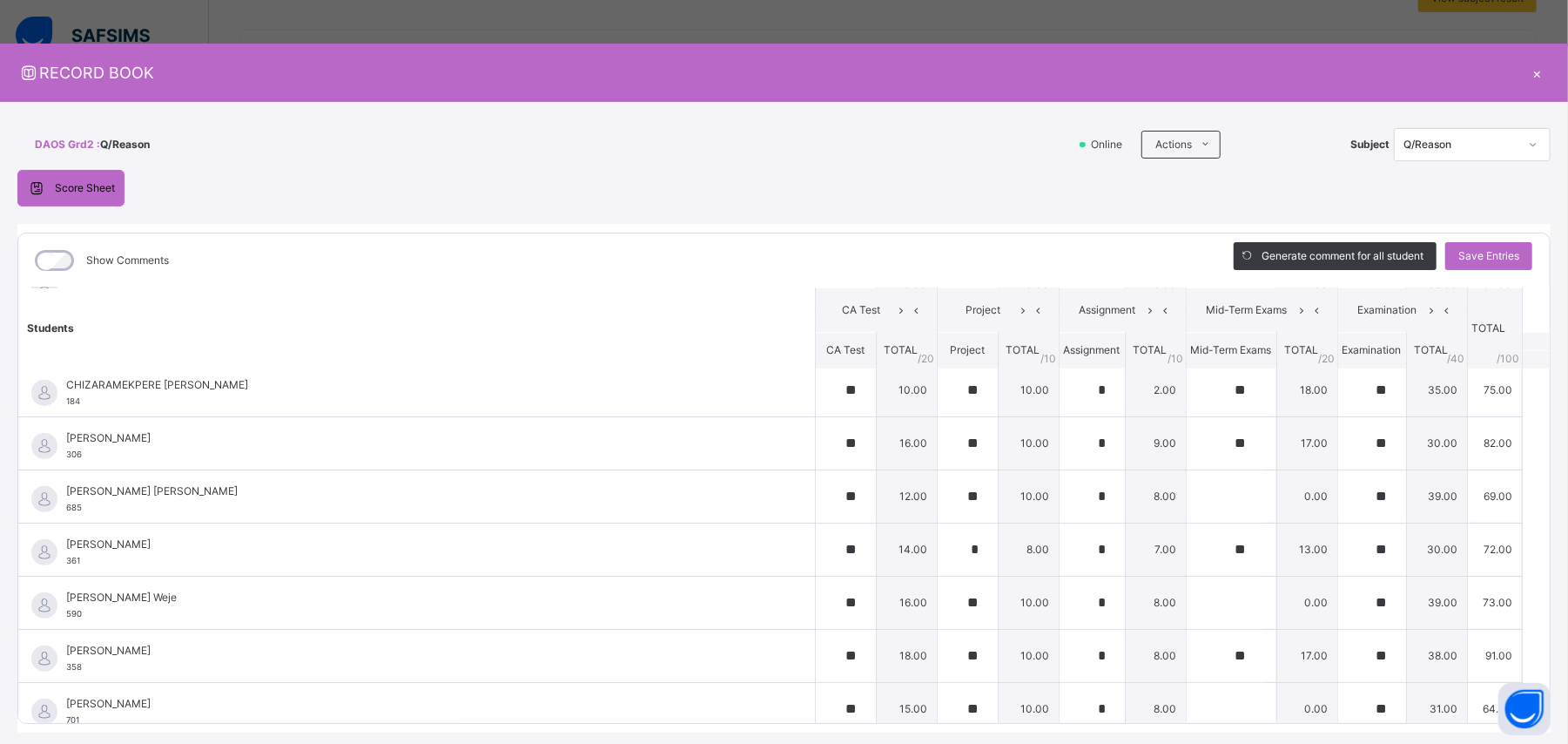
scroll to position [467, 0]
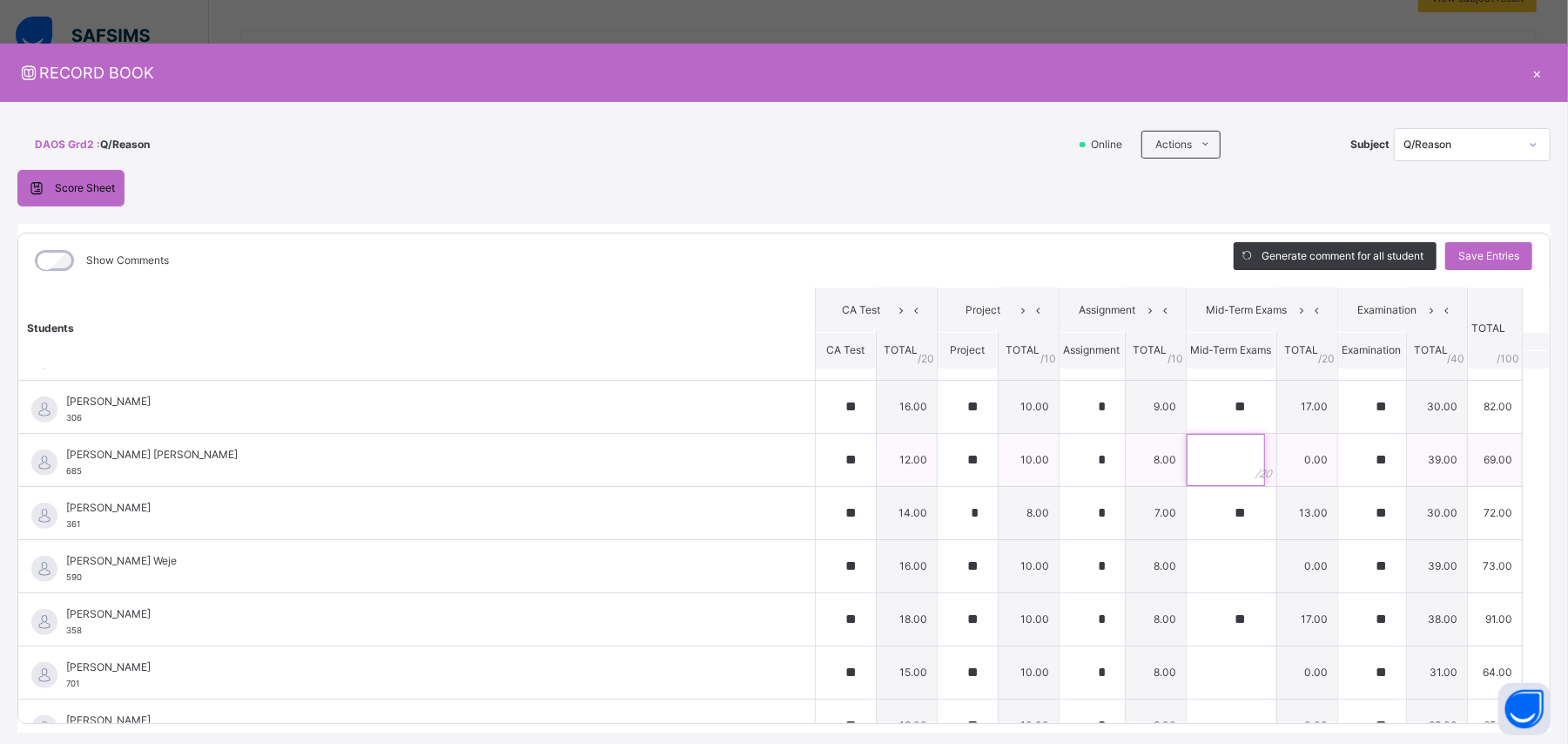
click at [940, 446] on input "text" at bounding box center [1226, 460] width 78 height 52
click at [940, 446] on input "text" at bounding box center [1226, 566] width 78 height 52
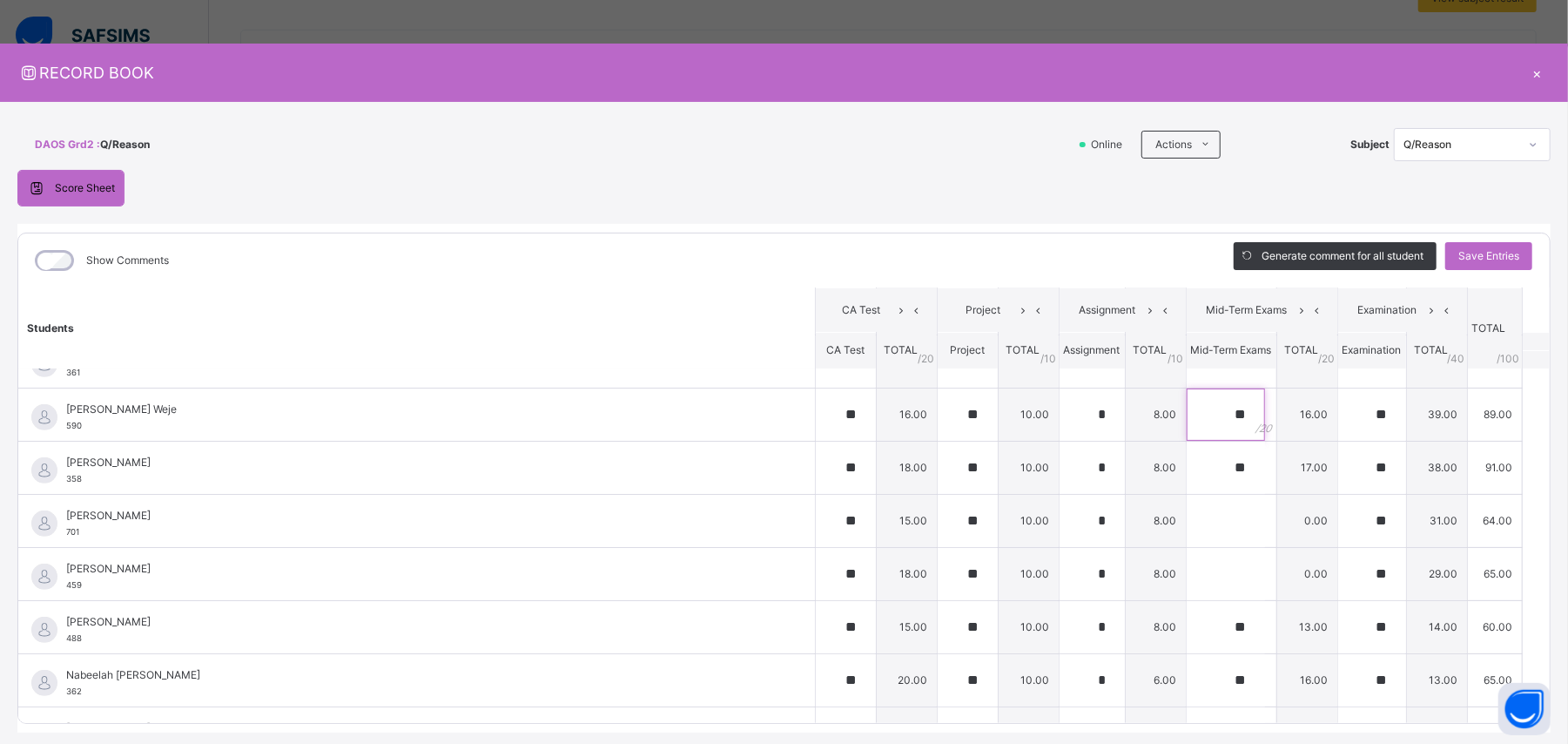
scroll to position [643, 0]
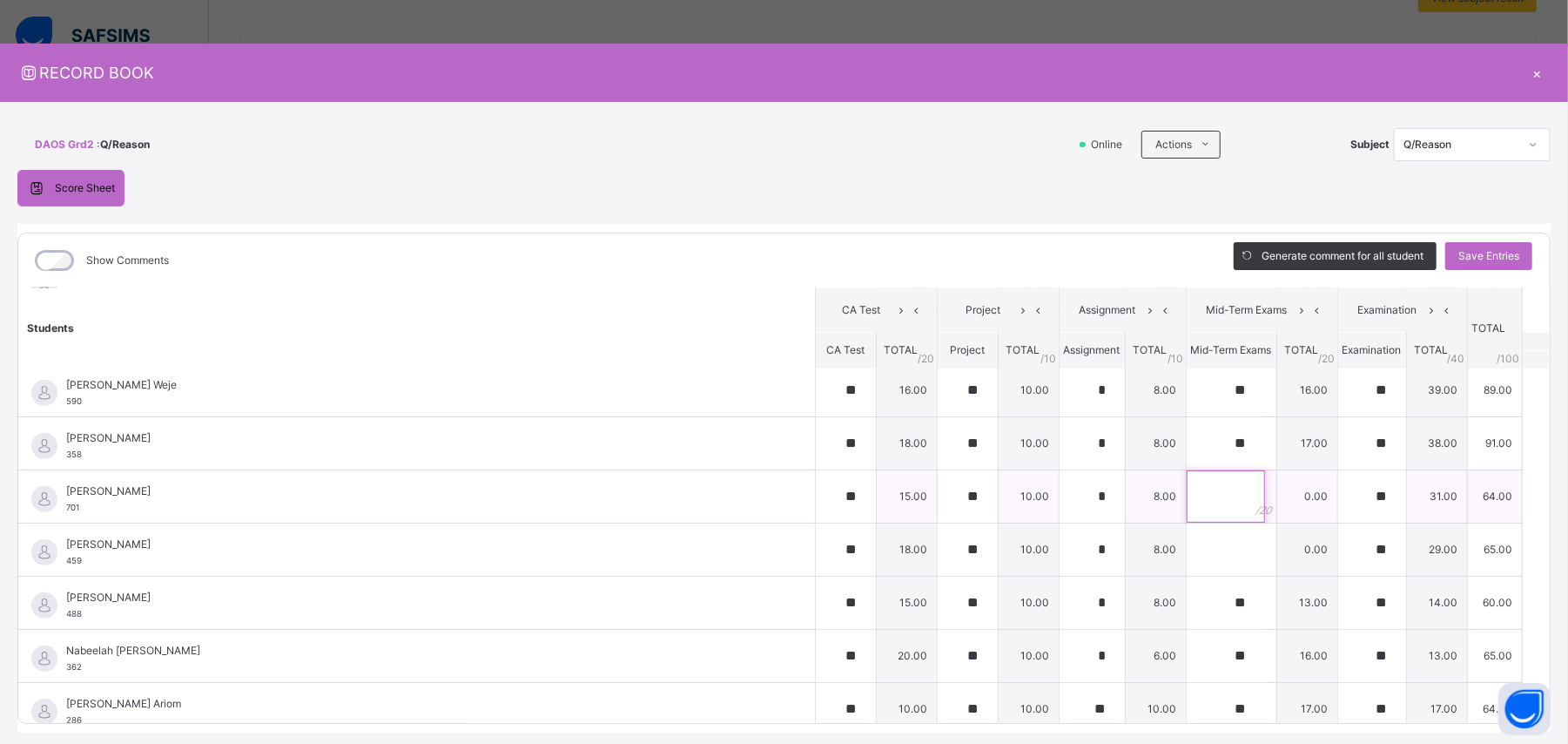
click at [940, 446] on input "text" at bounding box center [1226, 496] width 78 height 52
click at [940, 446] on input "text" at bounding box center [1226, 549] width 78 height 52
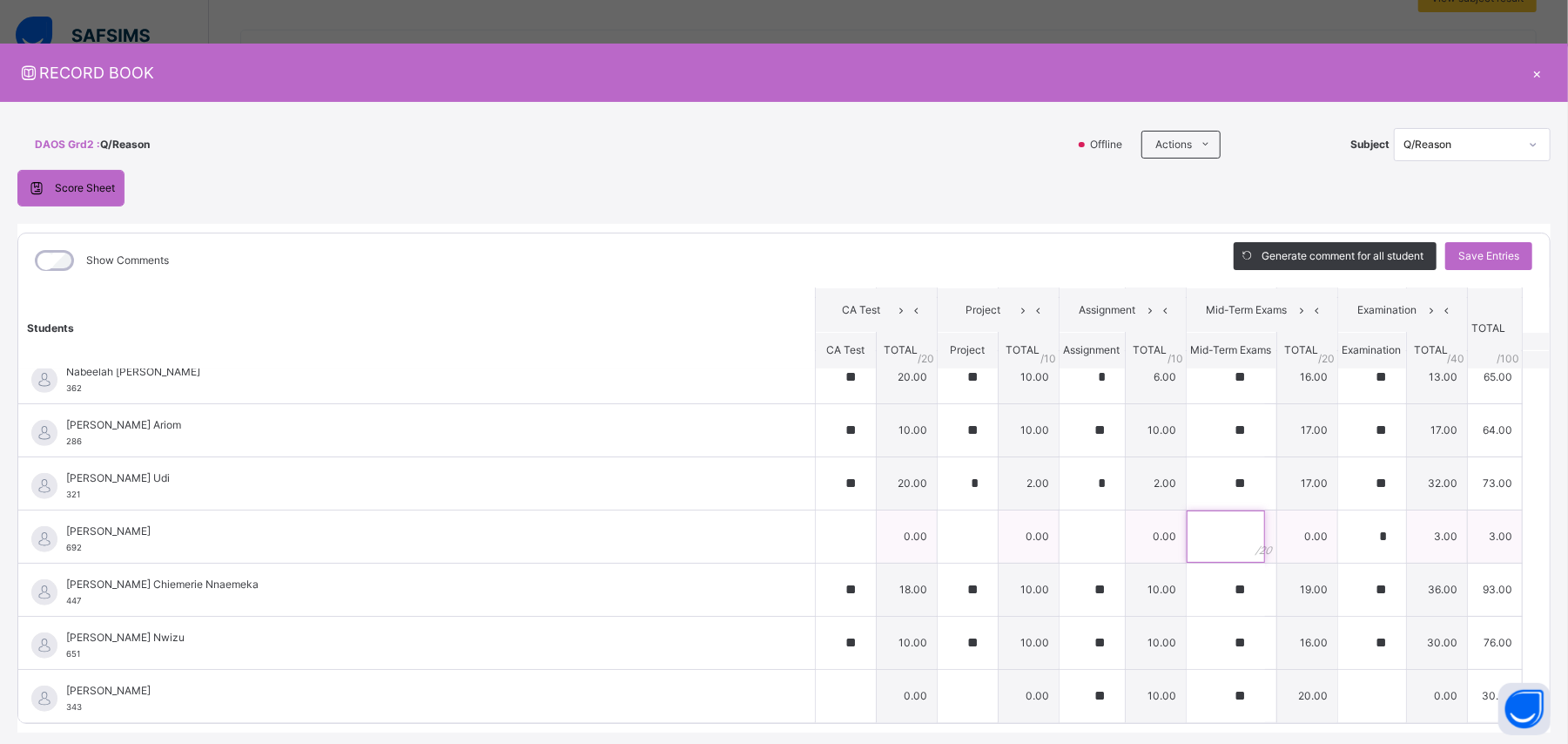
click at [940, 446] on input "text" at bounding box center [1226, 536] width 78 height 52
click at [940, 252] on span "Save Entries" at bounding box center [1488, 256] width 61 height 16
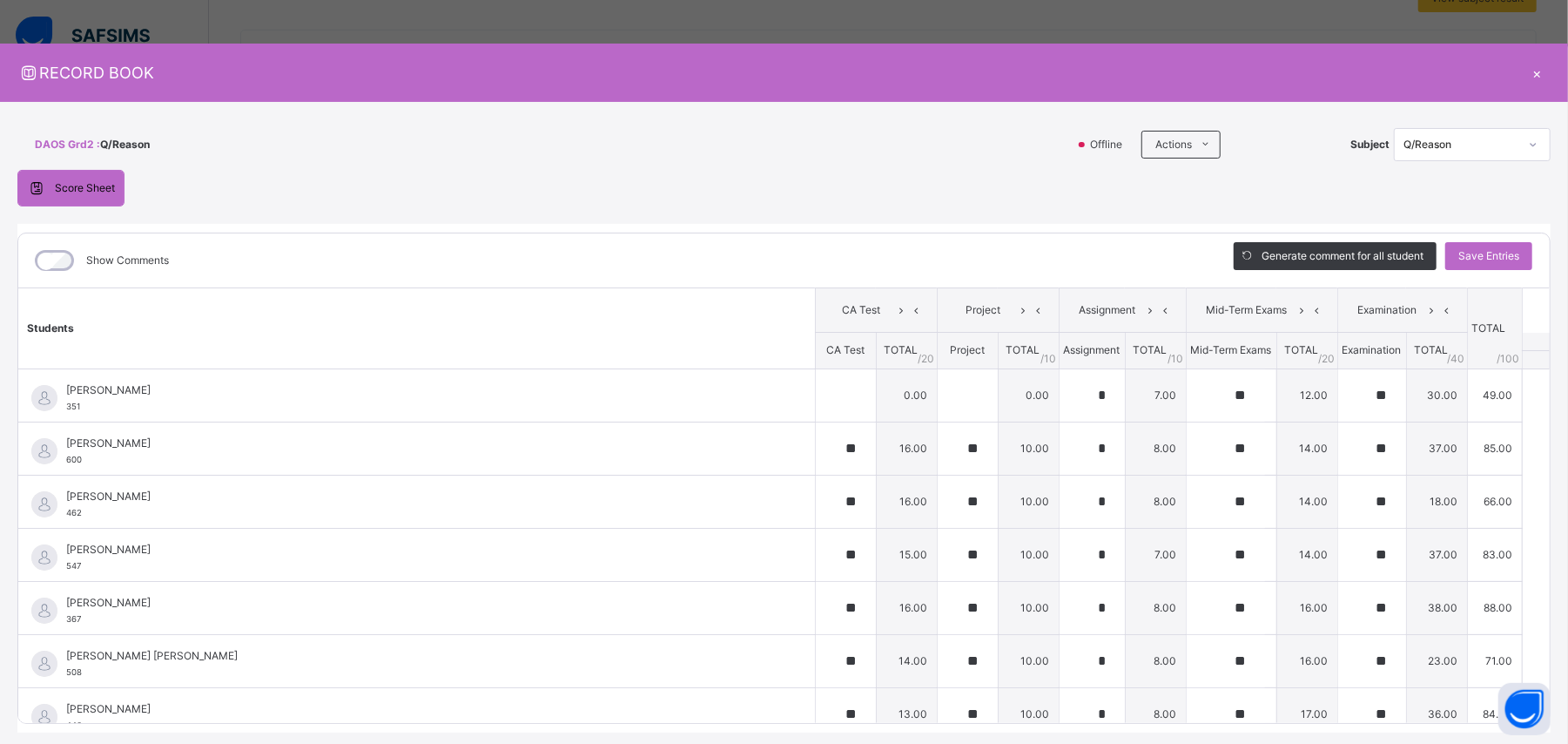
click at [940, 141] on icon at bounding box center [1533, 144] width 10 height 17
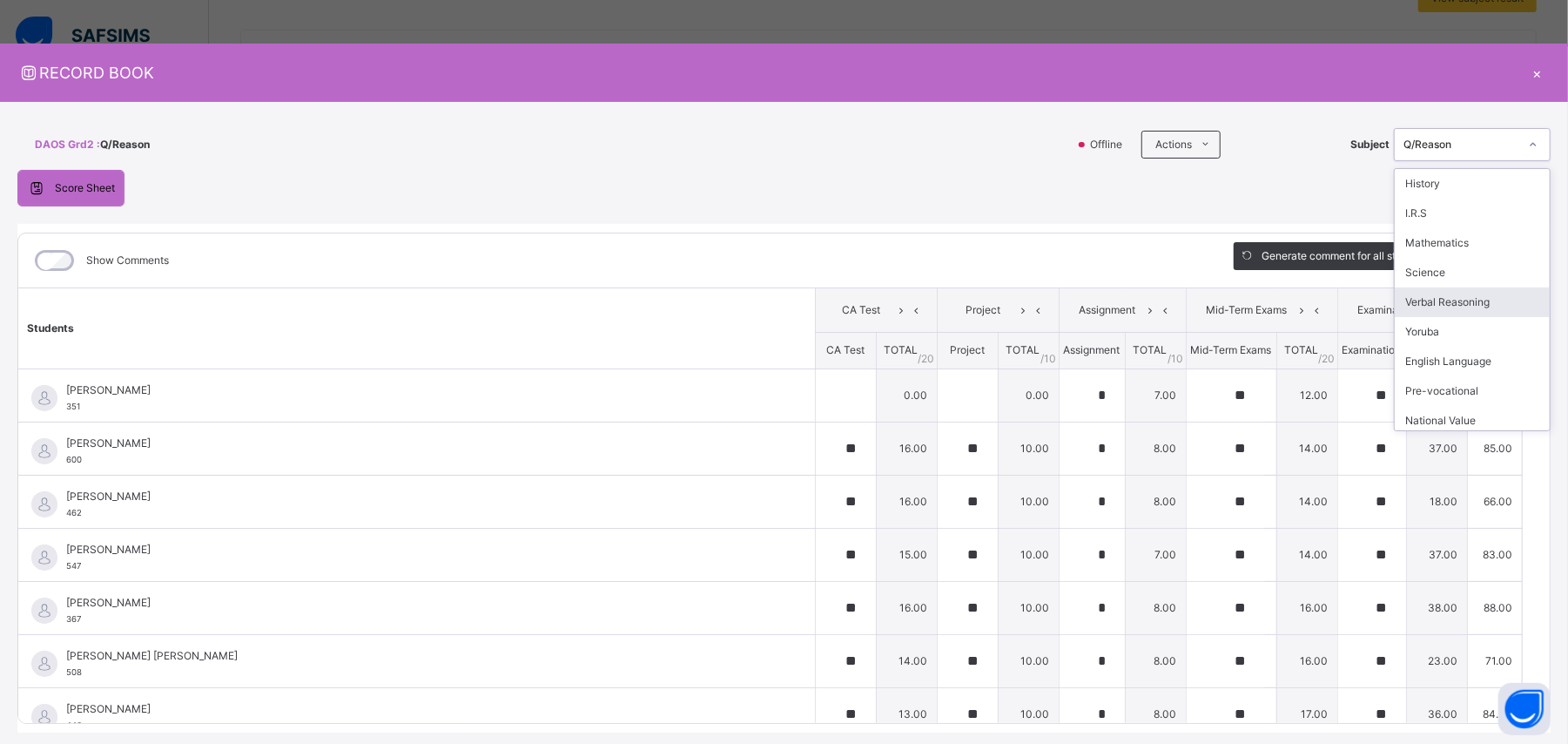
click at [940, 304] on div "Verbal Reasoning" at bounding box center [1472, 302] width 155 height 30
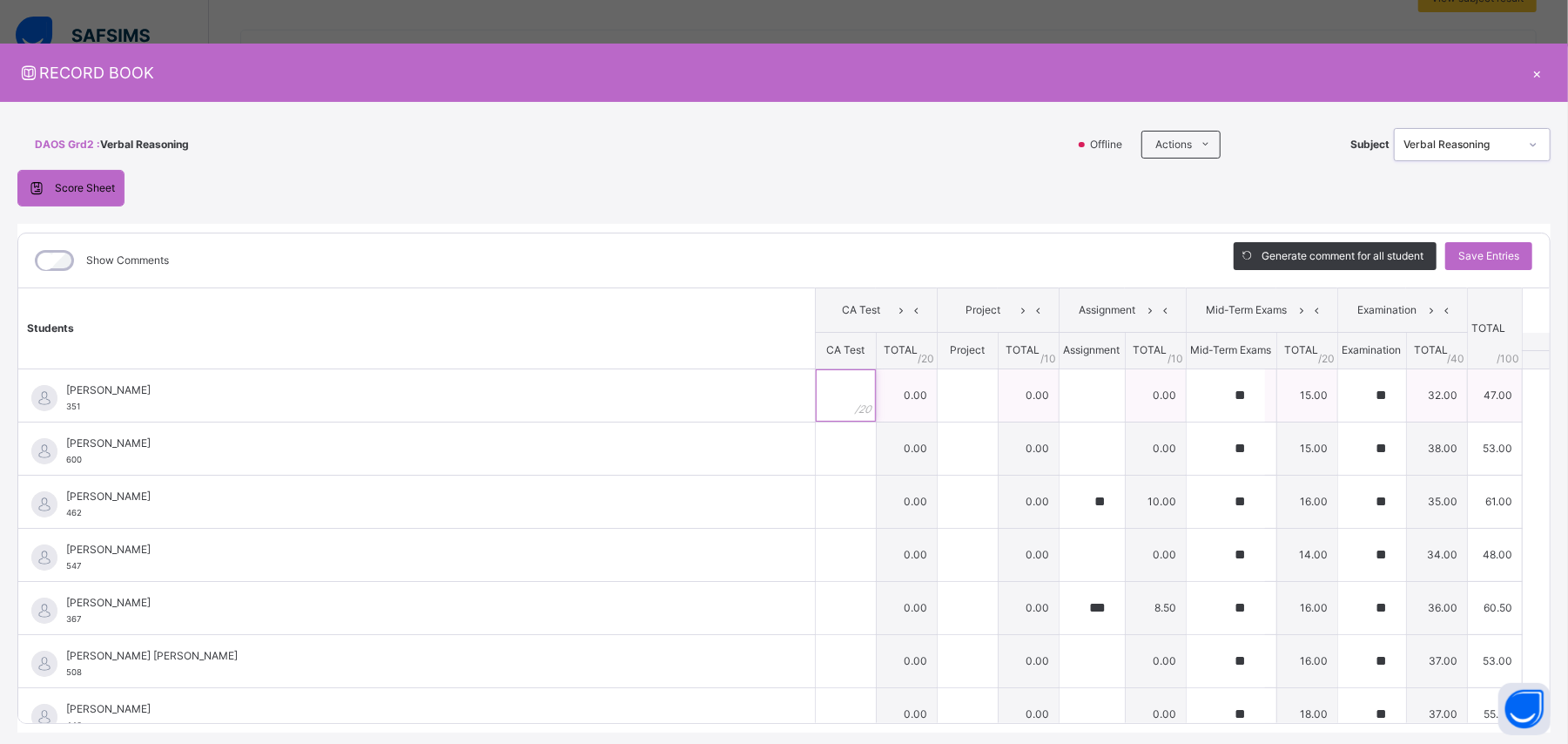
click at [816, 387] on input "text" at bounding box center [846, 395] width 60 height 52
click at [816, 446] on input "text" at bounding box center [846, 448] width 60 height 52
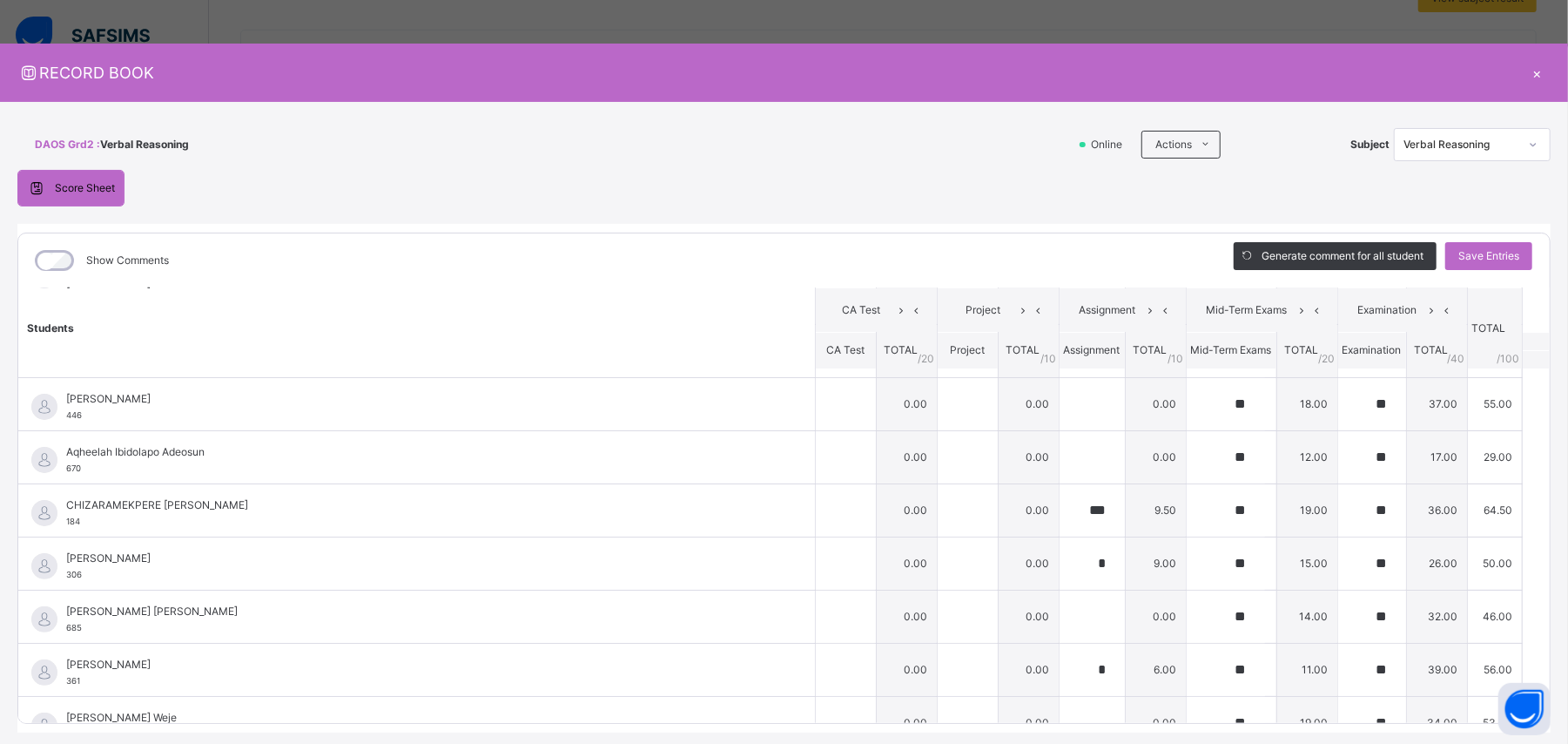
scroll to position [0, 0]
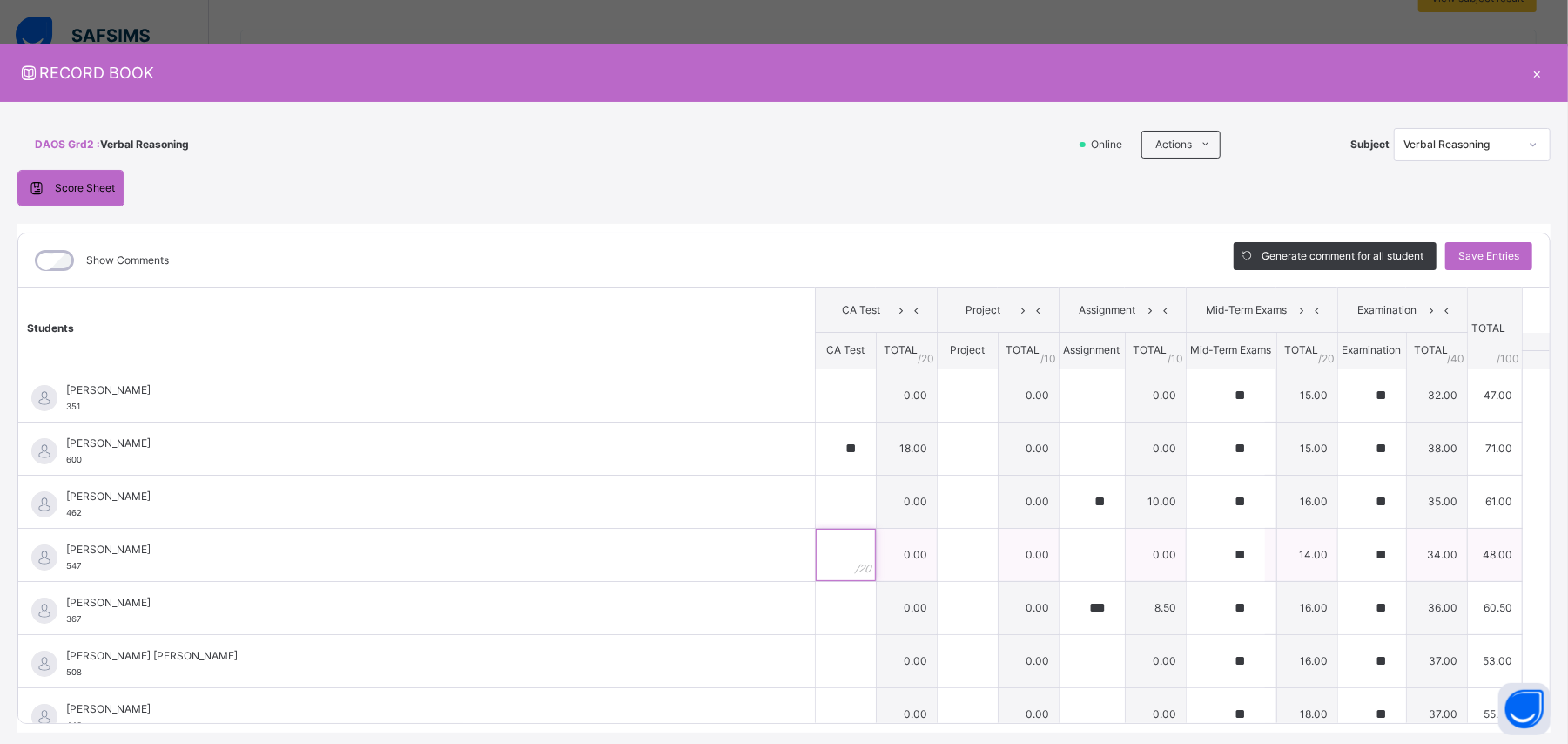
click at [817, 446] on input "text" at bounding box center [846, 554] width 60 height 52
click at [816, 446] on input "text" at bounding box center [846, 661] width 60 height 52
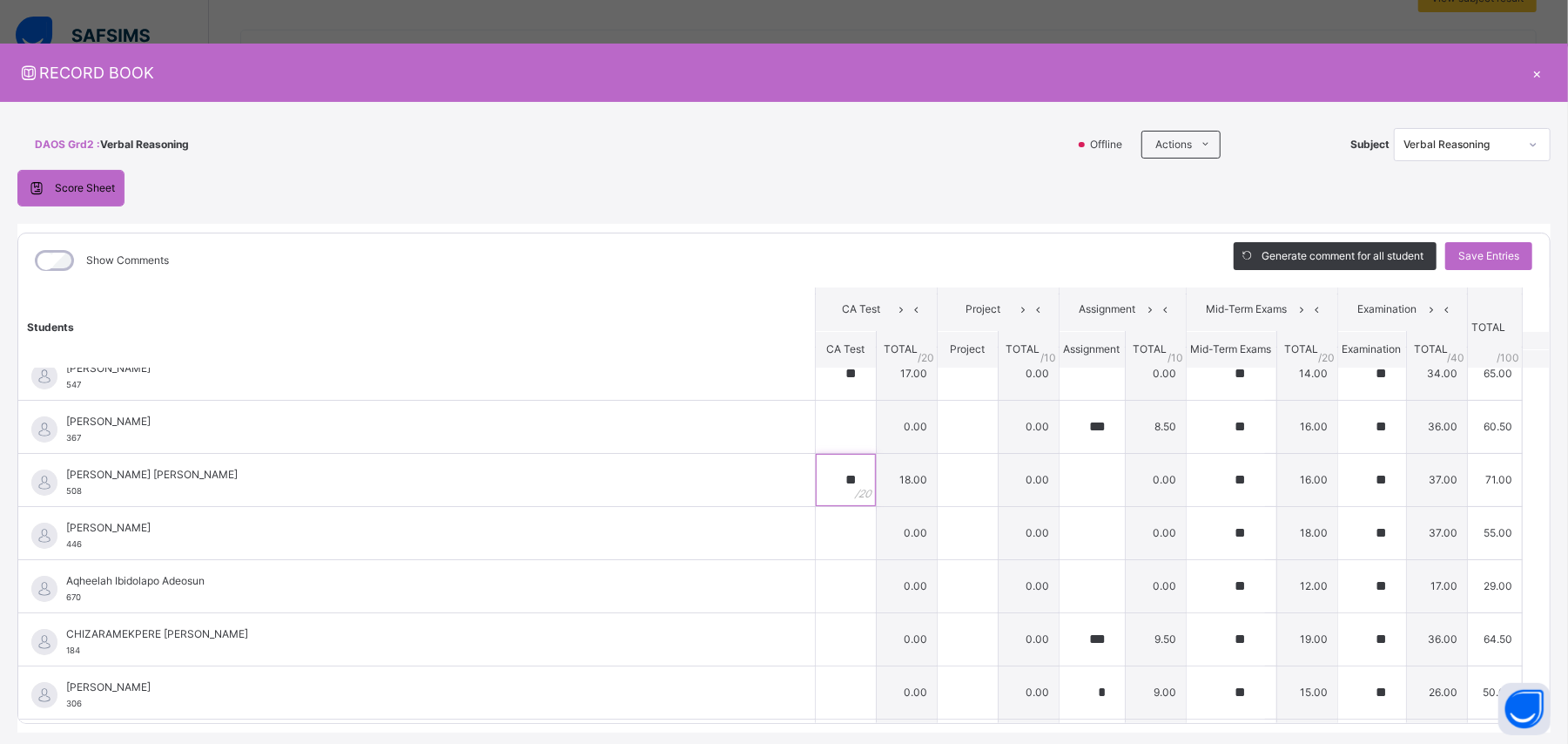
scroll to position [197, 0]
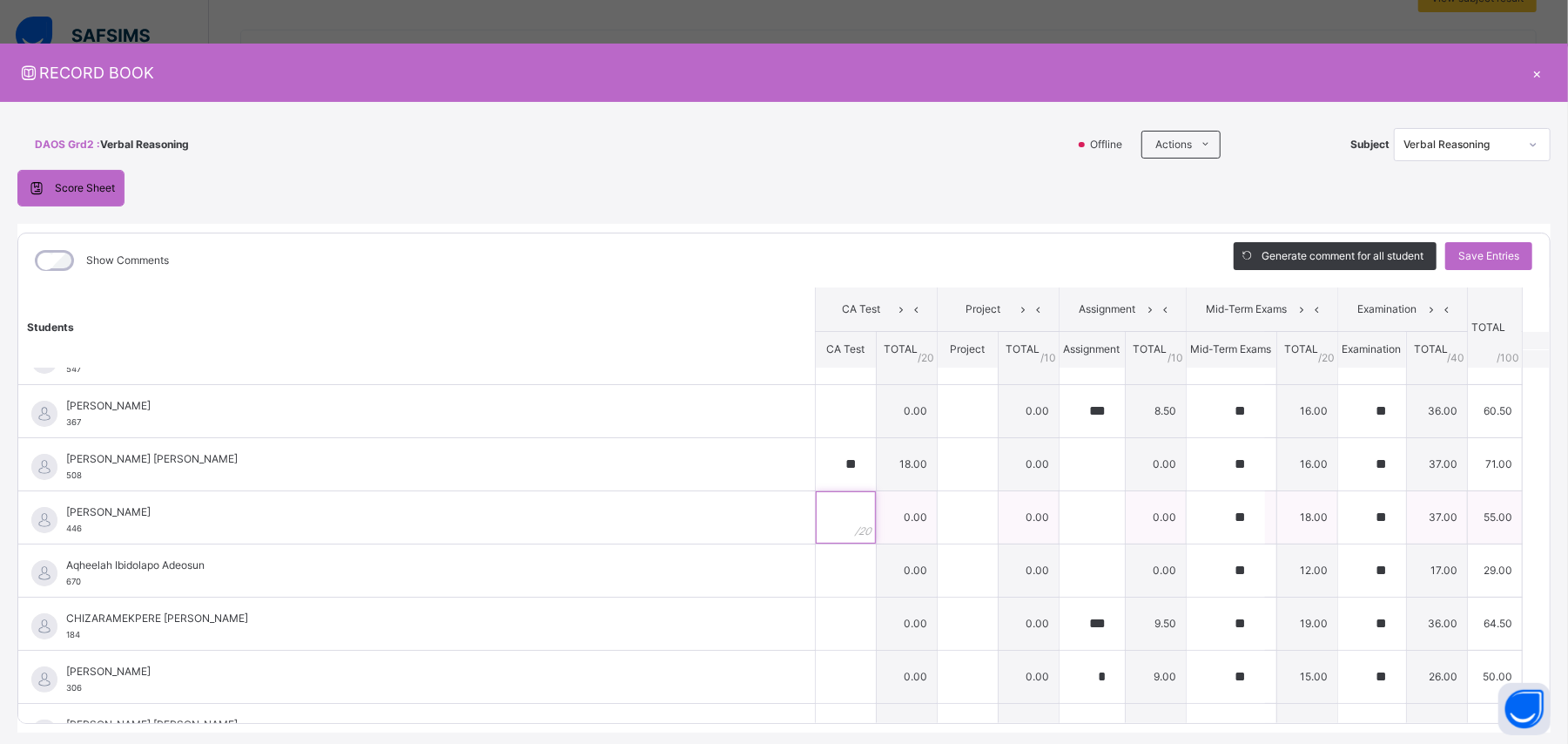
click at [816, 446] on input "text" at bounding box center [846, 517] width 60 height 52
click at [816, 446] on input "text" at bounding box center [846, 570] width 60 height 52
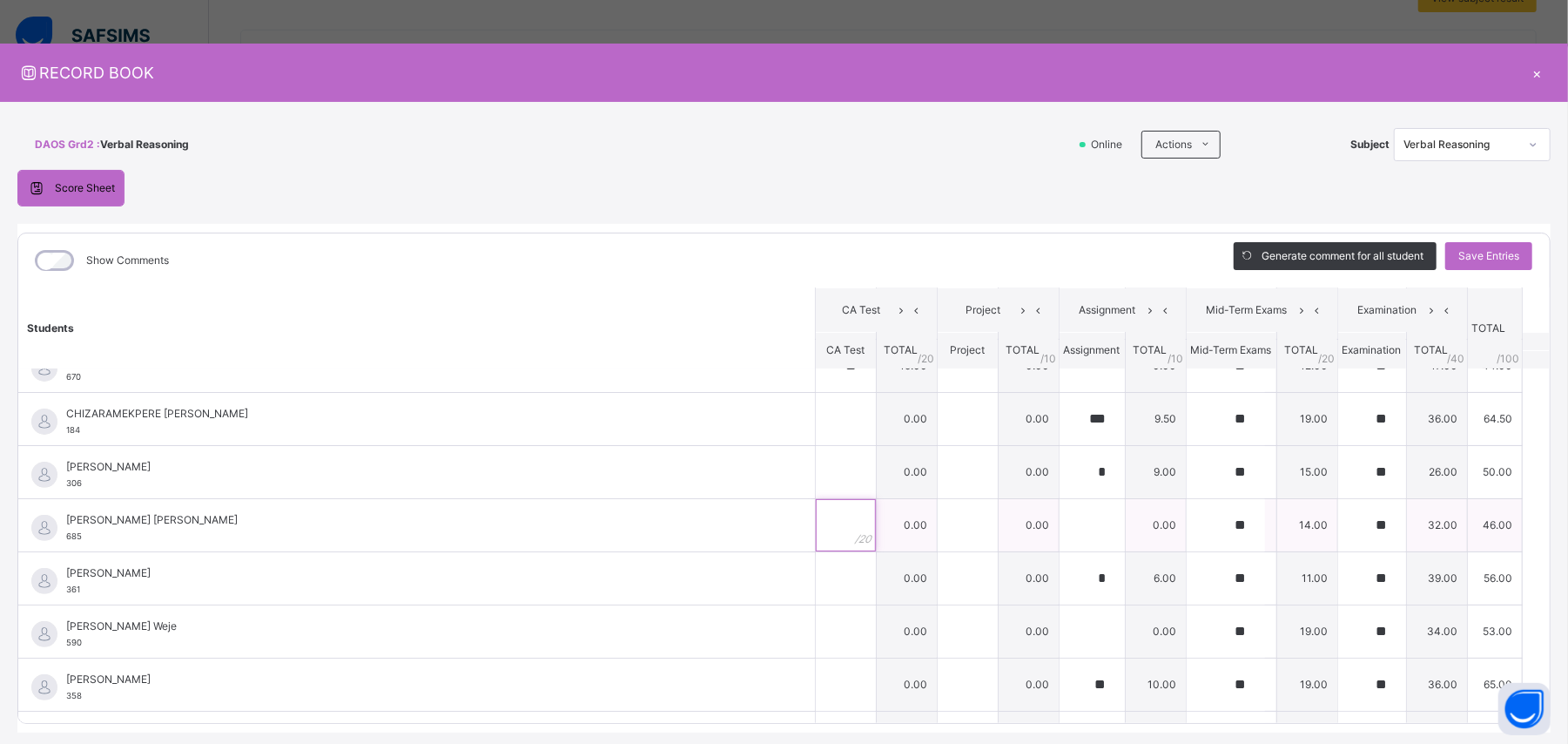
click at [816, 446] on input "text" at bounding box center [846, 525] width 60 height 52
click at [816, 446] on input "text" at bounding box center [846, 631] width 60 height 52
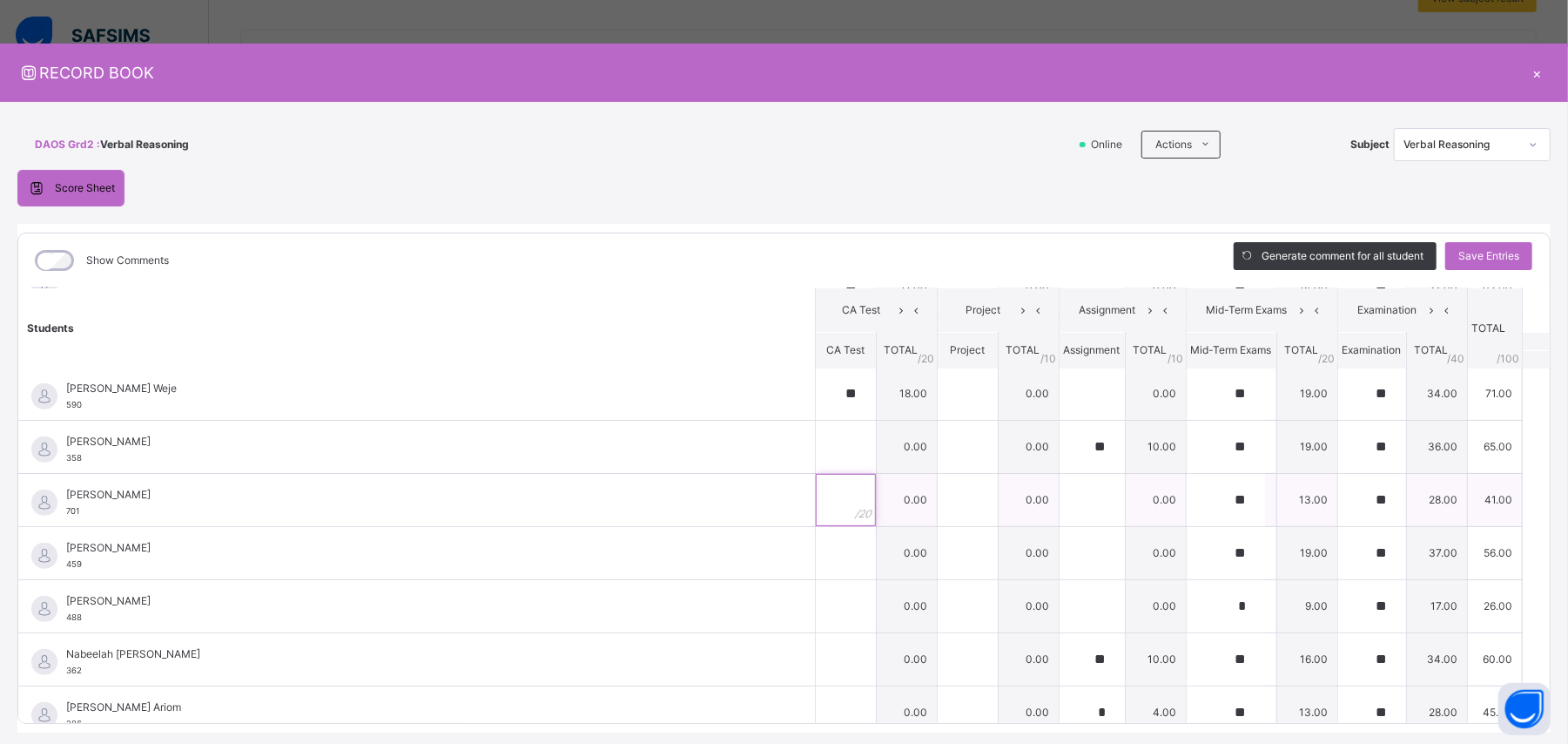
click at [816, 446] on input "text" at bounding box center [846, 500] width 60 height 52
click at [816, 446] on input "text" at bounding box center [846, 553] width 60 height 52
click at [816, 446] on input "text" at bounding box center [846, 606] width 60 height 52
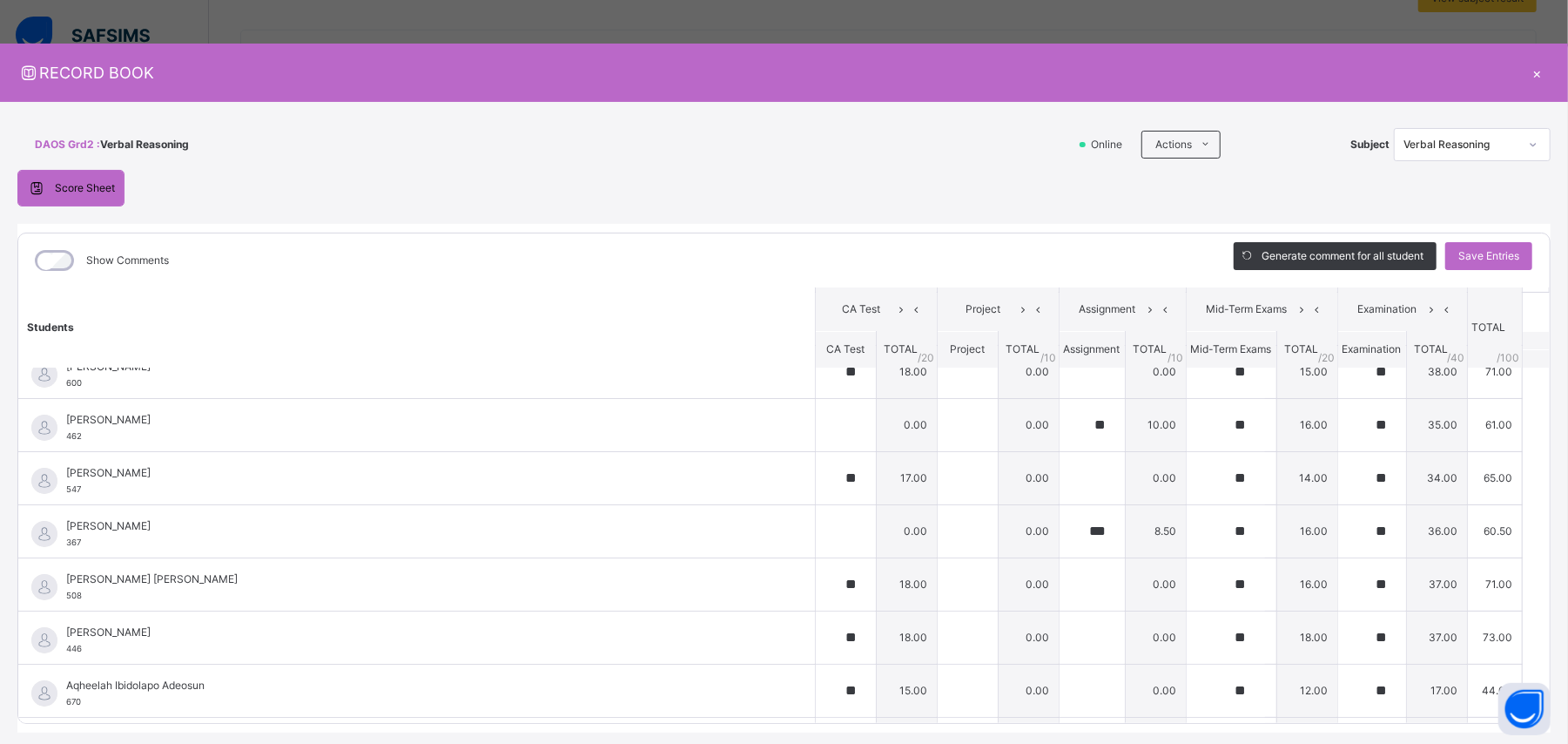
scroll to position [0, 0]
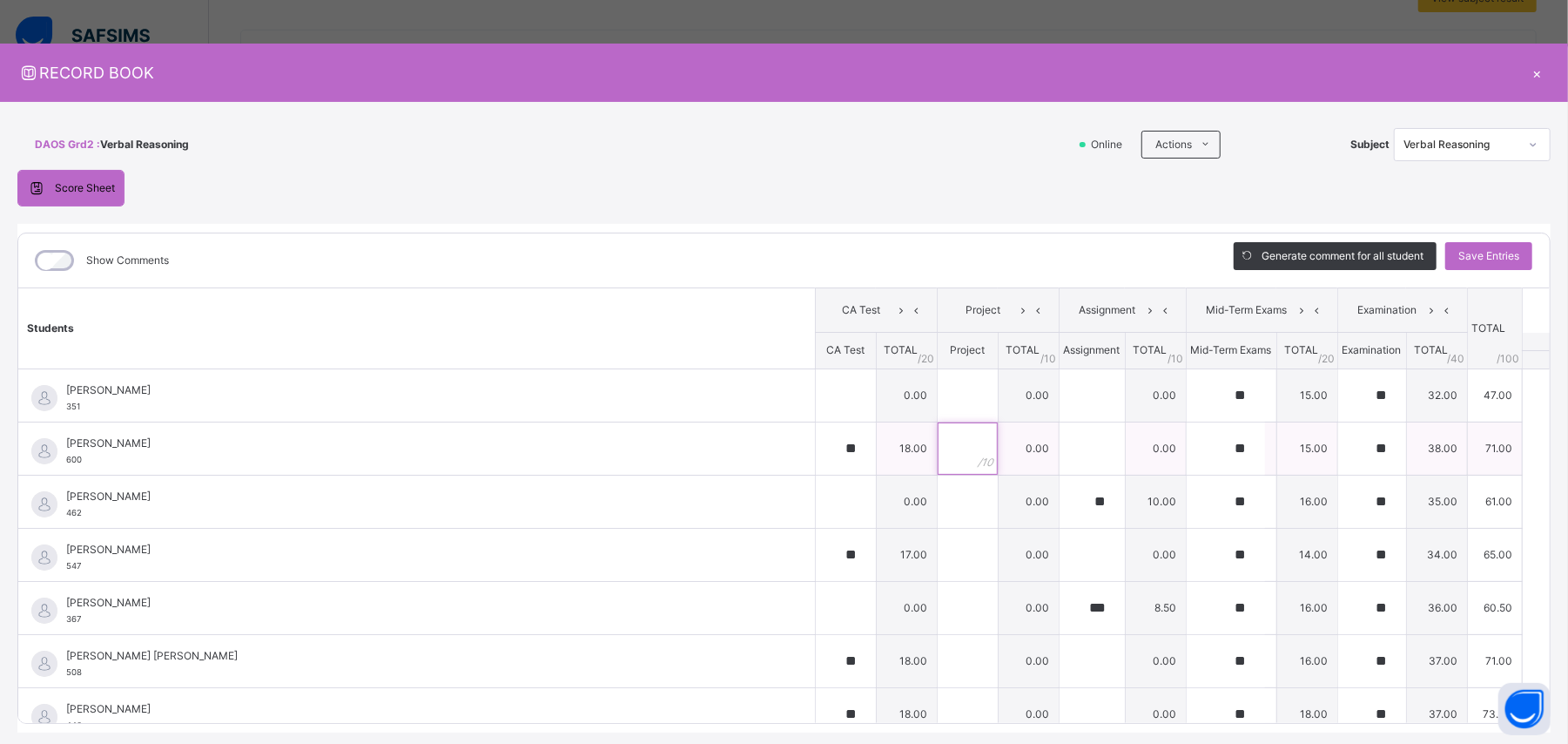
click at [938, 446] on input "text" at bounding box center [968, 448] width 60 height 52
click at [938, 446] on input "text" at bounding box center [968, 554] width 60 height 52
click at [940, 446] on input "text" at bounding box center [968, 661] width 60 height 52
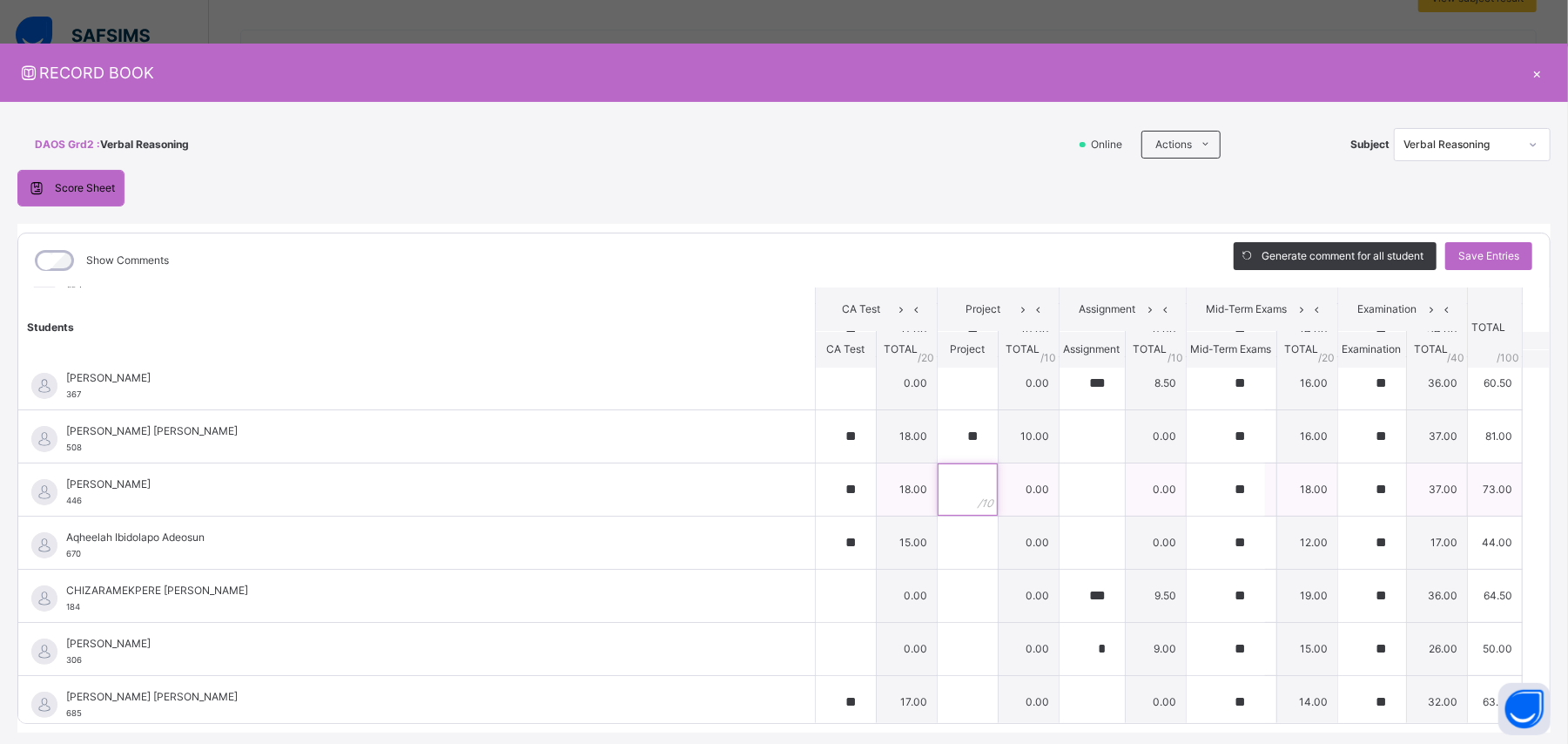
click at [938, 446] on input "text" at bounding box center [968, 489] width 60 height 52
click at [938, 446] on input "text" at bounding box center [968, 542] width 60 height 52
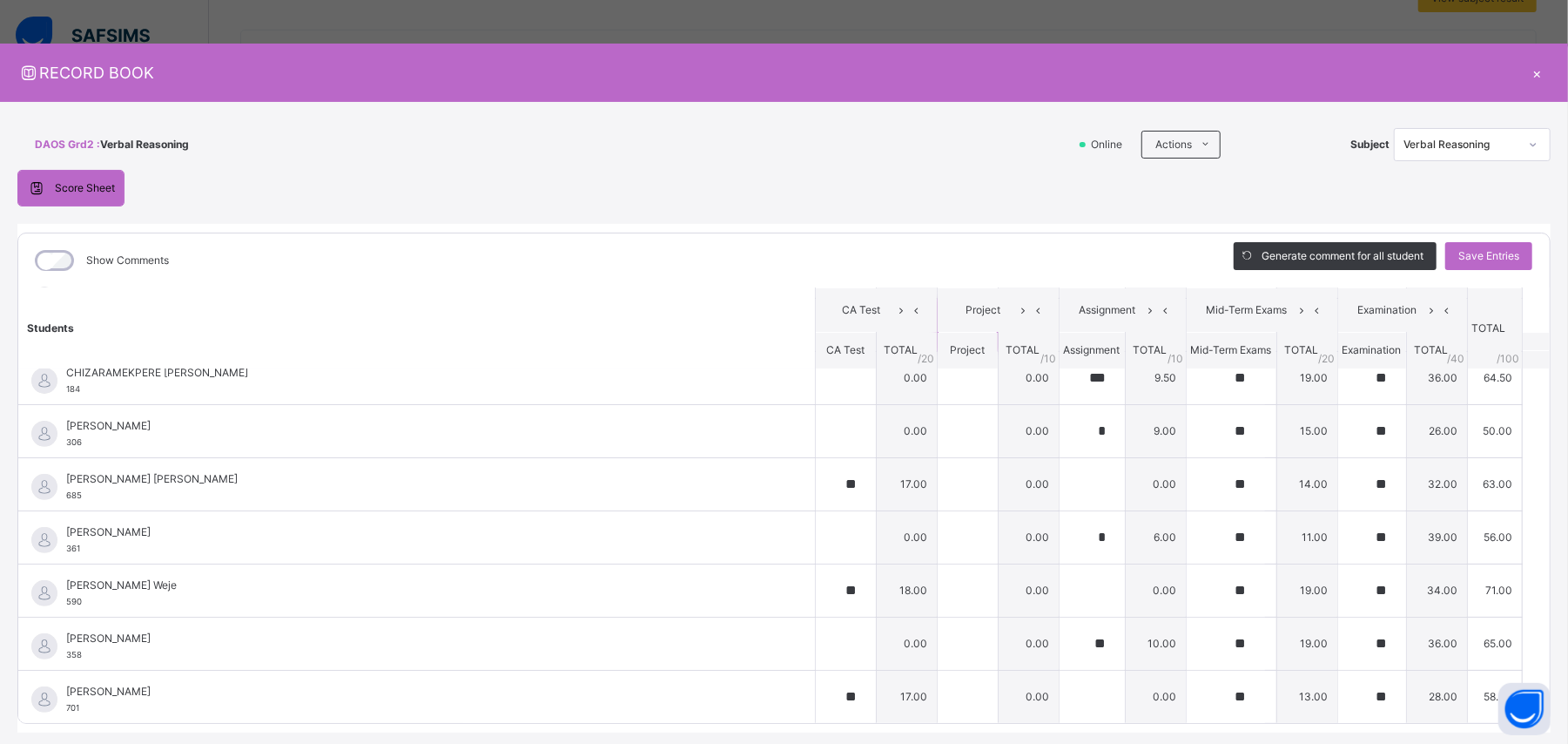
scroll to position [454, 0]
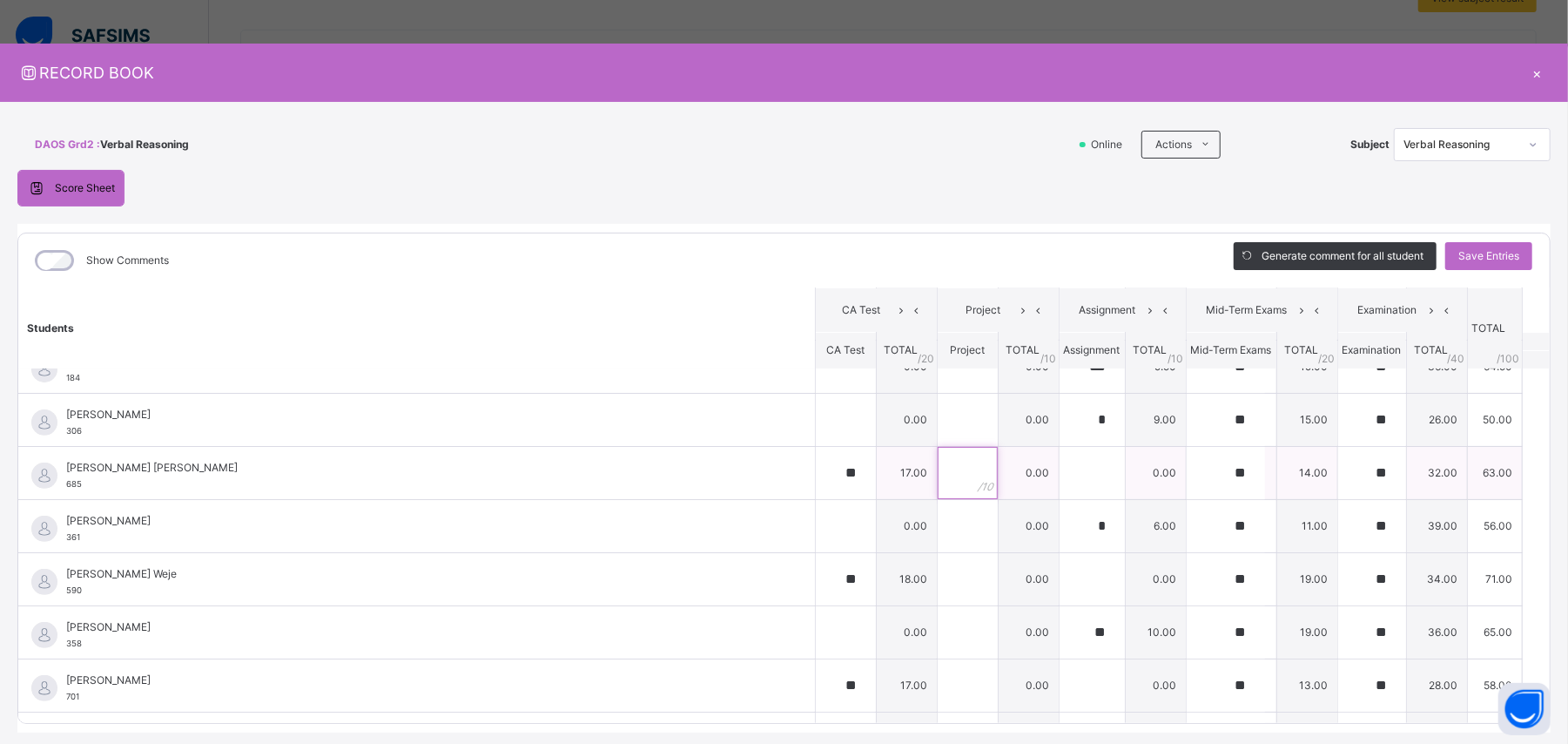
click at [938, 446] on input "text" at bounding box center [968, 473] width 60 height 52
click at [938, 446] on input "text" at bounding box center [968, 579] width 60 height 52
click at [938, 446] on input "text" at bounding box center [968, 685] width 60 height 52
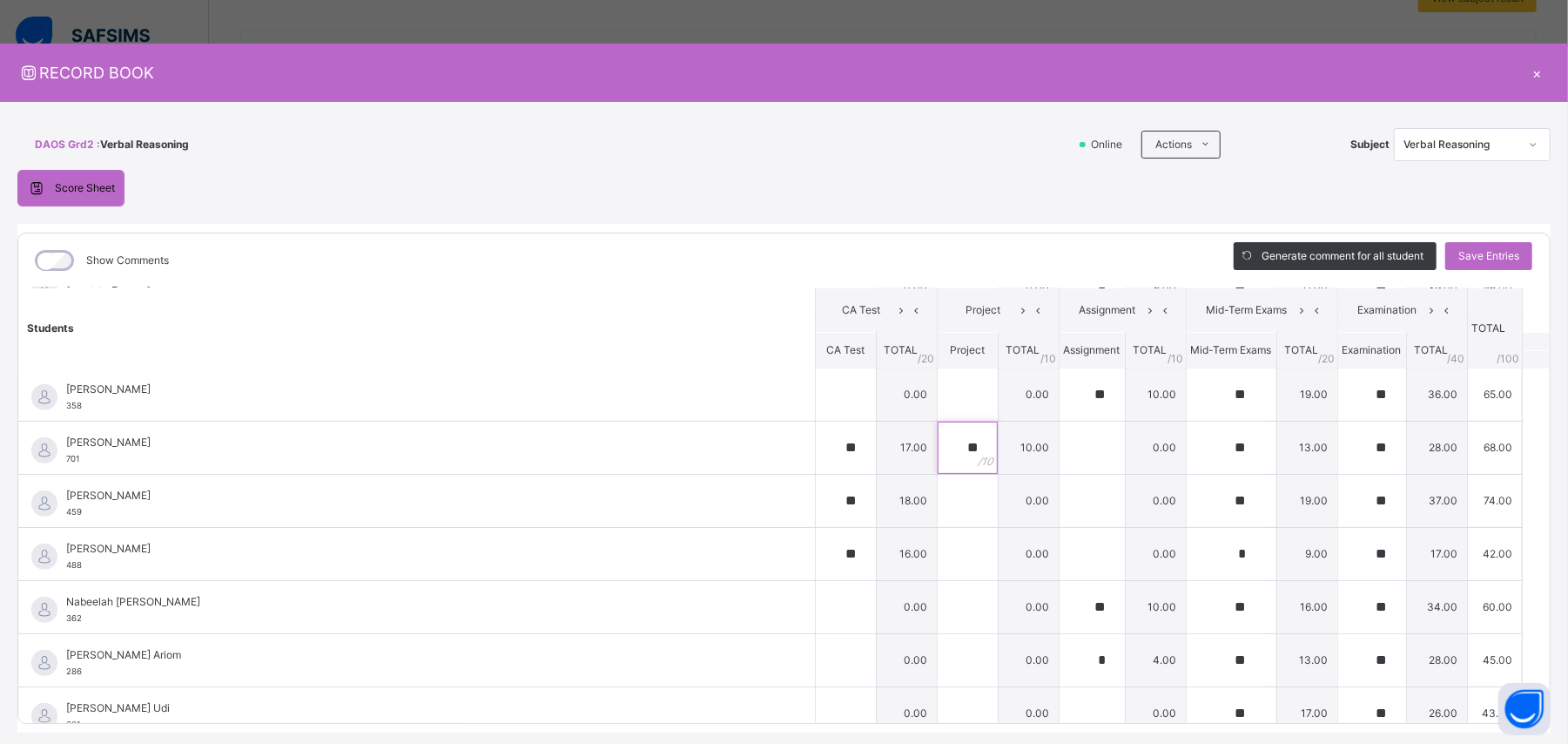
scroll to position [700, 0]
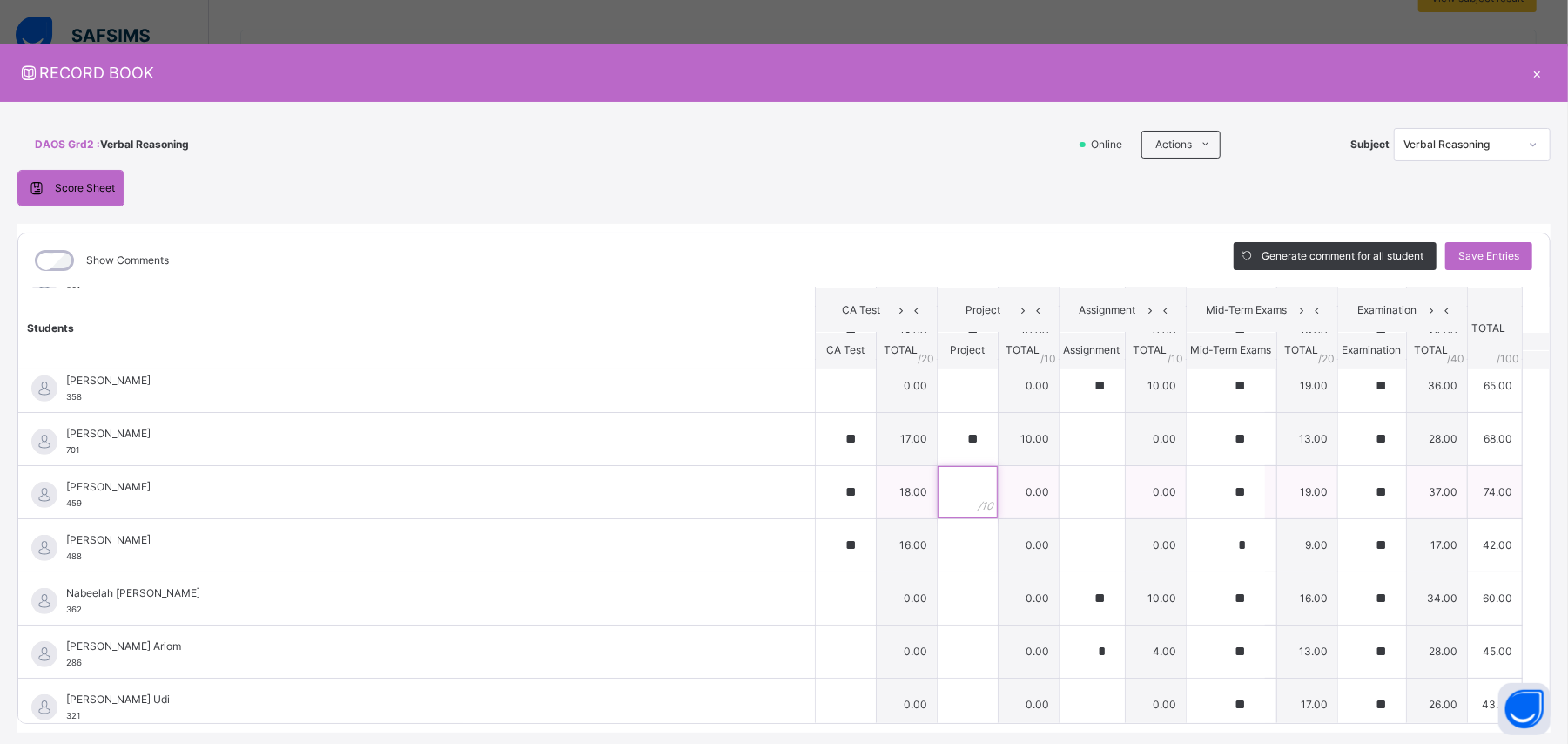
click at [938, 446] on input "text" at bounding box center [968, 492] width 60 height 52
click at [940, 446] on input "text" at bounding box center [968, 545] width 60 height 52
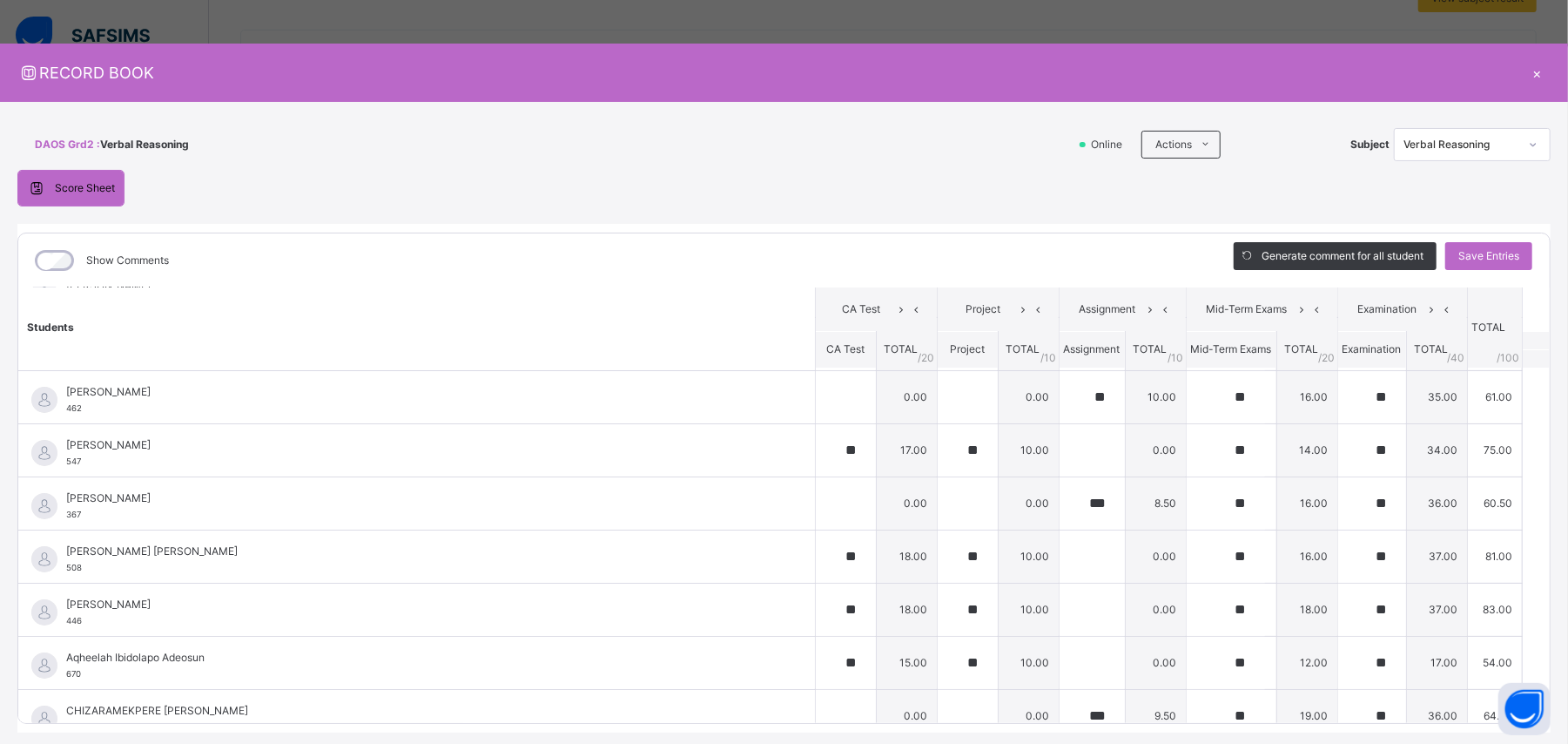
scroll to position [0, 0]
click at [940, 255] on span "Save Entries" at bounding box center [1488, 256] width 61 height 16
click at [940, 139] on icon at bounding box center [1533, 144] width 10 height 17
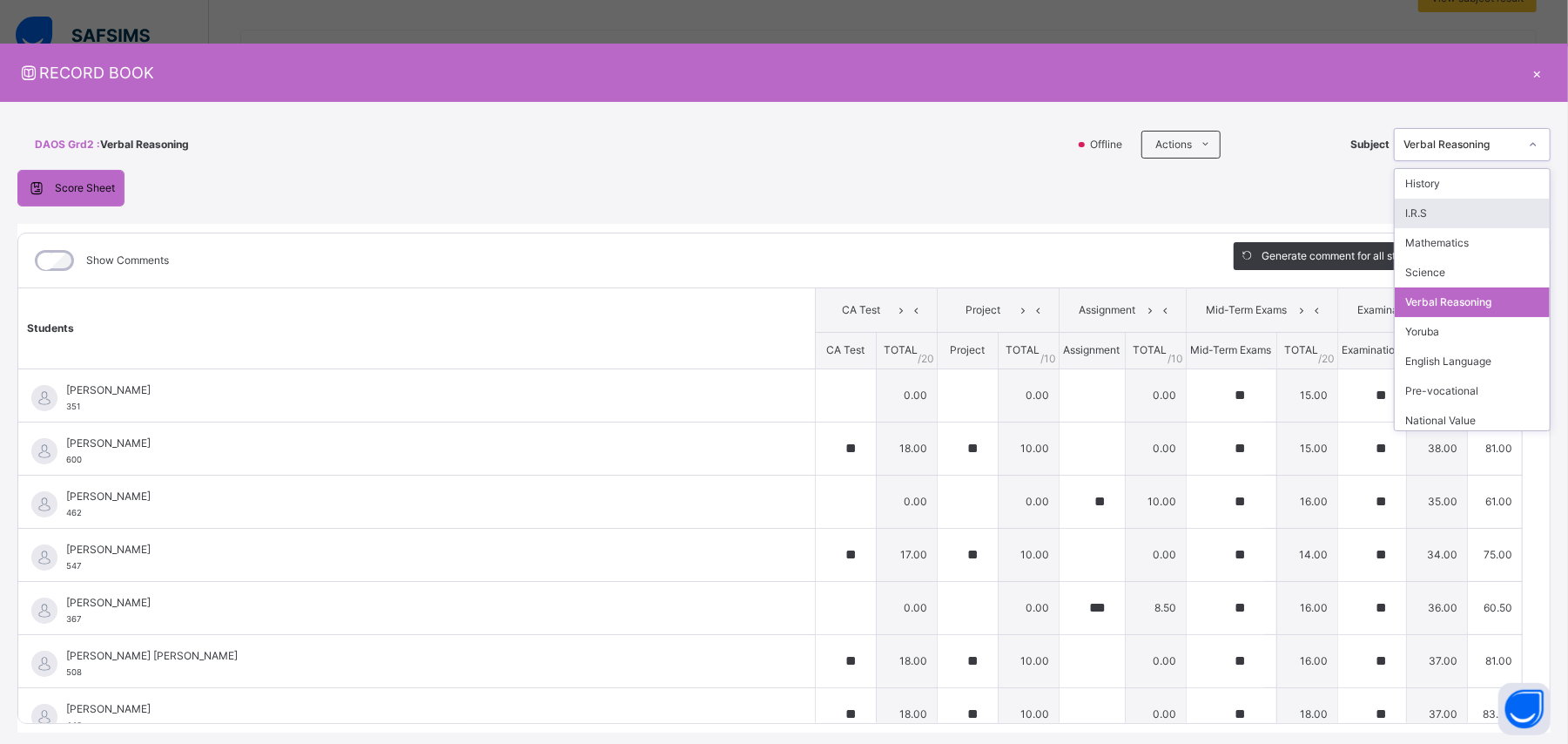
click at [940, 217] on div "I.R.S" at bounding box center [1472, 214] width 155 height 30
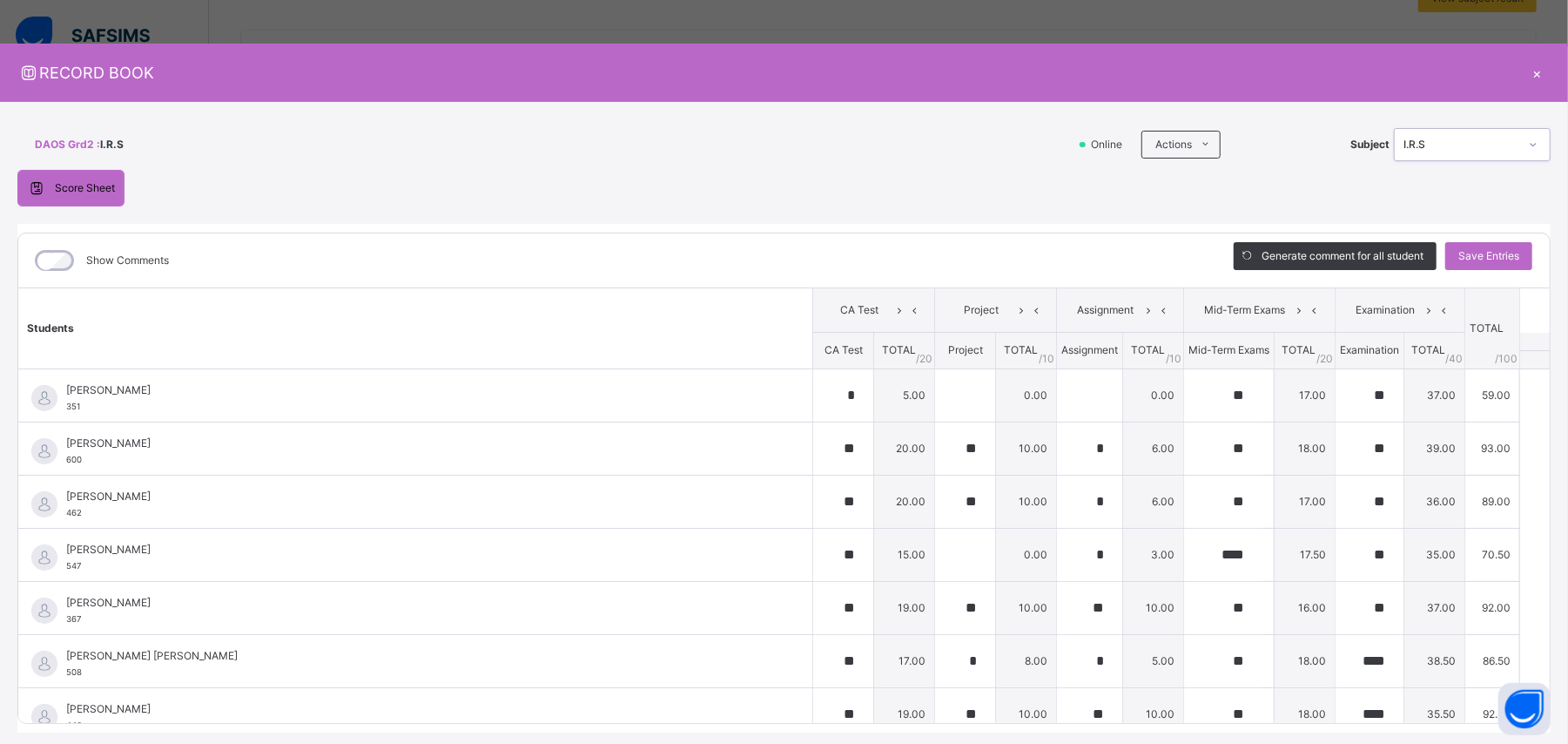
click at [940, 141] on icon at bounding box center [1533, 144] width 10 height 17
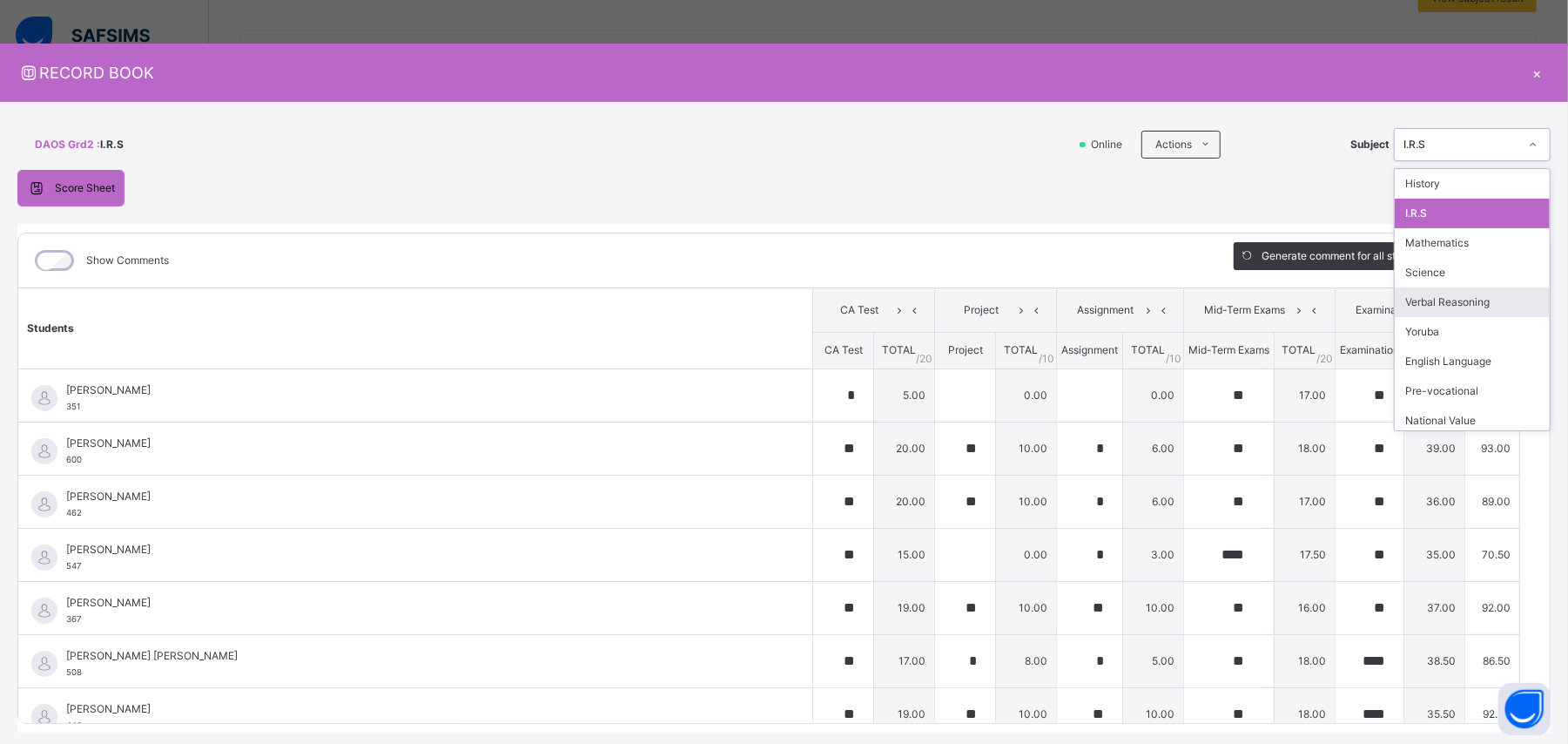
click at [940, 298] on div "Verbal Reasoning" at bounding box center [1472, 302] width 155 height 30
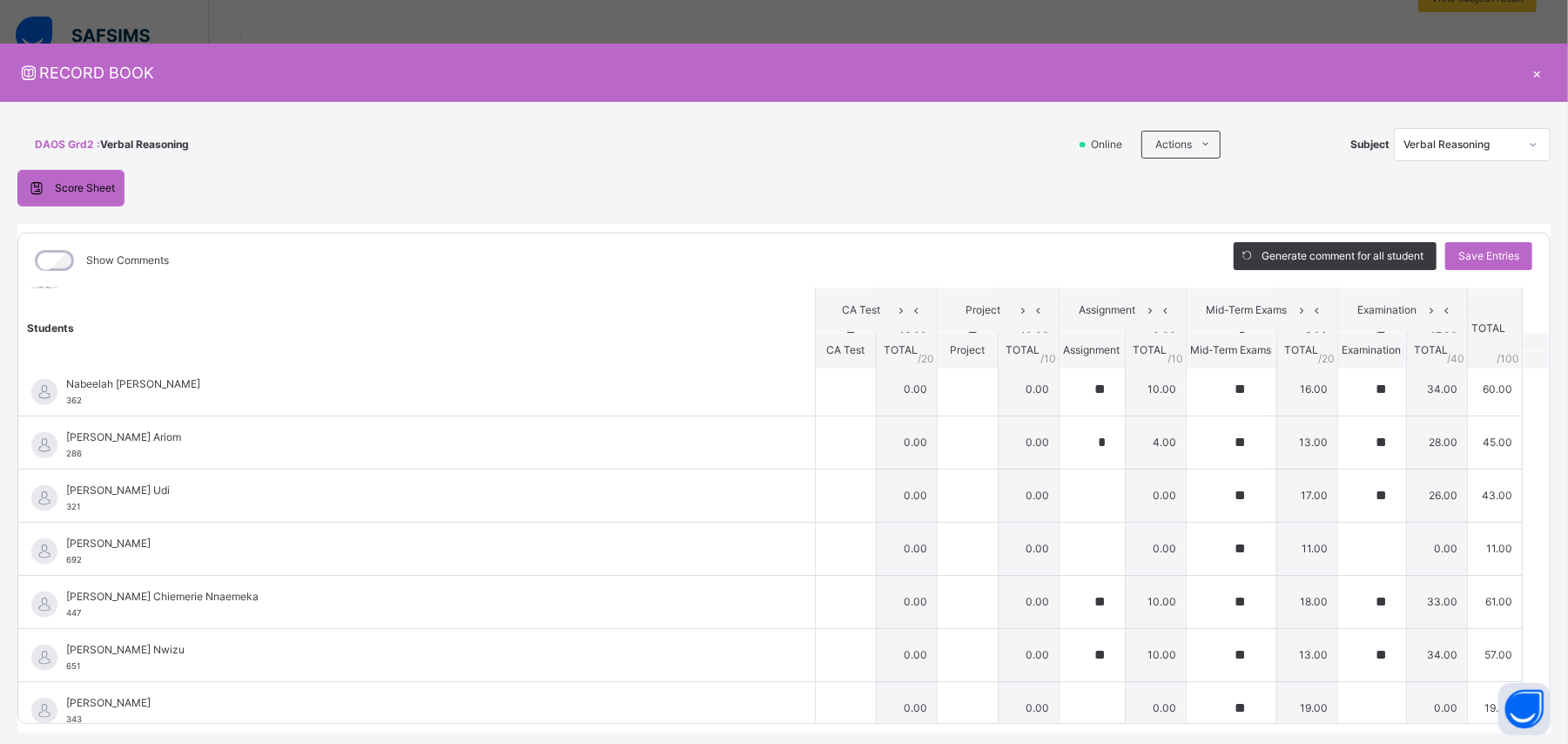
scroll to position [928, 0]
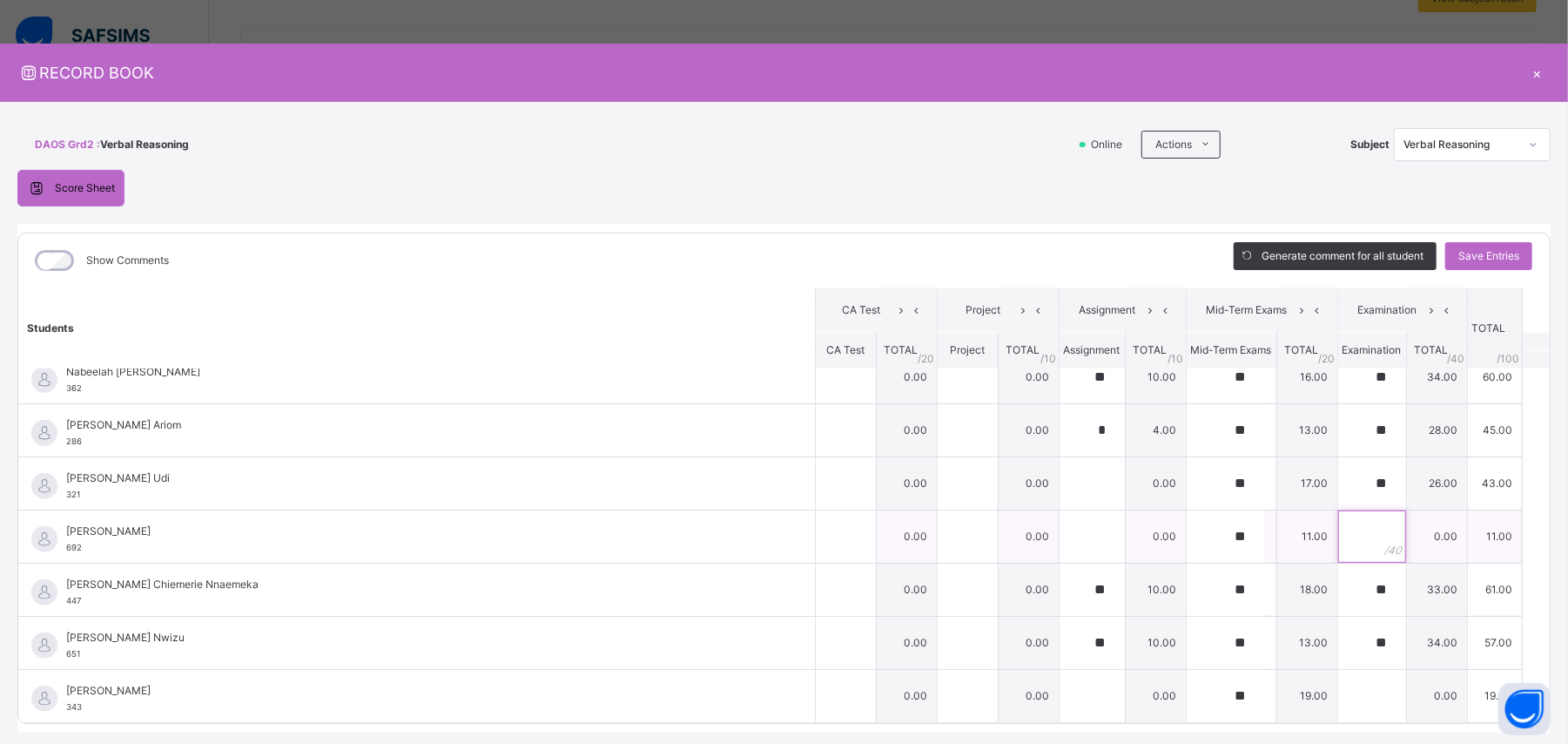
click at [940, 446] on input "text" at bounding box center [1372, 536] width 68 height 52
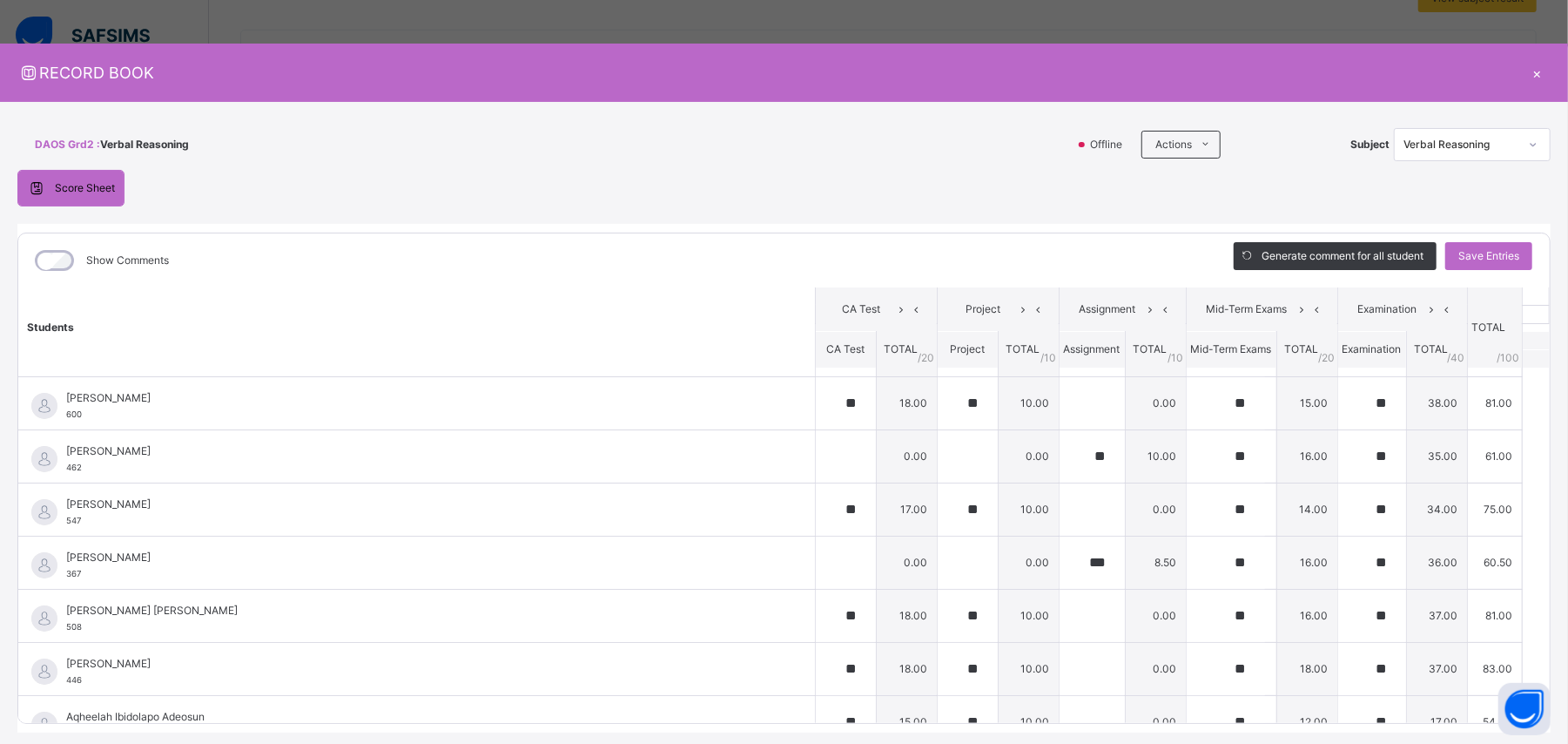
scroll to position [0, 0]
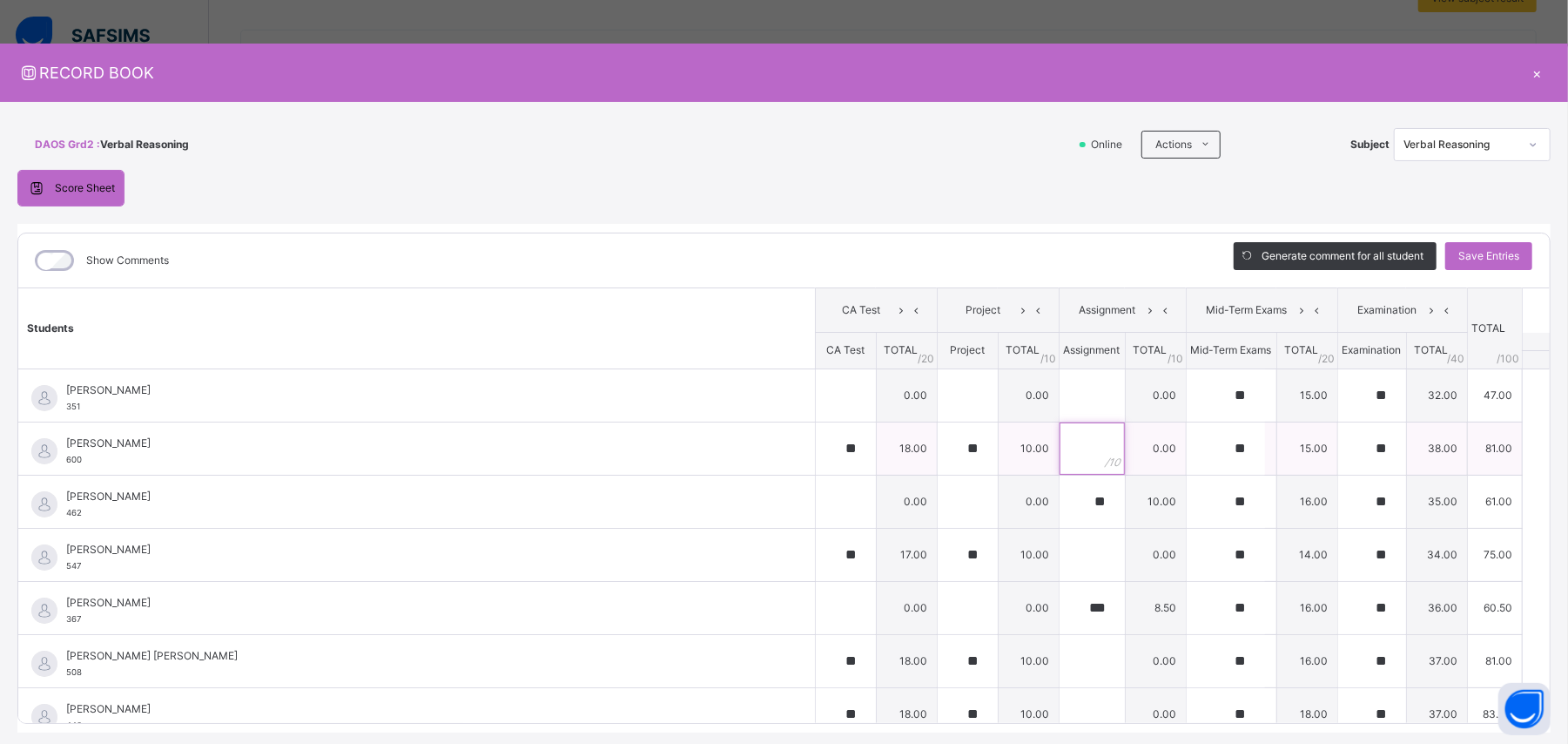
click at [940, 446] on input "text" at bounding box center [1092, 448] width 65 height 52
click at [940, 446] on input "text" at bounding box center [1092, 554] width 65 height 52
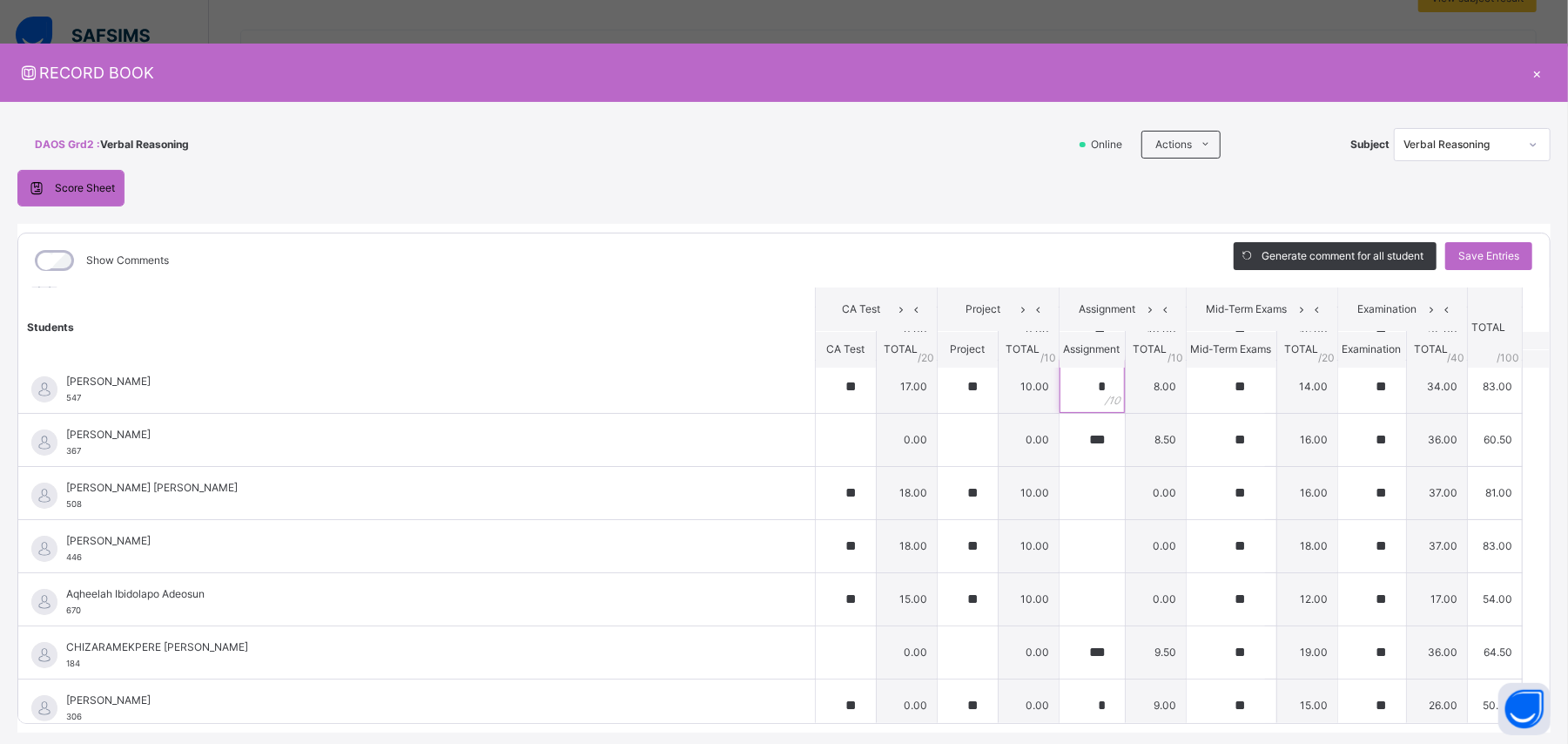
scroll to position [176, 0]
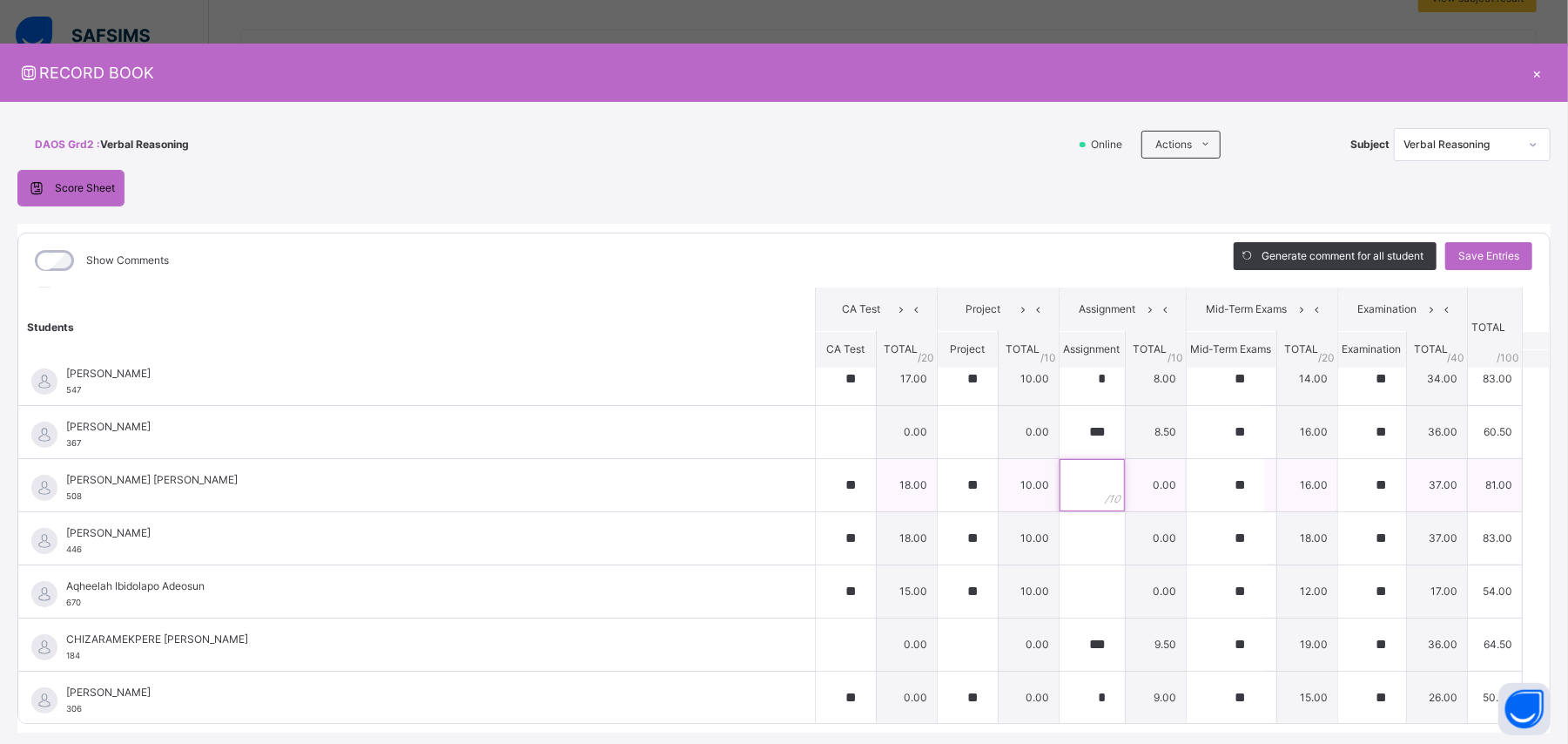
click at [940, 446] on input "text" at bounding box center [1092, 485] width 65 height 52
click at [940, 446] on input "text" at bounding box center [1092, 538] width 65 height 52
click at [940, 446] on input "text" at bounding box center [1092, 591] width 65 height 52
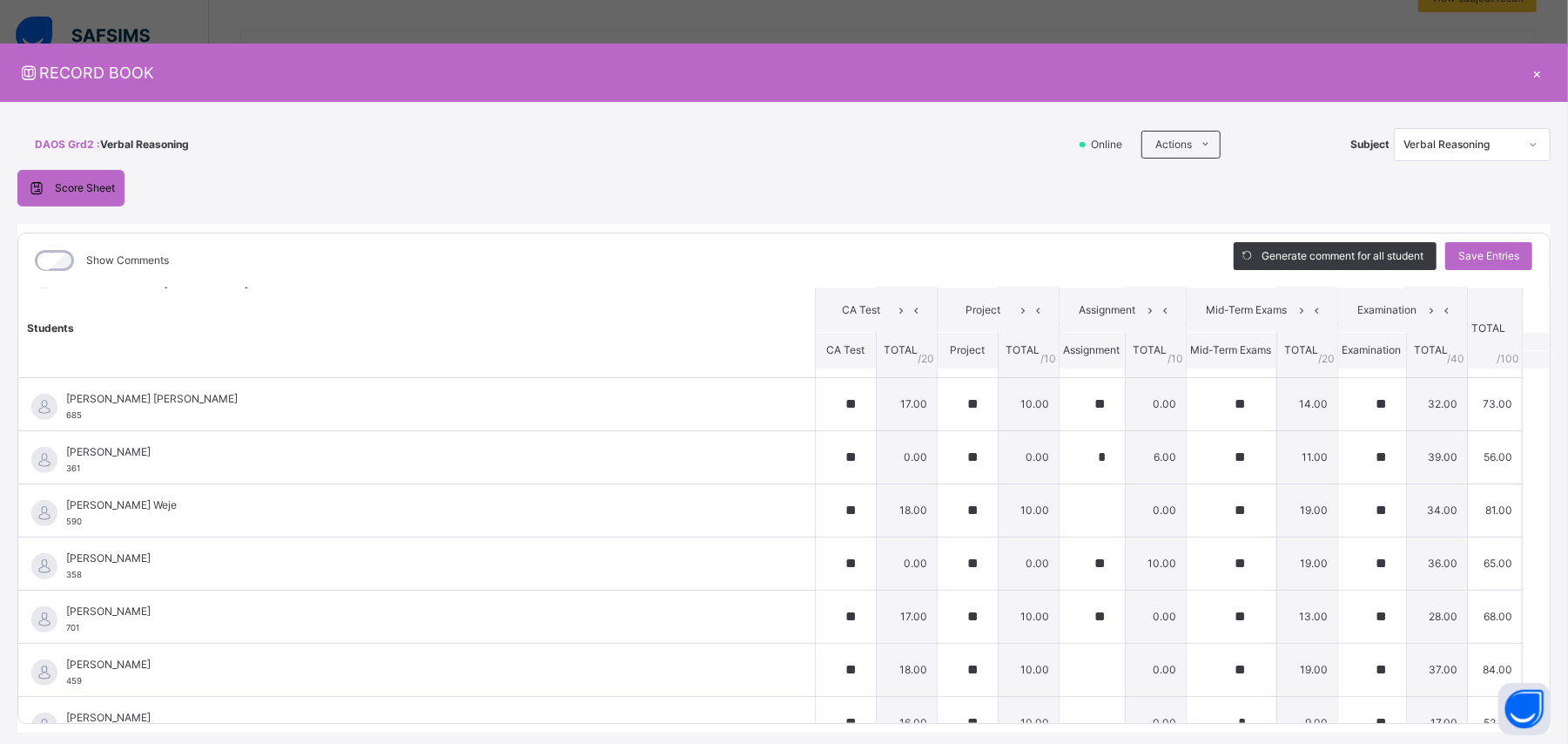
scroll to position [530, 0]
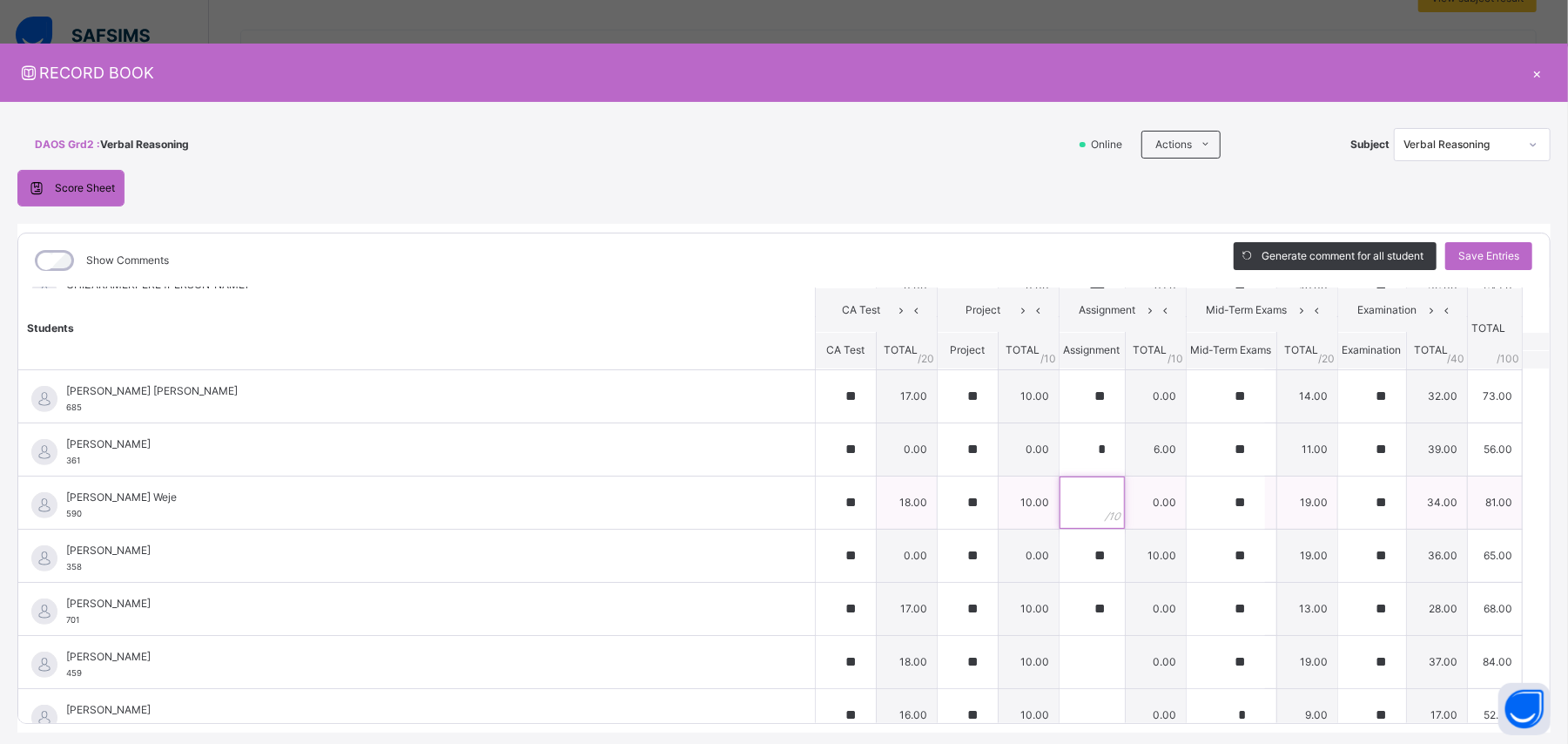
click at [940, 446] on input "text" at bounding box center [1092, 502] width 65 height 52
click at [940, 446] on input "text" at bounding box center [1092, 662] width 65 height 52
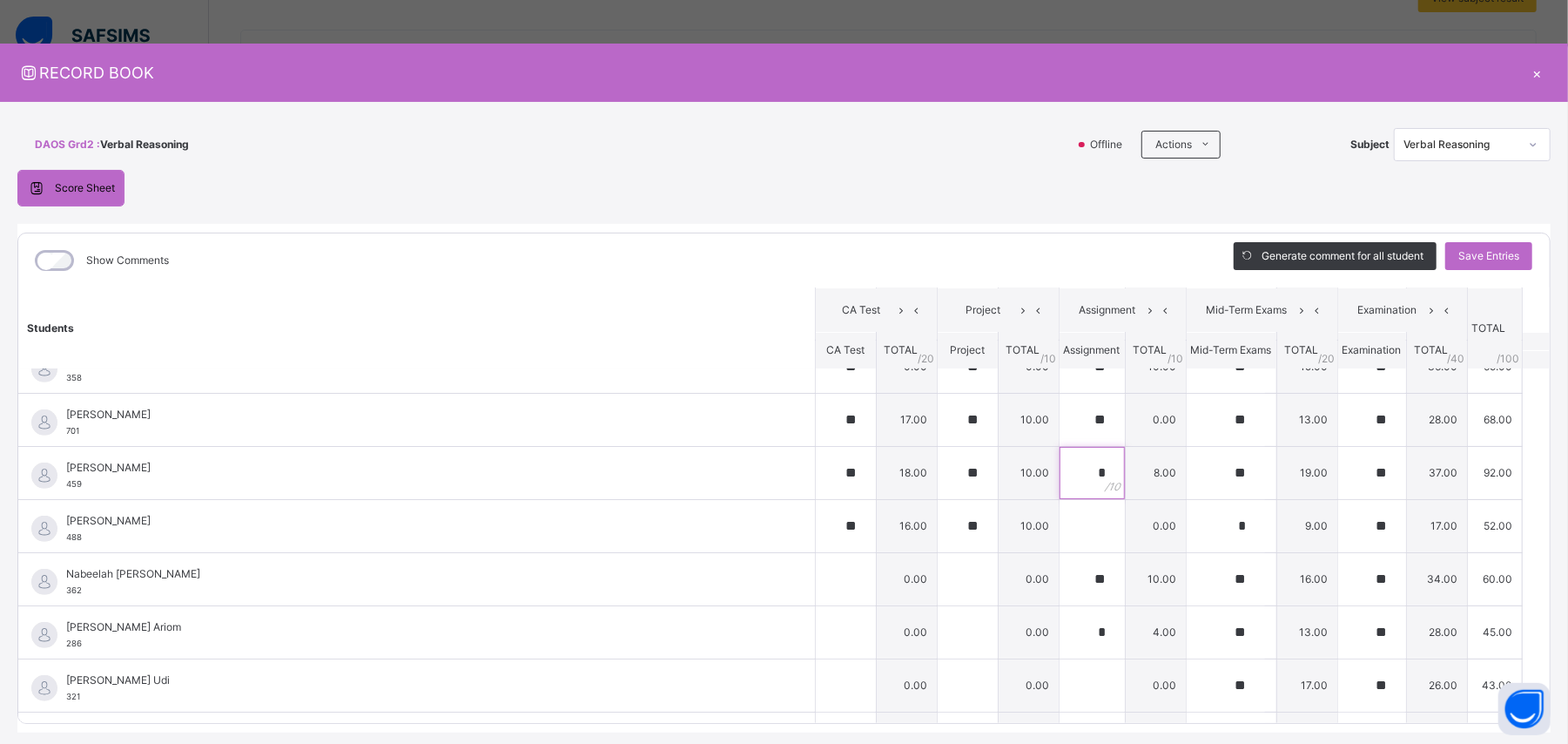
scroll to position [731, 0]
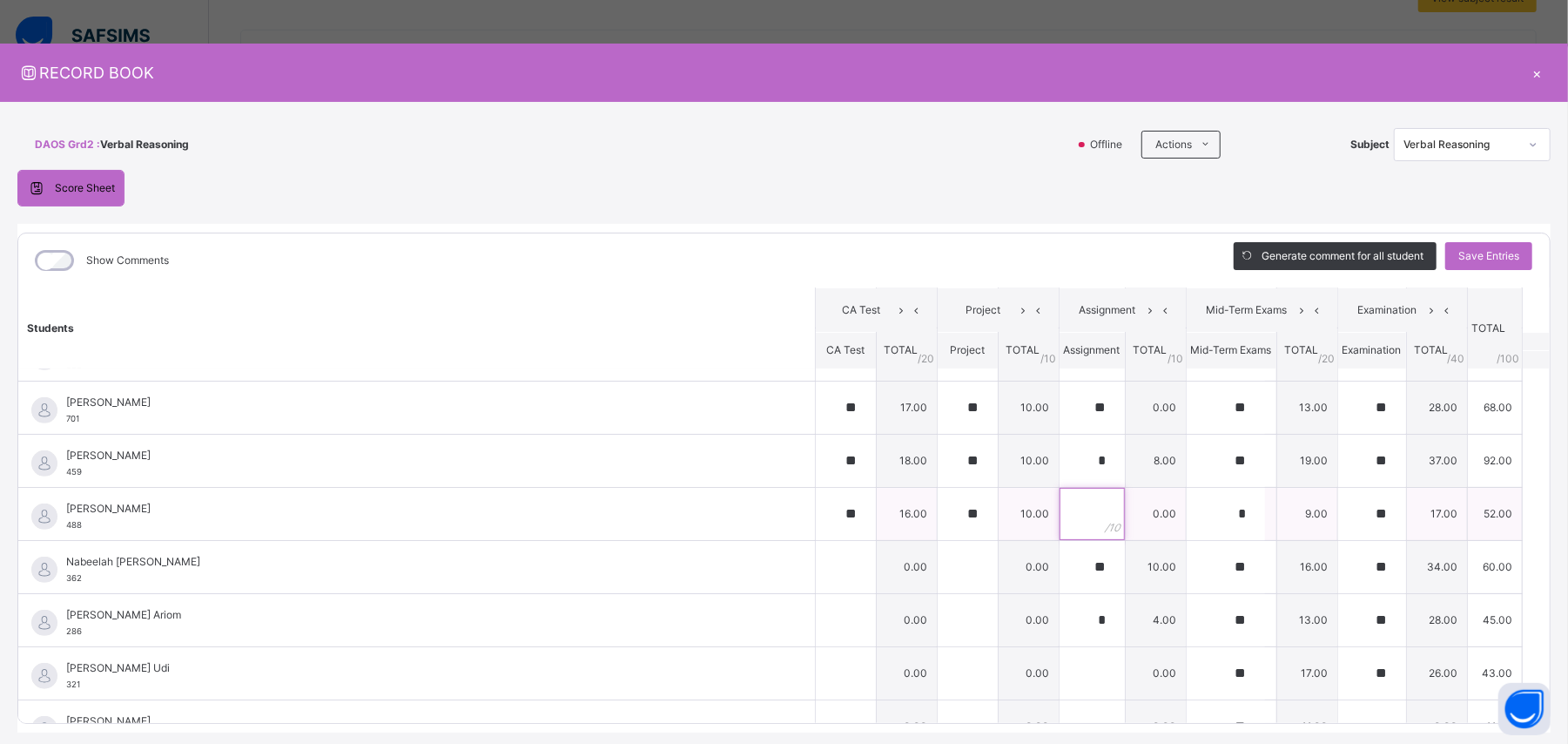
click at [940, 446] on input "text" at bounding box center [1092, 514] width 65 height 52
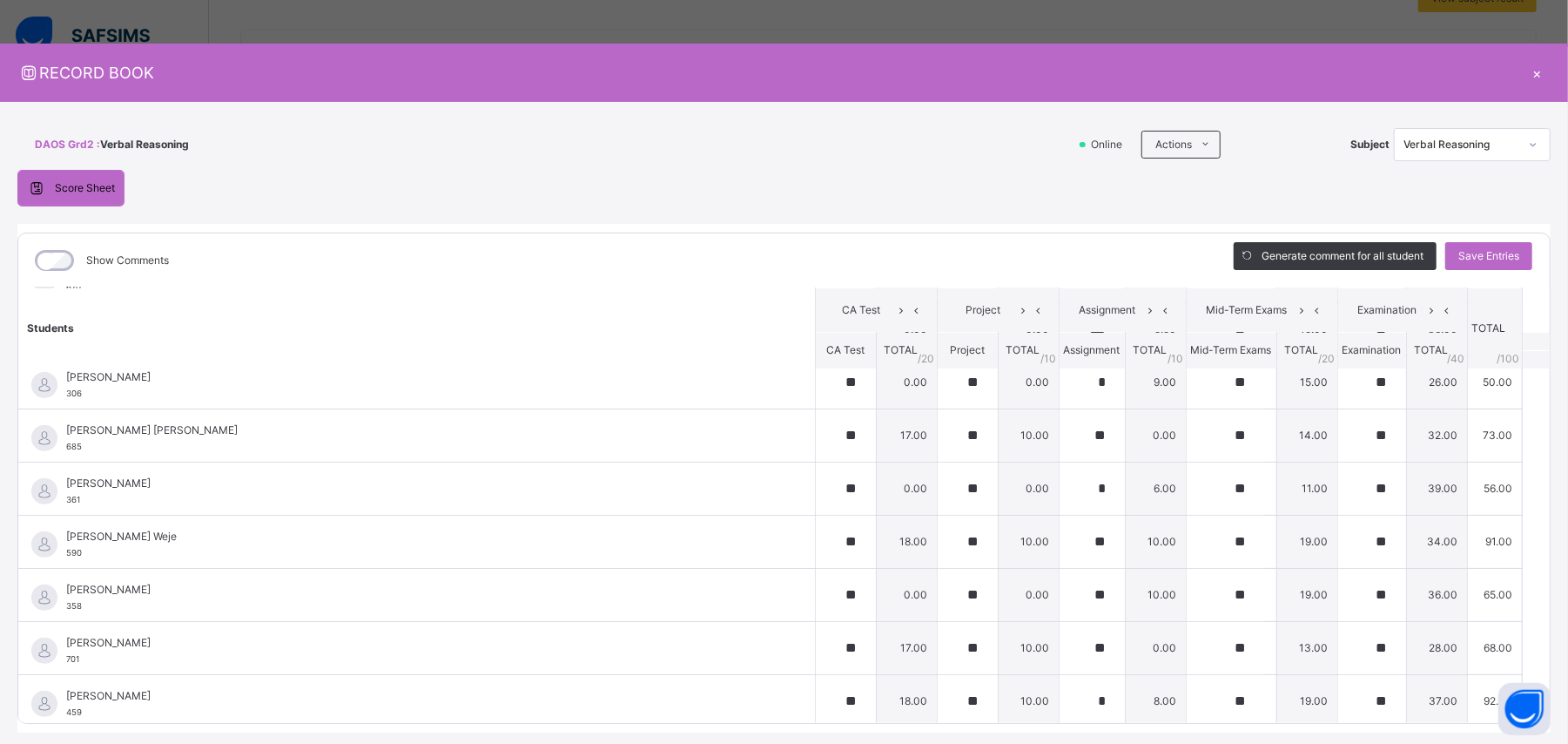
scroll to position [470, 0]
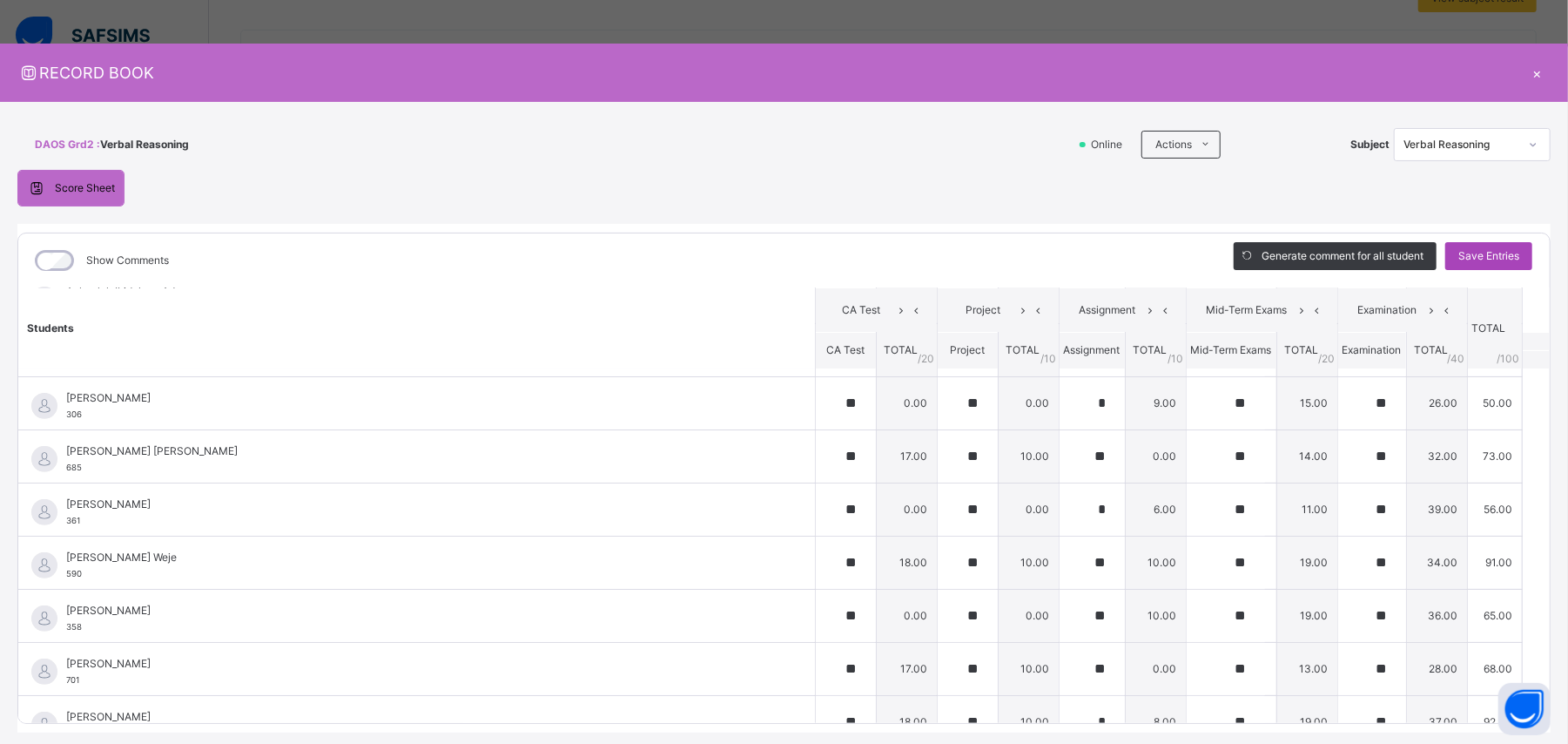
click at [940, 255] on span "Save Entries" at bounding box center [1488, 256] width 61 height 16
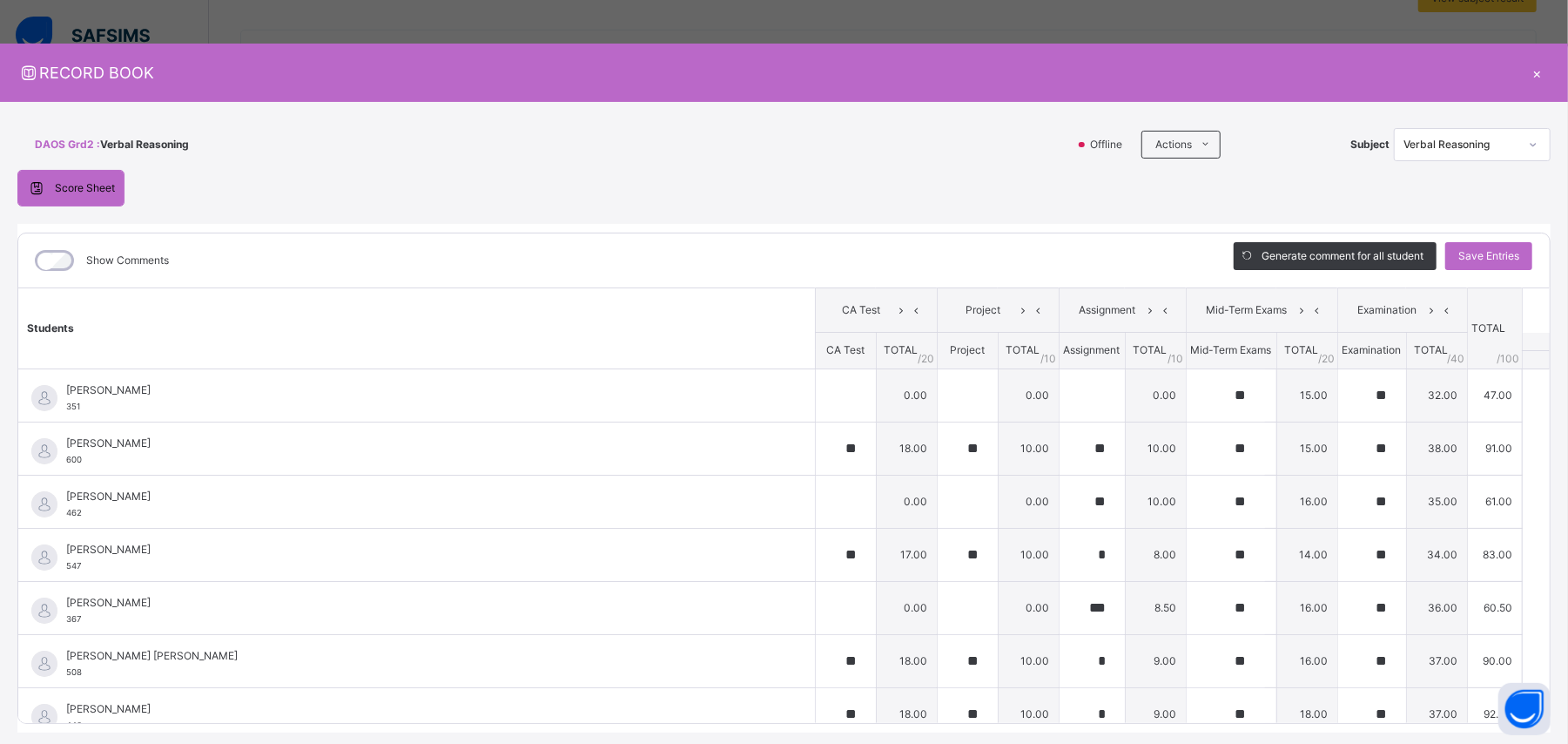
click at [940, 61] on div "×" at bounding box center [1538, 73] width 26 height 24
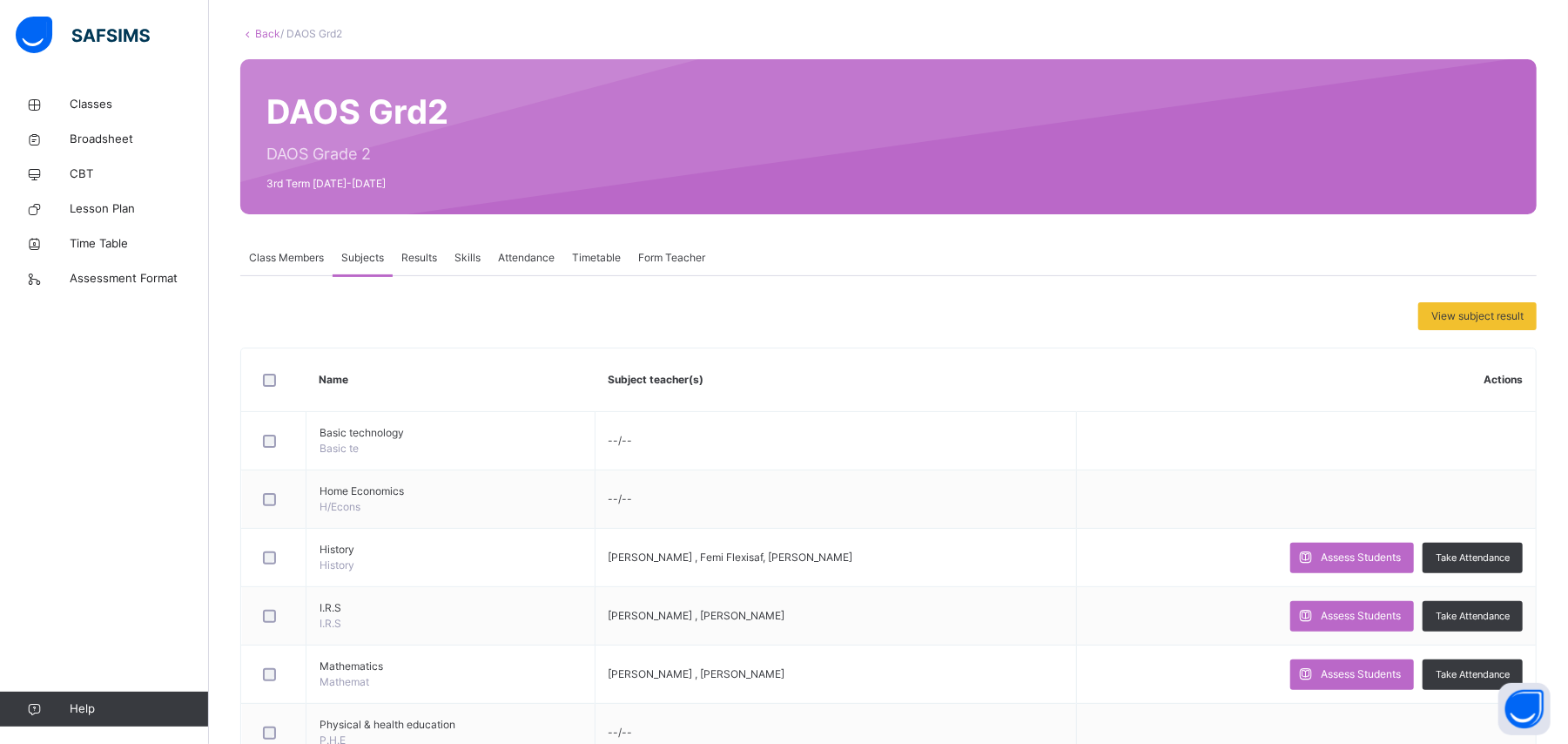
scroll to position [0, 0]
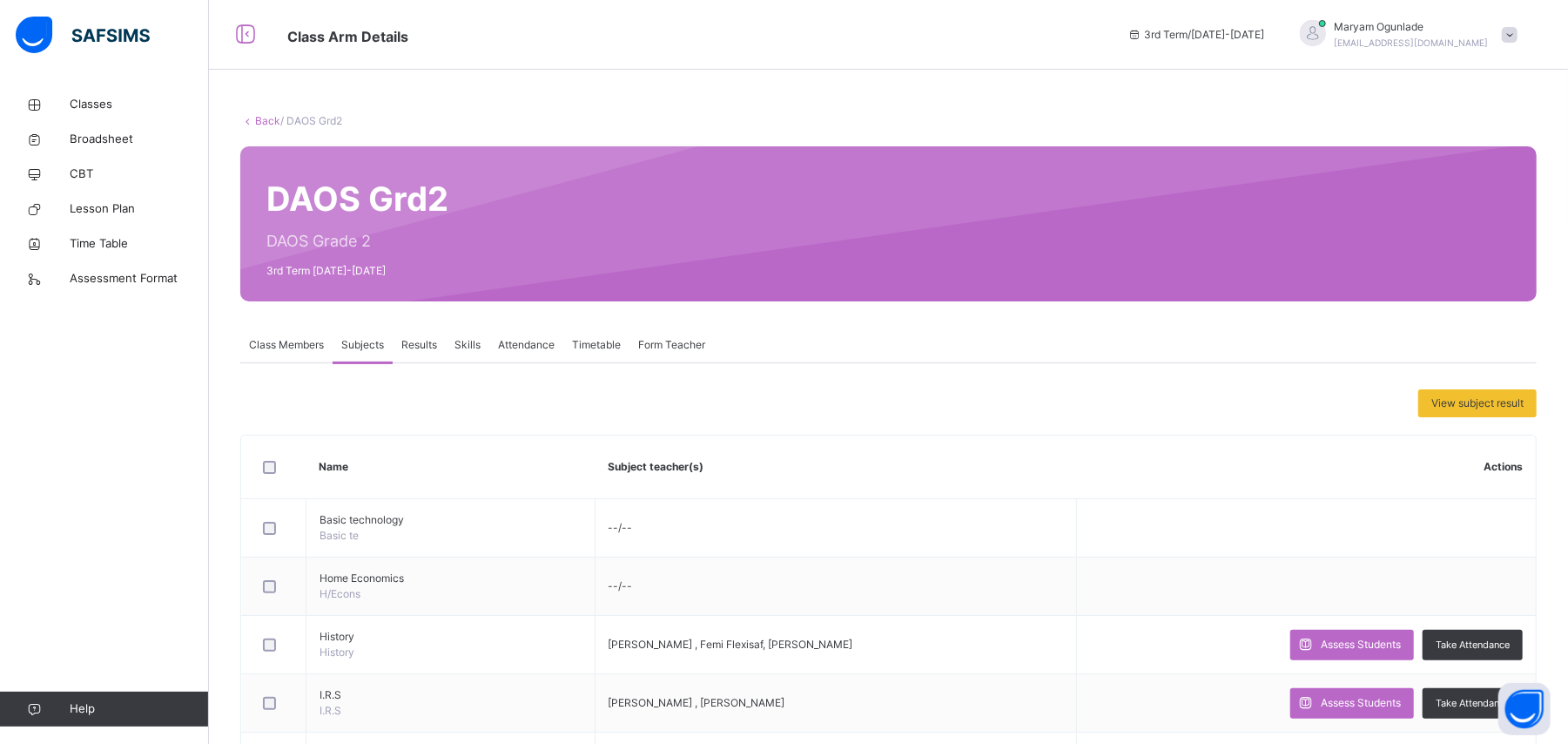
click at [425, 337] on span "Results" at bounding box center [419, 345] width 36 height 16
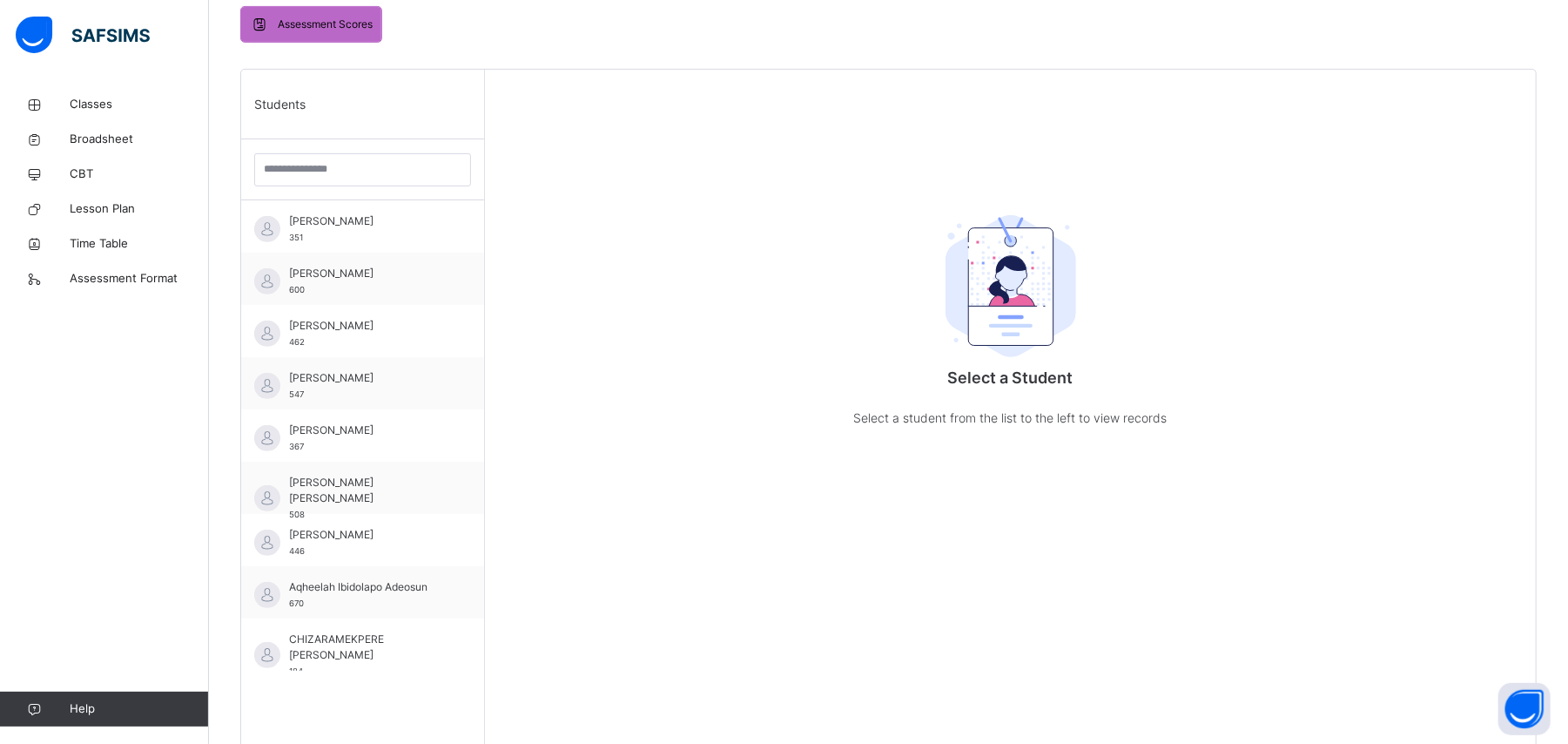
scroll to position [406, 0]
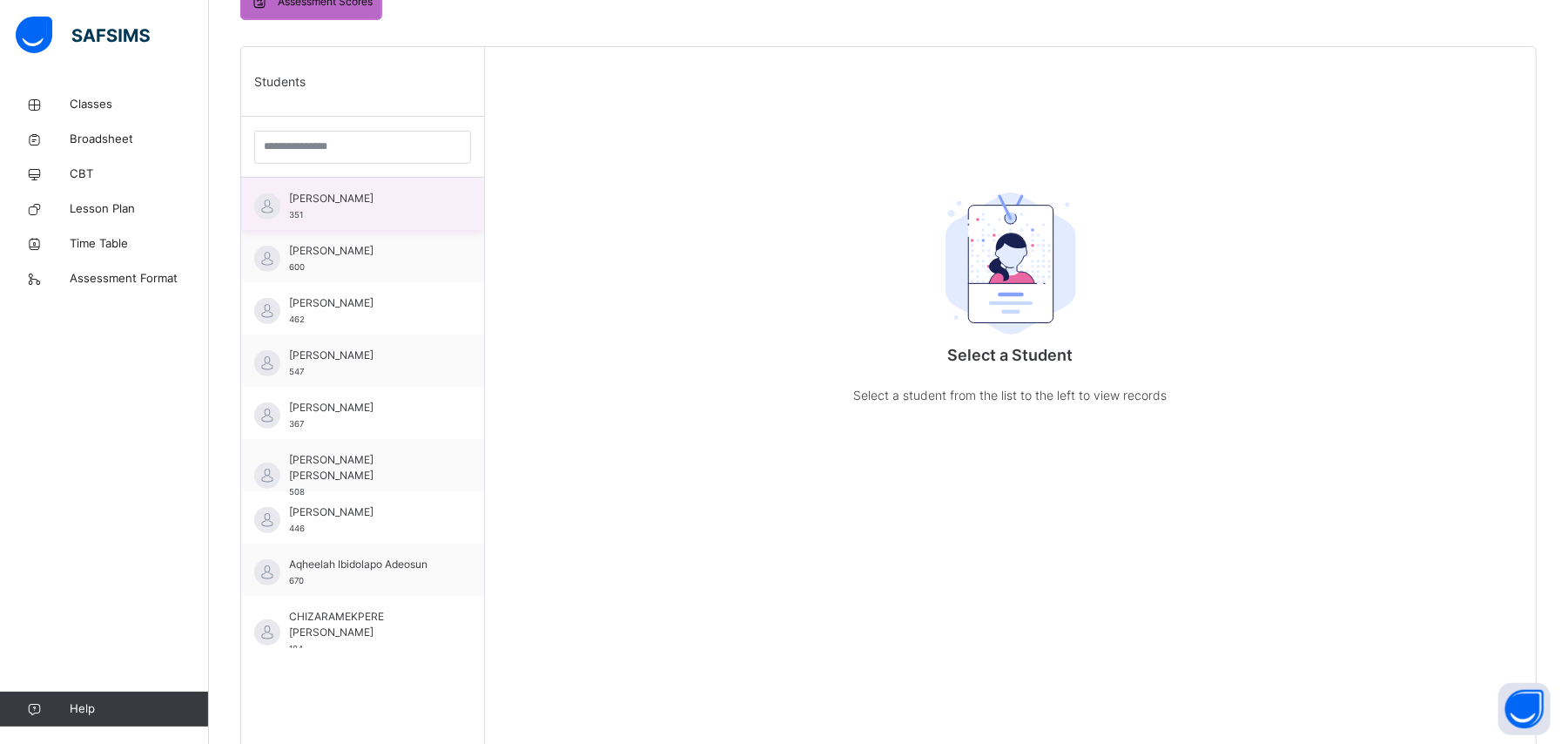
click at [363, 196] on span "[PERSON_NAME]" at bounding box center [367, 199] width 156 height 16
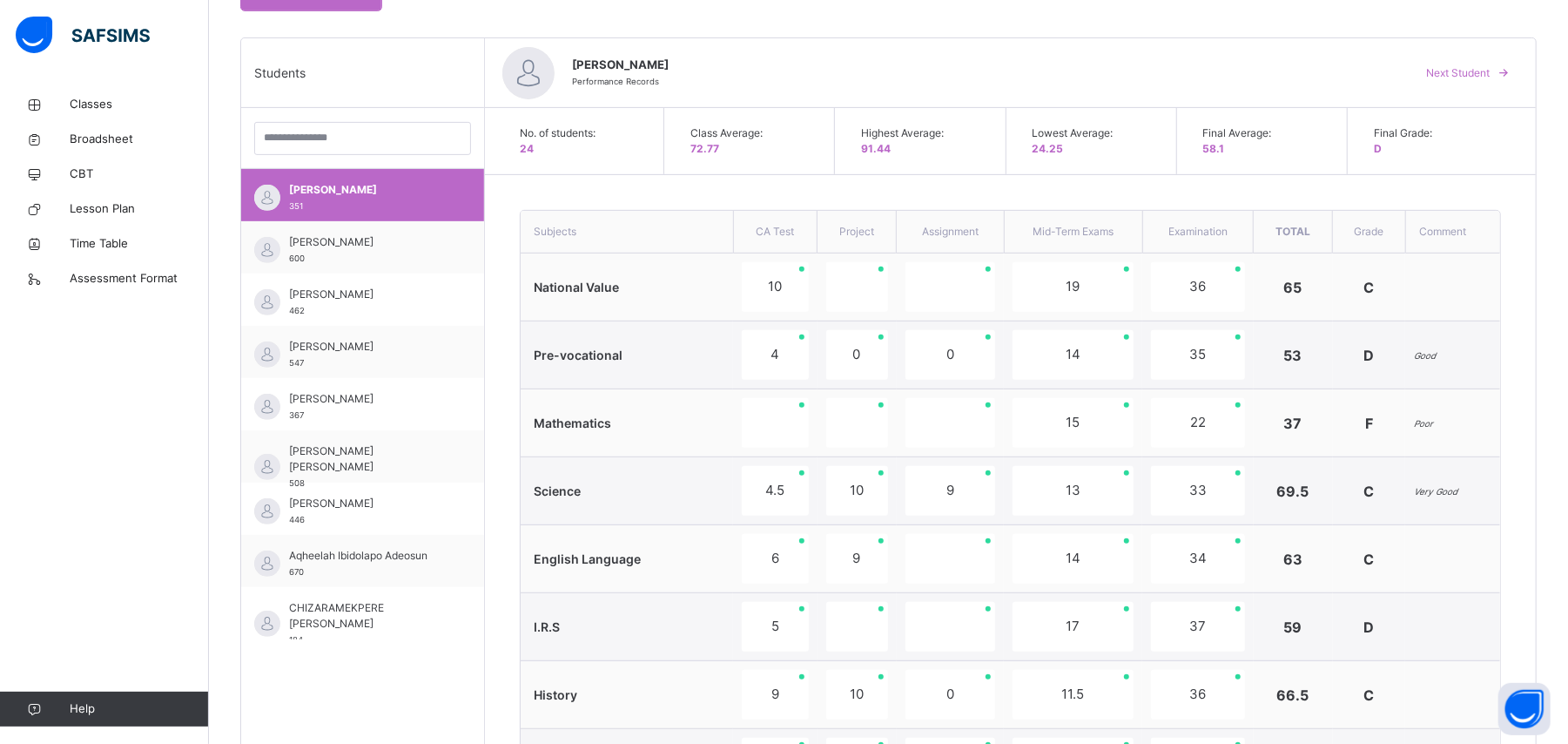
scroll to position [289, 0]
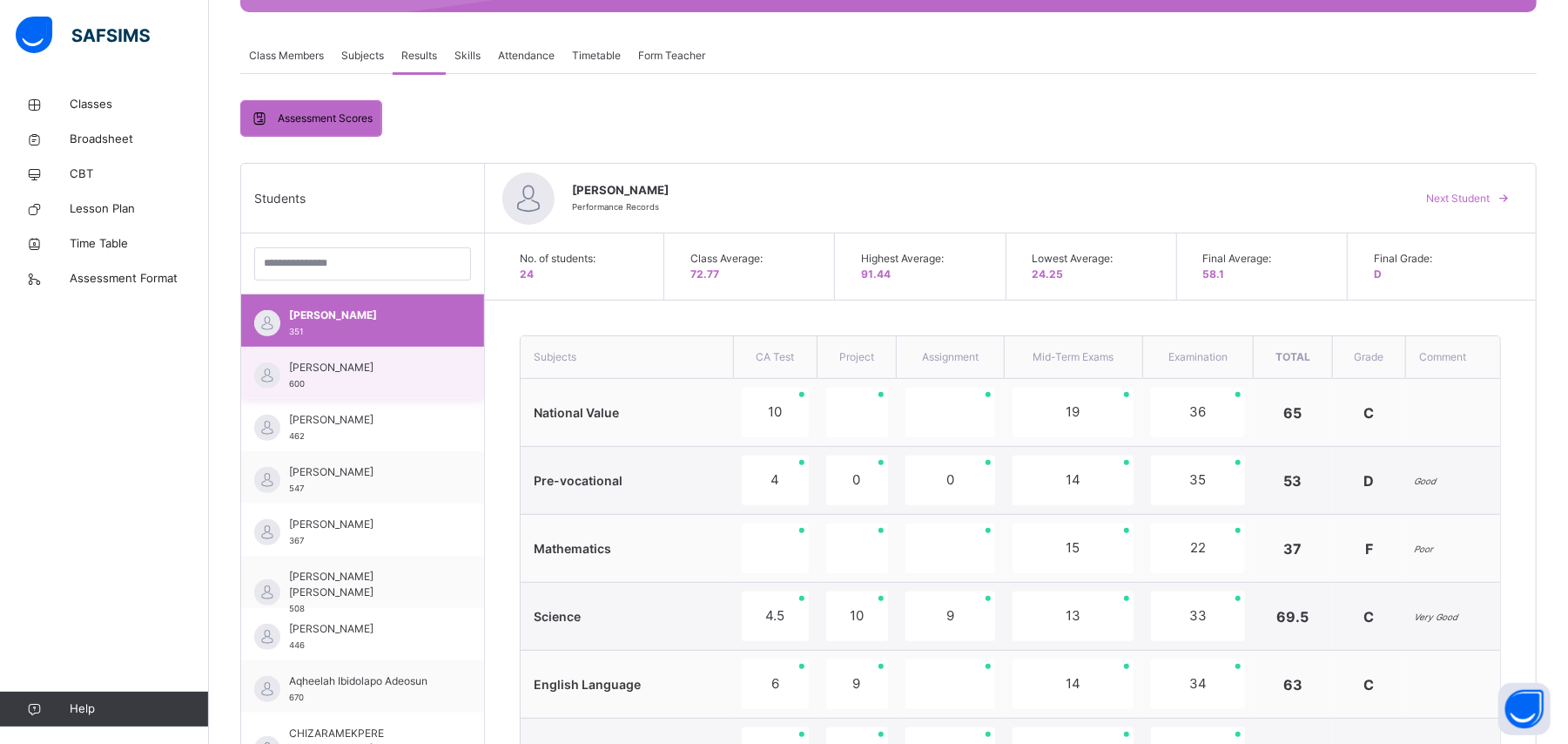
click at [352, 367] on span "[PERSON_NAME]" at bounding box center [367, 368] width 156 height 16
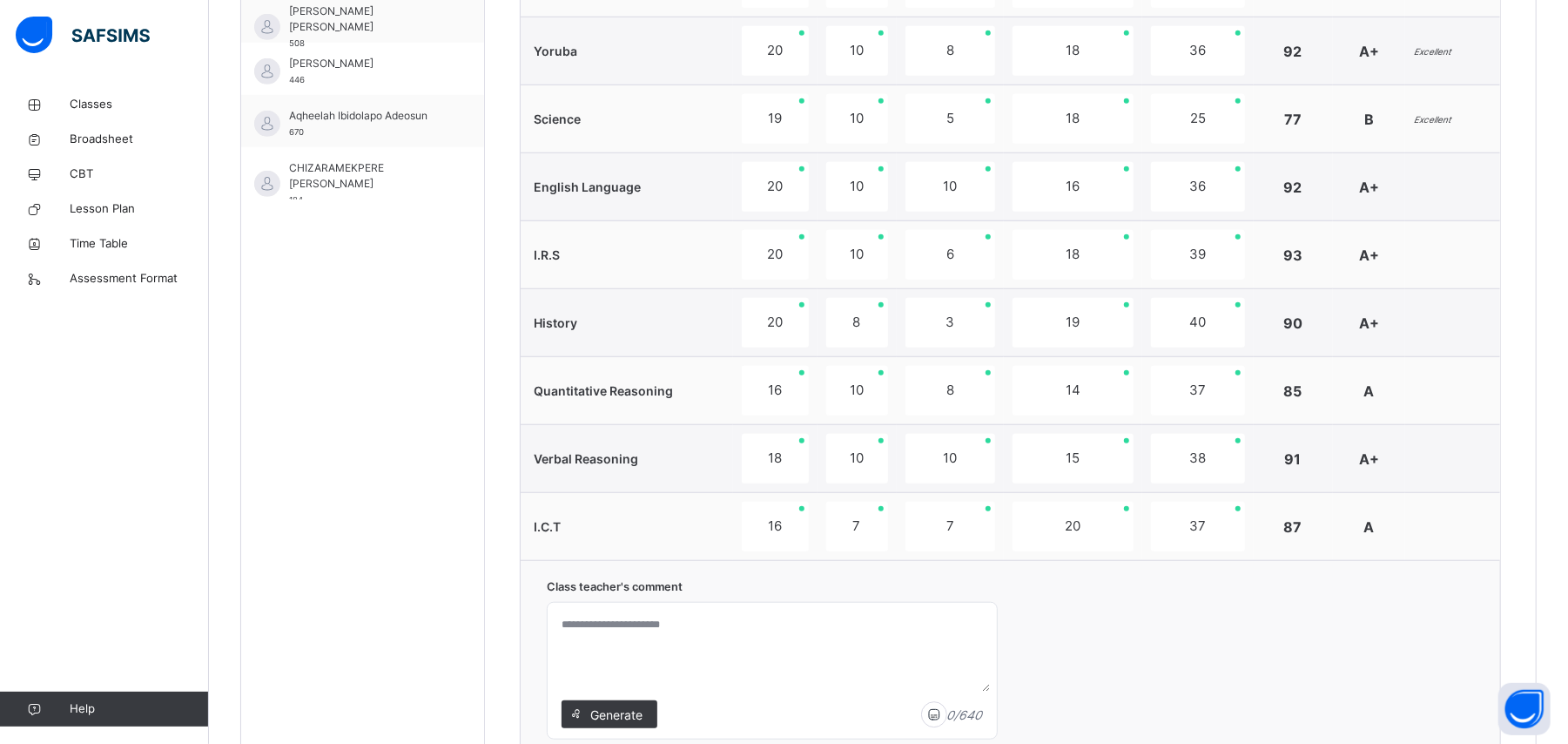
scroll to position [925, 0]
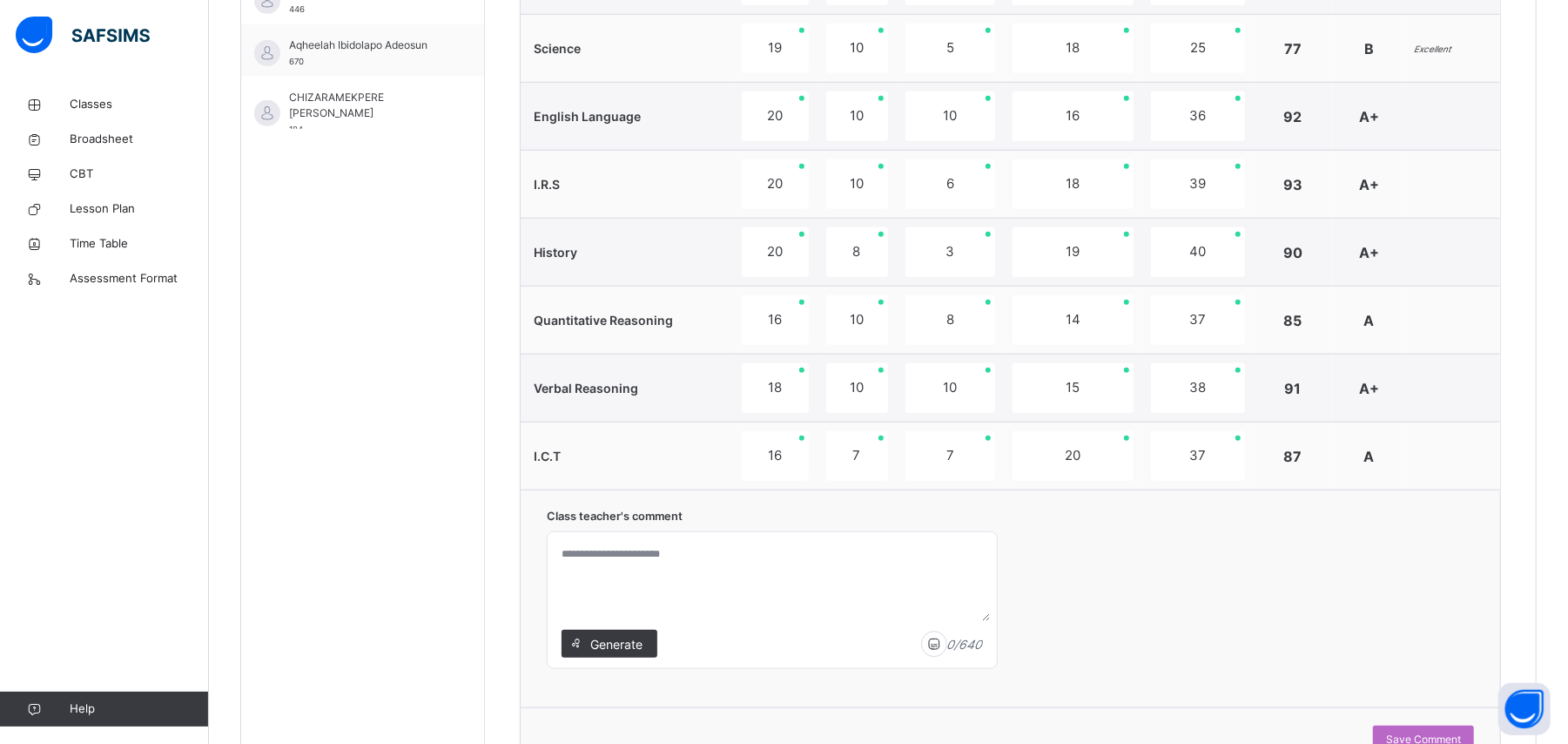
click at [799, 446] on textarea at bounding box center [772, 580] width 435 height 83
click at [652, 446] on textarea "**********" at bounding box center [776, 580] width 442 height 83
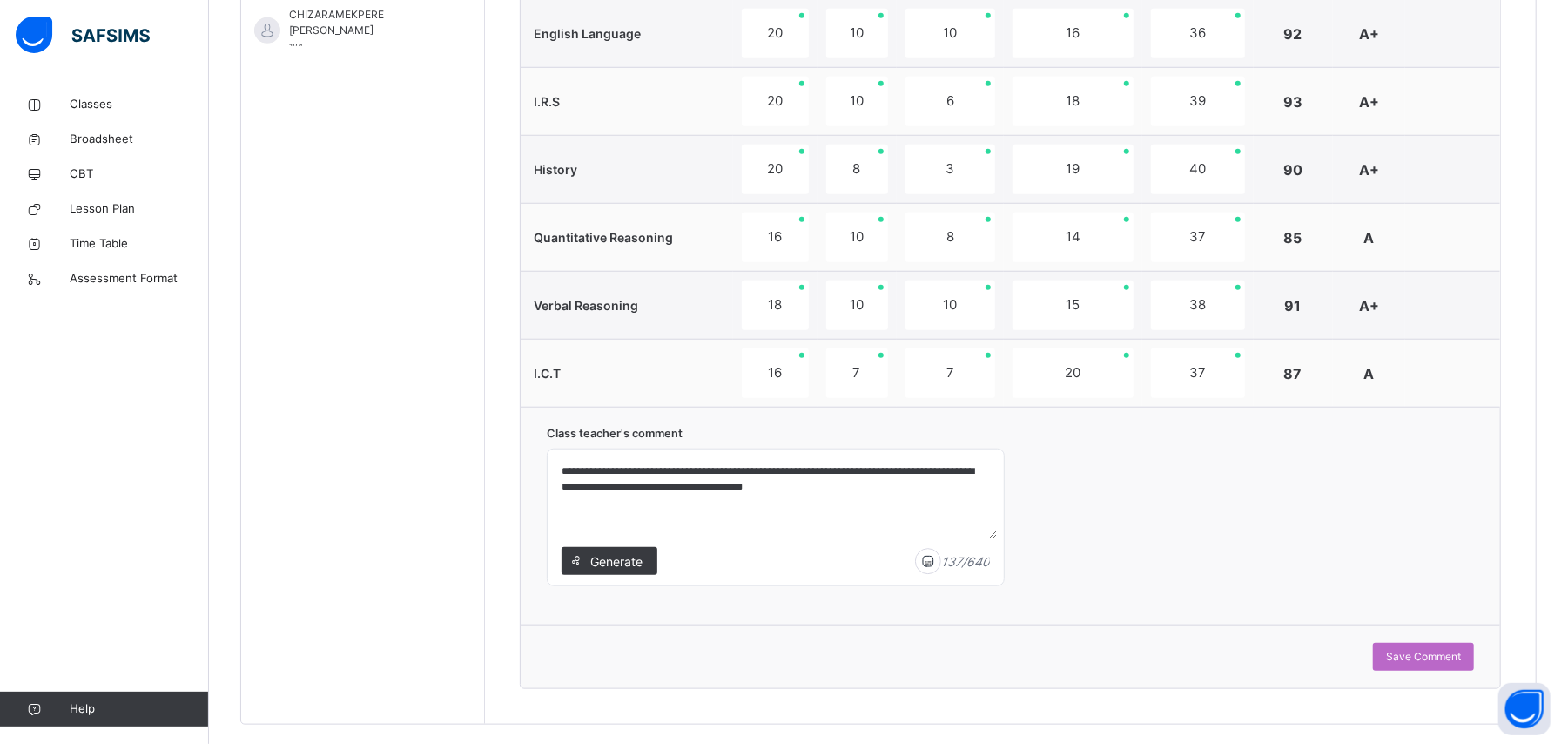
scroll to position [1046, 0]
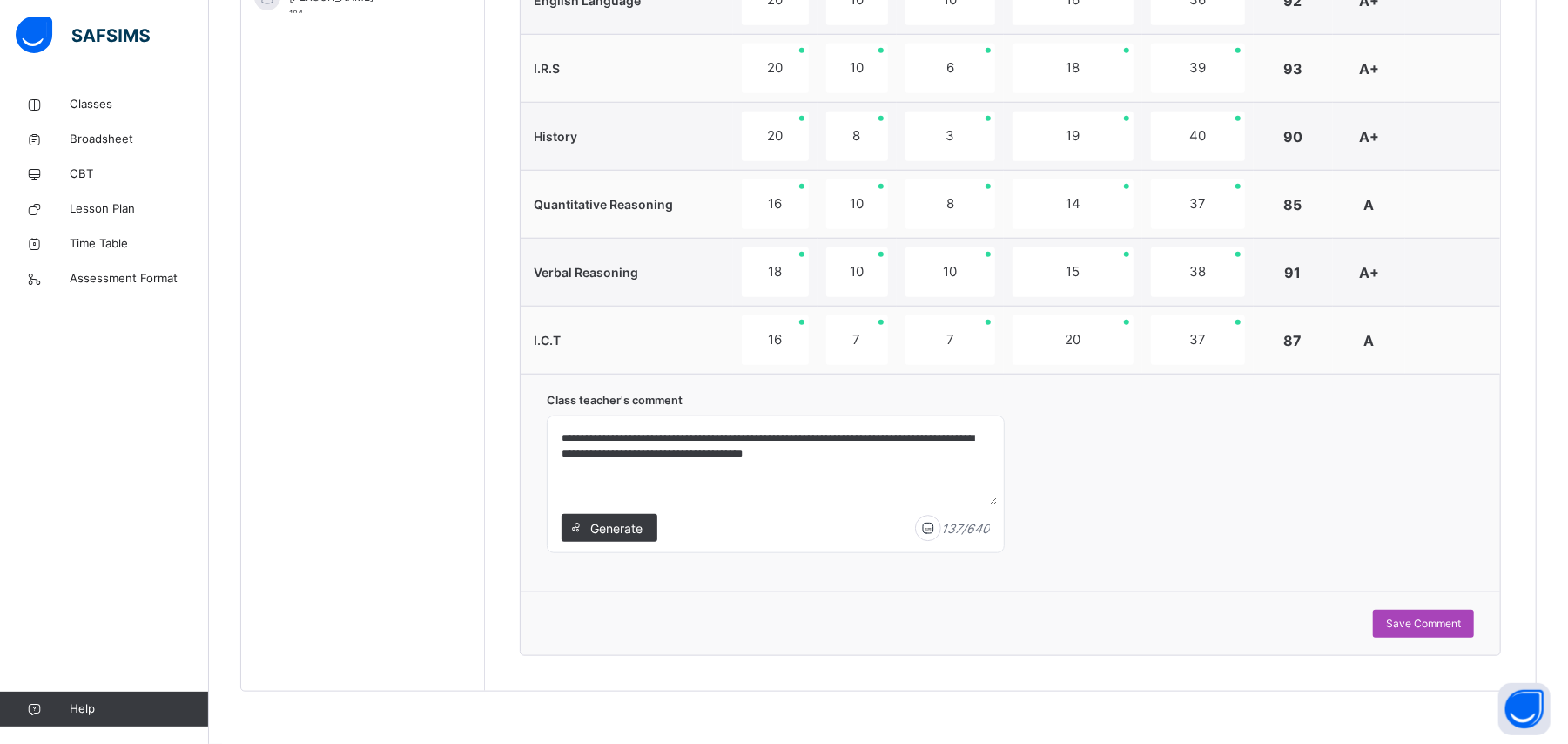
click at [940, 446] on span "Save Comment" at bounding box center [1423, 624] width 75 height 16
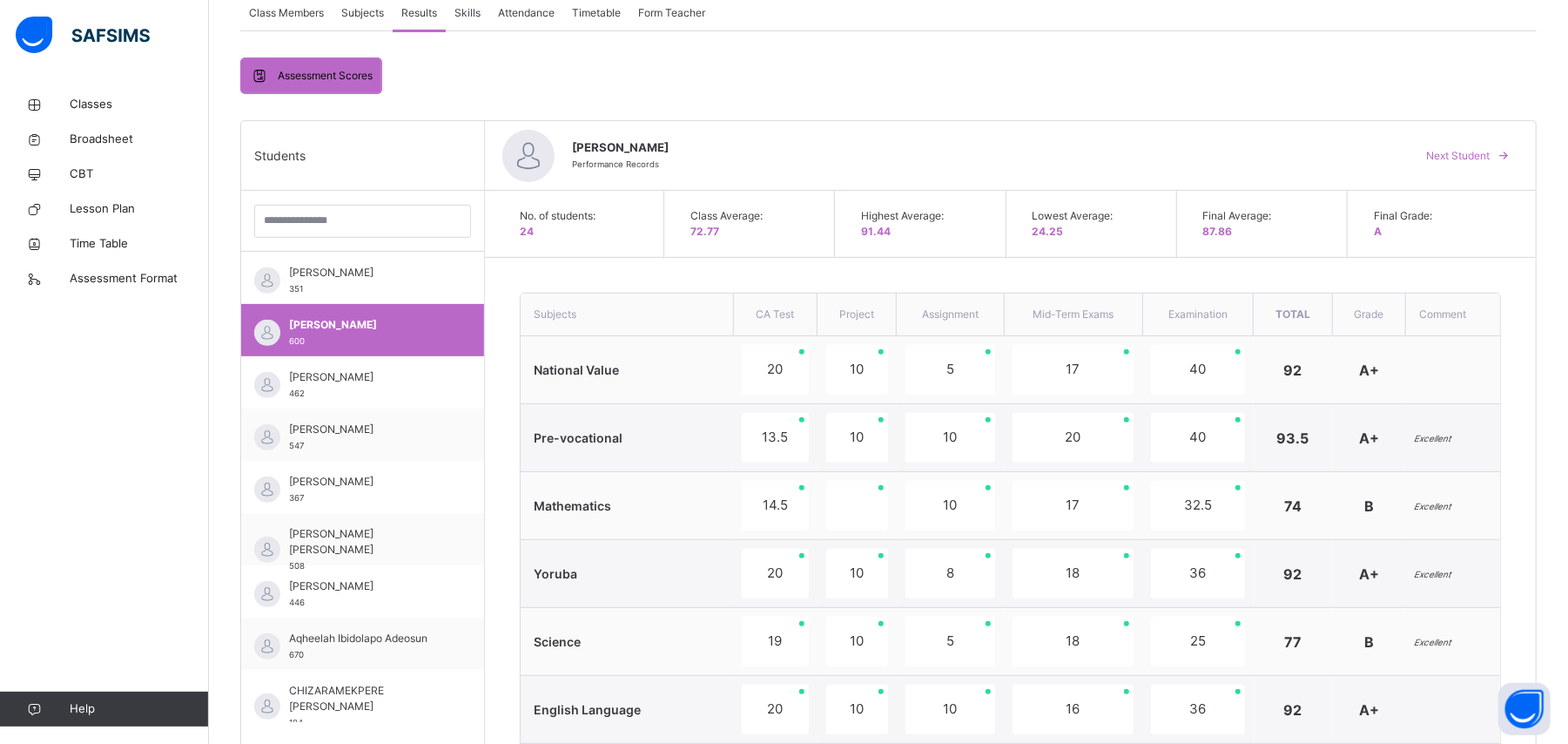
scroll to position [303, 0]
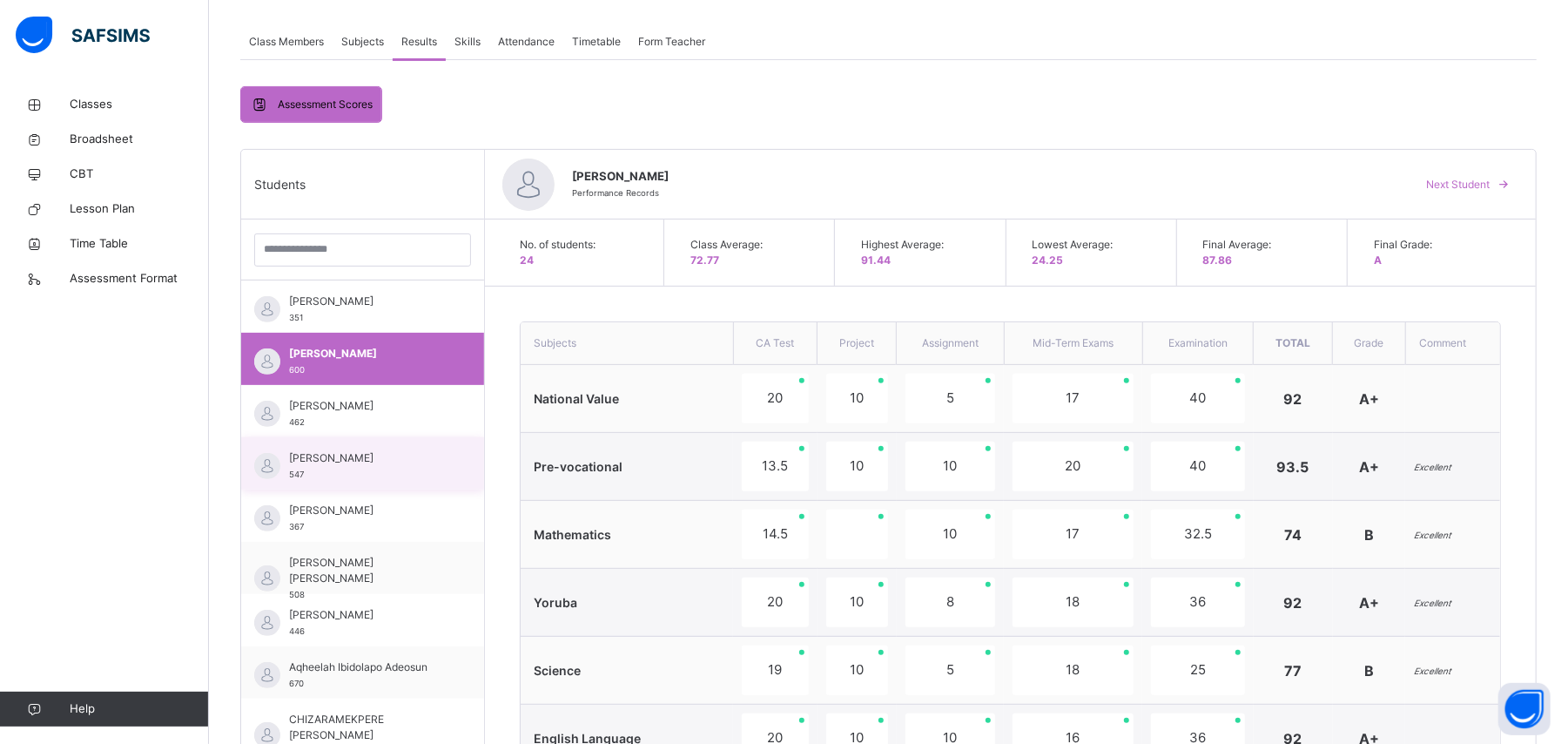
click at [394, 446] on span "[PERSON_NAME]" at bounding box center [367, 458] width 156 height 16
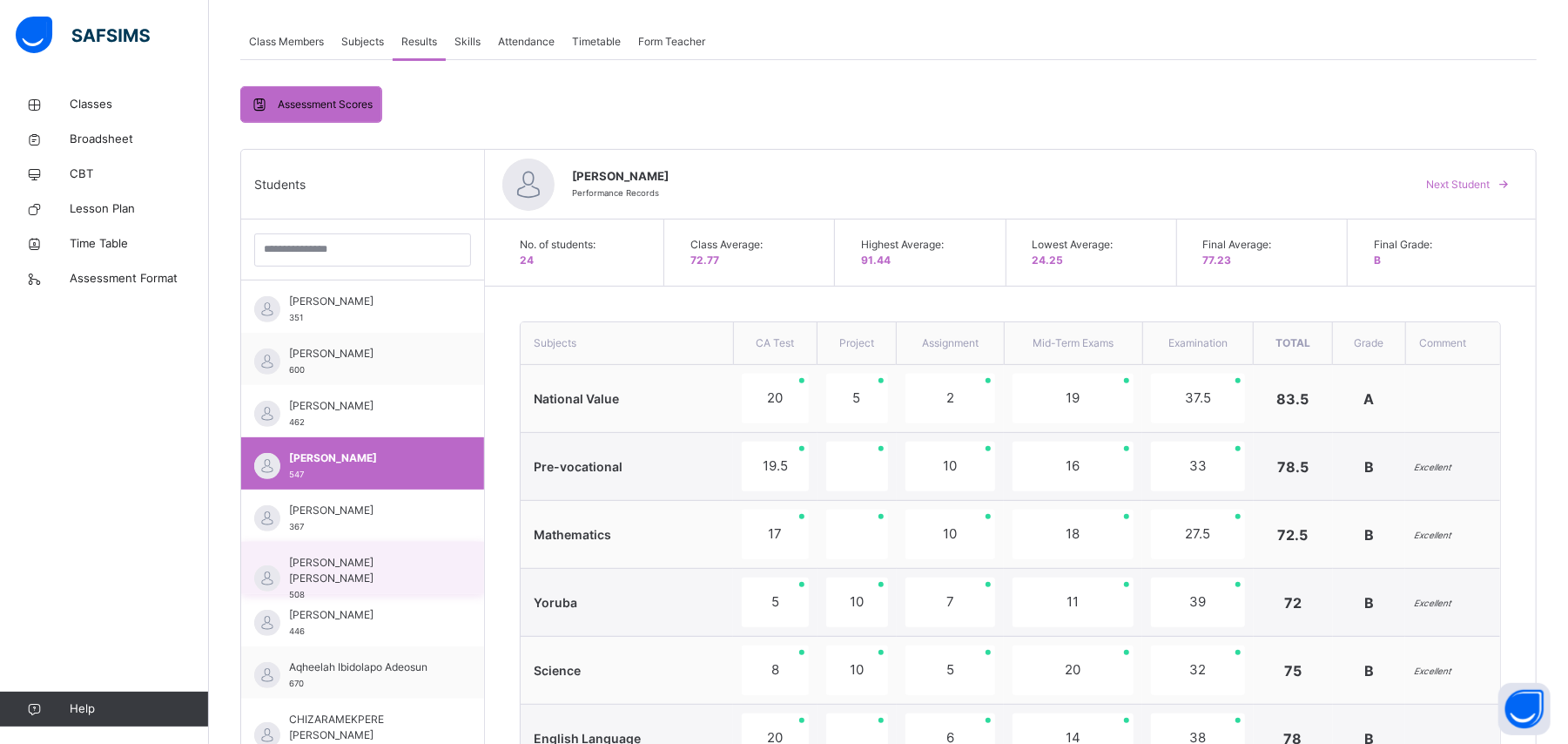
click at [394, 446] on span "[PERSON_NAME] [PERSON_NAME]" at bounding box center [367, 570] width 156 height 31
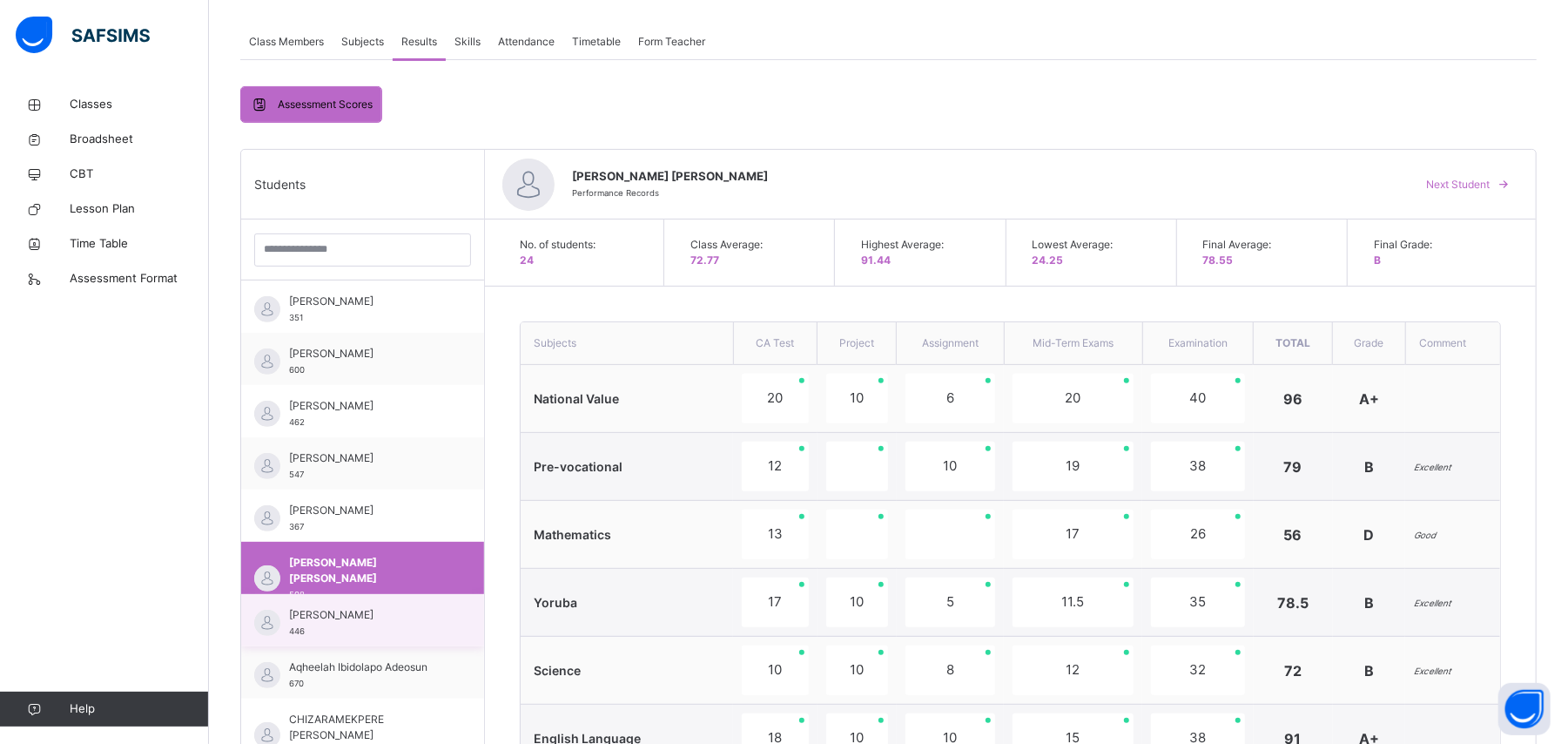
click at [414, 446] on div "[PERSON_NAME] 446" at bounding box center [367, 622] width 156 height 31
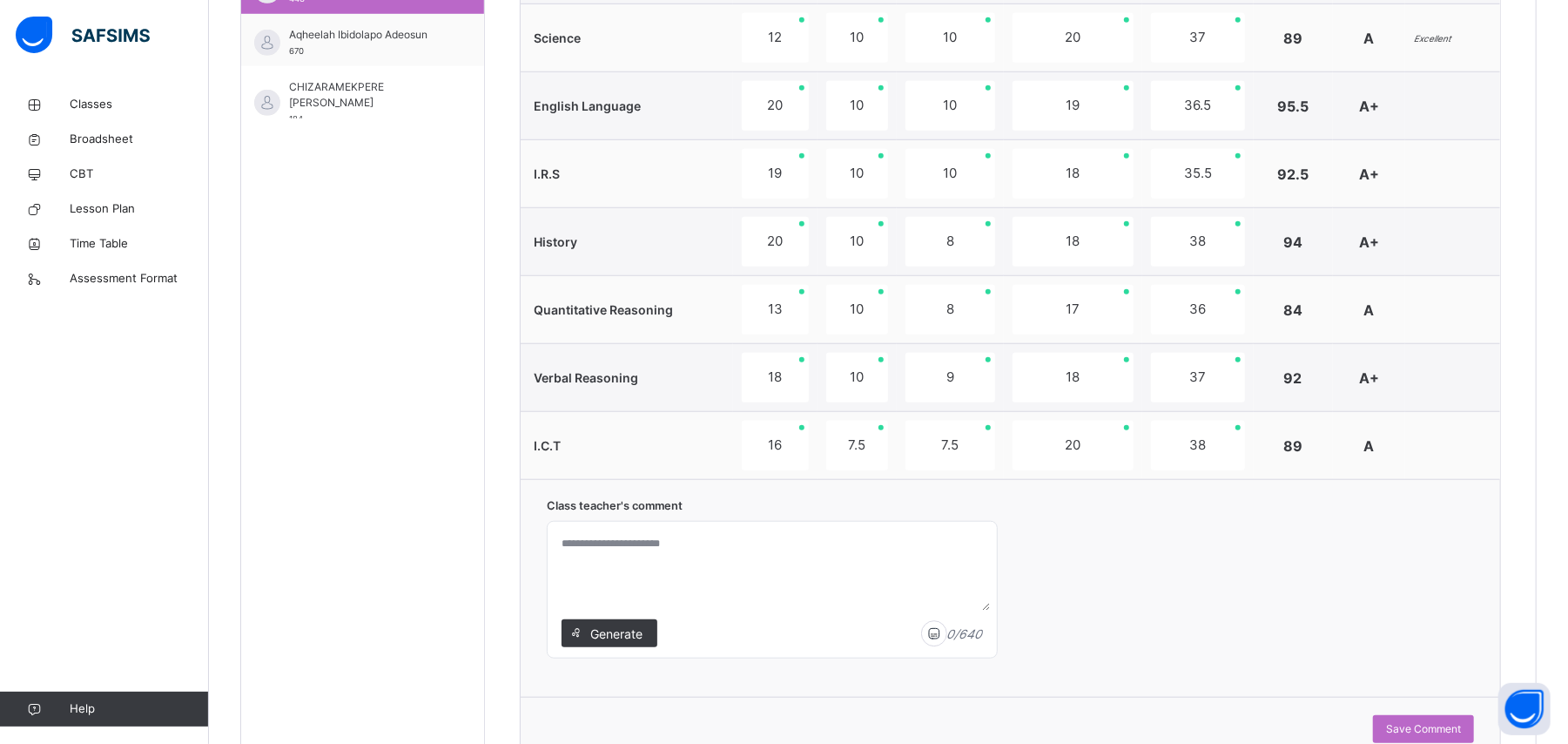
scroll to position [987, 0]
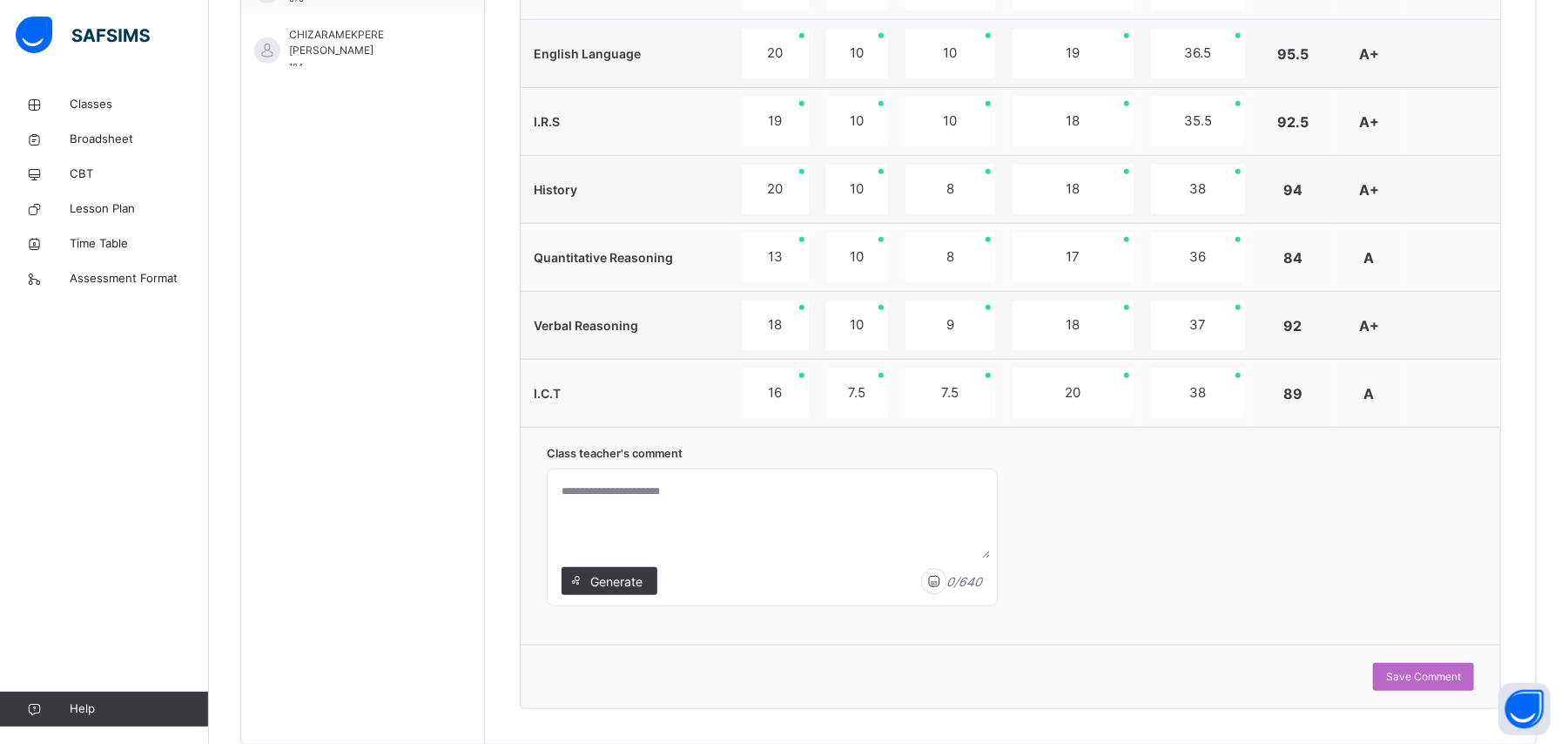
click at [747, 446] on textarea at bounding box center [772, 517] width 435 height 83
click at [695, 446] on textarea "**********" at bounding box center [776, 517] width 442 height 83
click at [601, 446] on textarea "**********" at bounding box center [776, 517] width 442 height 83
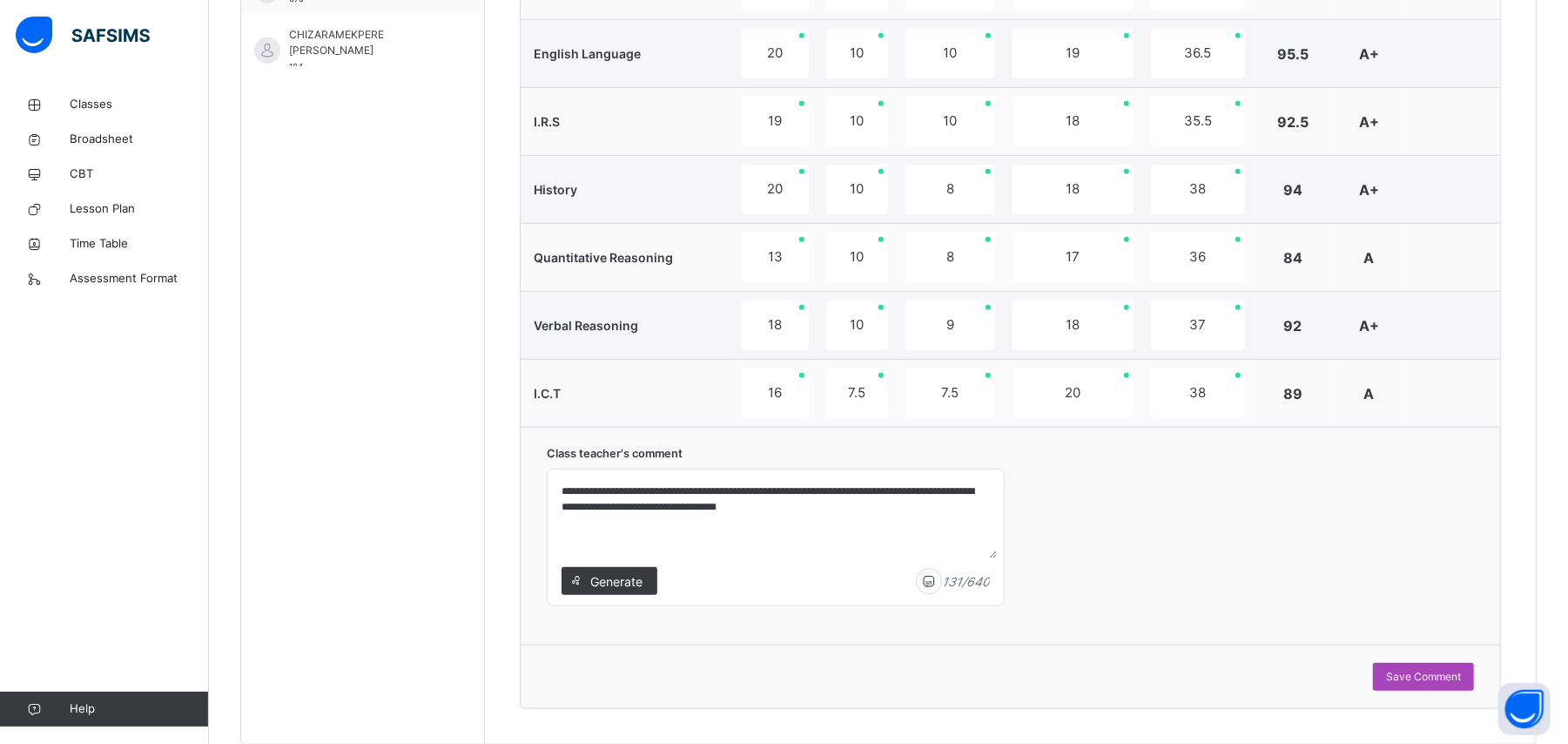
click at [940, 446] on span "Save Comment" at bounding box center [1423, 677] width 75 height 16
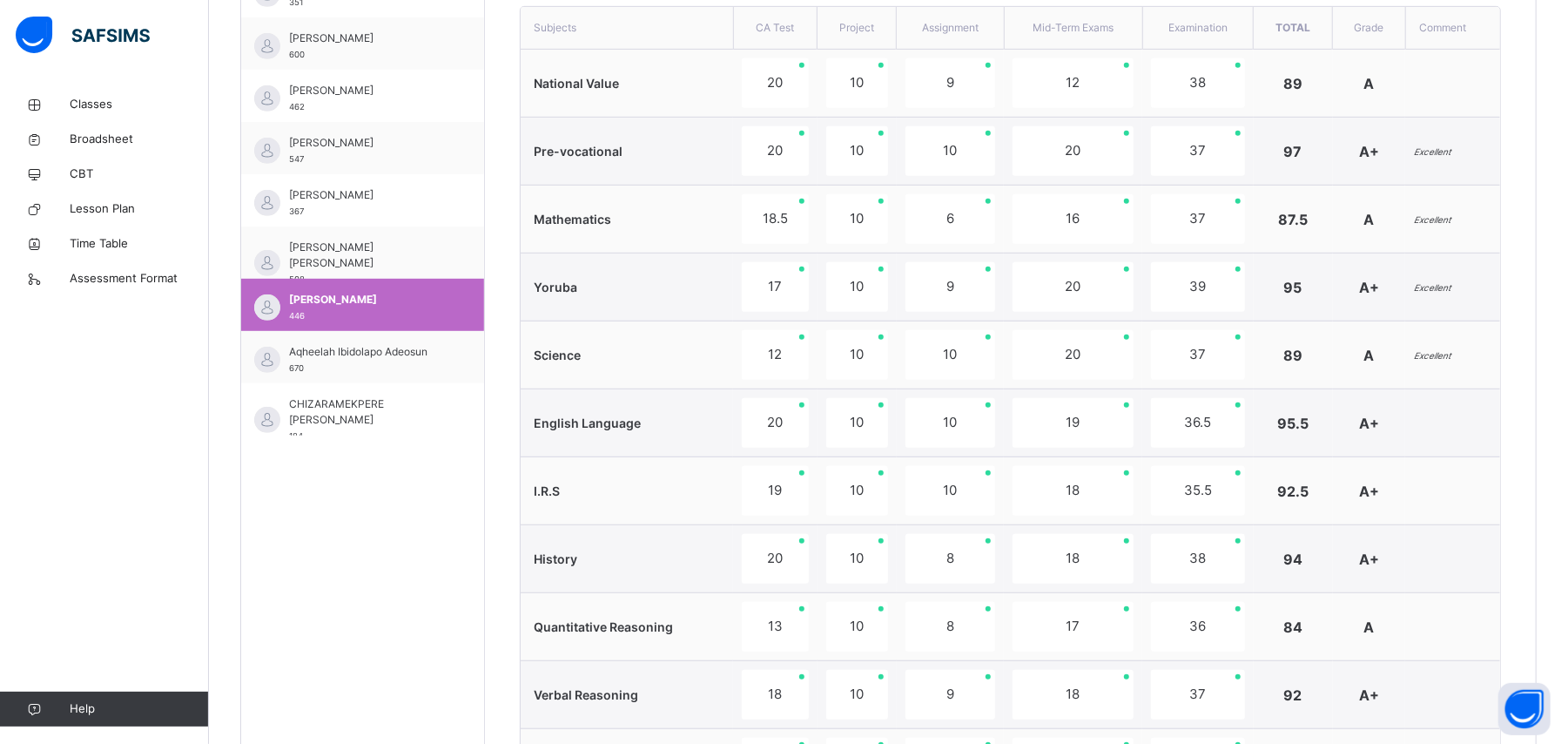
scroll to position [607, 0]
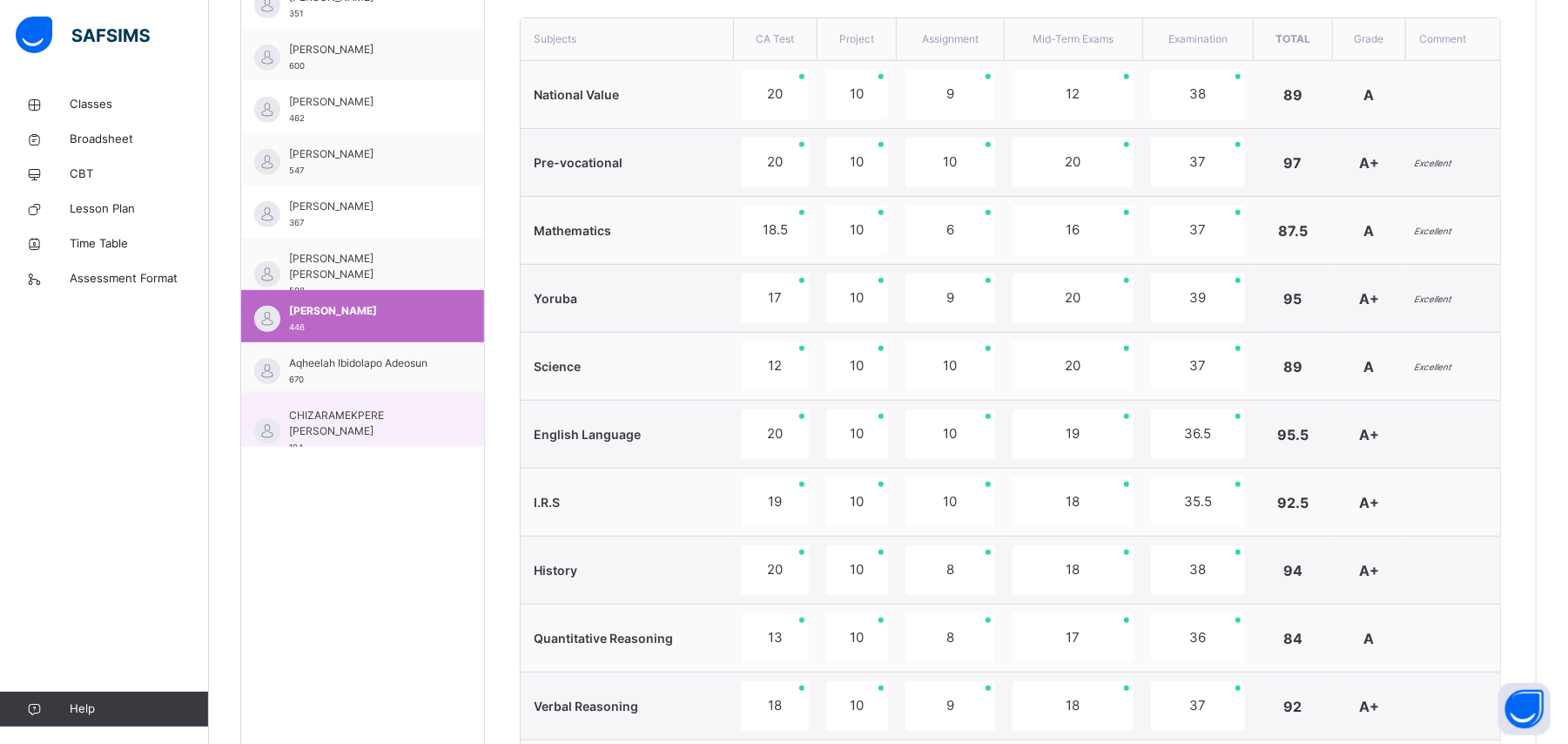
click at [387, 422] on span "CHIZARAMEKPERE [PERSON_NAME]" at bounding box center [367, 422] width 156 height 31
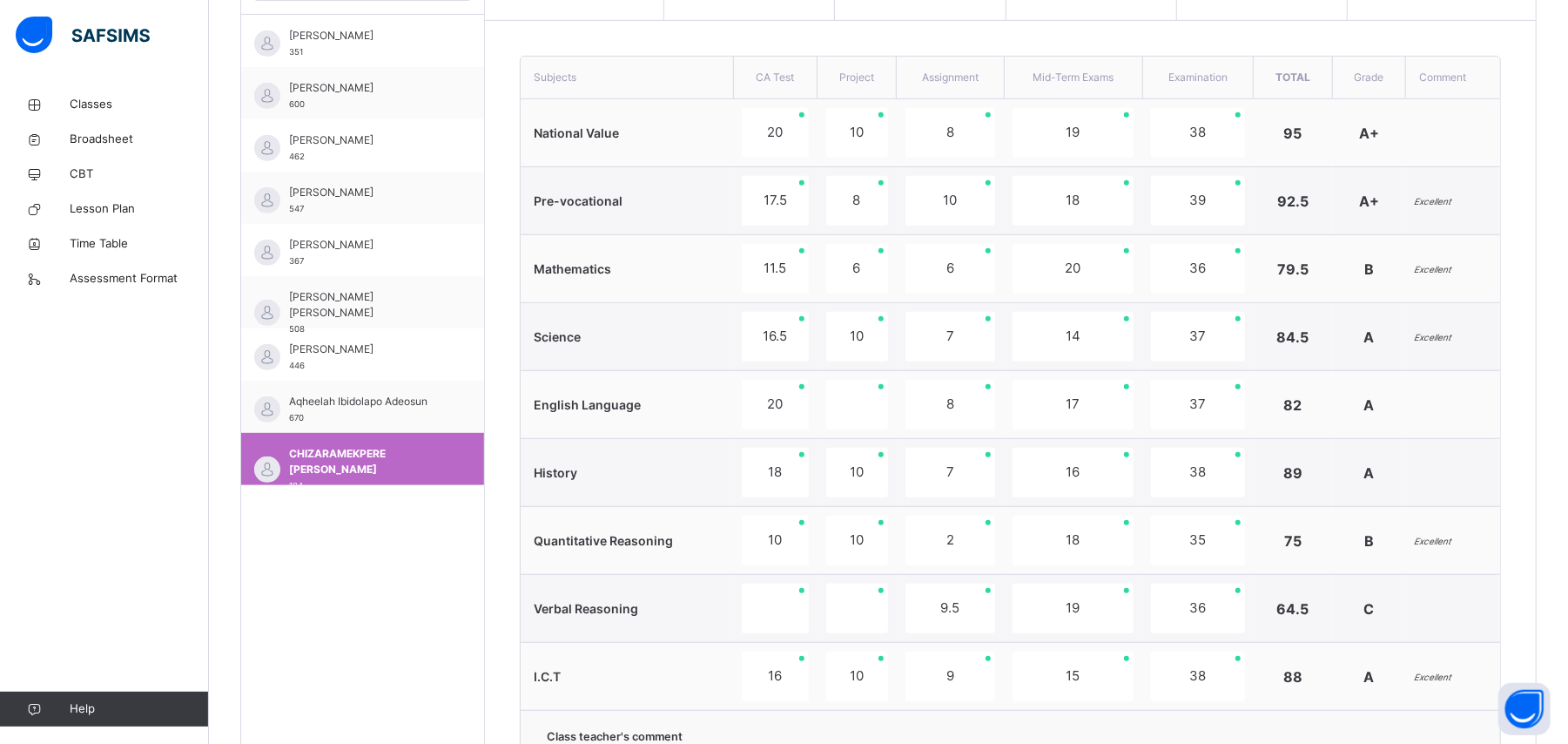
scroll to position [910, 0]
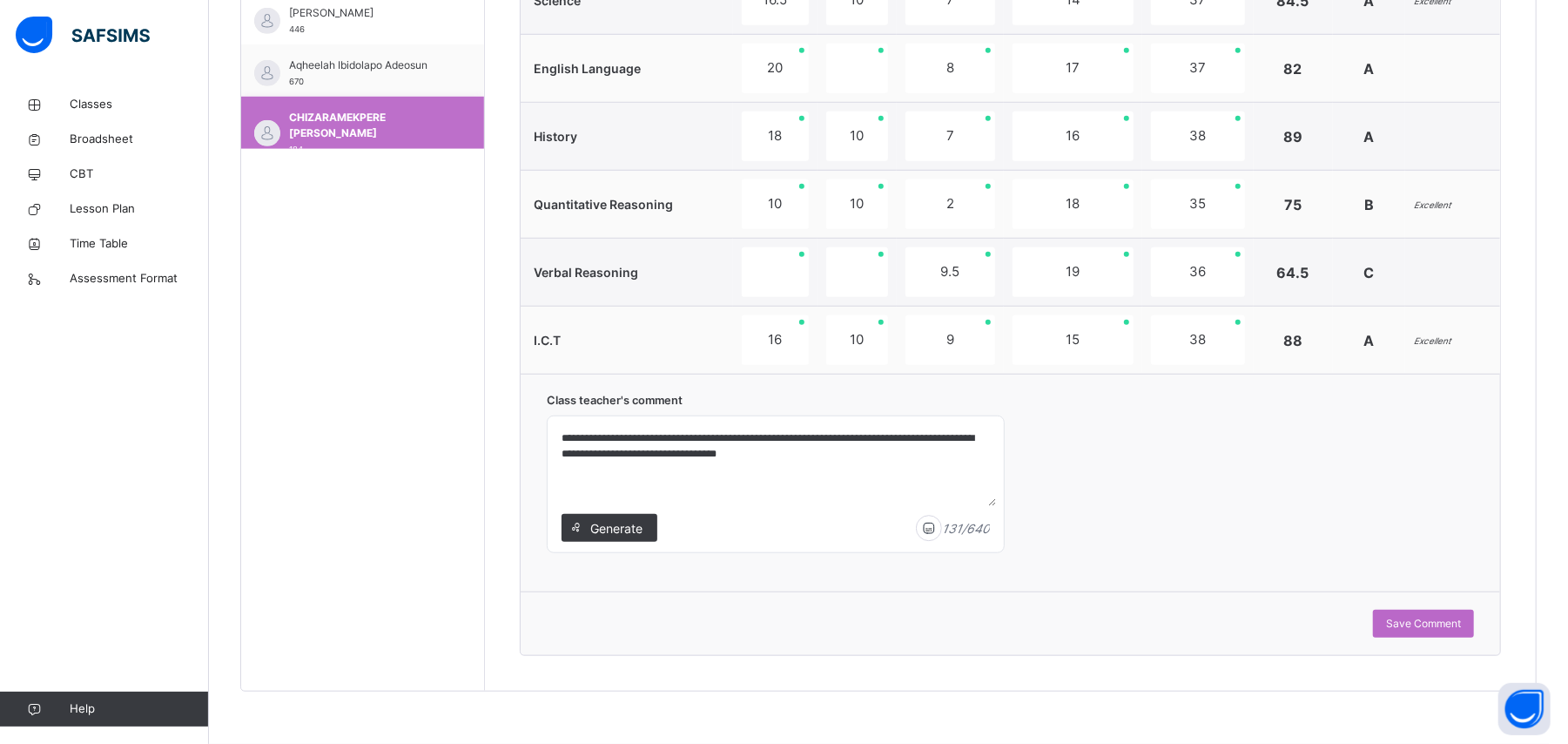
click at [352, 110] on span "CHIZARAMEKPERE [PERSON_NAME]" at bounding box center [367, 125] width 156 height 31
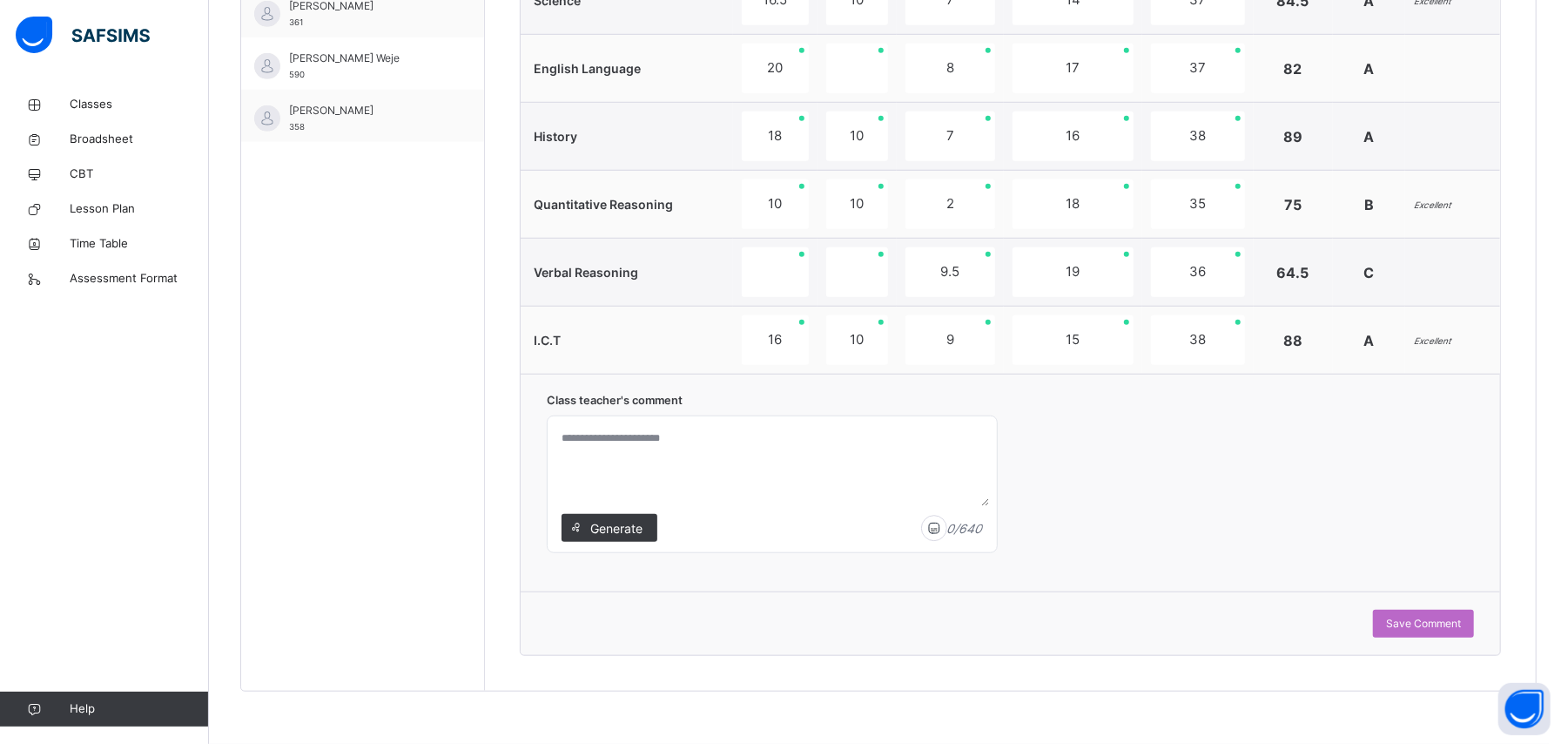
scroll to position [279, 0]
click at [408, 49] on span "[PERSON_NAME] Weje" at bounding box center [367, 48] width 156 height 16
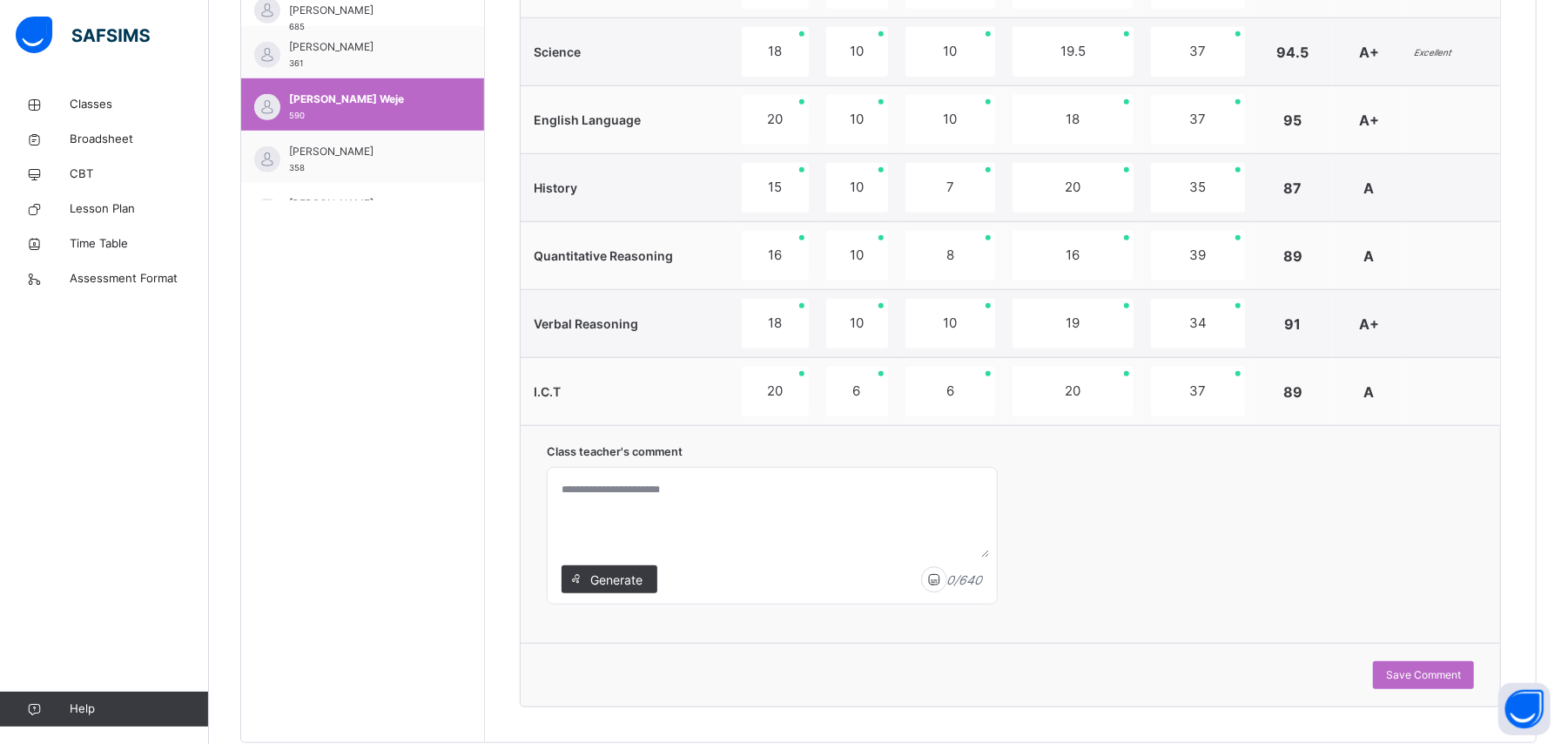
scroll to position [869, 0]
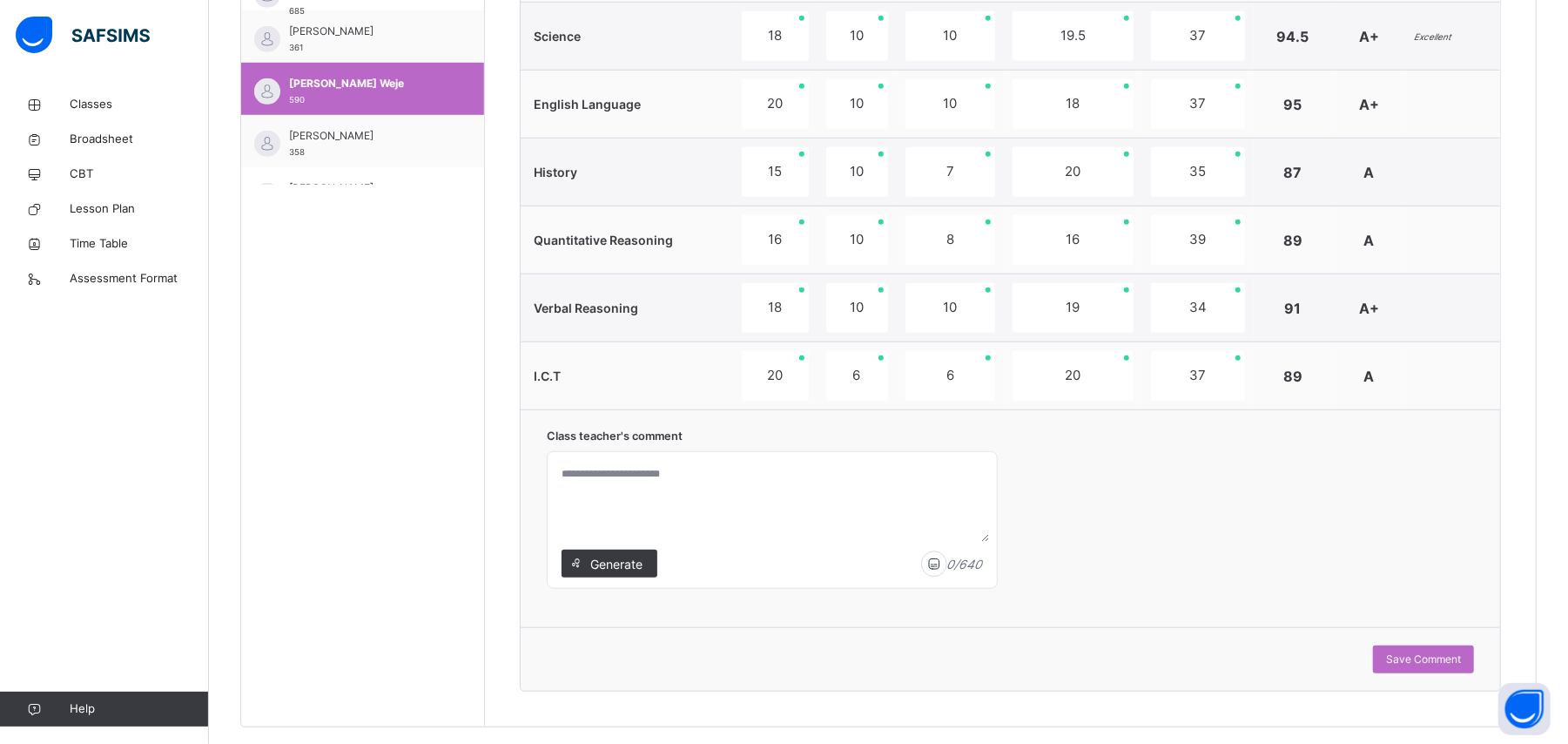
click at [771, 446] on textarea at bounding box center [772, 500] width 435 height 83
click at [940, 446] on span "Save Comment" at bounding box center [1423, 659] width 75 height 16
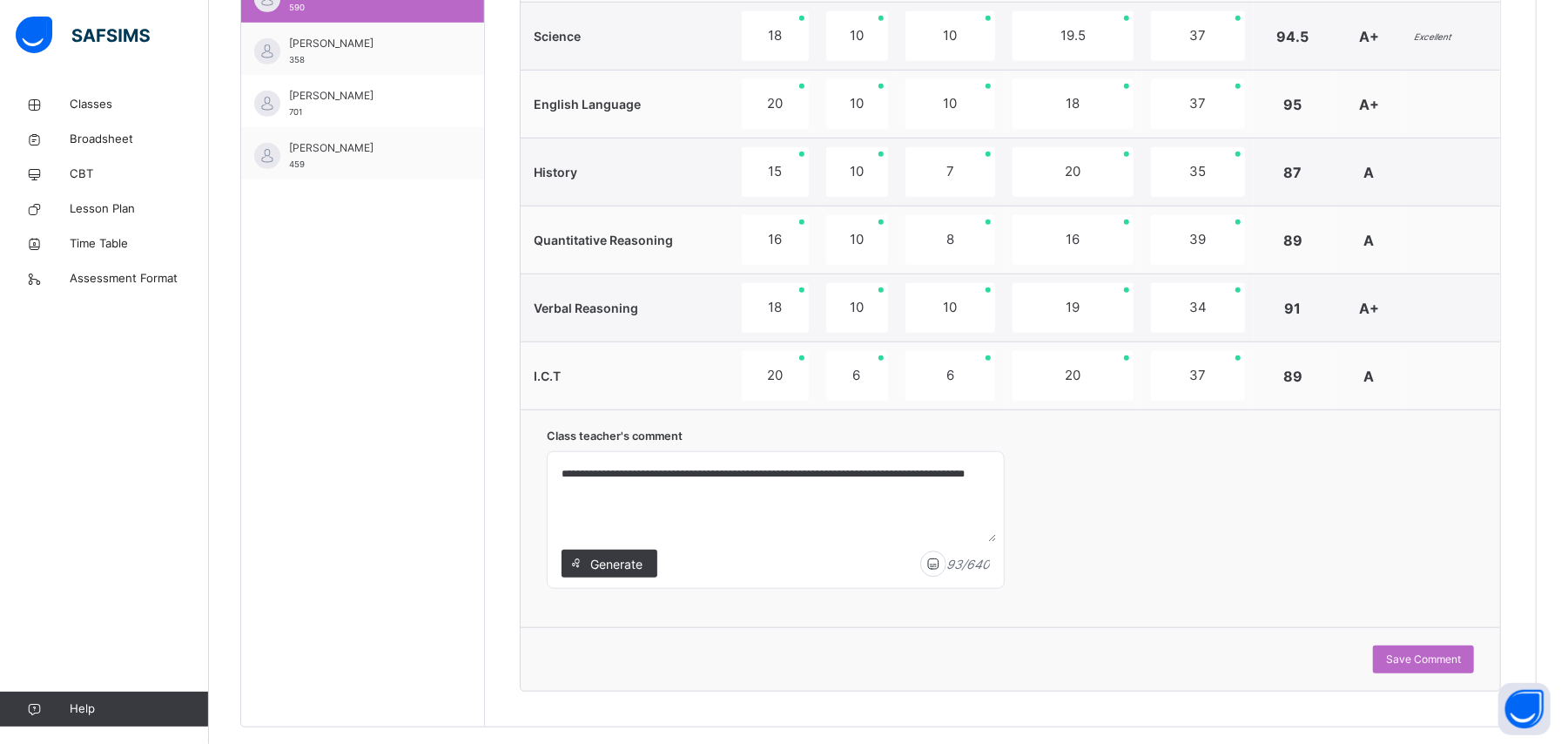
scroll to position [418, 0]
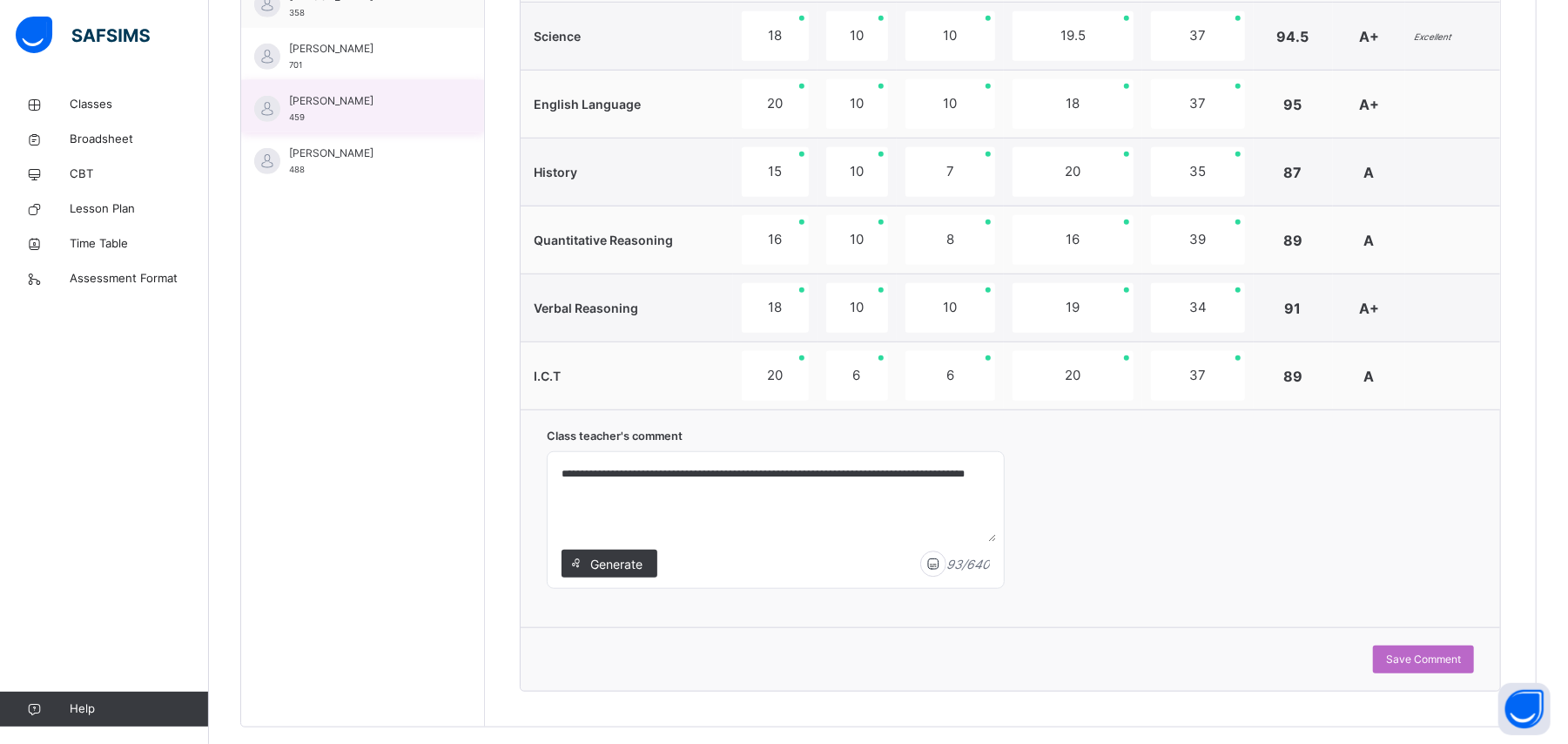
click at [419, 108] on span "[PERSON_NAME]" at bounding box center [367, 101] width 156 height 16
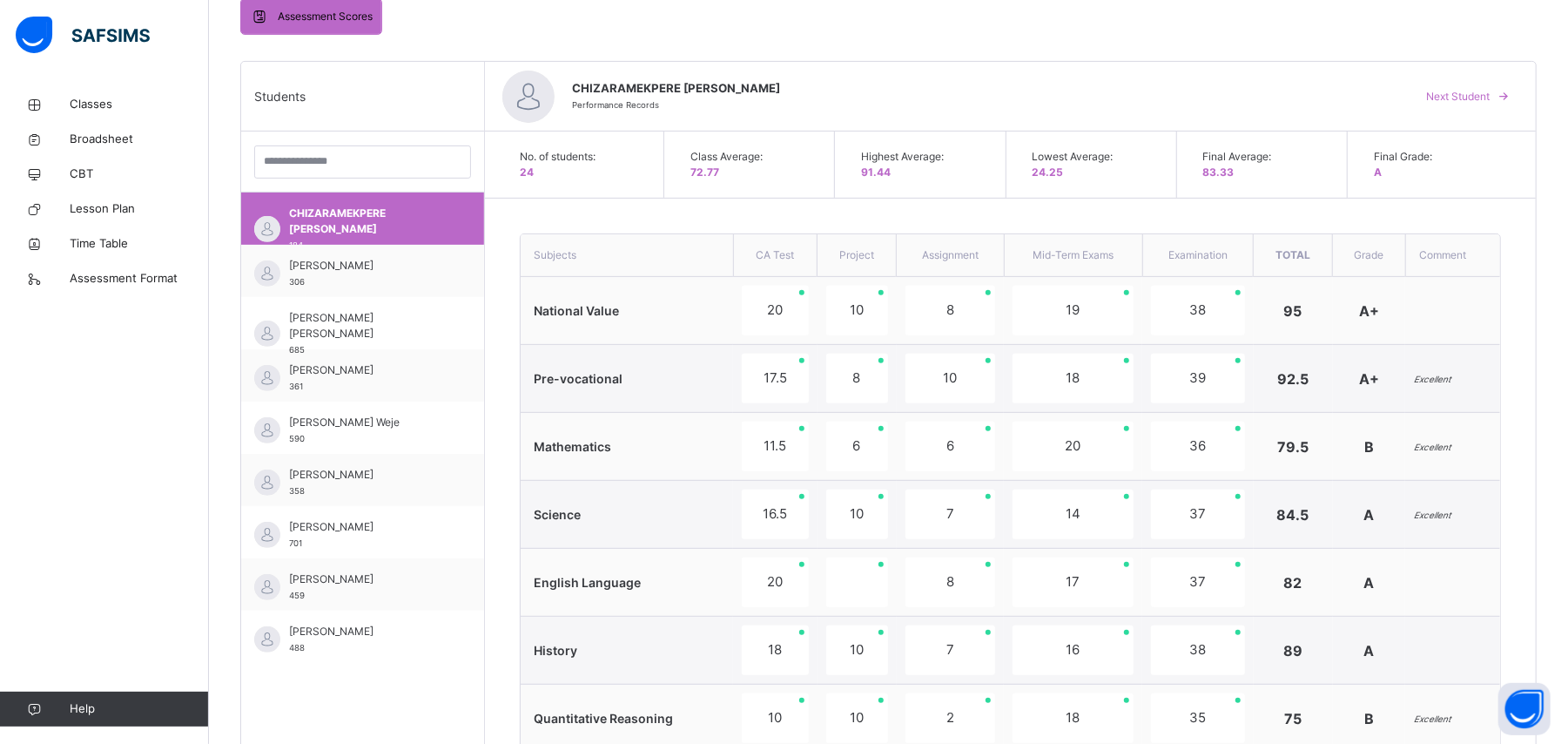
scroll to position [394, 0]
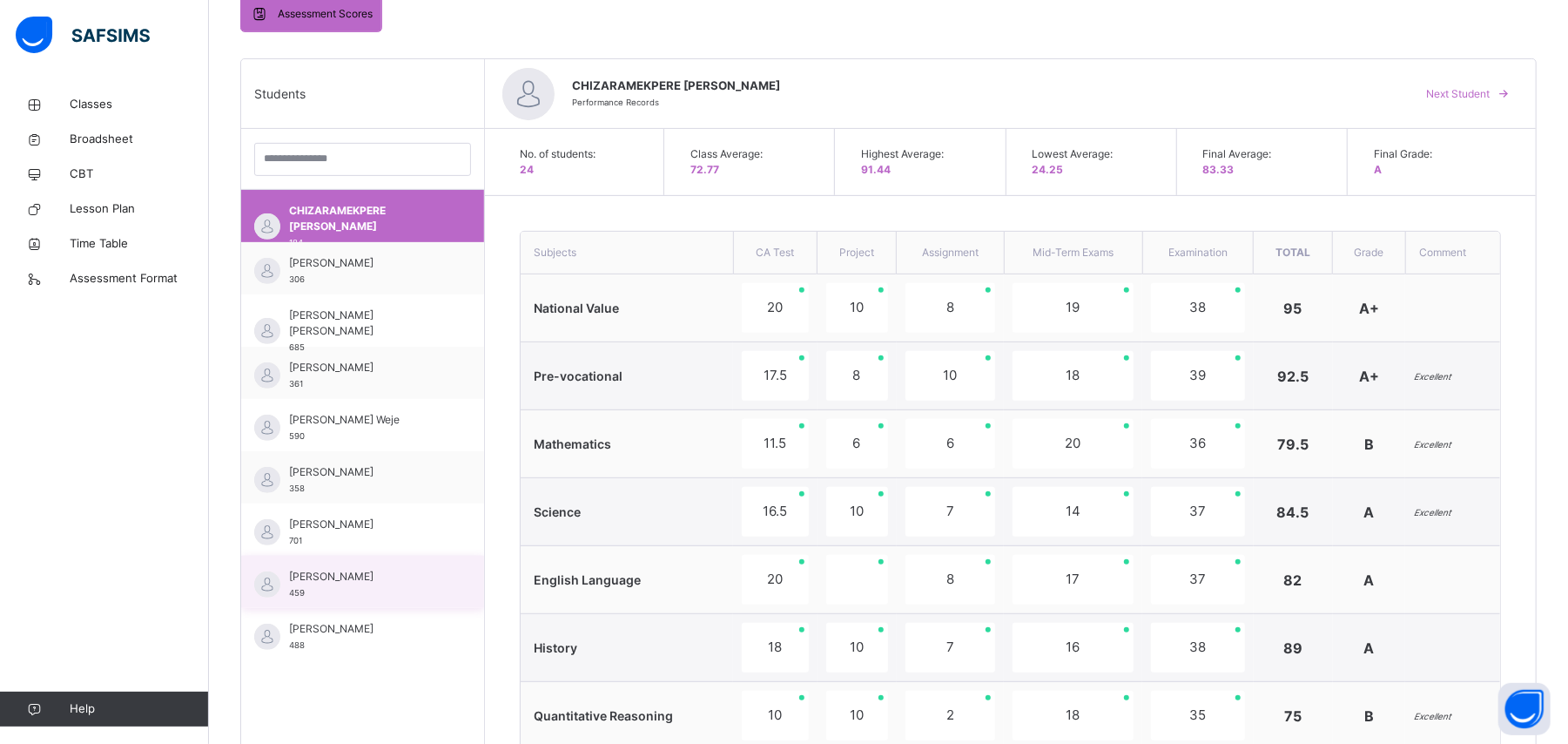
click at [325, 446] on div "[PERSON_NAME] 459" at bounding box center [367, 584] width 156 height 31
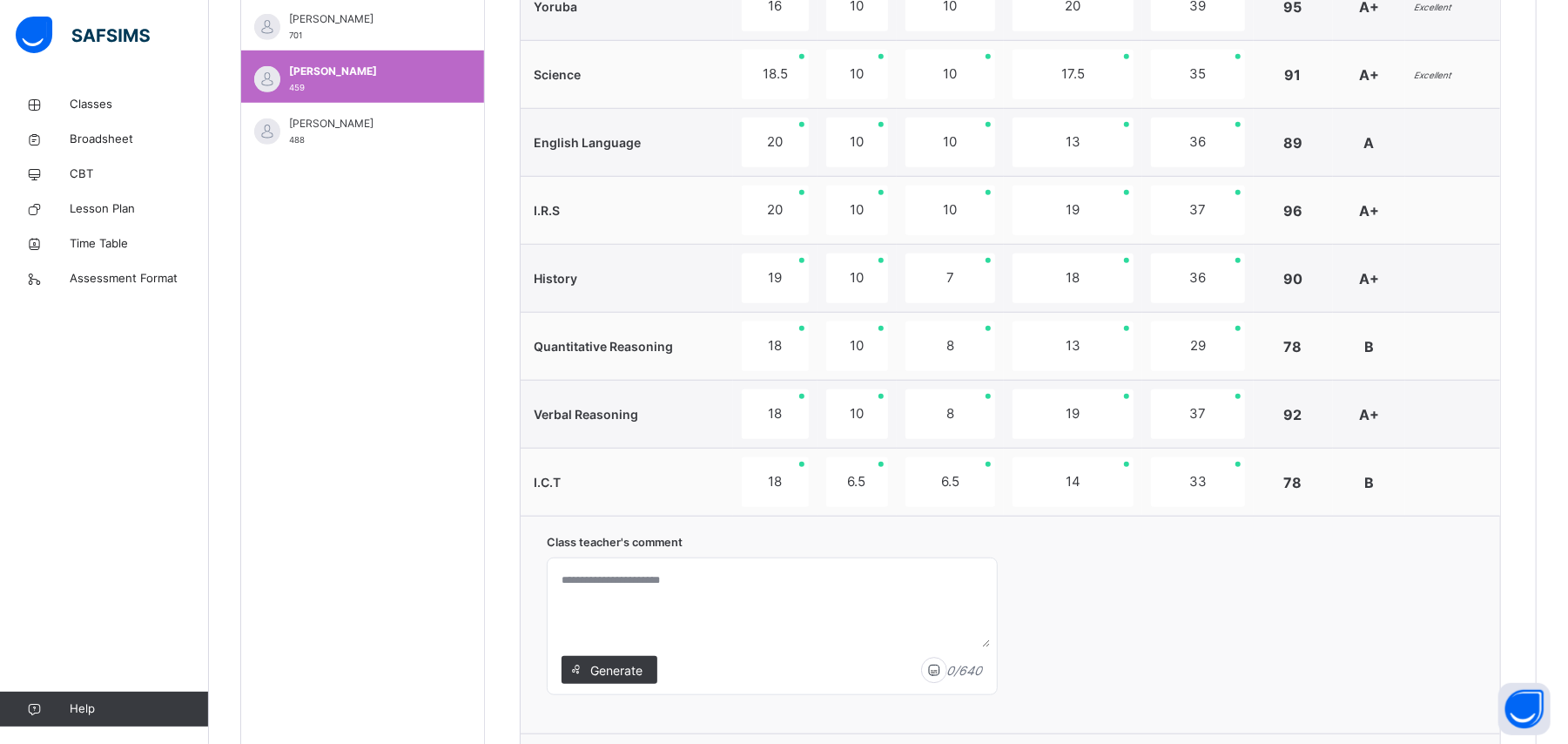
scroll to position [937, 0]
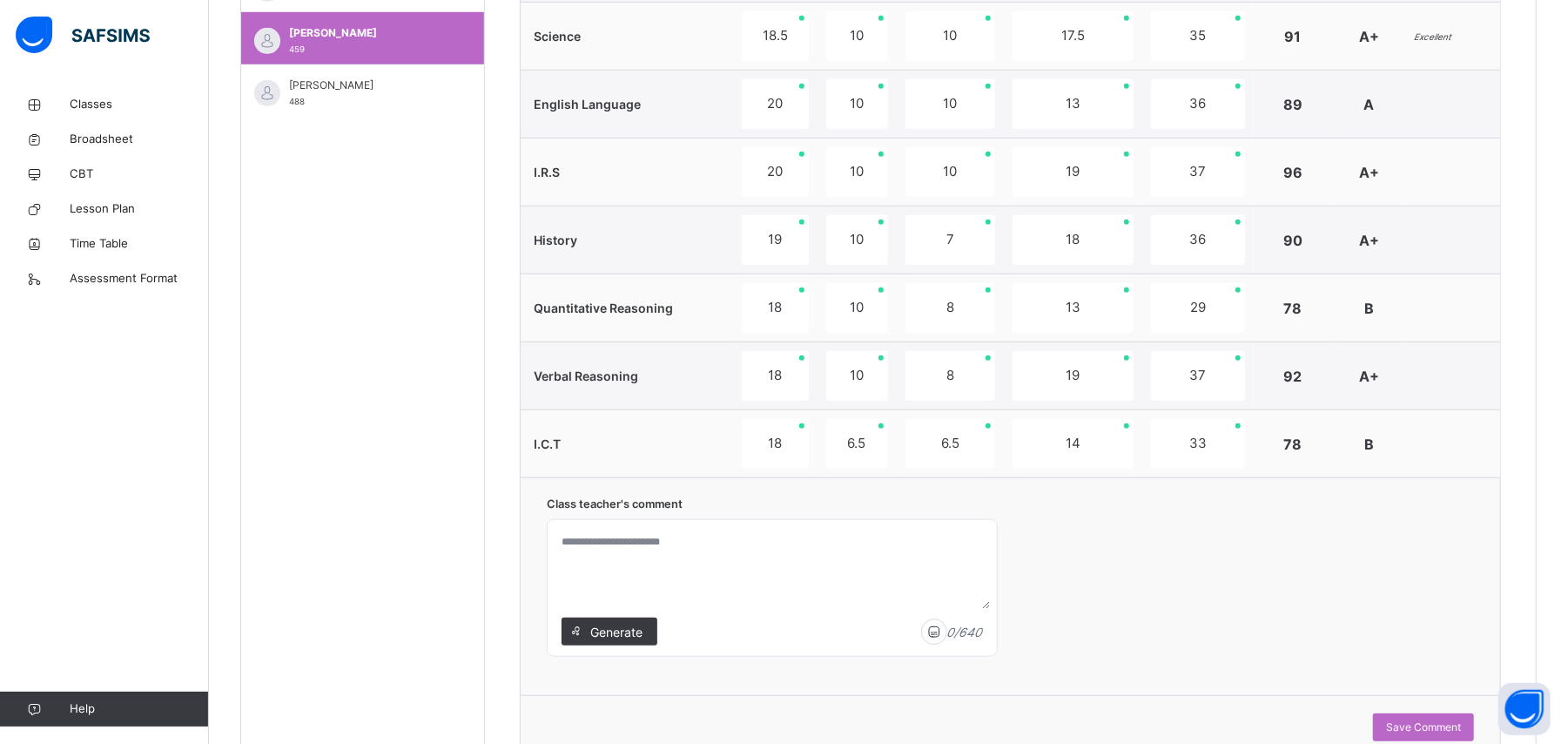
click at [593, 446] on textarea at bounding box center [772, 568] width 435 height 83
click at [830, 446] on textarea "**********" at bounding box center [776, 568] width 442 height 83
click at [636, 446] on textarea "**********" at bounding box center [776, 568] width 442 height 83
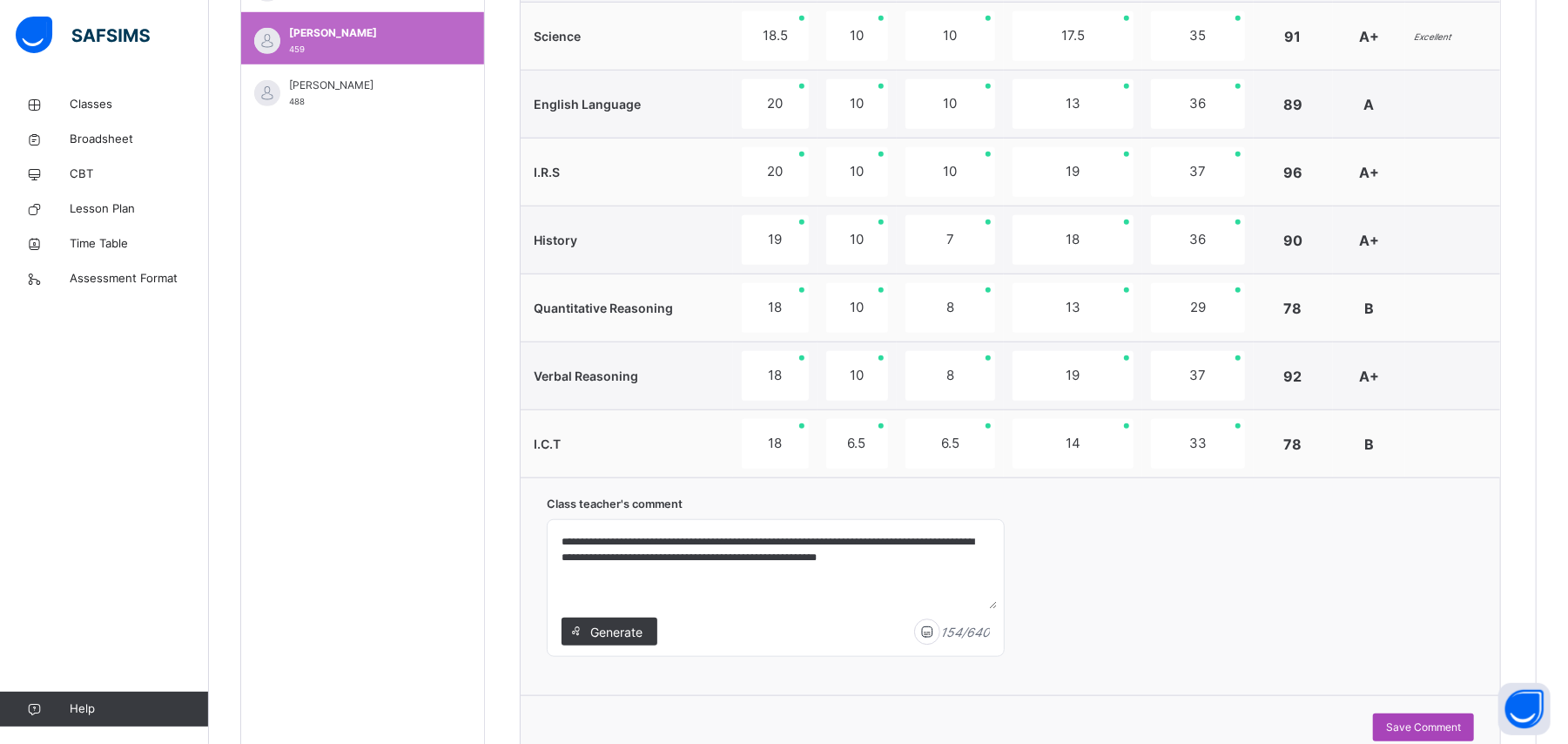
click at [940, 446] on div "Save Comment" at bounding box center [1423, 727] width 101 height 28
click at [940, 446] on span "Save Comment" at bounding box center [1423, 727] width 75 height 16
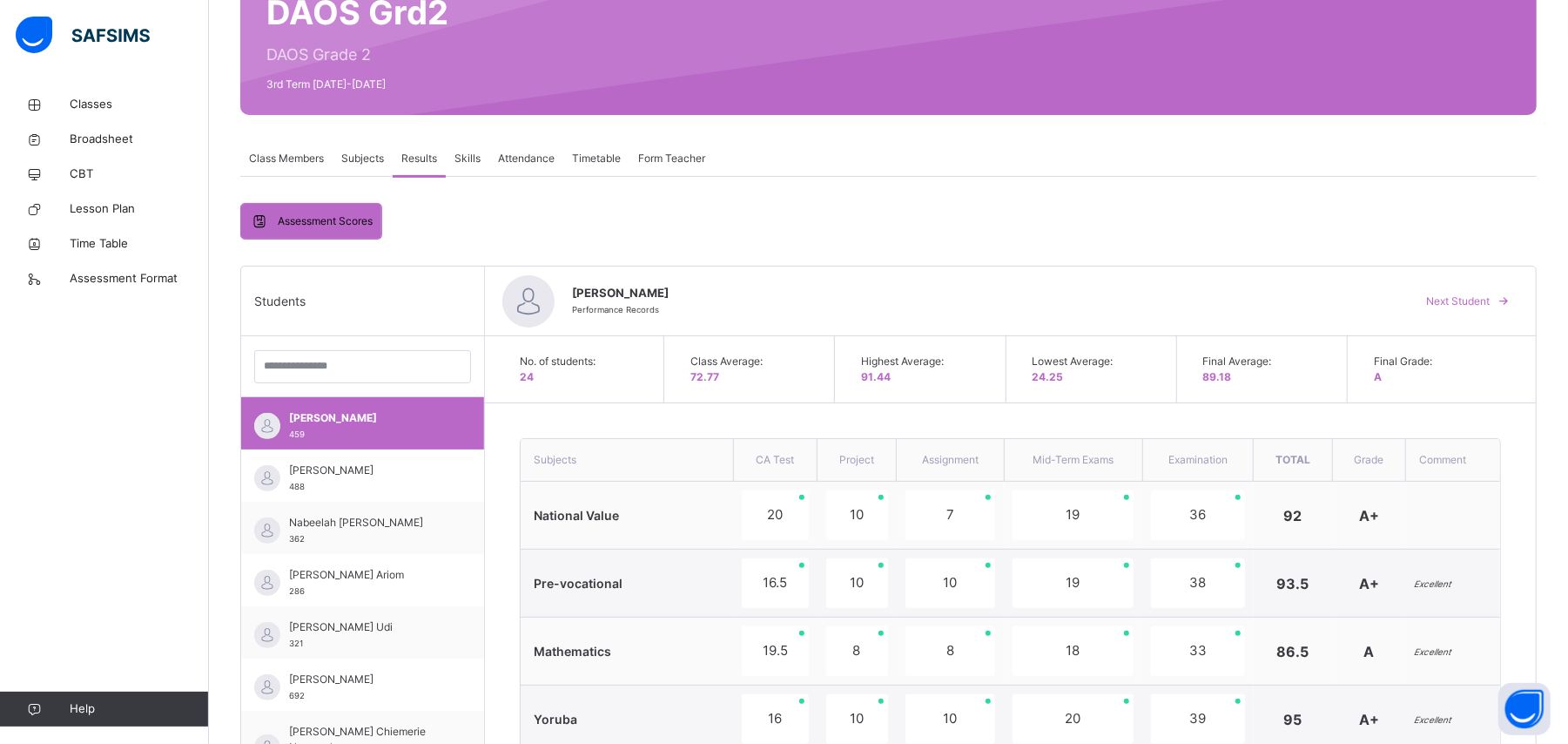
scroll to position [172, 0]
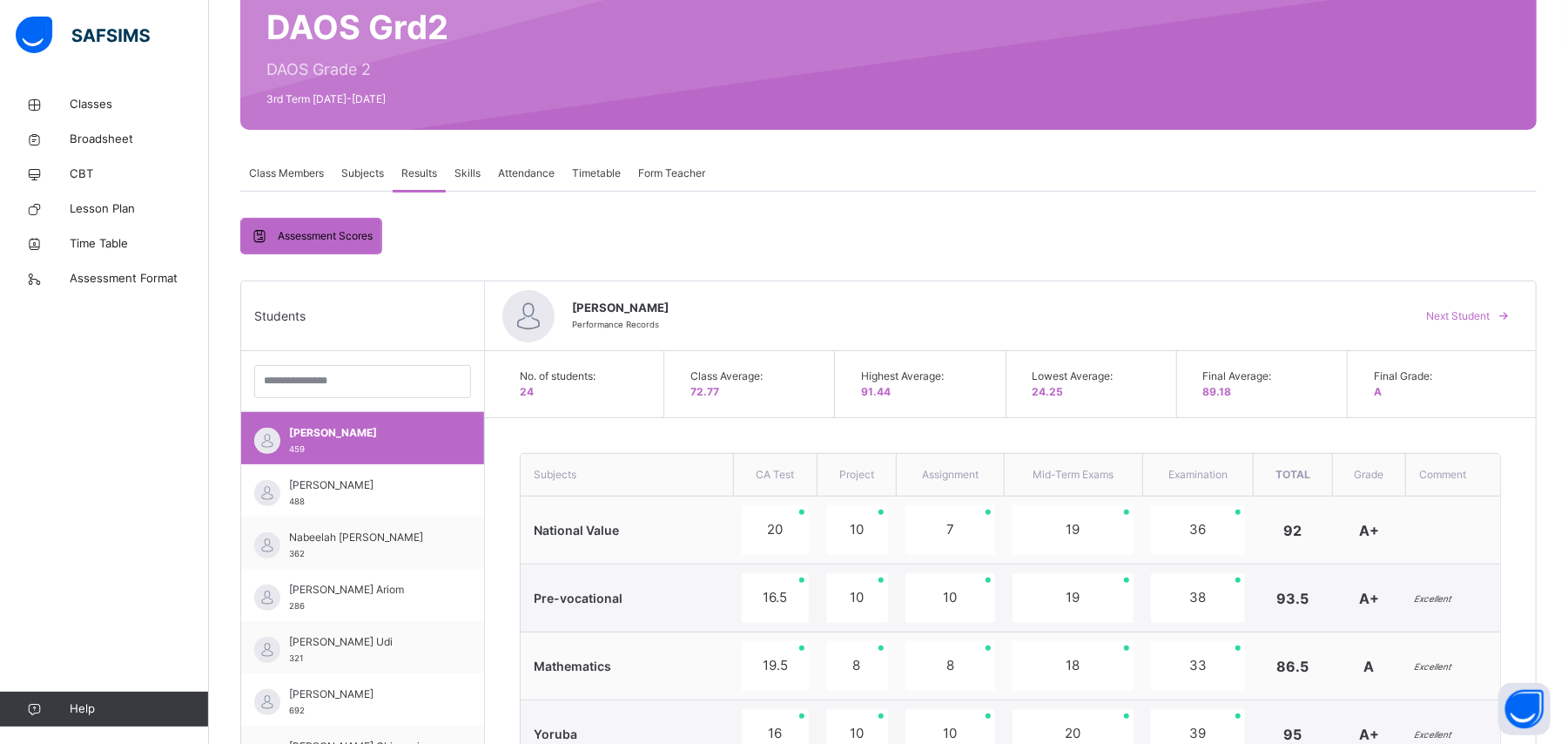
click at [461, 175] on span "Skills" at bounding box center [467, 173] width 26 height 16
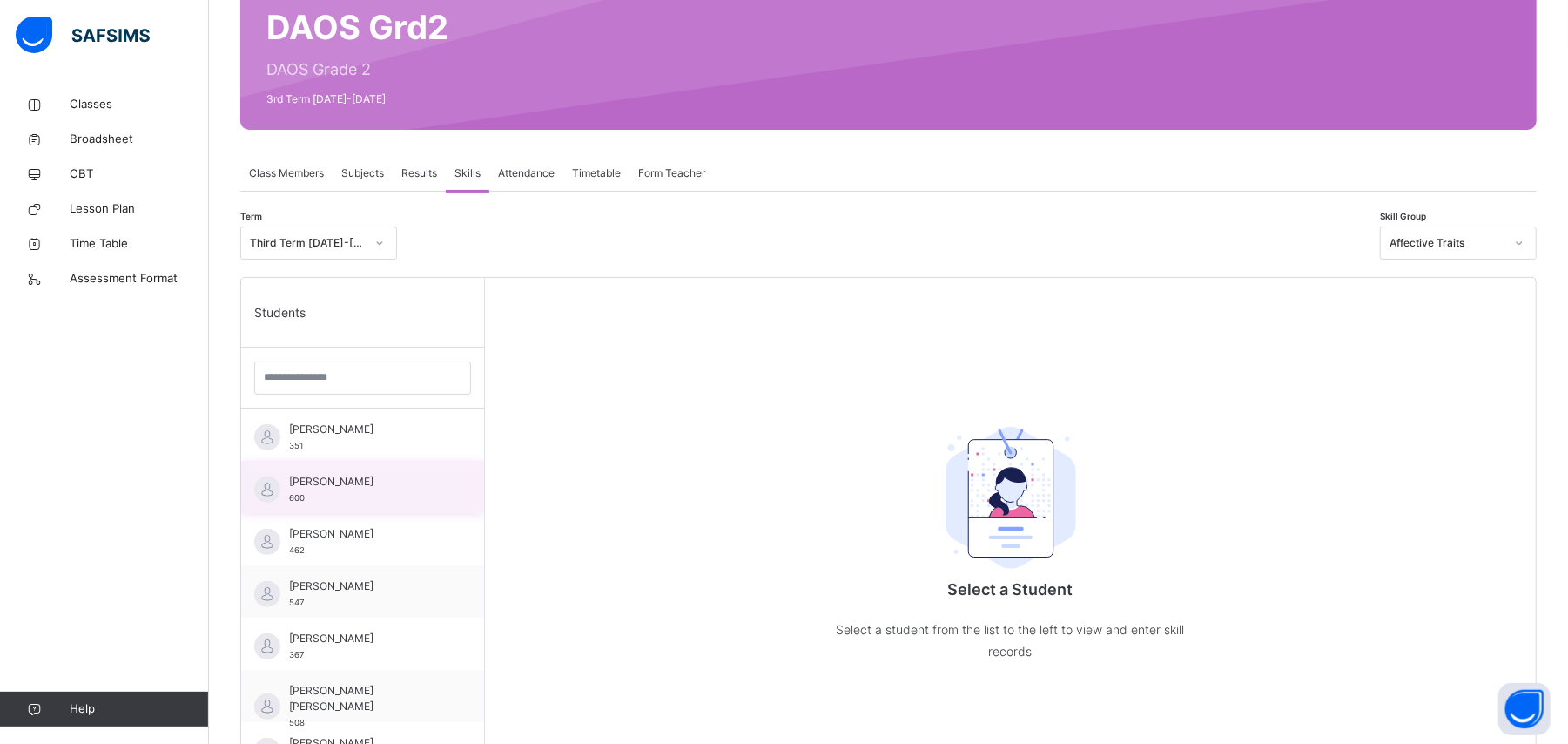
click at [387, 446] on span "[PERSON_NAME]" at bounding box center [367, 482] width 156 height 16
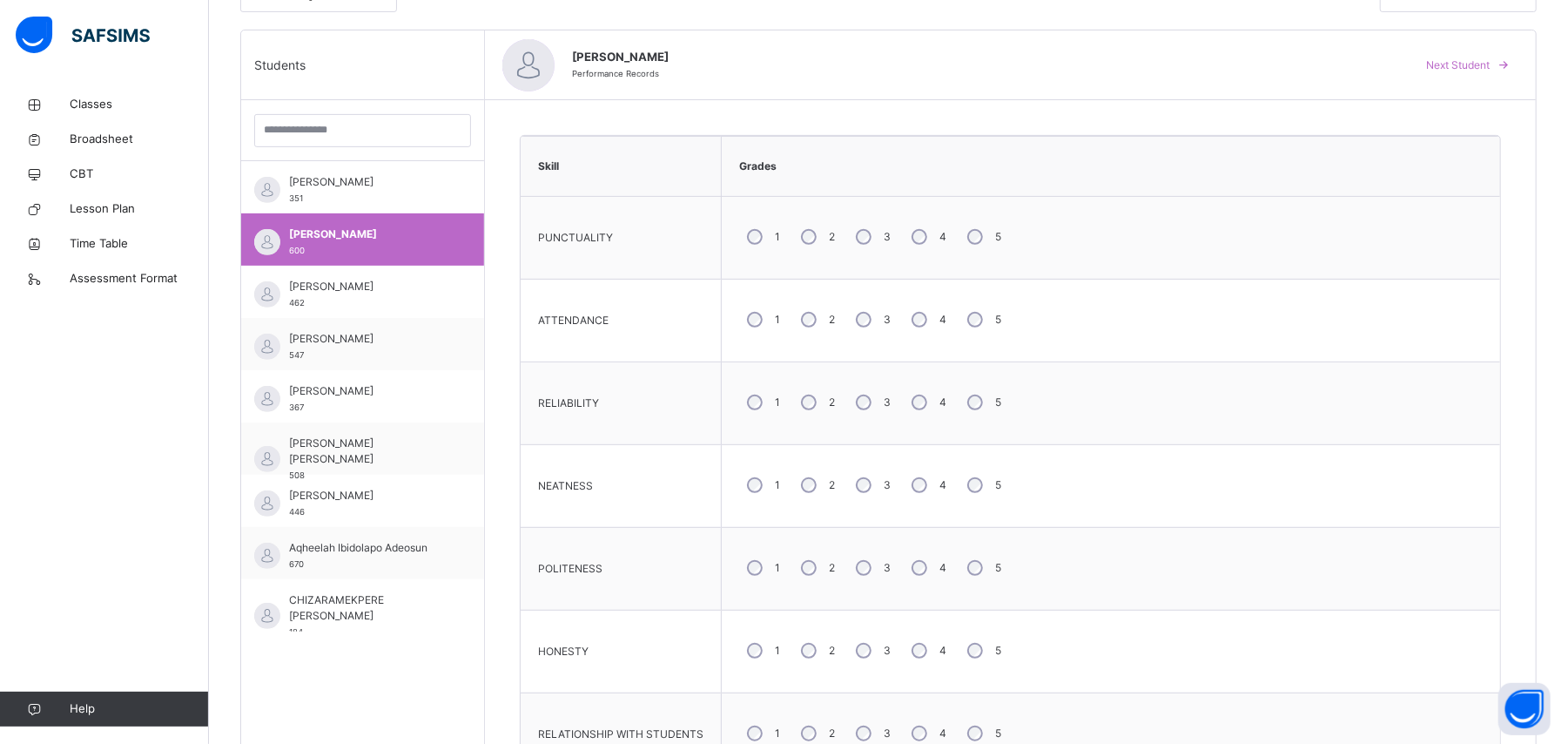
scroll to position [421, 0]
drag, startPoint x: 1558, startPoint y: 418, endPoint x: 1558, endPoint y: 439, distance: 20.9
click at [940, 439] on div "Back / DAOS Grd2 DAOS Grd2 DAOS Grade 2 3rd Term [DATE]-[DATE] Class Members Su…" at bounding box center [888, 415] width 1359 height 1498
click at [930, 446] on div "4" at bounding box center [927, 482] width 47 height 37
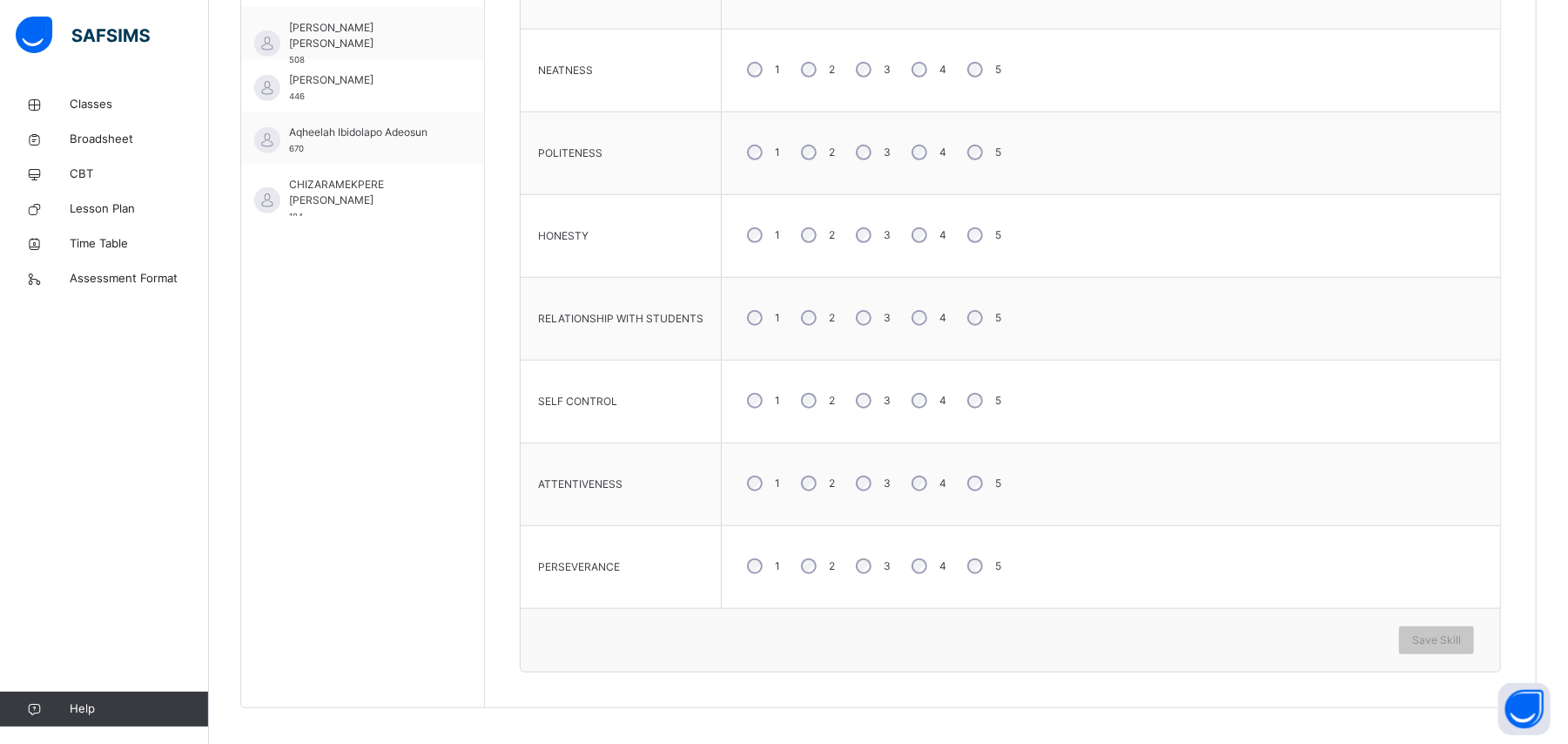
scroll to position [846, 0]
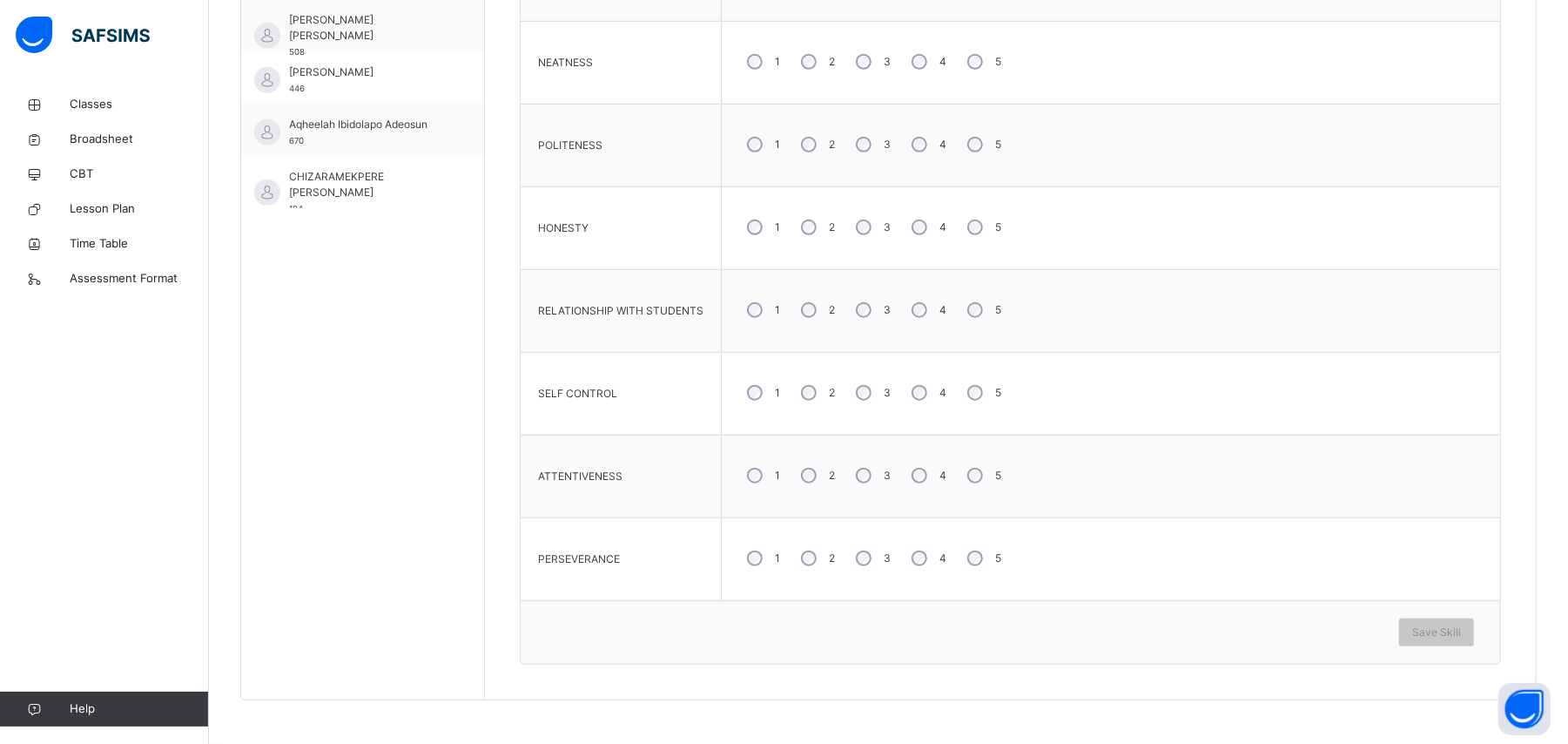
click at [925, 220] on div "4" at bounding box center [927, 227] width 47 height 37
click at [940, 446] on span "Save Skill" at bounding box center [1436, 632] width 49 height 16
click at [408, 22] on span "[PERSON_NAME] [PERSON_NAME]" at bounding box center [367, 27] width 156 height 31
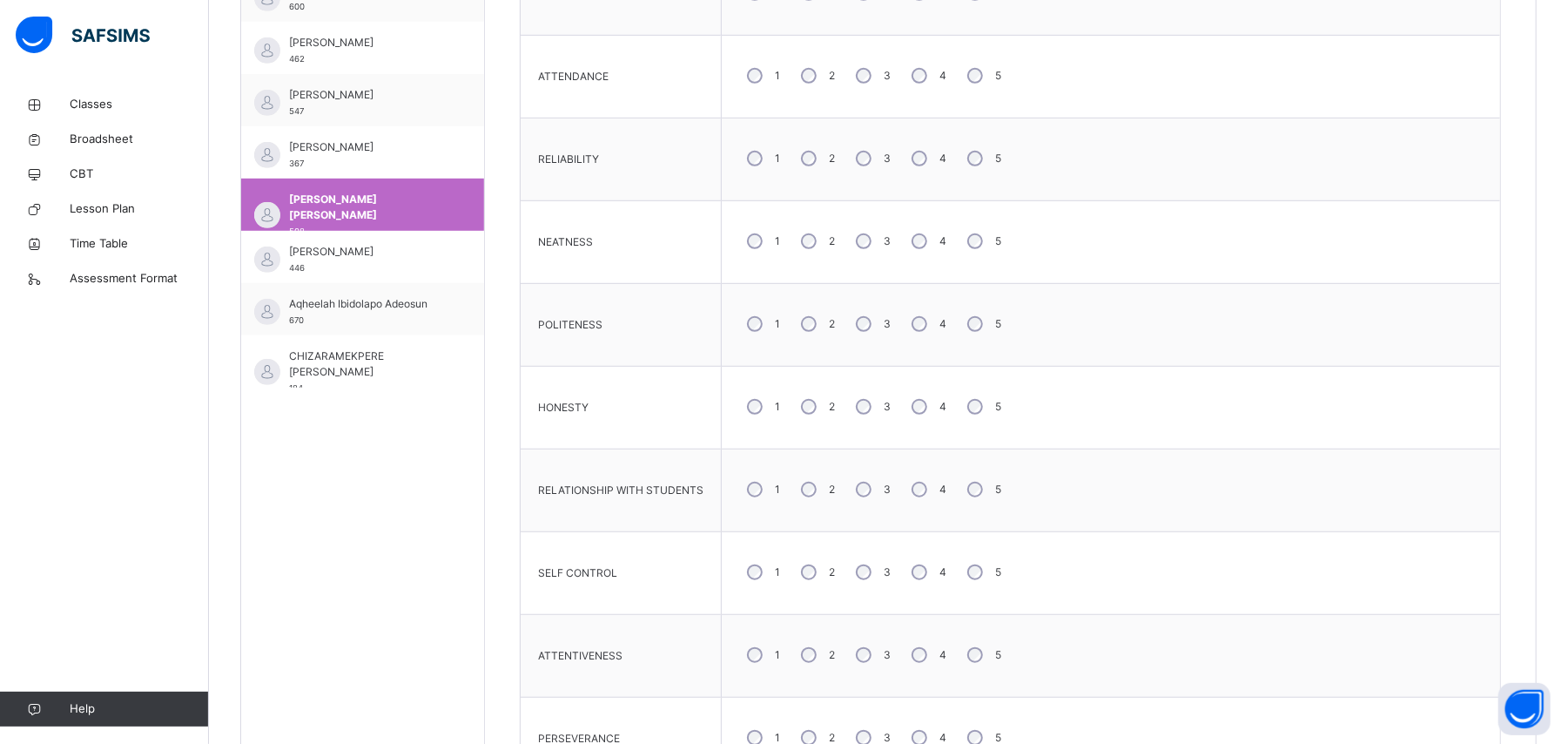
scroll to position [677, 0]
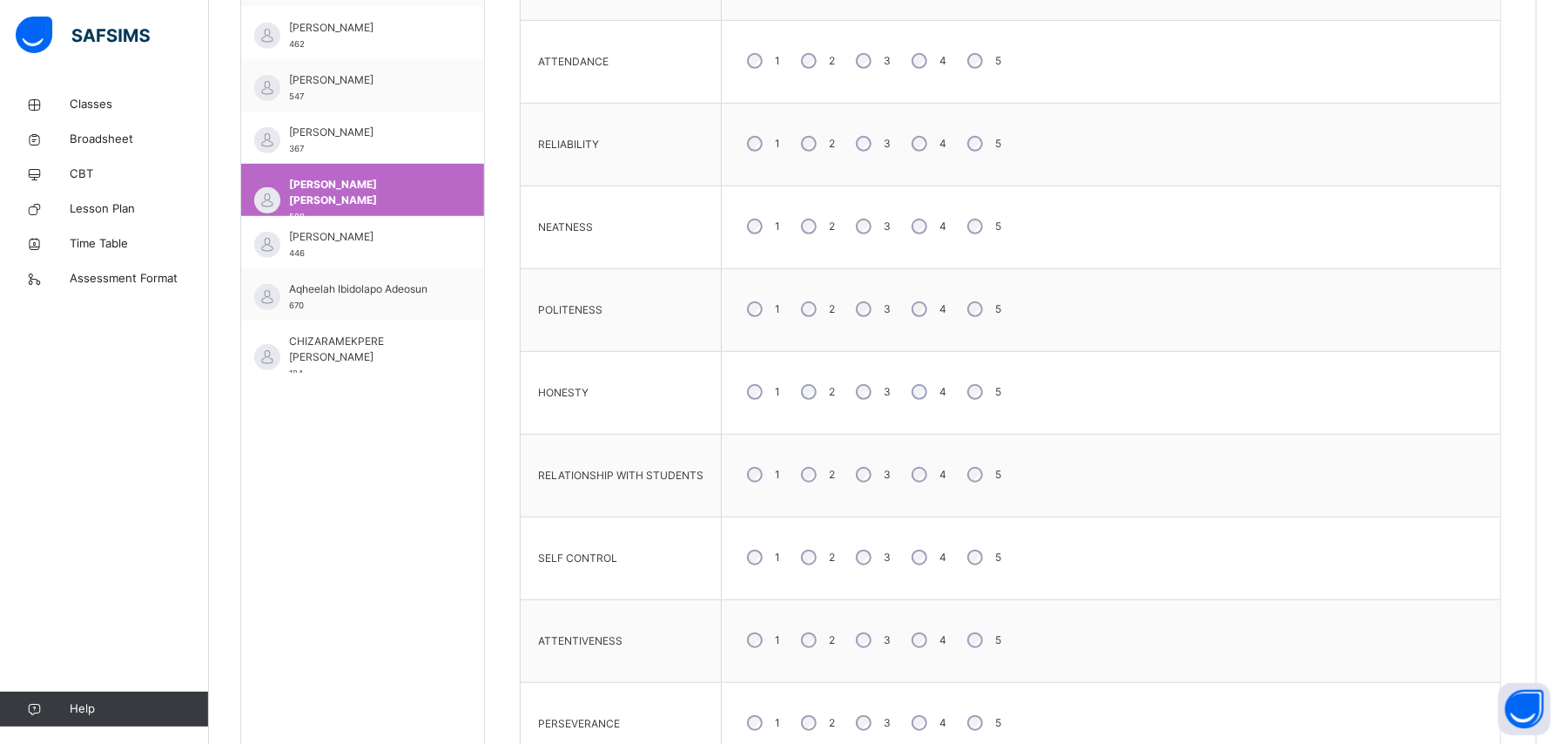
click at [940, 362] on div "Skill Grades PUNCTUALITY 1 2 3 4 5 ATTENDANCE 1 2 3 4 5 RELIABILITY 1 2 3 4 5 N…" at bounding box center [1010, 353] width 1051 height 1022
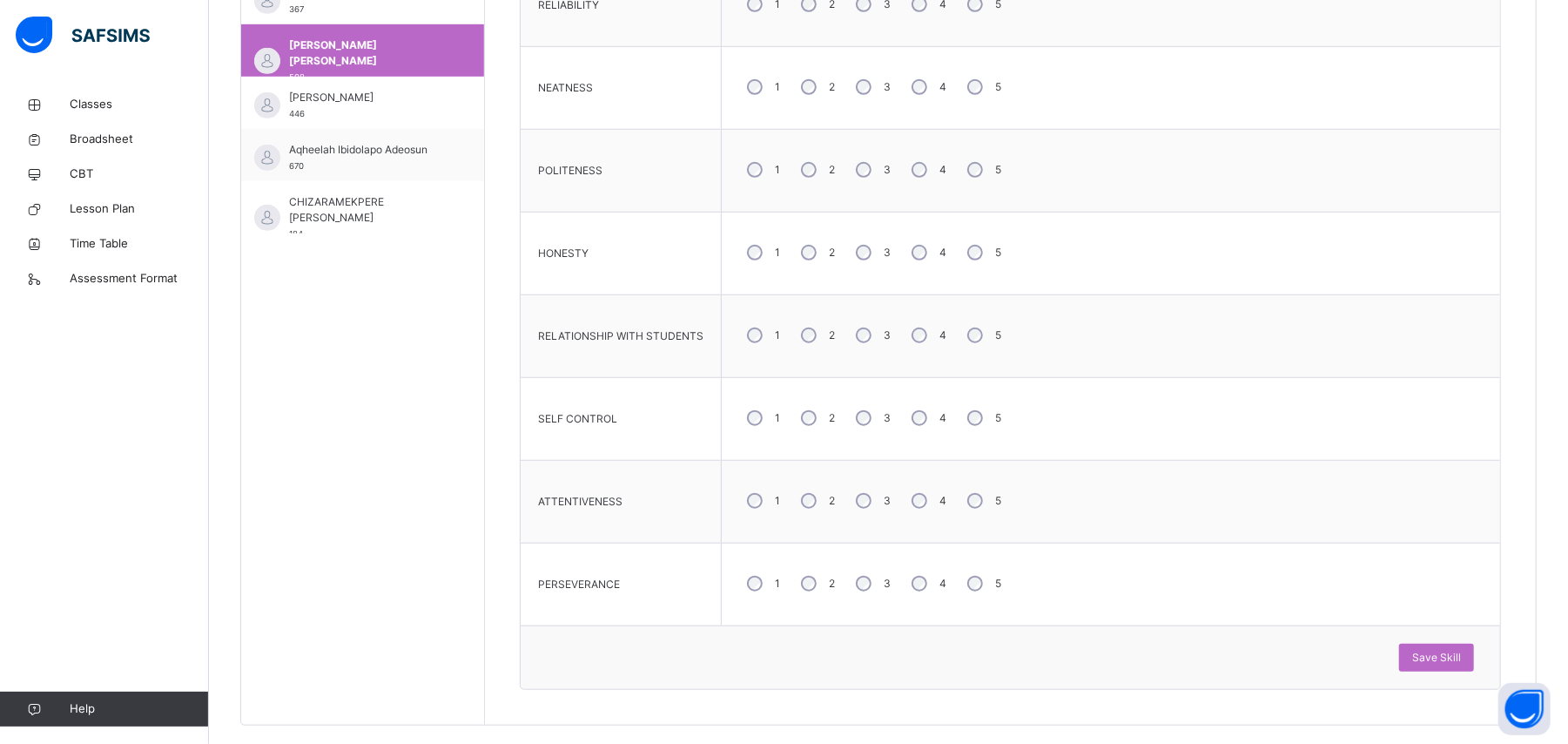
scroll to position [846, 0]
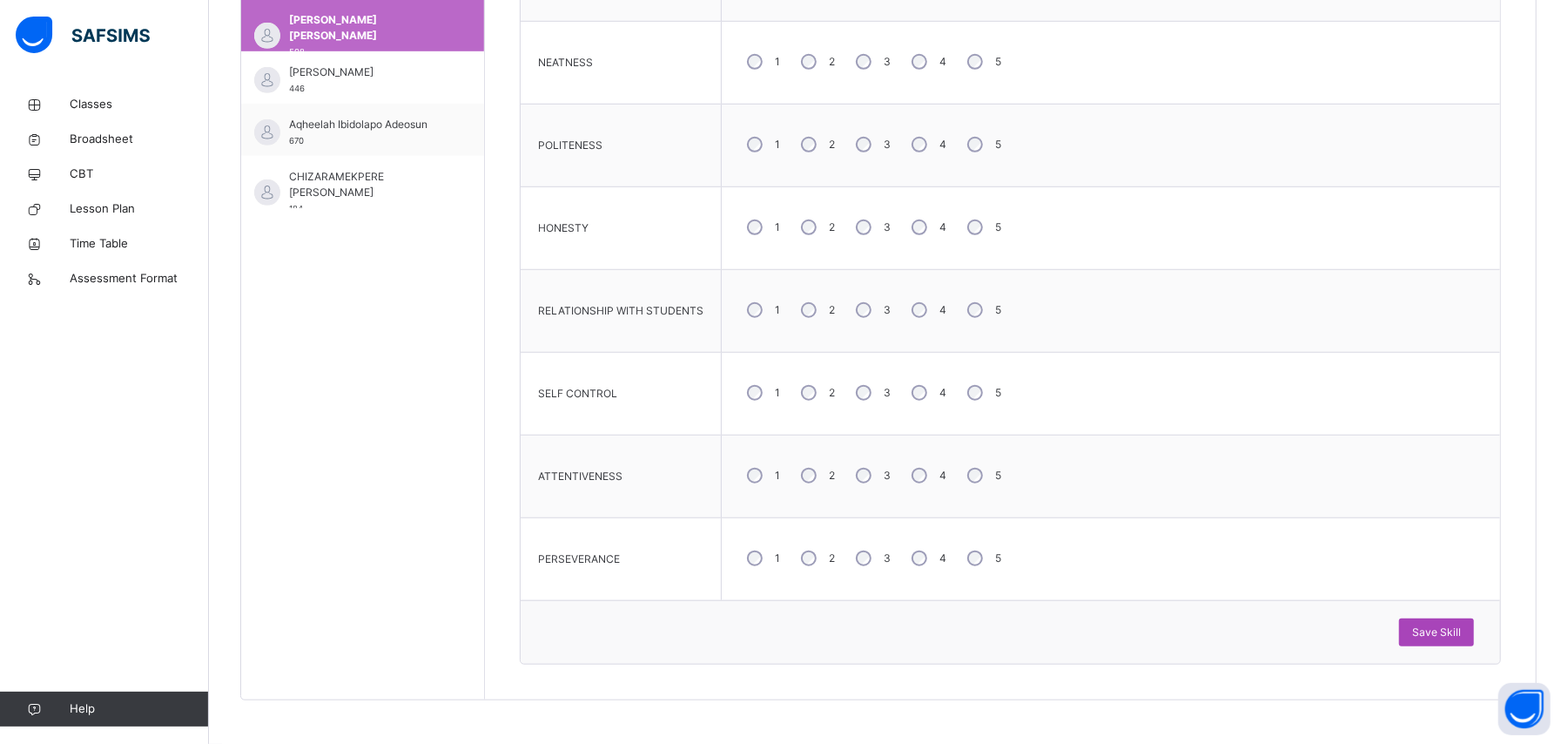
click at [940, 446] on span "Save Skill" at bounding box center [1436, 632] width 49 height 16
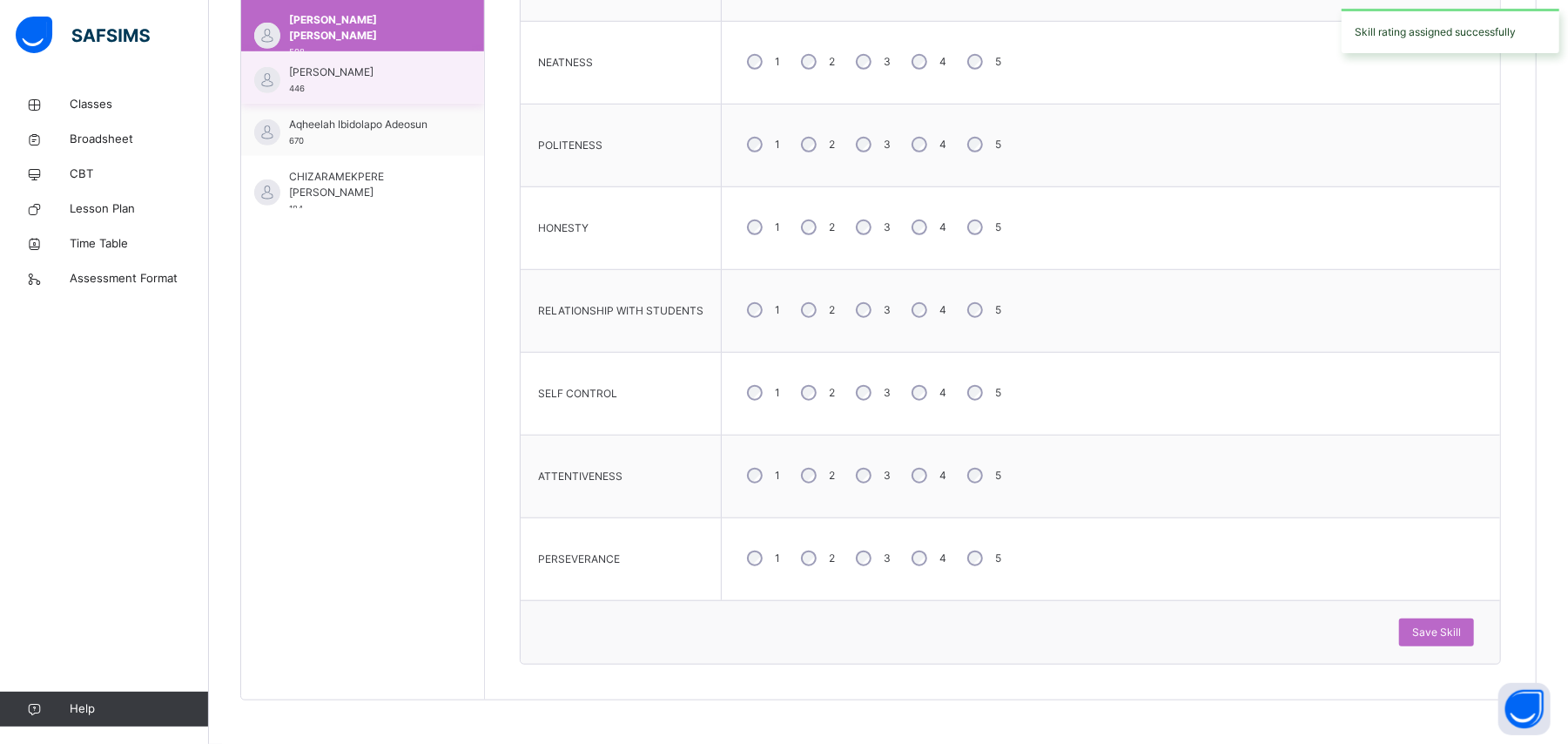
click at [401, 88] on div "[PERSON_NAME] 446" at bounding box center [367, 79] width 156 height 31
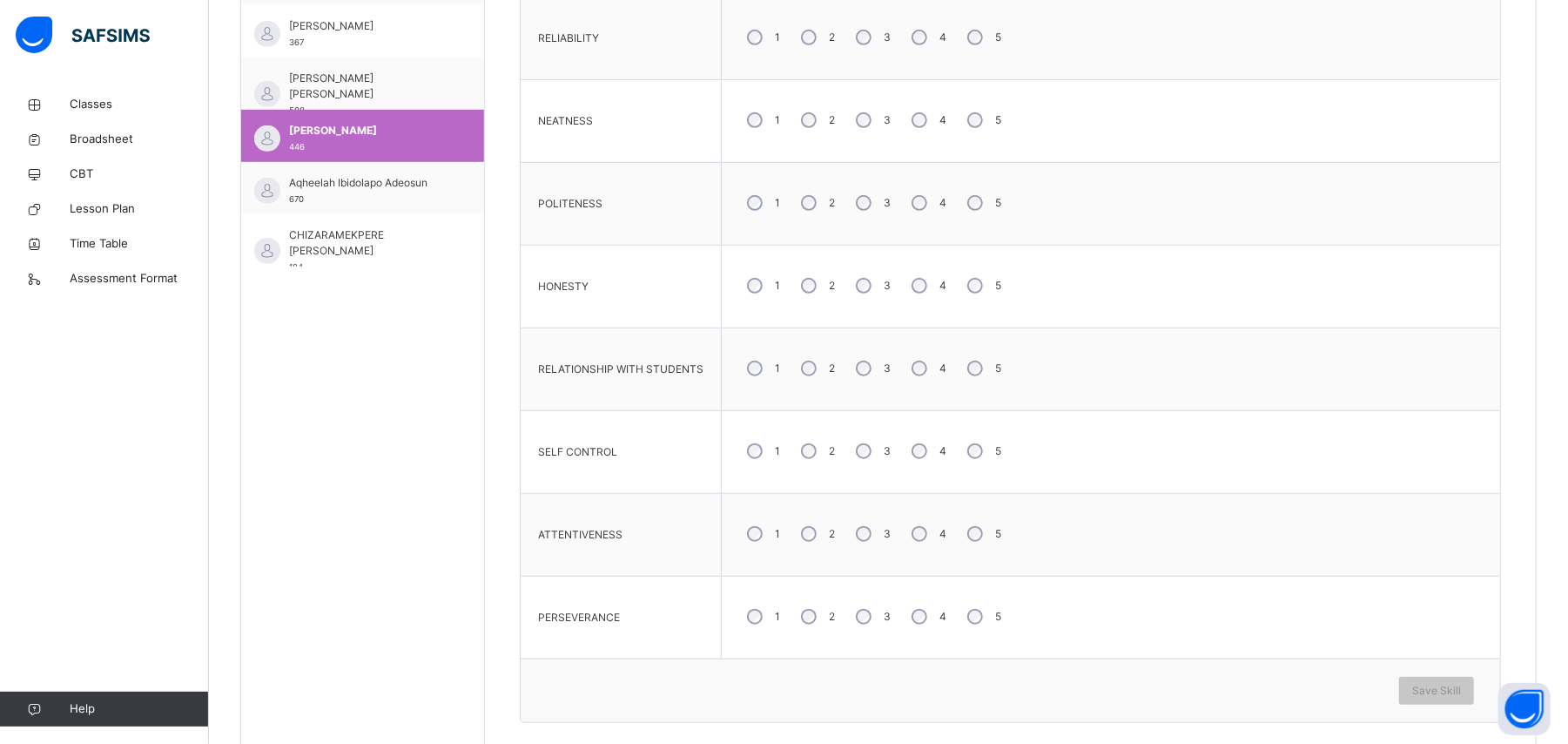
scroll to position [804, 0]
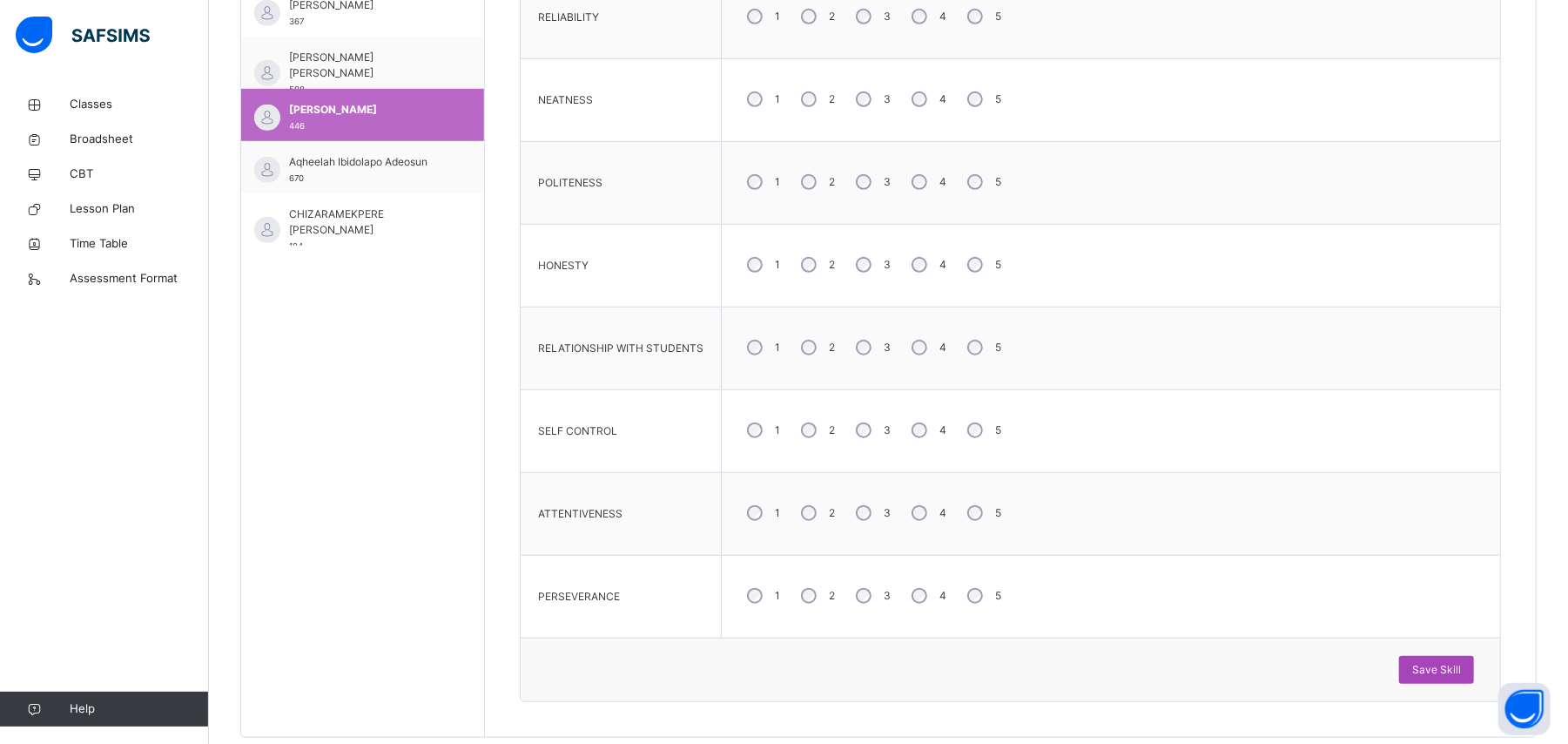
click at [940, 446] on span "Save Skill" at bounding box center [1436, 670] width 49 height 16
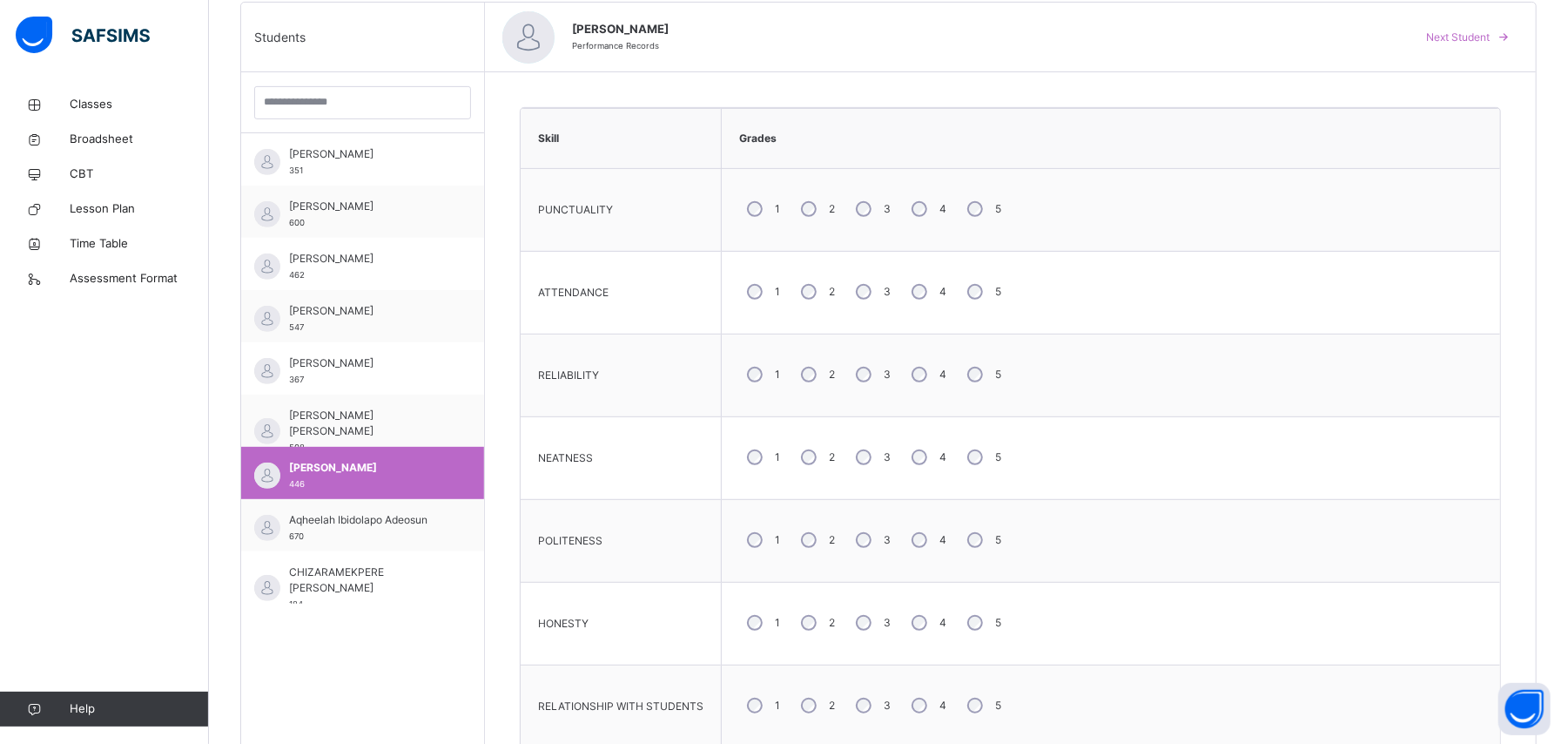
scroll to position [475, 0]
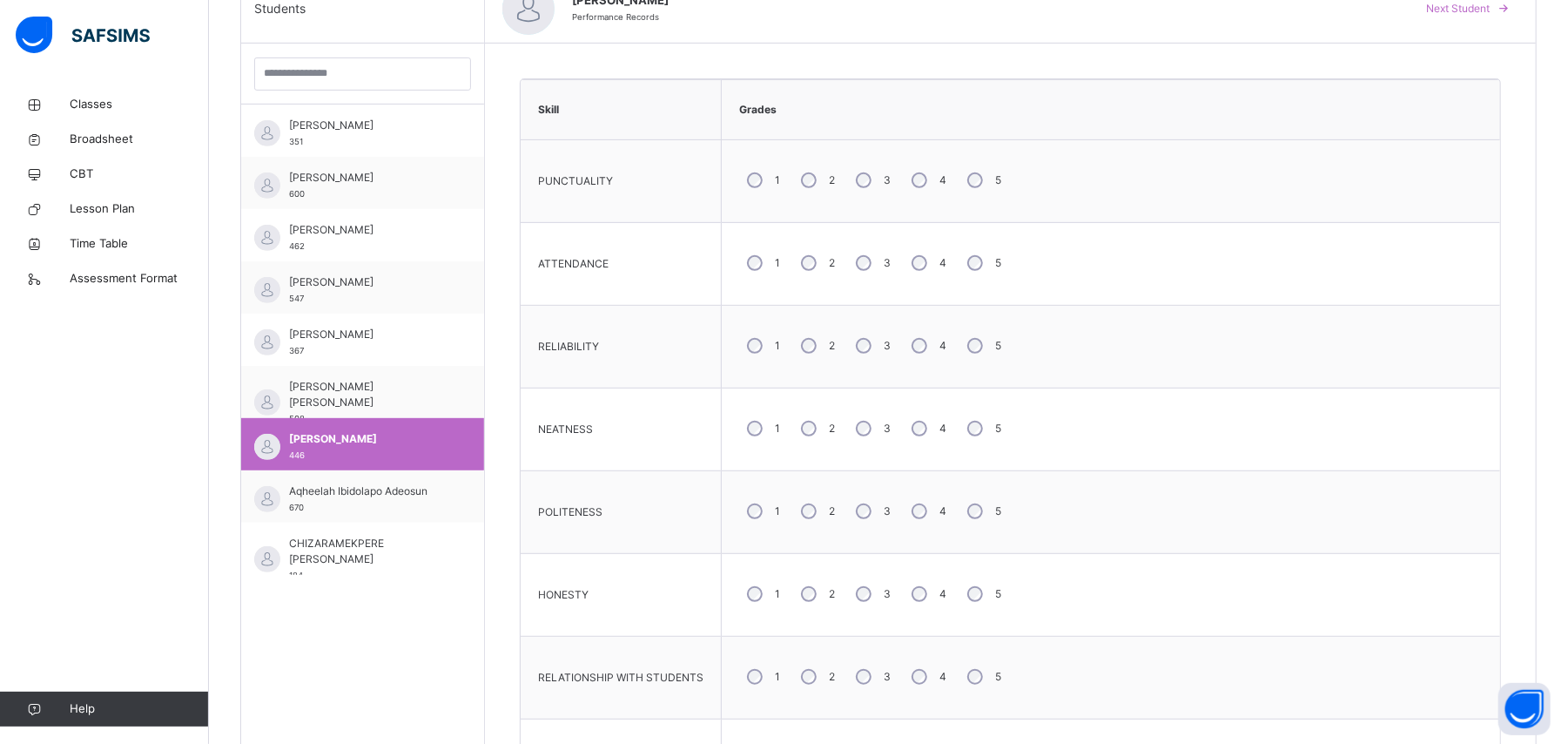
click at [940, 426] on div "Back / DAOS Grd2 DAOS Grd2 DAOS Grade 2 3rd Term [DATE]-[DATE] Class Members Su…" at bounding box center [888, 361] width 1359 height 1498
click at [335, 446] on span "Aqheelah Ibidolapo Adeosun" at bounding box center [367, 491] width 156 height 16
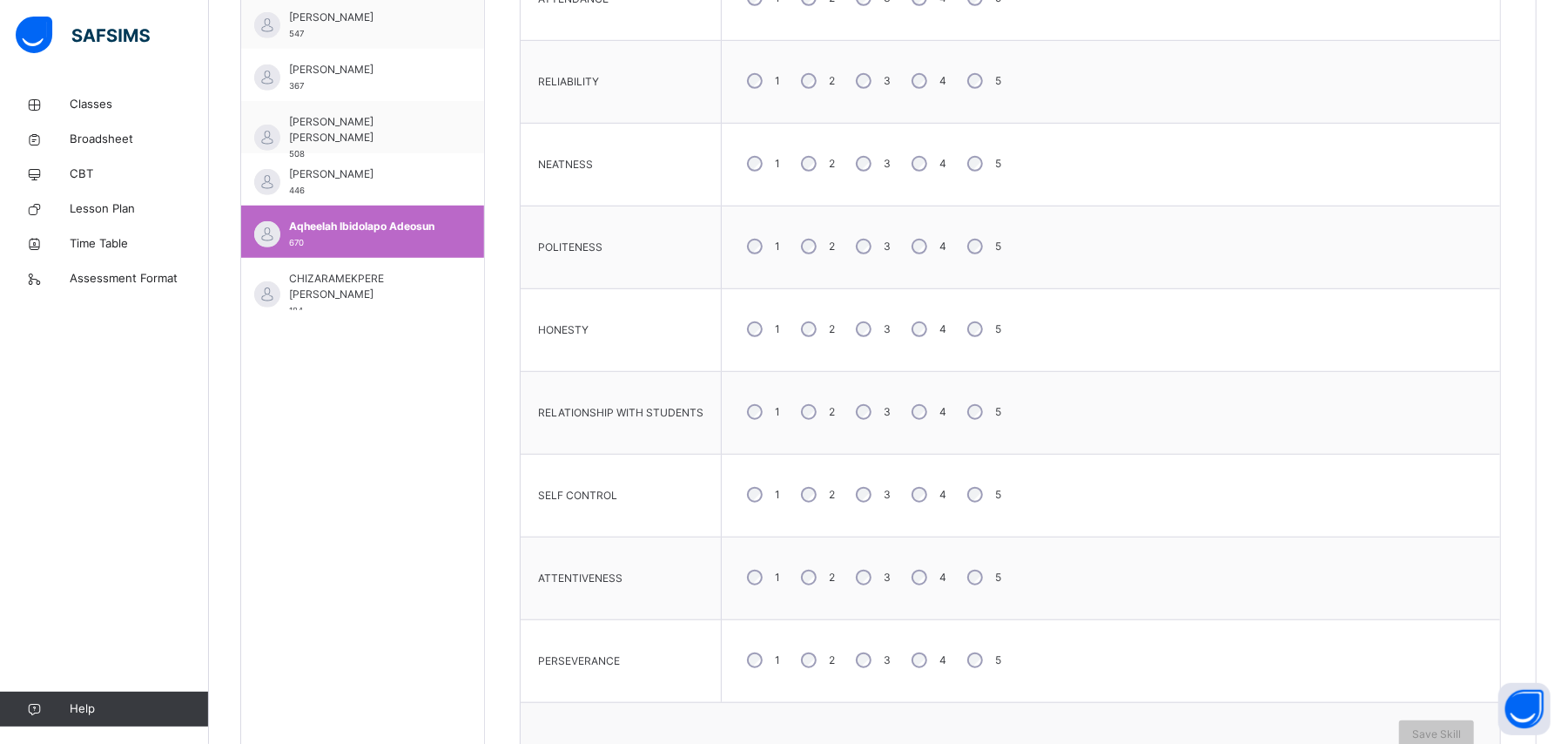
scroll to position [757, 0]
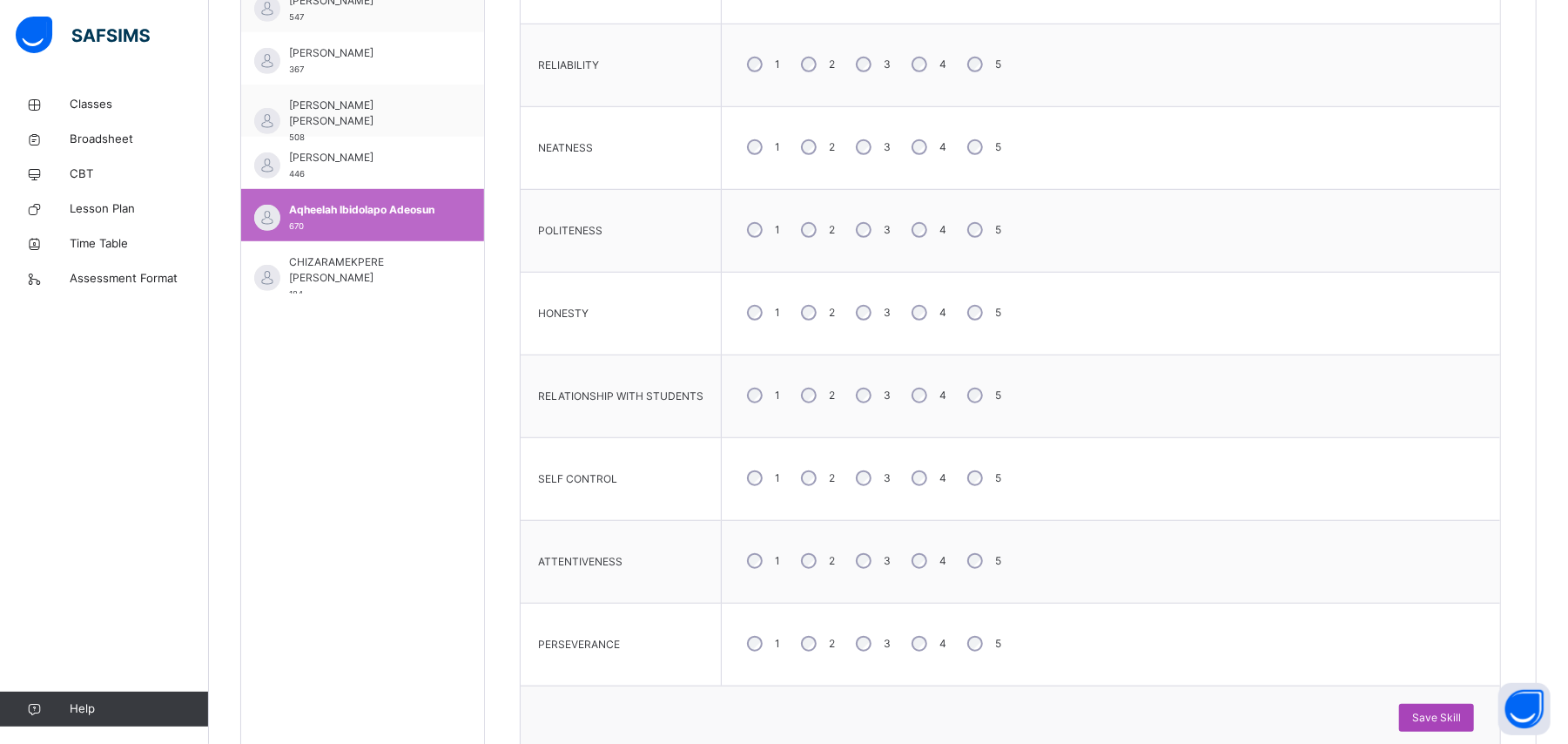
click at [940, 446] on span "Save Skill" at bounding box center [1436, 718] width 49 height 16
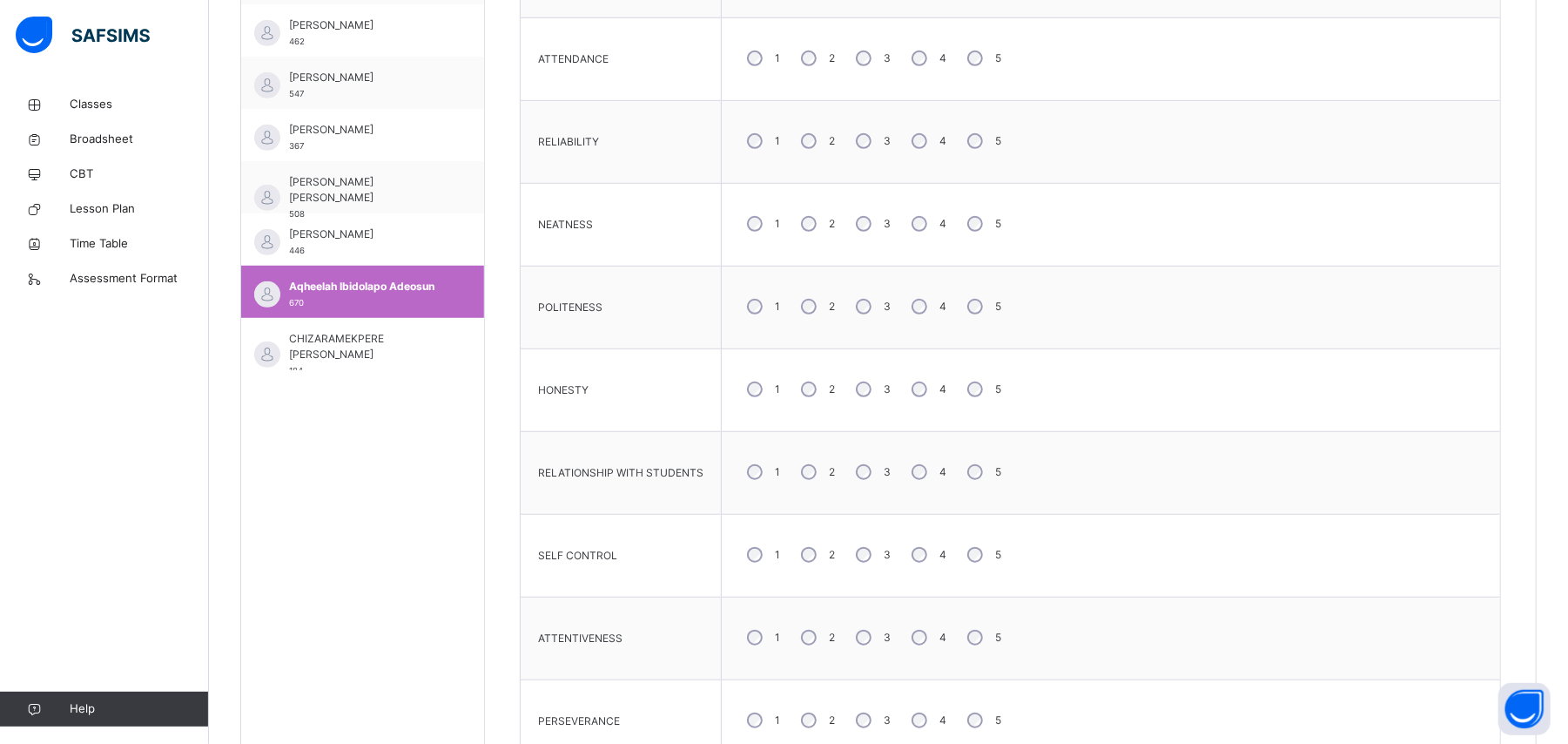
scroll to position [578, 0]
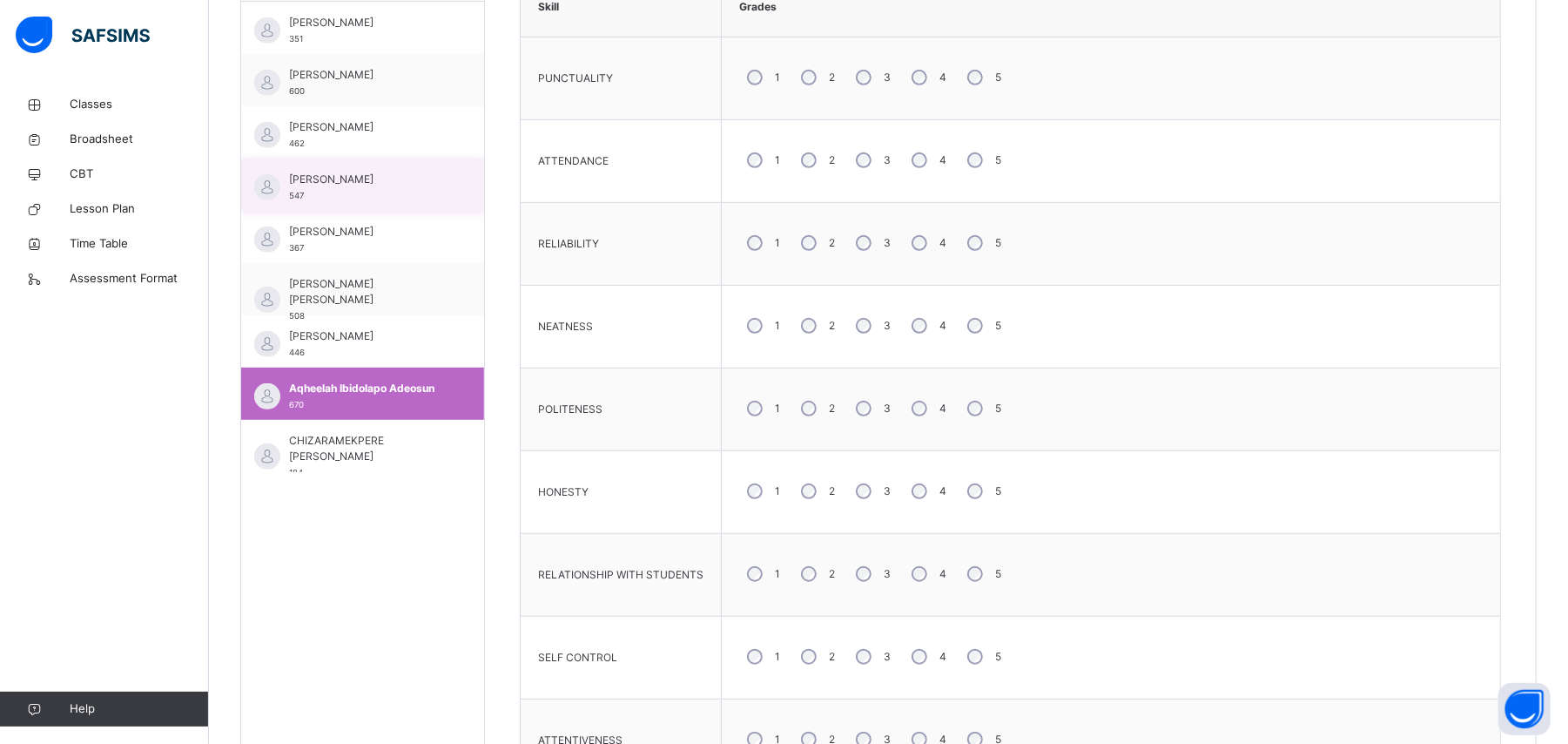
click at [407, 187] on span "[PERSON_NAME]" at bounding box center [367, 180] width 156 height 16
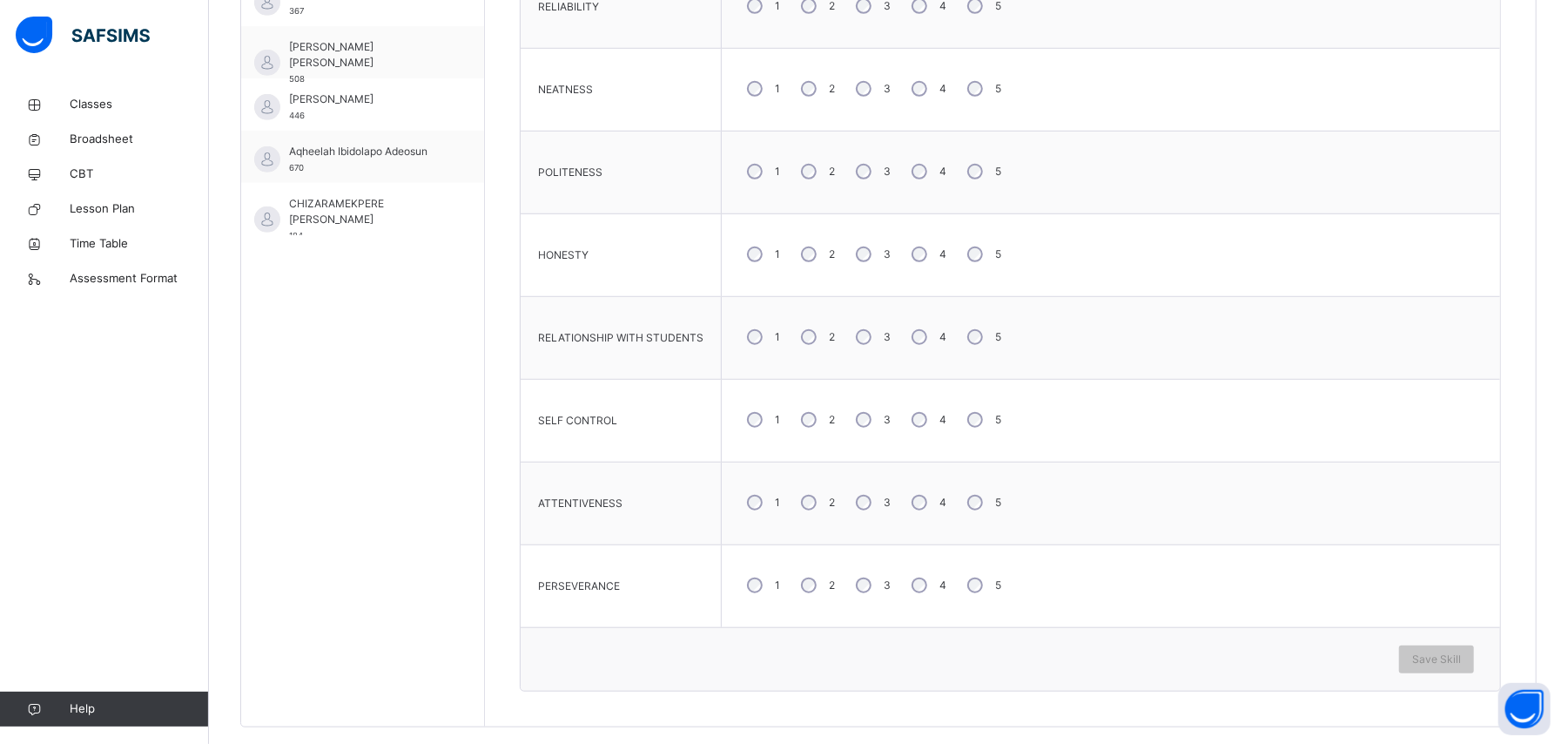
scroll to position [817, 0]
click at [940, 446] on span "Save Skill" at bounding box center [1436, 658] width 49 height 16
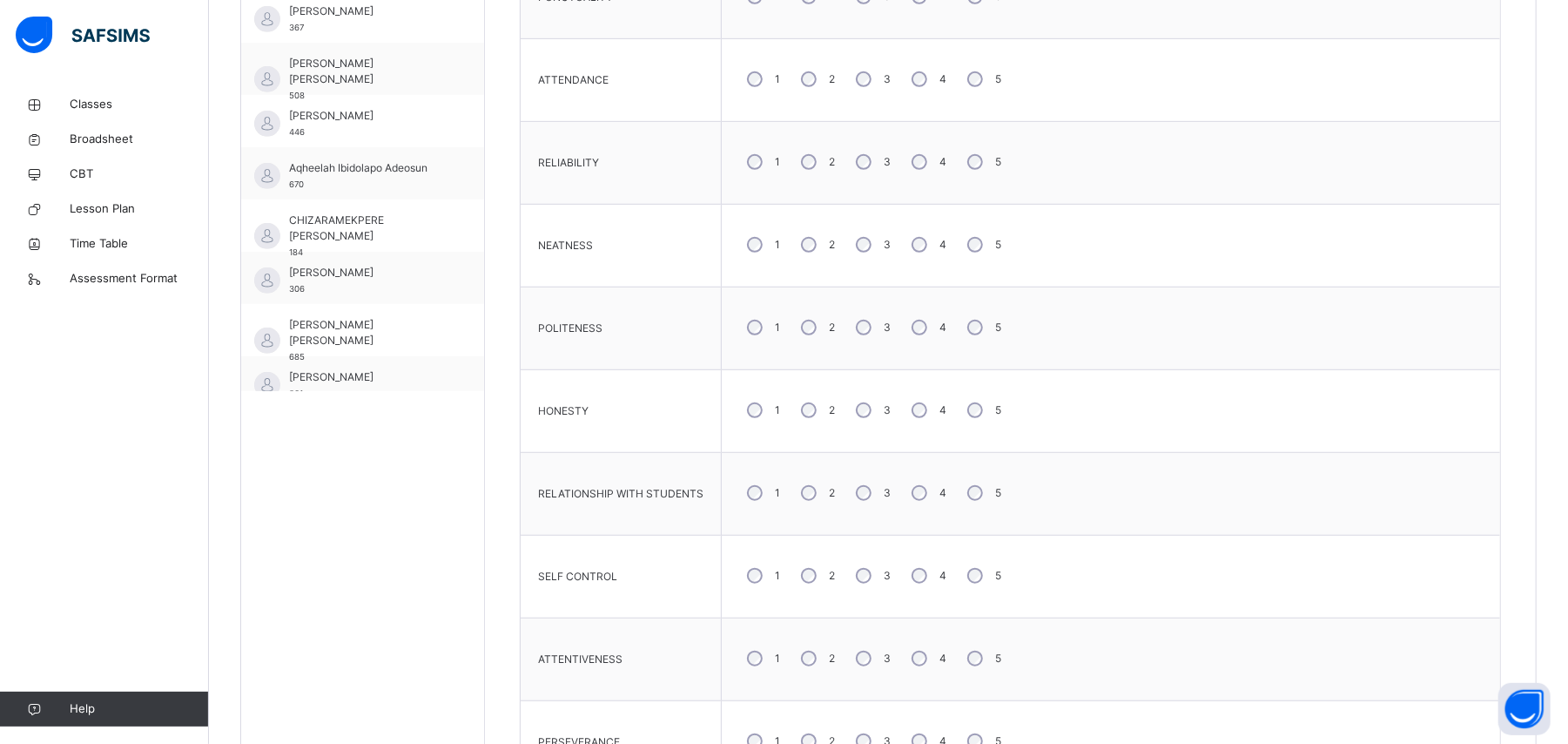
scroll to position [232, 0]
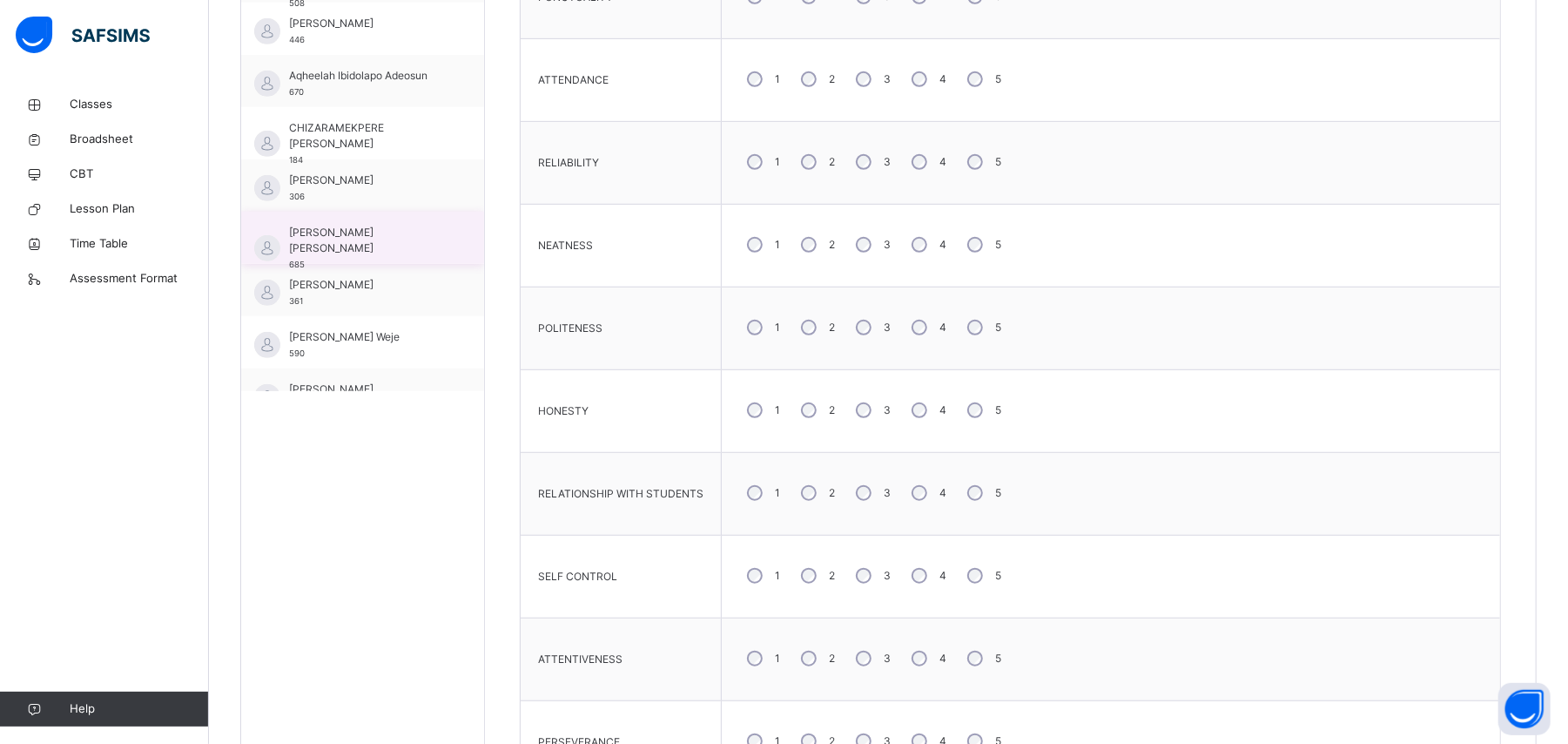
click at [391, 247] on div "[PERSON_NAME] [PERSON_NAME] 685" at bounding box center [367, 248] width 156 height 47
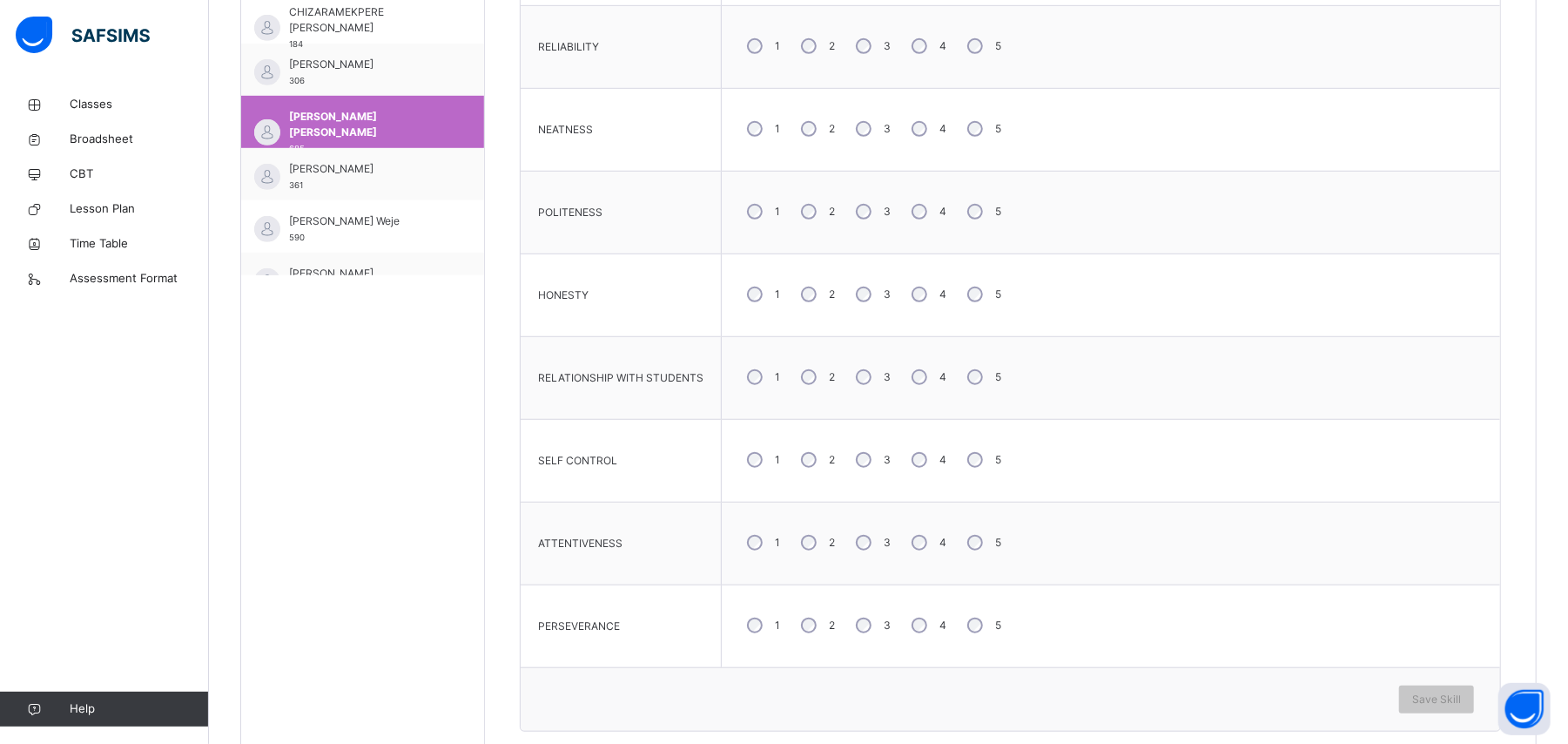
scroll to position [777, 0]
click at [940, 446] on span "Save Skill" at bounding box center [1436, 697] width 49 height 16
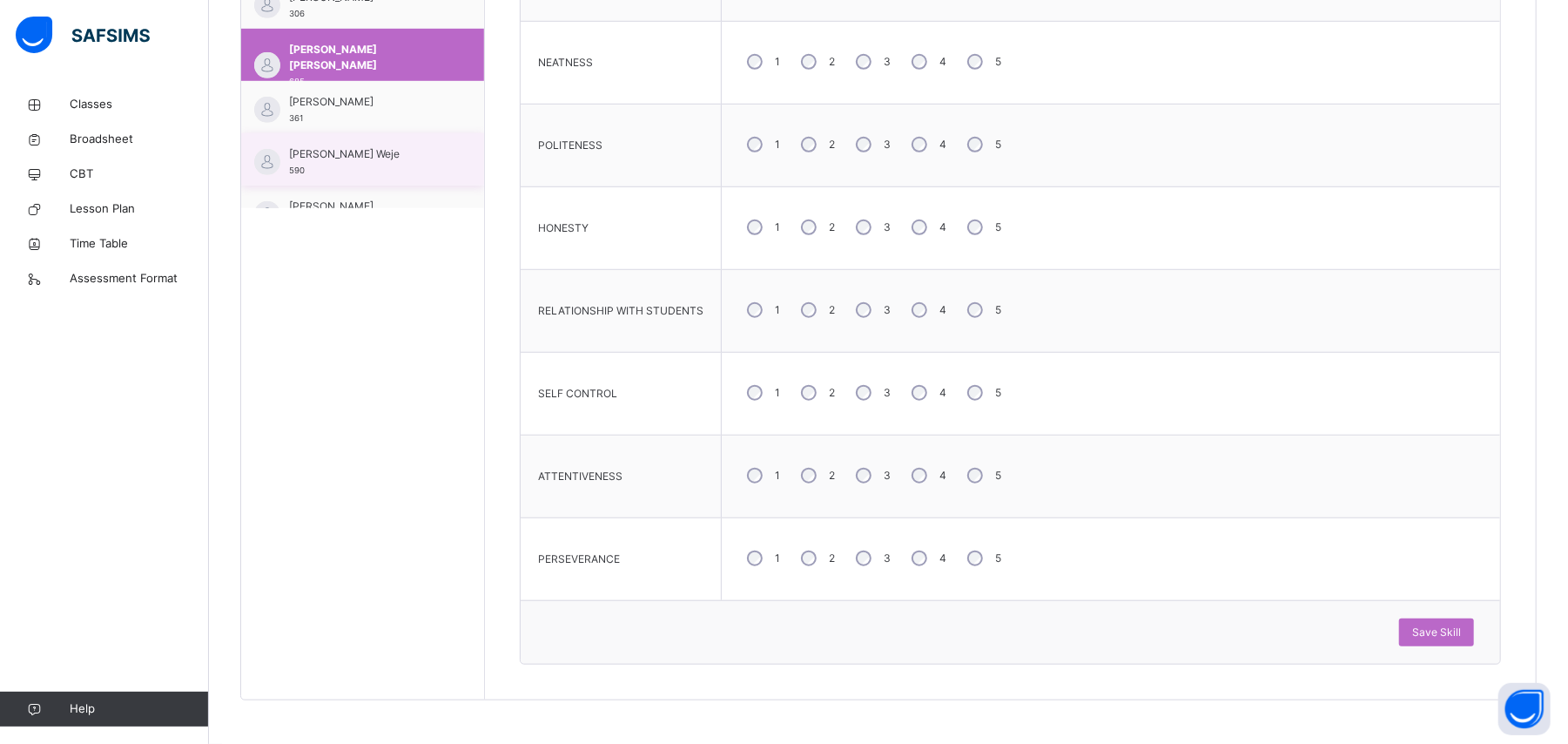
click at [388, 151] on span "[PERSON_NAME] Weje" at bounding box center [367, 154] width 156 height 16
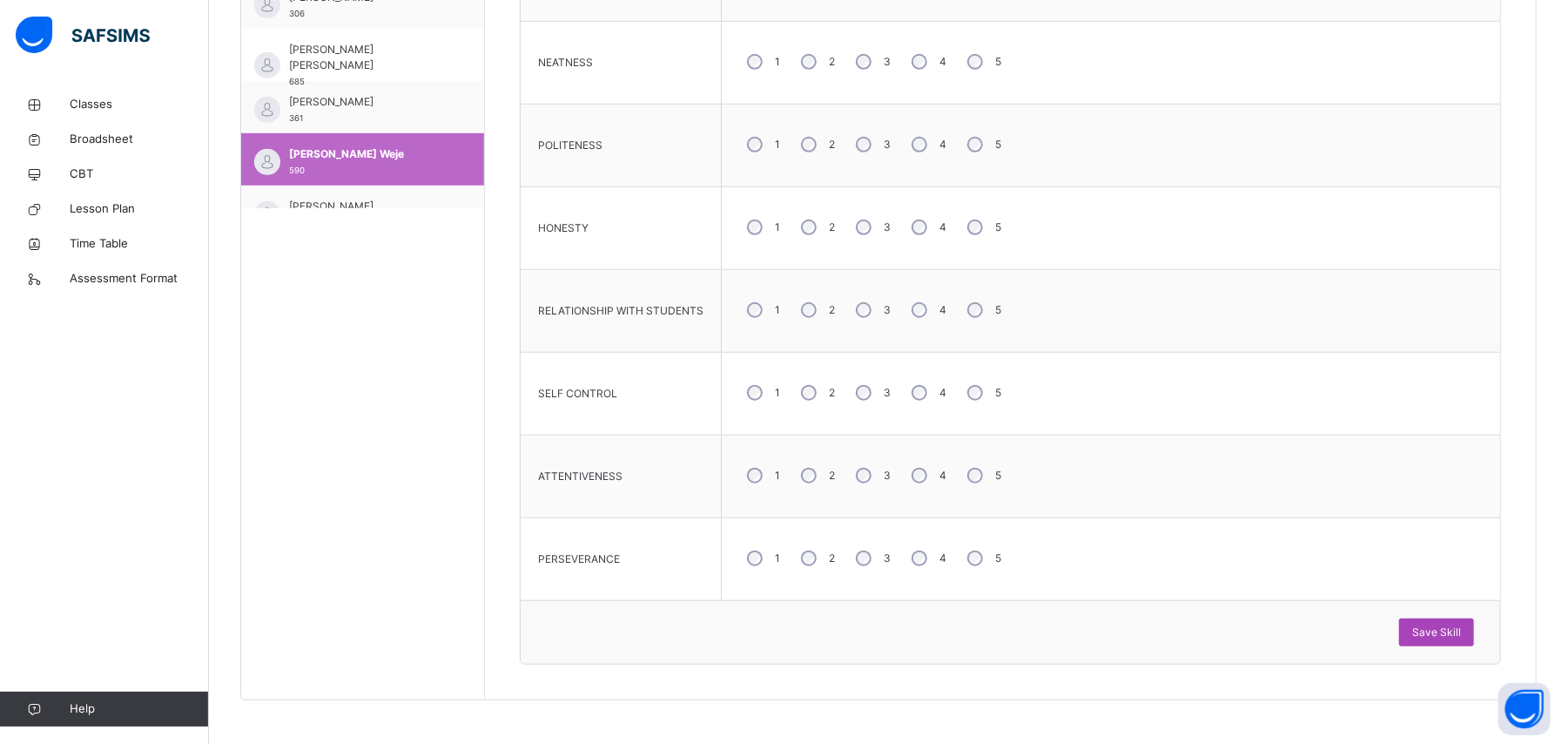
click at [940, 446] on span "Save Skill" at bounding box center [1436, 632] width 49 height 16
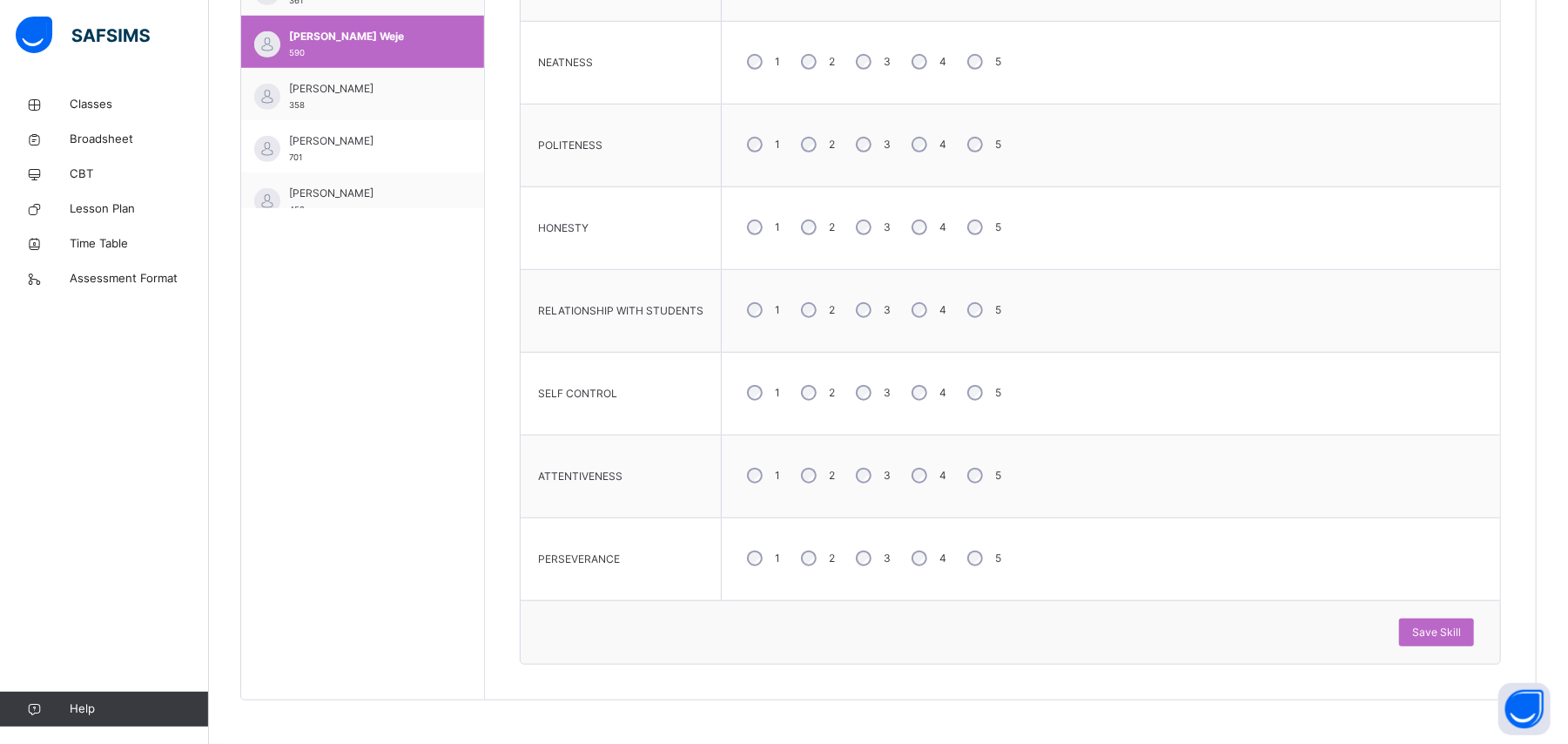
scroll to position [371, 0]
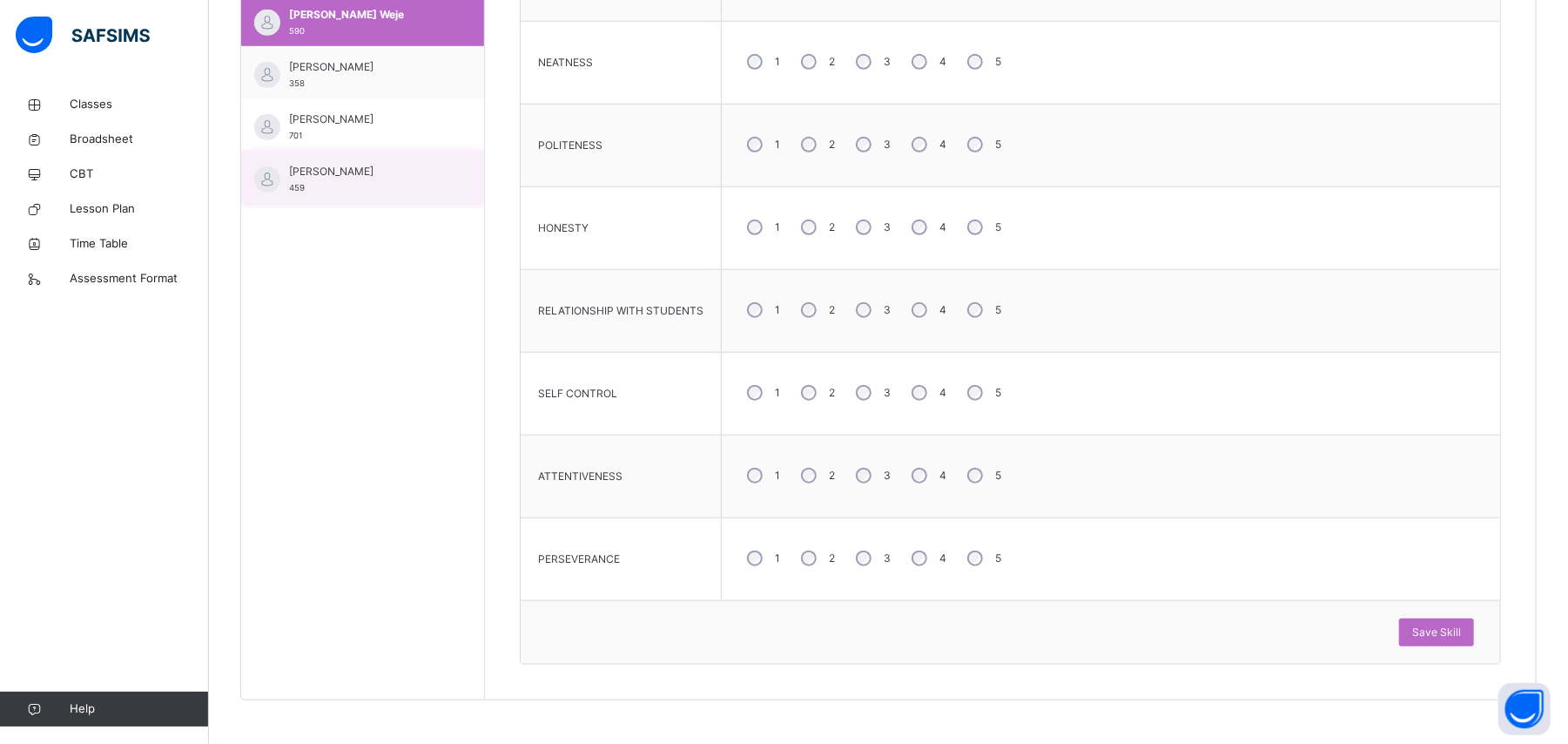
click at [408, 178] on div "[PERSON_NAME] 459" at bounding box center [367, 179] width 156 height 31
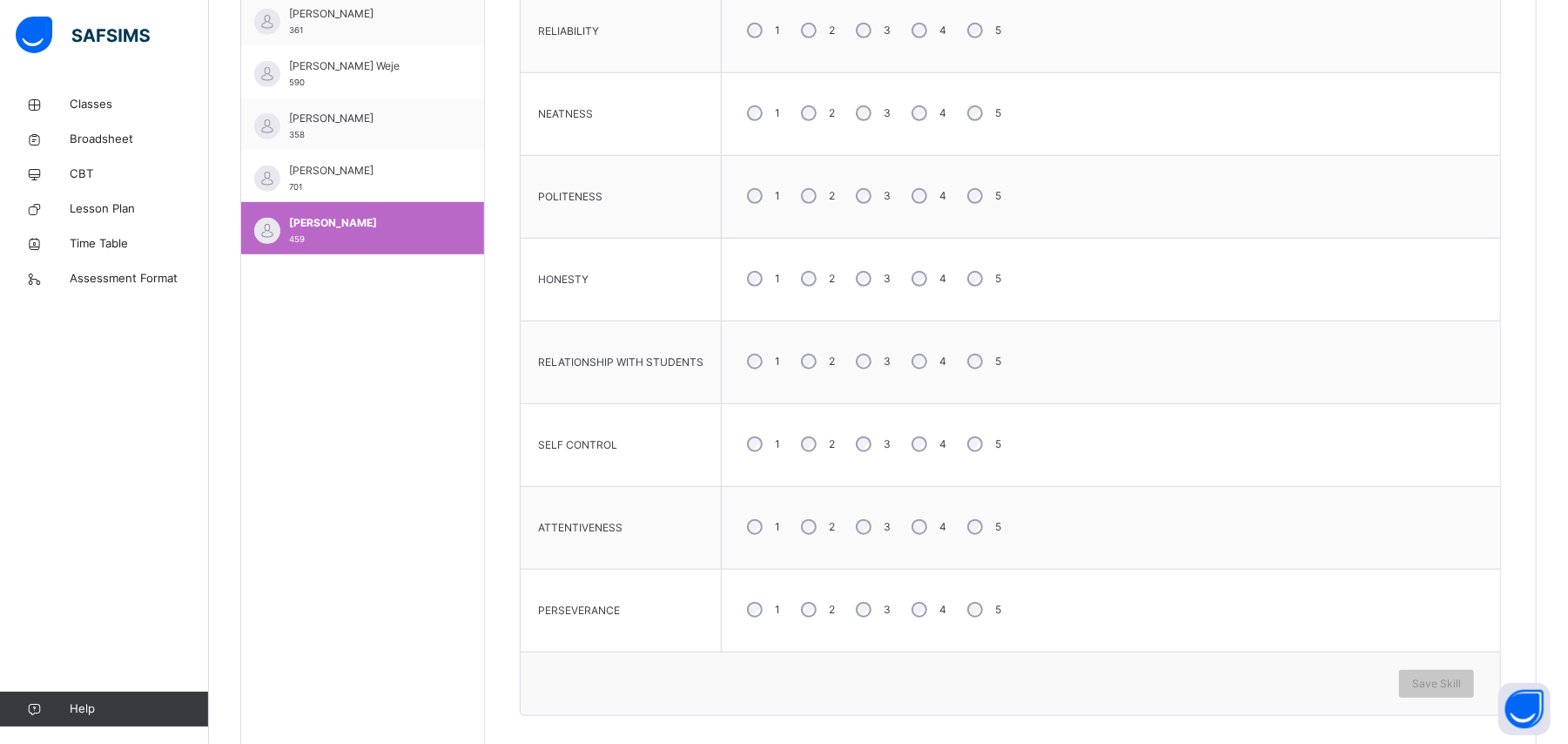
scroll to position [846, 0]
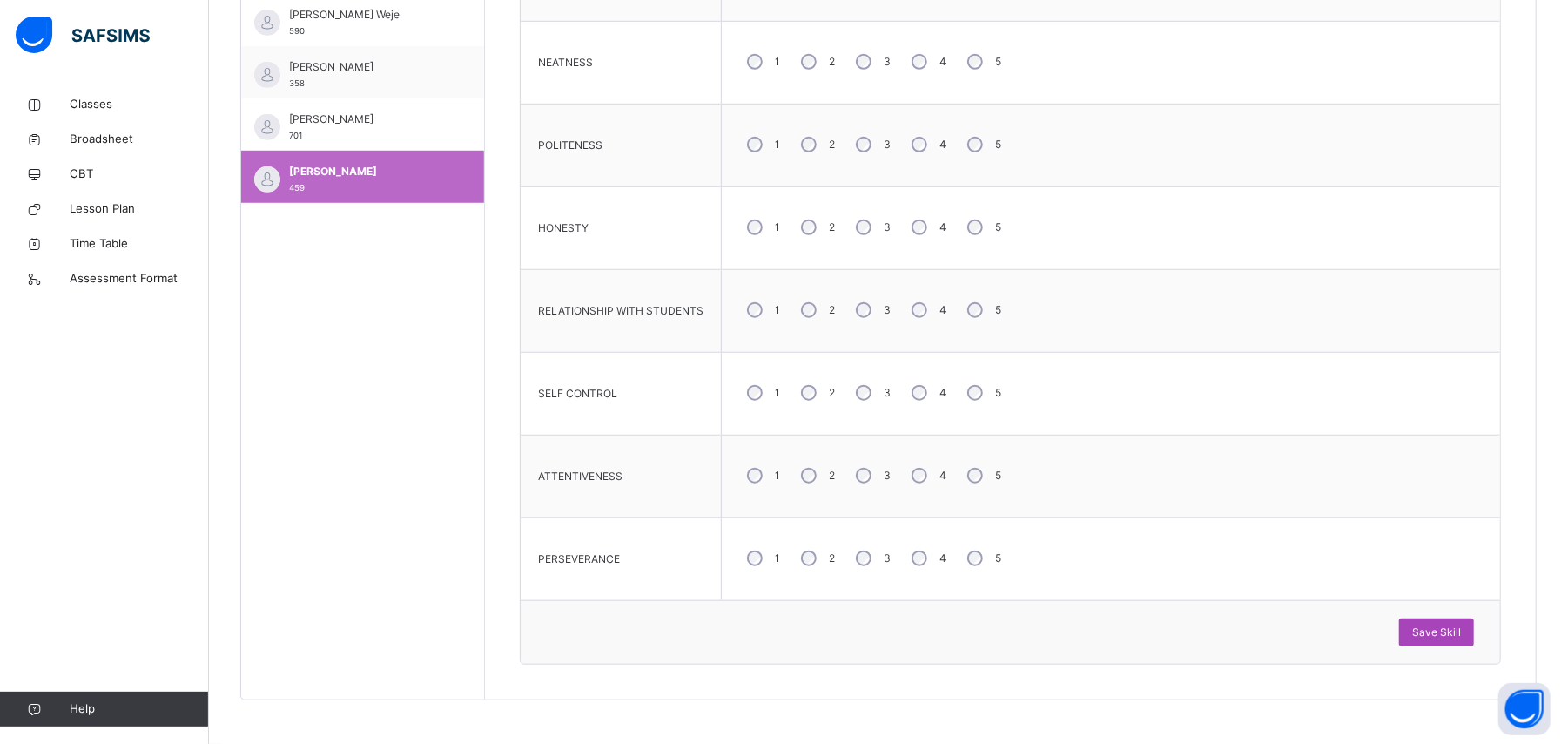
click at [940, 446] on span "Save Skill" at bounding box center [1436, 632] width 49 height 16
click at [352, 124] on div "[PERSON_NAME] 701" at bounding box center [367, 126] width 156 height 31
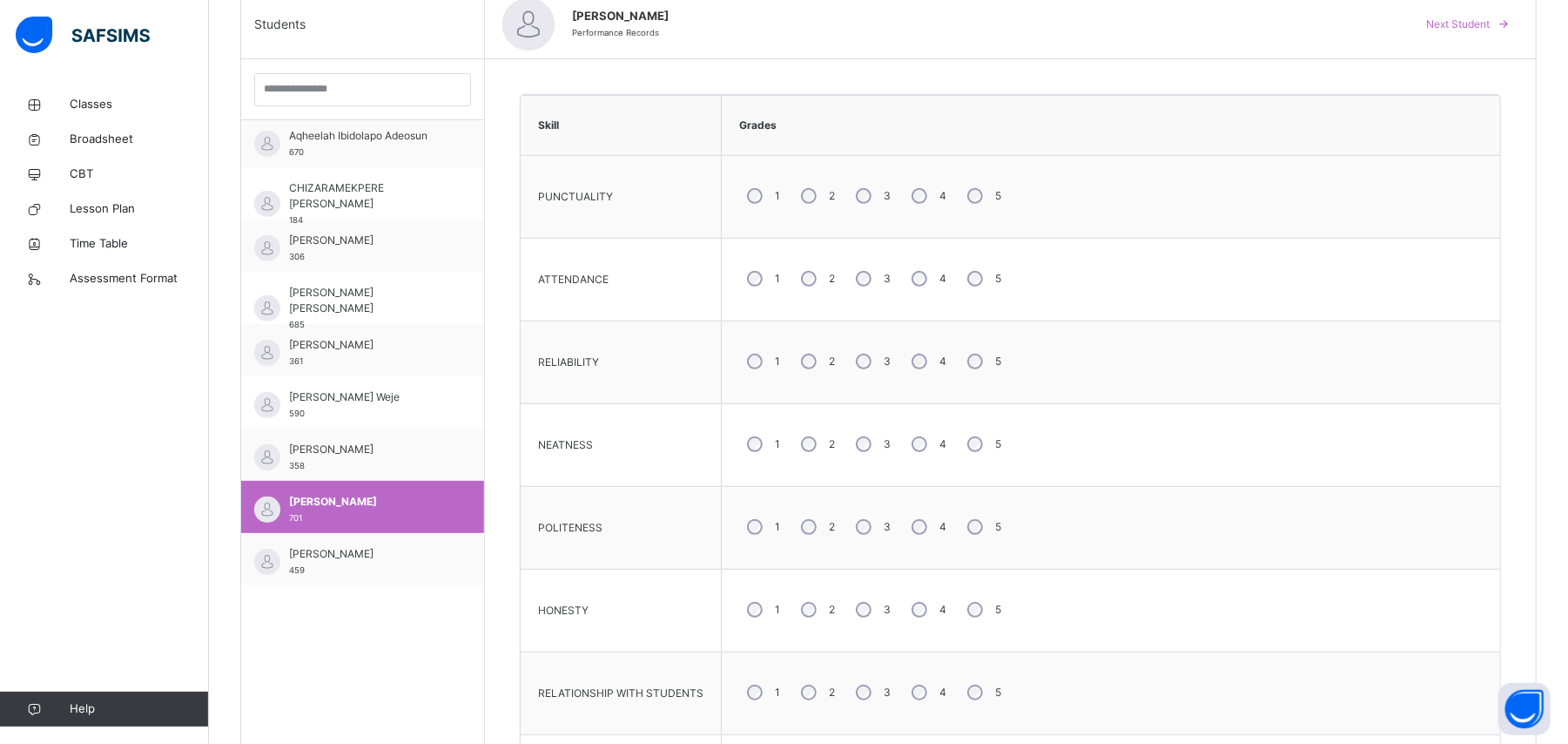
click at [940, 252] on div "1 2 3 4 5" at bounding box center [1110, 278] width 761 height 63
click at [940, 254] on div "1 2 3 4 5" at bounding box center [1110, 277] width 761 height 63
click at [864, 205] on div "3" at bounding box center [871, 194] width 47 height 37
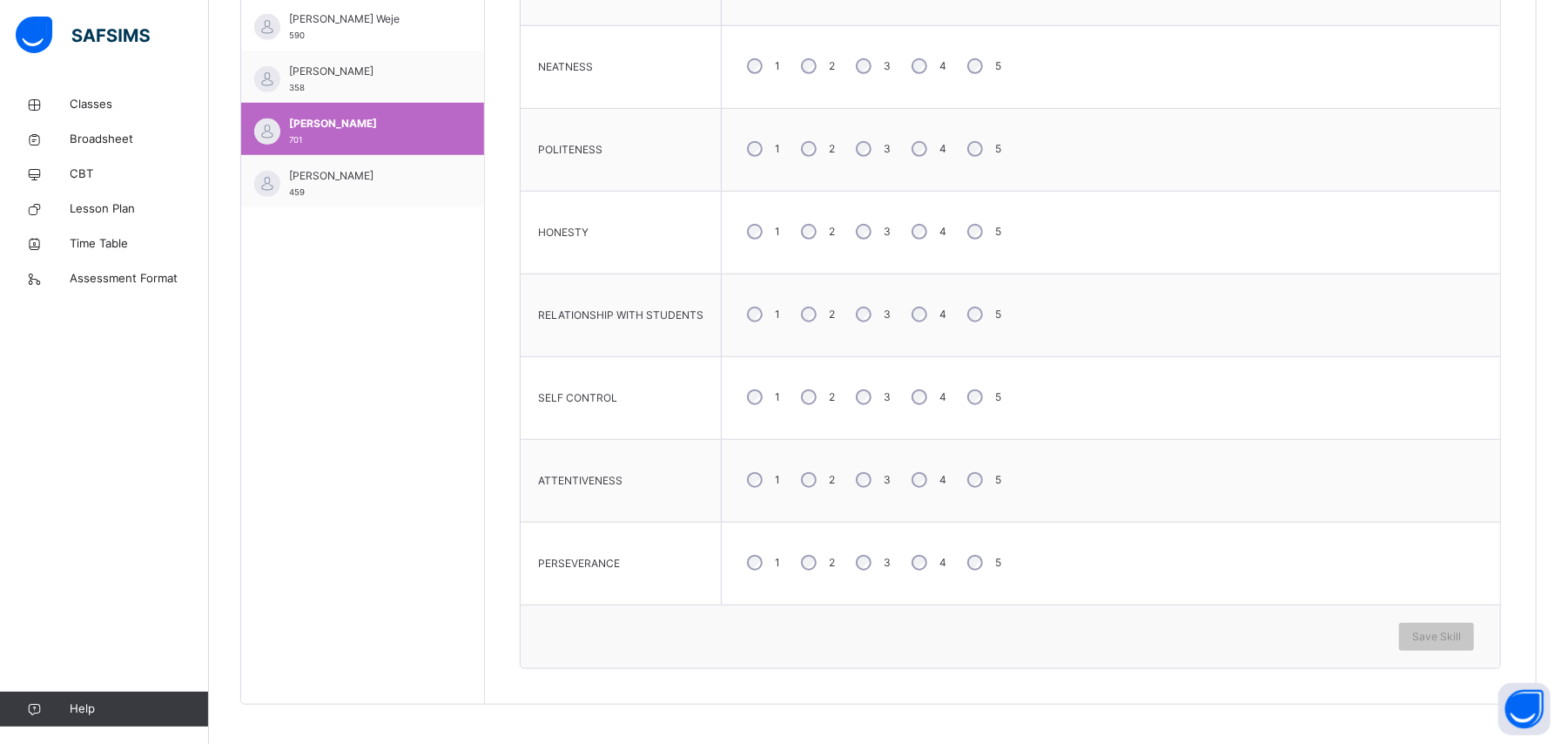
scroll to position [844, 0]
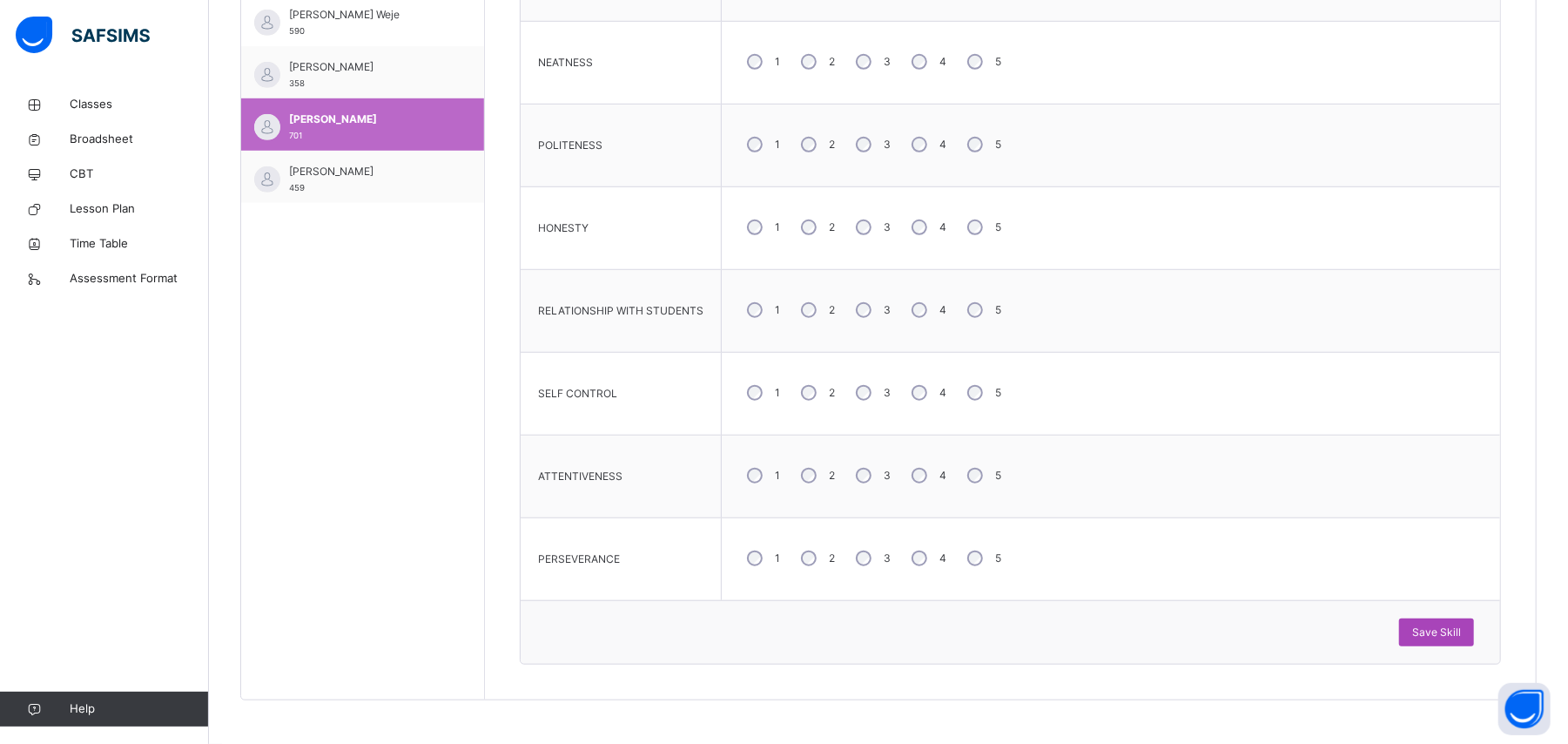
click at [940, 446] on span "Save Skill" at bounding box center [1436, 632] width 49 height 16
click at [369, 67] on span "[PERSON_NAME]" at bounding box center [367, 67] width 156 height 16
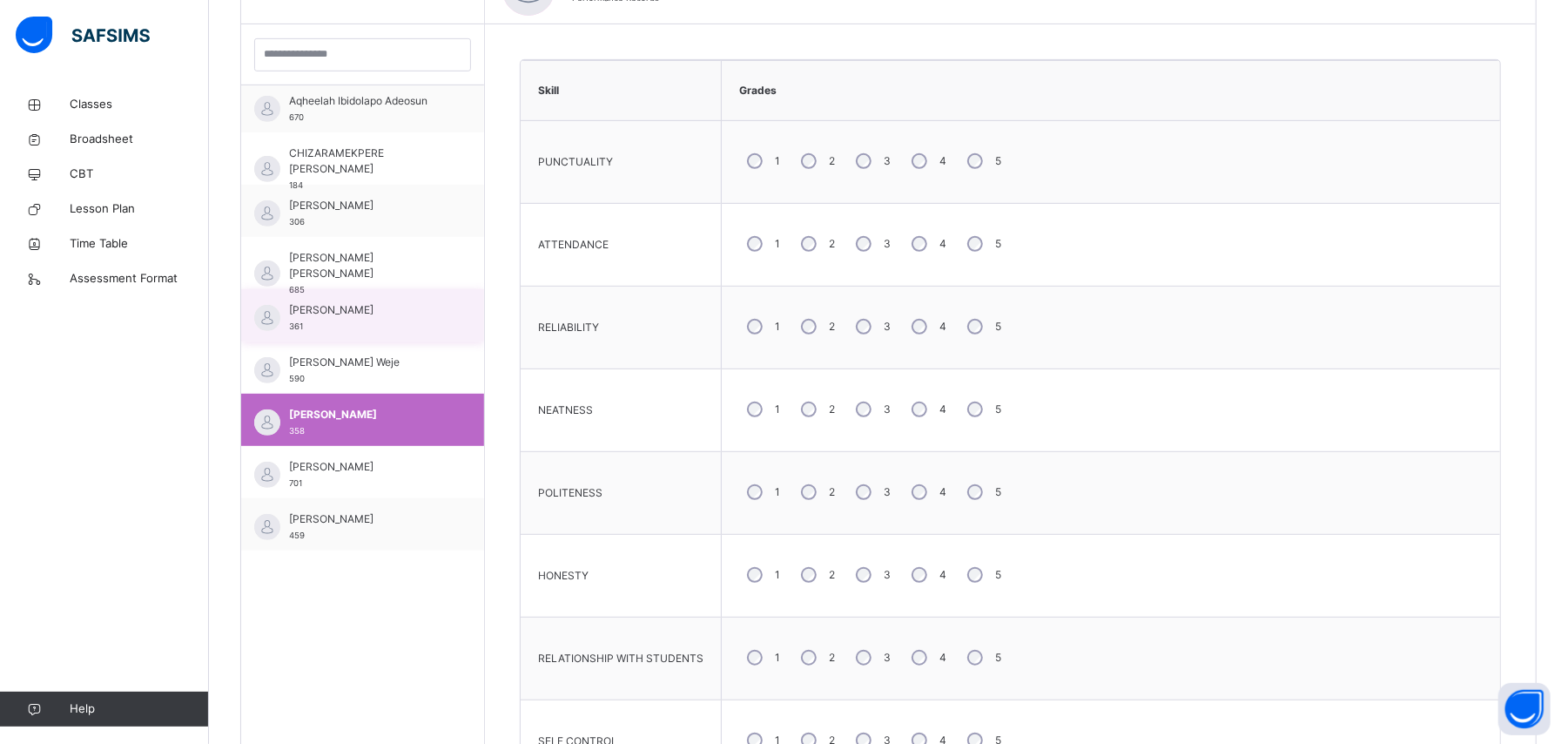
click at [356, 308] on span "[PERSON_NAME]" at bounding box center [367, 310] width 156 height 16
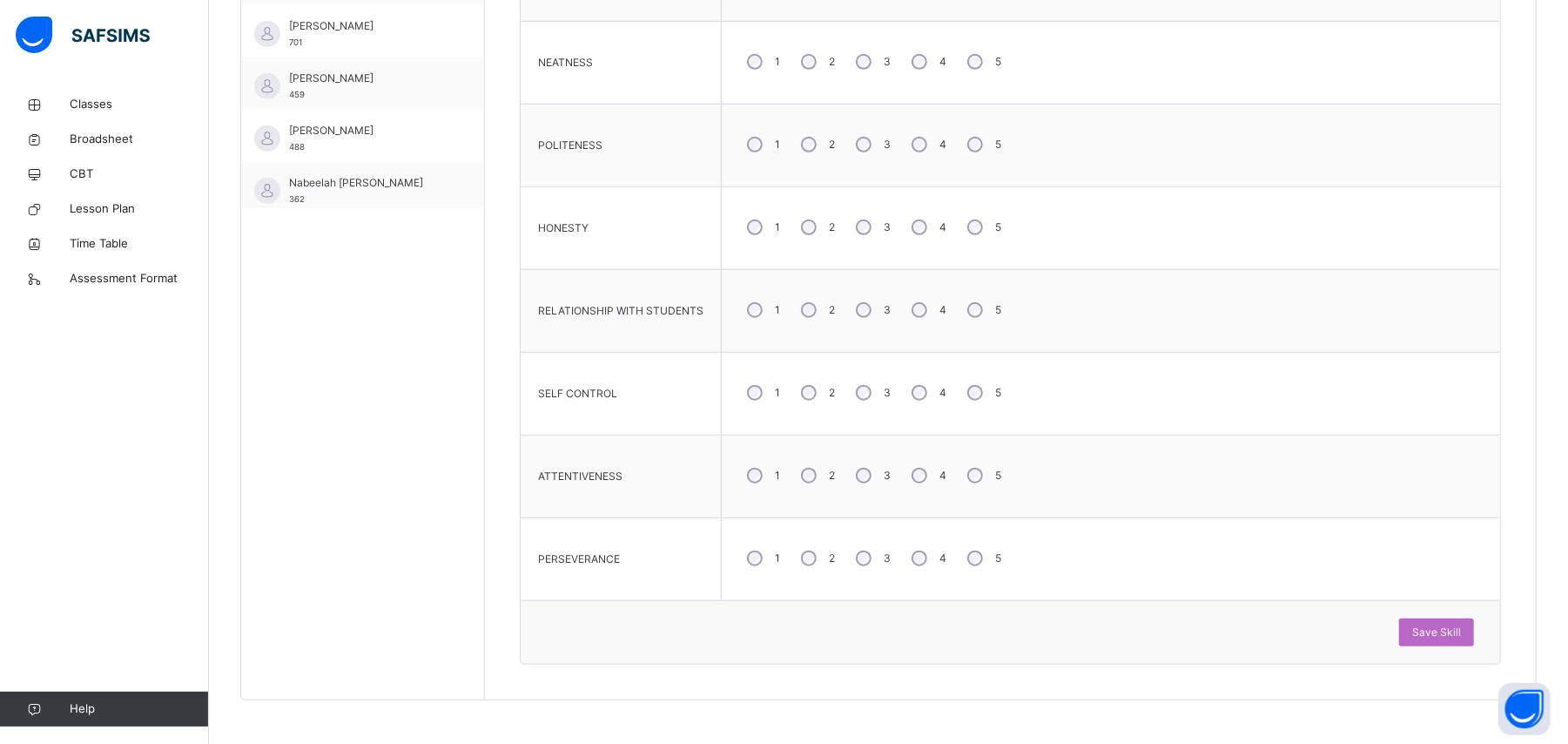
scroll to position [557, 0]
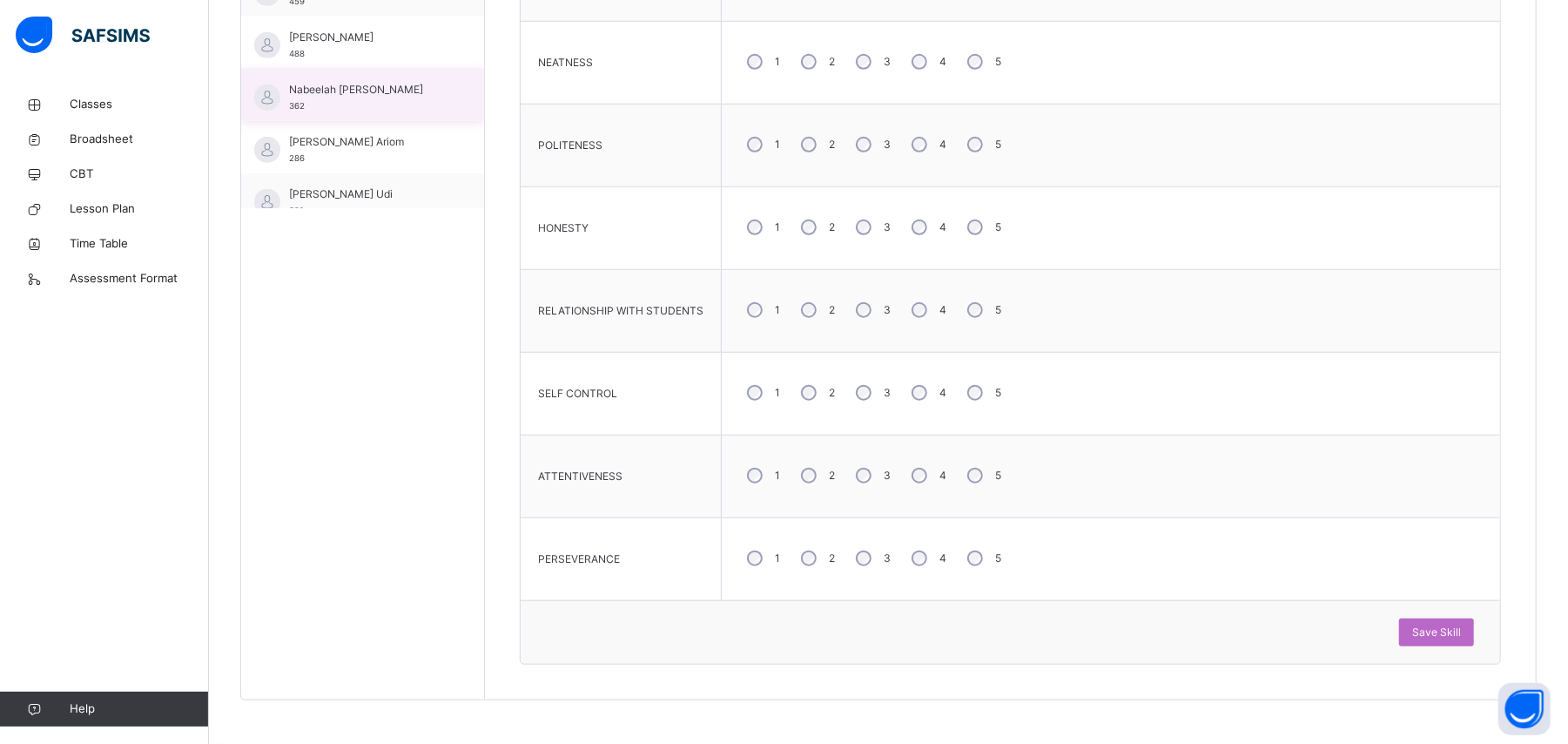
click at [376, 84] on span "Nabeelah [PERSON_NAME]" at bounding box center [367, 90] width 156 height 16
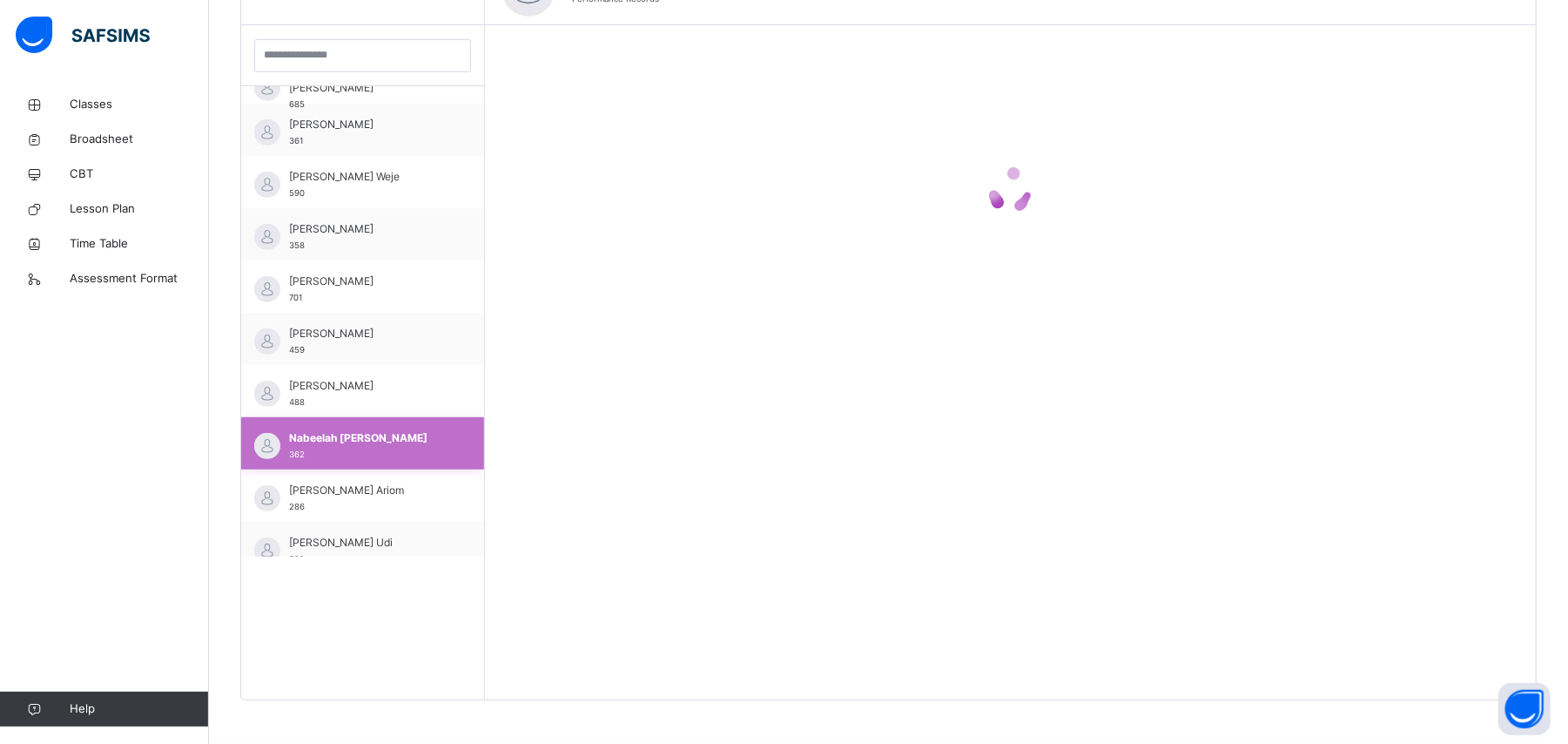
scroll to position [846, 0]
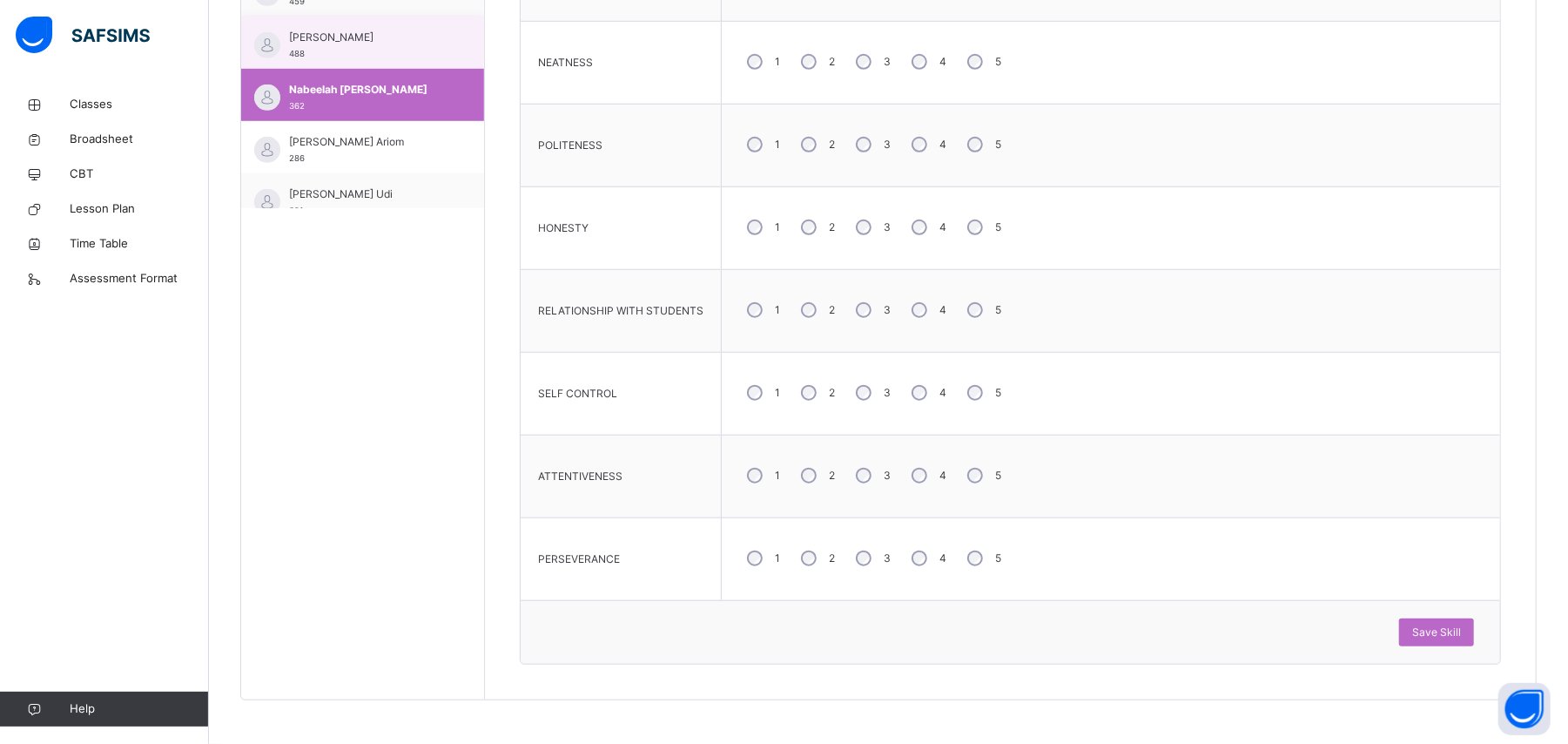
click at [370, 32] on span "[PERSON_NAME]" at bounding box center [367, 38] width 156 height 16
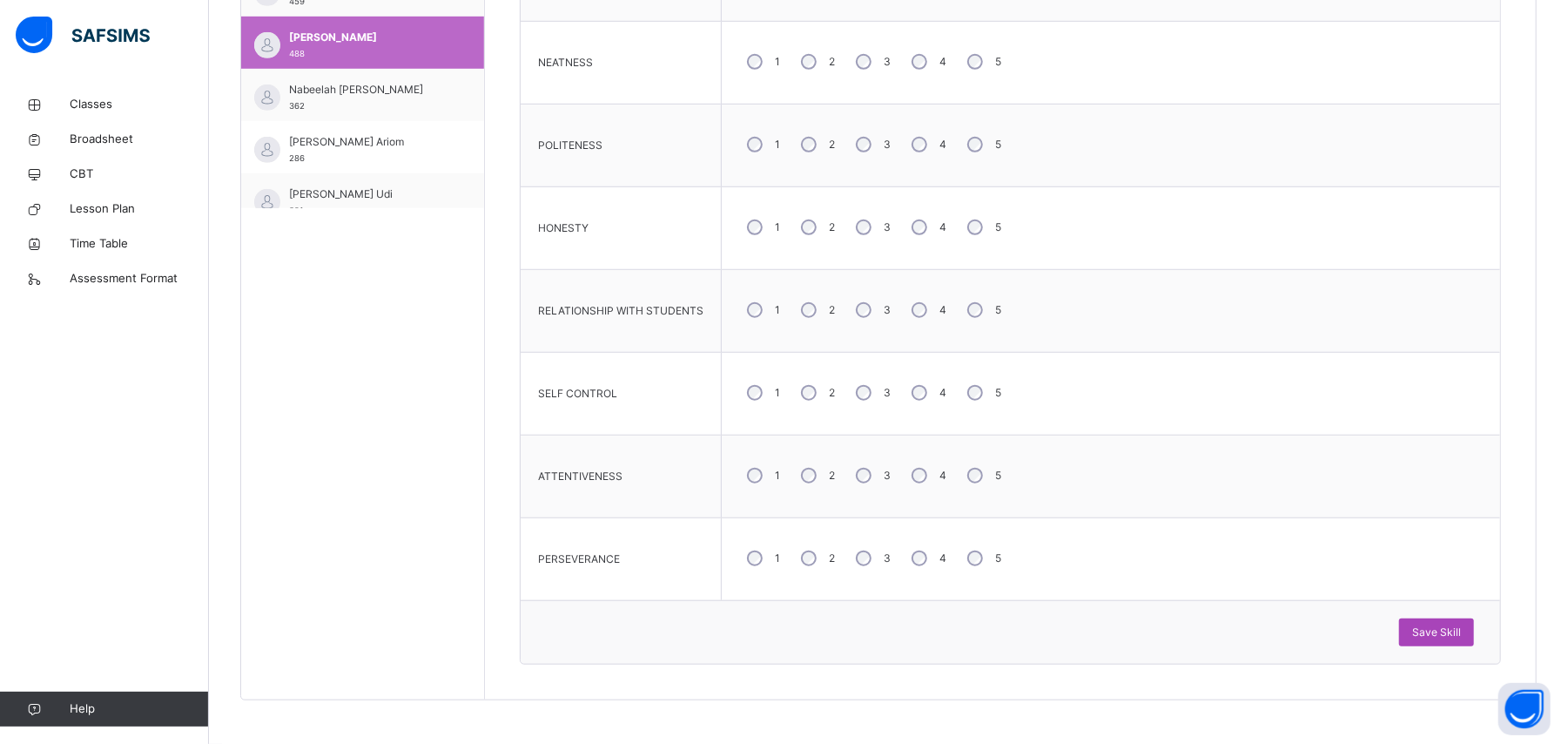
click at [940, 446] on span "Save Skill" at bounding box center [1436, 632] width 49 height 16
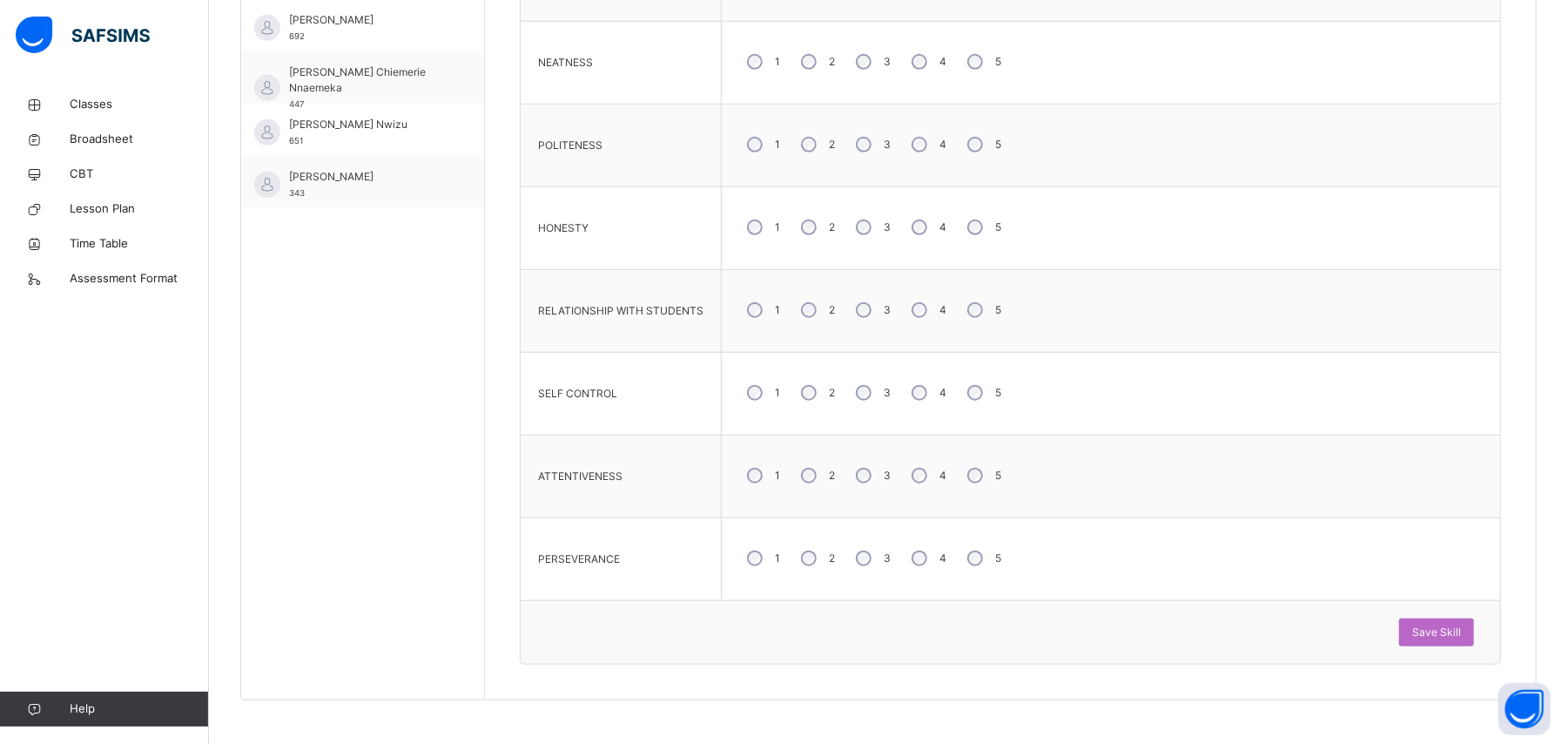
scroll to position [791, 0]
click at [414, 16] on div "[PERSON_NAME] Badru 692" at bounding box center [367, 27] width 156 height 31
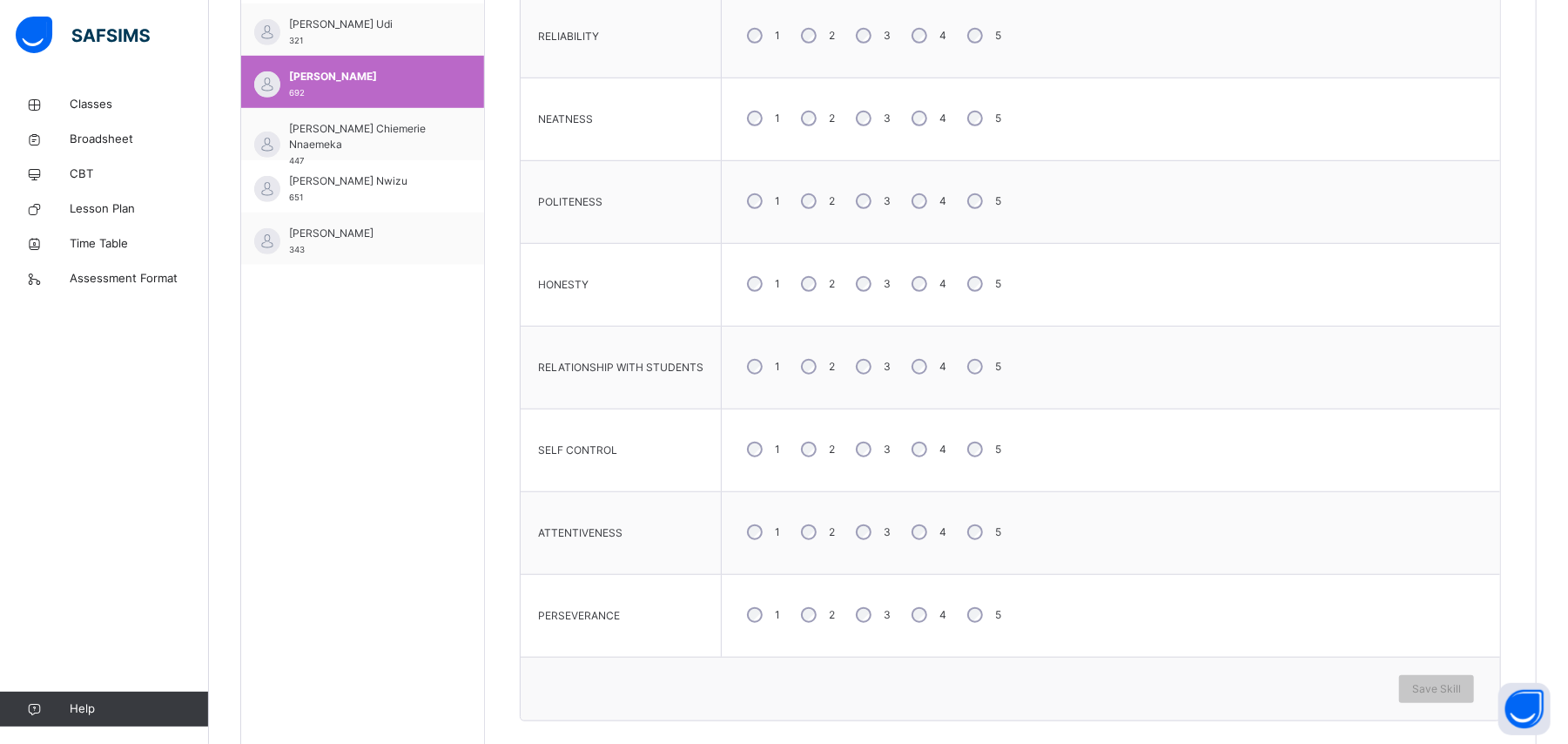
scroll to position [796, 0]
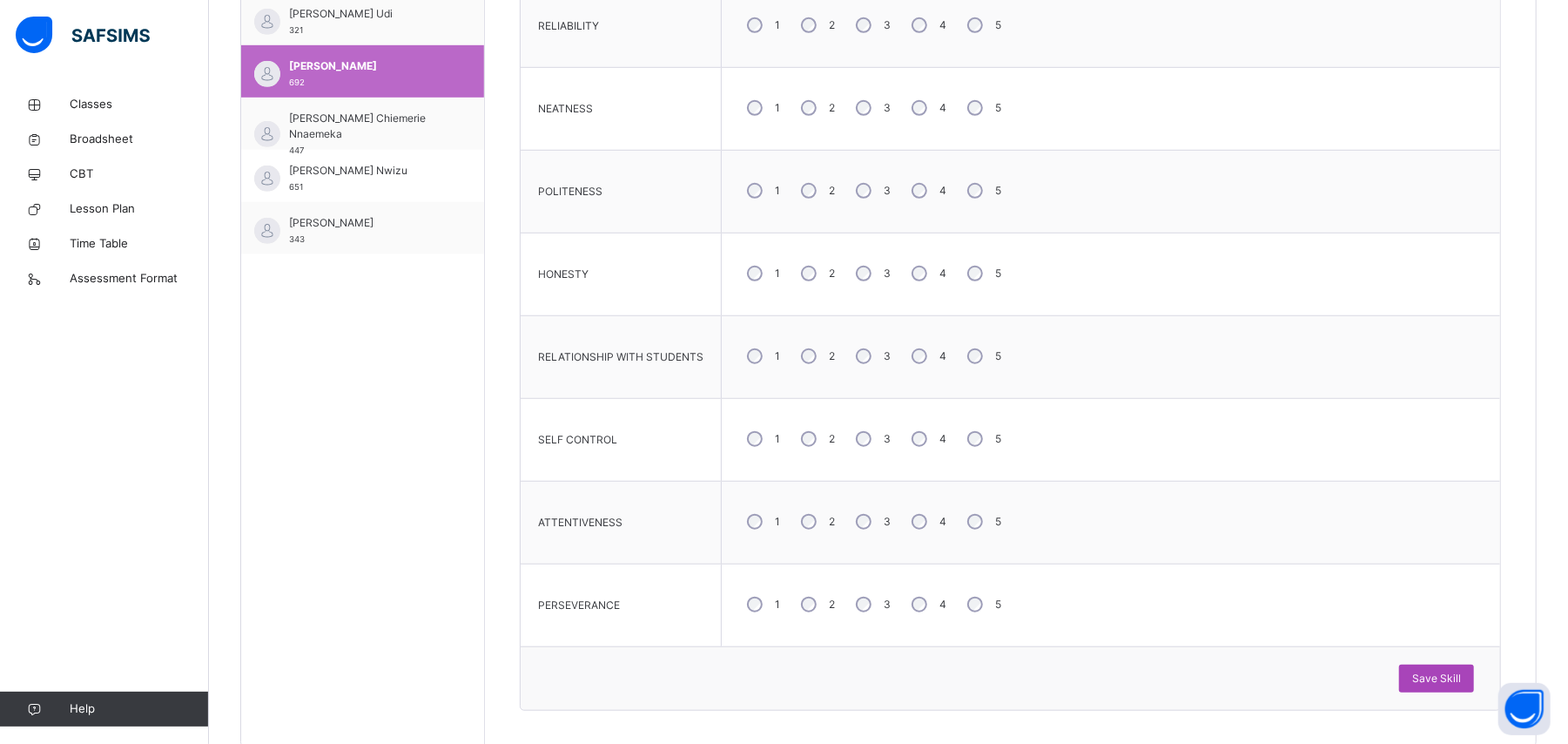
click at [940, 446] on span "Save Skill" at bounding box center [1436, 678] width 49 height 16
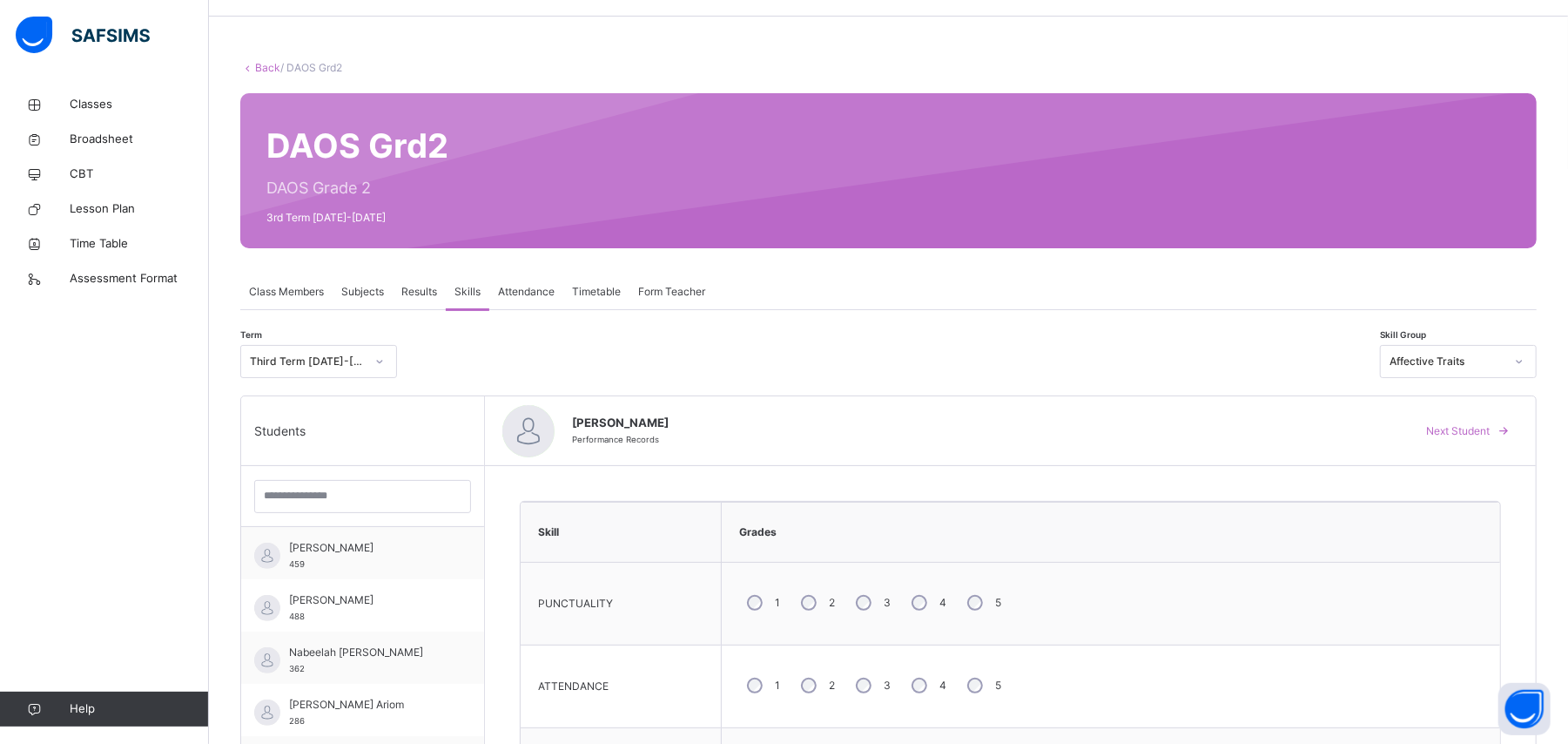
scroll to position [0, 0]
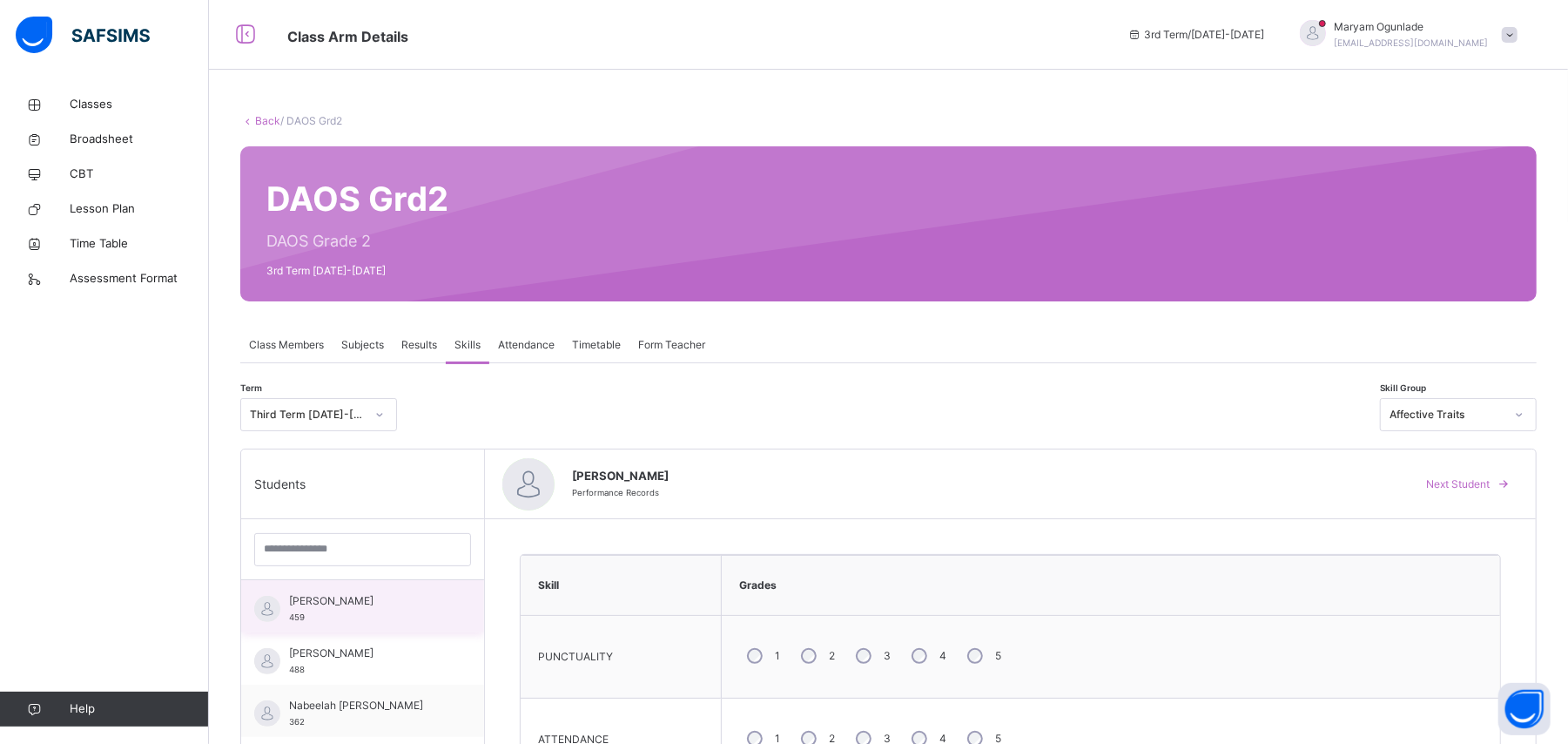
click at [367, 446] on div "[PERSON_NAME] 459" at bounding box center [367, 608] width 156 height 31
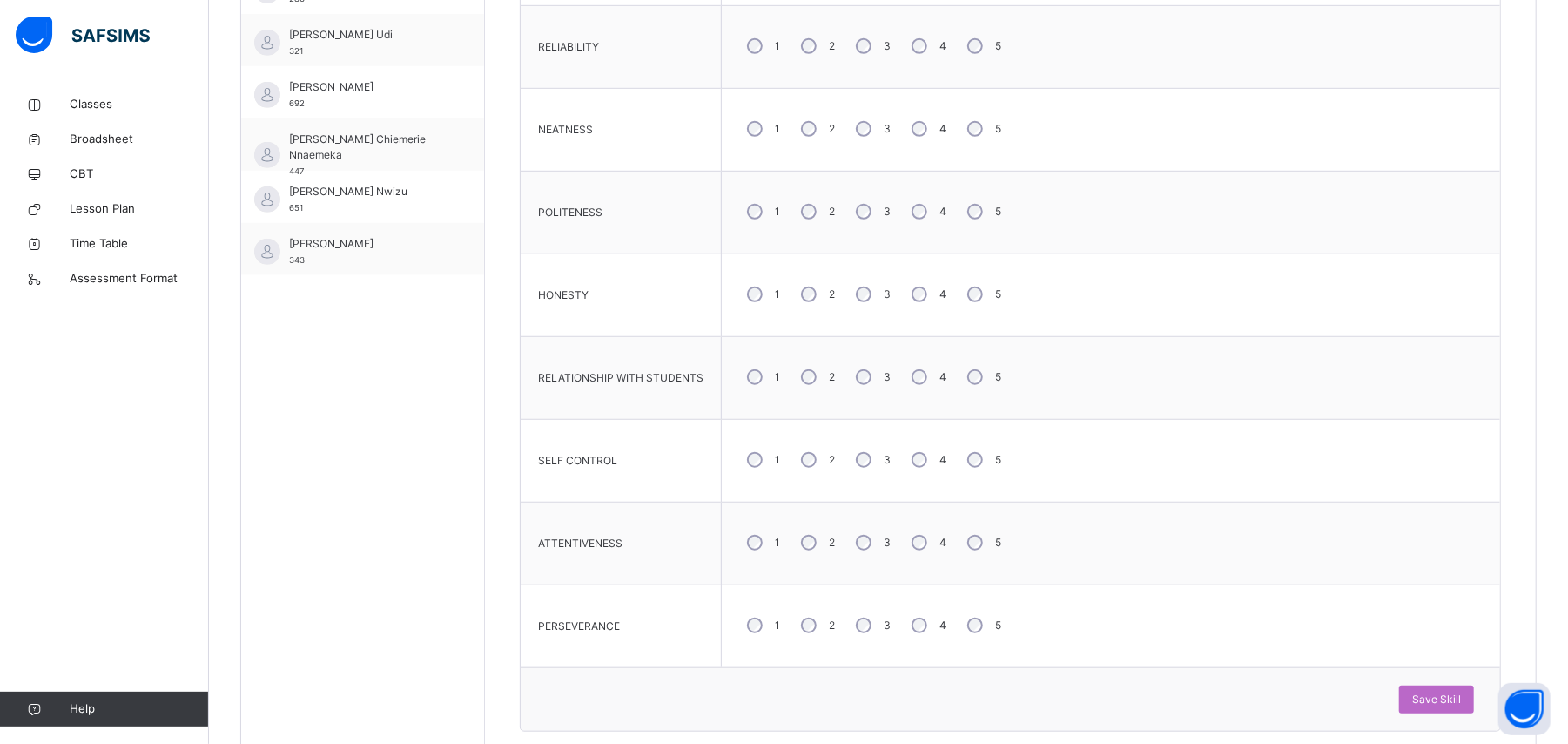
scroll to position [804, 0]
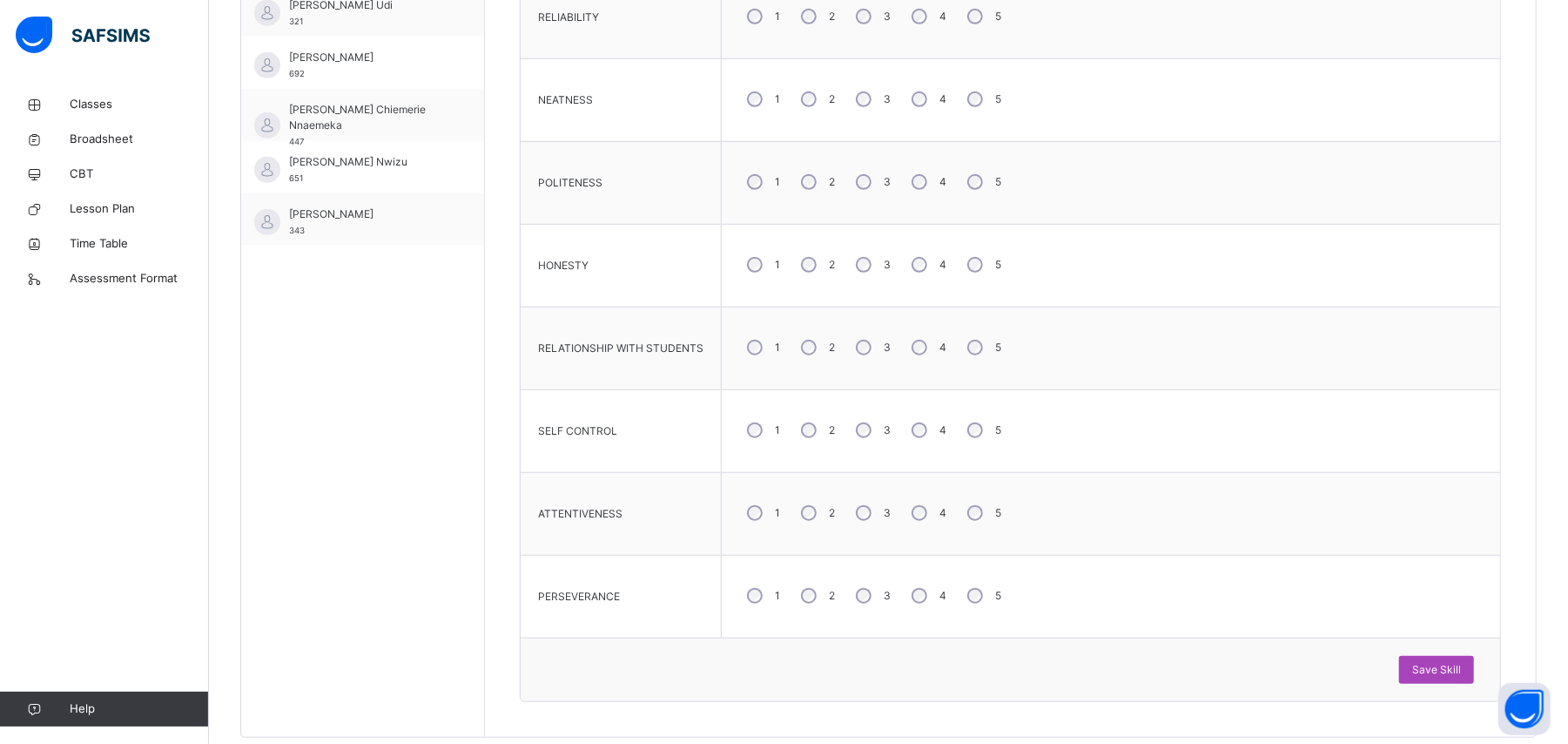
click at [940, 446] on span "Save Skill" at bounding box center [1436, 670] width 49 height 16
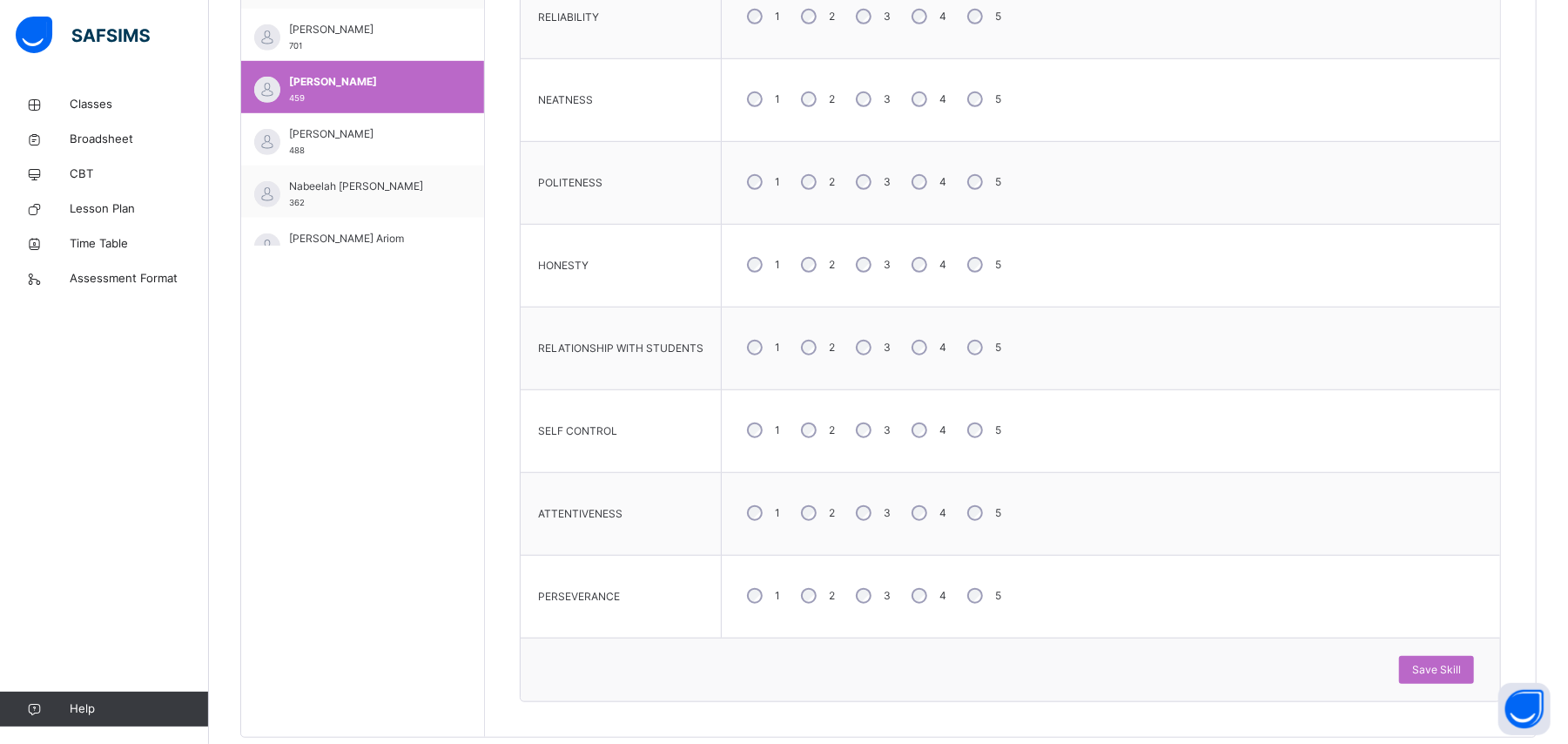
scroll to position [484, 0]
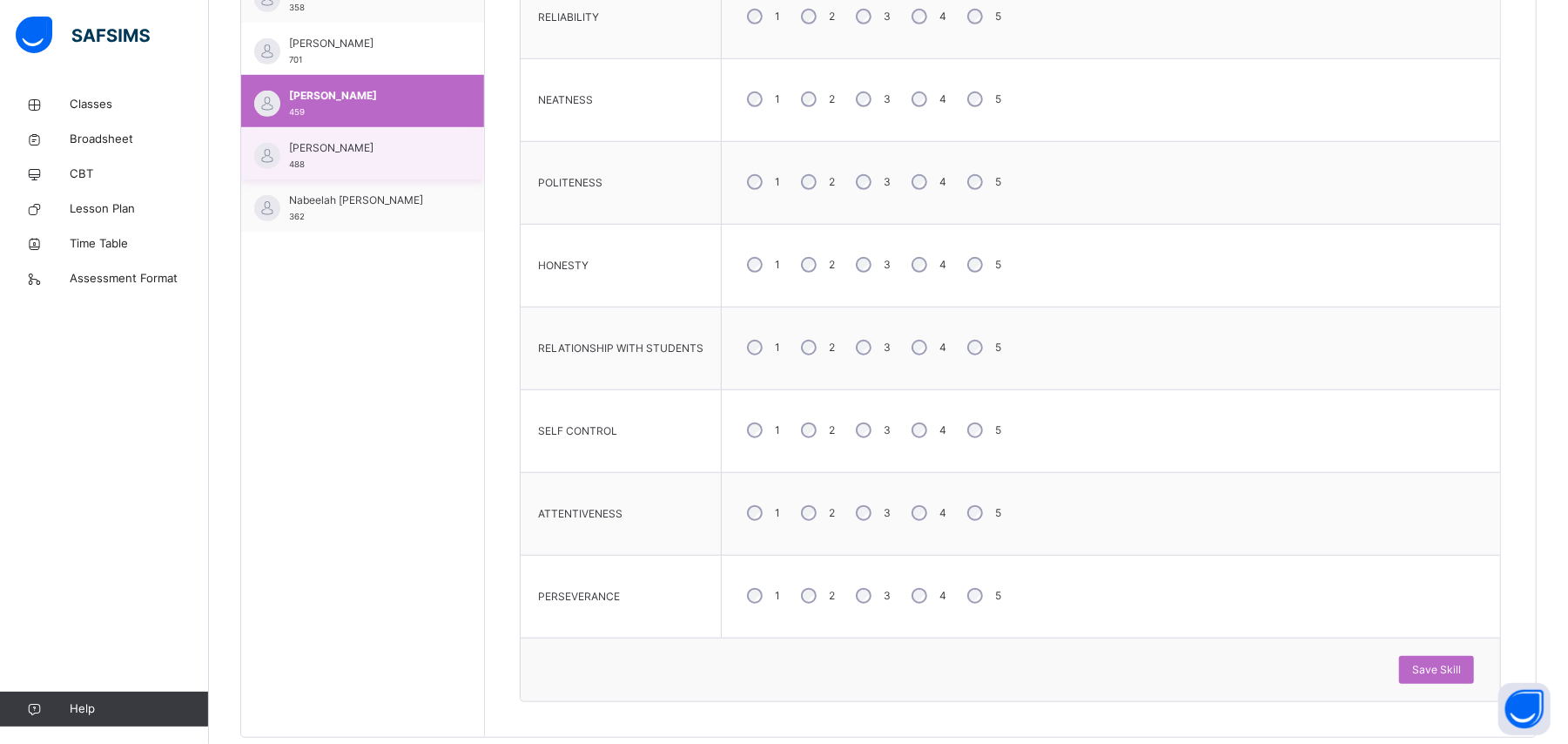
click at [304, 161] on span "488" at bounding box center [297, 164] width 16 height 10
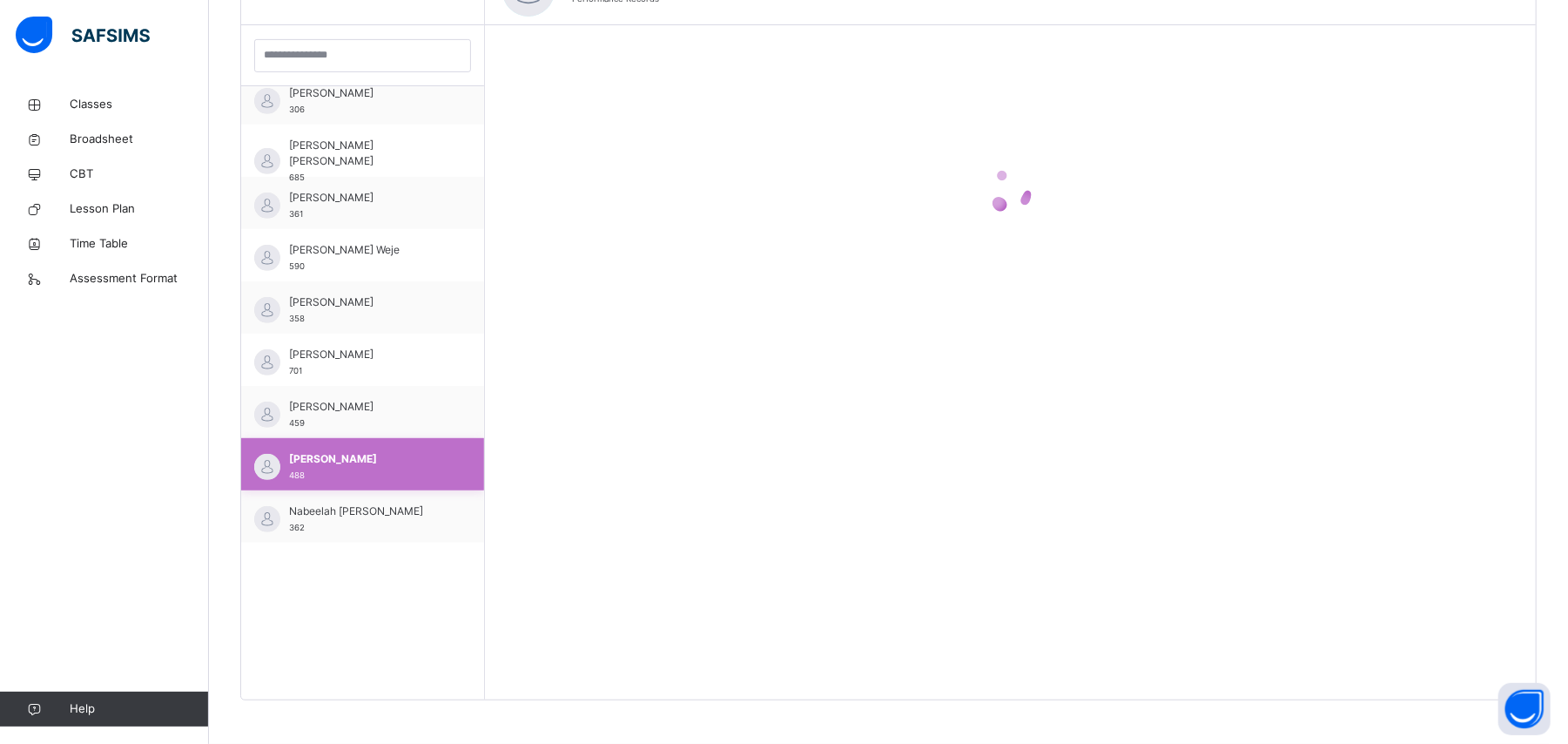
scroll to position [804, 0]
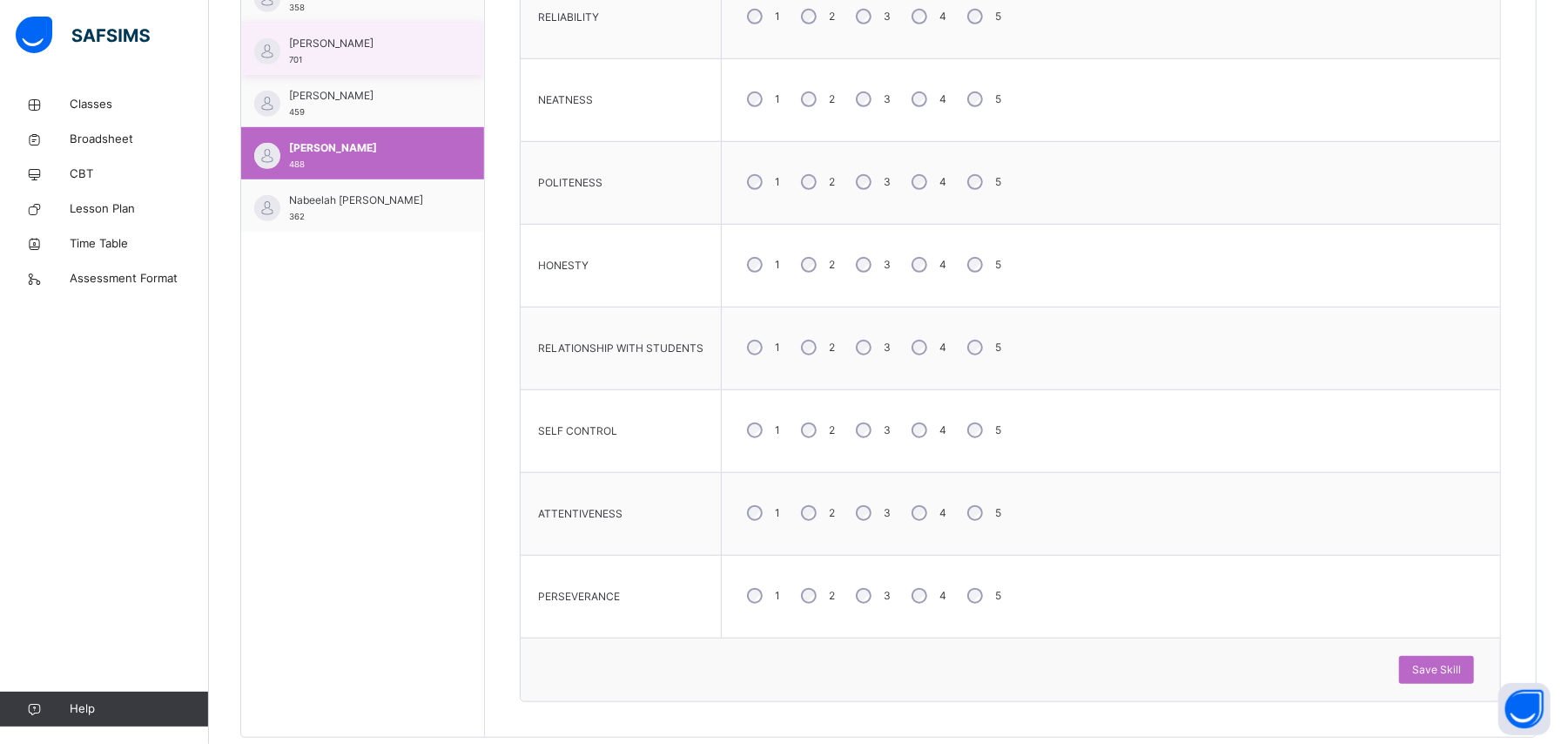
click at [392, 42] on span "[PERSON_NAME]" at bounding box center [367, 44] width 156 height 16
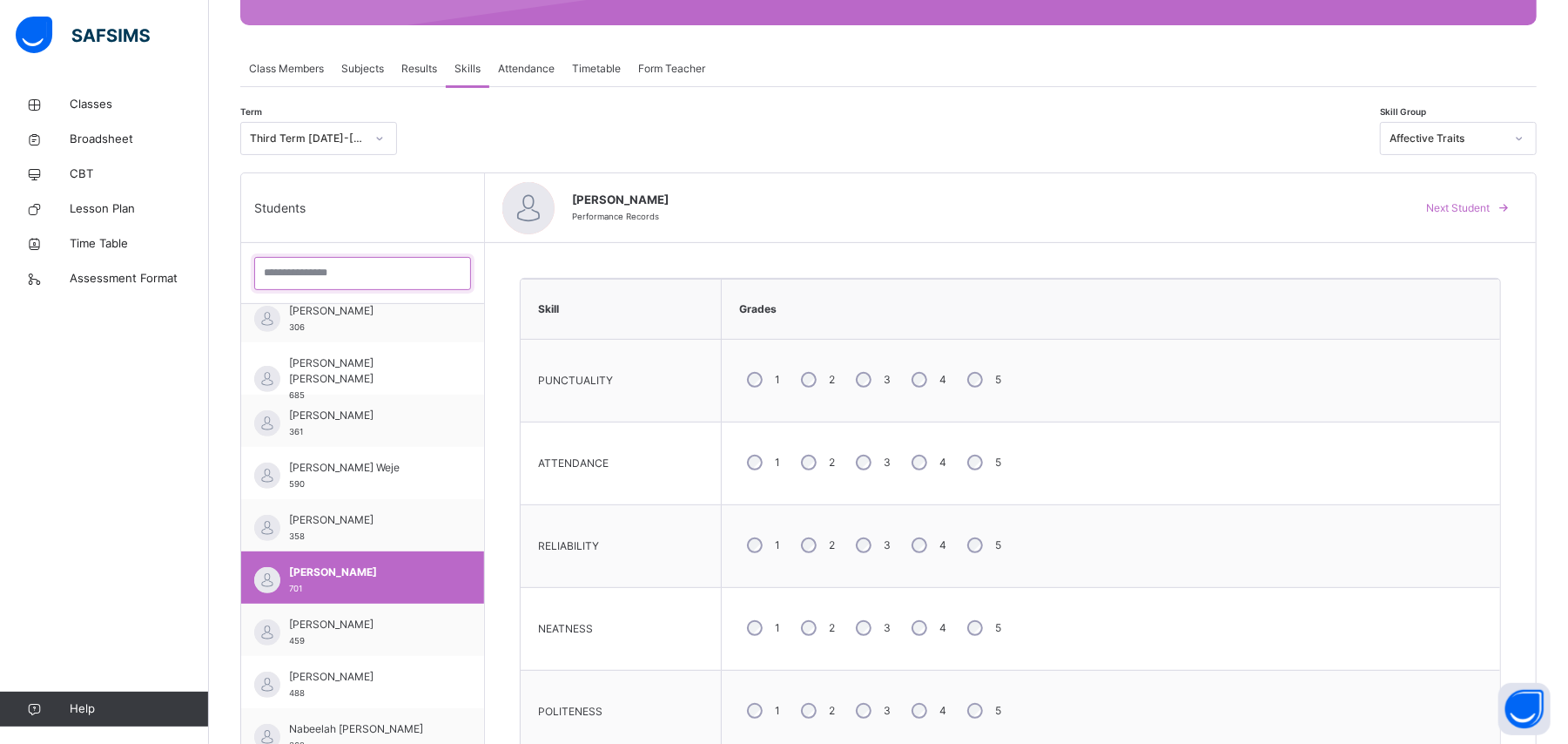
scroll to position [279, 0]
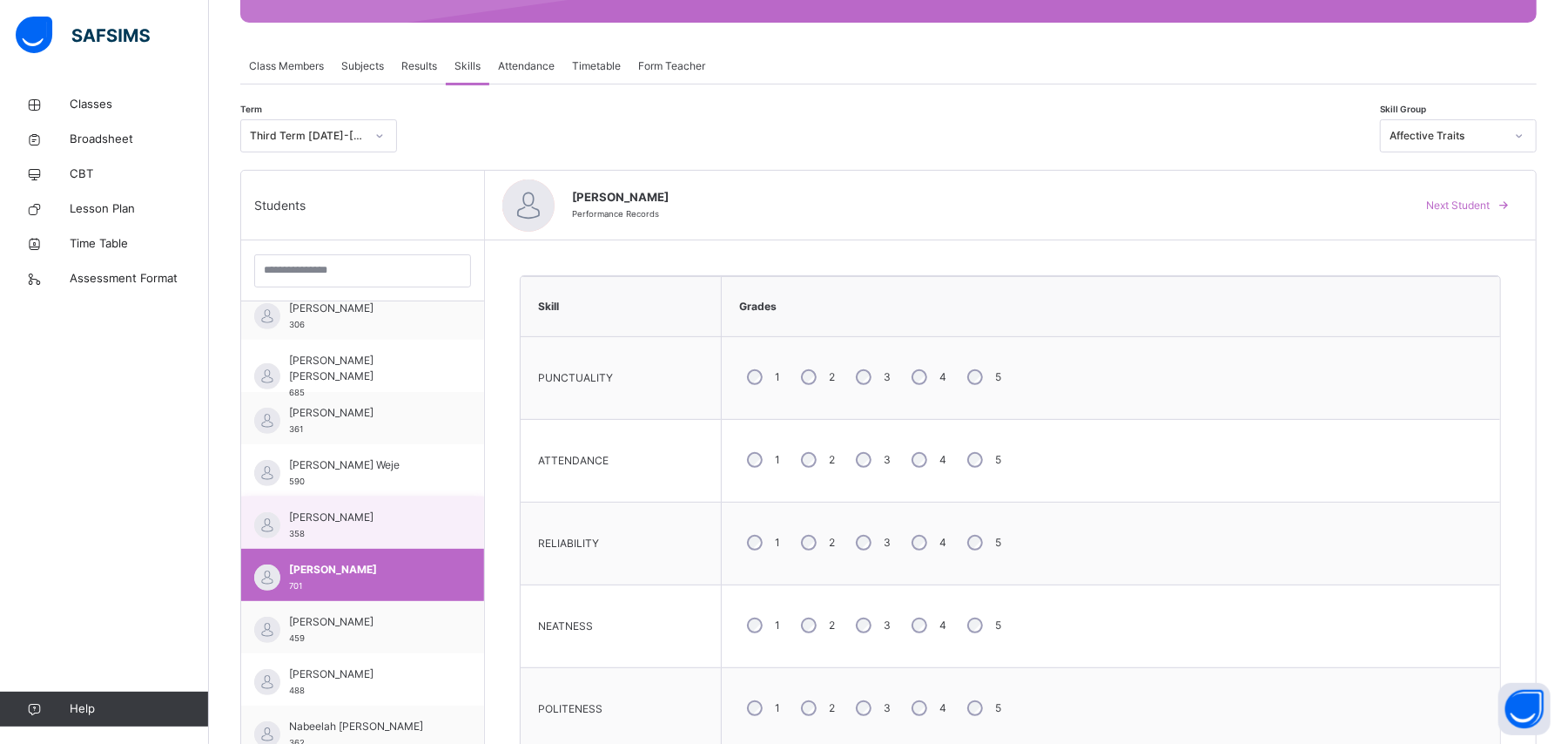
click at [408, 446] on span "[PERSON_NAME]" at bounding box center [367, 517] width 156 height 16
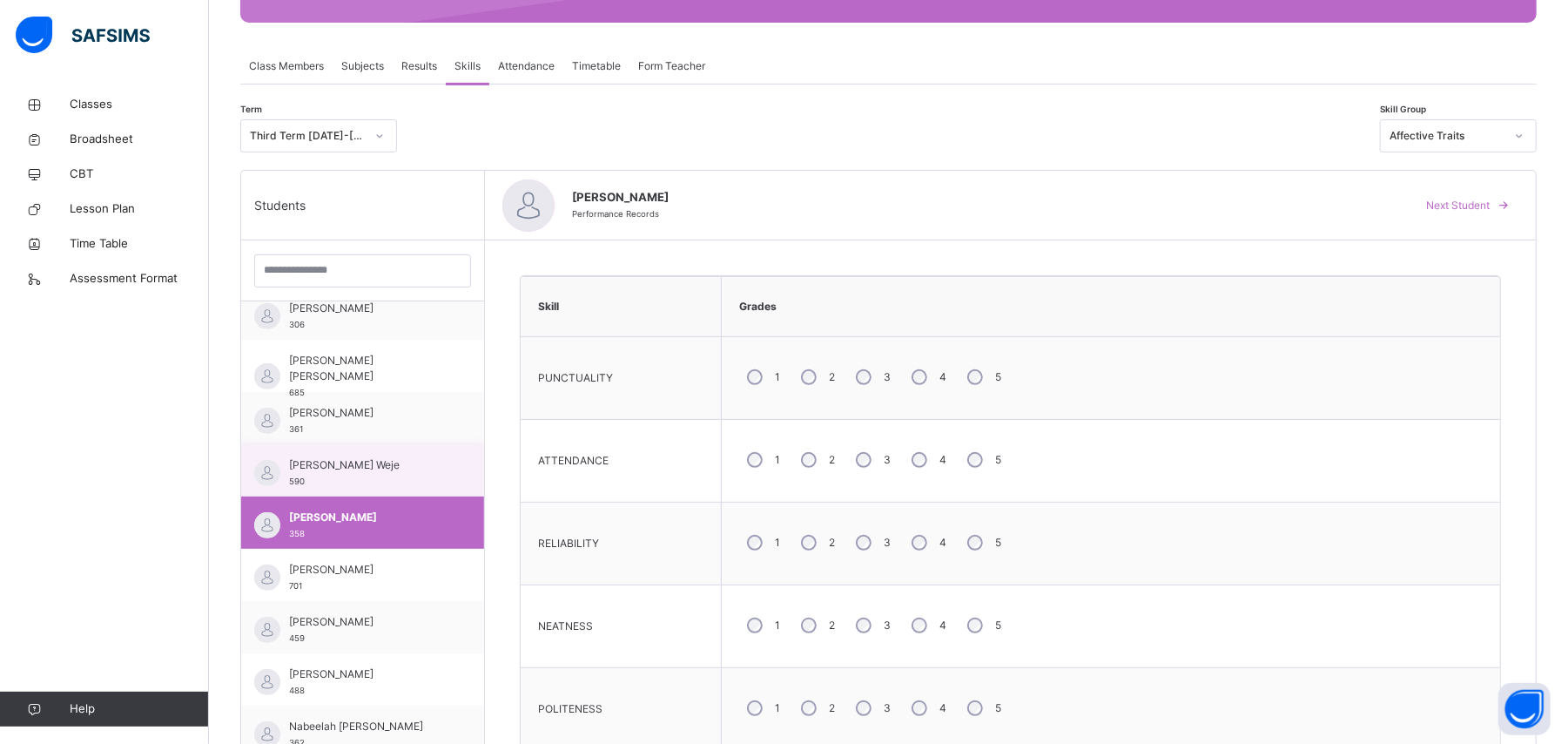
click at [405, 446] on div "[PERSON_NAME] Weje 590" at bounding box center [367, 472] width 156 height 31
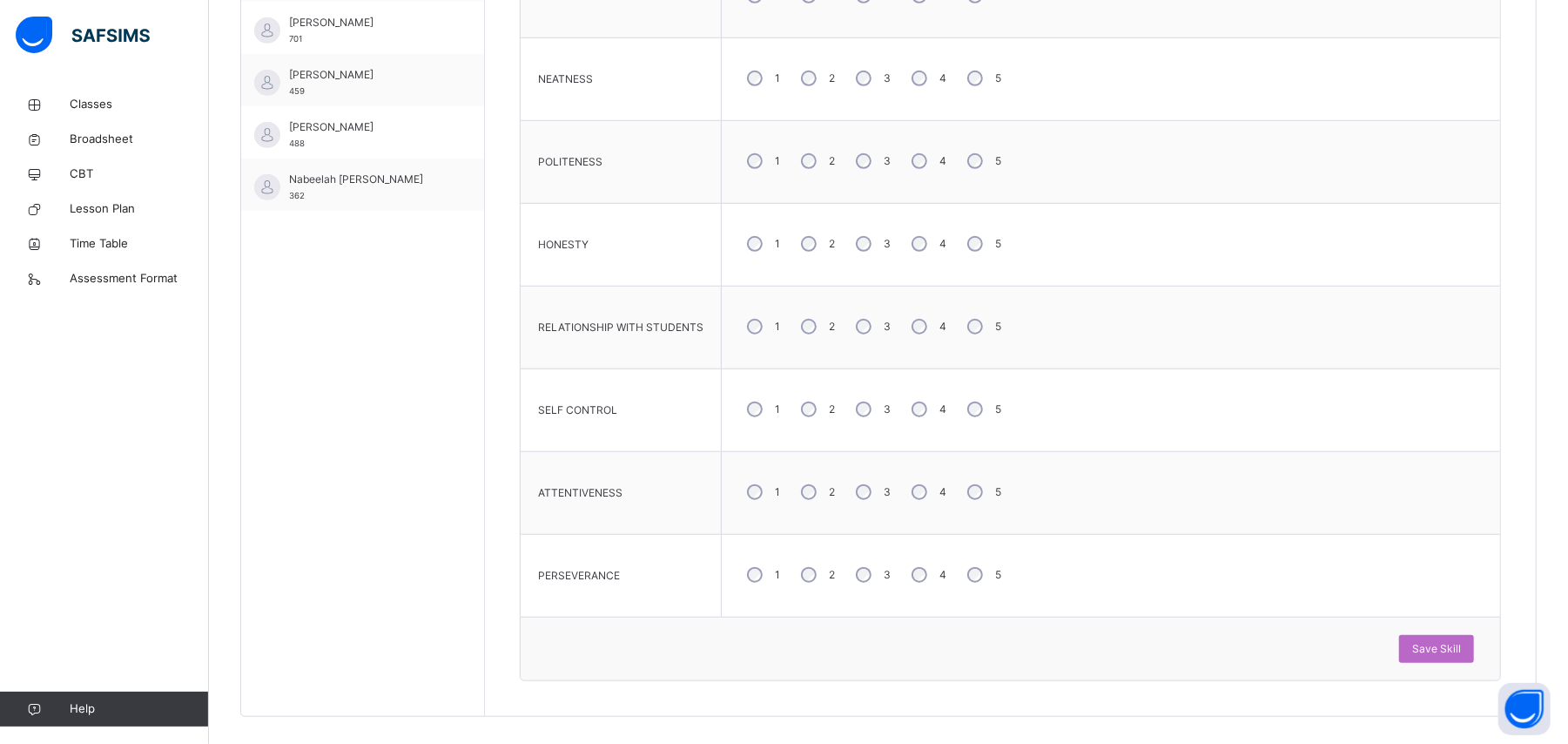
scroll to position [827, 0]
click at [940, 446] on div "Skill Grades PUNCTUALITY 1 2 3 4 5 ATTENDANCE 1 2 3 4 5 RELIABILITY 1 2 3 4 5 N…" at bounding box center [1010, 203] width 1051 height 1022
drag, startPoint x: 1550, startPoint y: 454, endPoint x: 1561, endPoint y: 427, distance: 30.1
click at [940, 427] on div "Back / DAOS Grd2 DAOS Grd2 DAOS Grade 2 3rd Term [DATE]-[DATE] Class Members Su…" at bounding box center [888, 9] width 1359 height 1498
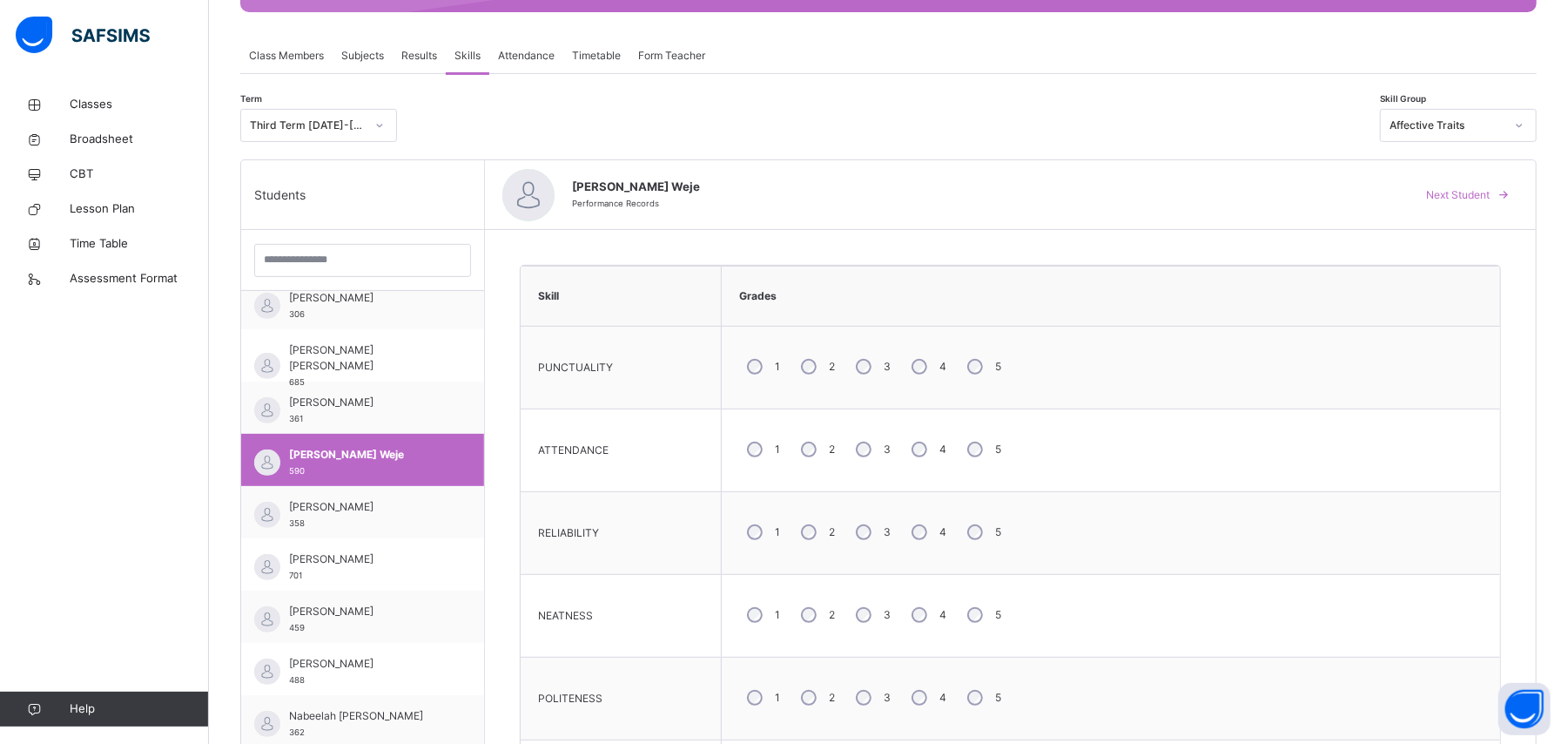
scroll to position [280, 0]
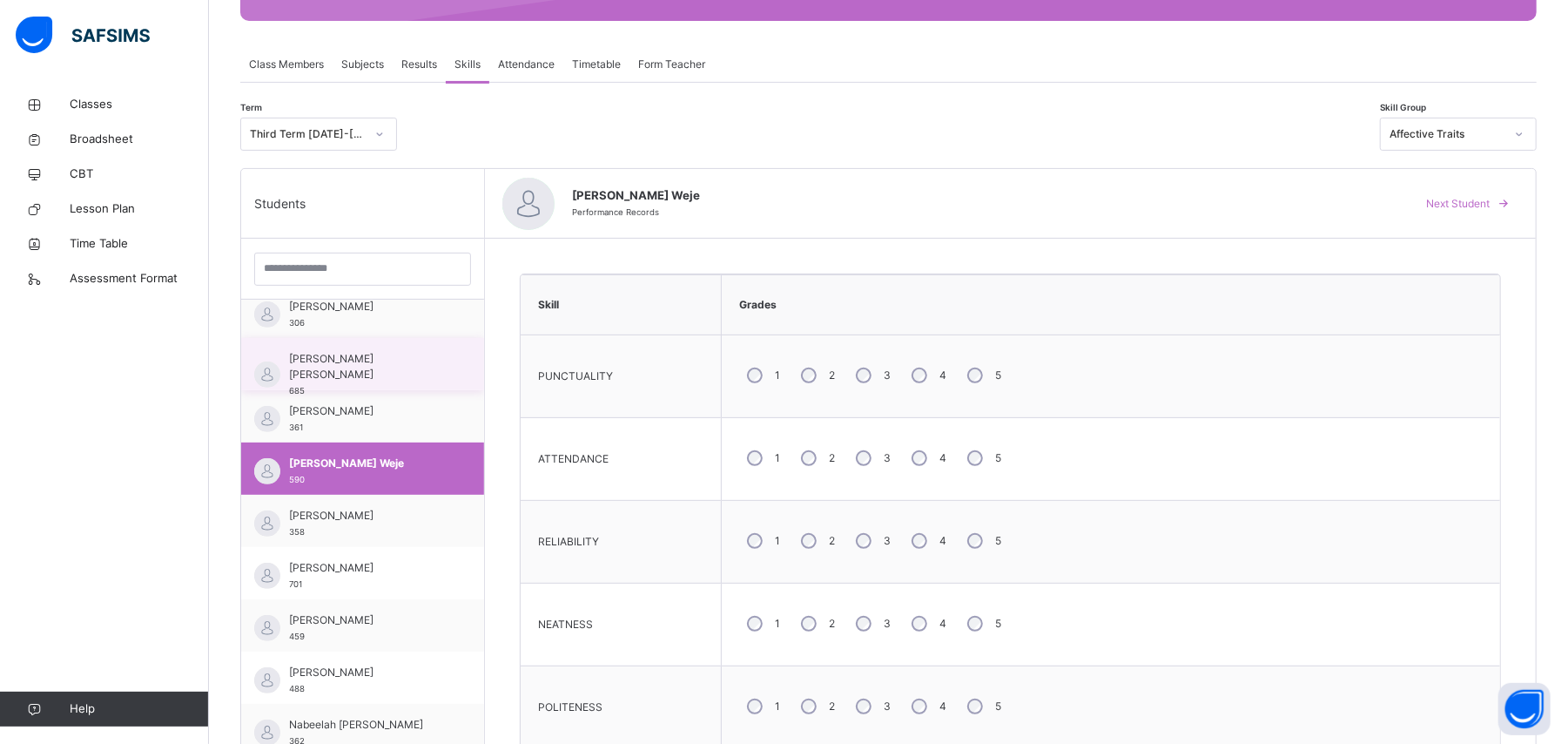
click at [423, 367] on div "[PERSON_NAME] [PERSON_NAME] 685" at bounding box center [367, 374] width 156 height 47
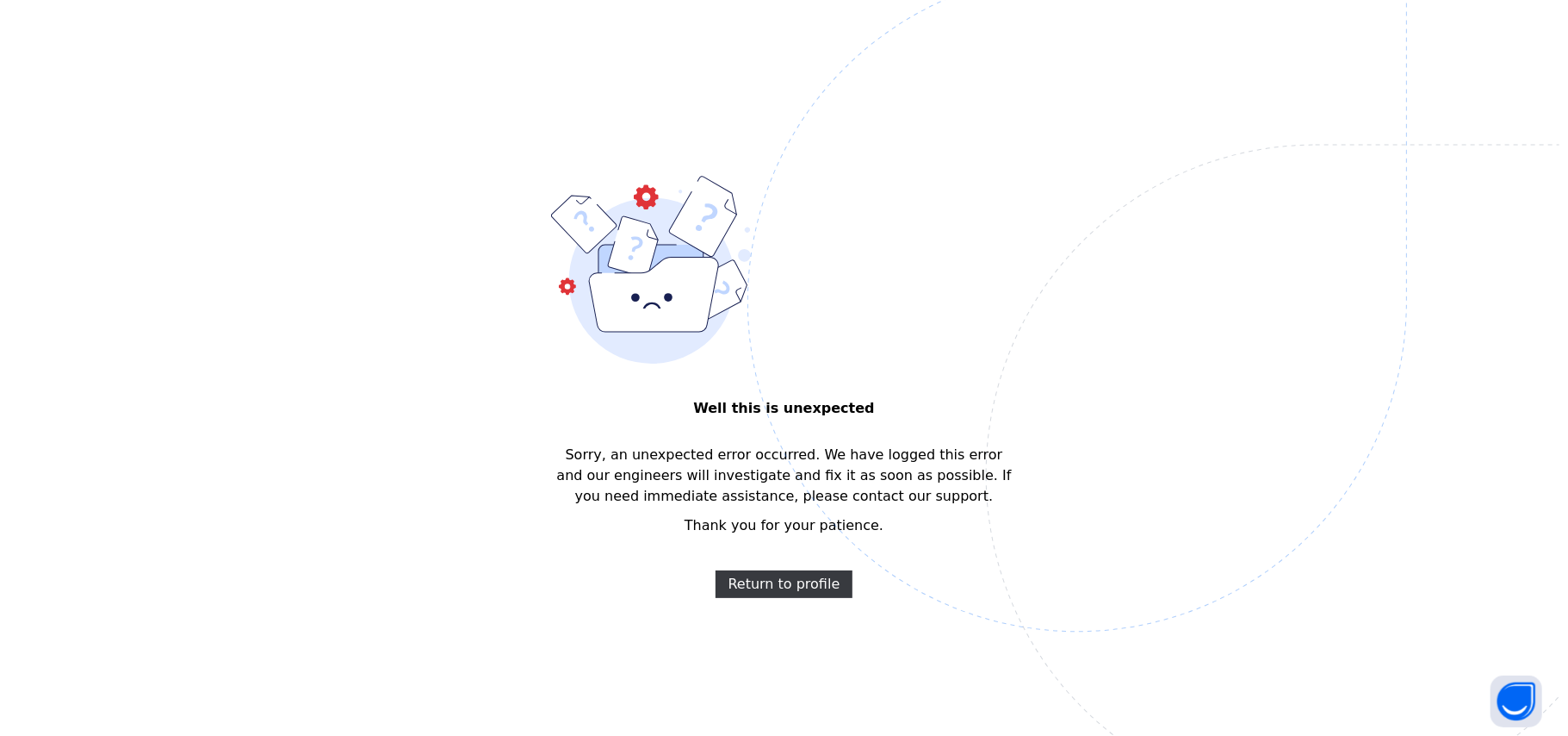
scroll to position [0, 0]
click at [170, 281] on div "Well this is unexpected Sorry, an unexpected error occurred. We have logged thi…" at bounding box center [784, 368] width 1568 height 736
